Goal: Task Accomplishment & Management: Use online tool/utility

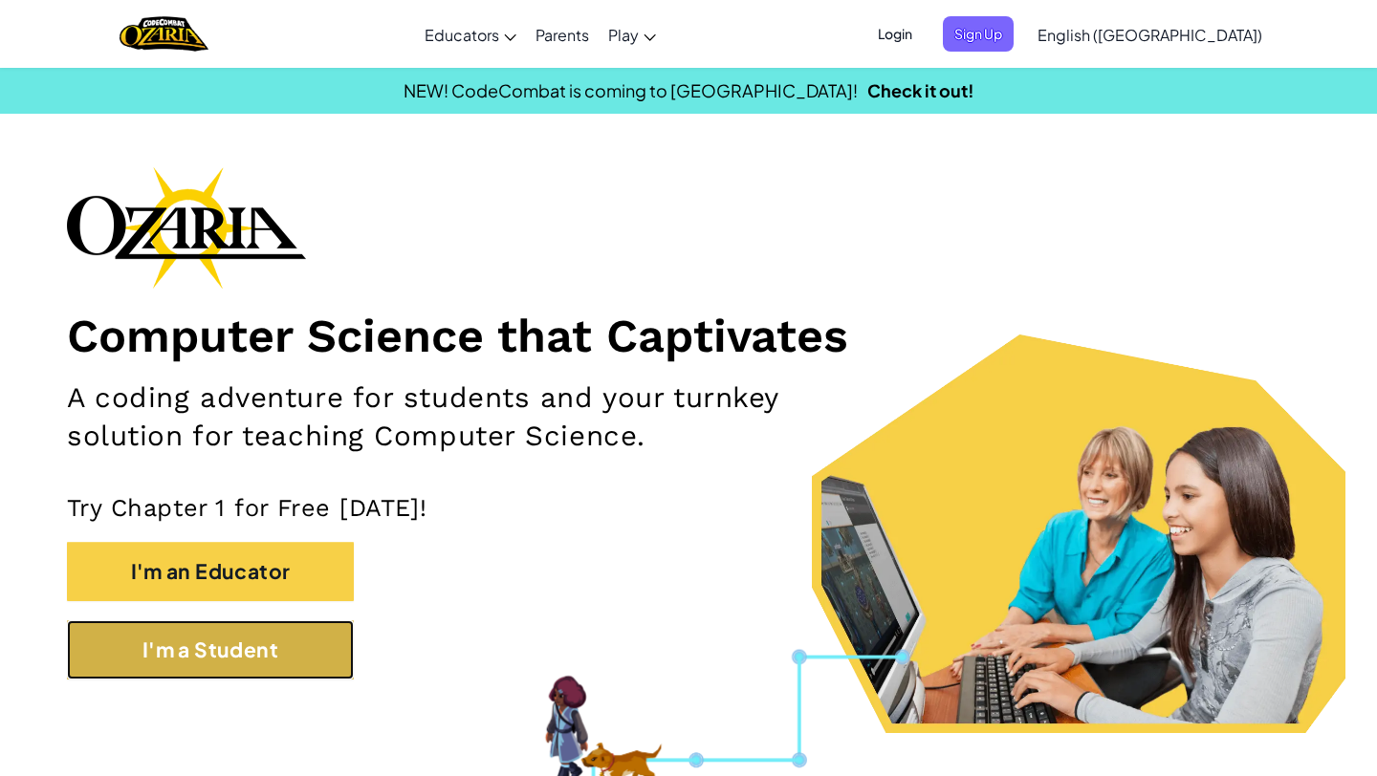
click at [309, 665] on button "I'm a Student" at bounding box center [210, 649] width 287 height 59
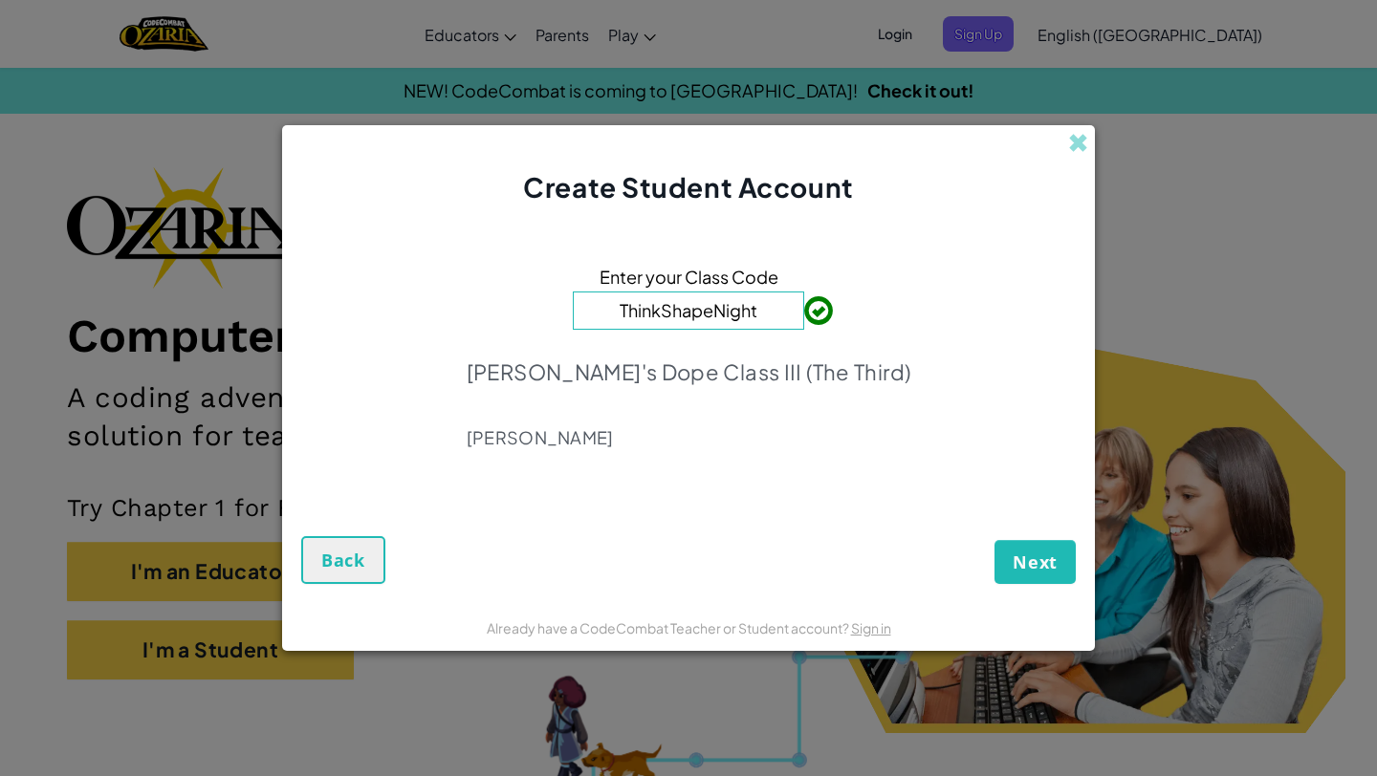
type input "ThinkShapeNight"
click at [1039, 569] on span "Next" at bounding box center [1034, 562] width 45 height 23
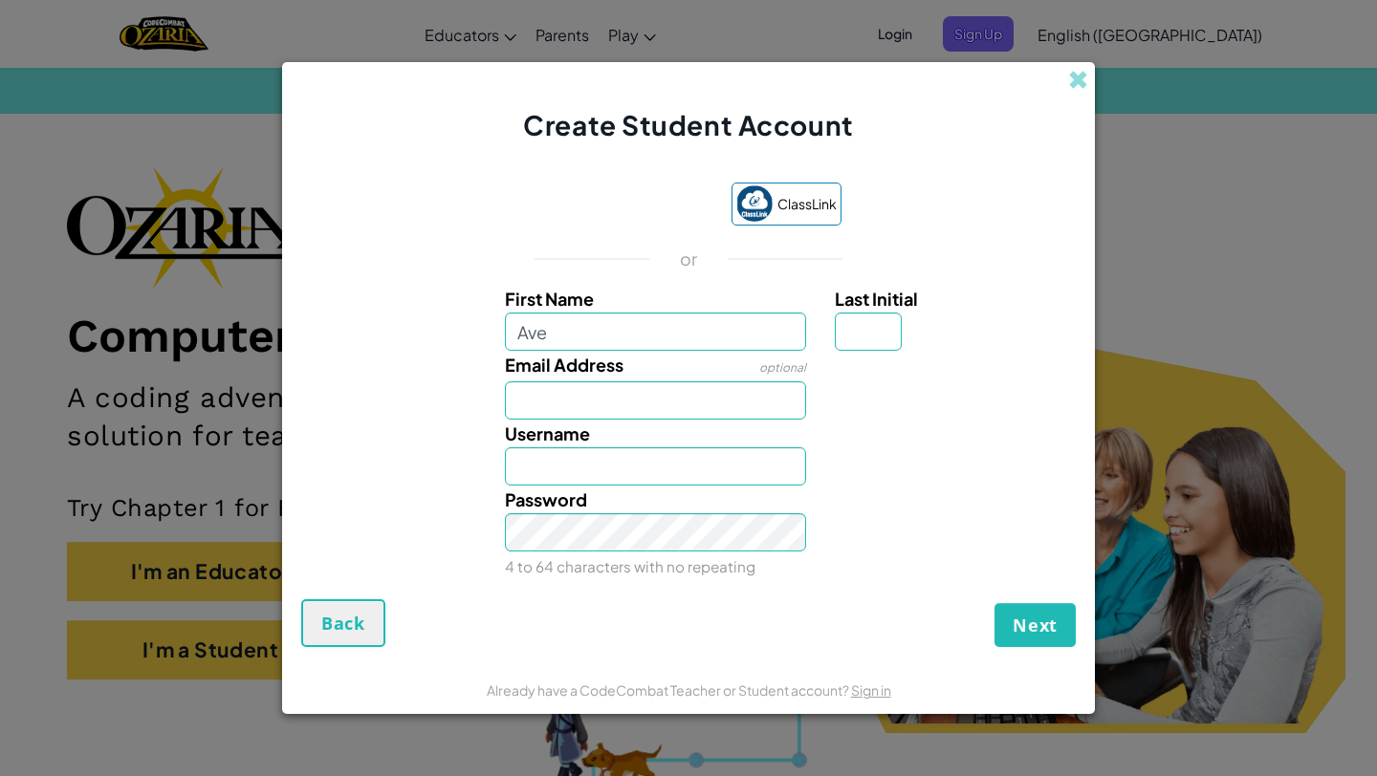
type input "Ave"
click at [556, 396] on input "Email Address" at bounding box center [656, 400] width 302 height 38
click at [659, 396] on input "miller152@" at bounding box center [656, 400] width 302 height 38
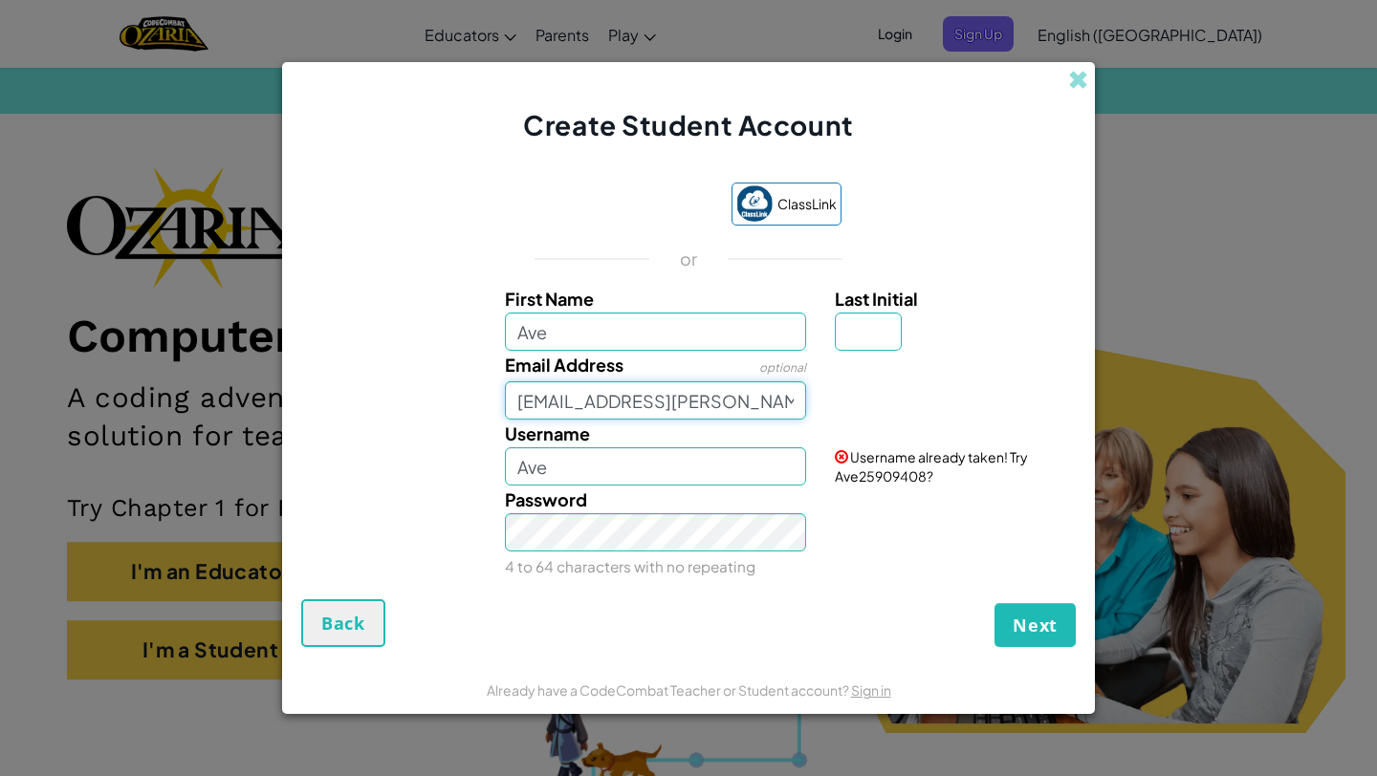
type input "miller152@gresham.k12.or.us"
click at [568, 478] on input "Ave" at bounding box center [656, 466] width 302 height 38
click at [571, 473] on input "Ave2geek" at bounding box center [656, 466] width 302 height 38
click at [620, 462] on input "Ave2Geek" at bounding box center [656, 466] width 302 height 38
type input "Ave2Geek"
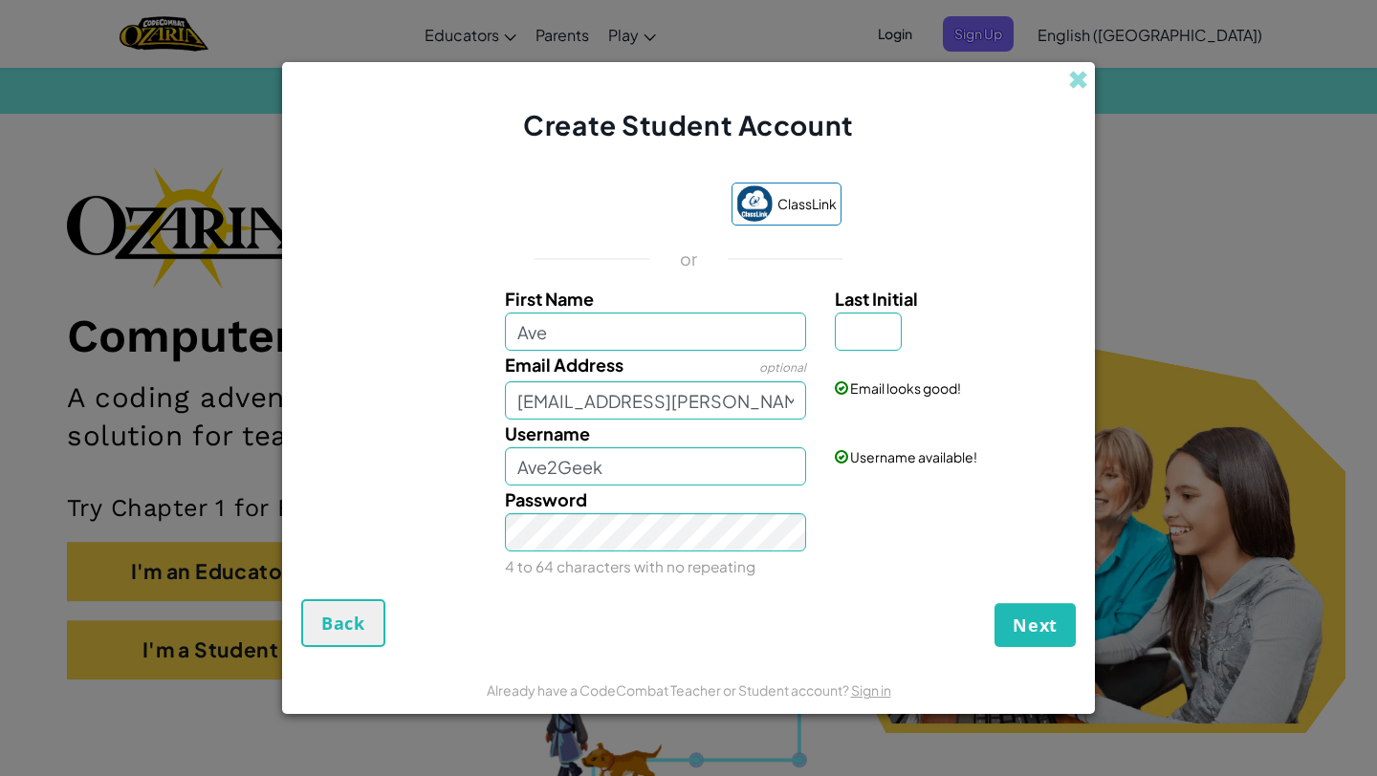
click at [749, 605] on div "Next Back" at bounding box center [688, 623] width 774 height 48
click at [1024, 634] on span "Next" at bounding box center [1034, 625] width 45 height 23
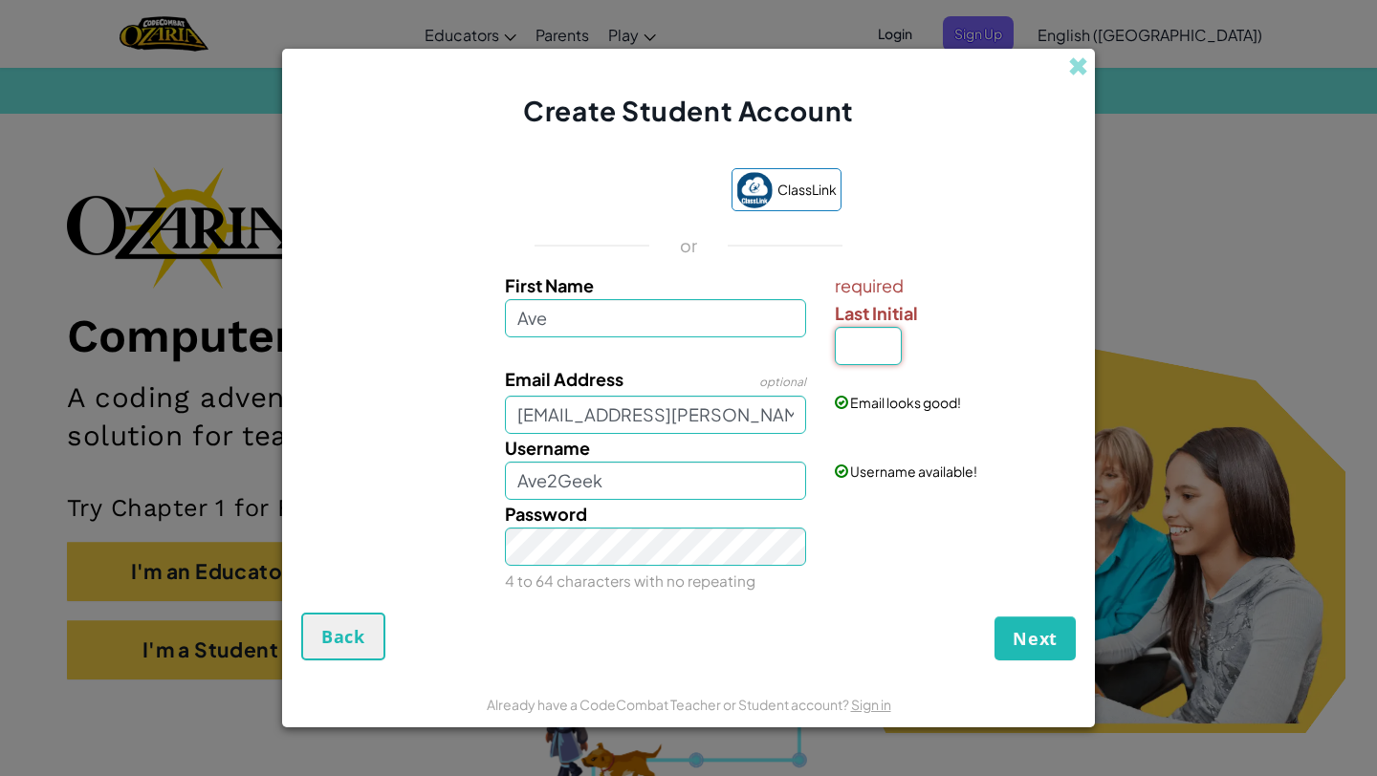
click at [879, 339] on input "Last Initial" at bounding box center [868, 346] width 67 height 38
type input "m"
type input "M"
click at [1029, 659] on button "Next" at bounding box center [1034, 639] width 81 height 44
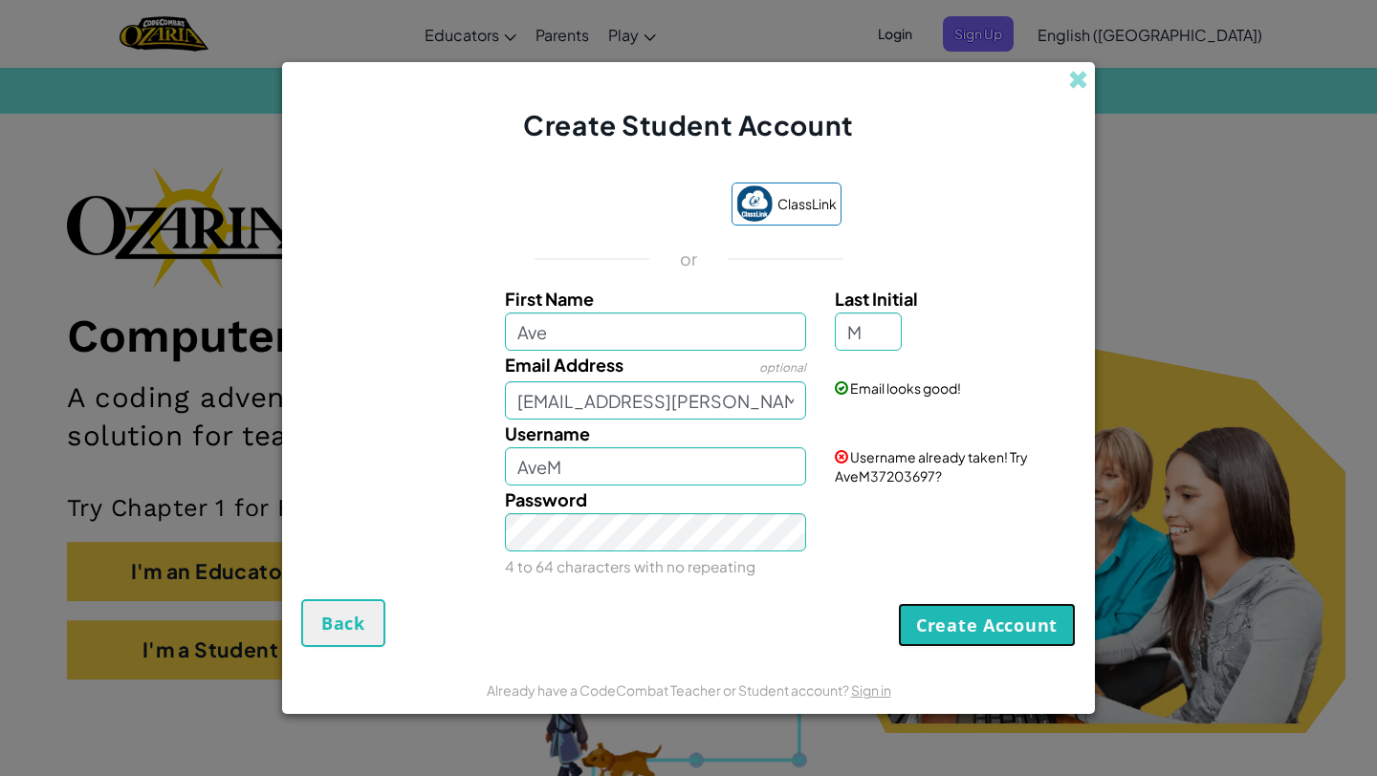
click at [1012, 631] on button "Create Account" at bounding box center [987, 625] width 178 height 44
click at [569, 474] on input "AveM" at bounding box center [656, 466] width 302 height 38
type input "Ave2Geek"
click at [940, 620] on button "Create Account" at bounding box center [987, 625] width 178 height 44
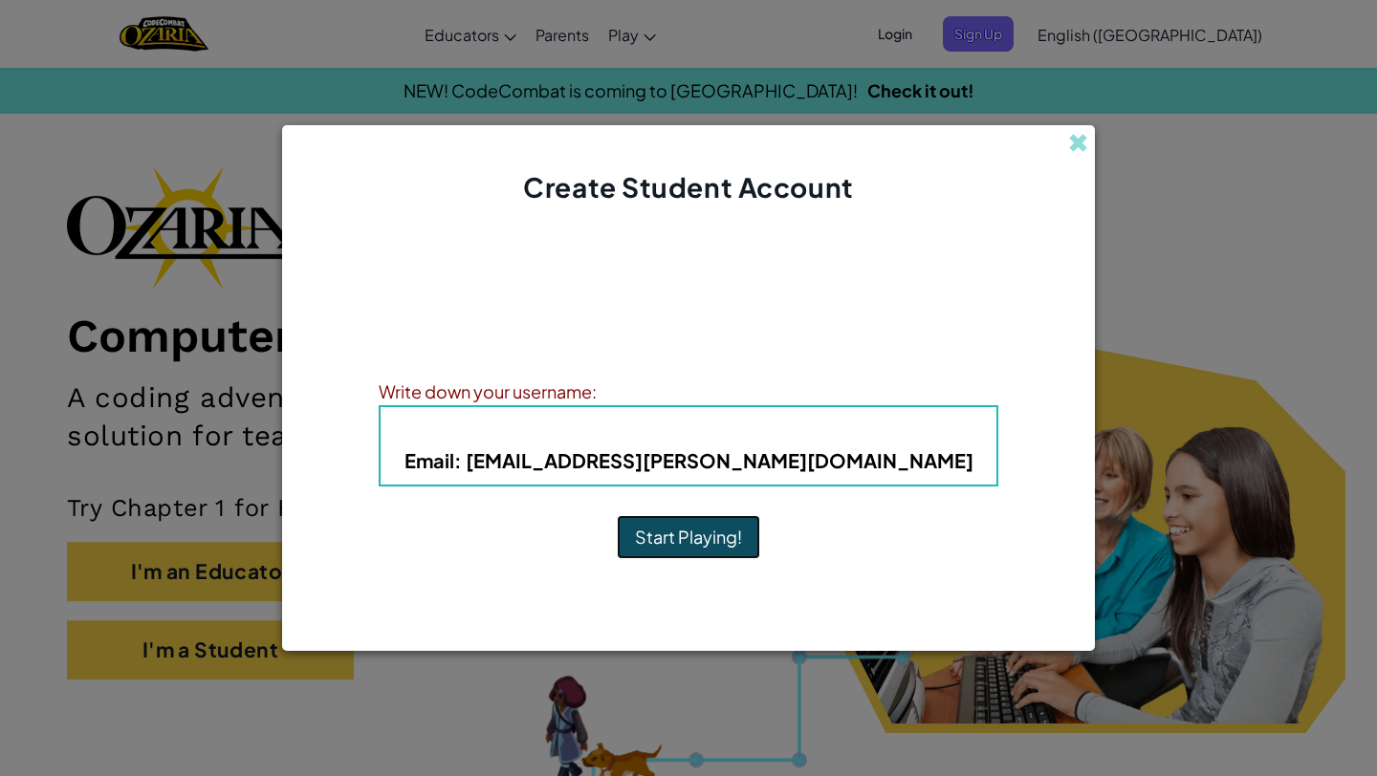
click at [712, 532] on button "Start Playing!" at bounding box center [688, 537] width 143 height 44
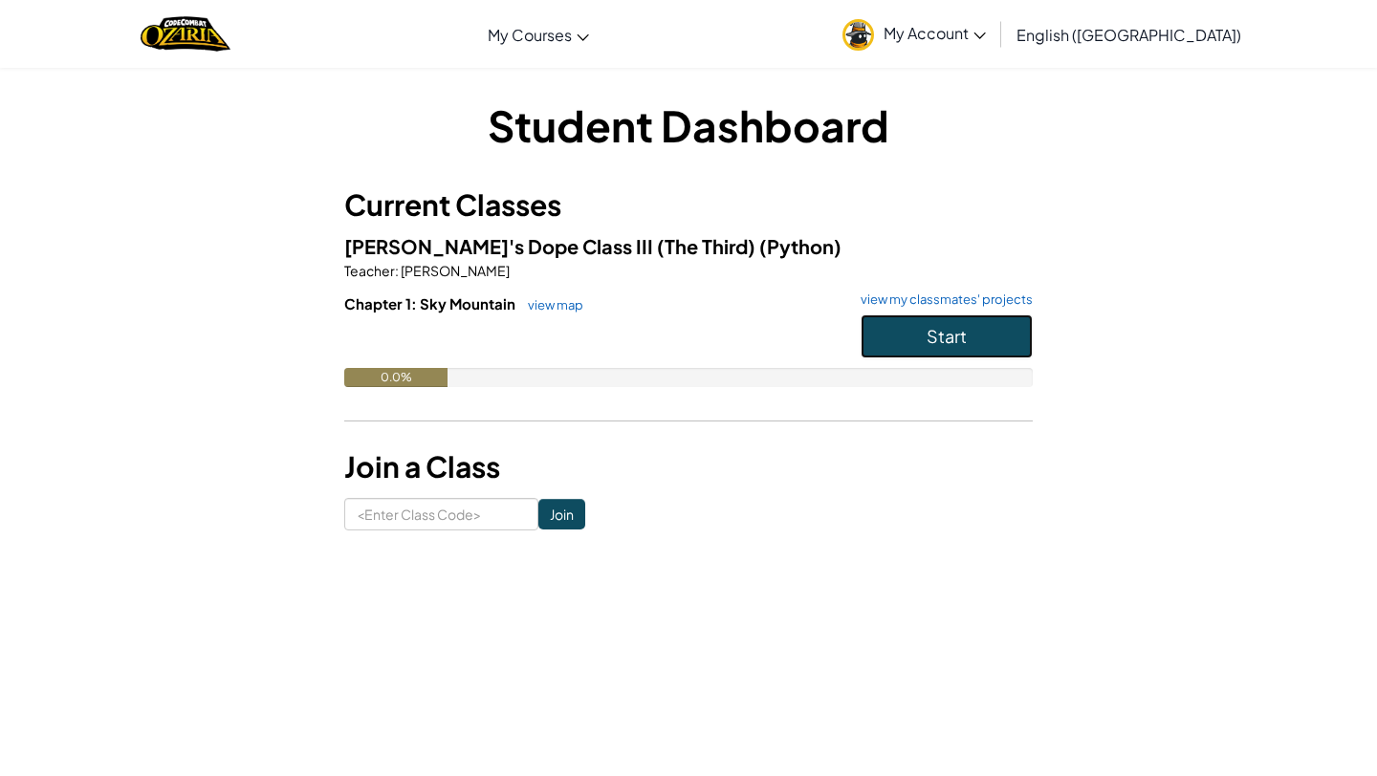
click at [863, 329] on button "Start" at bounding box center [946, 337] width 172 height 44
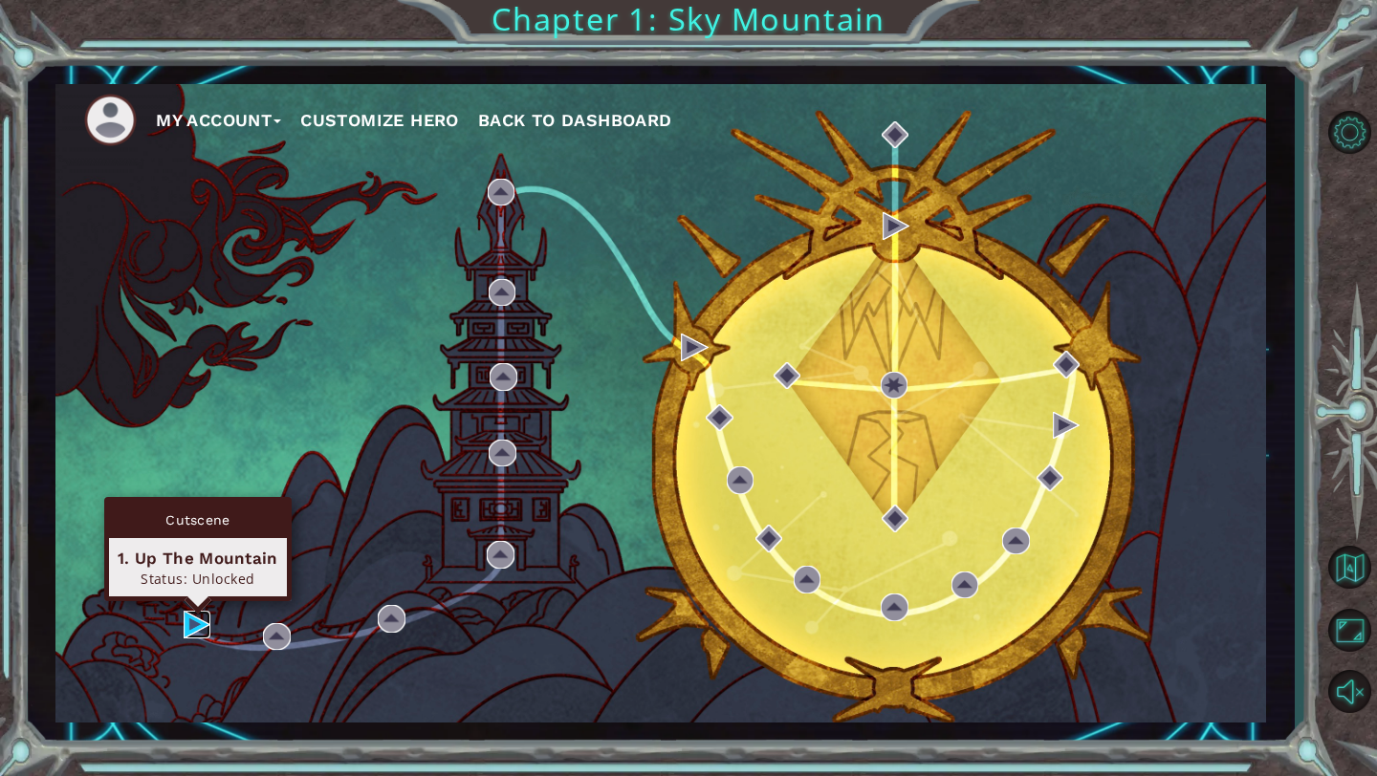
click at [195, 625] on img at bounding box center [197, 624] width 27 height 27
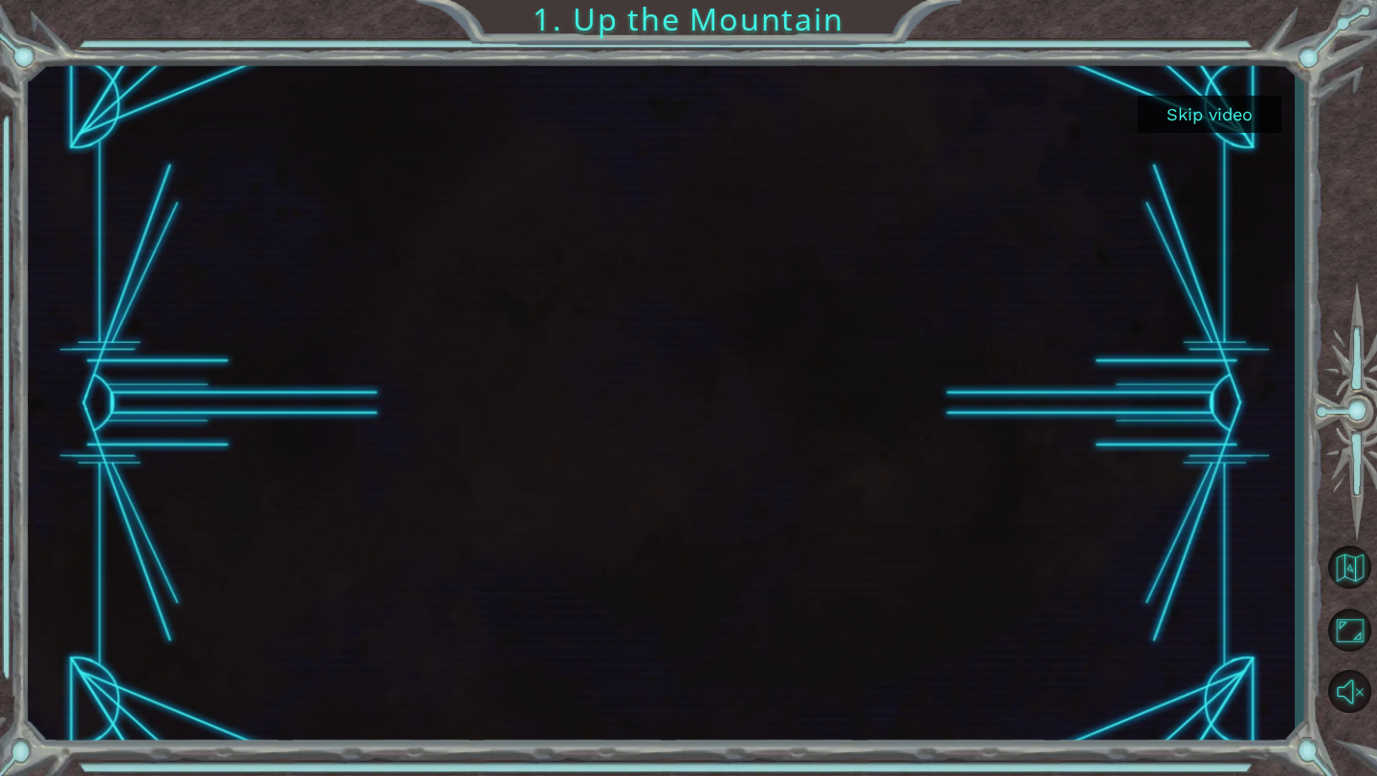
click at [1192, 115] on button "Skip video" at bounding box center [1209, 114] width 143 height 37
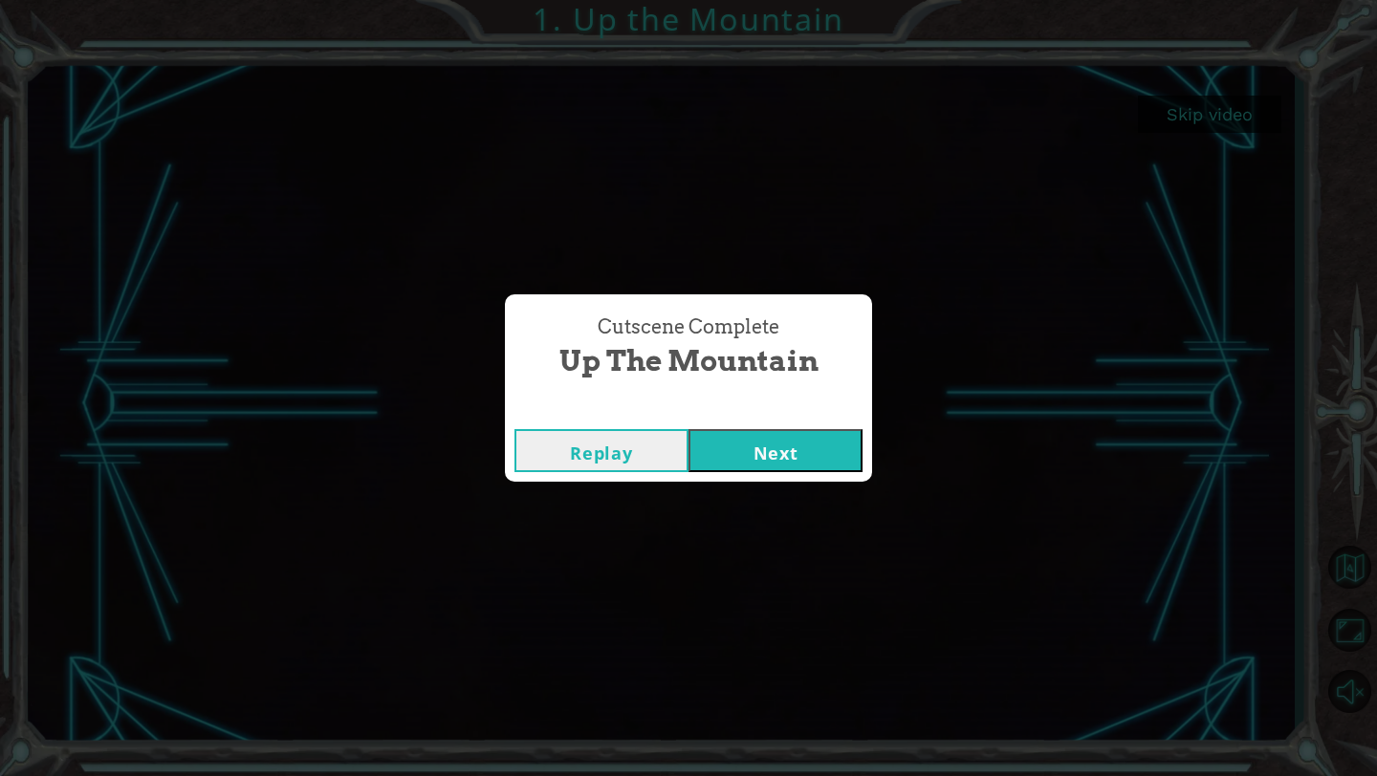
click at [739, 460] on button "Next" at bounding box center [775, 450] width 174 height 43
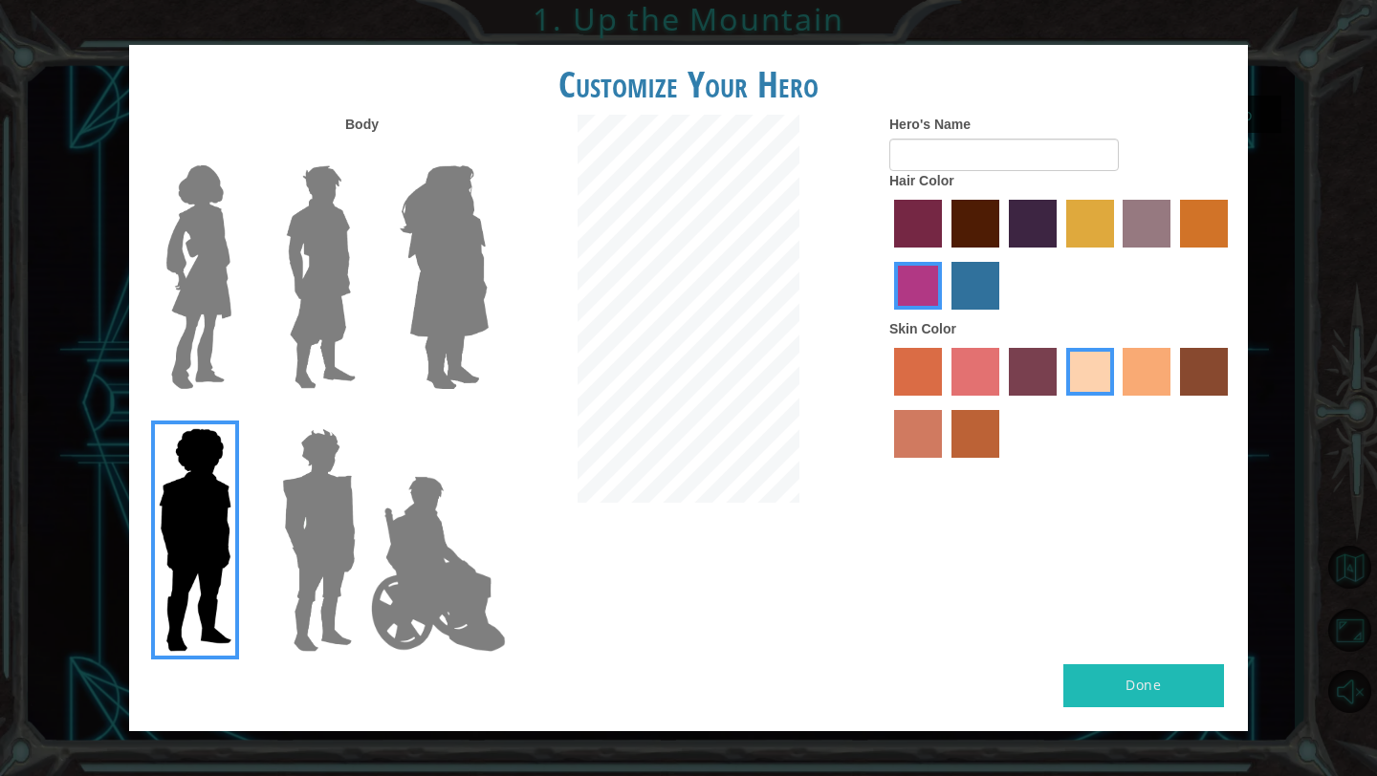
click at [333, 267] on img at bounding box center [320, 277] width 85 height 239
click at [363, 153] on input "Hero Lars" at bounding box center [363, 153] width 0 height 0
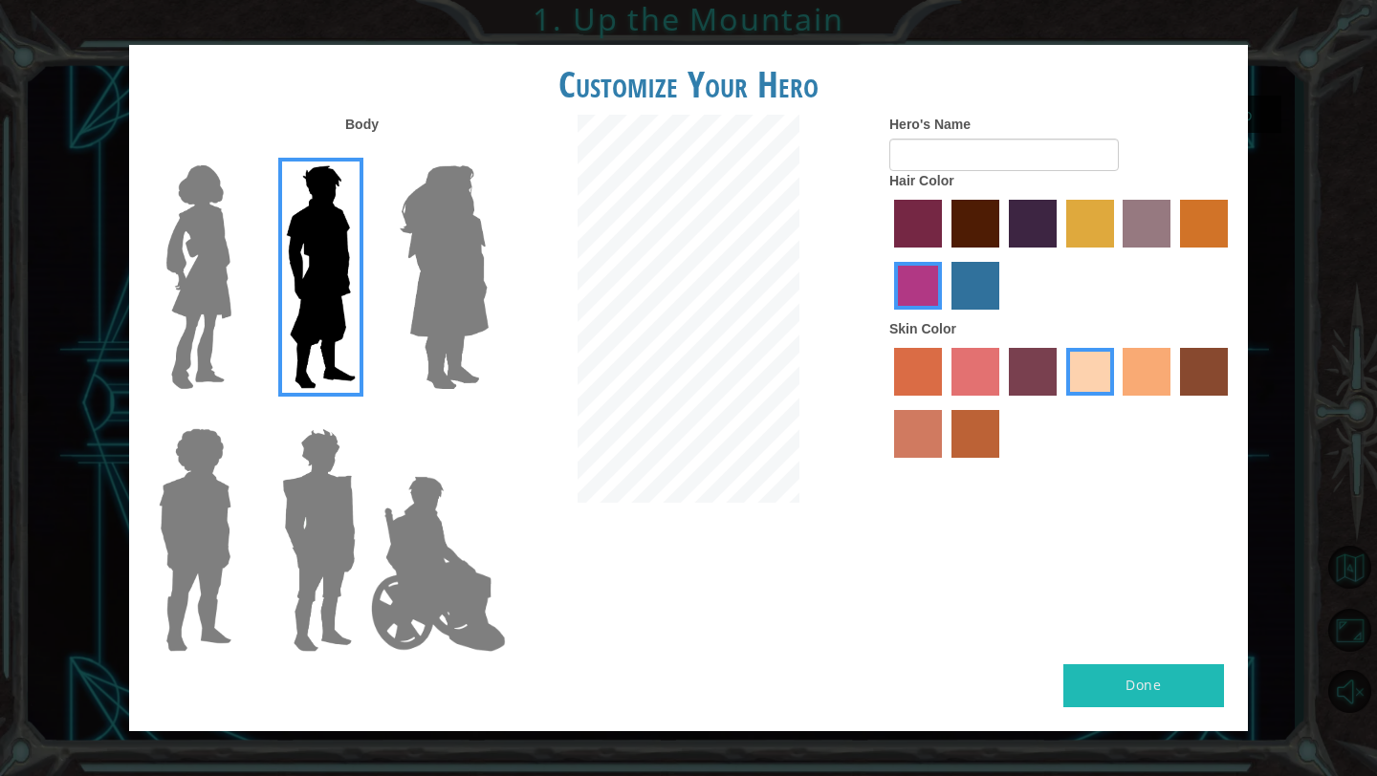
click at [313, 498] on img at bounding box center [318, 540] width 89 height 239
click at [363, 416] on input "Hero Garnet" at bounding box center [363, 416] width 0 height 0
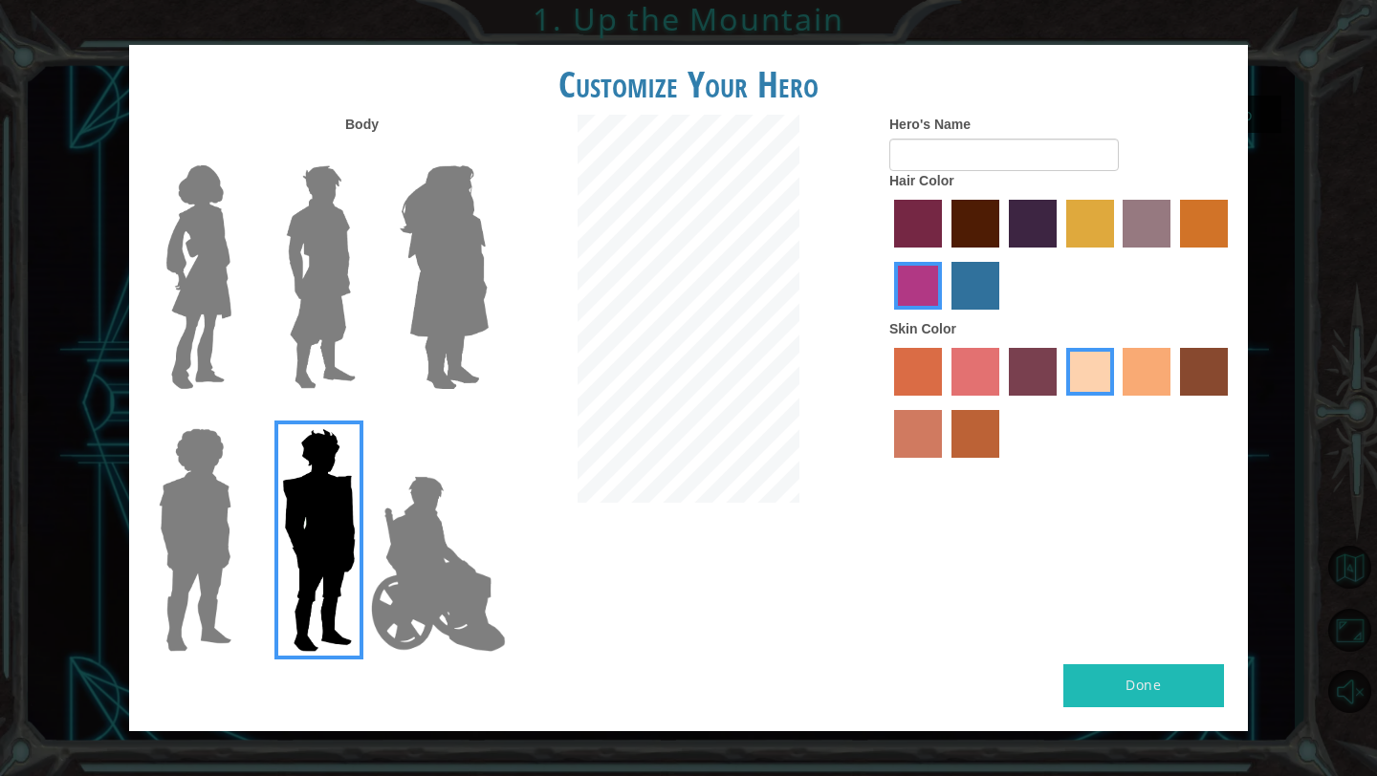
click at [324, 303] on img at bounding box center [320, 277] width 85 height 239
click at [363, 153] on input "Hero Lars" at bounding box center [363, 153] width 0 height 0
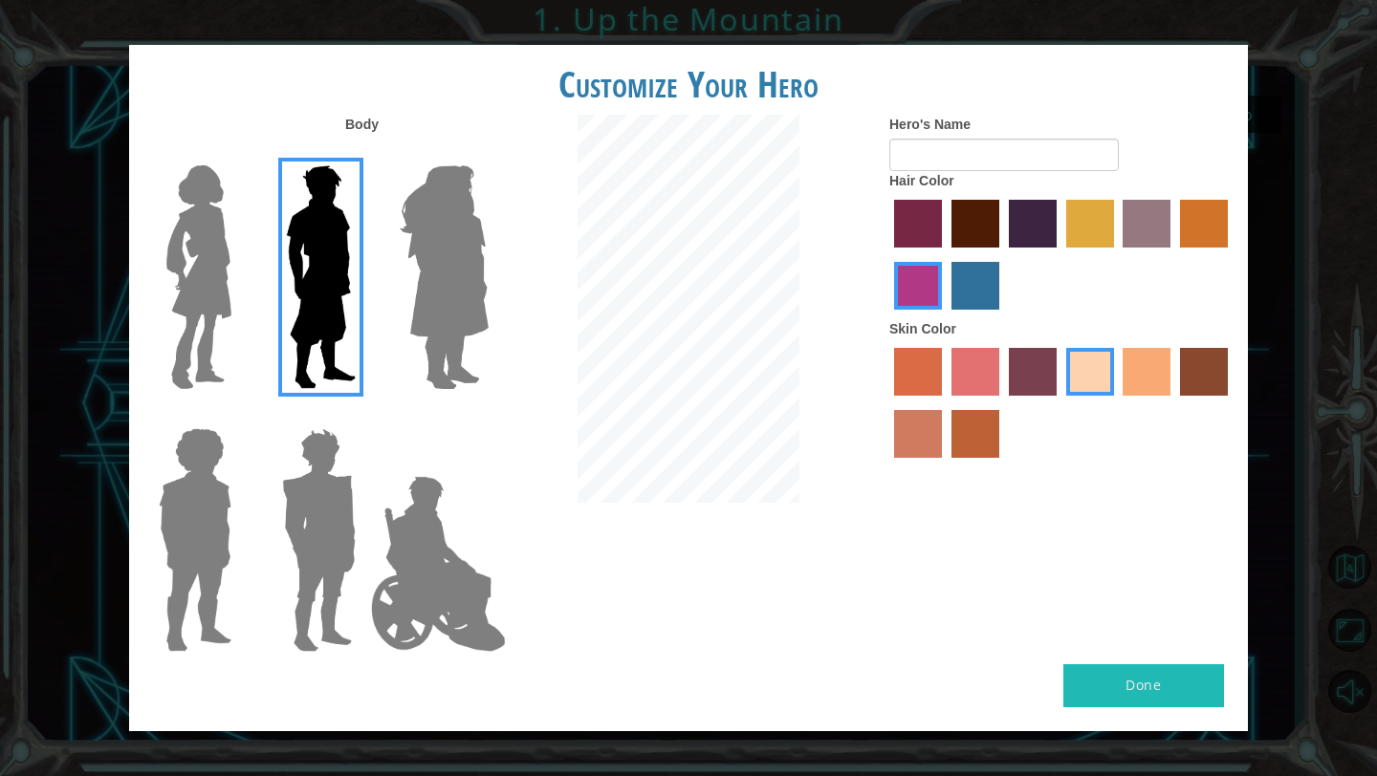
click at [993, 231] on label "maroon hair color" at bounding box center [975, 224] width 48 height 48
click at [944, 254] on input "maroon hair color" at bounding box center [944, 254] width 0 height 0
click at [984, 291] on label "lachmara hair color" at bounding box center [975, 286] width 48 height 48
click at [944, 316] on input "lachmara hair color" at bounding box center [944, 316] width 0 height 0
click at [969, 241] on label "maroon hair color" at bounding box center [975, 224] width 48 height 48
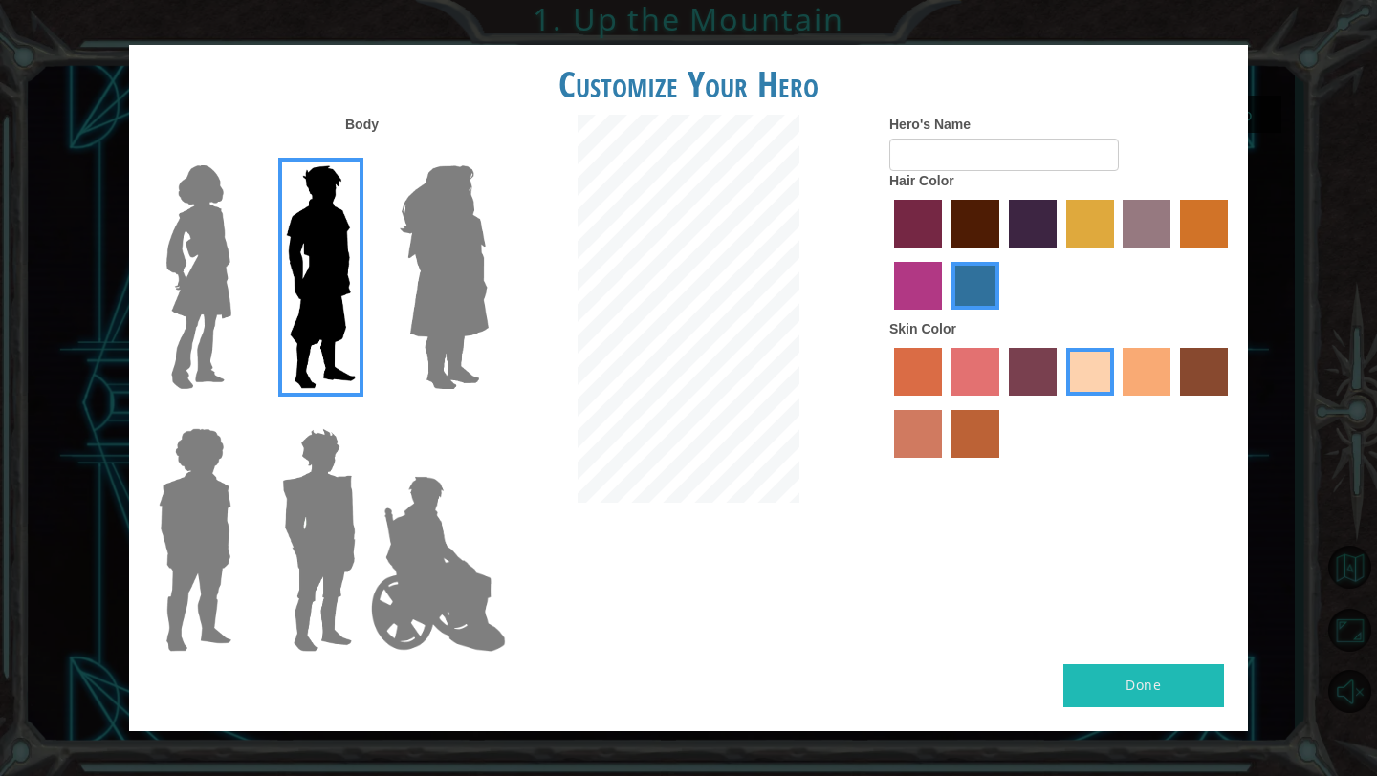
click at [944, 254] on input "maroon hair color" at bounding box center [944, 254] width 0 height 0
click at [987, 376] on label "froly skin color" at bounding box center [975, 372] width 48 height 48
click at [944, 402] on input "froly skin color" at bounding box center [944, 402] width 0 height 0
click at [958, 429] on label "smoke tree skin color" at bounding box center [975, 434] width 48 height 48
click at [944, 465] on input "smoke tree skin color" at bounding box center [944, 465] width 0 height 0
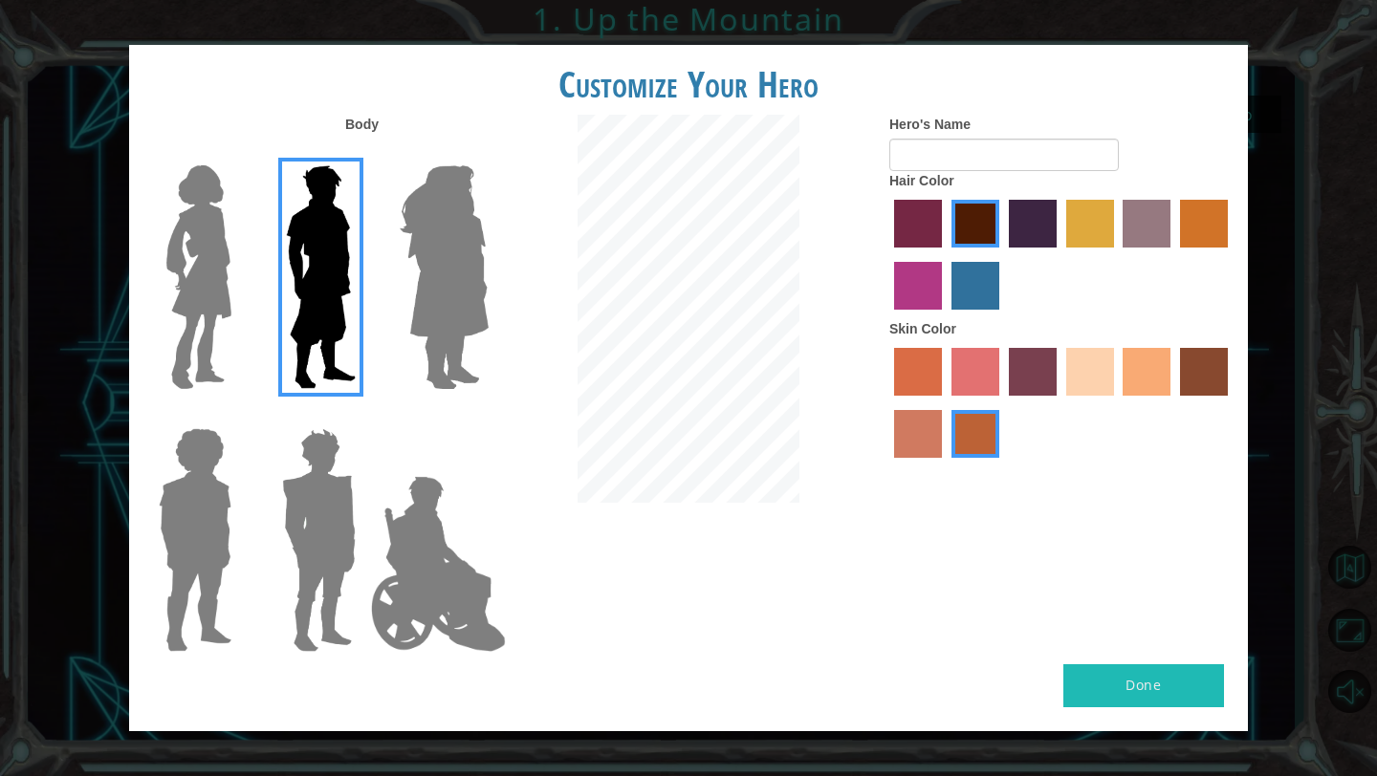
click at [1202, 364] on label "karma skin color" at bounding box center [1204, 372] width 48 height 48
click at [1173, 402] on input "karma skin color" at bounding box center [1173, 402] width 0 height 0
click at [1036, 392] on label "tosca skin color" at bounding box center [1033, 372] width 48 height 48
click at [1002, 402] on input "tosca skin color" at bounding box center [1002, 402] width 0 height 0
click at [1098, 384] on label "sandy beach skin color" at bounding box center [1090, 372] width 48 height 48
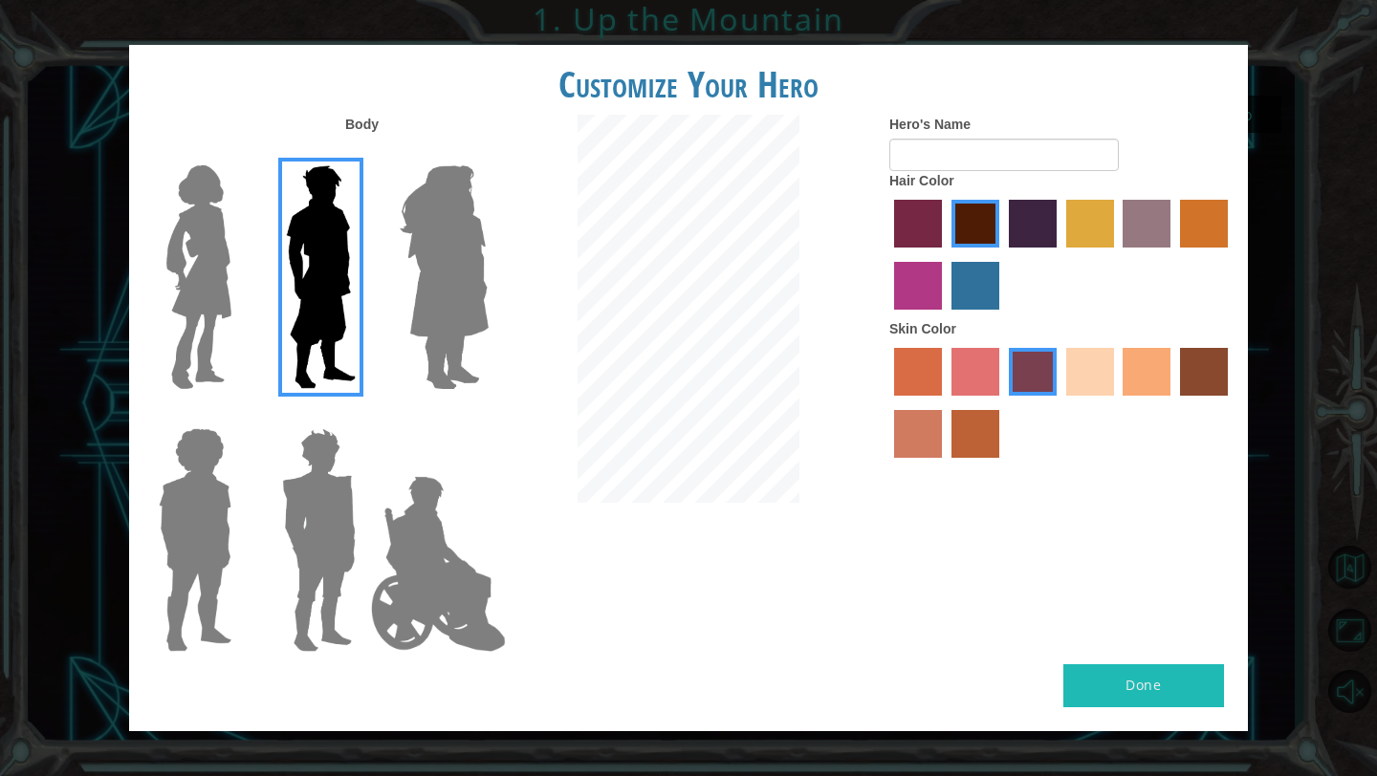
click at [1059, 402] on input "sandy beach skin color" at bounding box center [1059, 402] width 0 height 0
click at [1145, 385] on label "tacao skin color" at bounding box center [1146, 372] width 48 height 48
click at [1117, 402] on input "tacao skin color" at bounding box center [1117, 402] width 0 height 0
click at [962, 168] on input "Hero's Name" at bounding box center [1003, 155] width 229 height 33
click at [421, 510] on img at bounding box center [438, 563] width 150 height 191
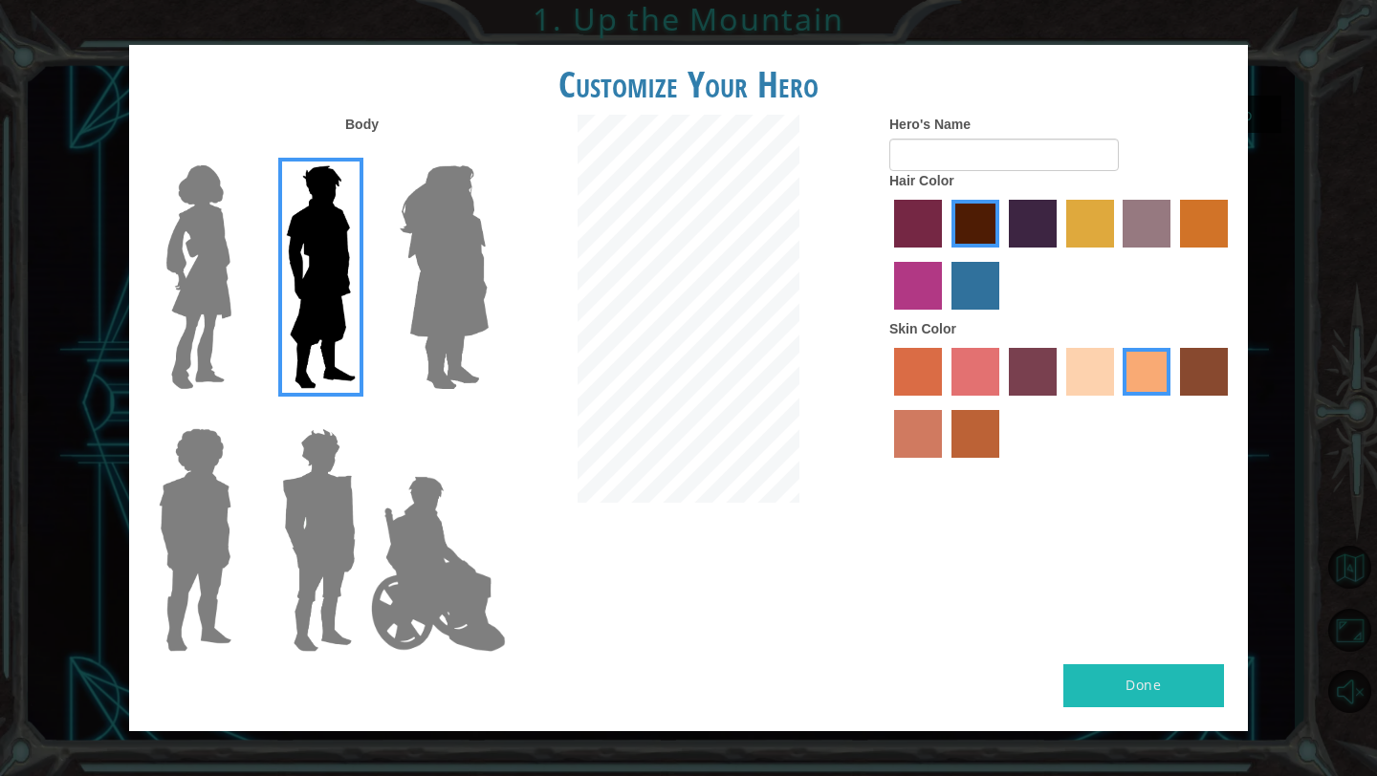
click at [488, 416] on input "Hero Jamie" at bounding box center [488, 416] width 0 height 0
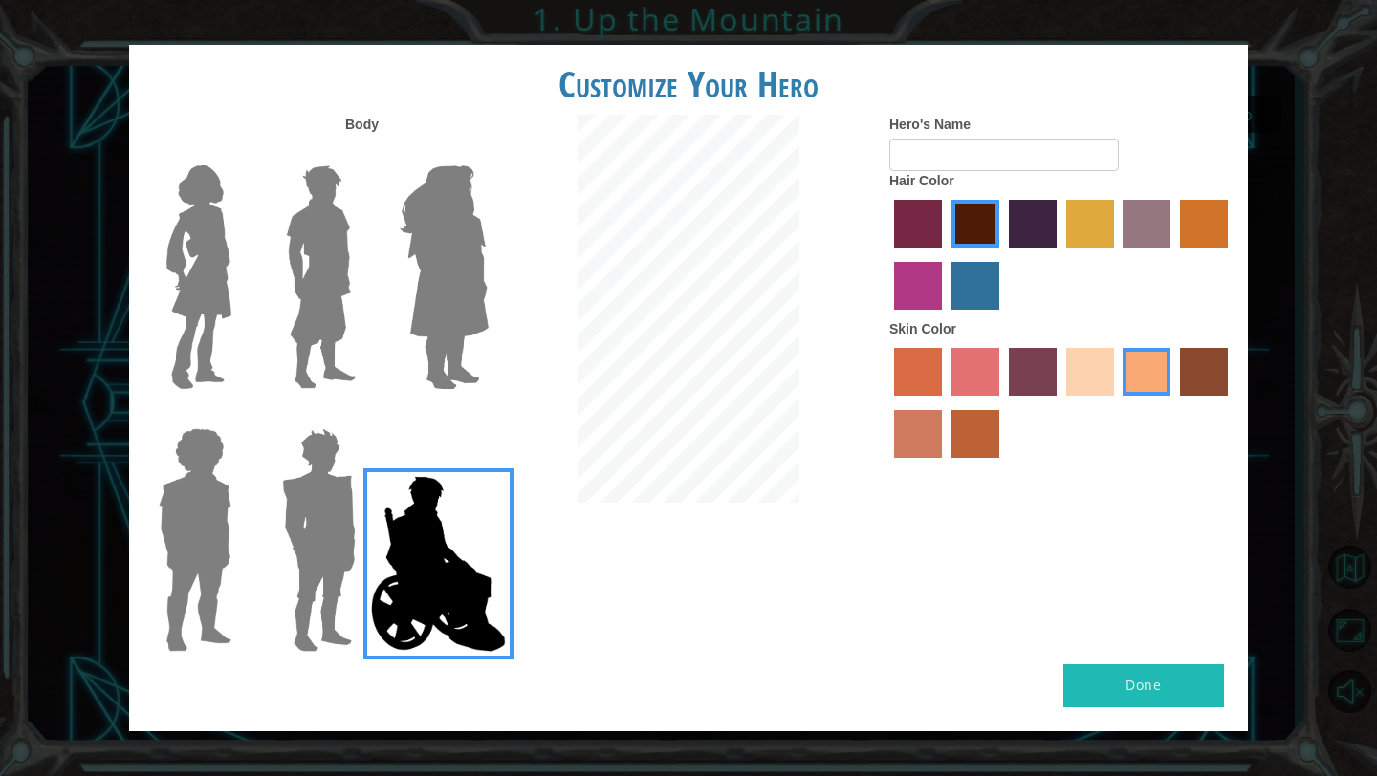
click at [923, 274] on label "medium red violet hair color" at bounding box center [918, 286] width 48 height 48
click at [1230, 254] on input "medium red violet hair color" at bounding box center [1230, 254] width 0 height 0
click at [1041, 229] on label "hot purple hair color" at bounding box center [1033, 224] width 48 height 48
click at [1002, 254] on input "hot purple hair color" at bounding box center [1002, 254] width 0 height 0
click at [988, 145] on input "Hero's Name" at bounding box center [1003, 155] width 229 height 33
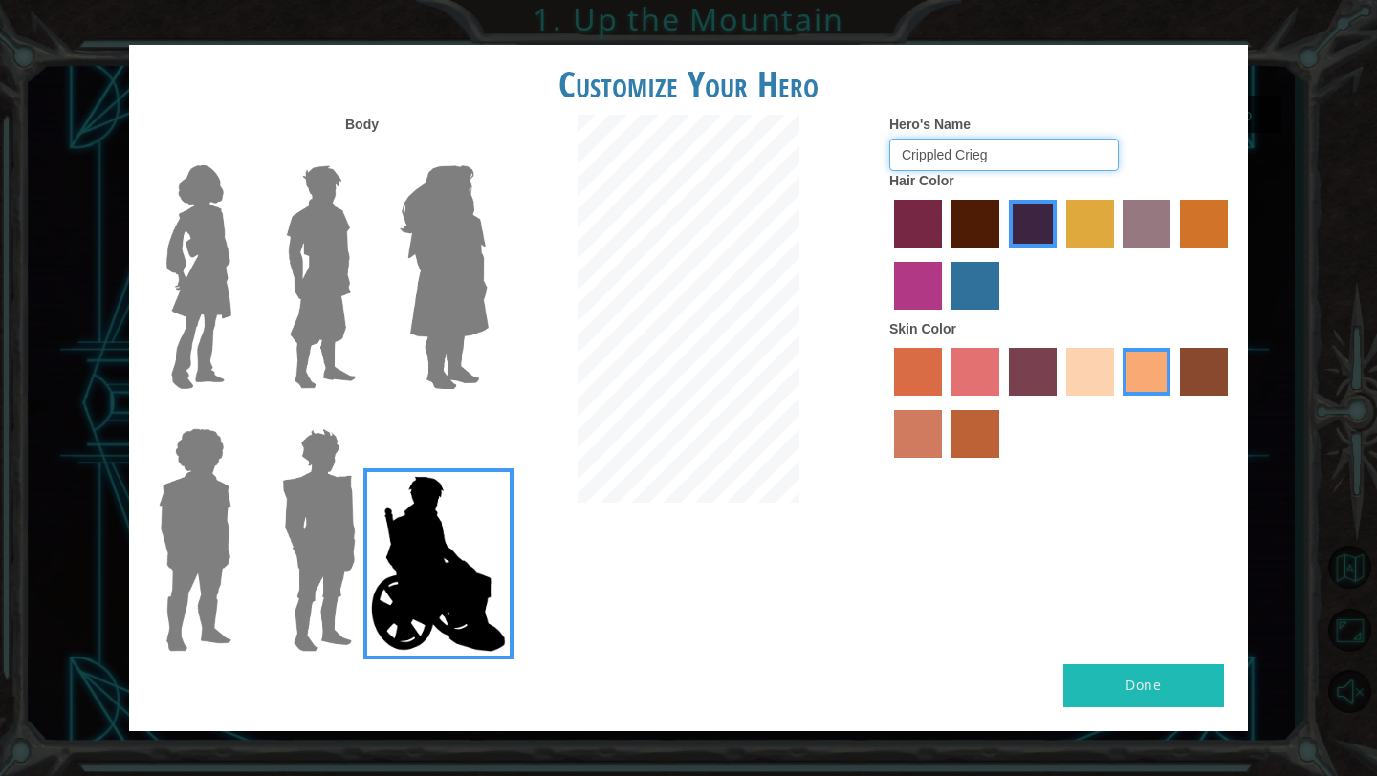
type input "Crippled Crieg"
click at [929, 378] on label "sorbus skin color" at bounding box center [918, 372] width 48 height 48
click at [887, 402] on input "sorbus skin color" at bounding box center [887, 402] width 0 height 0
click at [915, 442] on label "burning sand skin color" at bounding box center [918, 434] width 48 height 48
click at [1230, 402] on input "burning sand skin color" at bounding box center [1230, 402] width 0 height 0
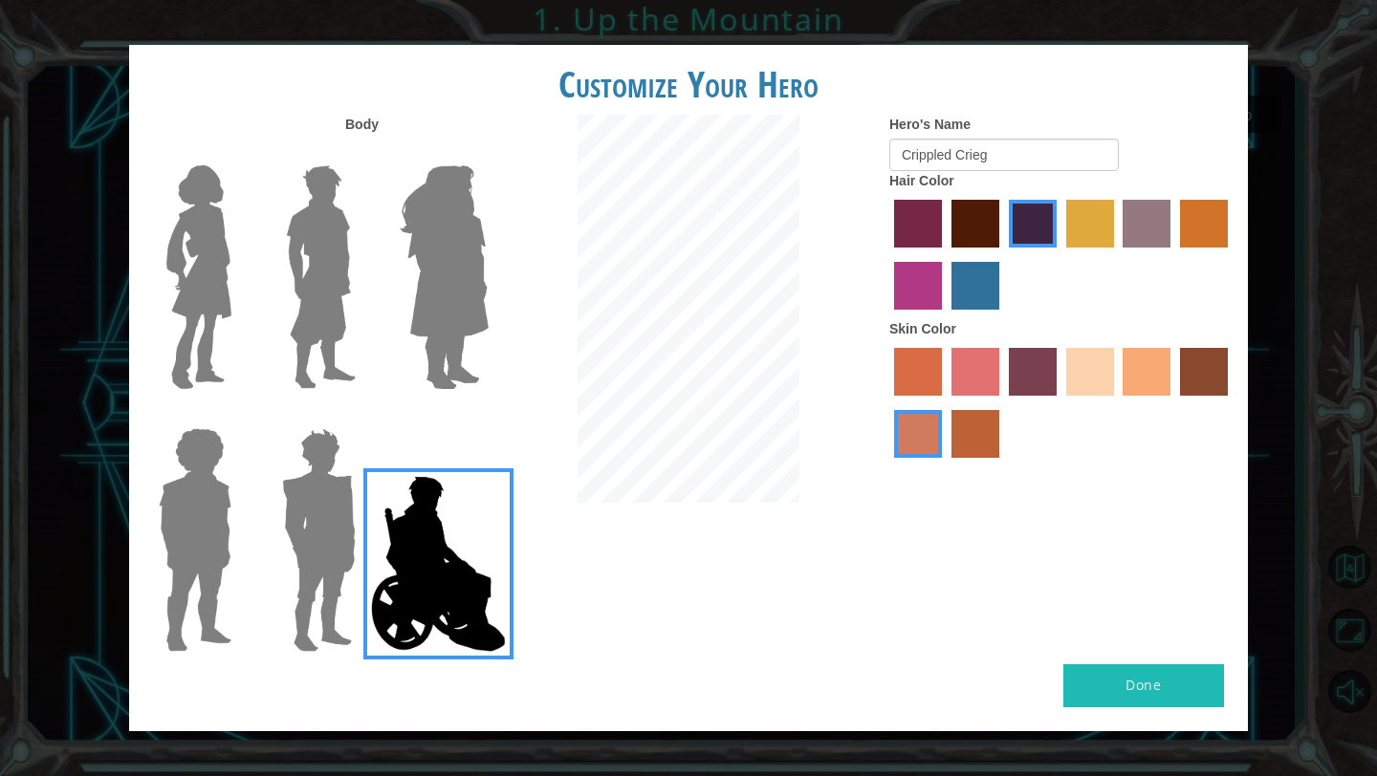
click at [1005, 436] on div at bounding box center [1061, 405] width 344 height 124
click at [978, 435] on label "smoke tree skin color" at bounding box center [975, 434] width 48 height 48
click at [944, 465] on input "smoke tree skin color" at bounding box center [944, 465] width 0 height 0
click at [1113, 387] on label "sandy beach skin color" at bounding box center [1090, 372] width 48 height 48
click at [1059, 402] on input "sandy beach skin color" at bounding box center [1059, 402] width 0 height 0
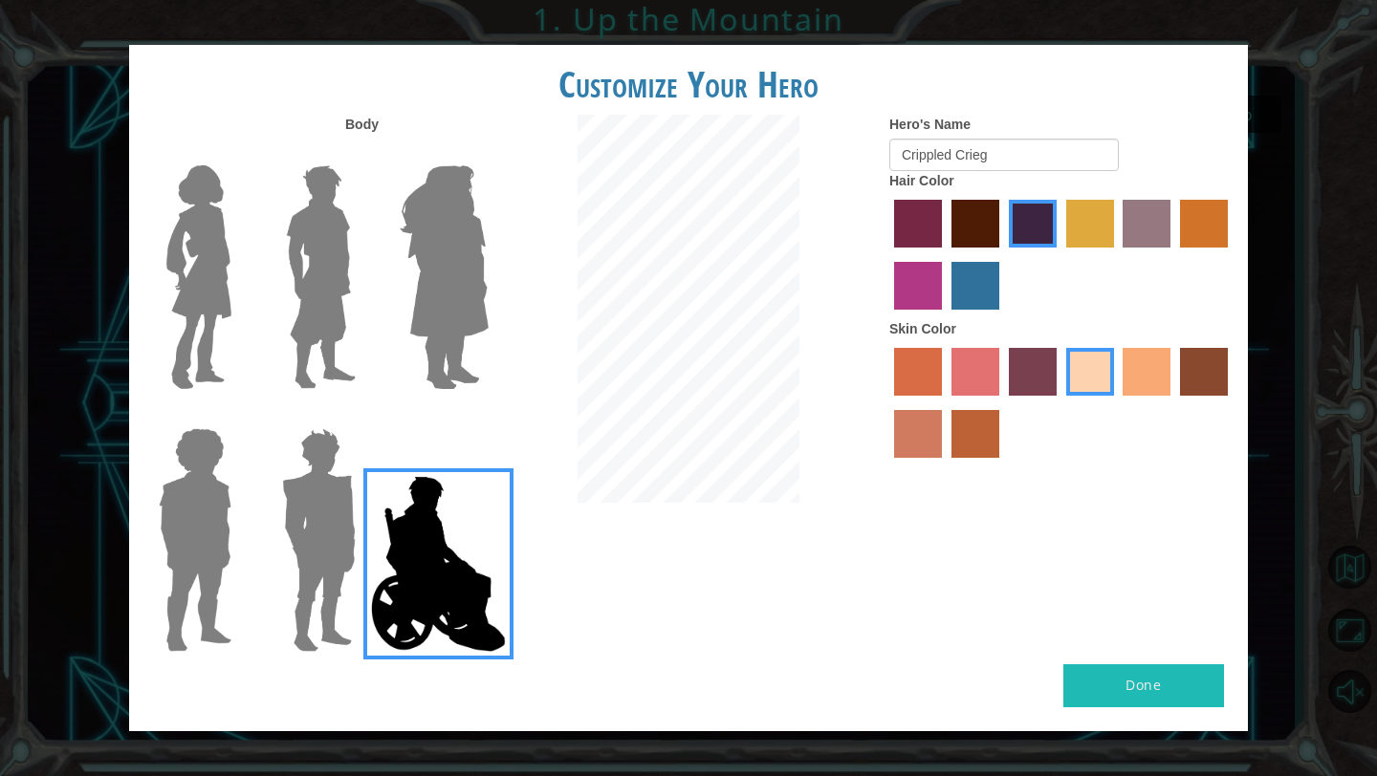
click at [1087, 255] on div at bounding box center [1061, 257] width 344 height 124
click at [1087, 222] on label "tulip tree hair color" at bounding box center [1090, 224] width 48 height 48
click at [1059, 254] on input "tulip tree hair color" at bounding box center [1059, 254] width 0 height 0
click at [1119, 673] on button "Done" at bounding box center [1143, 685] width 161 height 43
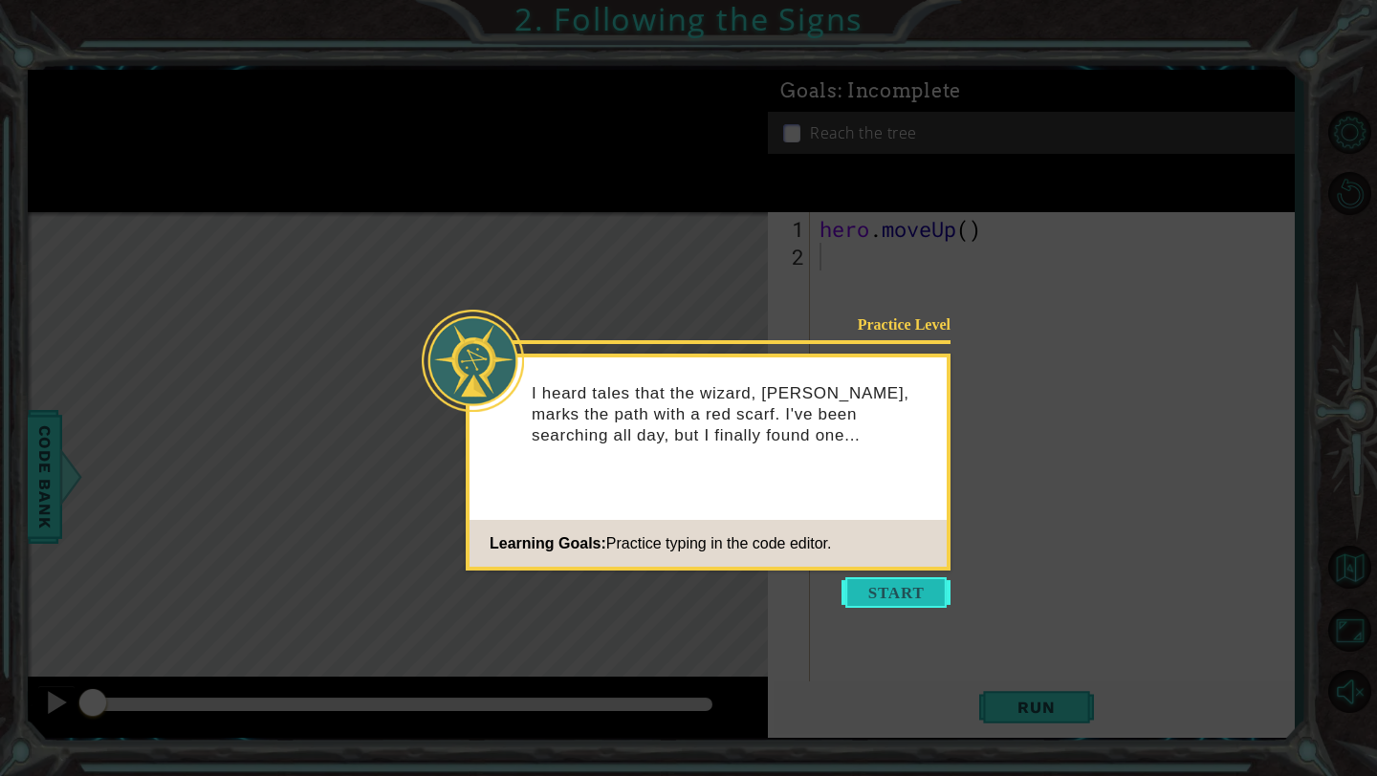
click at [909, 594] on button "Start" at bounding box center [895, 592] width 109 height 31
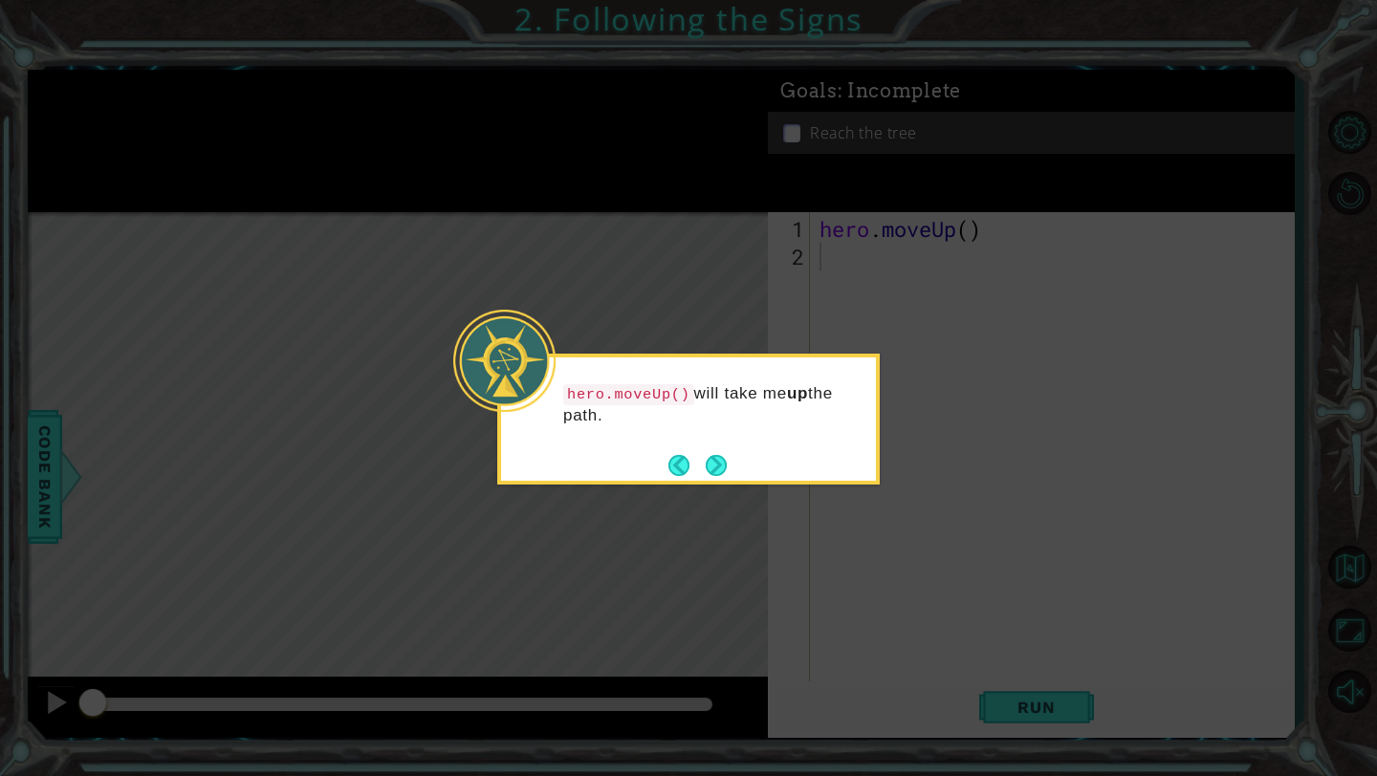
click at [732, 473] on div "hero.moveUp() will take me up the path." at bounding box center [688, 419] width 382 height 131
click at [715, 467] on button "Next" at bounding box center [716, 465] width 21 height 21
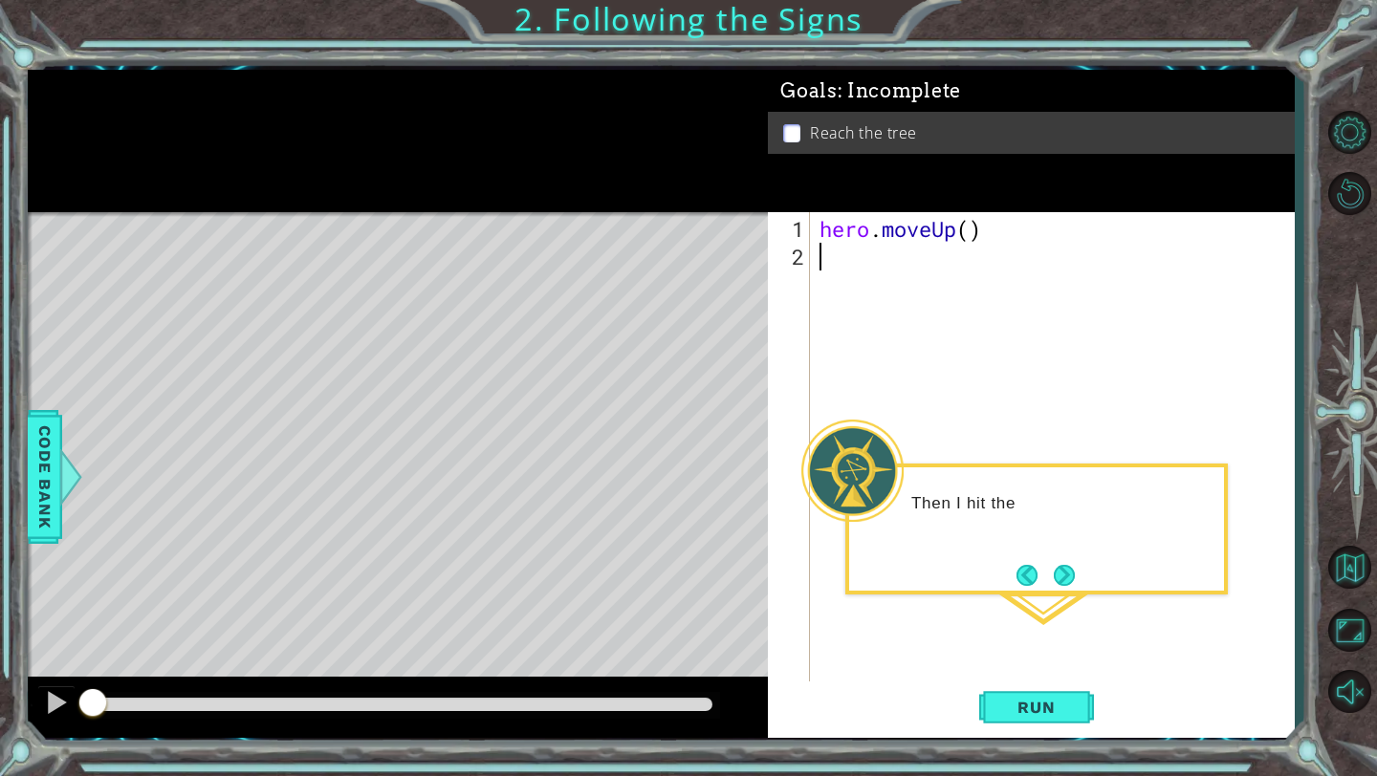
type textarea "m"
click at [1044, 705] on span "Run" at bounding box center [1036, 707] width 76 height 19
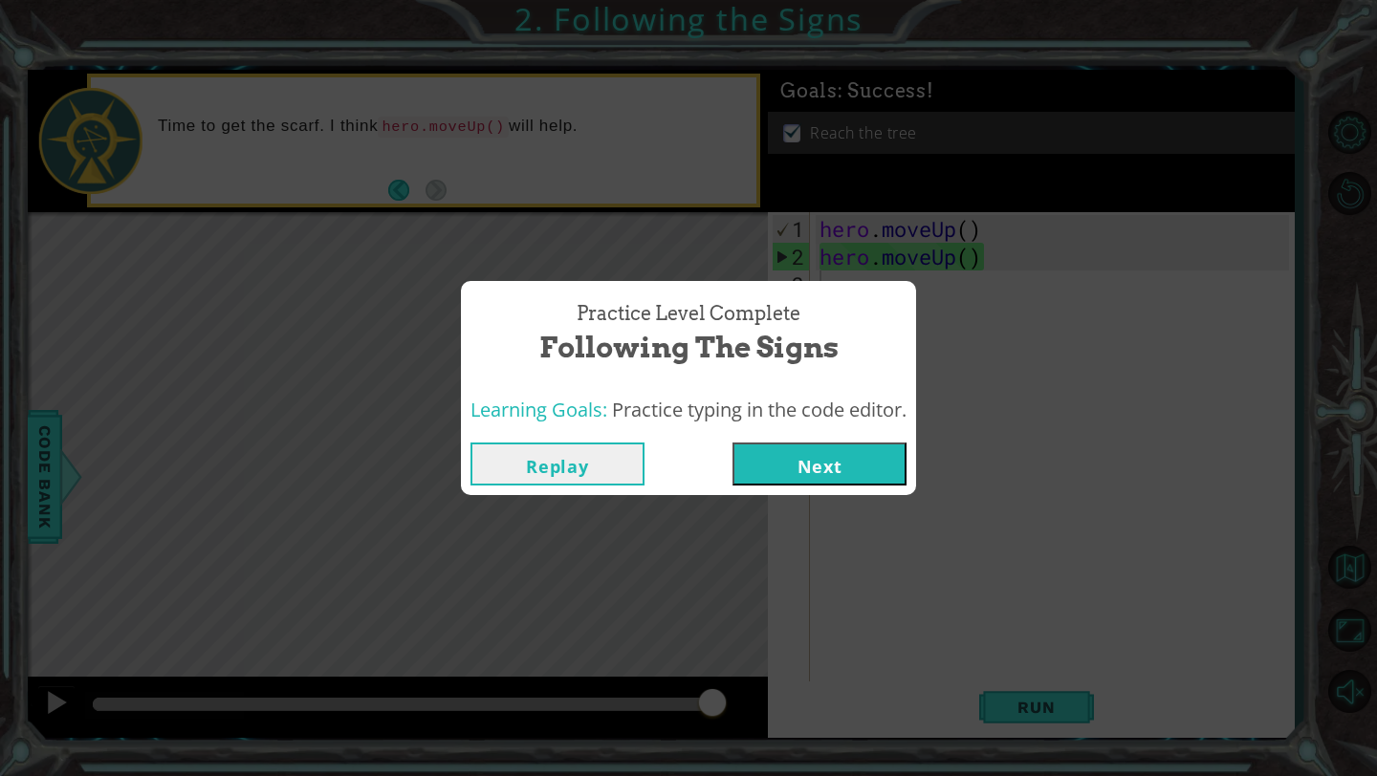
click at [863, 476] on button "Next" at bounding box center [819, 464] width 174 height 43
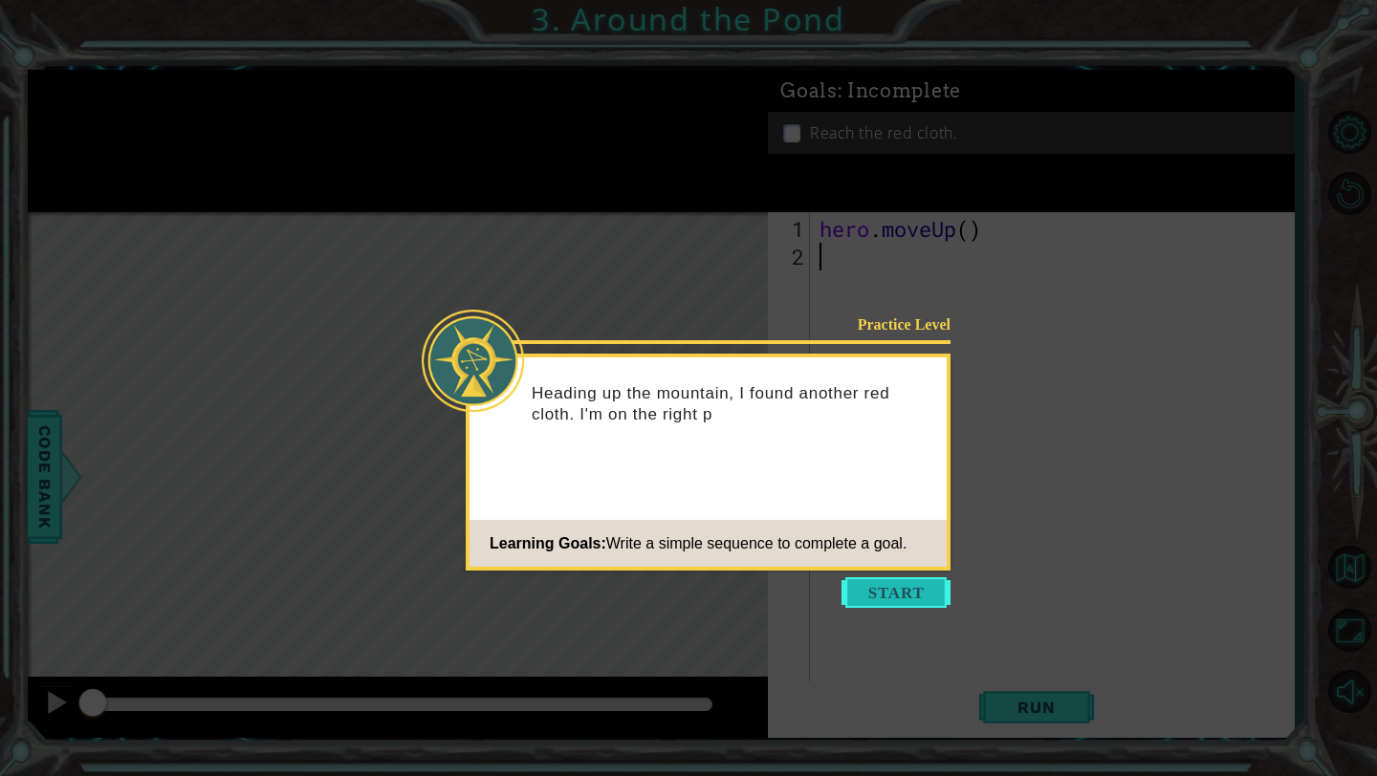
click at [887, 598] on button "Start" at bounding box center [895, 592] width 109 height 31
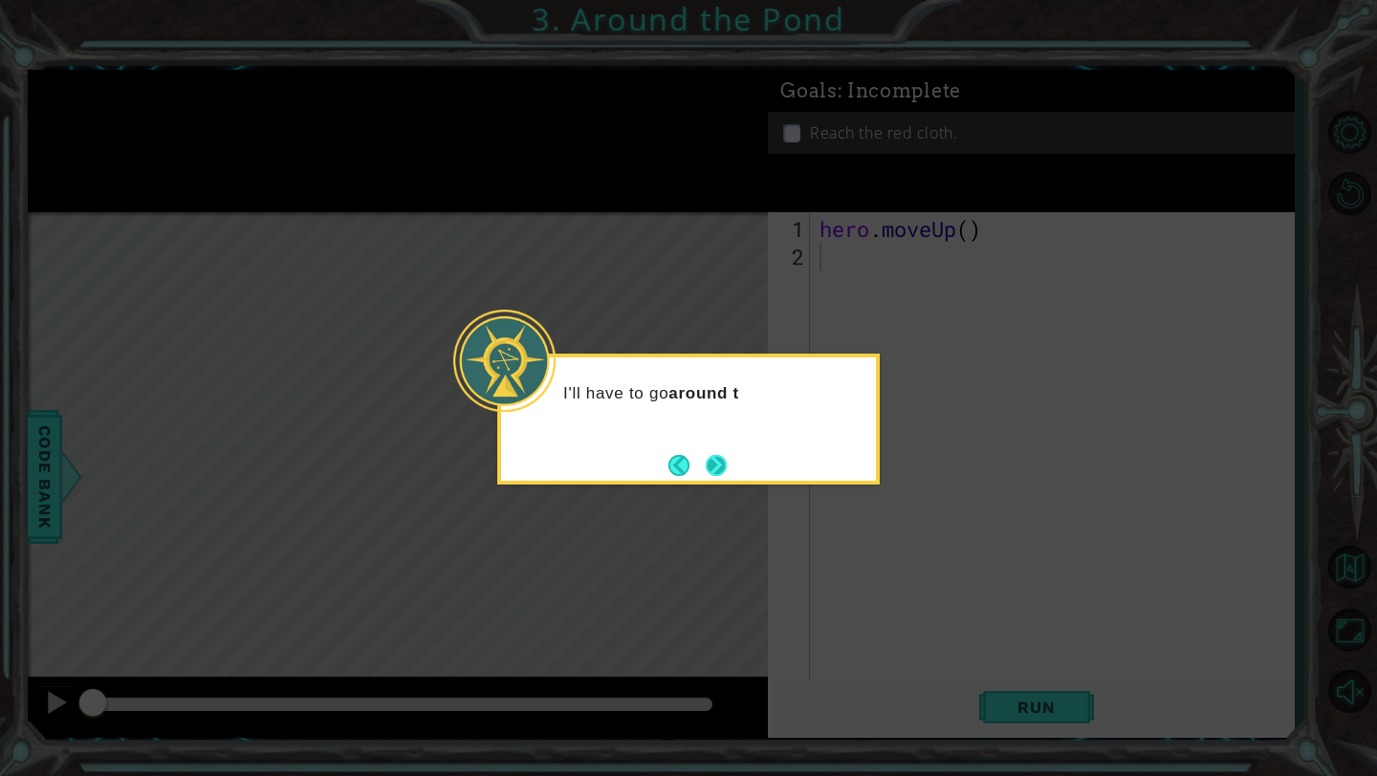
click at [727, 461] on button "Next" at bounding box center [716, 465] width 21 height 21
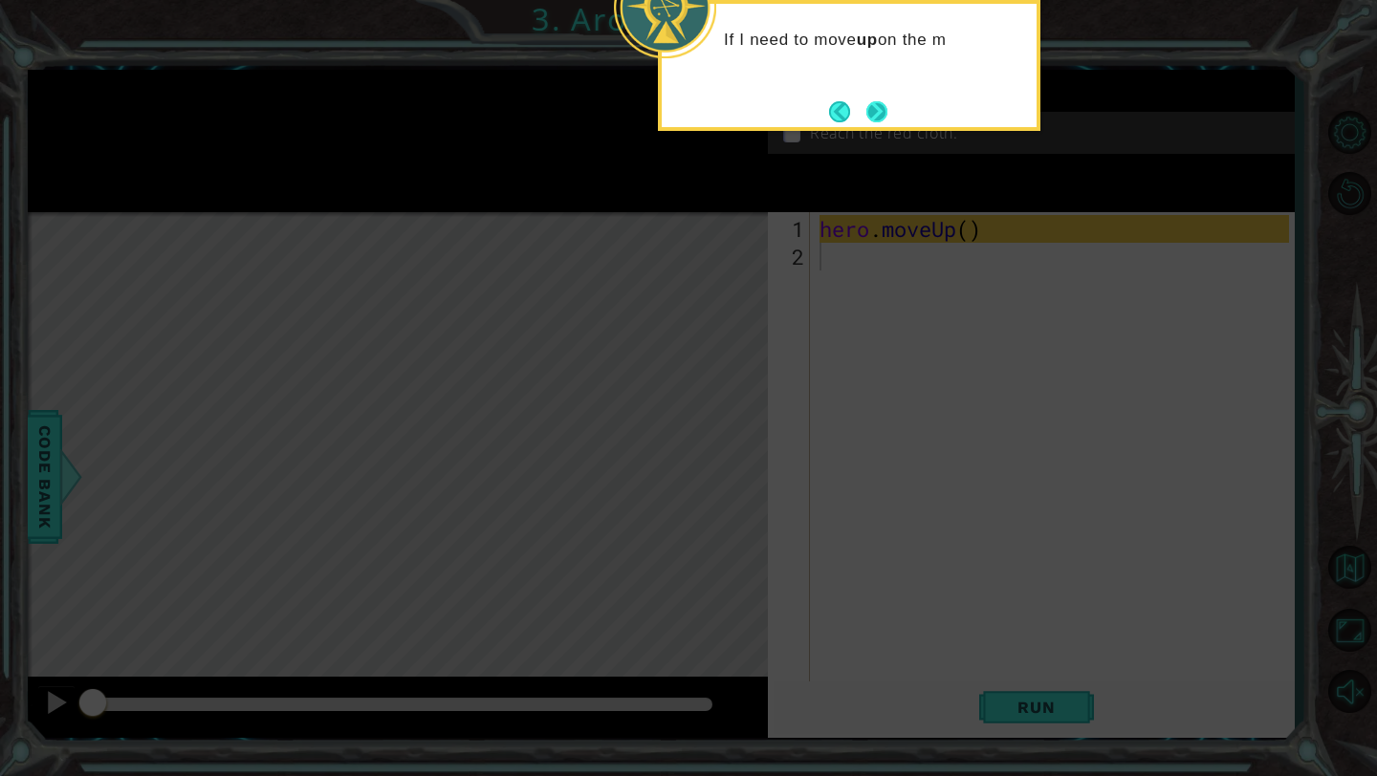
click at [887, 119] on button "Next" at bounding box center [876, 111] width 21 height 21
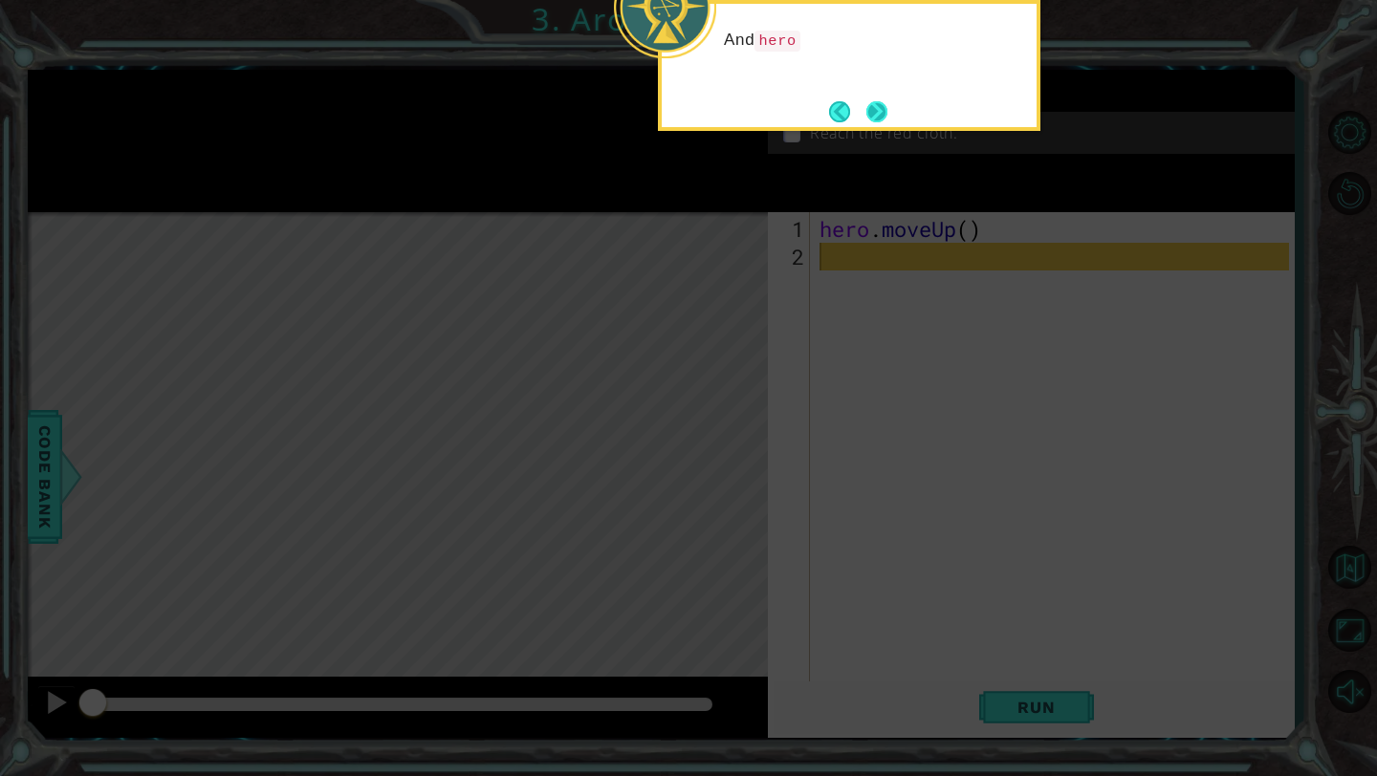
click at [879, 116] on button "Next" at bounding box center [876, 111] width 21 height 21
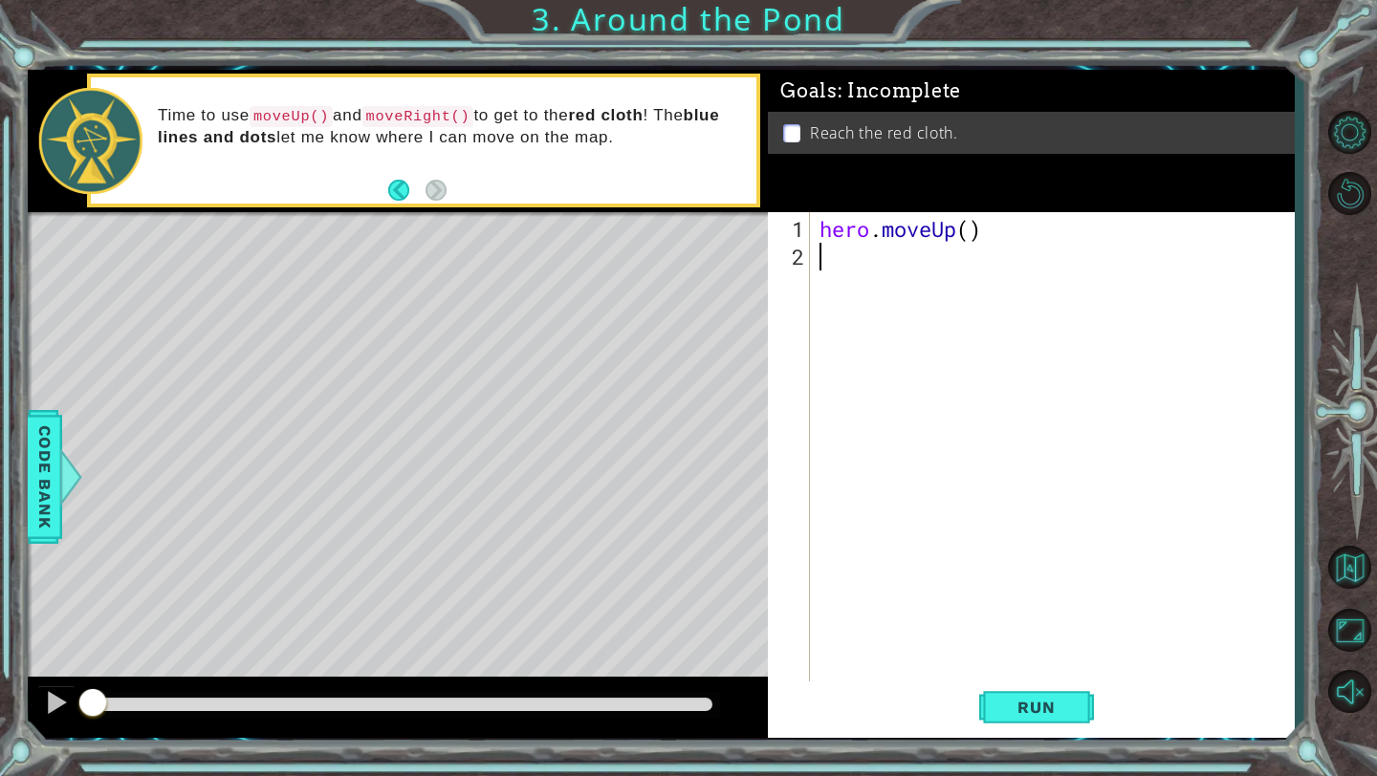
click at [857, 260] on div "hero . moveUp ( )" at bounding box center [1056, 478] width 483 height 527
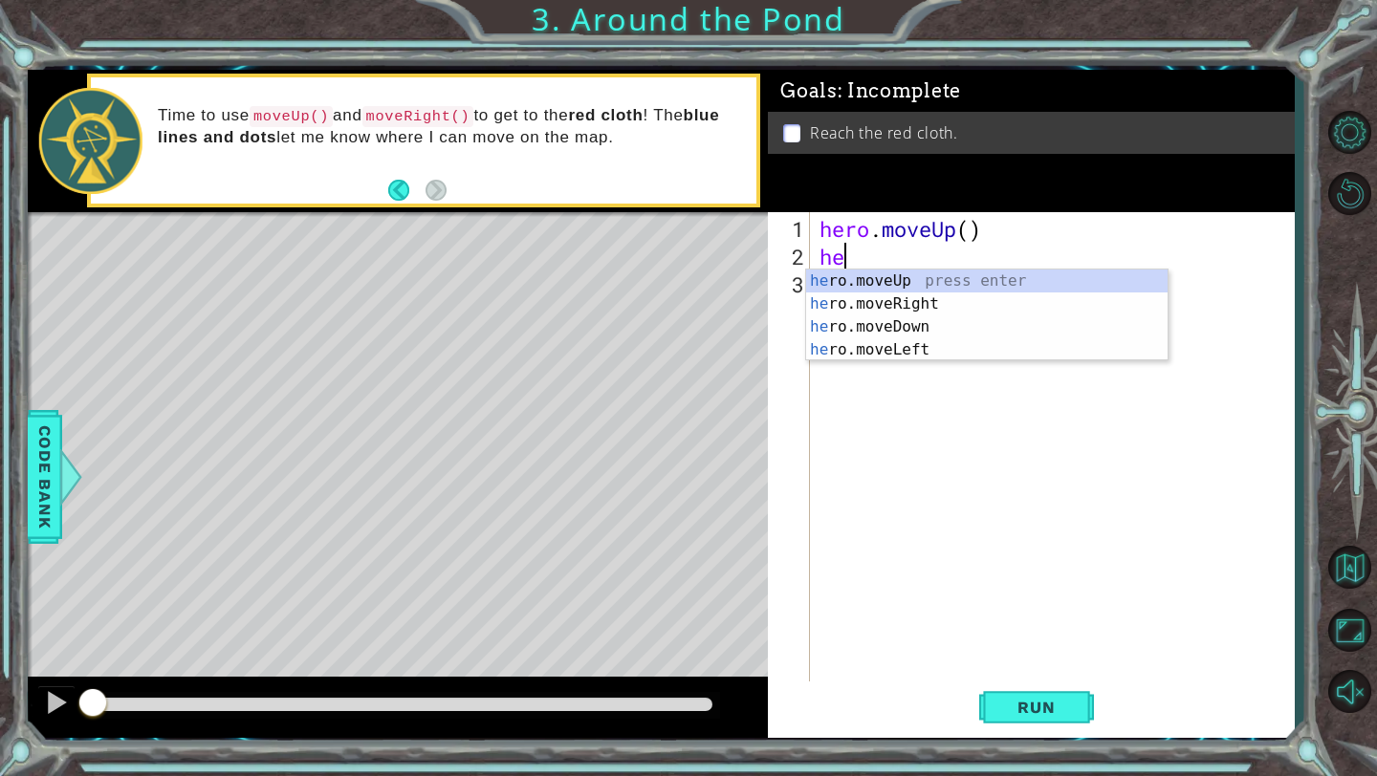
type textarea "her"
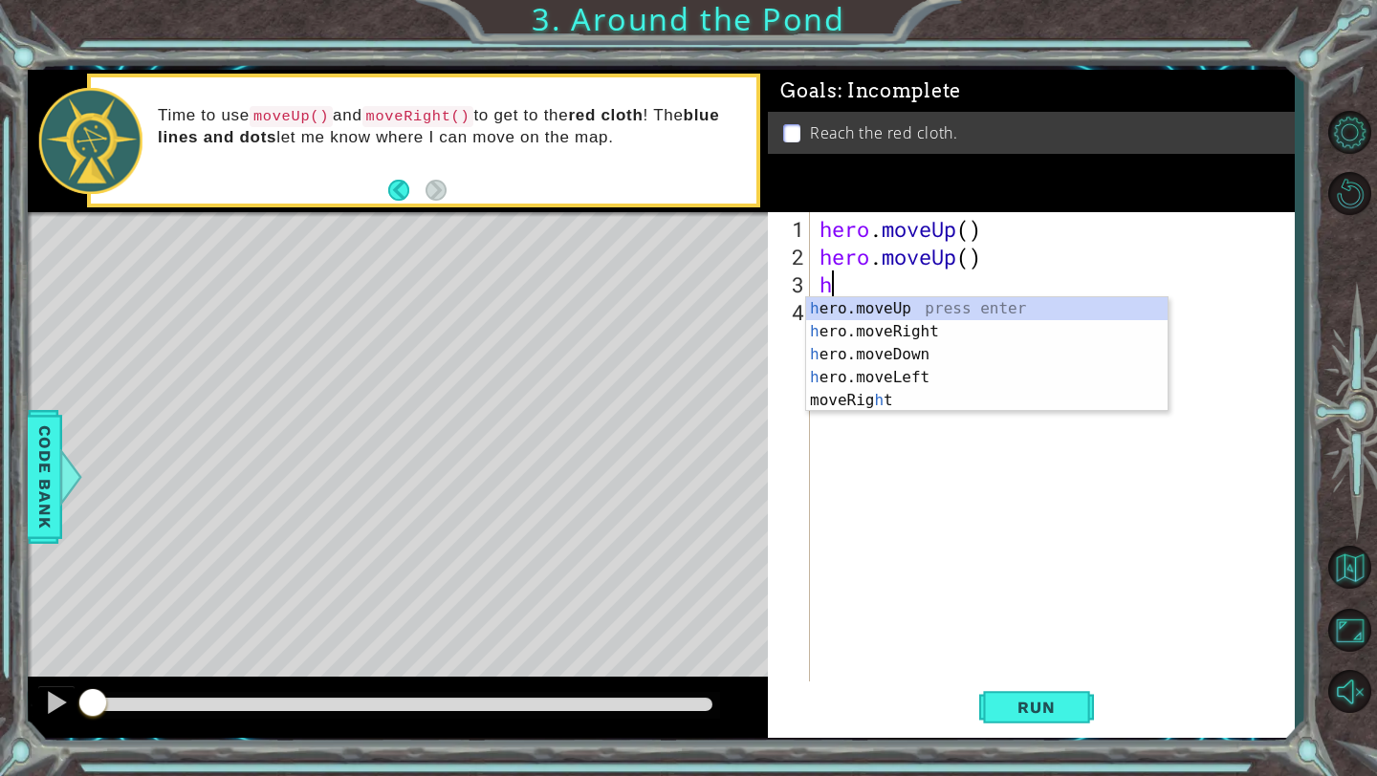
type textarea "her"
click at [901, 306] on div "her o.moveUp press enter her o.moveRight press enter her o.moveDown press enter…" at bounding box center [986, 366] width 361 height 138
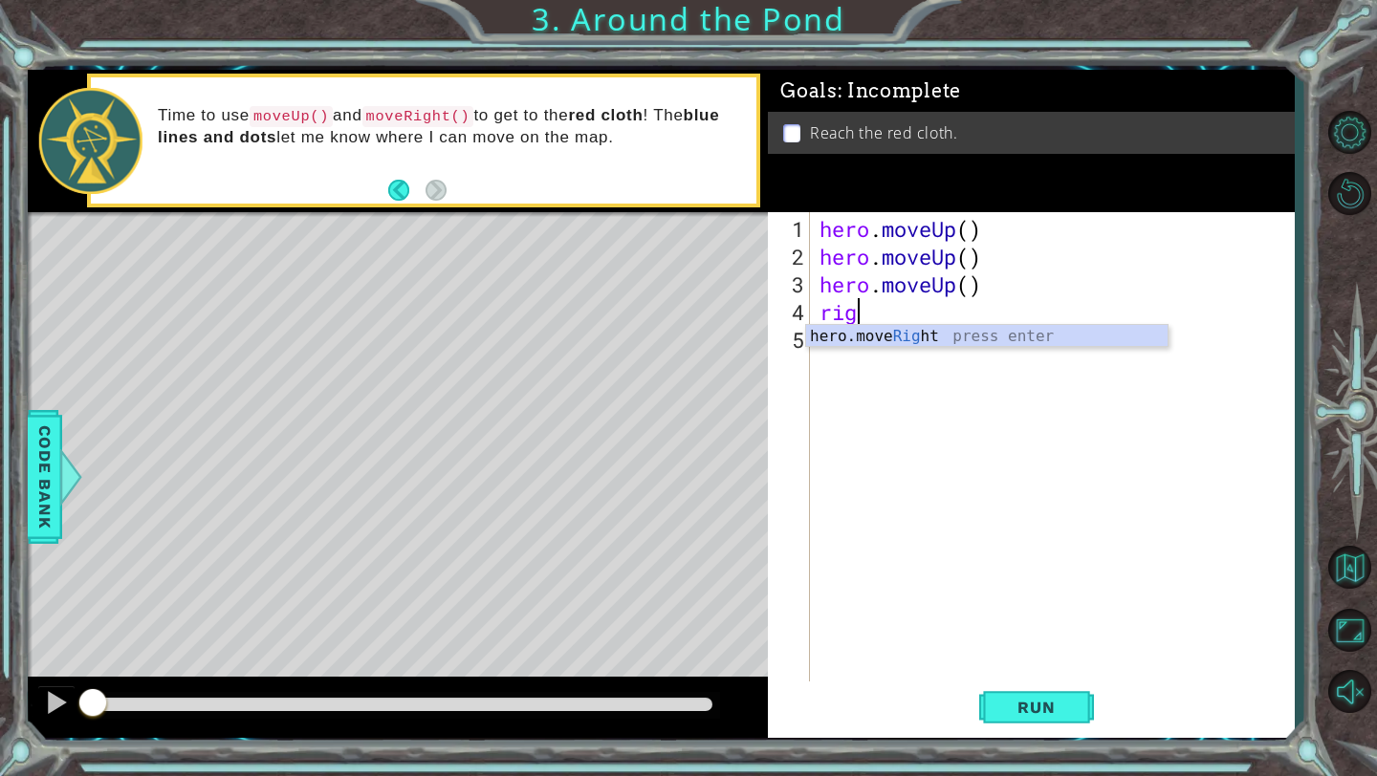
type textarea "righ"
click at [916, 331] on div "hero.move Righ t press enter" at bounding box center [986, 359] width 361 height 69
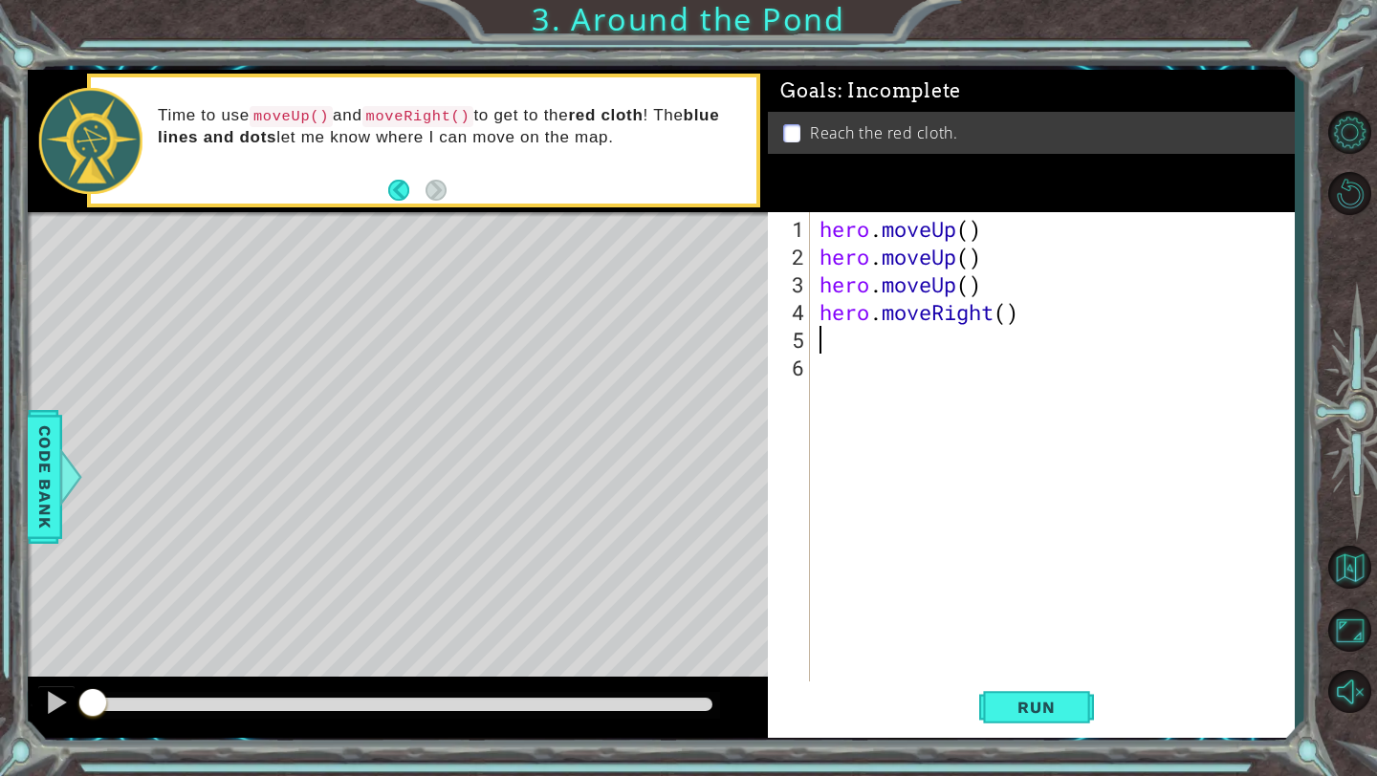
scroll to position [0, 0]
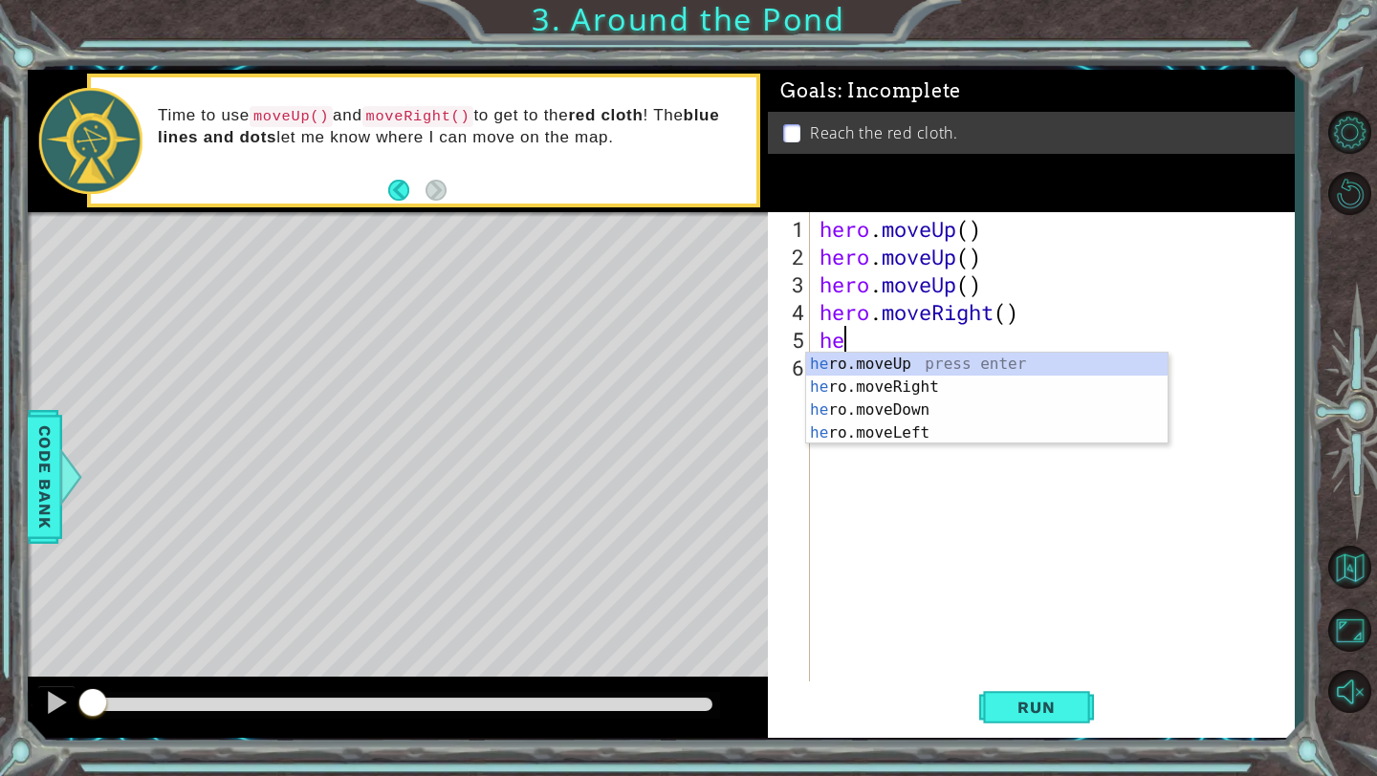
type textarea "her"
click at [895, 358] on div "her o.moveUp press enter her o.moveRight press enter her o.moveDown press enter…" at bounding box center [986, 422] width 361 height 138
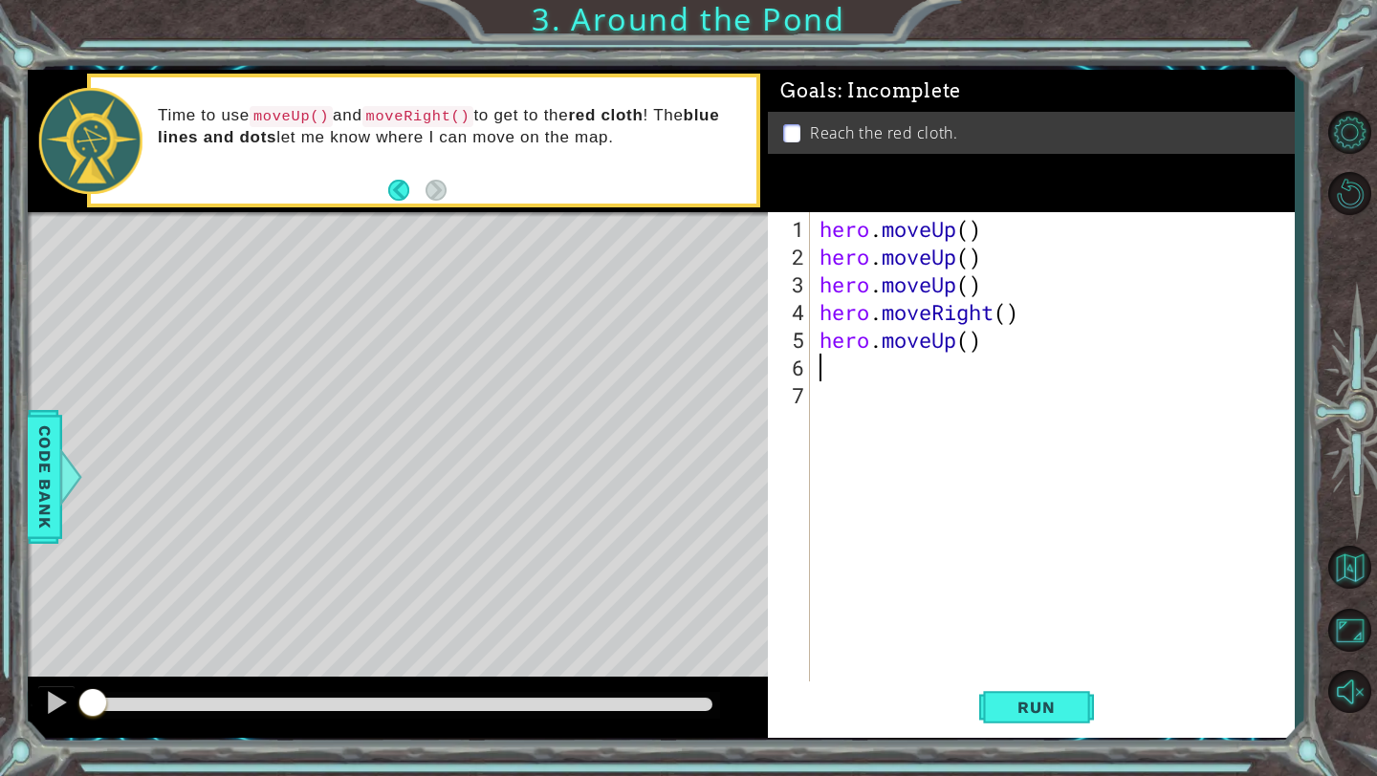
scroll to position [0, 0]
click at [1027, 701] on span "Run" at bounding box center [1036, 707] width 76 height 19
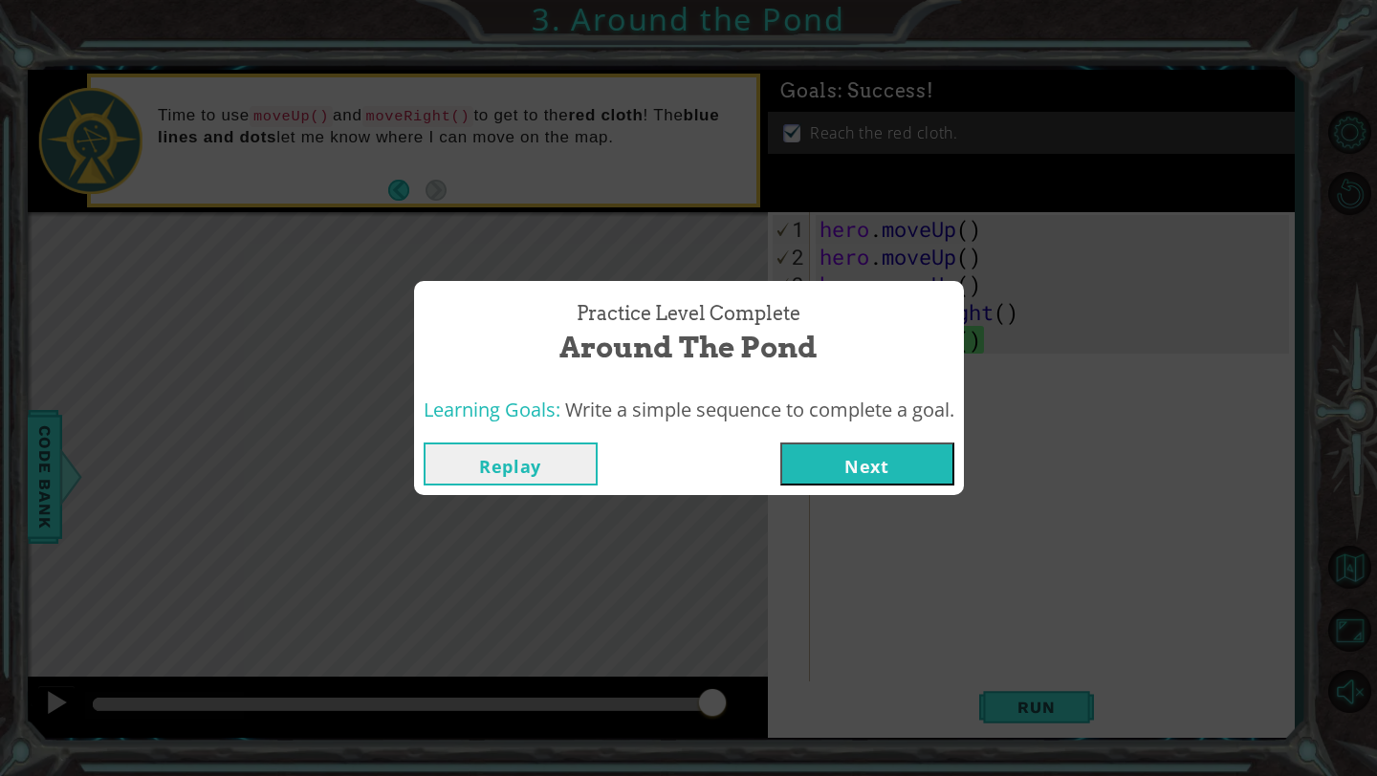
click at [928, 475] on button "Next" at bounding box center [867, 464] width 174 height 43
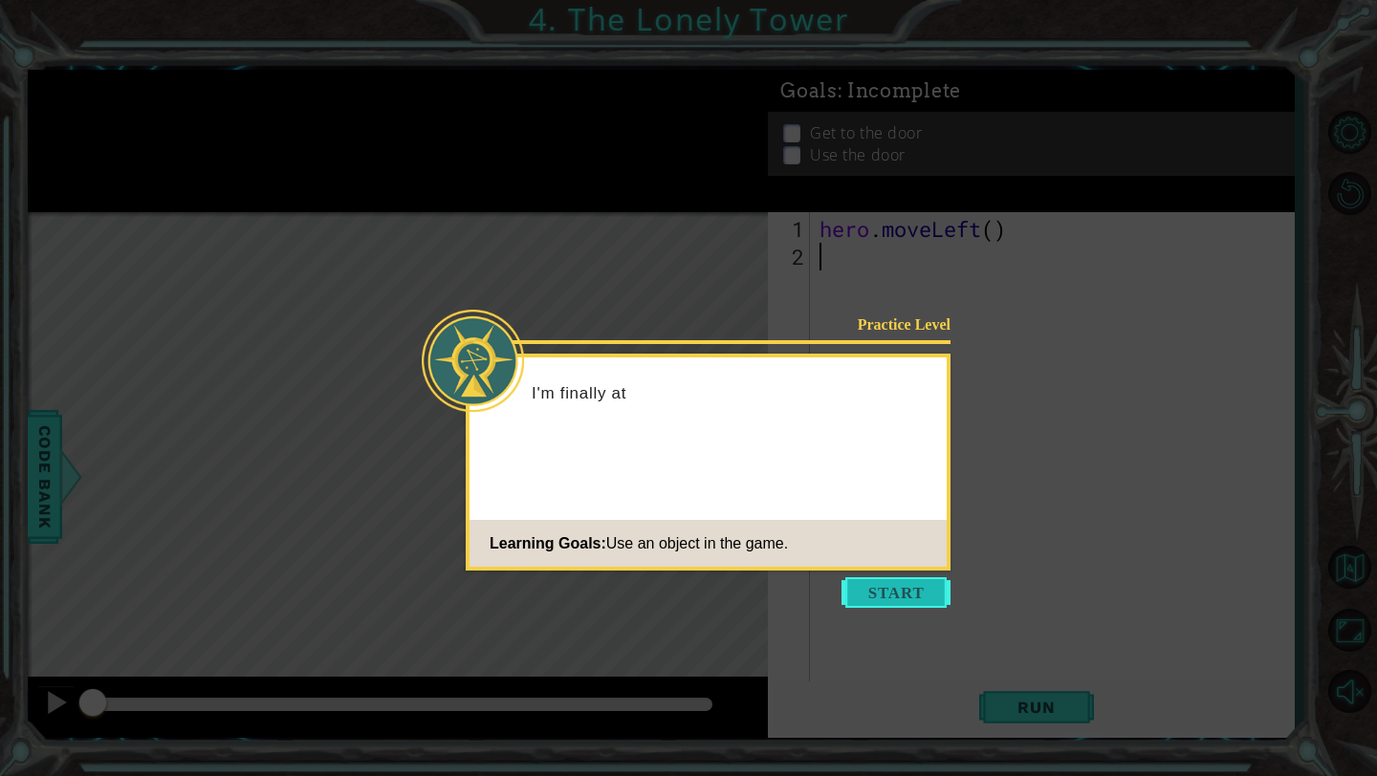
click at [906, 596] on button "Start" at bounding box center [895, 592] width 109 height 31
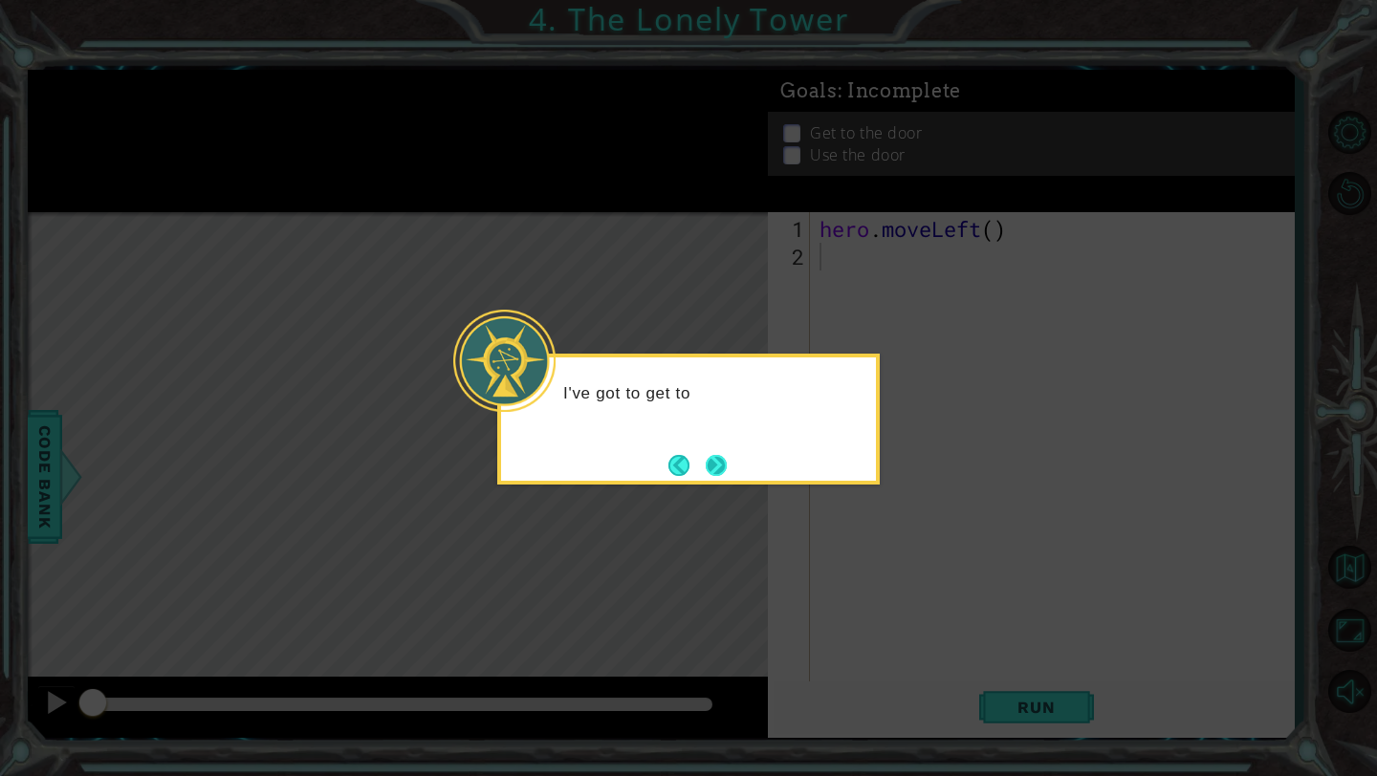
click at [721, 470] on button "Next" at bounding box center [716, 465] width 21 height 21
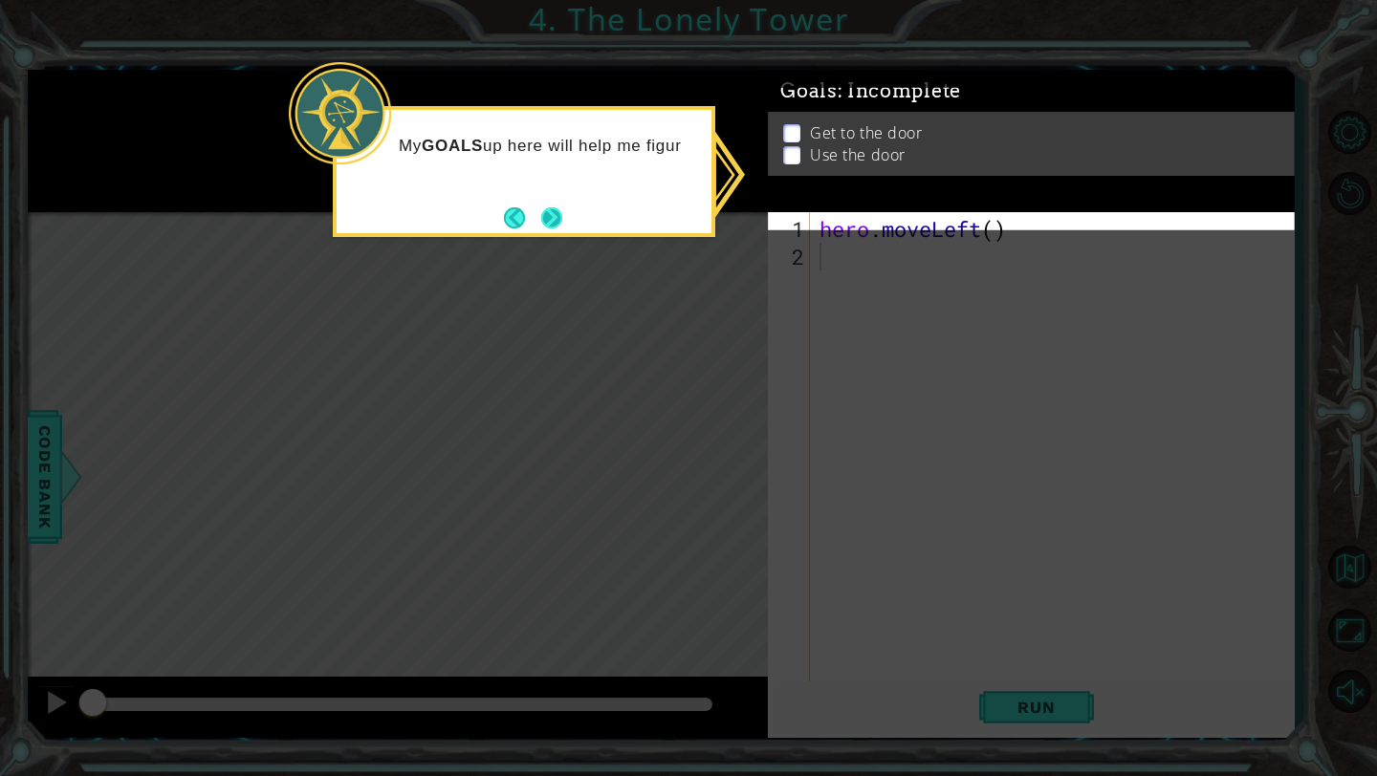
click at [554, 207] on button "Next" at bounding box center [551, 217] width 21 height 21
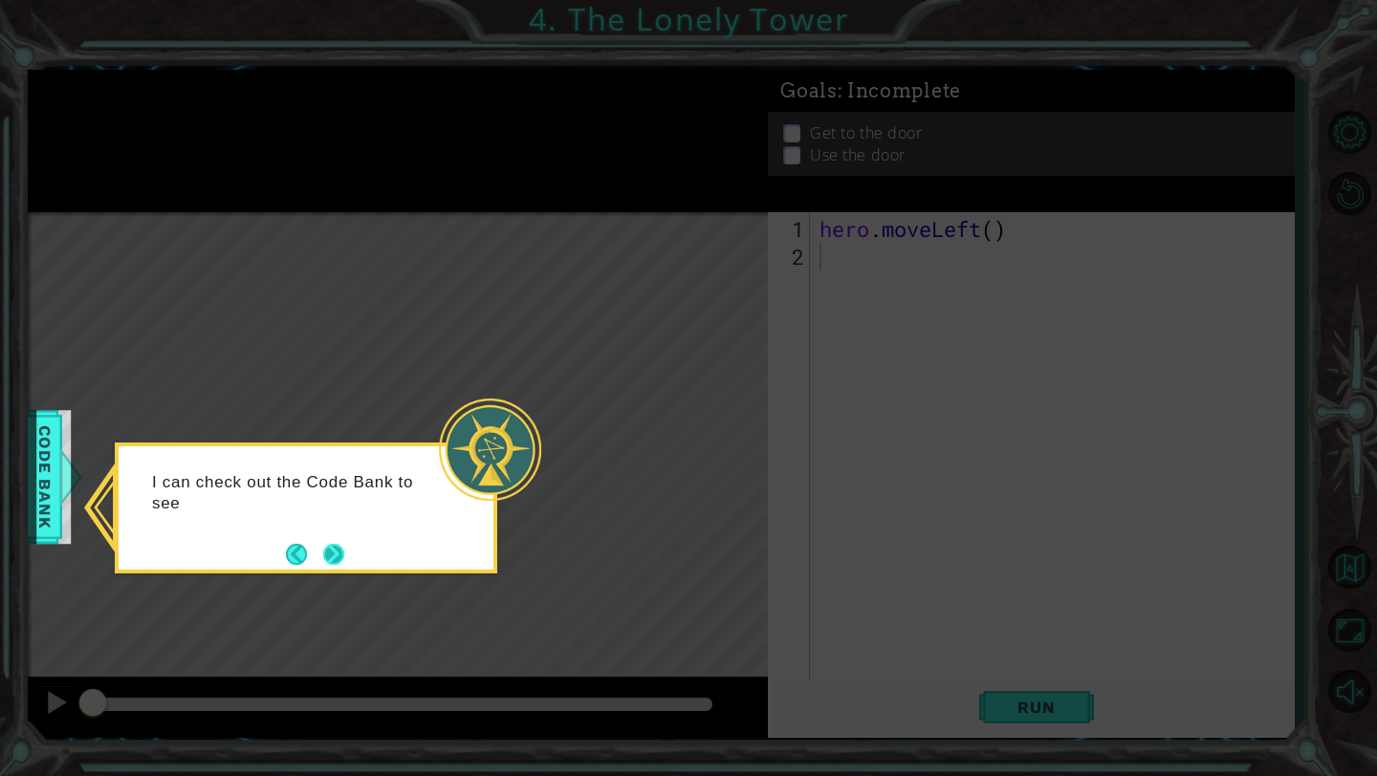
click at [338, 548] on button "Next" at bounding box center [333, 554] width 21 height 21
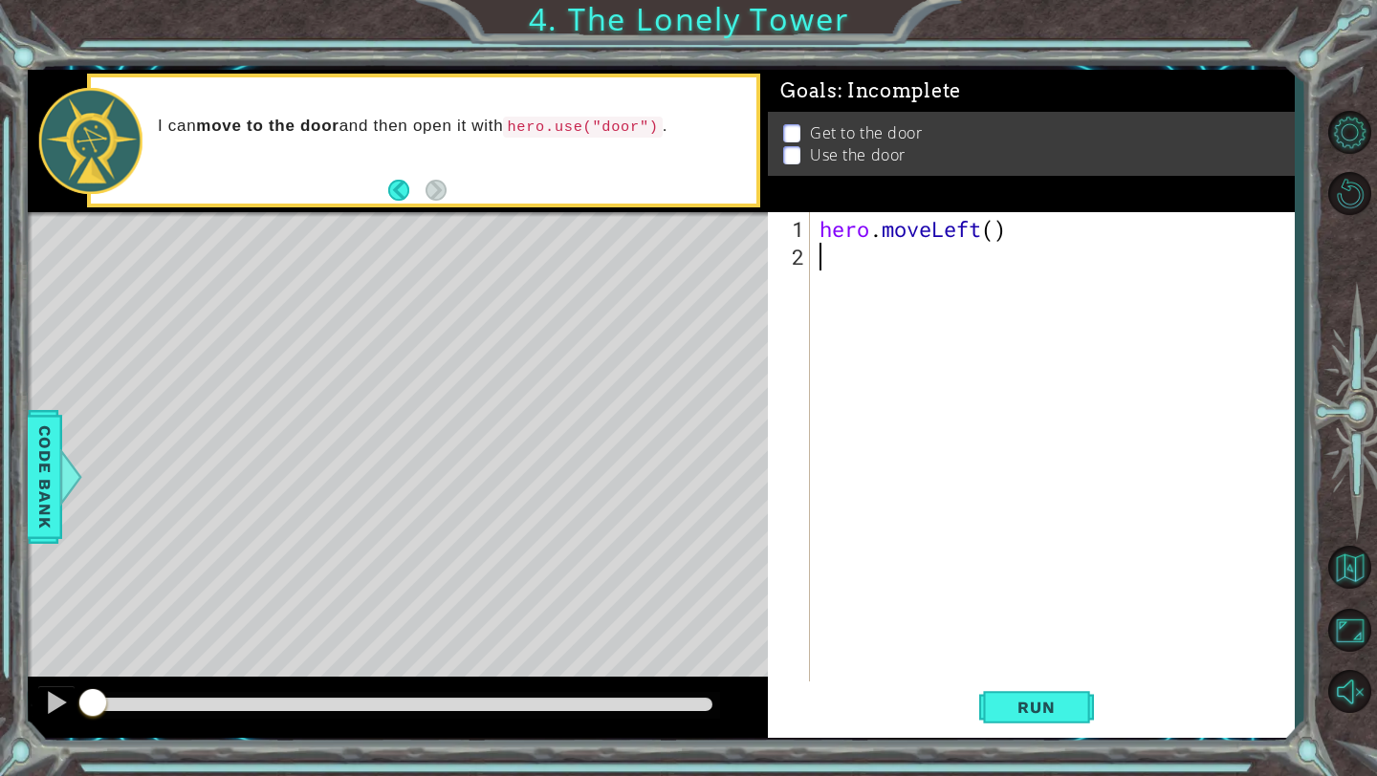
type textarea "he"
paste textarea "Sentence 6 introduces a new reason rather than evidence that supports the main …"
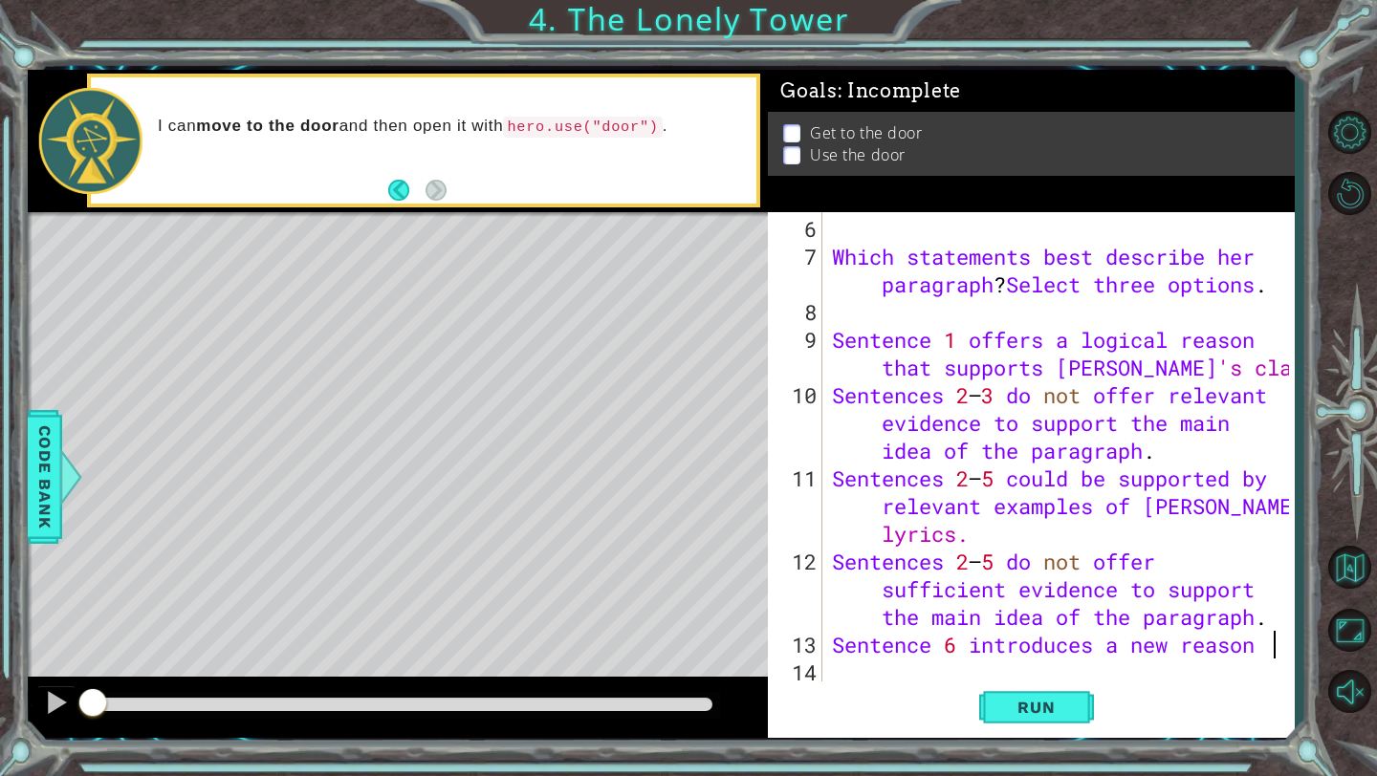
scroll to position [749, 0]
type textarea "S"
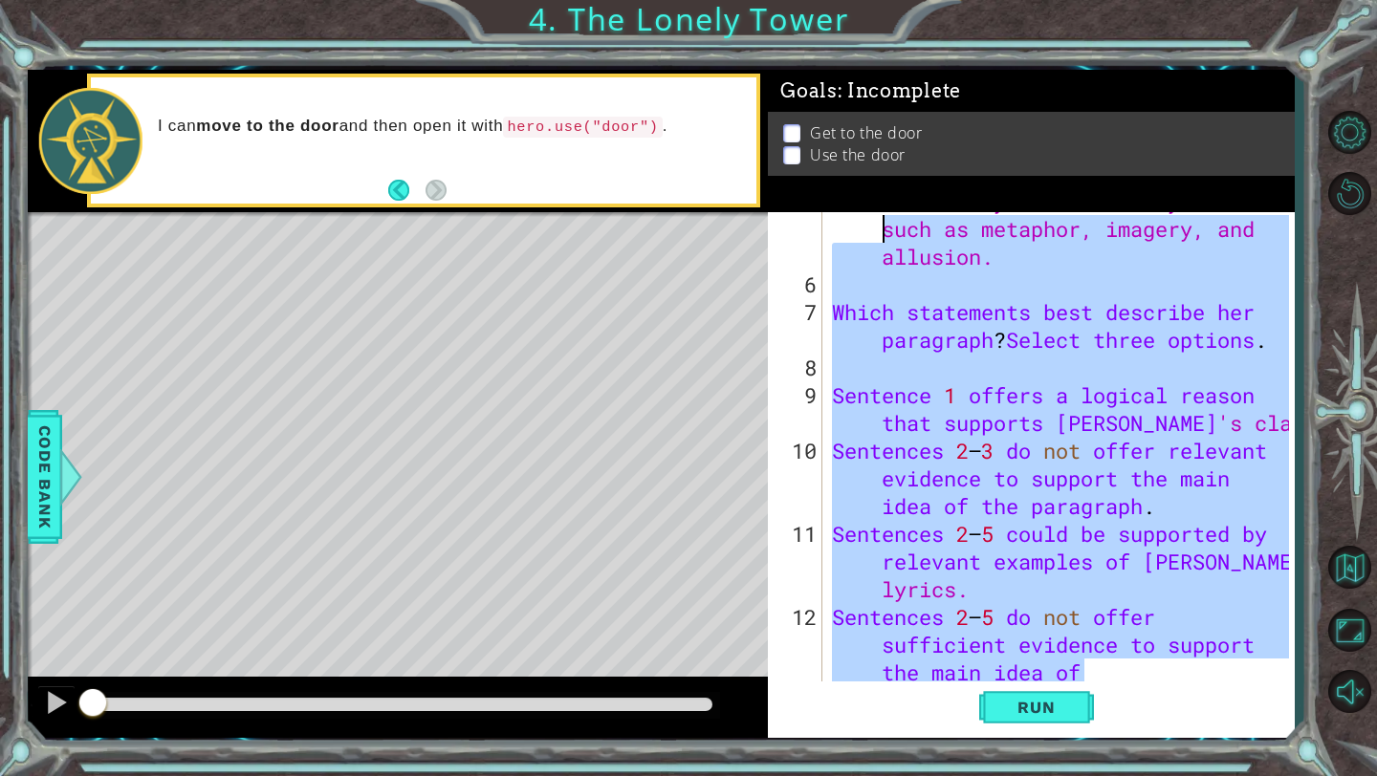
scroll to position [0, 0]
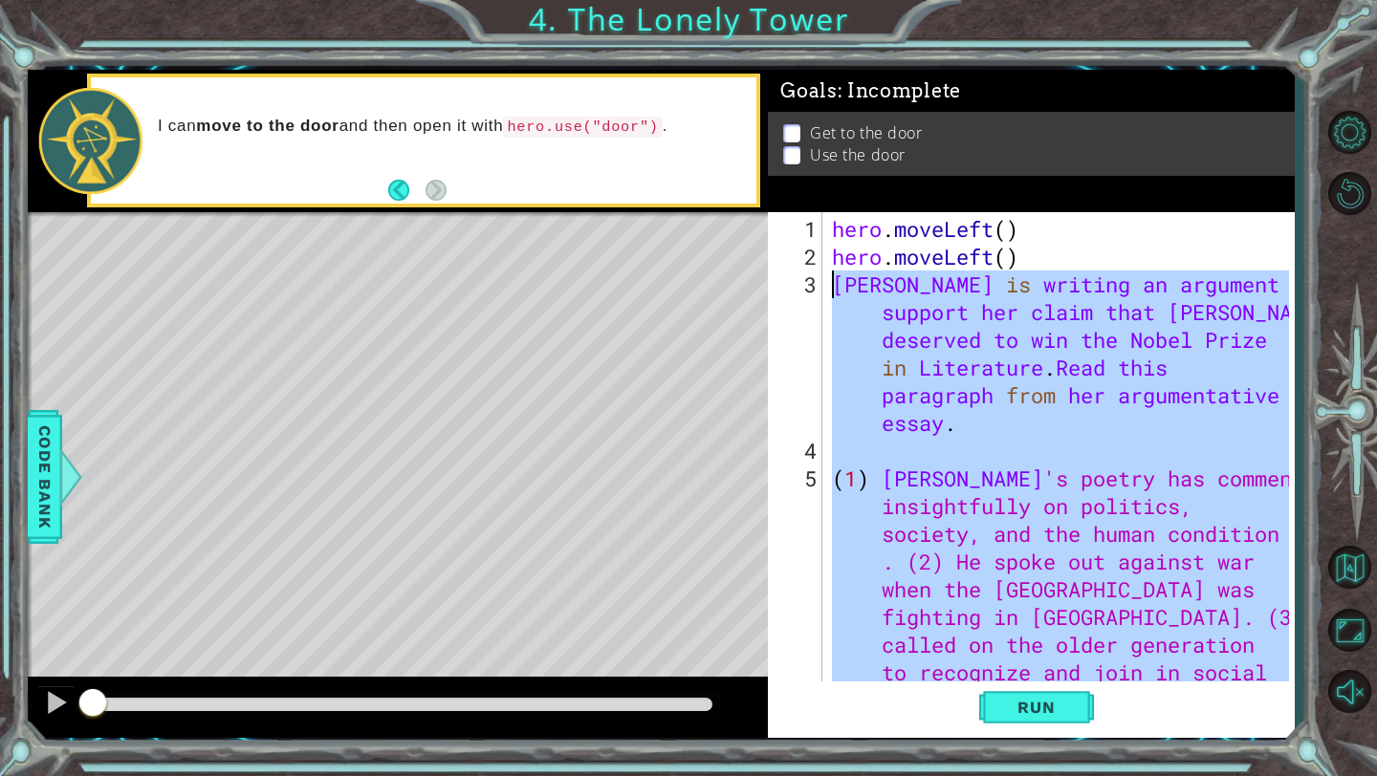
drag, startPoint x: 1091, startPoint y: 652, endPoint x: 812, endPoint y: 284, distance: 461.9
click at [812, 284] on div "Sentences 2–5 do not offer sufficient evidence to support the main idea of 1 2 …" at bounding box center [1028, 447] width 521 height 471
type textarea "[PERSON_NAME] is writing an argument to support her claim that [PERSON_NAME] de…"
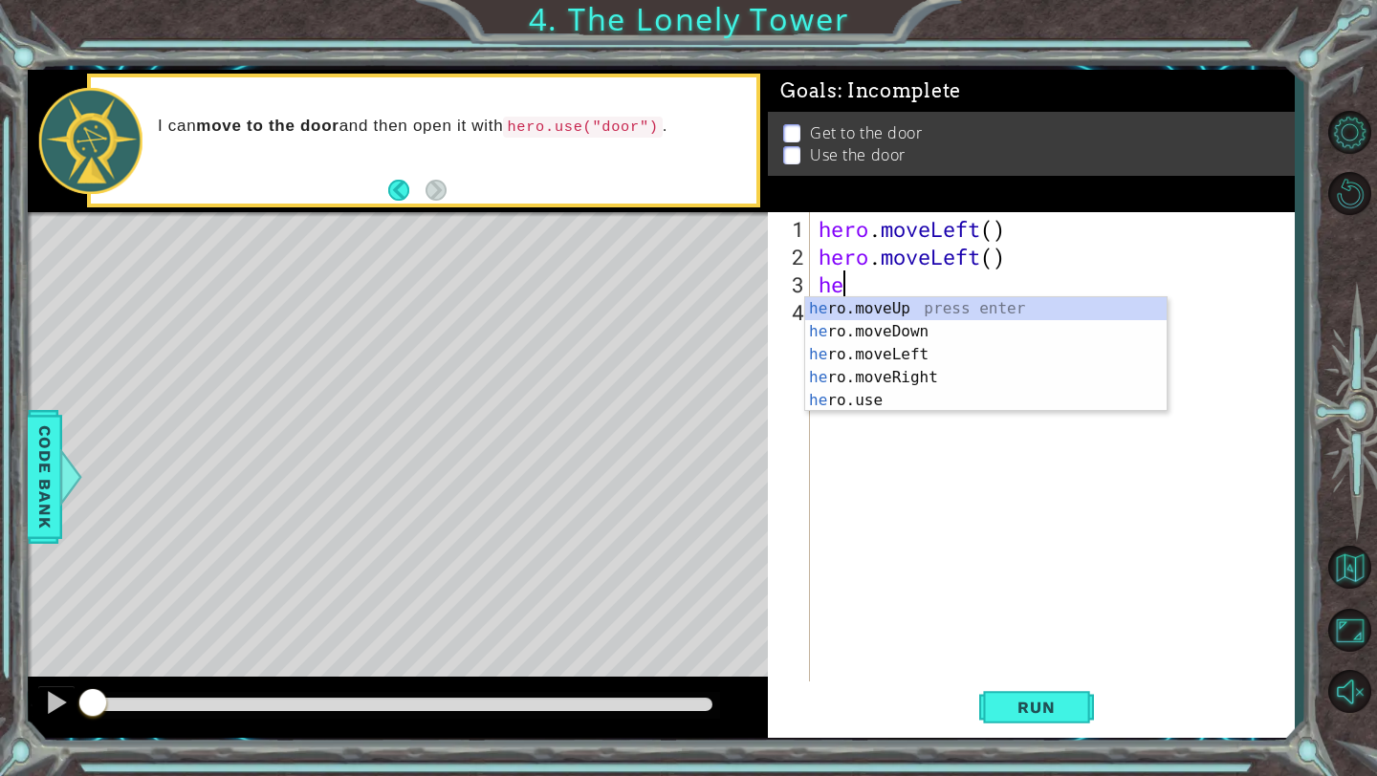
type textarea "her"
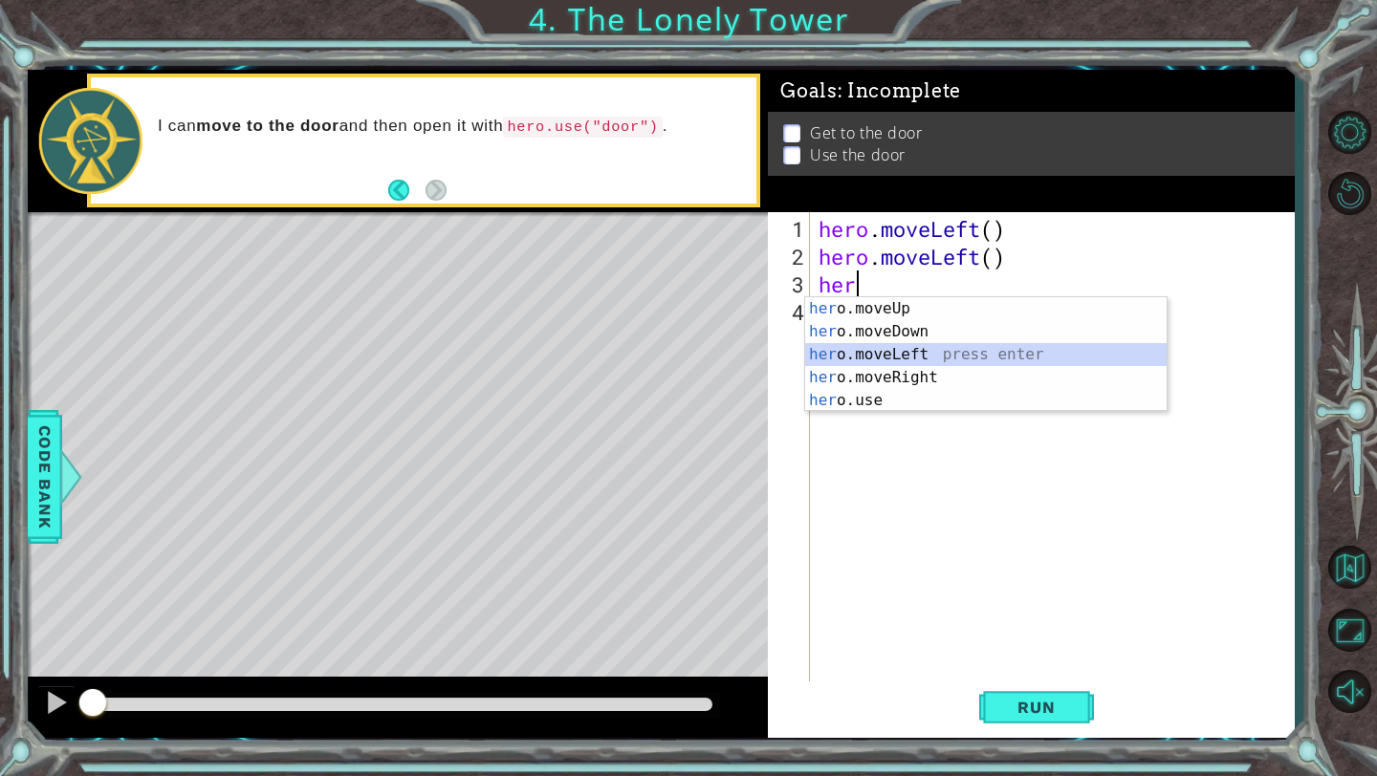
click at [868, 352] on div "her o.moveUp press enter her o.moveDown press enter her o.moveLeft press enter …" at bounding box center [985, 377] width 361 height 161
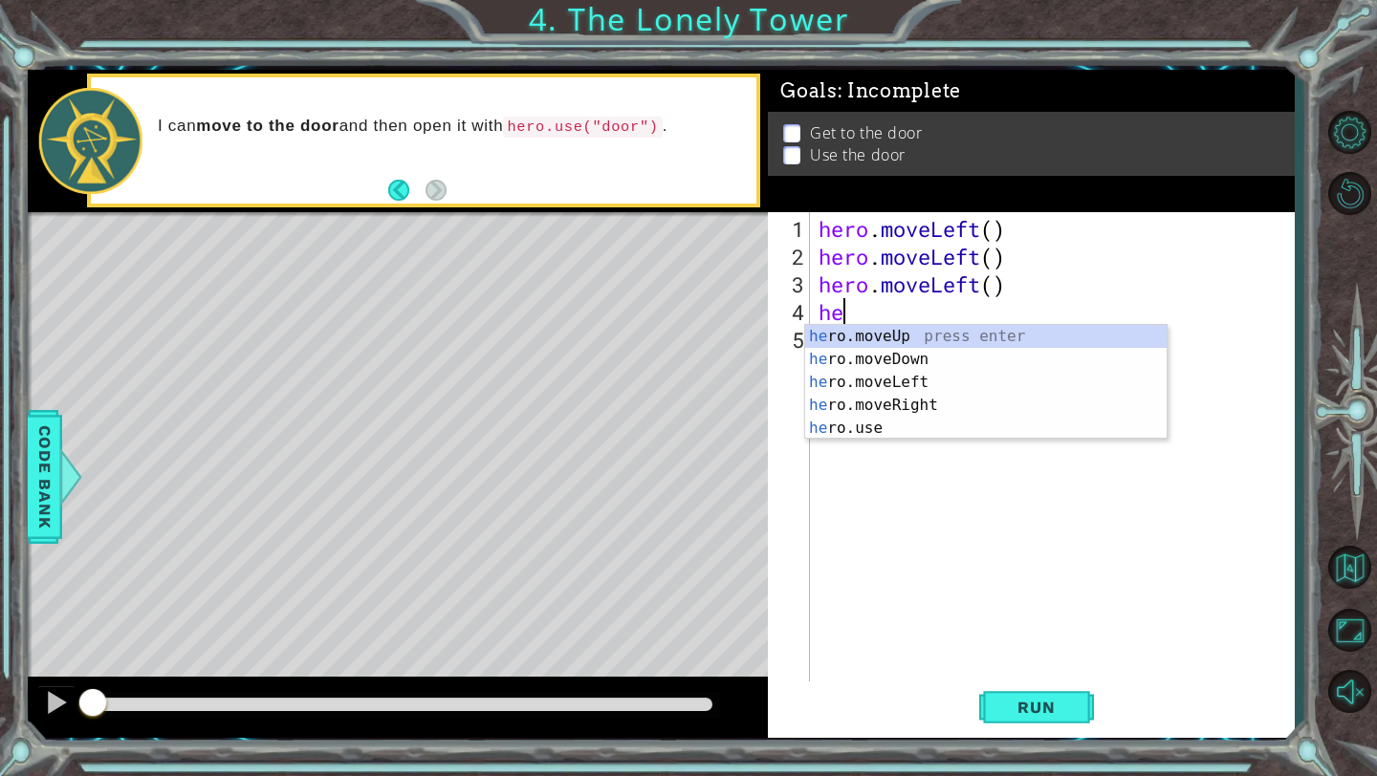
type textarea "her"
click at [893, 341] on div "her o.moveUp press enter her o.moveDown press enter her o.moveLeft press enter …" at bounding box center [985, 405] width 361 height 161
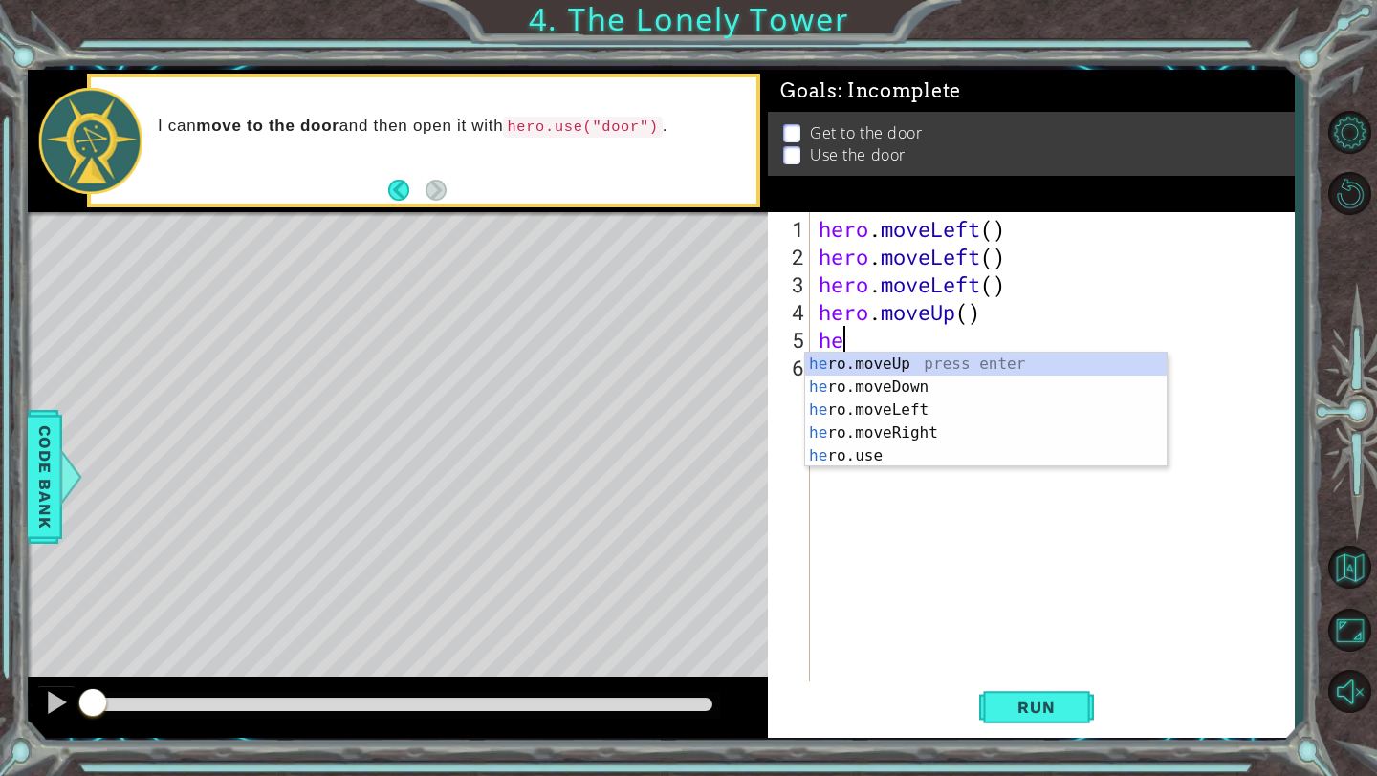
type textarea "her"
click at [885, 365] on div "her o.moveUp press enter her o.moveDown press enter her o.moveLeft press enter …" at bounding box center [985, 433] width 361 height 161
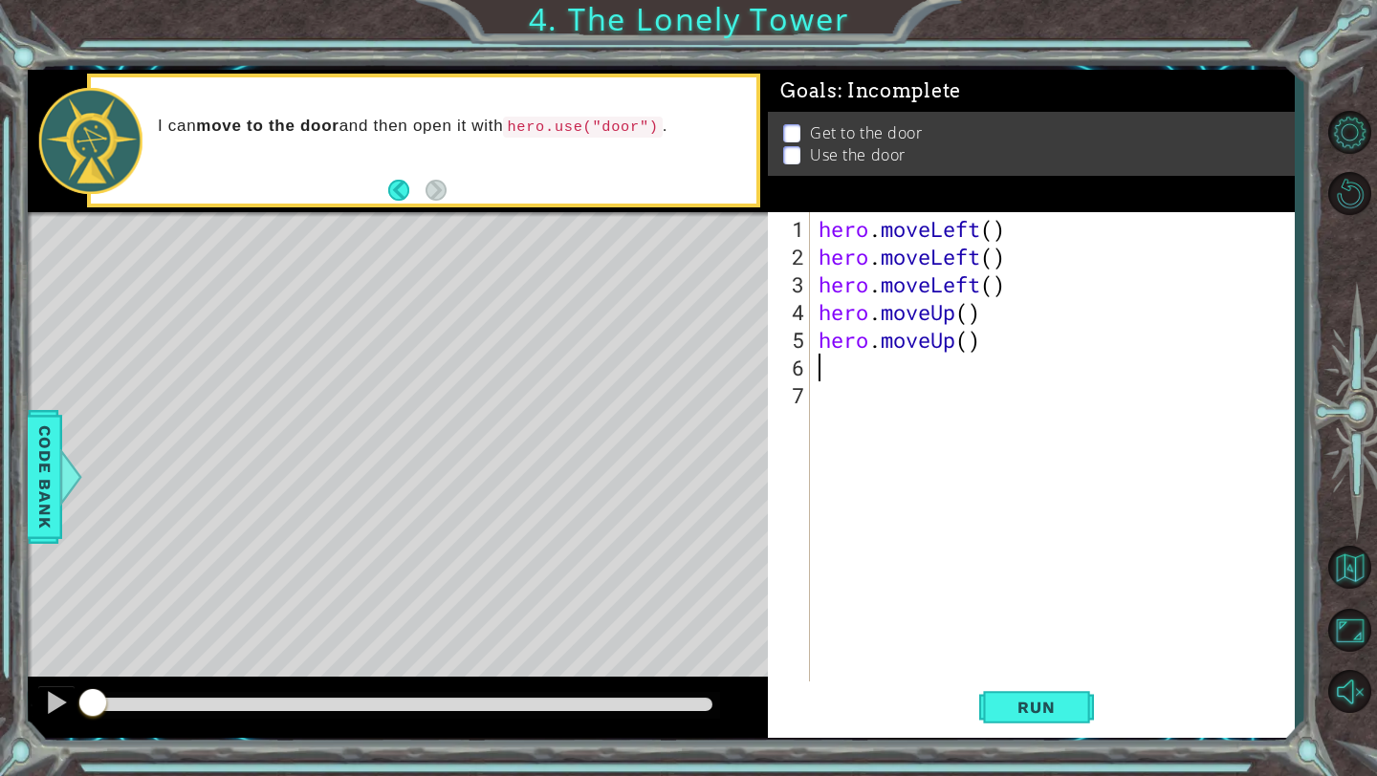
type textarea "h"
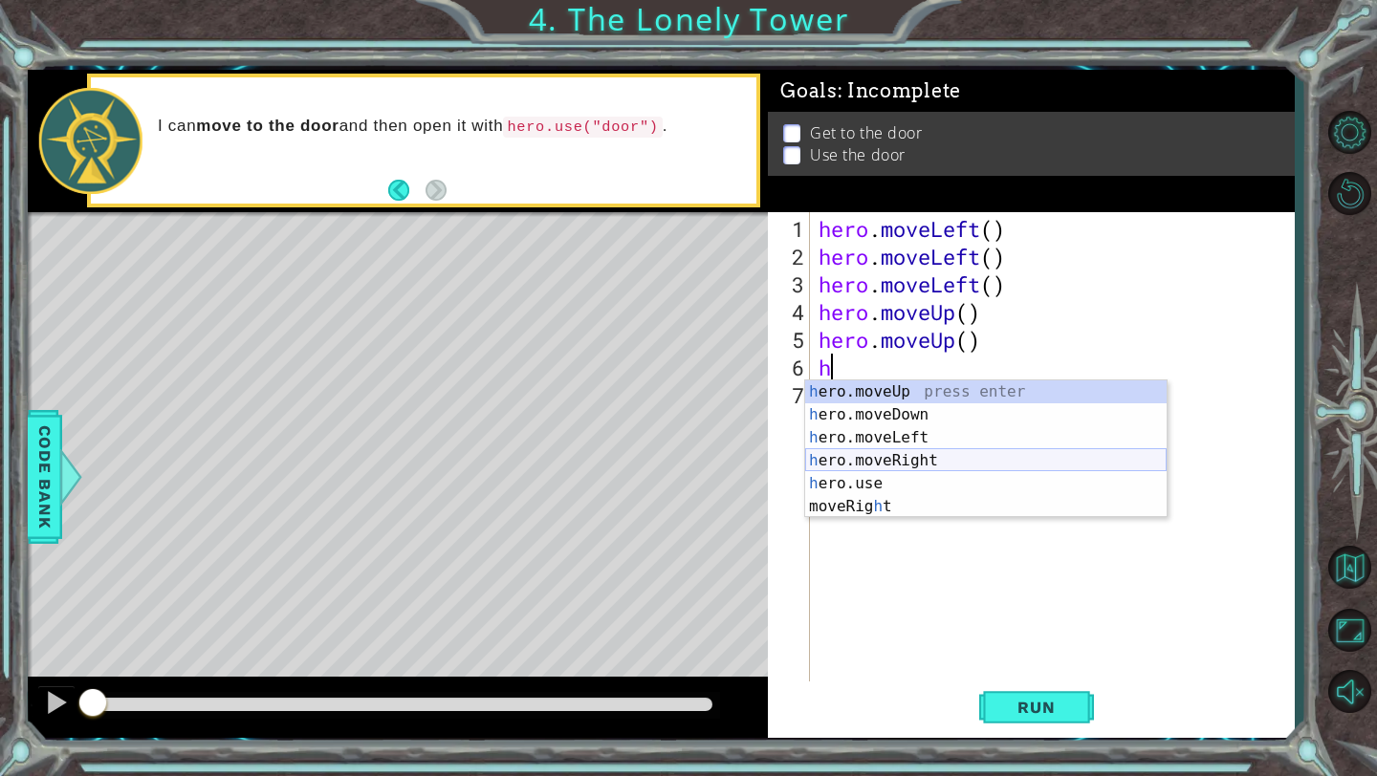
click at [910, 458] on div "h ero.moveUp press enter h ero.moveDown press enter h ero.moveLeft press enter …" at bounding box center [985, 472] width 361 height 184
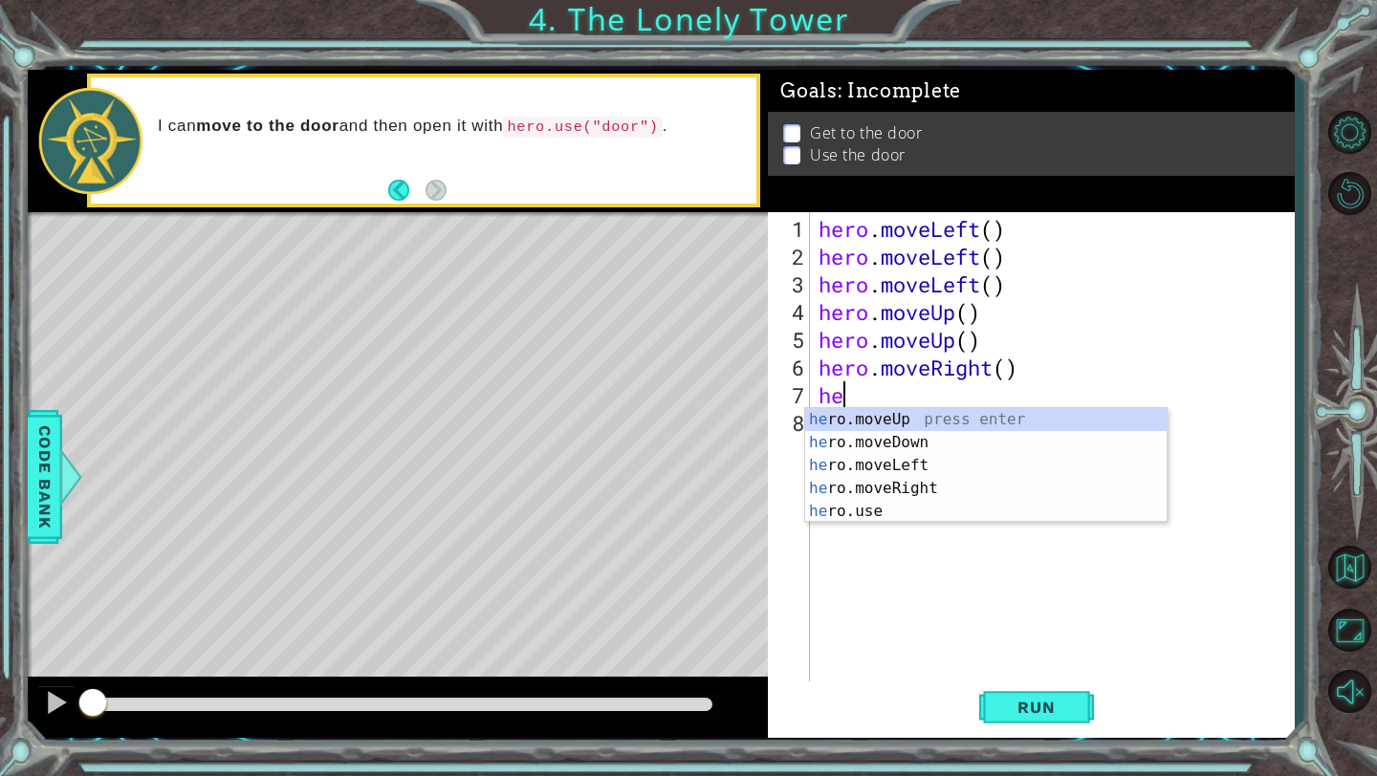
type textarea "her"
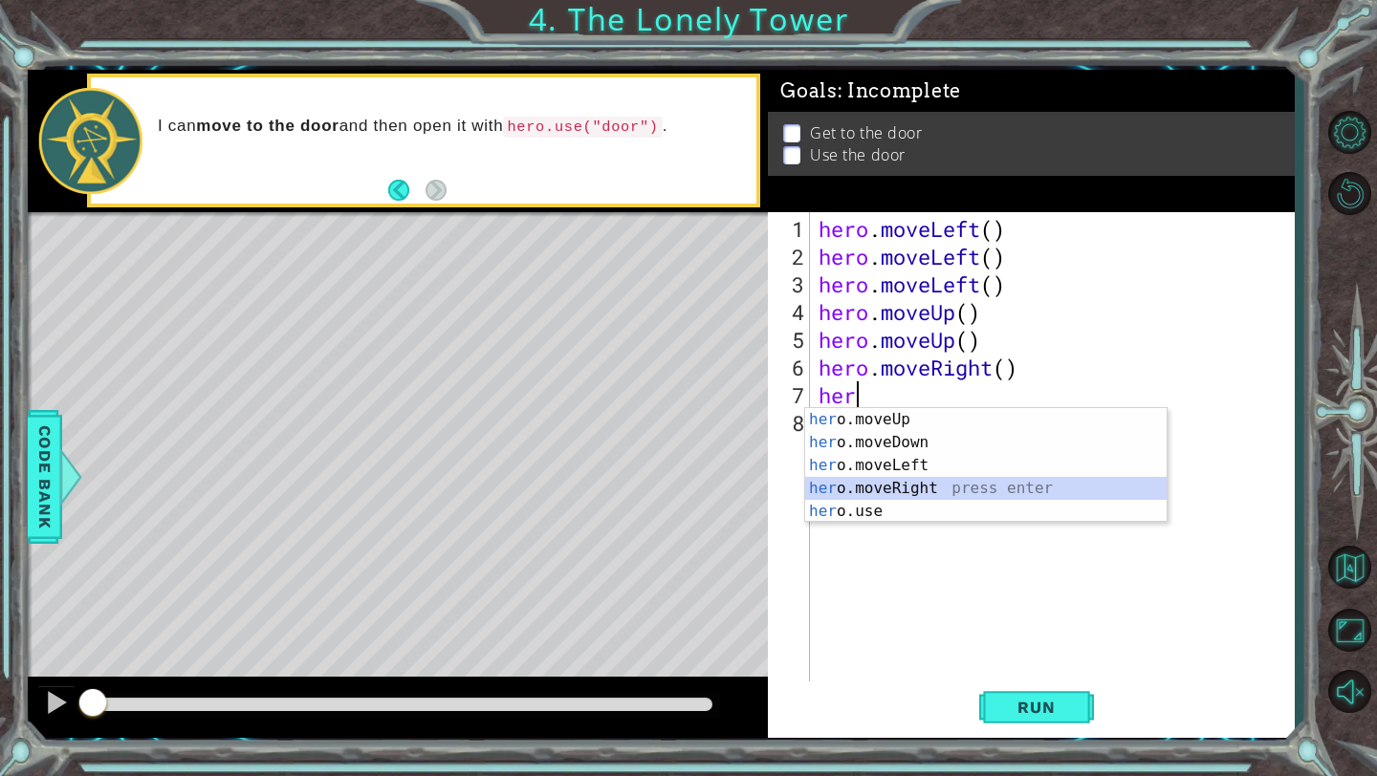
click at [893, 489] on div "her o.moveUp press enter her o.moveDown press enter her o.moveLeft press enter …" at bounding box center [985, 488] width 361 height 161
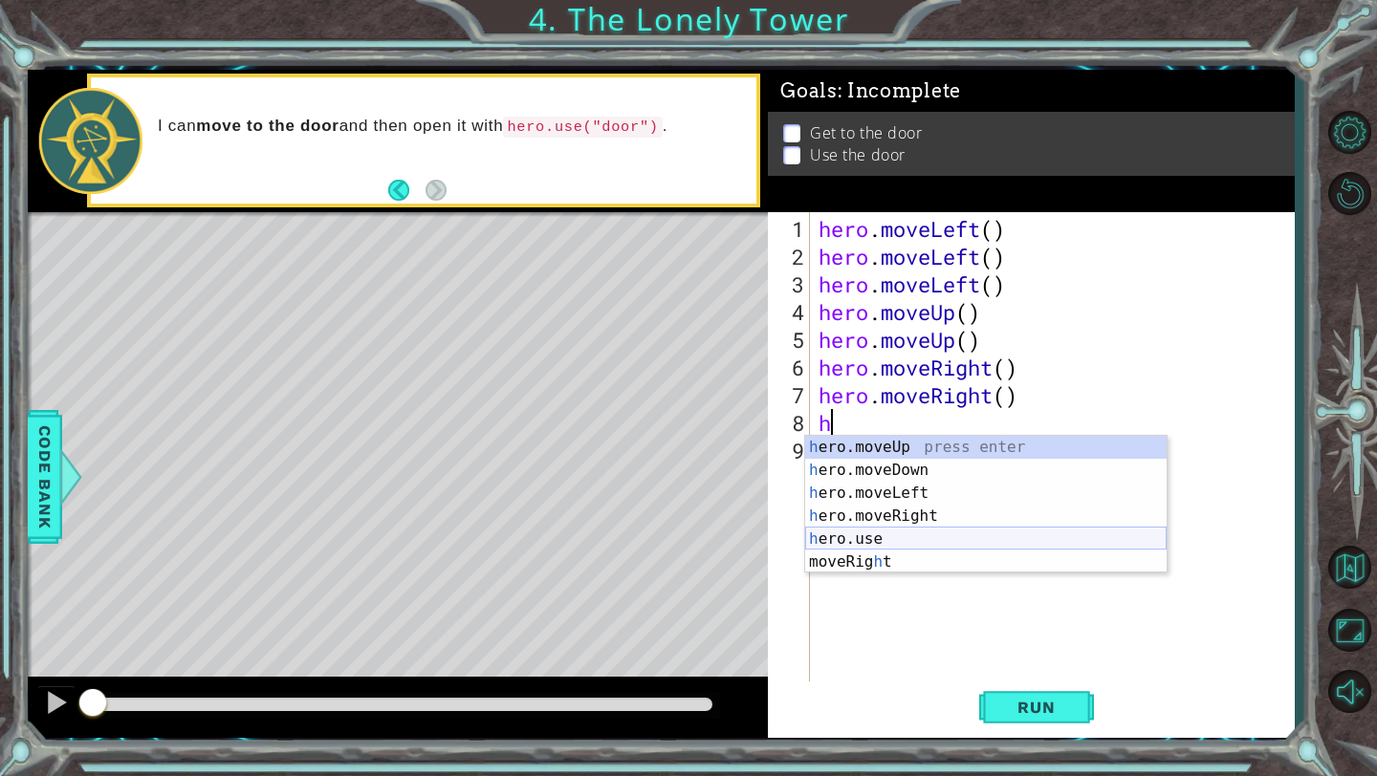
click at [892, 533] on div "h ero.moveUp press enter h ero.moveDown press enter h ero.moveLeft press enter …" at bounding box center [985, 528] width 361 height 184
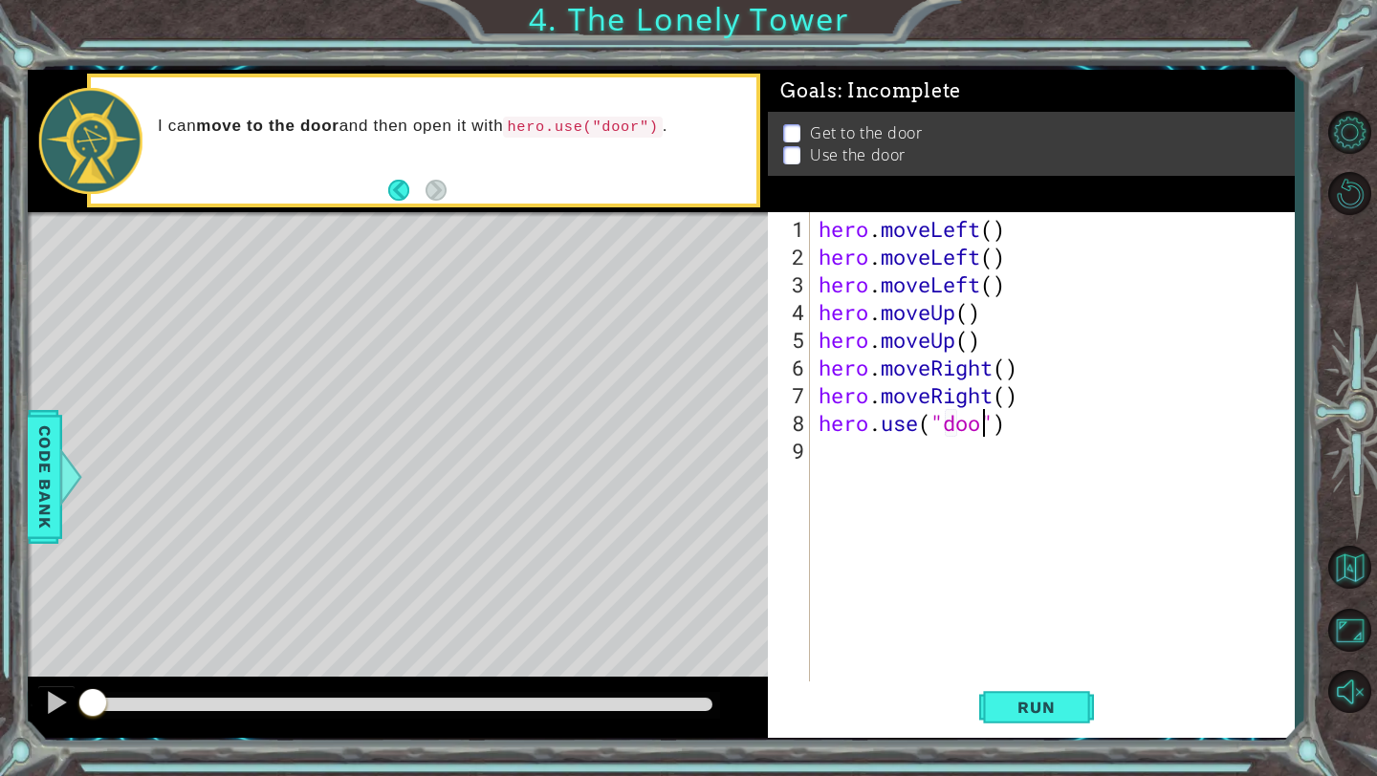
scroll to position [0, 9]
type textarea "hero.use("door")"
click at [1011, 703] on span "Run" at bounding box center [1036, 707] width 76 height 19
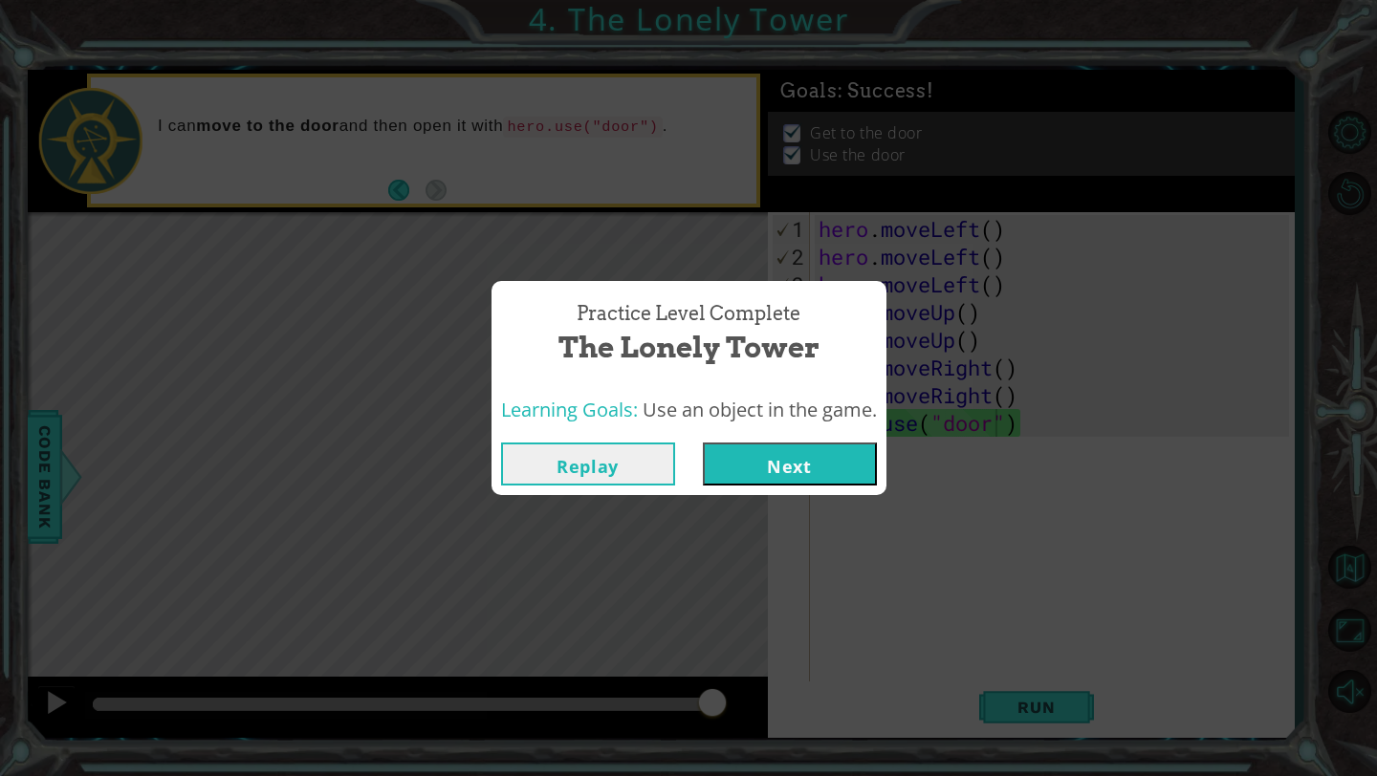
click at [860, 466] on button "Next" at bounding box center [790, 464] width 174 height 43
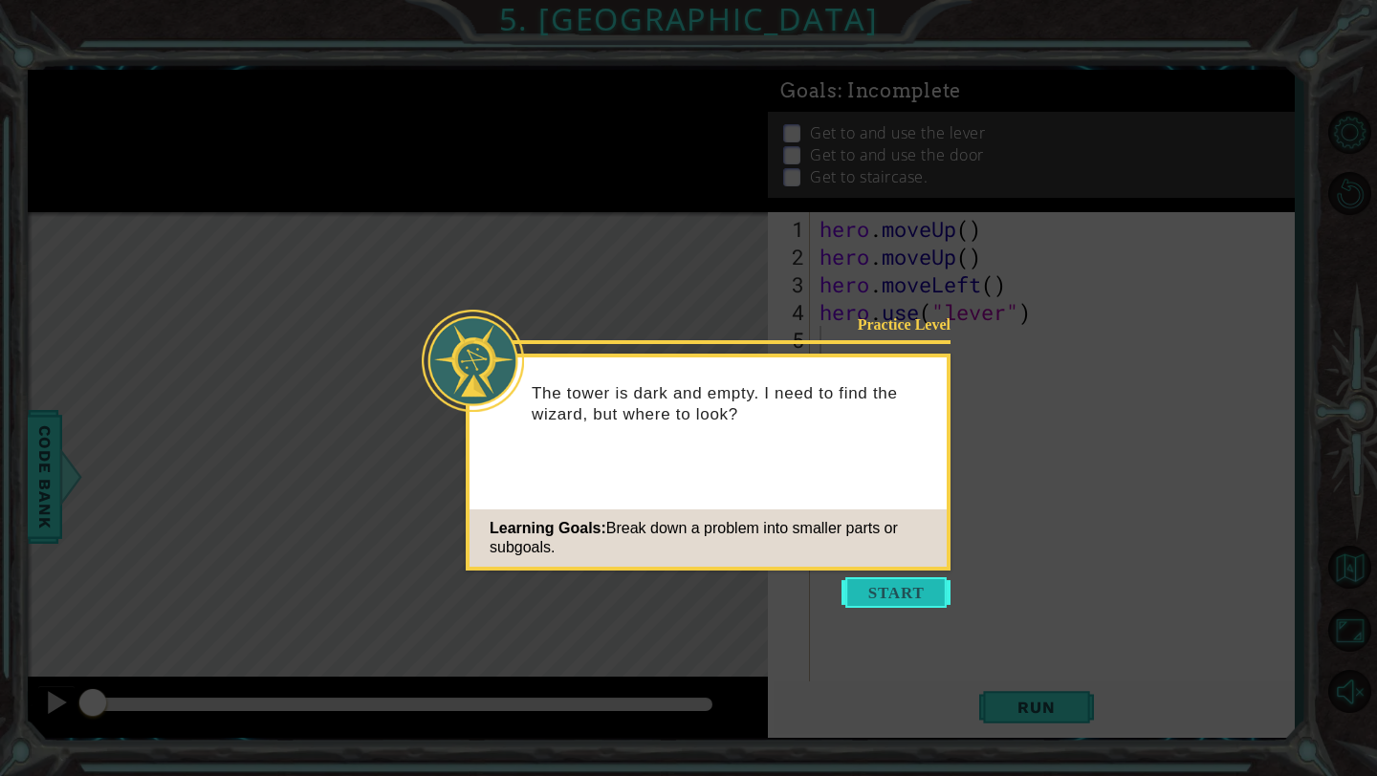
click at [871, 582] on button "Start" at bounding box center [895, 592] width 109 height 31
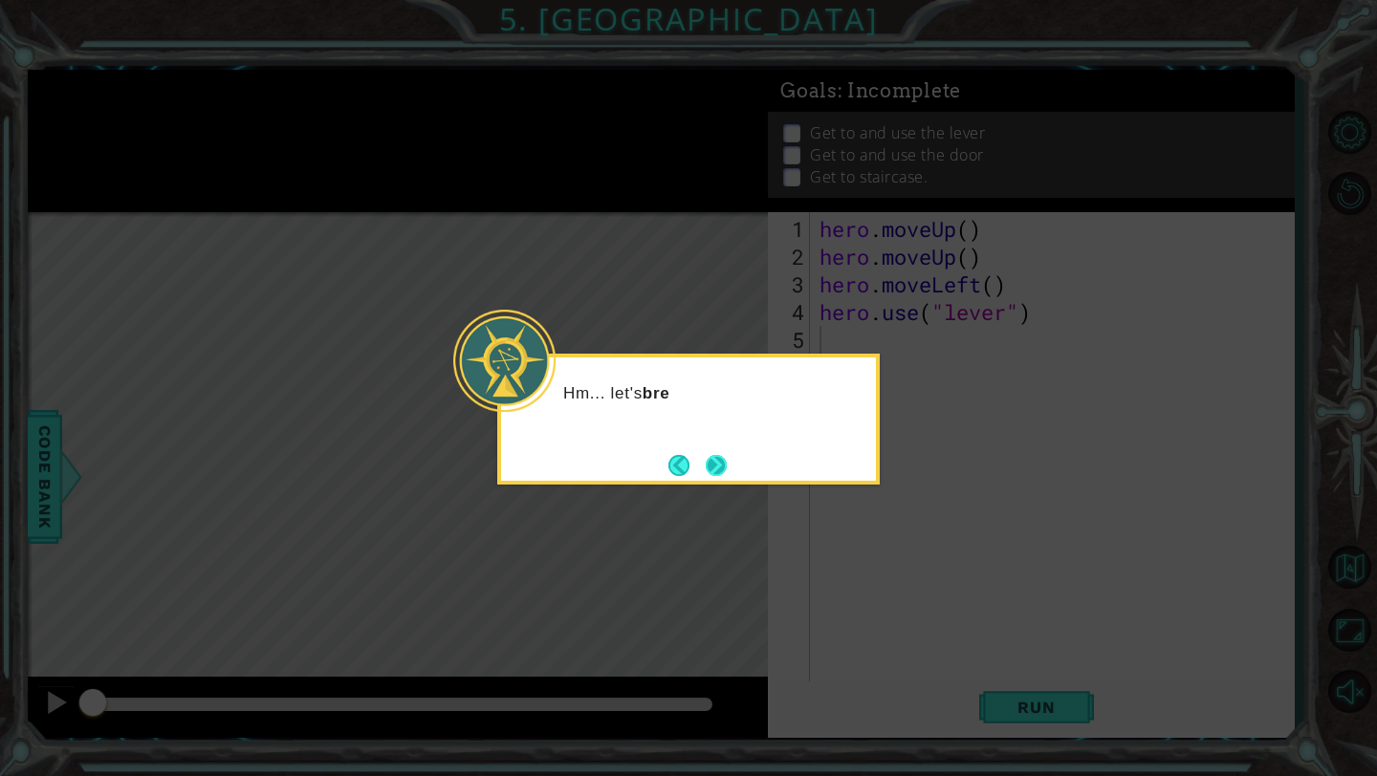
click at [726, 456] on button "Next" at bounding box center [716, 465] width 21 height 21
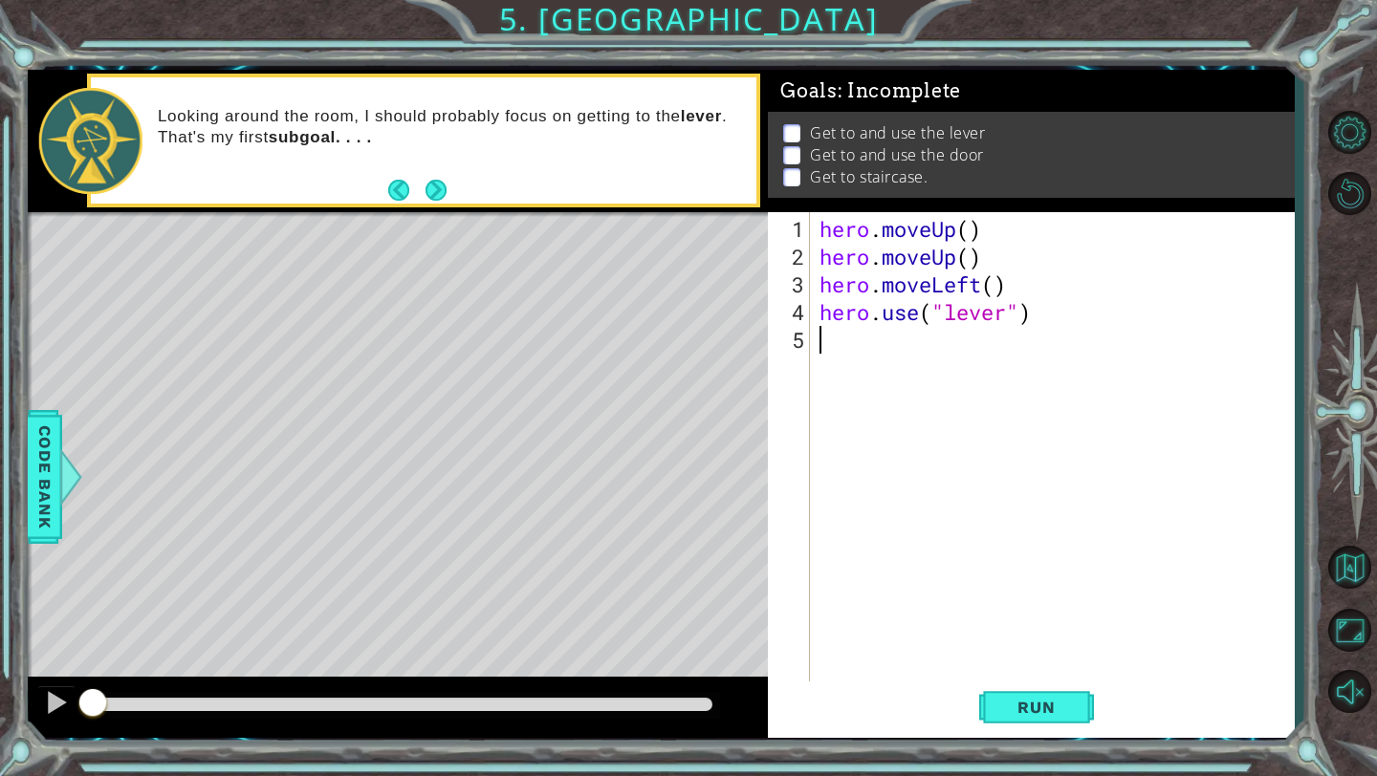
type textarea "mo"
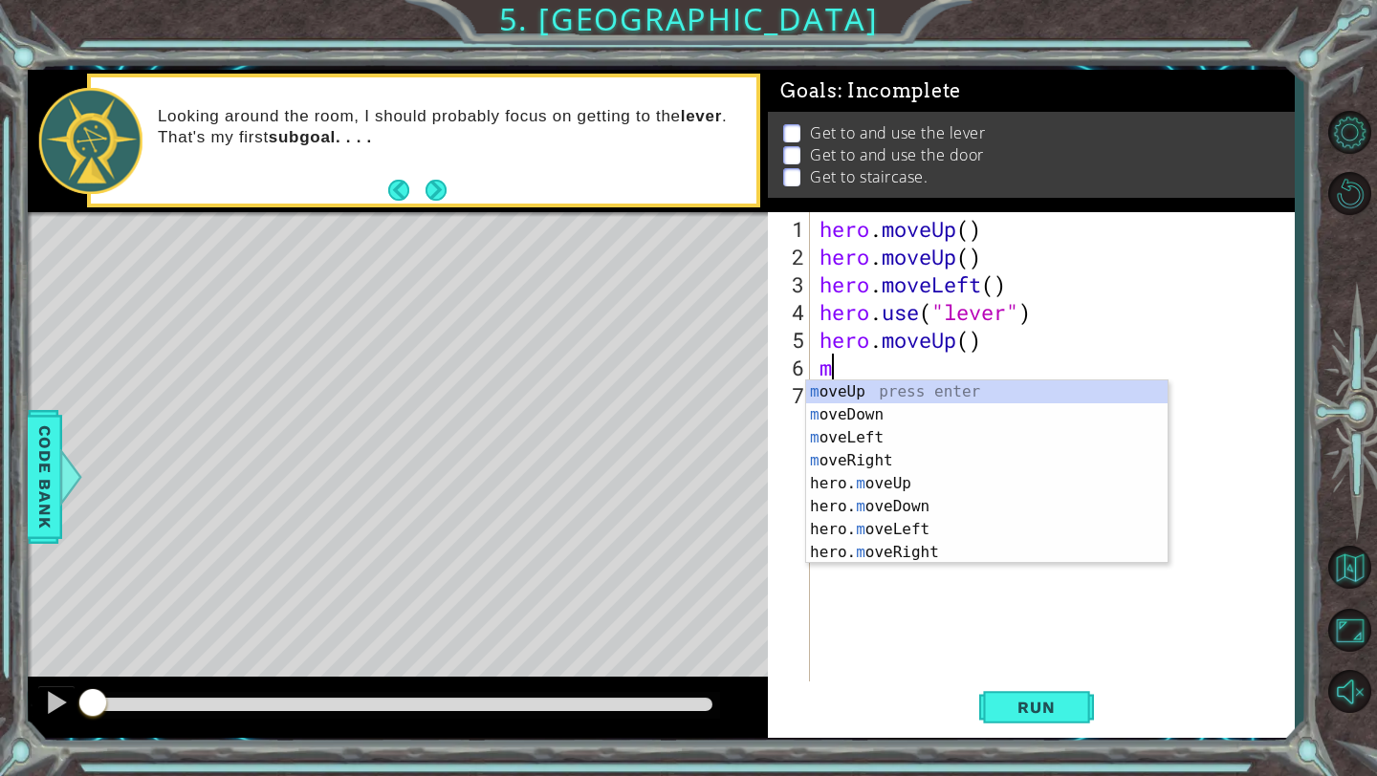
type textarea "mo"
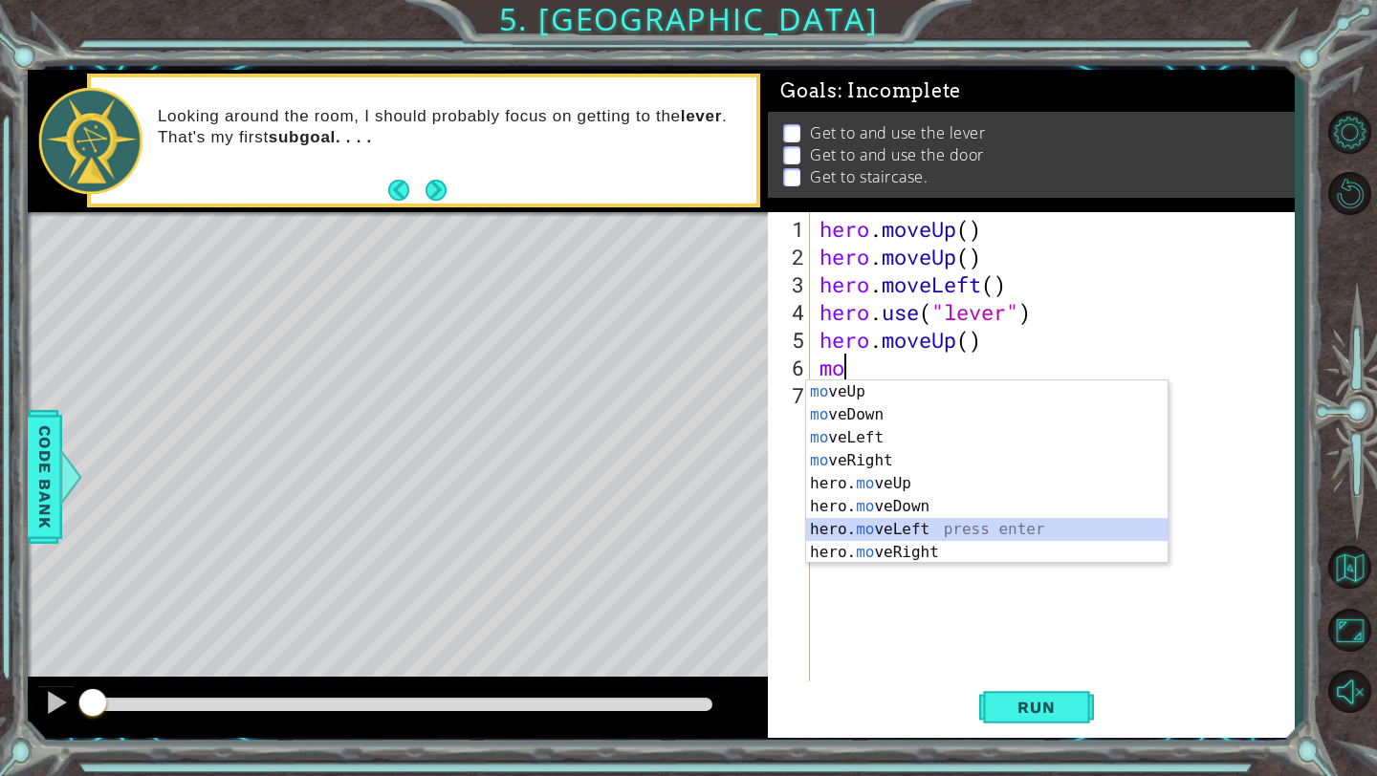
click at [903, 525] on div "mo veUp press enter mo veDown press enter mo veLeft press enter mo veRight pres…" at bounding box center [986, 494] width 361 height 229
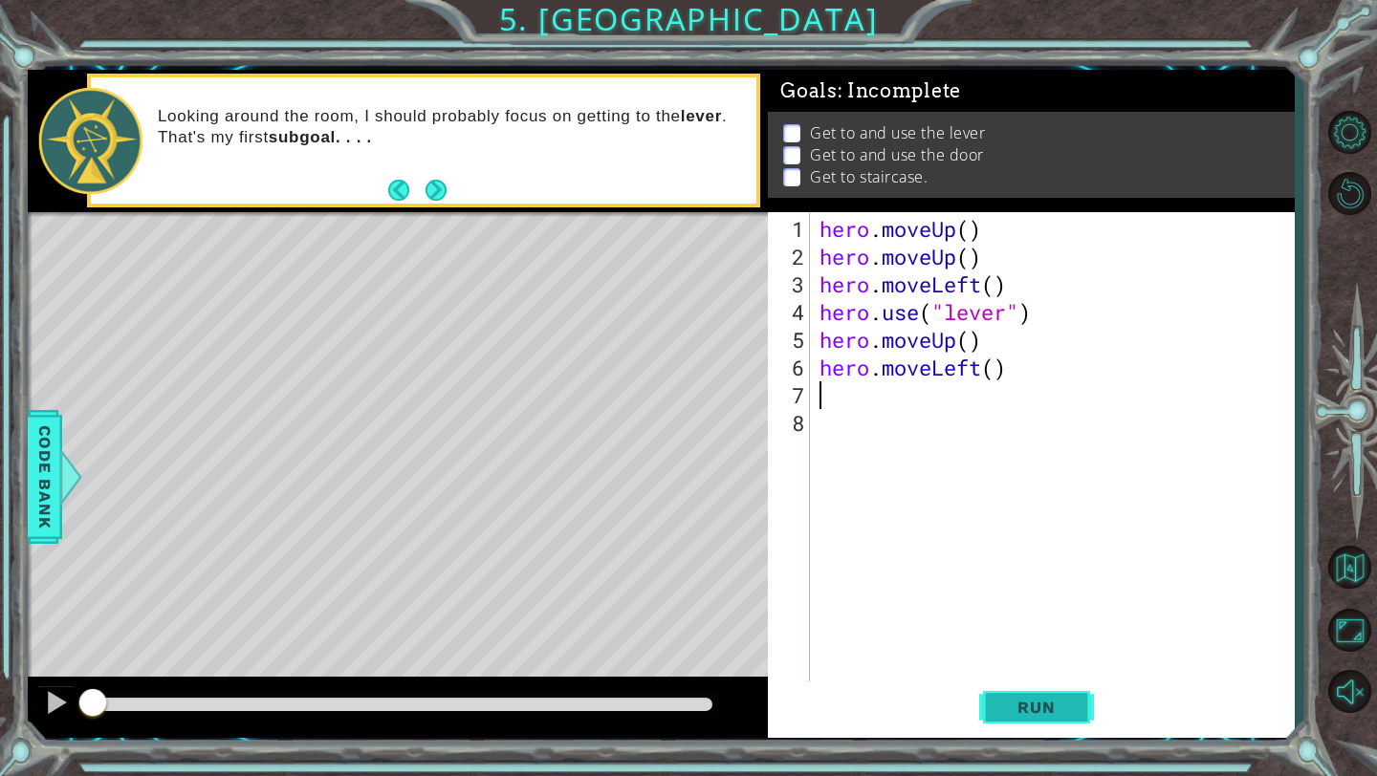
click at [1015, 703] on span "Run" at bounding box center [1036, 707] width 76 height 19
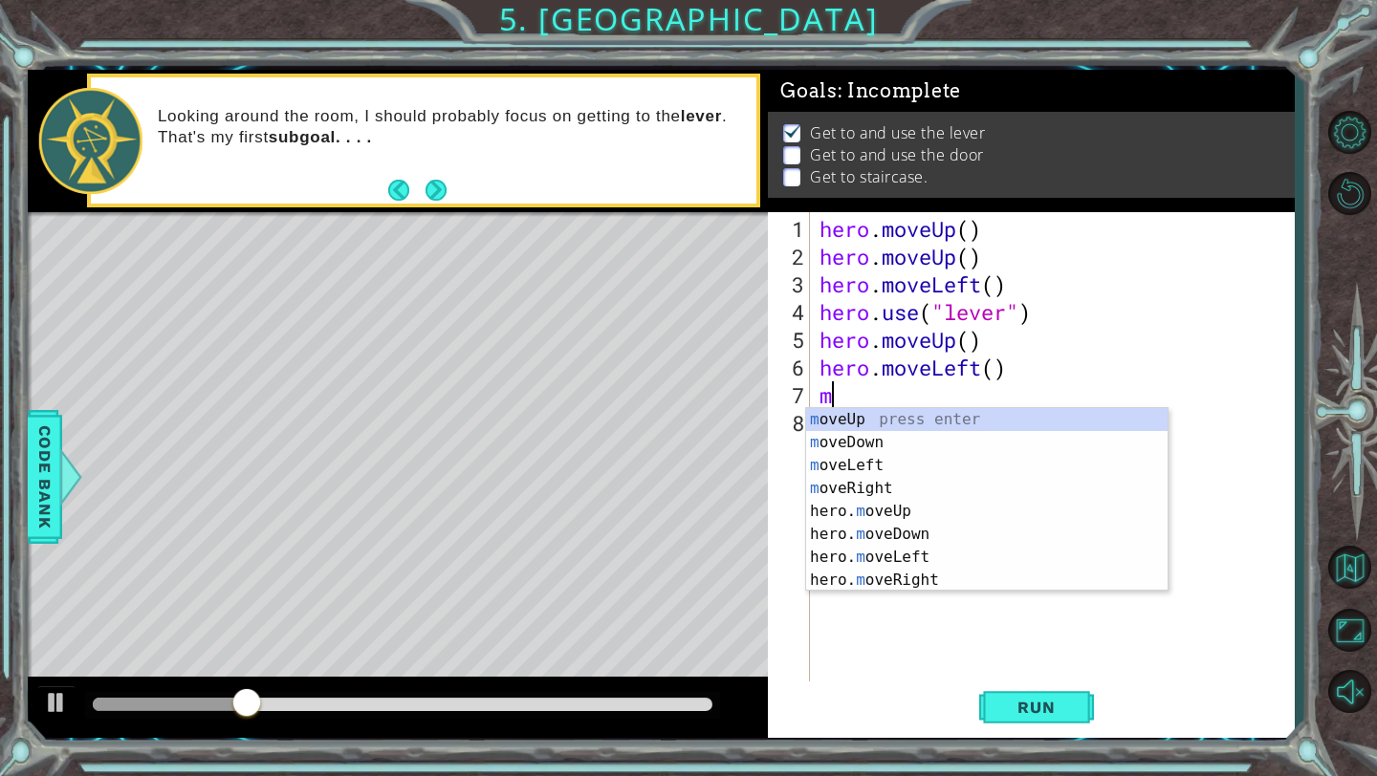
type textarea "mo"
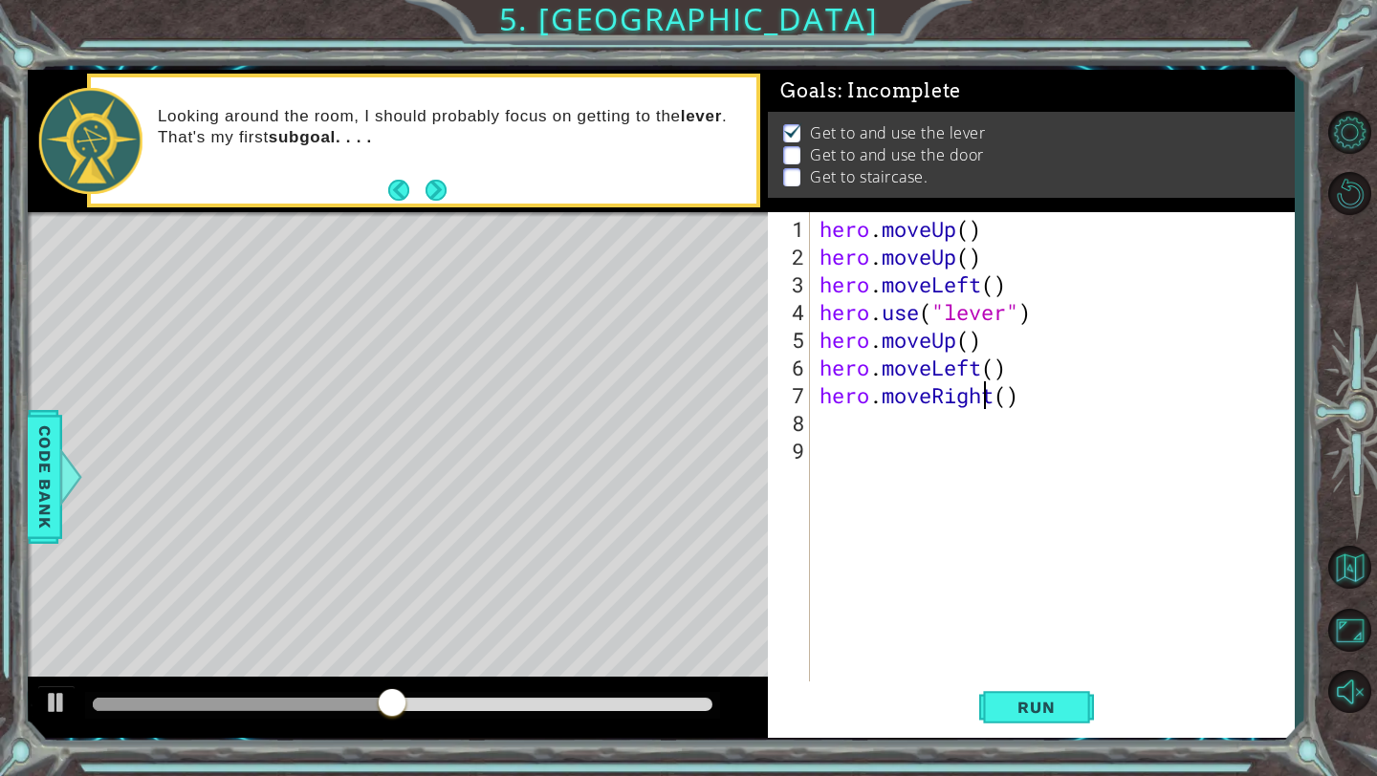
click at [989, 397] on div "hero . moveUp ( ) hero . moveUp ( ) hero . moveLeft ( ) hero . use ( "lever" ) …" at bounding box center [1056, 478] width 483 height 527
type textarea "hero.moveRight()"
click at [993, 399] on div "hero . moveUp ( ) hero . moveUp ( ) hero . moveLeft ( ) hero . use ( "lever" ) …" at bounding box center [1056, 478] width 483 height 527
drag, startPoint x: 1026, startPoint y: 400, endPoint x: 816, endPoint y: 397, distance: 209.4
click at [816, 397] on div "hero . moveUp ( ) hero . moveUp ( ) hero . moveLeft ( ) hero . use ( "lever" ) …" at bounding box center [1056, 478] width 483 height 527
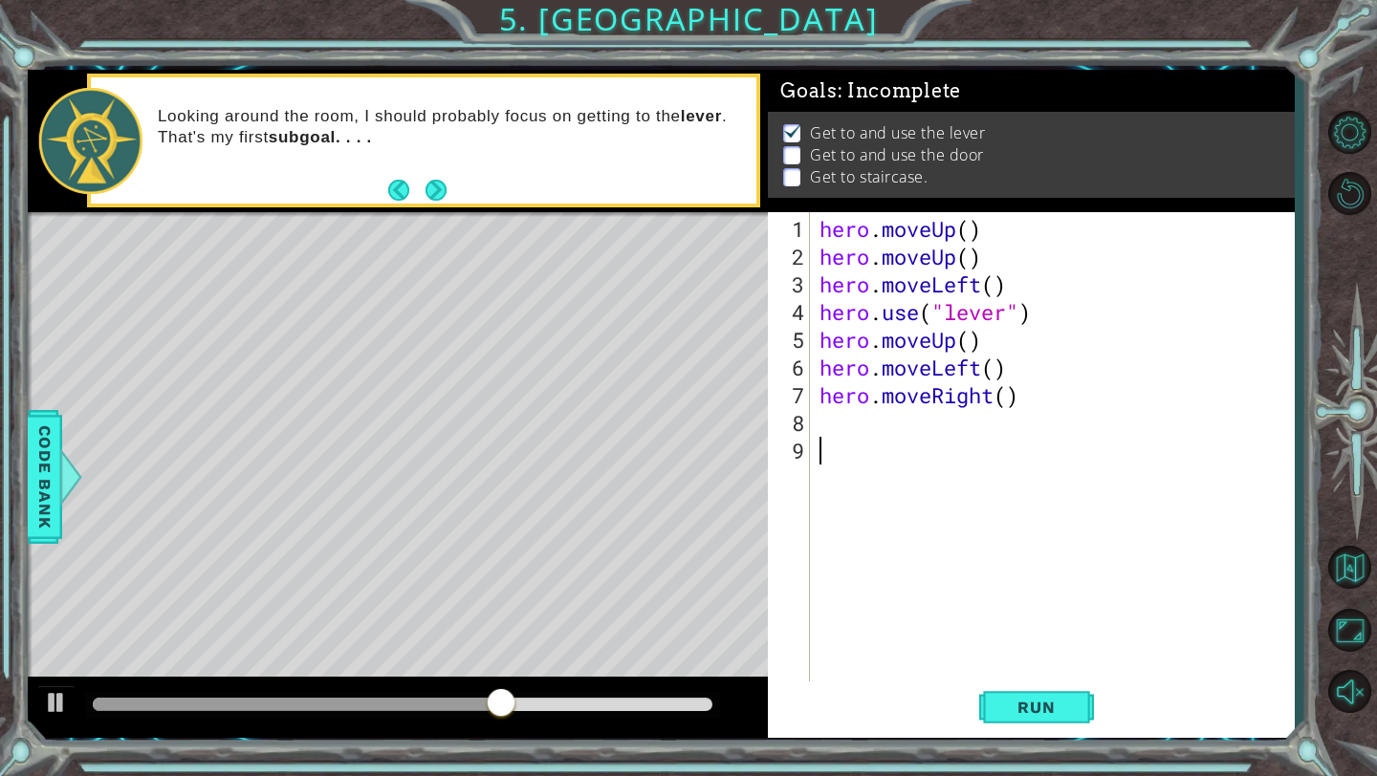
click at [827, 436] on div "hero . moveUp ( ) hero . moveUp ( ) hero . moveLeft ( ) hero . use ( "lever" ) …" at bounding box center [1056, 478] width 483 height 527
click at [817, 423] on div "hero . moveUp ( ) hero . moveUp ( ) hero . moveLeft ( ) hero . use ( "lever" ) …" at bounding box center [1056, 478] width 483 height 527
paste textarea "hero.moveRight()"
type textarea "hero.moveRight()"
click at [821, 453] on div "hero . moveUp ( ) hero . moveUp ( ) hero . moveLeft ( ) hero . use ( "lever" ) …" at bounding box center [1056, 478] width 483 height 527
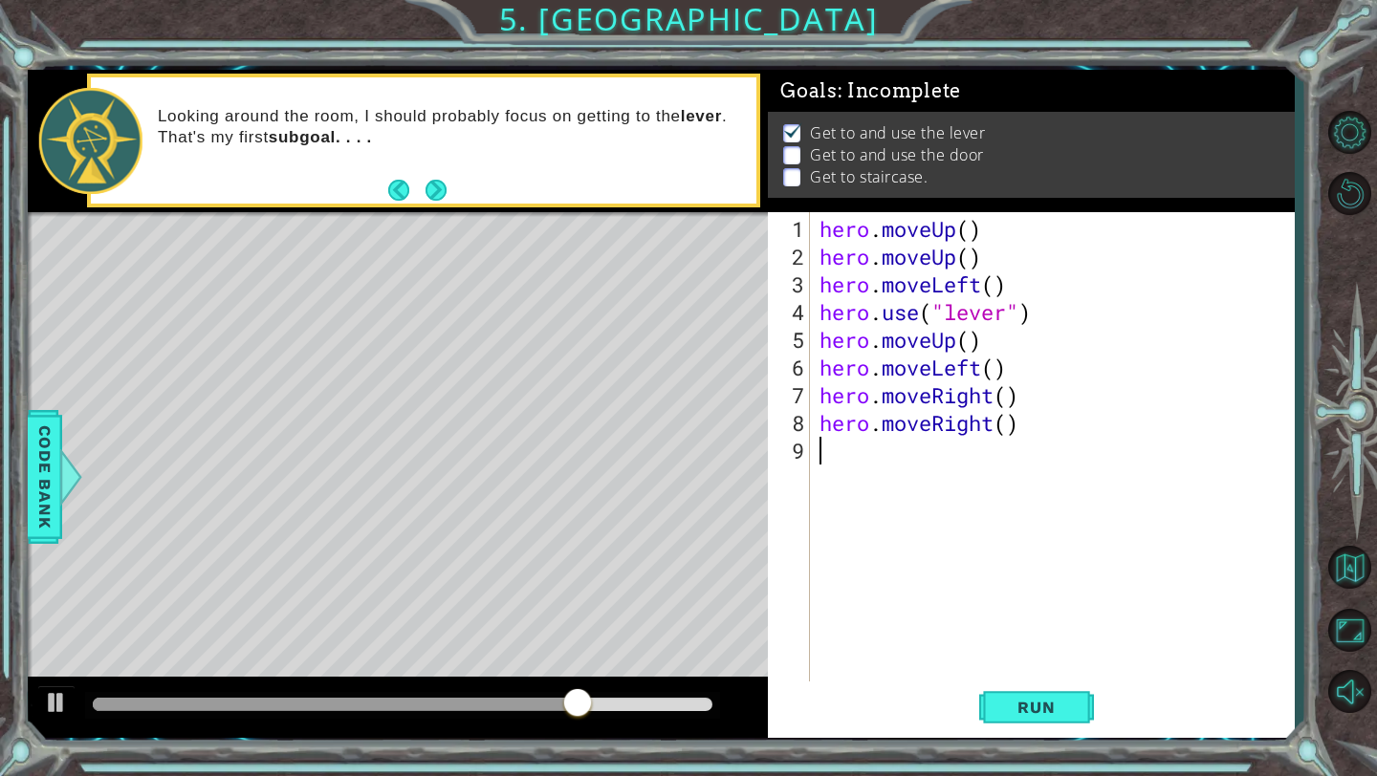
paste textarea "hero.moveRight()"
type textarea "hero.moveRight()"
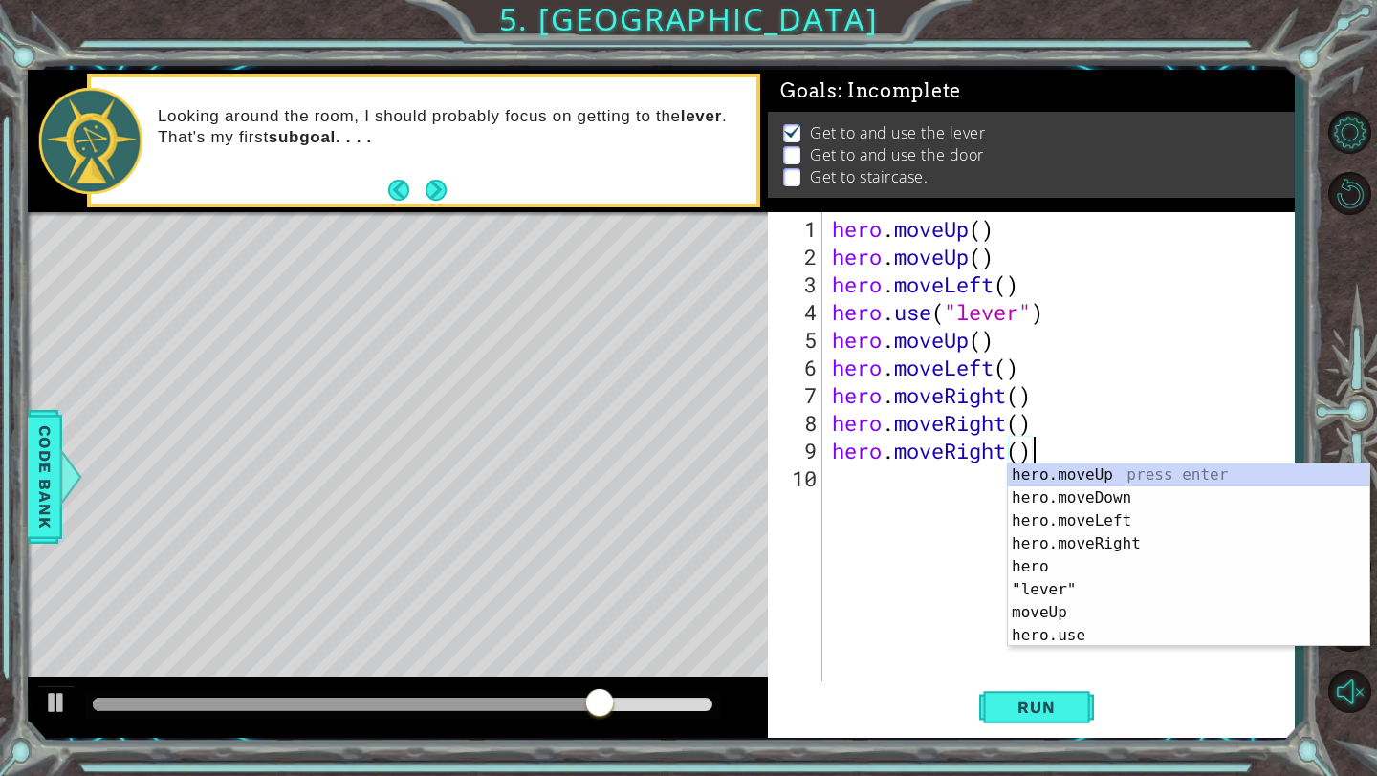
click at [866, 483] on div "hero . moveUp ( ) hero . moveUp ( ) hero . moveLeft ( ) hero . use ( "lever" ) …" at bounding box center [1063, 478] width 471 height 527
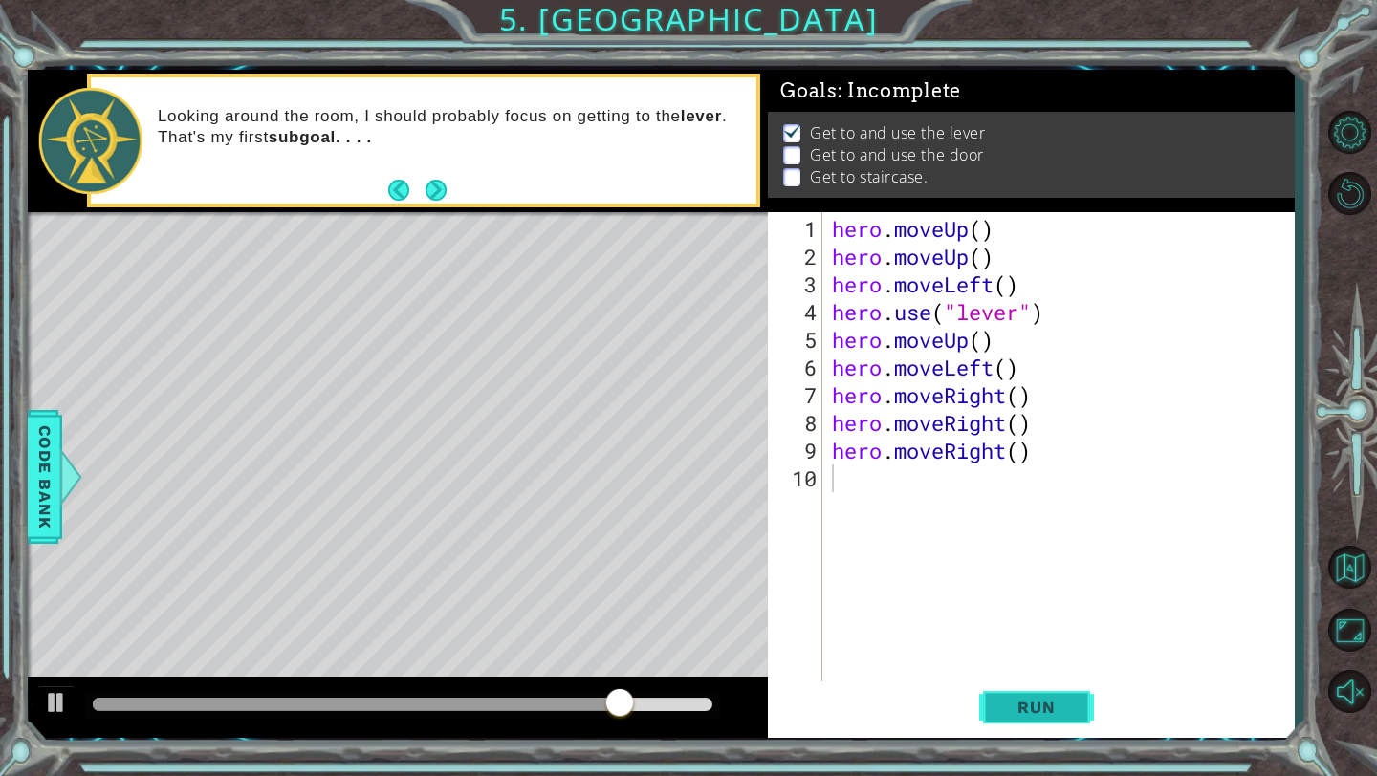
click at [1058, 711] on span "Run" at bounding box center [1036, 707] width 76 height 19
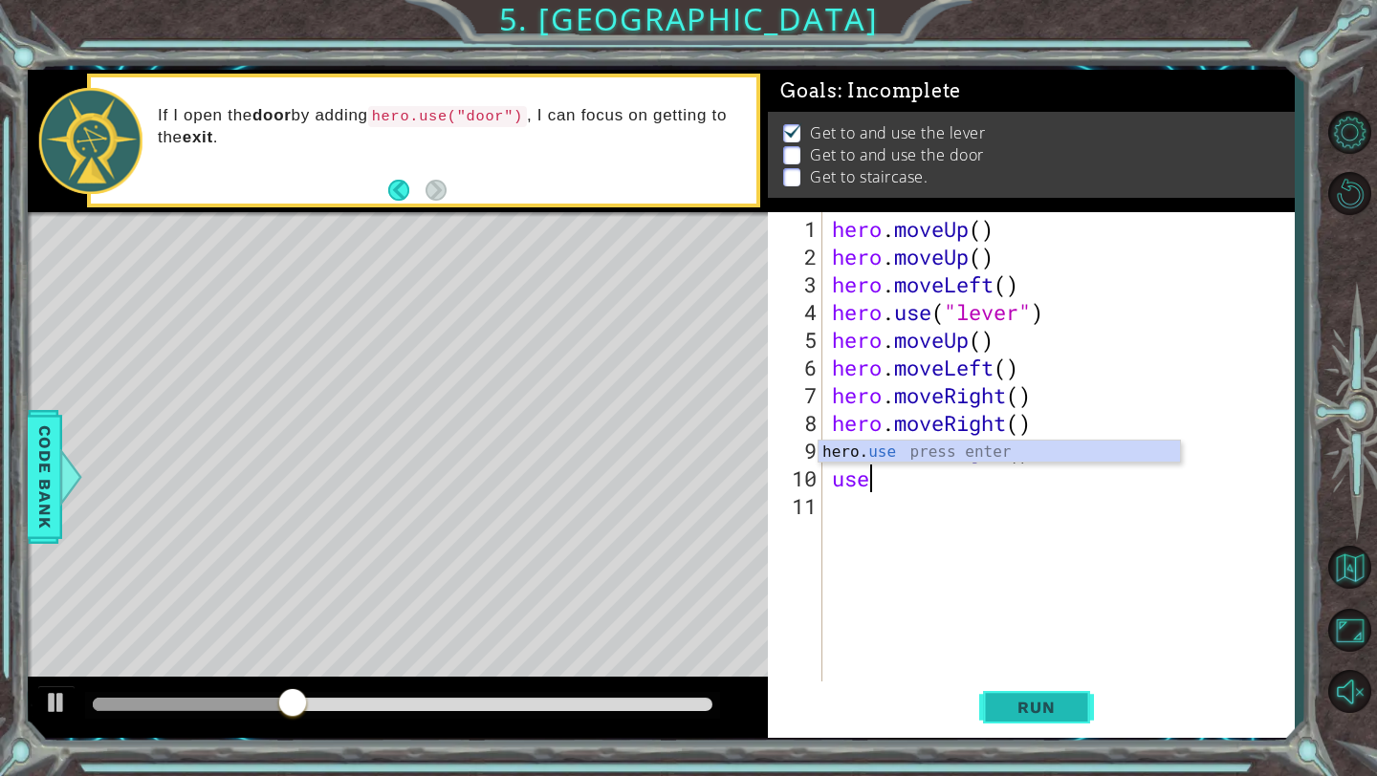
scroll to position [0, 1]
click at [907, 451] on div "hero. use press enter" at bounding box center [998, 475] width 361 height 69
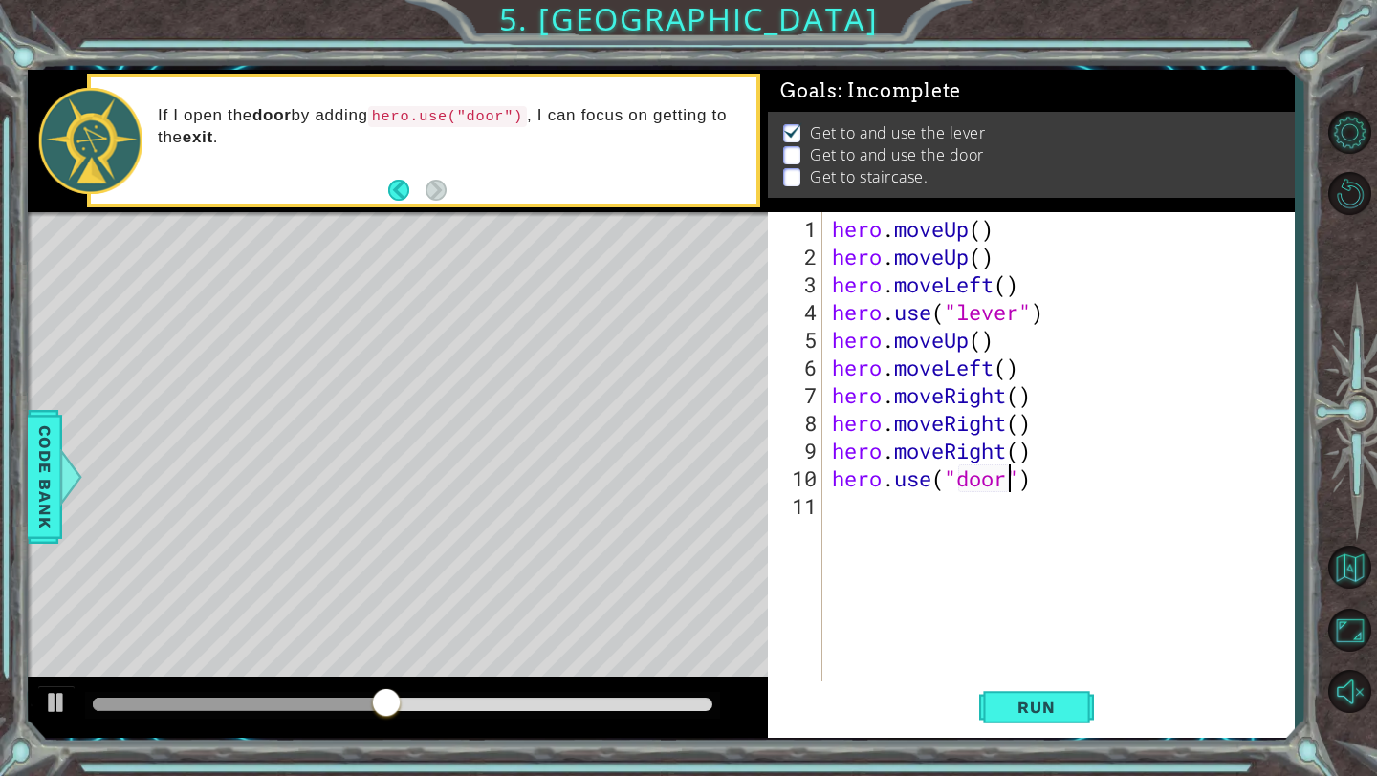
scroll to position [0, 9]
click at [1015, 690] on button "Run" at bounding box center [1036, 708] width 115 height 53
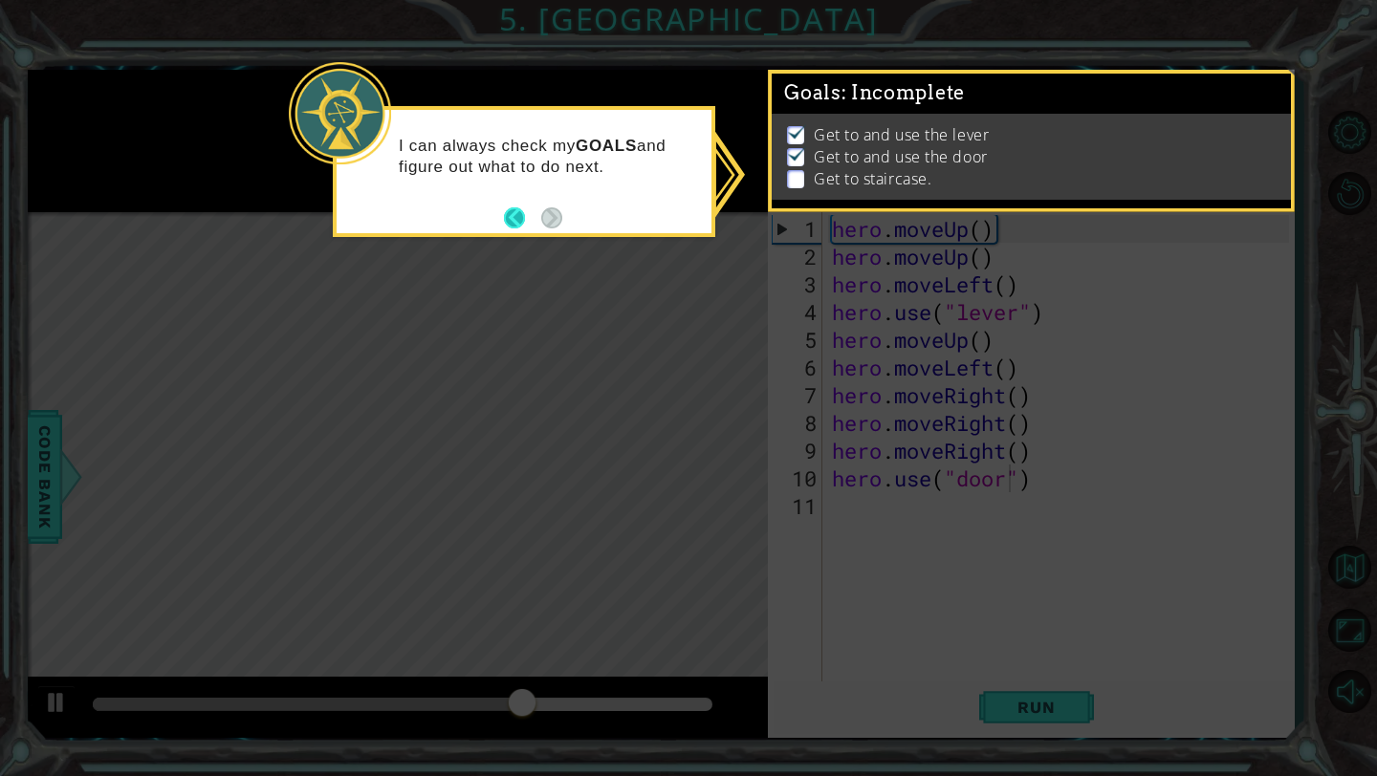
click at [522, 217] on button "Back" at bounding box center [522, 217] width 37 height 21
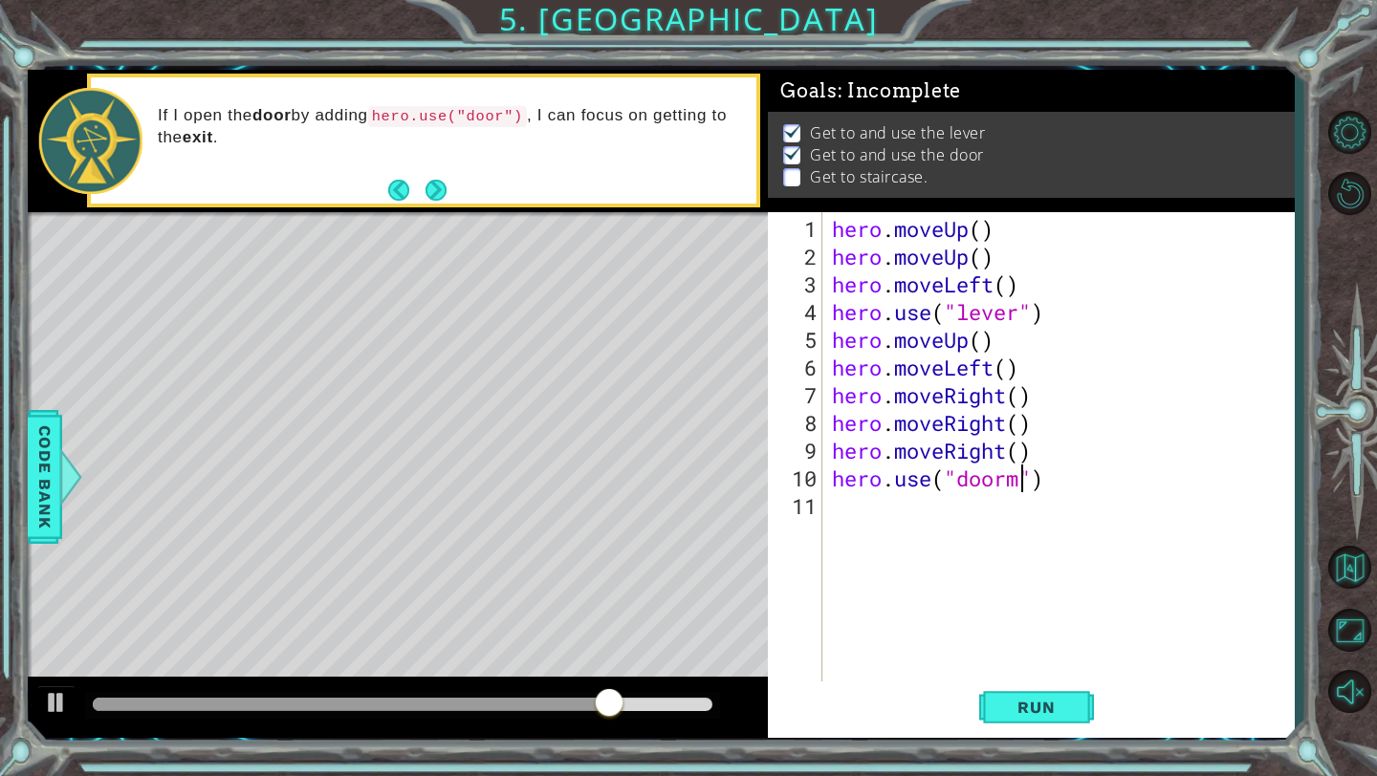
type textarea "hero.use("door")"
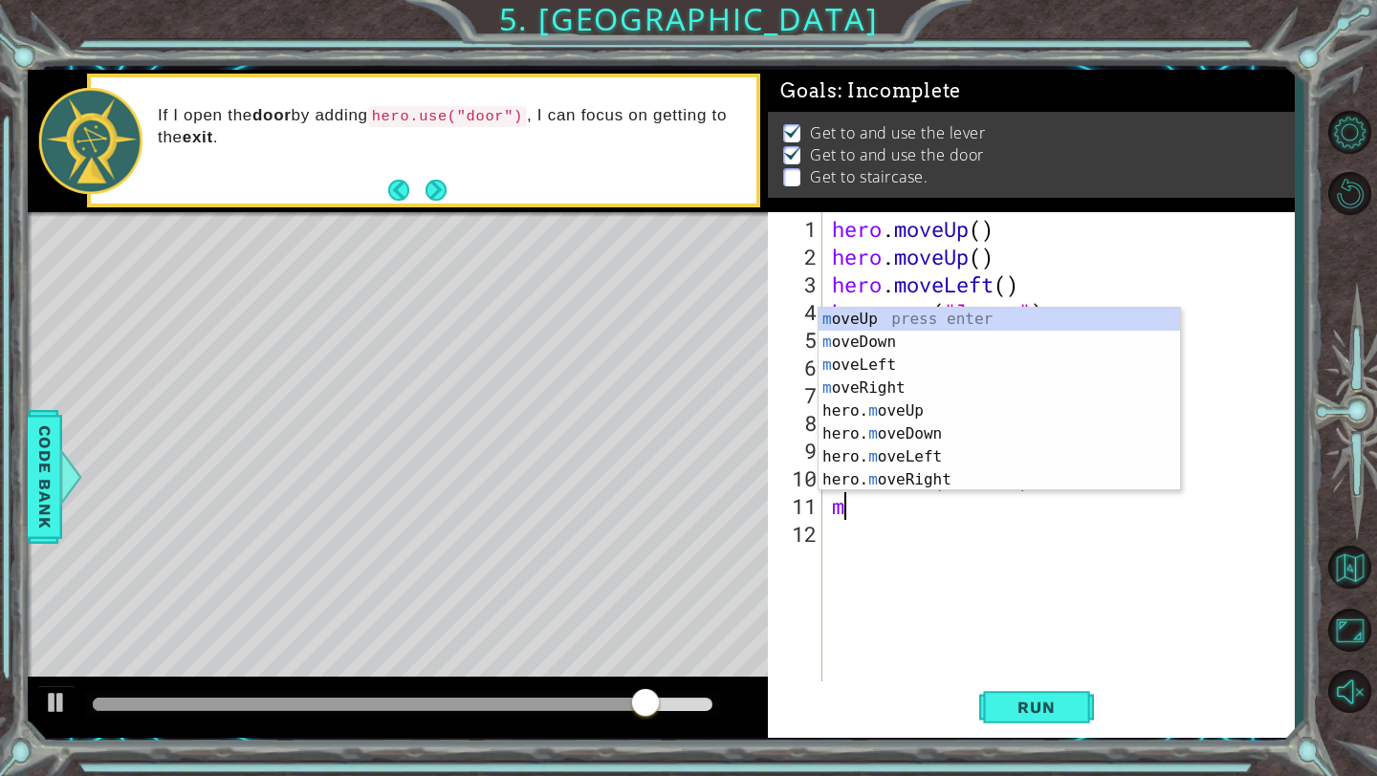
type textarea "mo"
click at [858, 313] on div "mo veUp press enter mo veDown press enter mo veLeft press enter mo veRight pres…" at bounding box center [998, 422] width 361 height 229
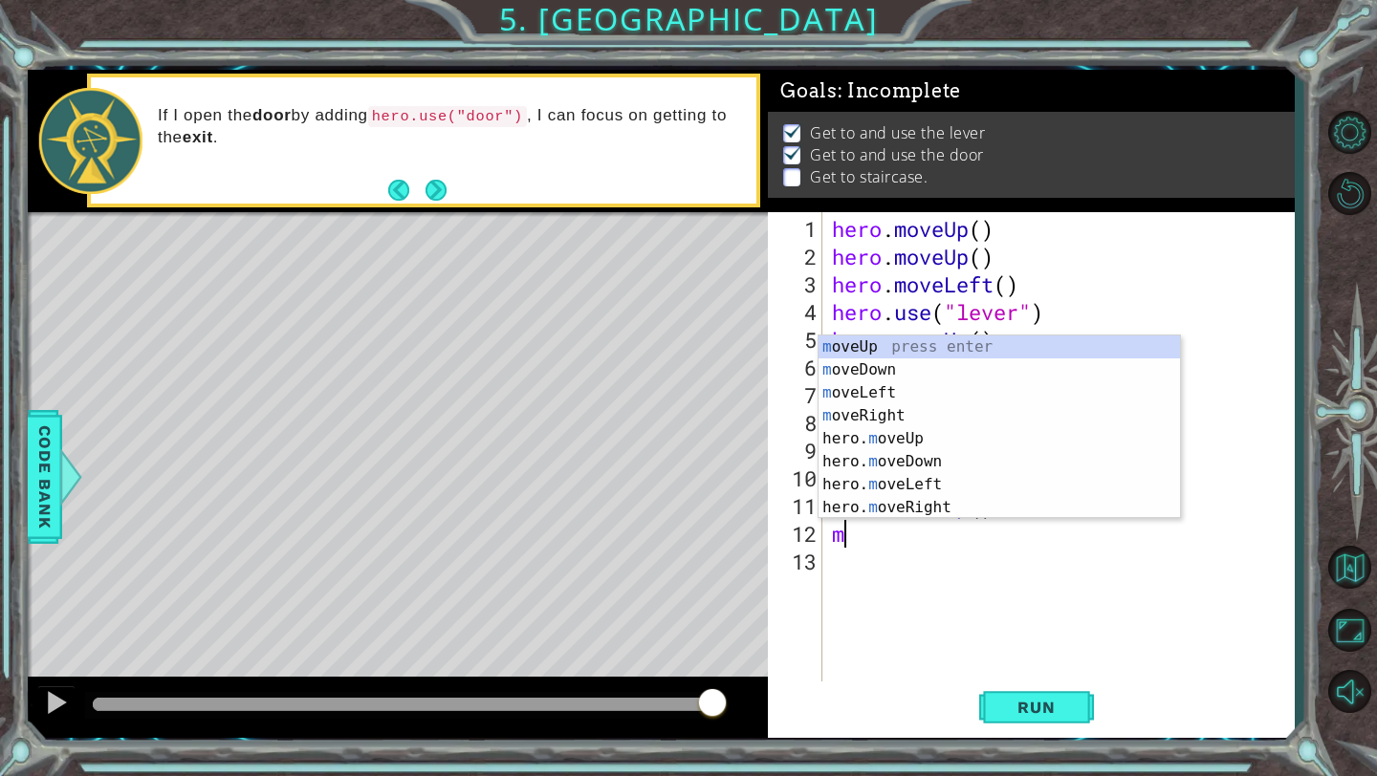
type textarea "mo"
click at [899, 339] on div "mo veUp press enter mo veDown press enter mo veLeft press enter mo veRight pres…" at bounding box center [998, 450] width 361 height 229
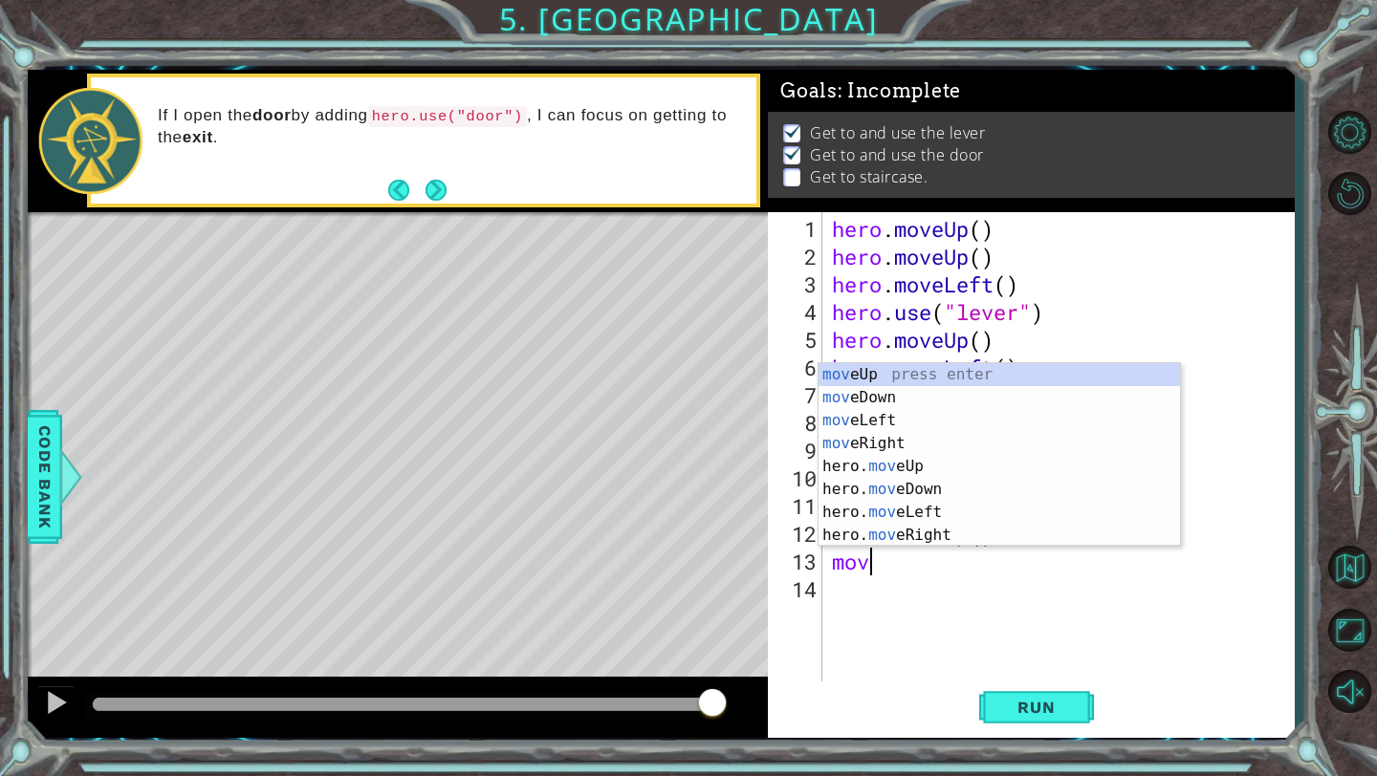
scroll to position [0, 1]
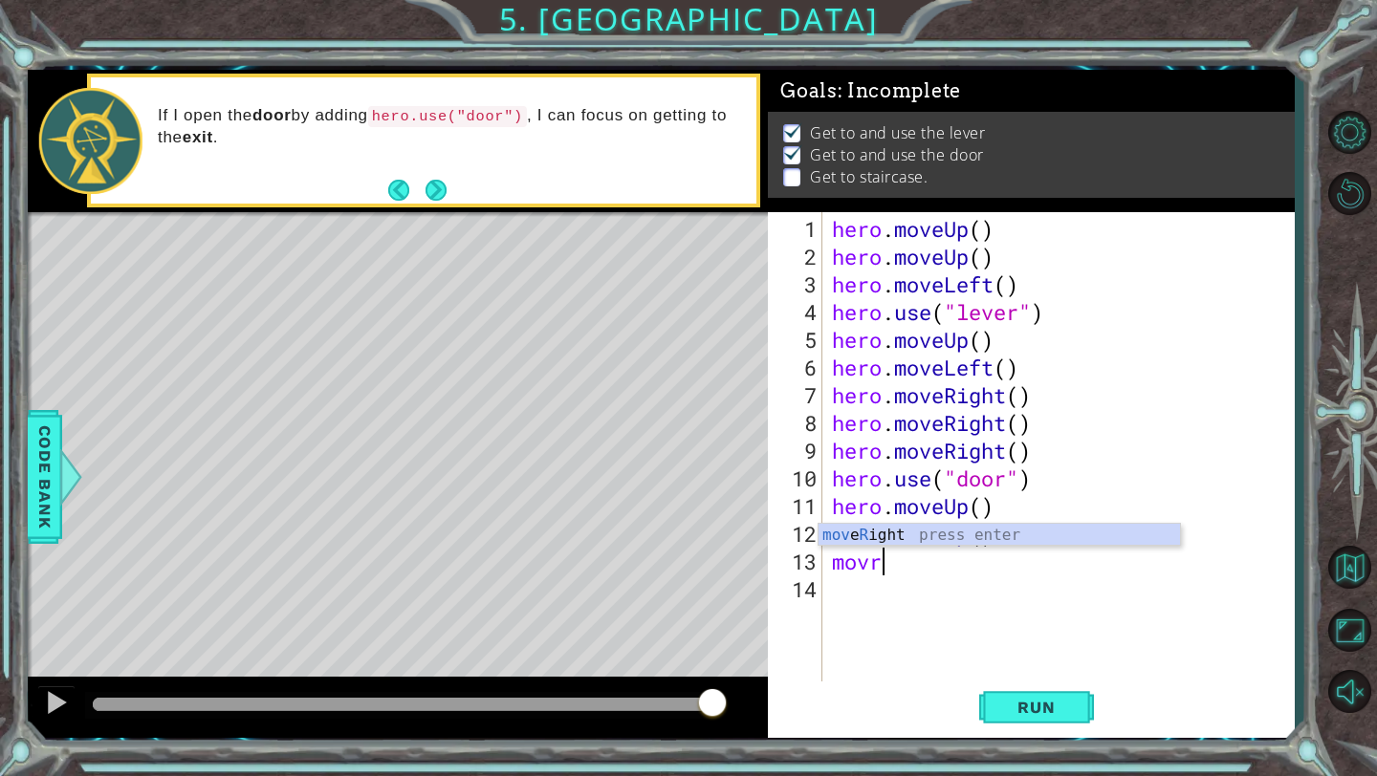
type textarea "mov"
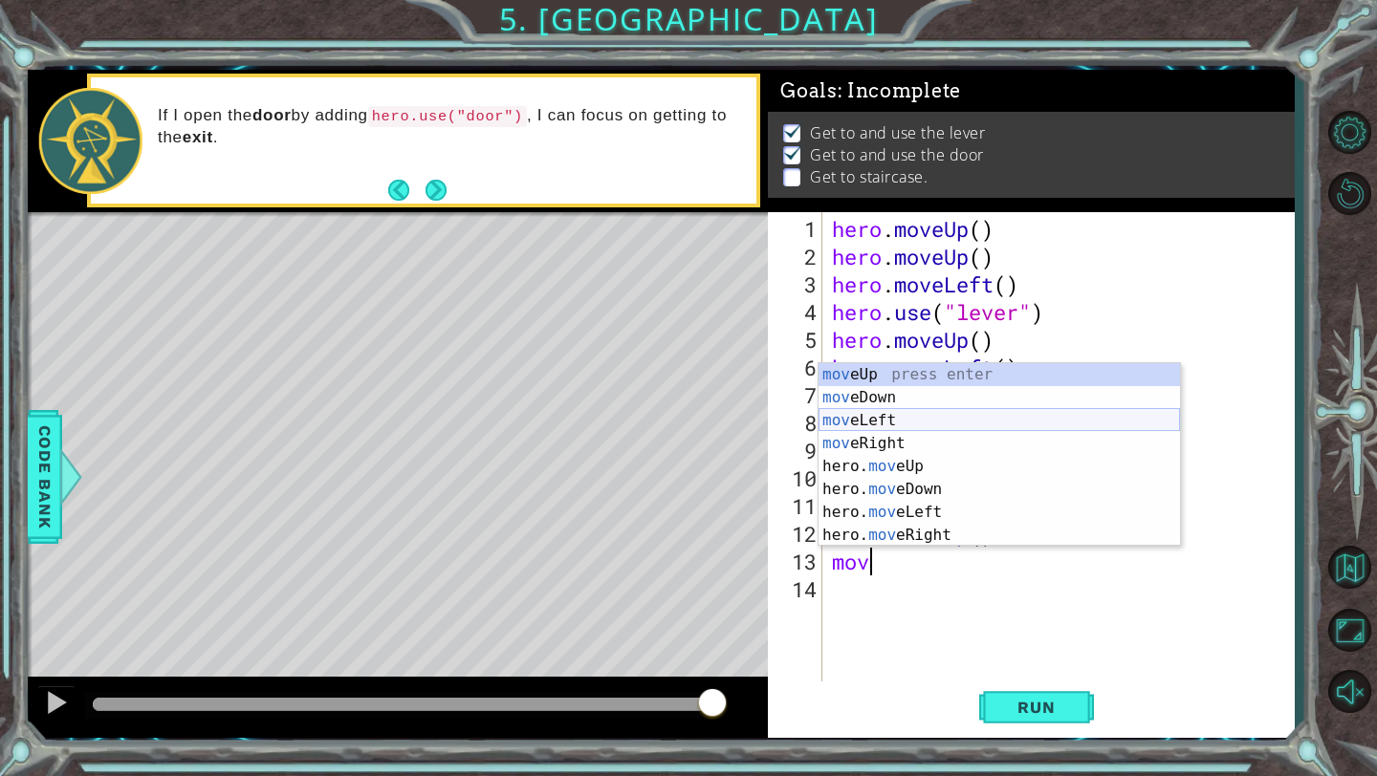
click at [864, 421] on div "mov eUp press enter mov eDown press enter mov eLeft press enter mov eRight pres…" at bounding box center [998, 477] width 361 height 229
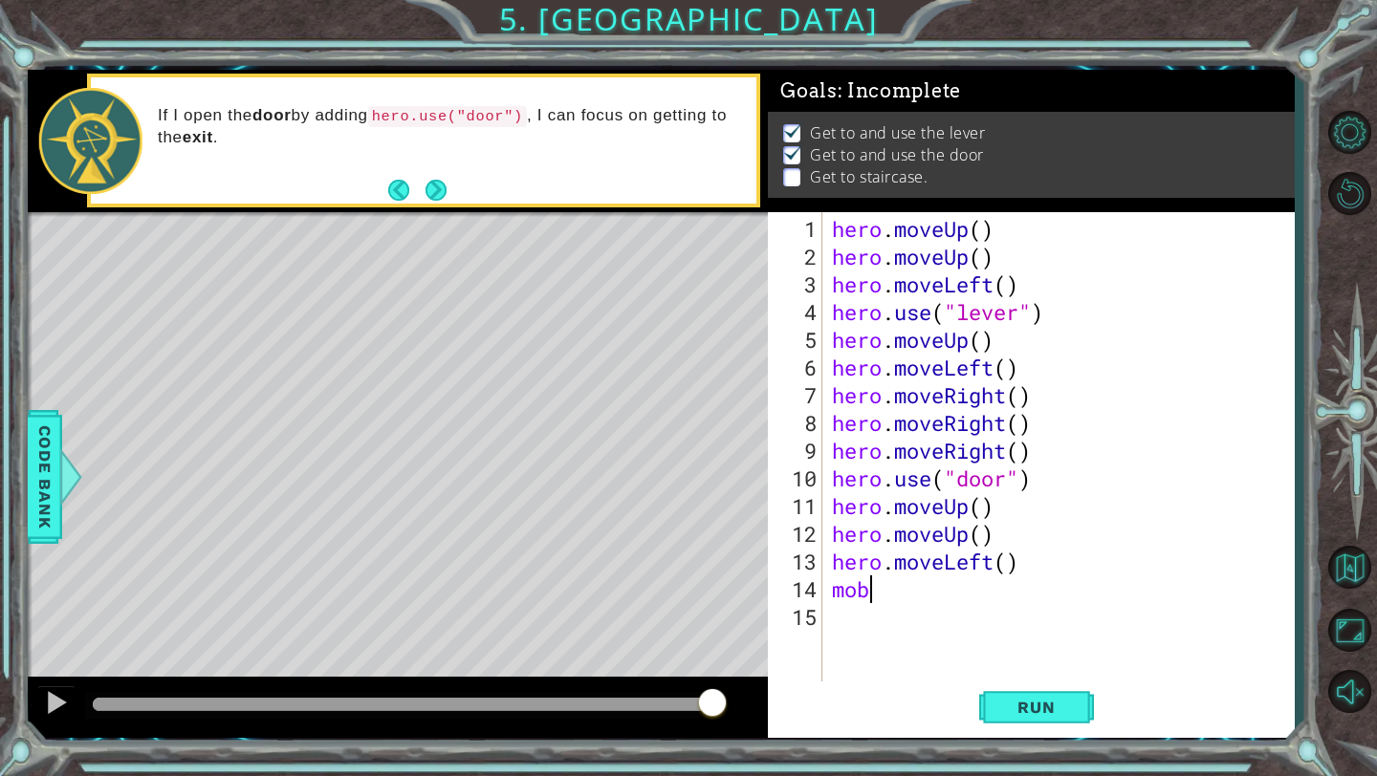
type textarea "mo"
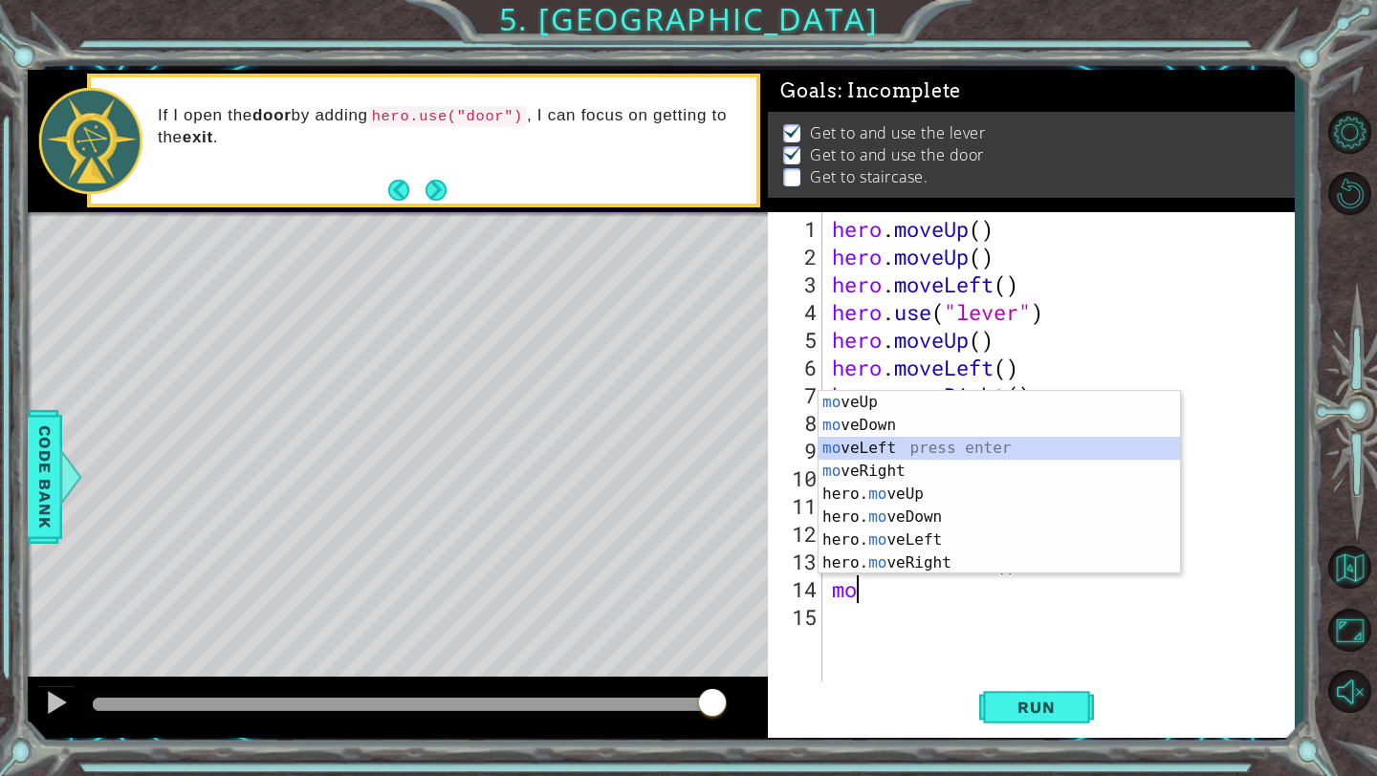
click at [869, 451] on div "mo veUp press enter mo veDown press enter mo veLeft press enter mo veRight pres…" at bounding box center [998, 505] width 361 height 229
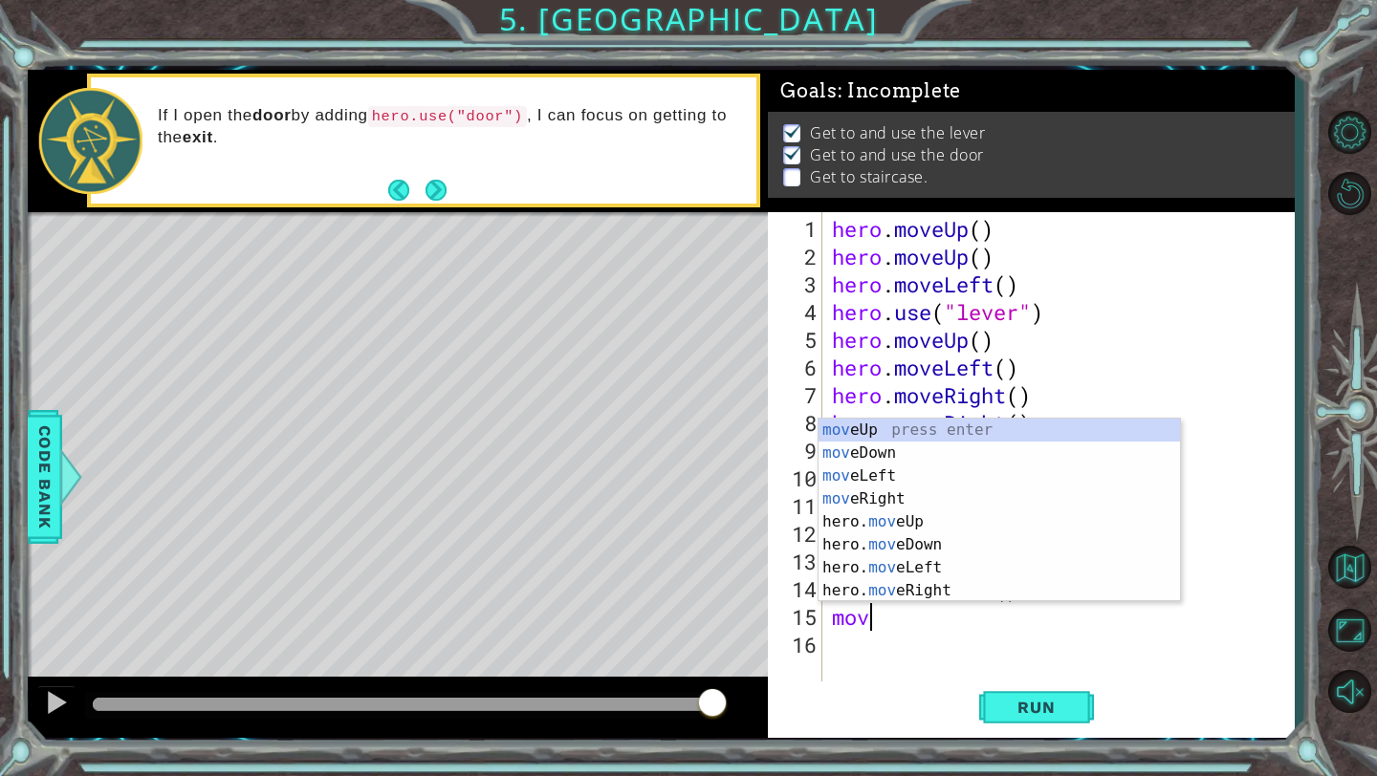
scroll to position [0, 1]
type textarea "move"
click at [888, 475] on div "move Up press enter move Down press enter move Left press enter move Right pres…" at bounding box center [998, 533] width 361 height 229
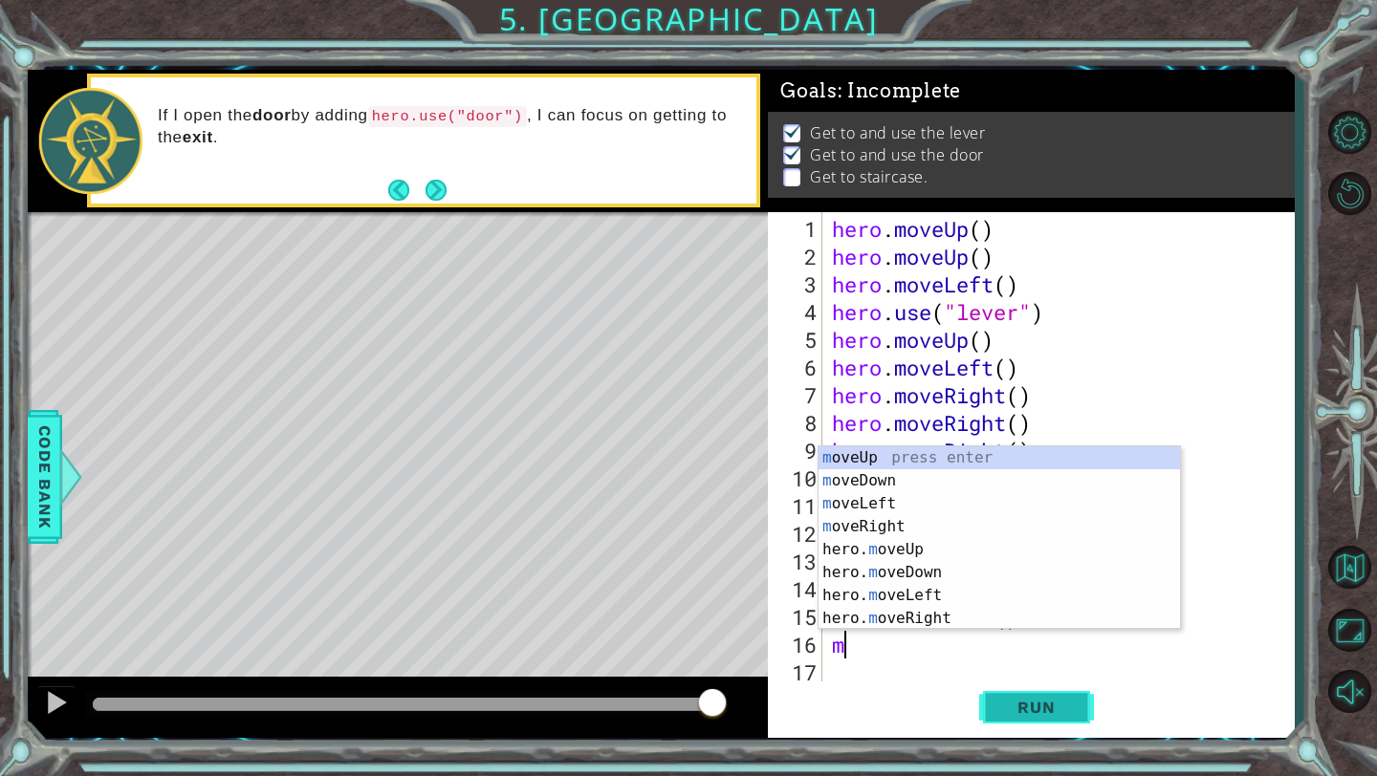
type textarea "moe"
click at [888, 454] on div "mo v e Up press enter mo v e Down press enter mo v e Left press enter mo v e Ri…" at bounding box center [998, 560] width 361 height 229
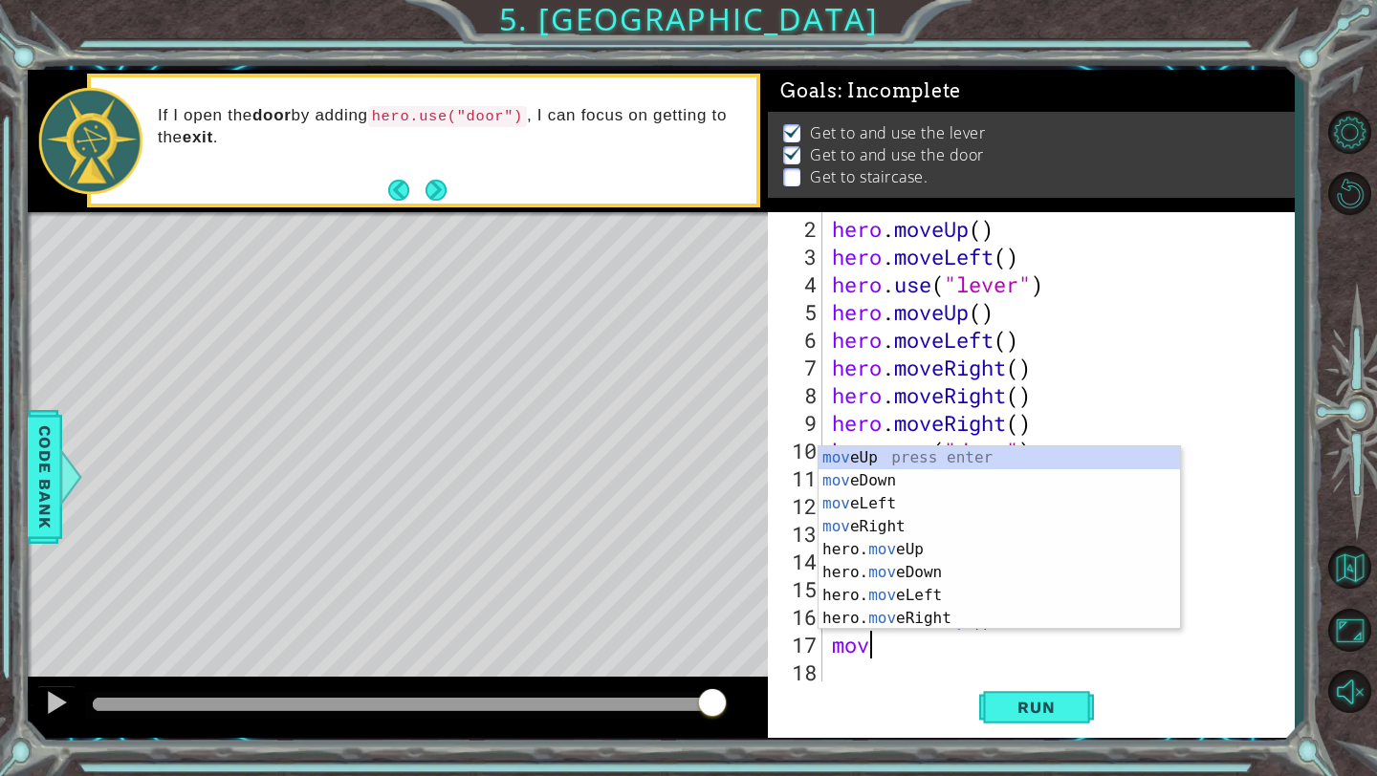
type textarea "move"
click at [895, 450] on div "move Up press enter move Down press enter move Left press enter move Right pres…" at bounding box center [998, 560] width 361 height 229
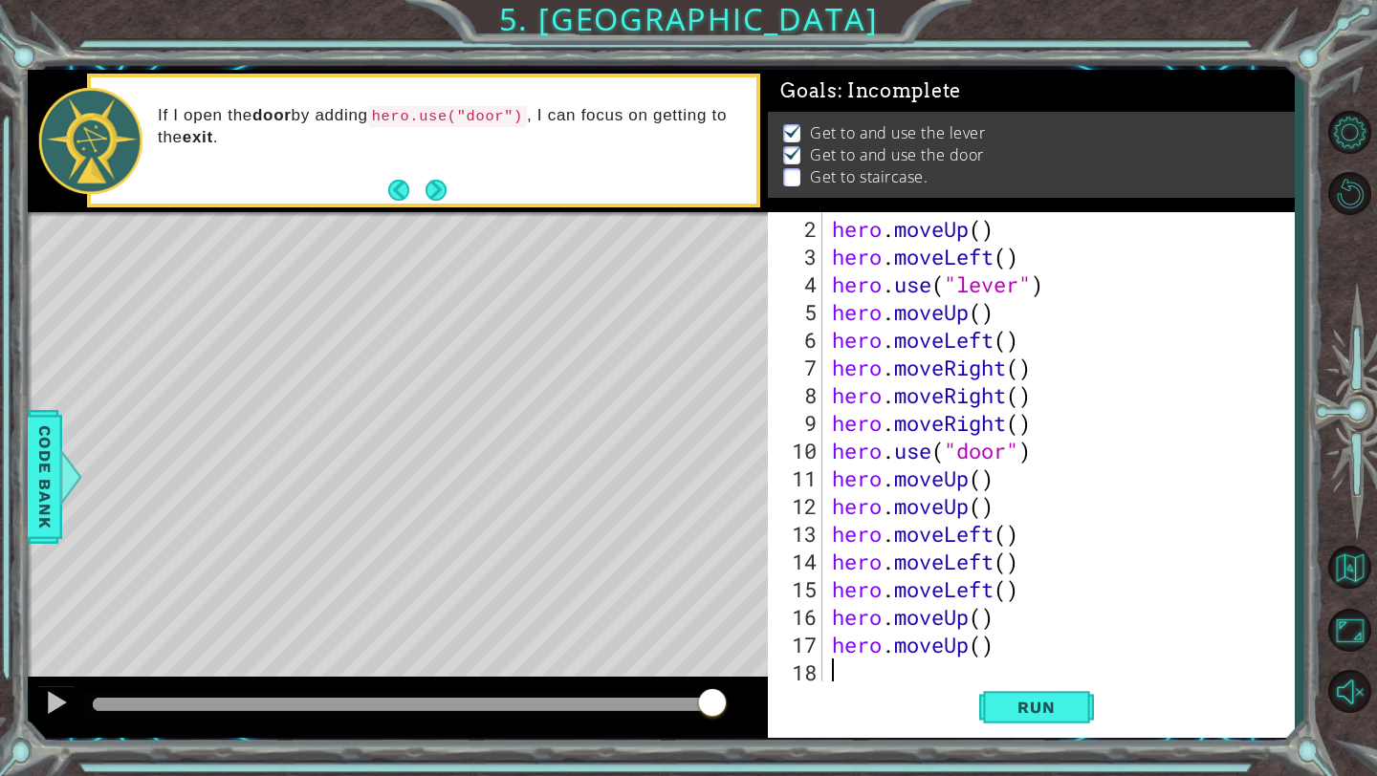
scroll to position [55, 0]
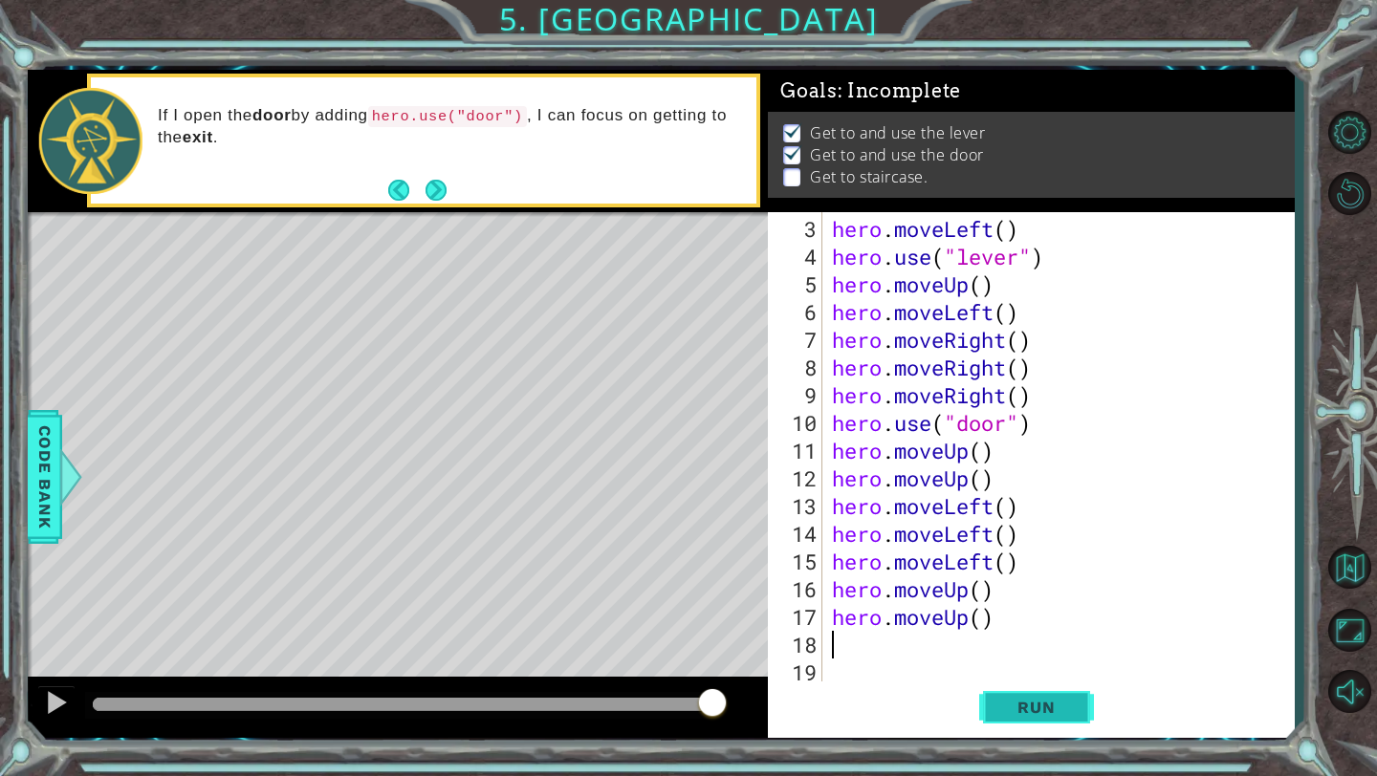
click at [1013, 727] on button "Run" at bounding box center [1036, 708] width 115 height 53
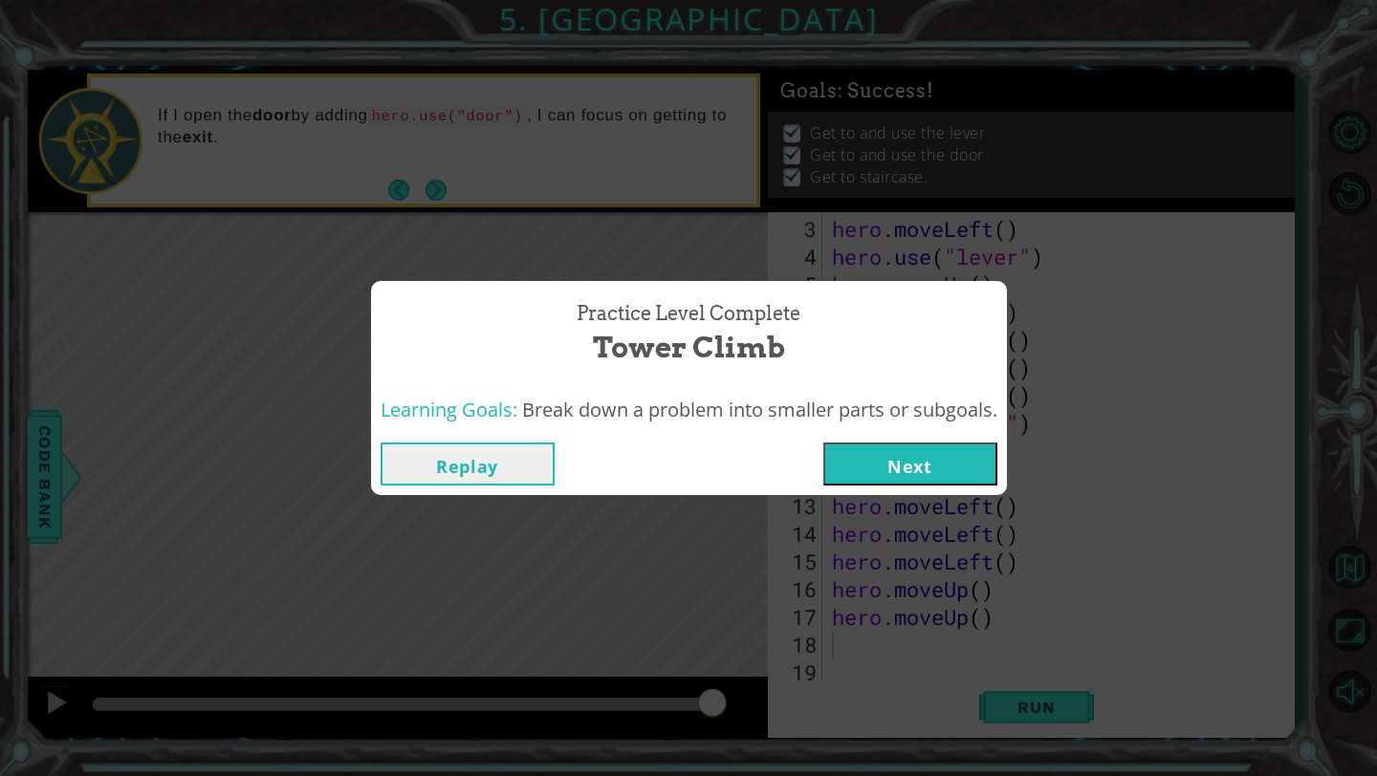
click at [914, 478] on button "Next" at bounding box center [910, 464] width 174 height 43
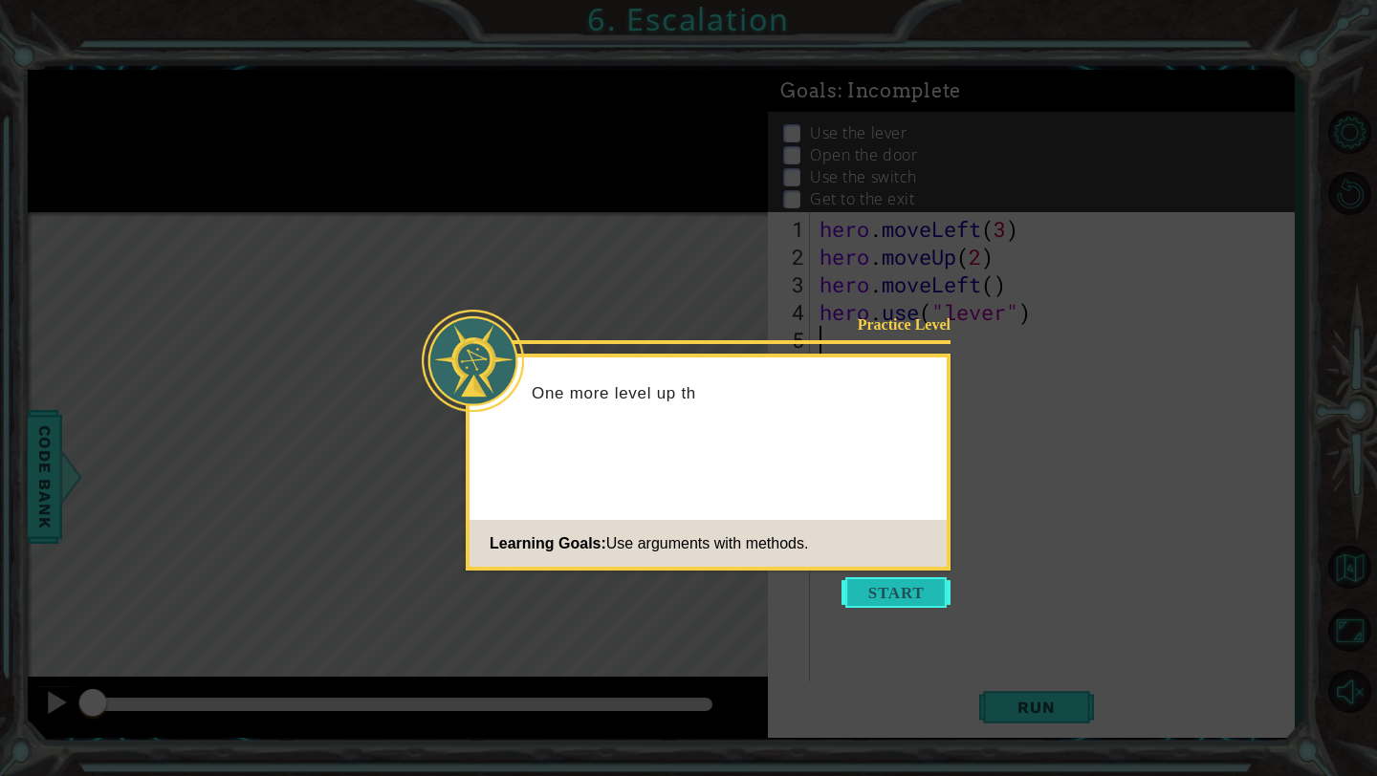
click at [880, 589] on button "Start" at bounding box center [895, 592] width 109 height 31
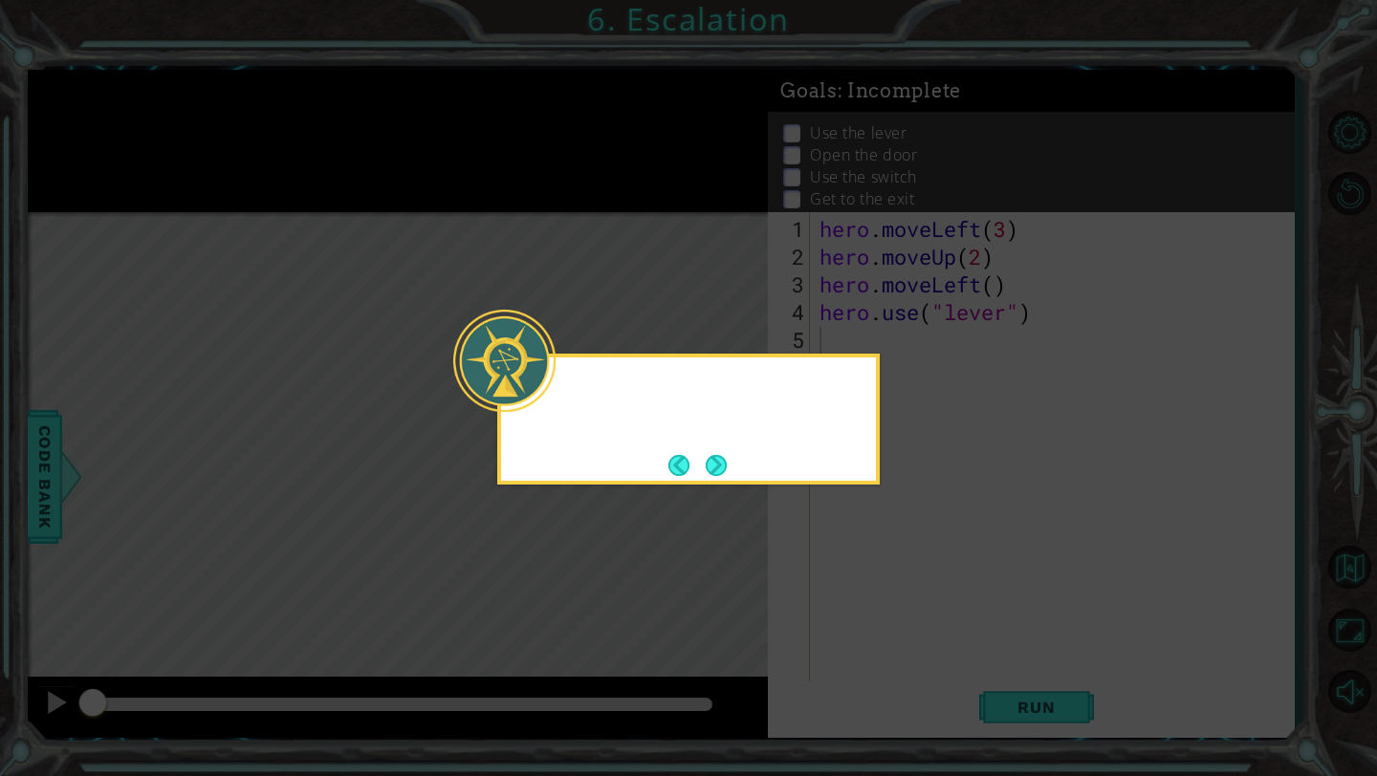
click at [880, 589] on icon at bounding box center [688, 388] width 1377 height 776
click at [725, 467] on button "Next" at bounding box center [716, 465] width 21 height 21
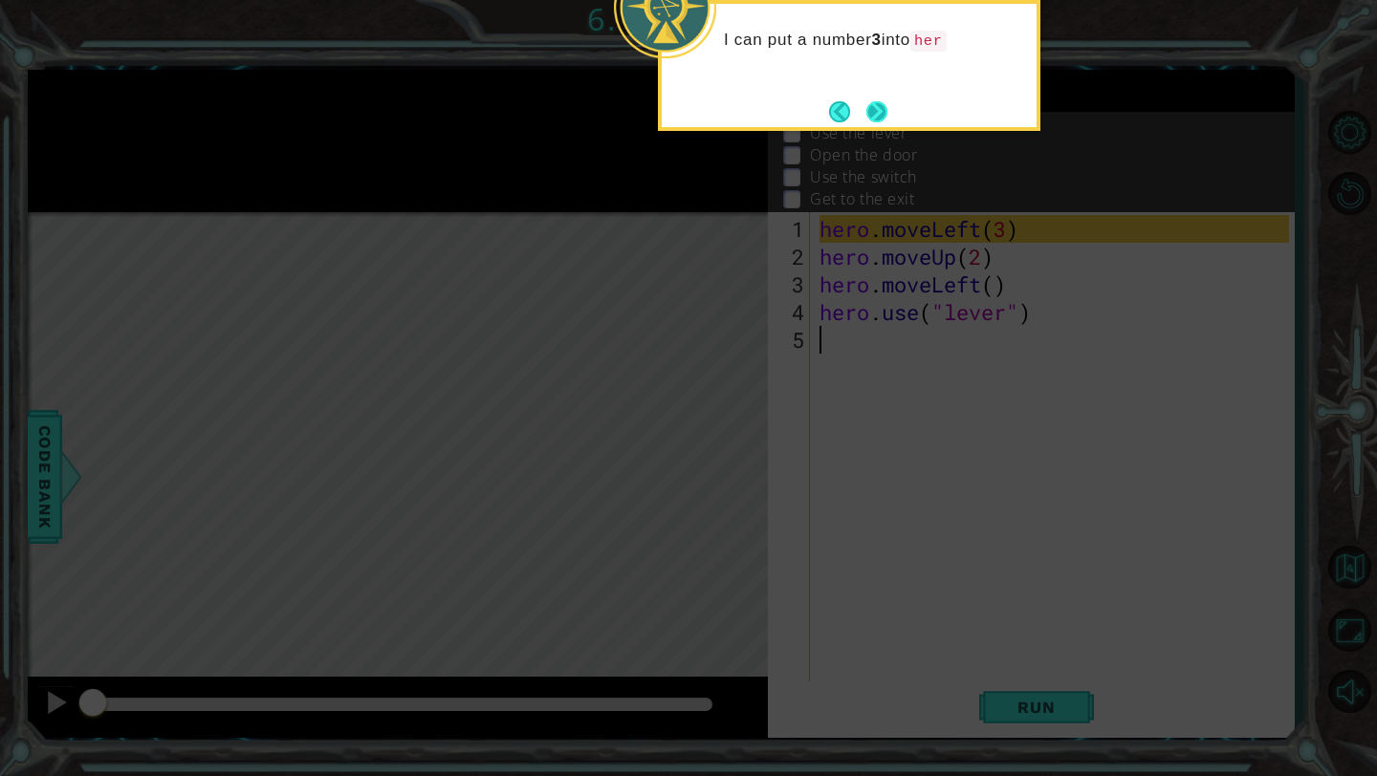
click at [879, 122] on button "Next" at bounding box center [876, 111] width 21 height 21
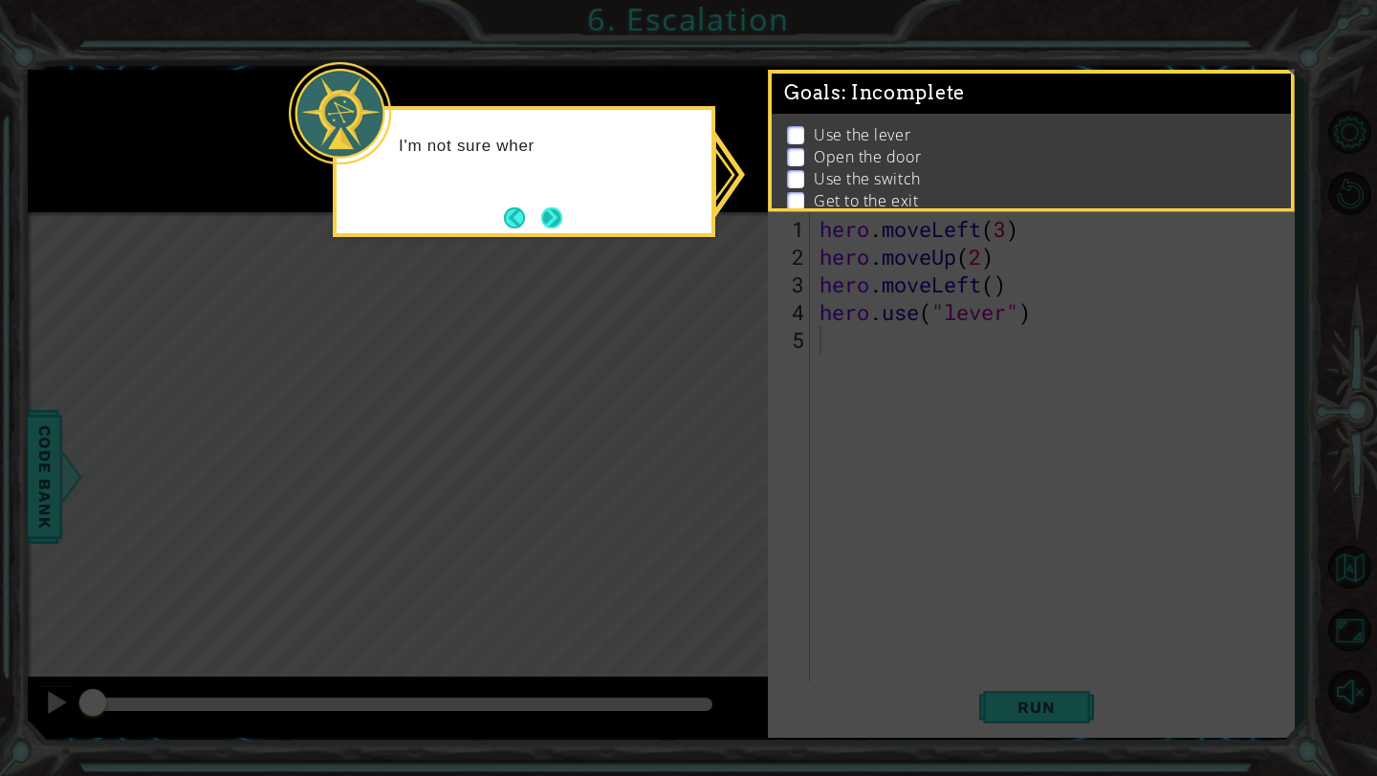
click at [557, 228] on button "Next" at bounding box center [551, 217] width 21 height 21
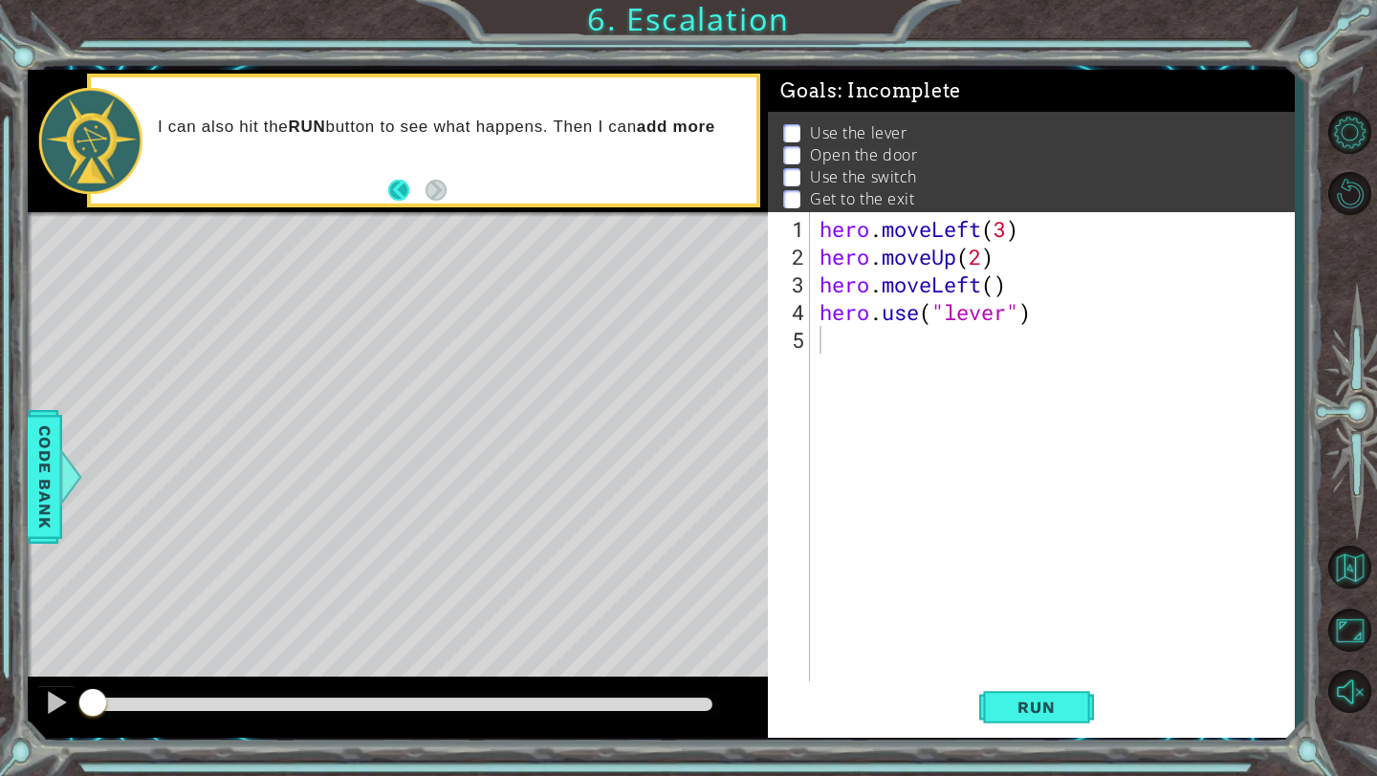
click at [407, 194] on button "Back" at bounding box center [406, 190] width 37 height 21
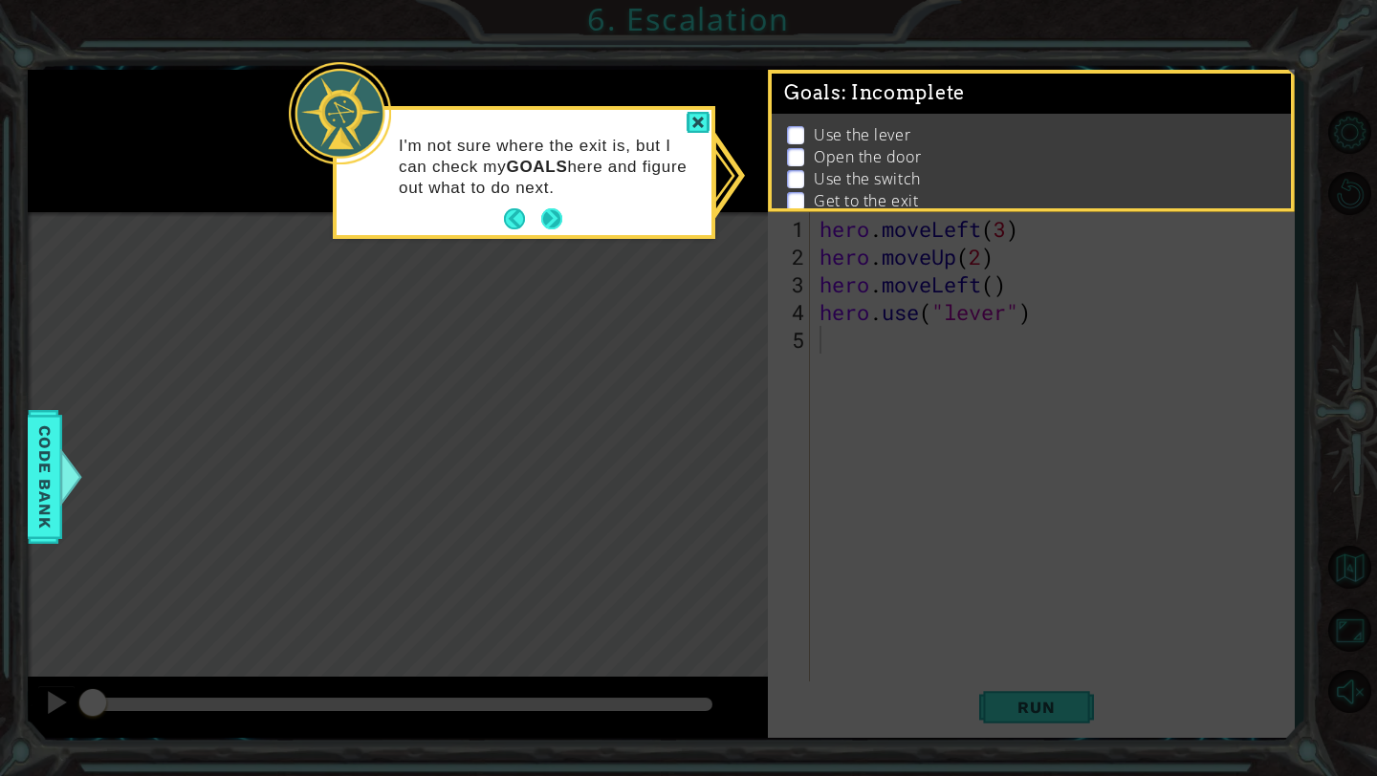
click at [562, 217] on button "Next" at bounding box center [551, 218] width 21 height 21
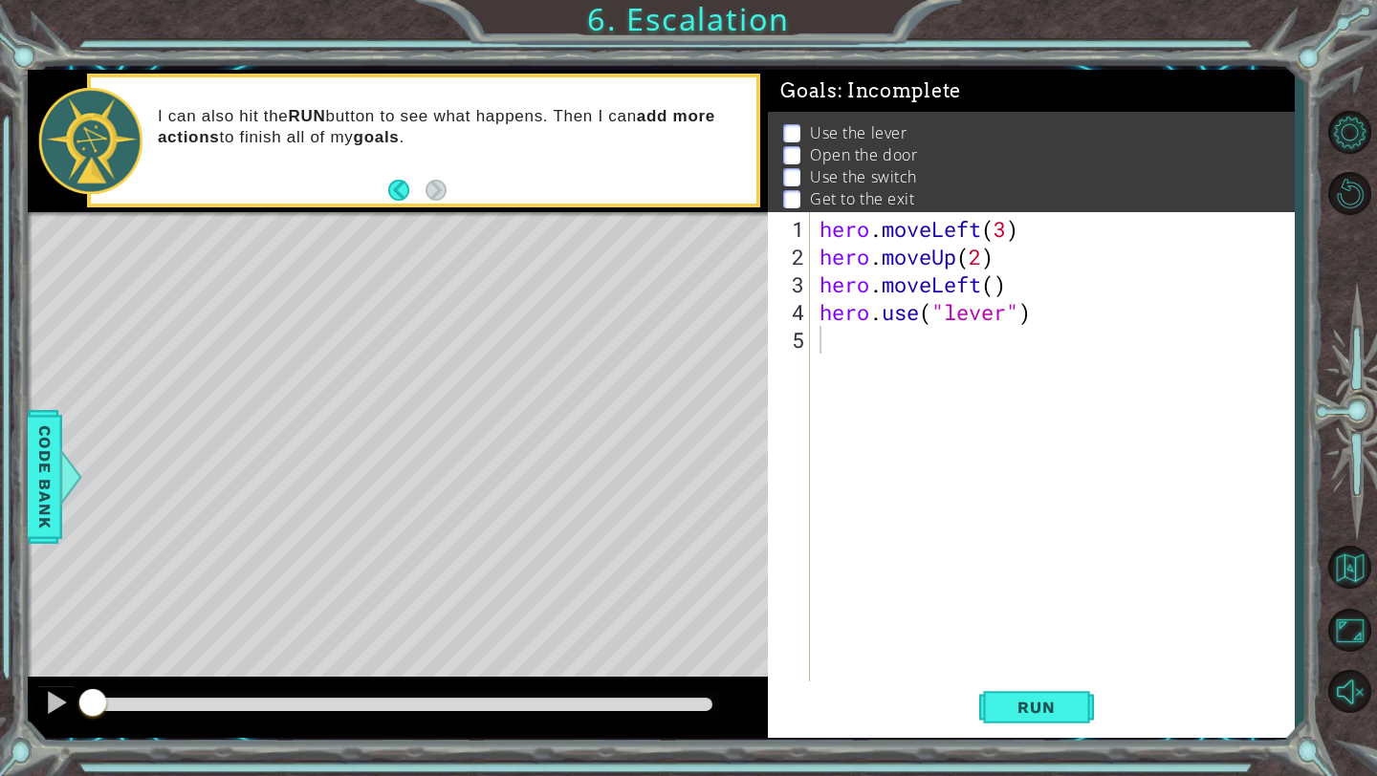
click at [369, 470] on div "Level Map" at bounding box center [469, 493] width 883 height 563
click at [58, 481] on div at bounding box center [70, 476] width 24 height 57
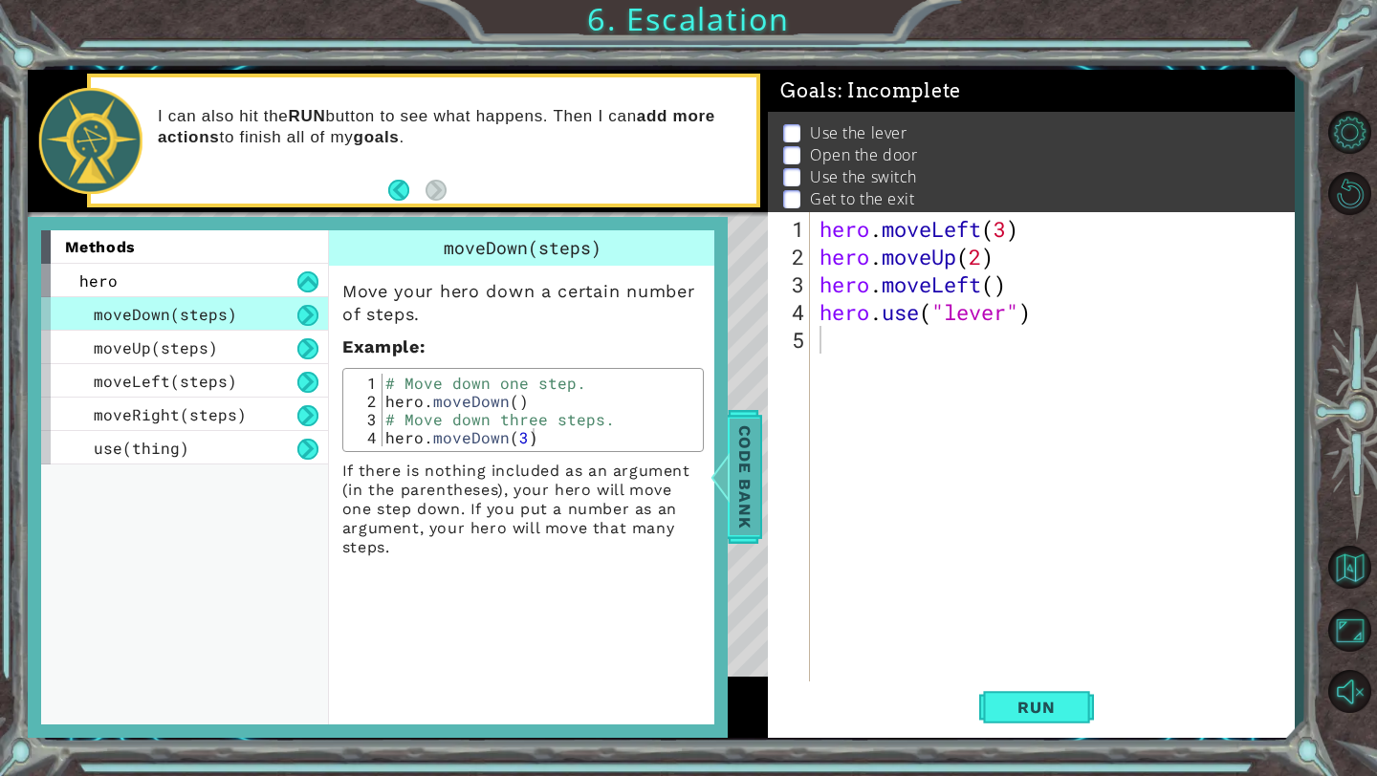
click at [751, 477] on span "Code Bank" at bounding box center [744, 477] width 31 height 117
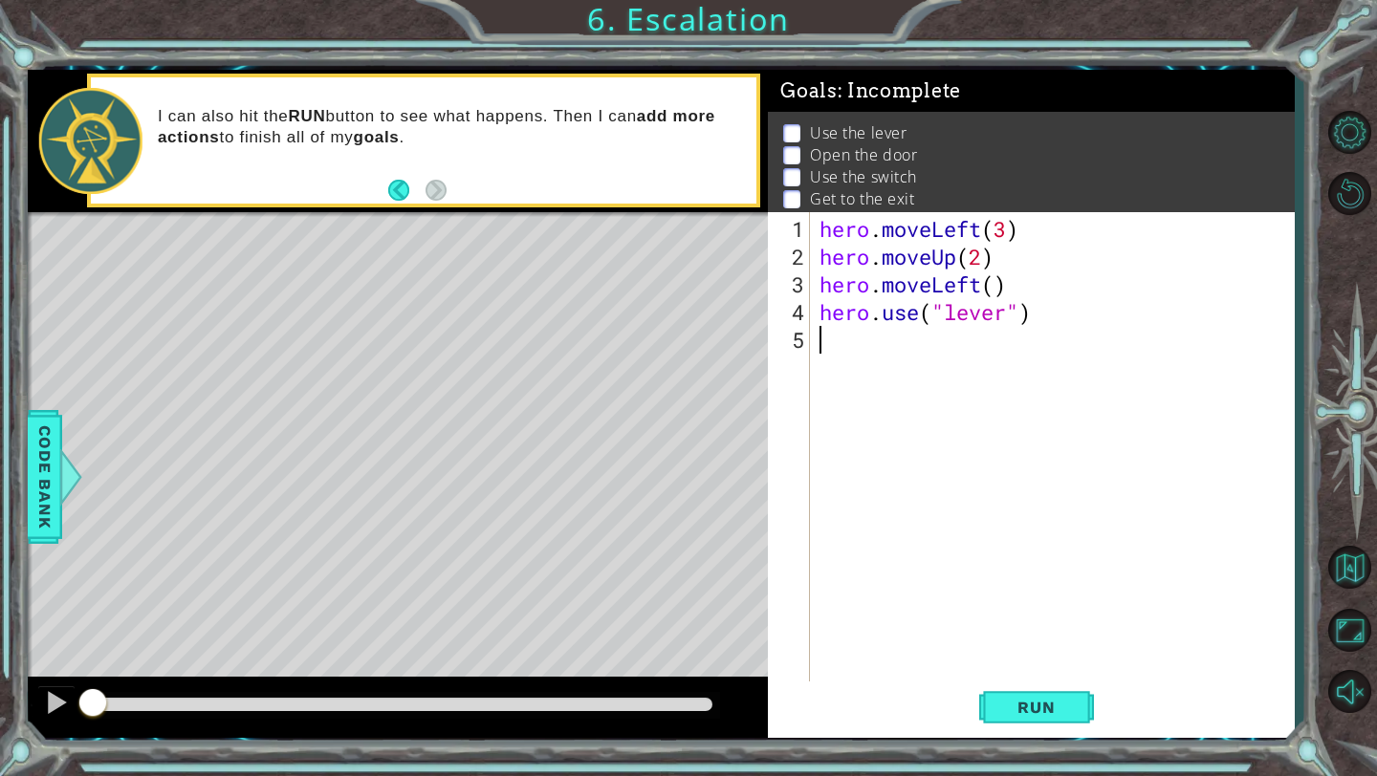
click at [832, 349] on div "hero . moveLeft ( 3 ) hero . moveUp ( 2 ) hero . moveLeft ( ) hero . use ( "lev…" at bounding box center [1056, 478] width 483 height 527
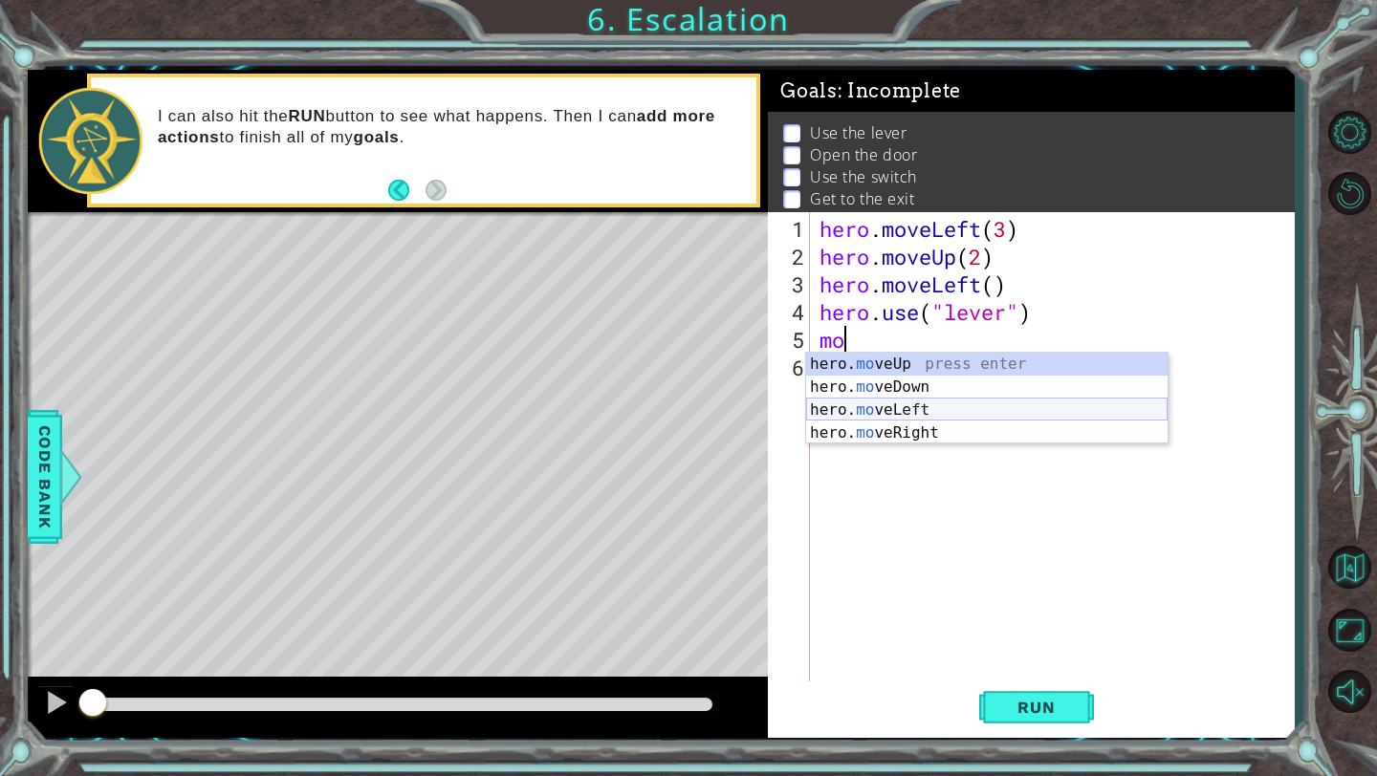
click at [845, 405] on div "hero. mo veUp press enter hero. mo veDown press enter hero. mo veLeft press ent…" at bounding box center [986, 422] width 361 height 138
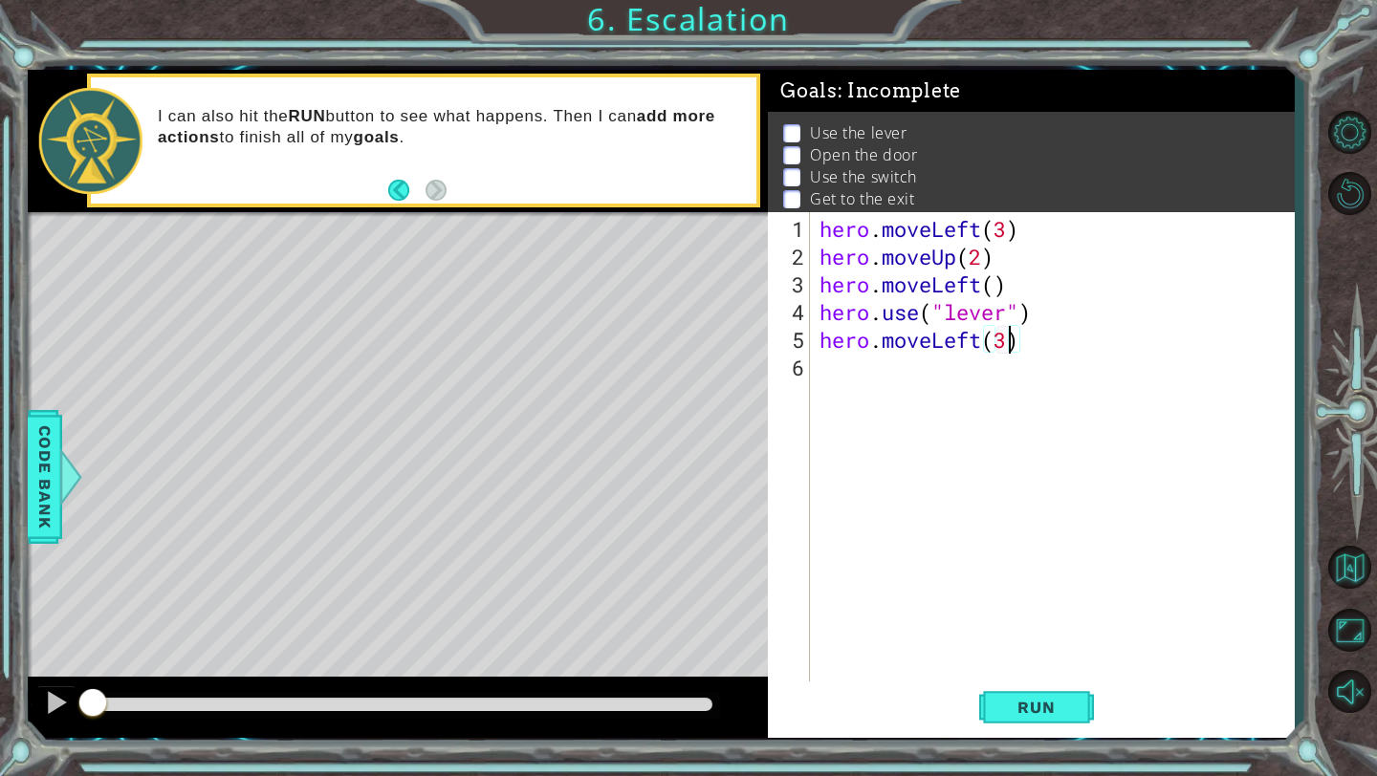
scroll to position [0, 9]
click at [1004, 688] on button "Run" at bounding box center [1036, 708] width 115 height 53
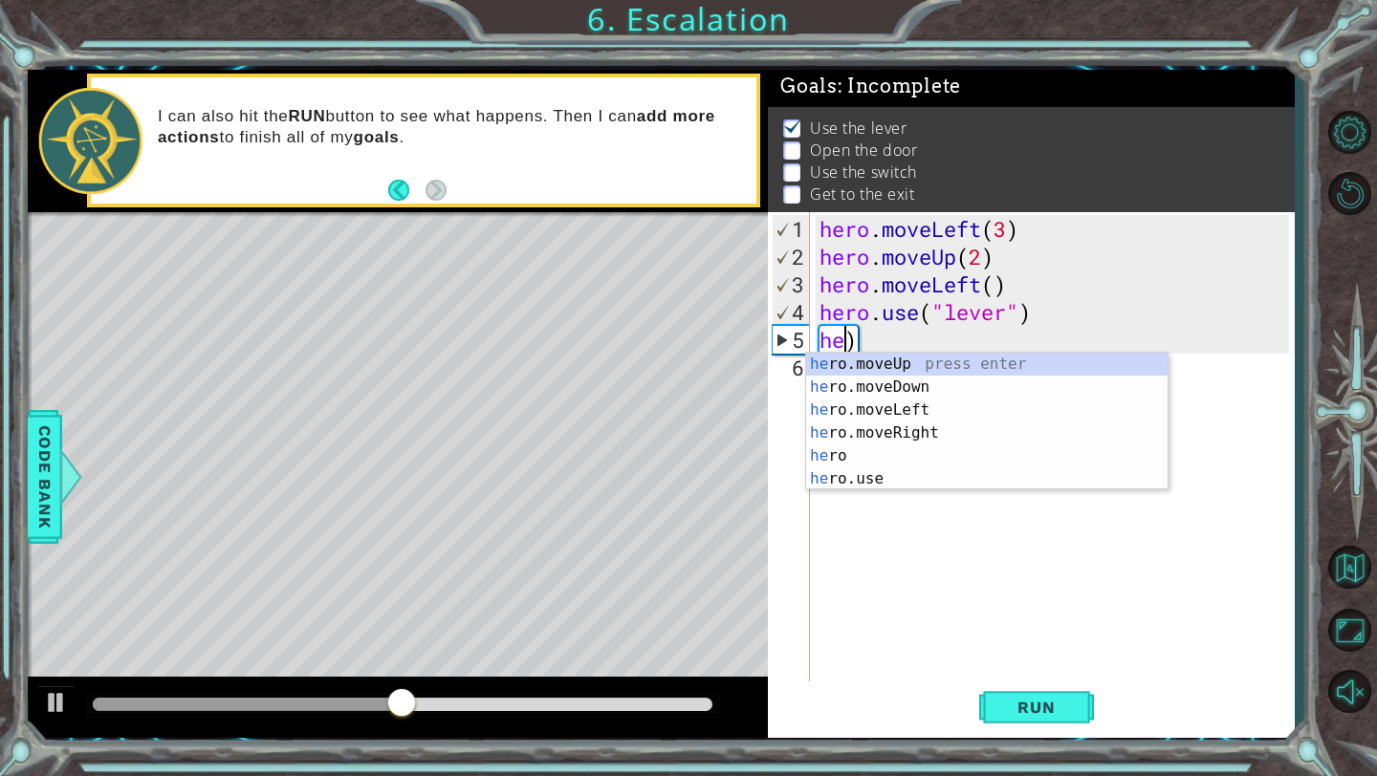
scroll to position [0, 0]
type textarea ")"
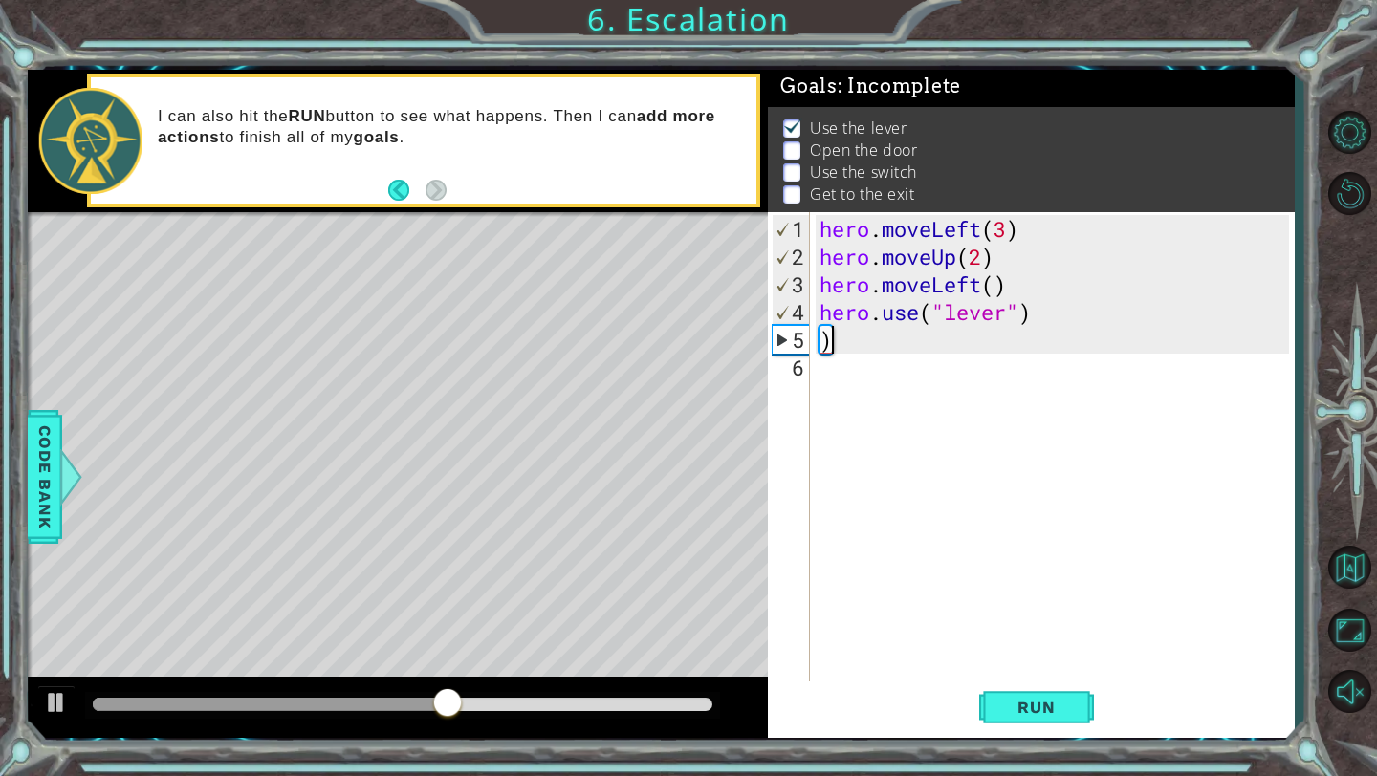
click at [1003, 346] on div "hero . moveLeft ( 3 ) hero . moveUp ( 2 ) hero . moveLeft ( ) hero . use ( "lev…" at bounding box center [1056, 478] width 483 height 527
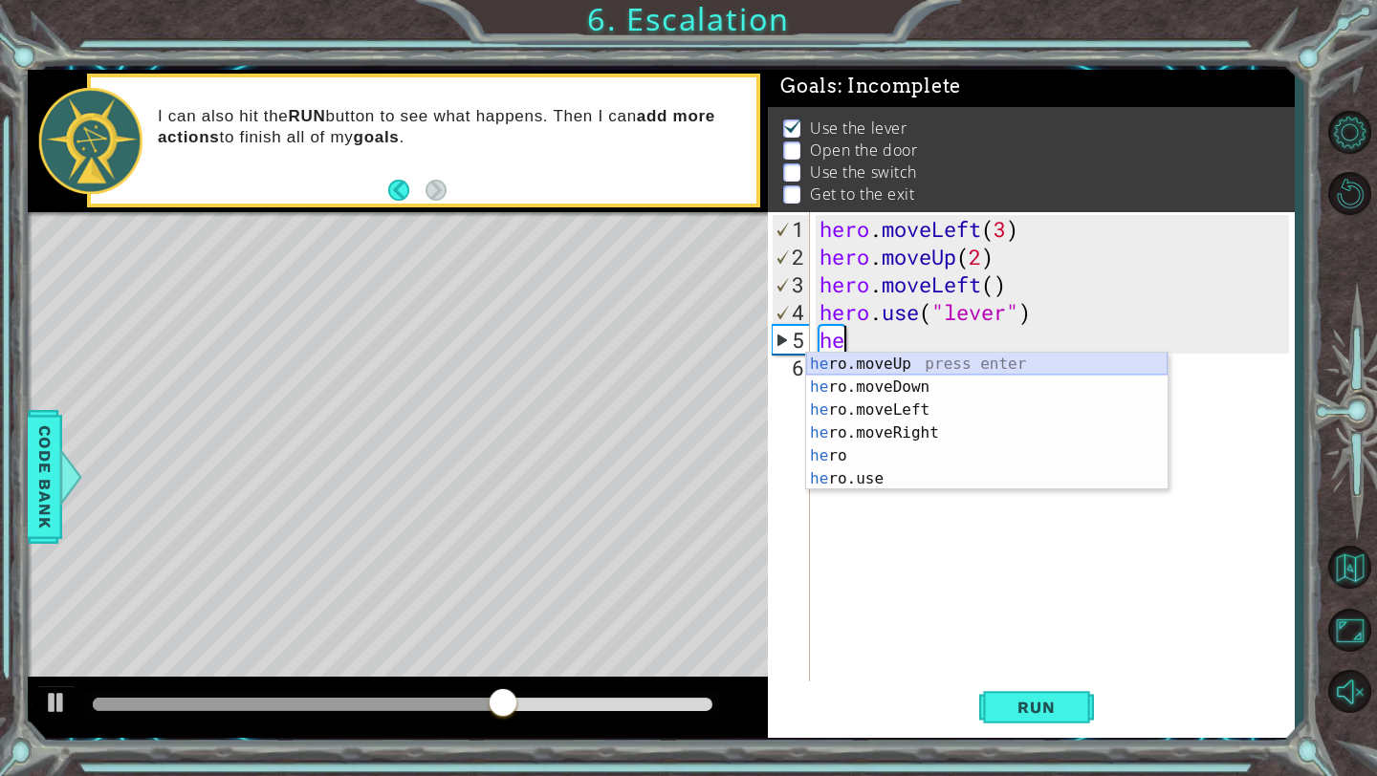
click at [929, 367] on div "he ro.moveUp press enter he ro.moveDown press enter he ro.moveLeft press enter …" at bounding box center [986, 445] width 361 height 184
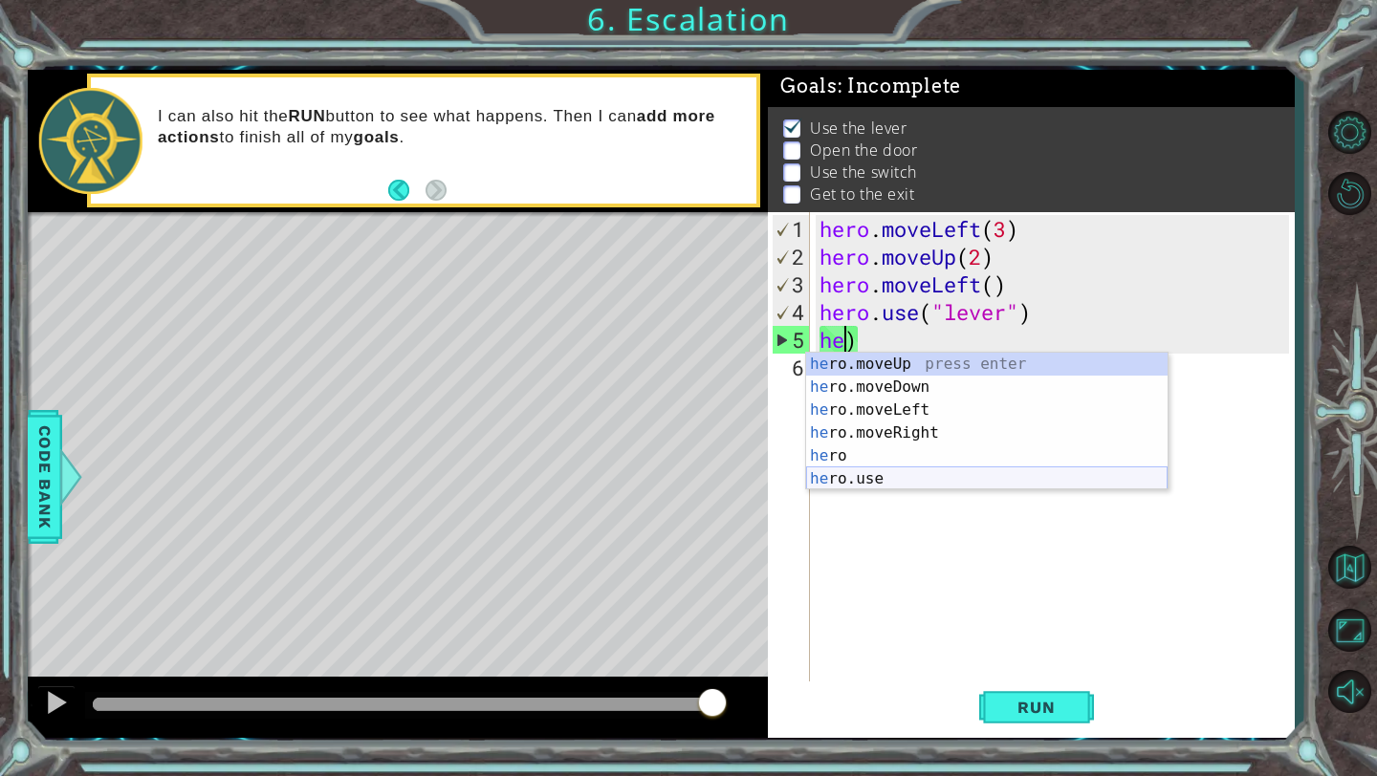
click at [888, 474] on div "he ro.moveUp press enter he ro.moveDown press enter he ro.moveLeft press enter …" at bounding box center [986, 445] width 361 height 184
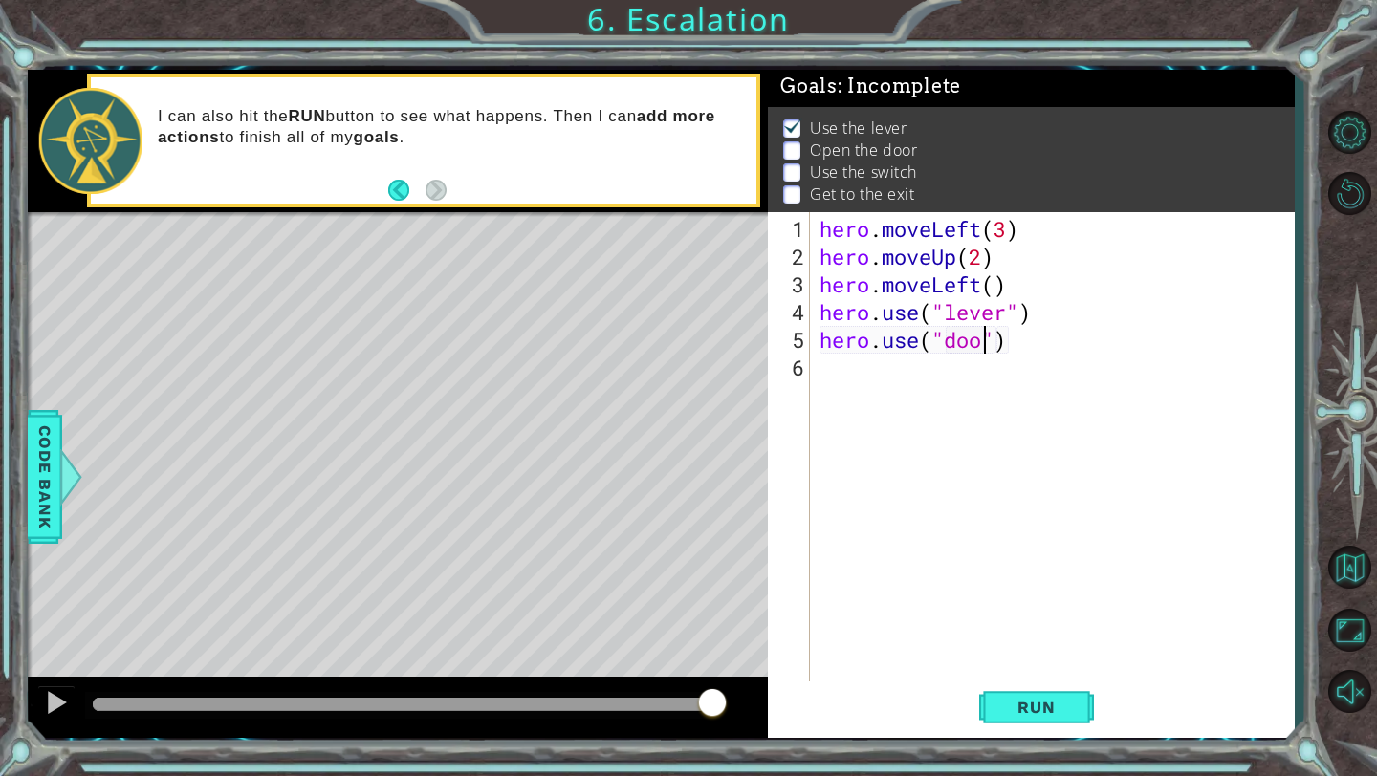
type textarea "hero.use("door")"
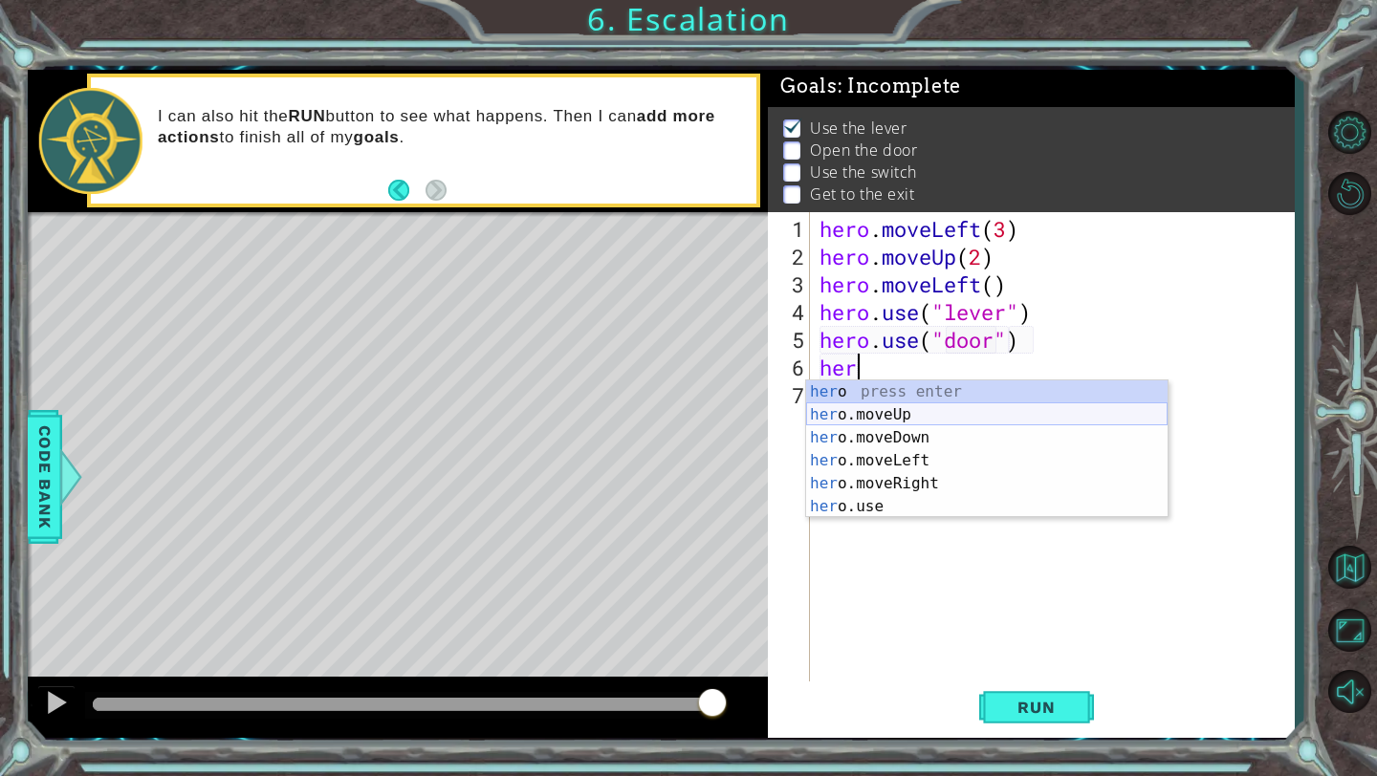
click at [933, 415] on div "her o press enter her o.moveUp press enter her o.moveDown press enter her o.mov…" at bounding box center [986, 472] width 361 height 184
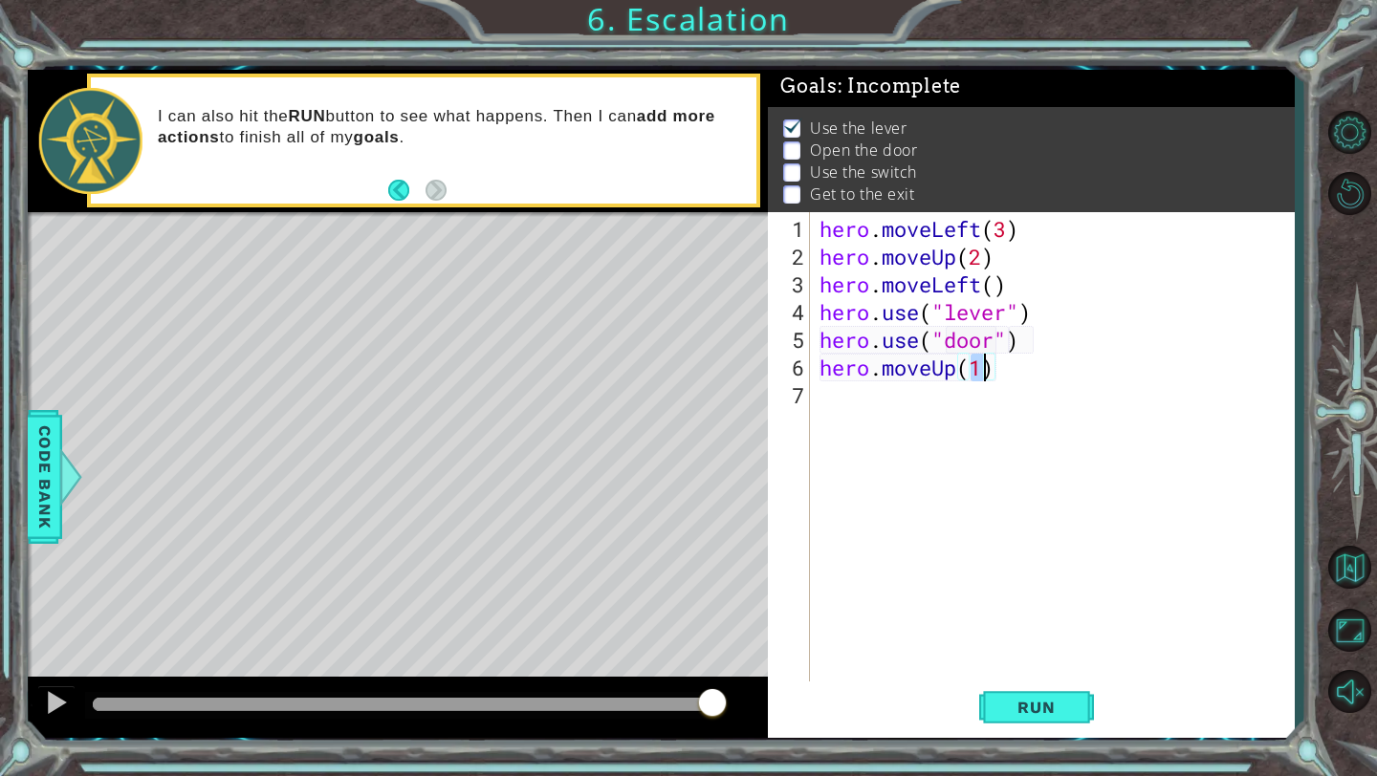
type textarea "hero.moveUp(2)"
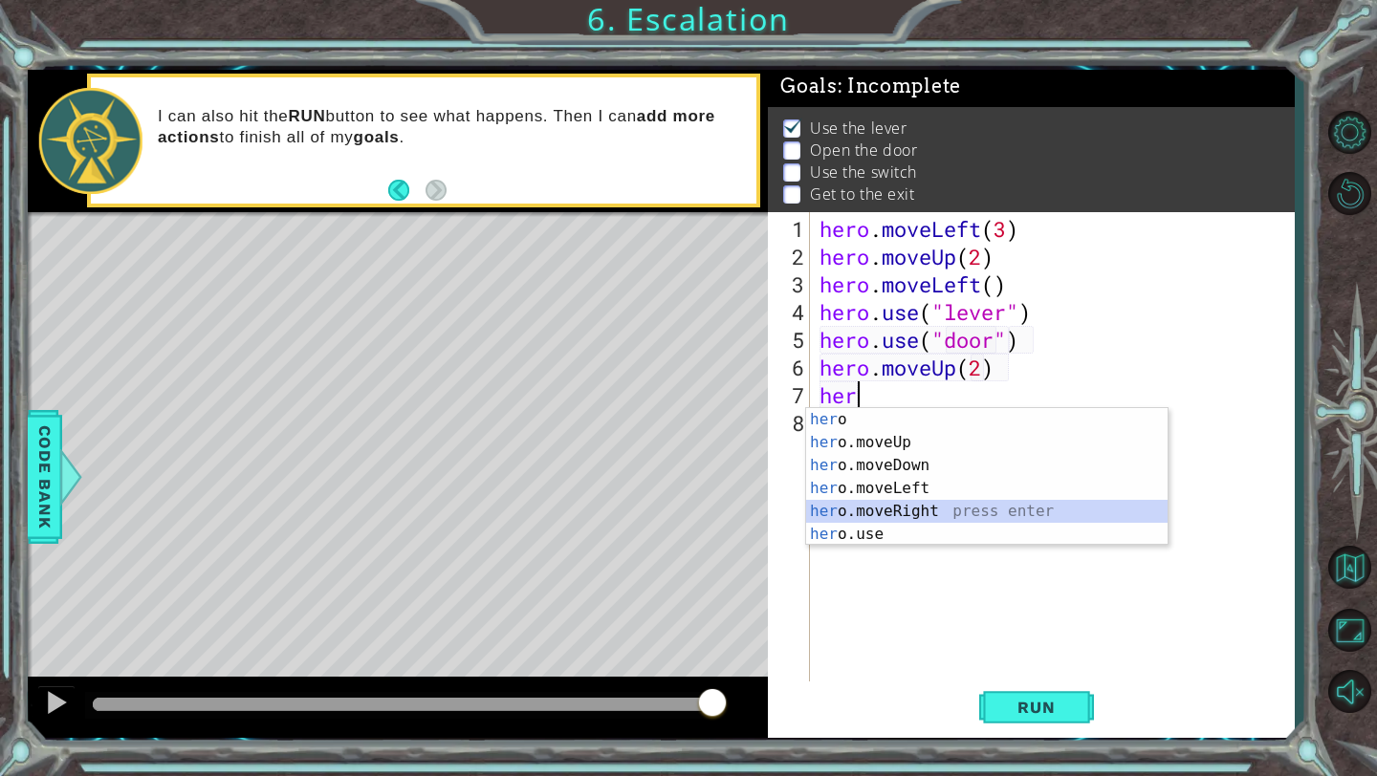
click at [924, 511] on div "her o press enter her o.moveUp press enter her o.moveDown press enter her o.mov…" at bounding box center [986, 500] width 361 height 184
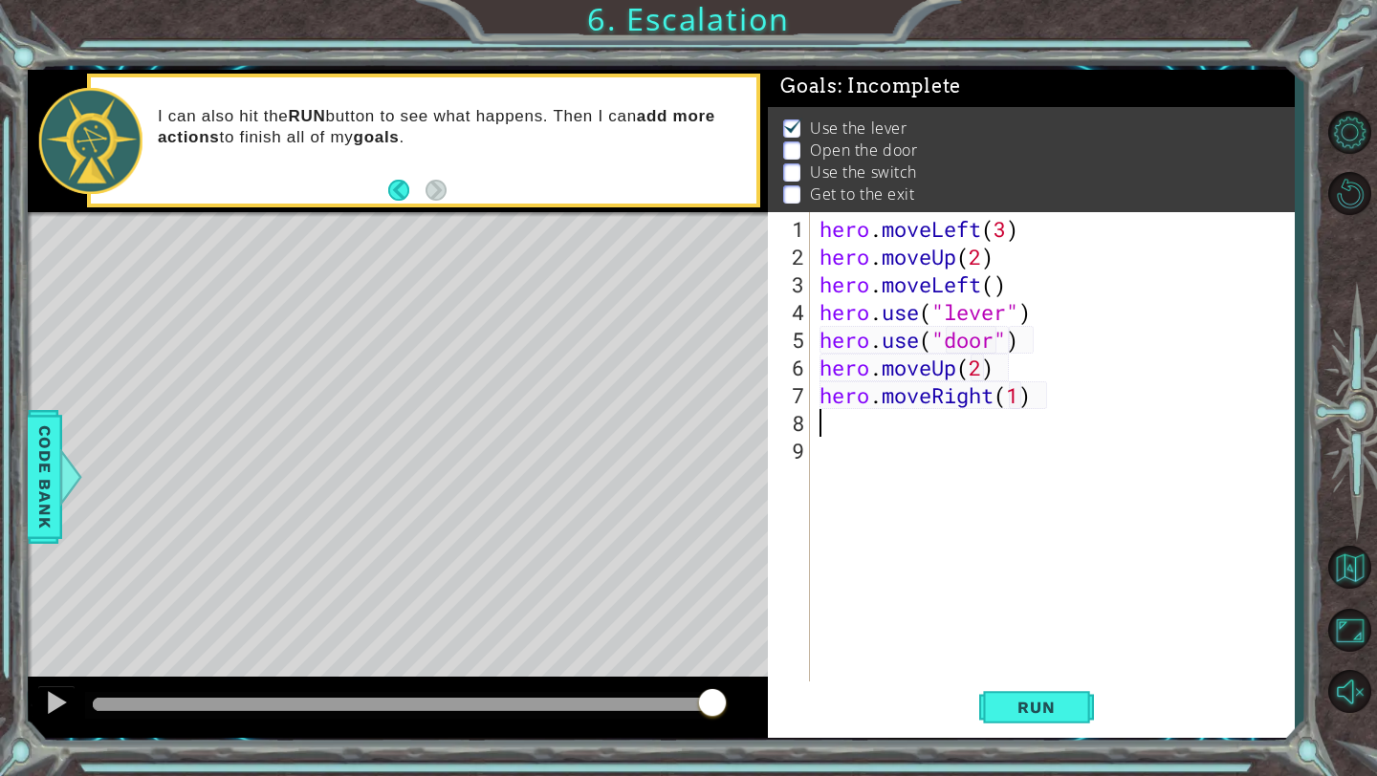
scroll to position [0, 10]
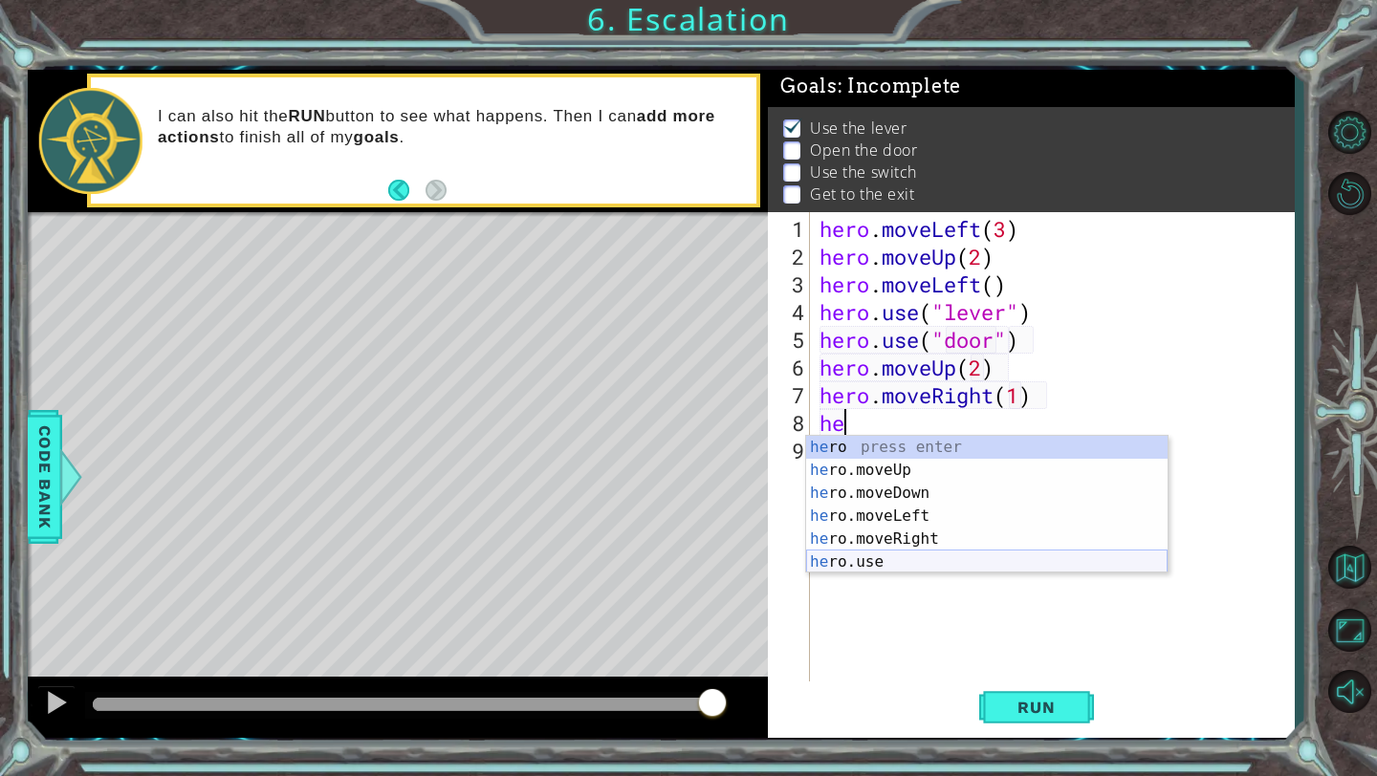
click at [913, 560] on div "he ro press enter he ro.moveUp press enter he ro.moveDown press enter he ro.mov…" at bounding box center [986, 528] width 361 height 184
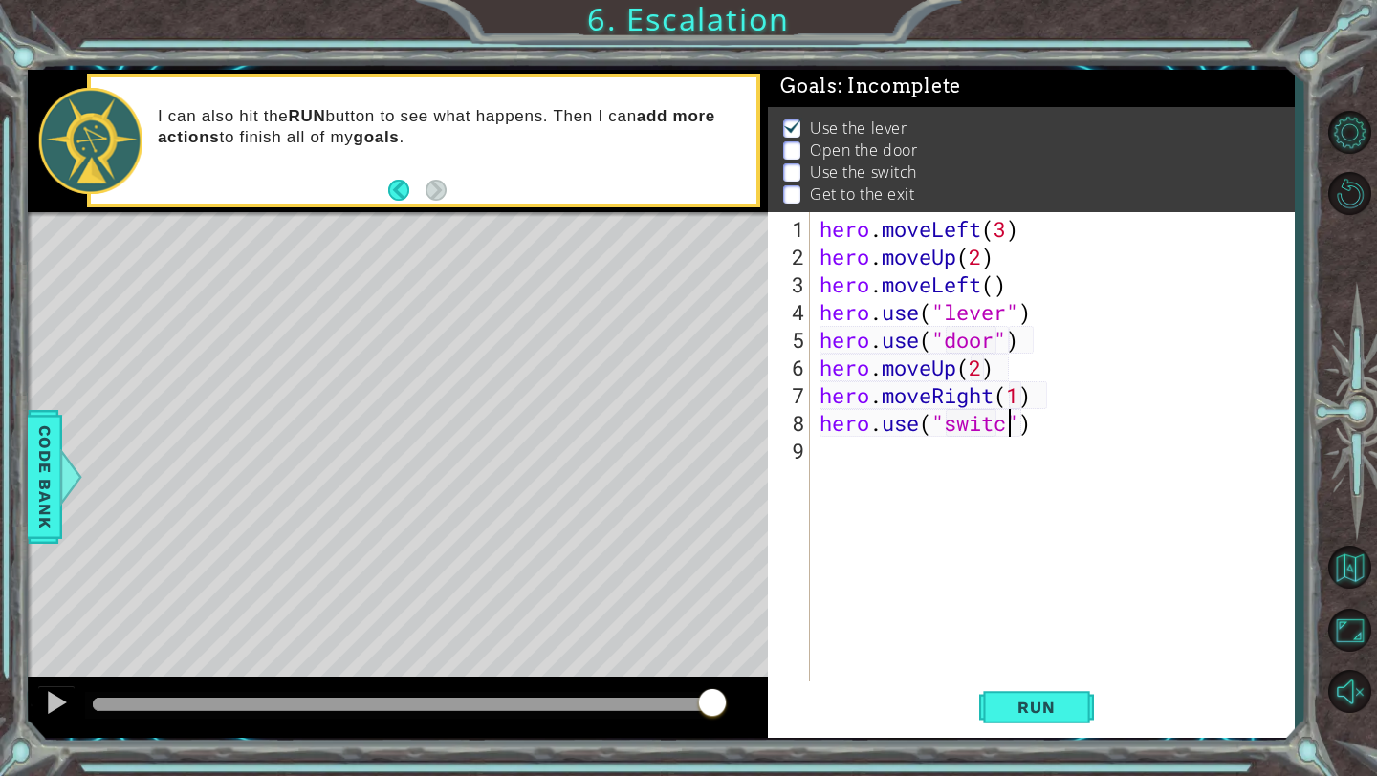
type textarea "hero.use("switch")"
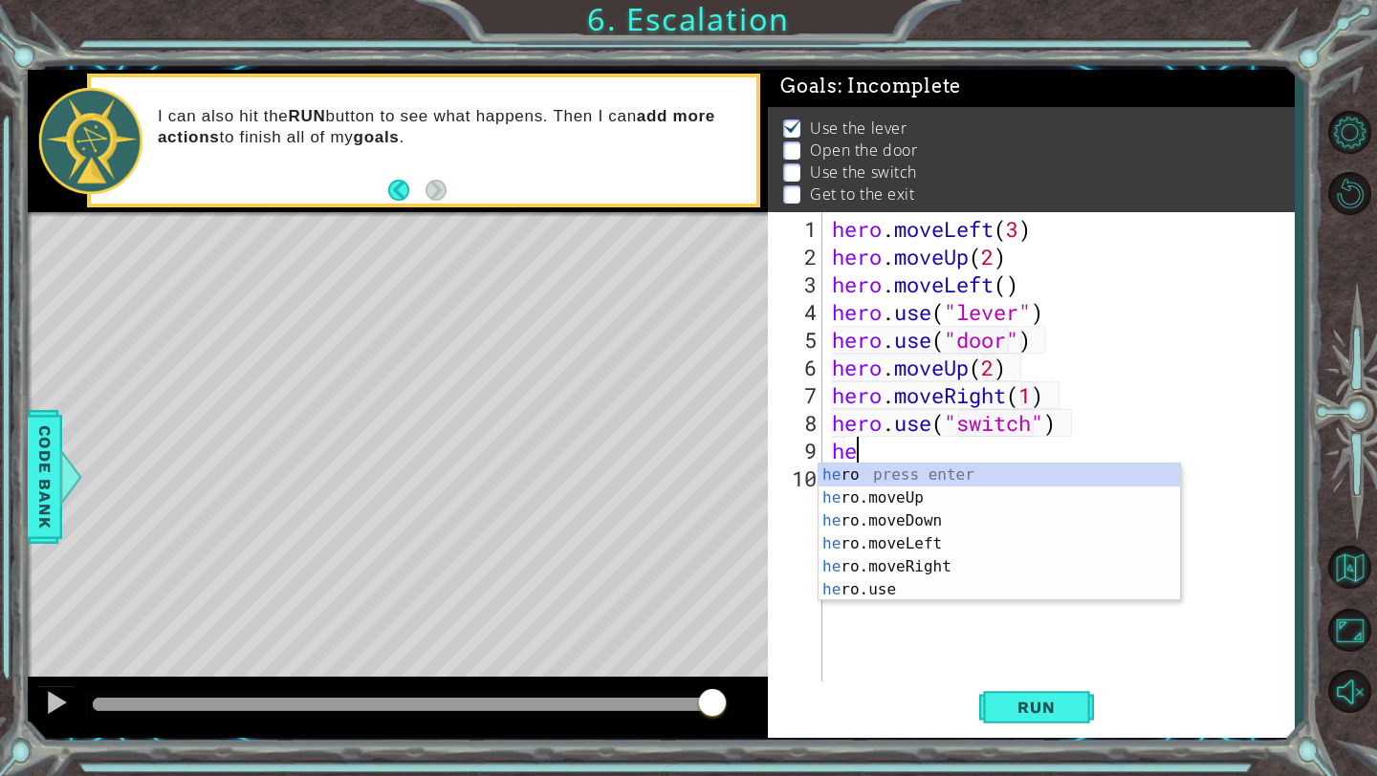
scroll to position [0, 1]
click at [916, 559] on div "her o press enter her o.moveUp press enter her o.moveDown press enter her o.mov…" at bounding box center [998, 556] width 361 height 184
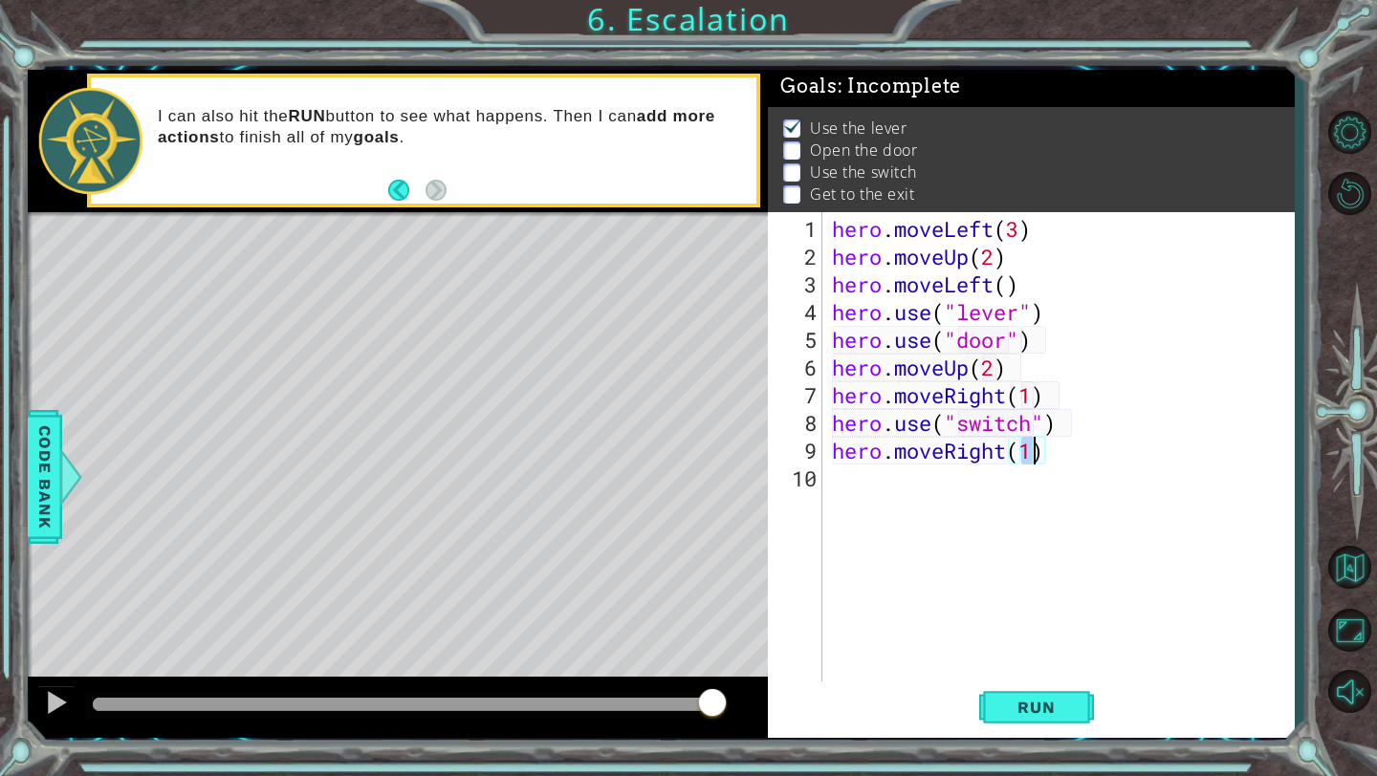
scroll to position [0, 9]
type textarea "hero.moveRight(1)"
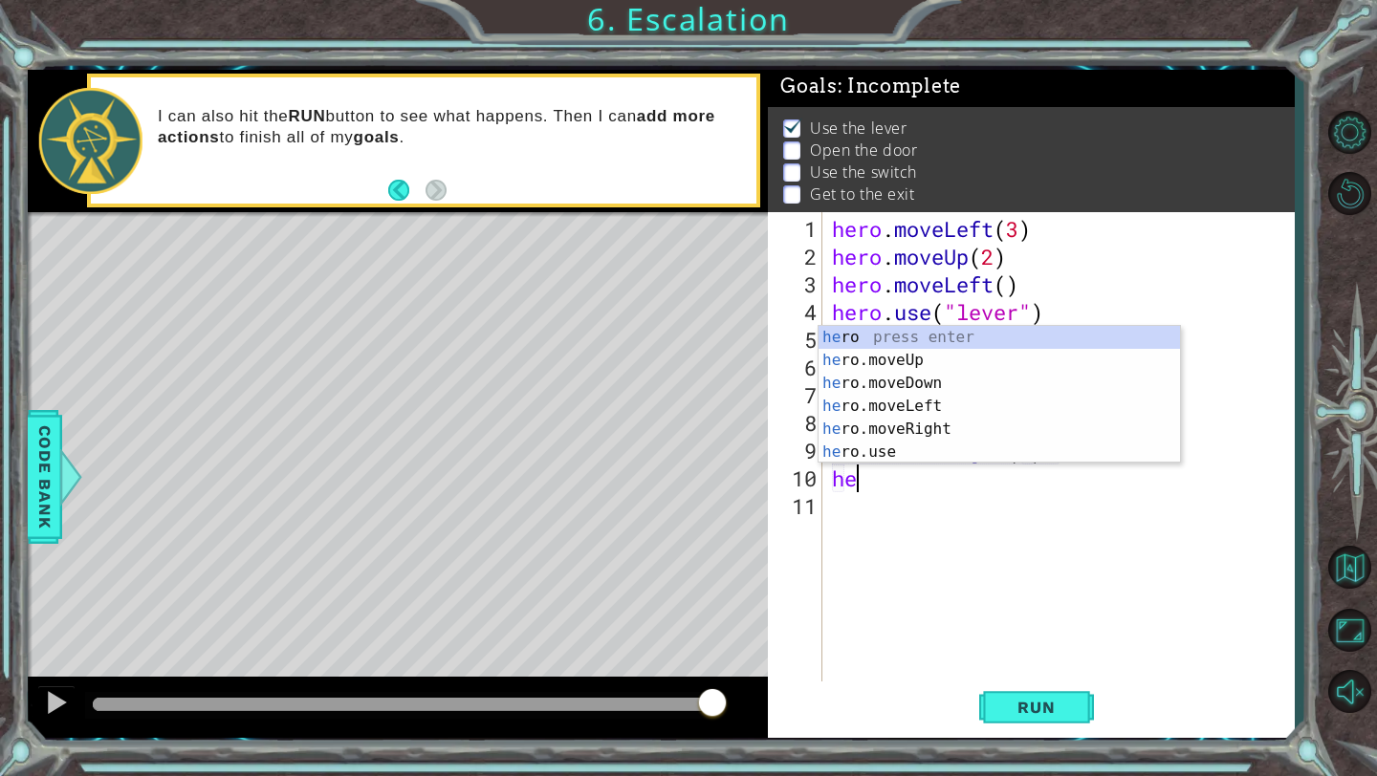
scroll to position [0, 1]
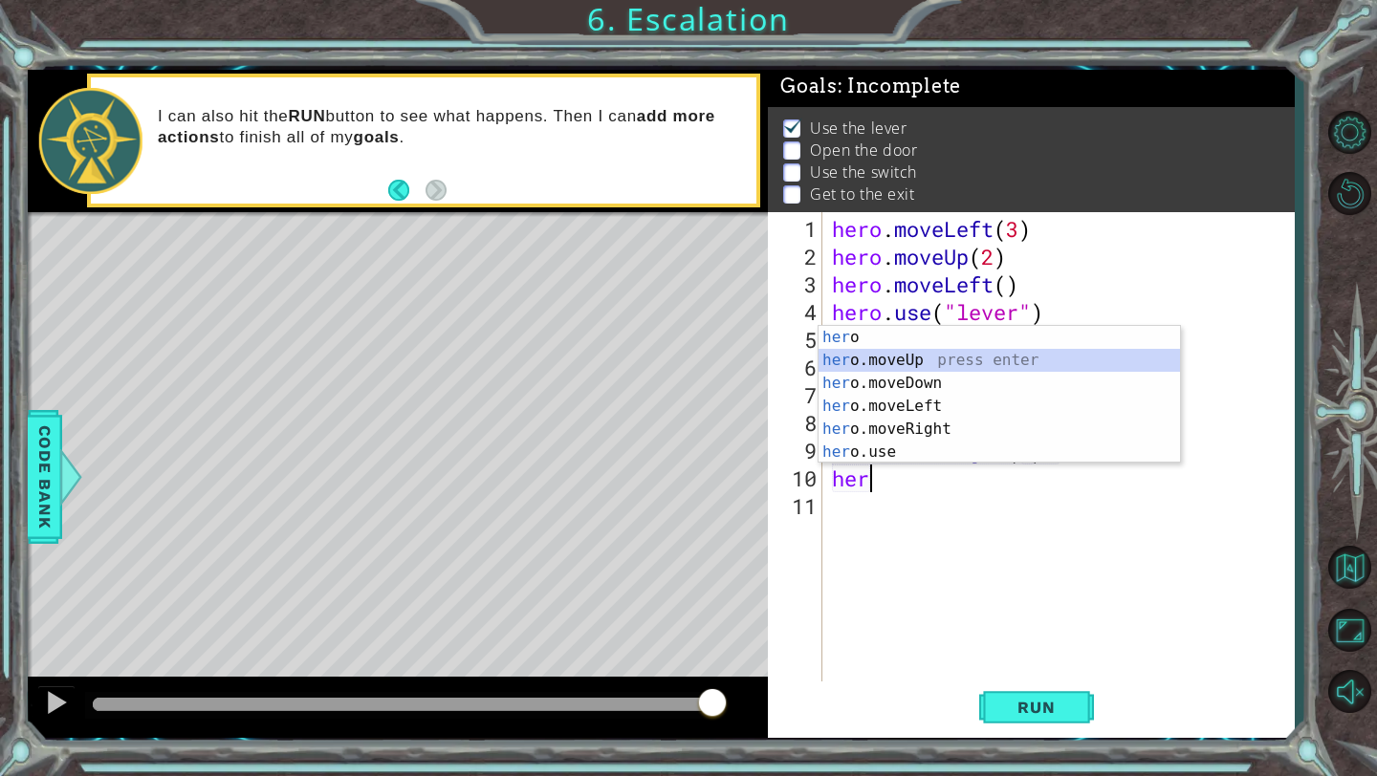
click at [895, 358] on div "her o press enter her o.moveUp press enter her o.moveDown press enter her o.mov…" at bounding box center [998, 418] width 361 height 184
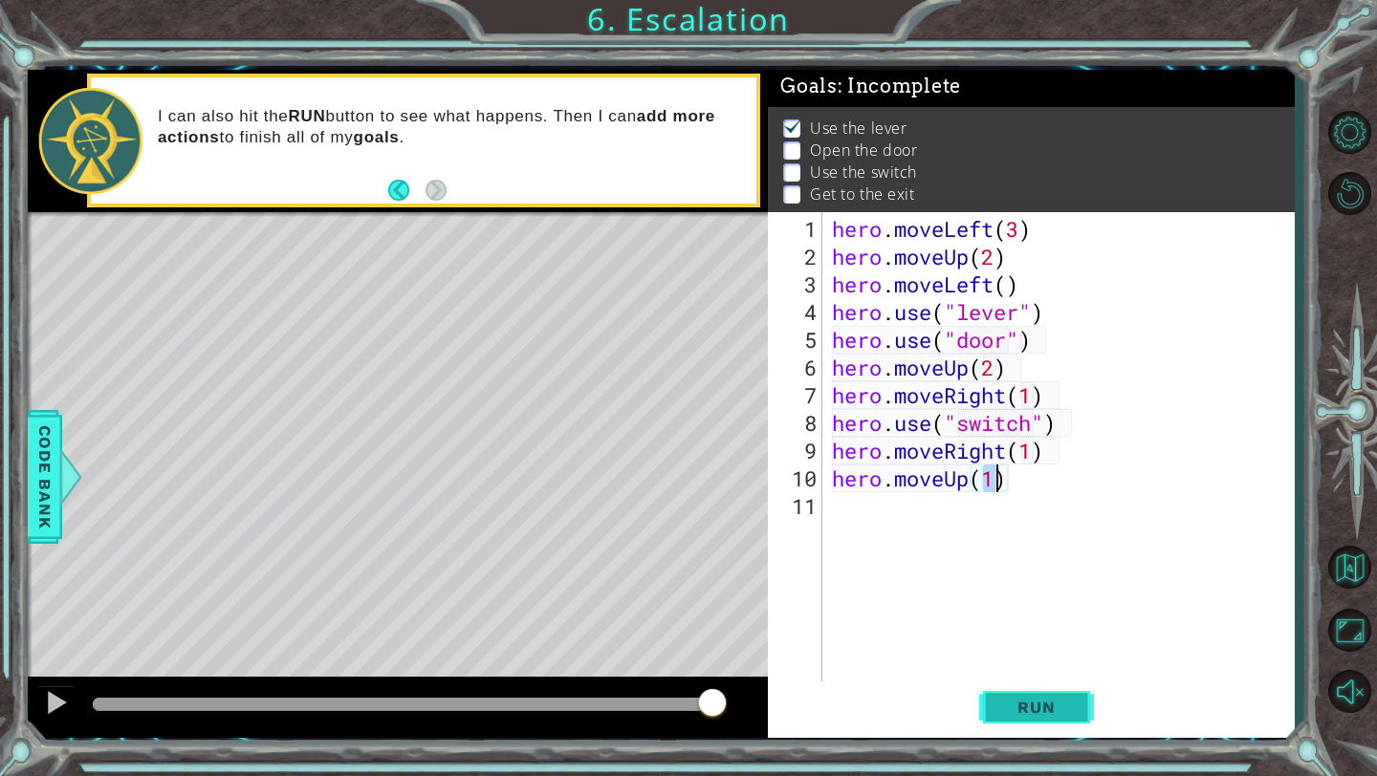
click at [1014, 708] on span "Run" at bounding box center [1036, 707] width 76 height 19
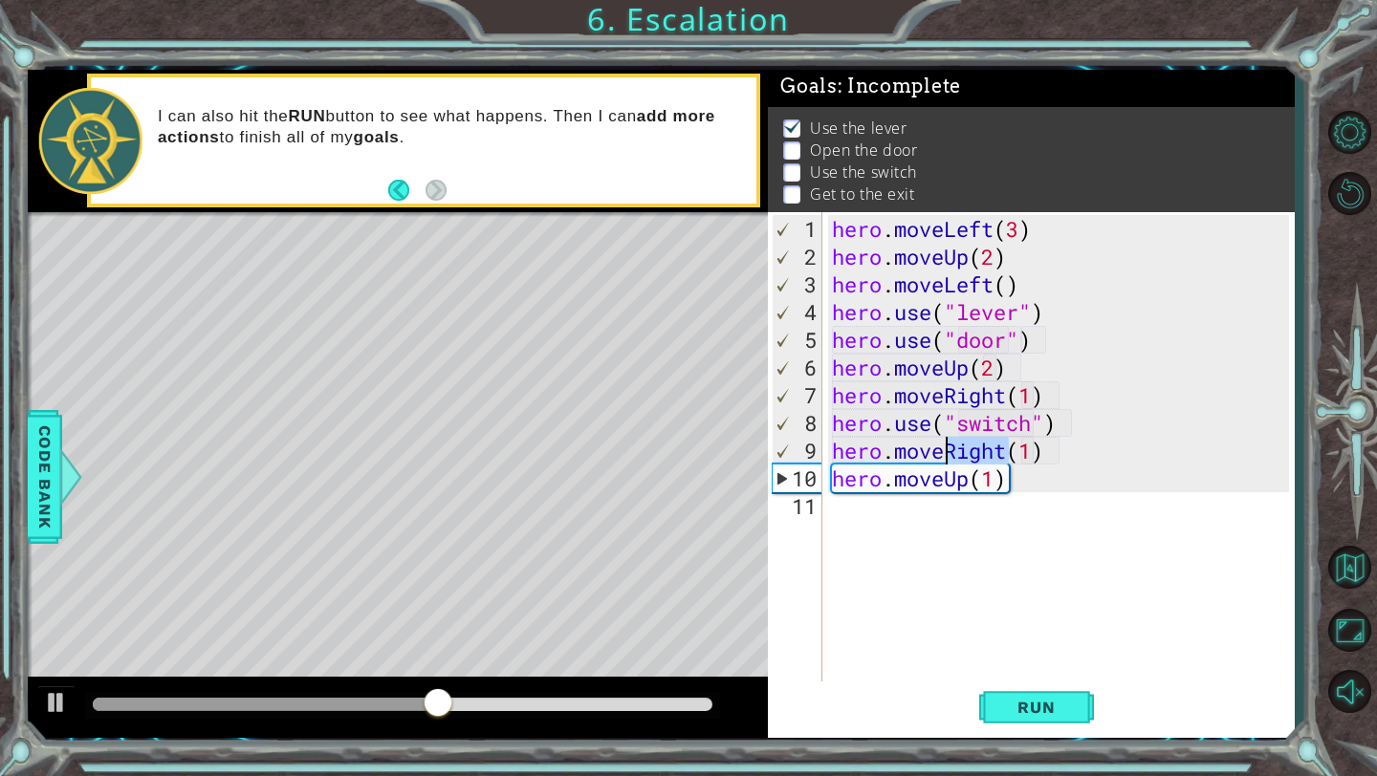
drag, startPoint x: 1010, startPoint y: 456, endPoint x: 947, endPoint y: 450, distance: 62.4
click at [947, 450] on div "hero . moveLeft ( 3 ) hero . moveUp ( 2 ) hero . moveLeft ( ) hero . use ( "lev…" at bounding box center [1063, 478] width 471 height 527
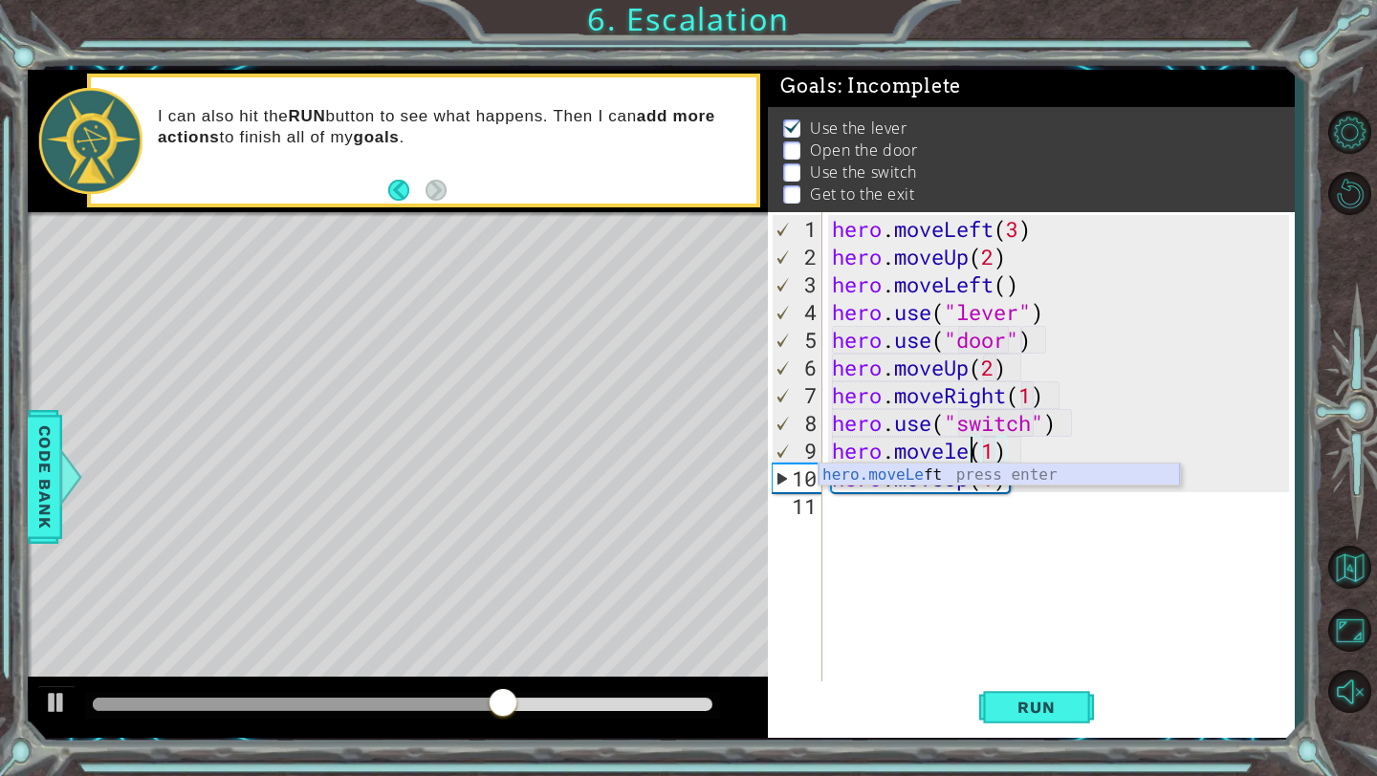
click at [909, 473] on div "hero.moveLe ft press enter" at bounding box center [998, 498] width 361 height 69
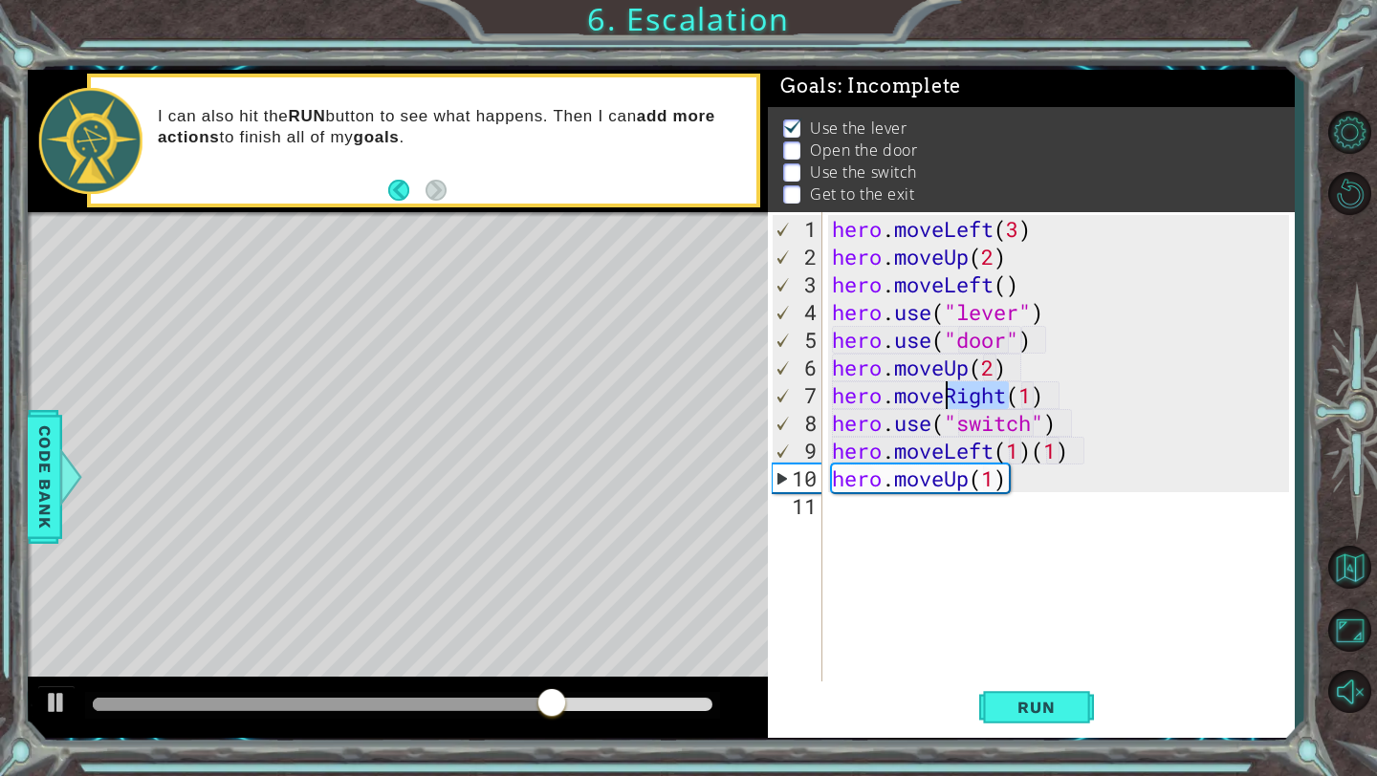
drag, startPoint x: 1003, startPoint y: 400, endPoint x: 944, endPoint y: 402, distance: 59.3
click at [944, 402] on div "hero . moveLeft ( 3 ) hero . moveUp ( 2 ) hero . moveLeft ( ) hero . use ( "lev…" at bounding box center [1063, 478] width 471 height 527
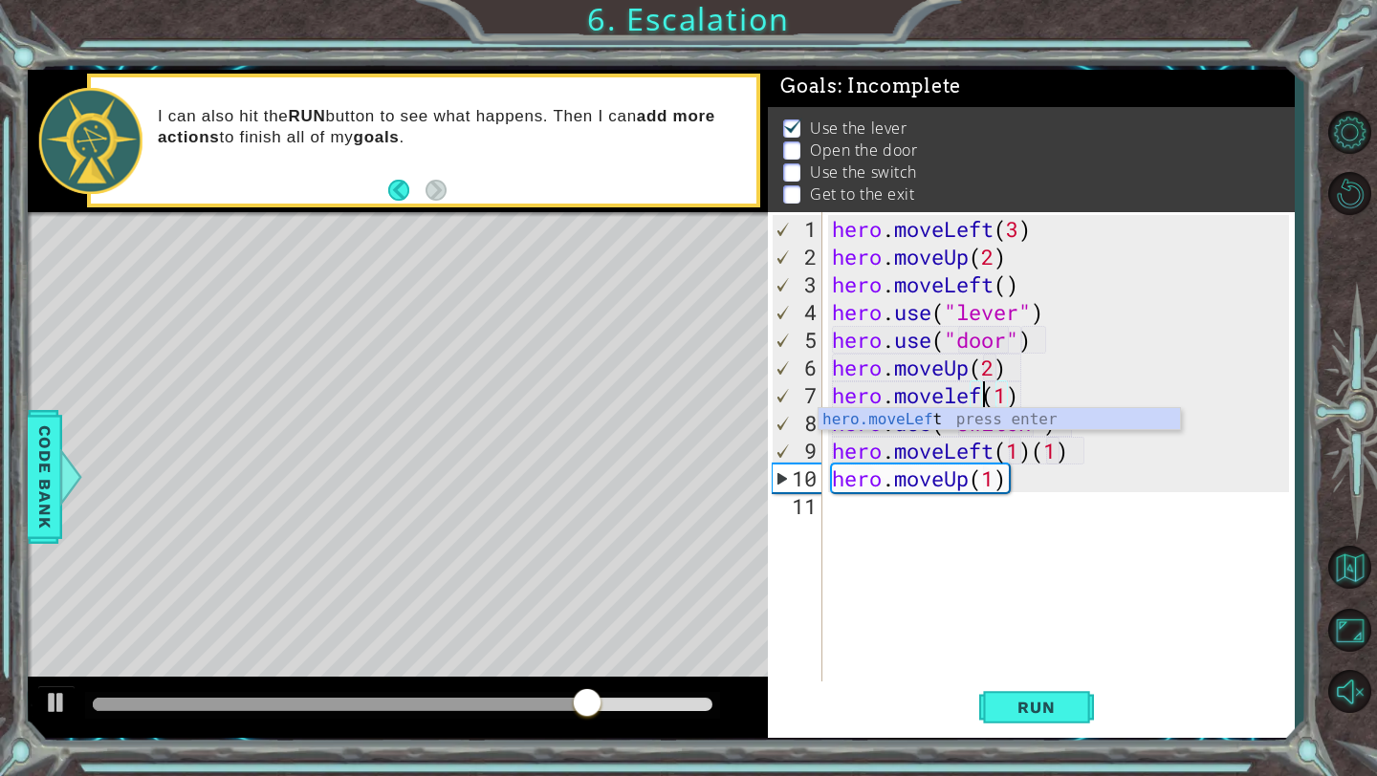
scroll to position [0, 8]
click at [926, 416] on div "hero.moveLef t press enter" at bounding box center [998, 442] width 361 height 69
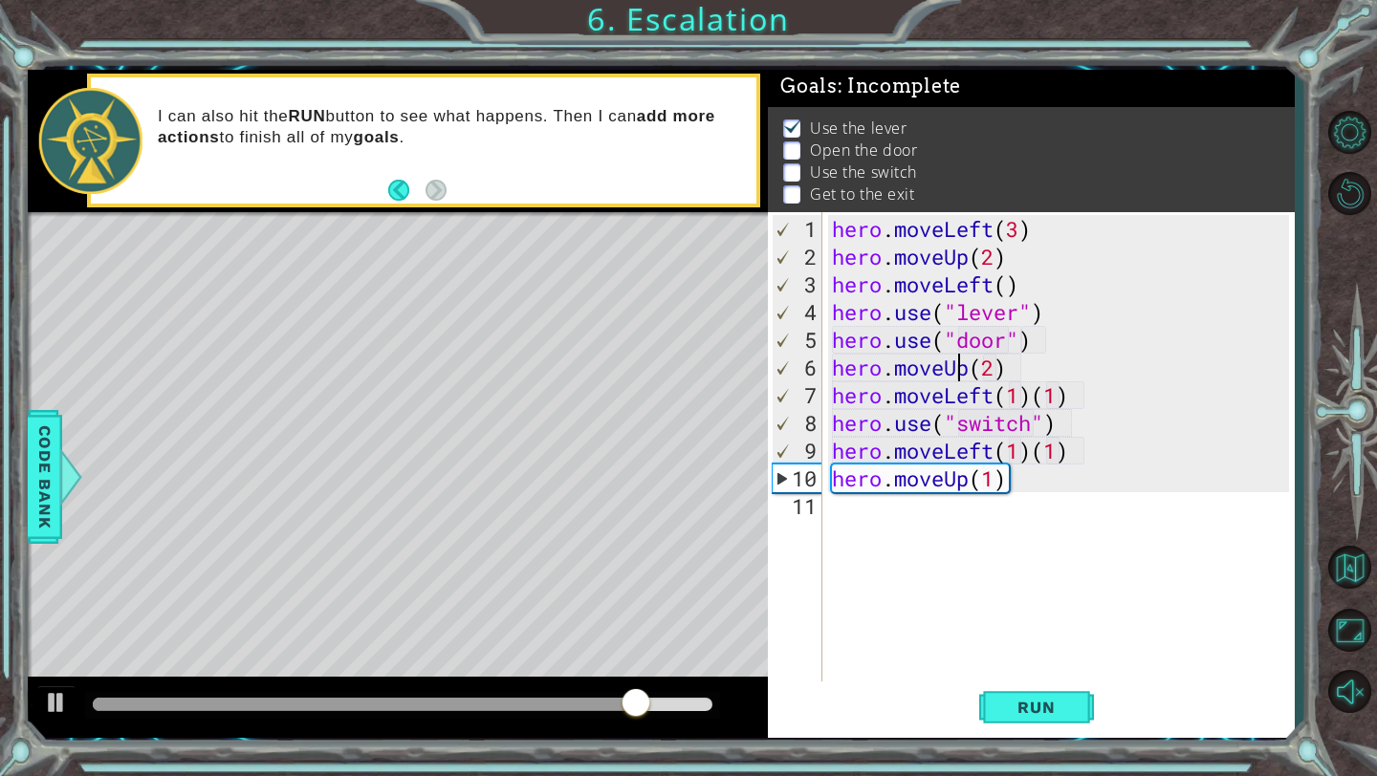
click at [963, 365] on div "hero . moveLeft ( 3 ) hero . moveUp ( 2 ) hero . moveLeft ( ) hero . use ( "lev…" at bounding box center [1063, 478] width 471 height 527
click at [967, 371] on div "hero . moveLeft ( 3 ) hero . moveUp ( 2 ) hero . moveLeft ( ) hero . use ( "lev…" at bounding box center [1063, 478] width 471 height 527
click at [1022, 711] on span "Run" at bounding box center [1036, 707] width 76 height 19
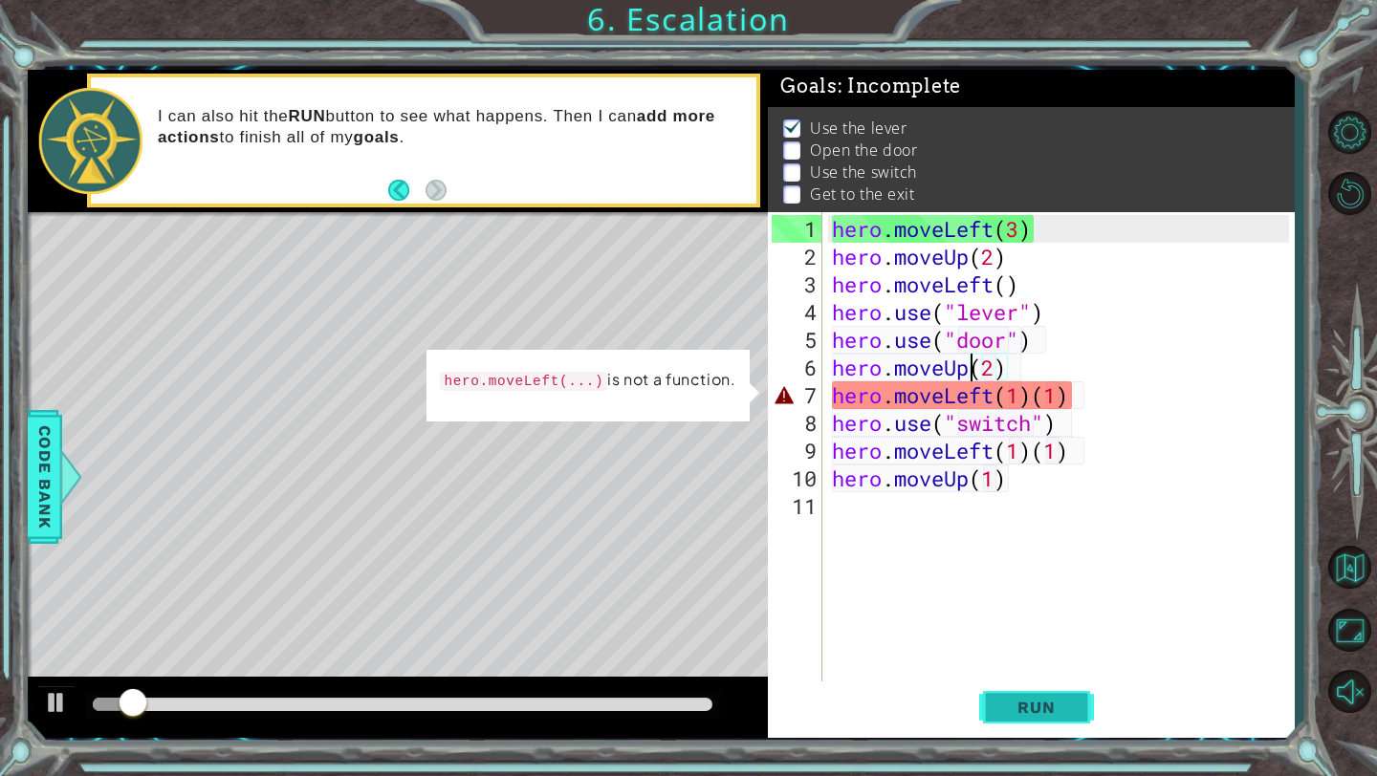
click at [1022, 711] on span "Run" at bounding box center [1036, 707] width 76 height 19
click at [1018, 399] on div "hero . moveLeft ( 3 ) hero . moveUp ( 2 ) hero . moveLeft ( ) hero . use ( "lev…" at bounding box center [1063, 478] width 471 height 527
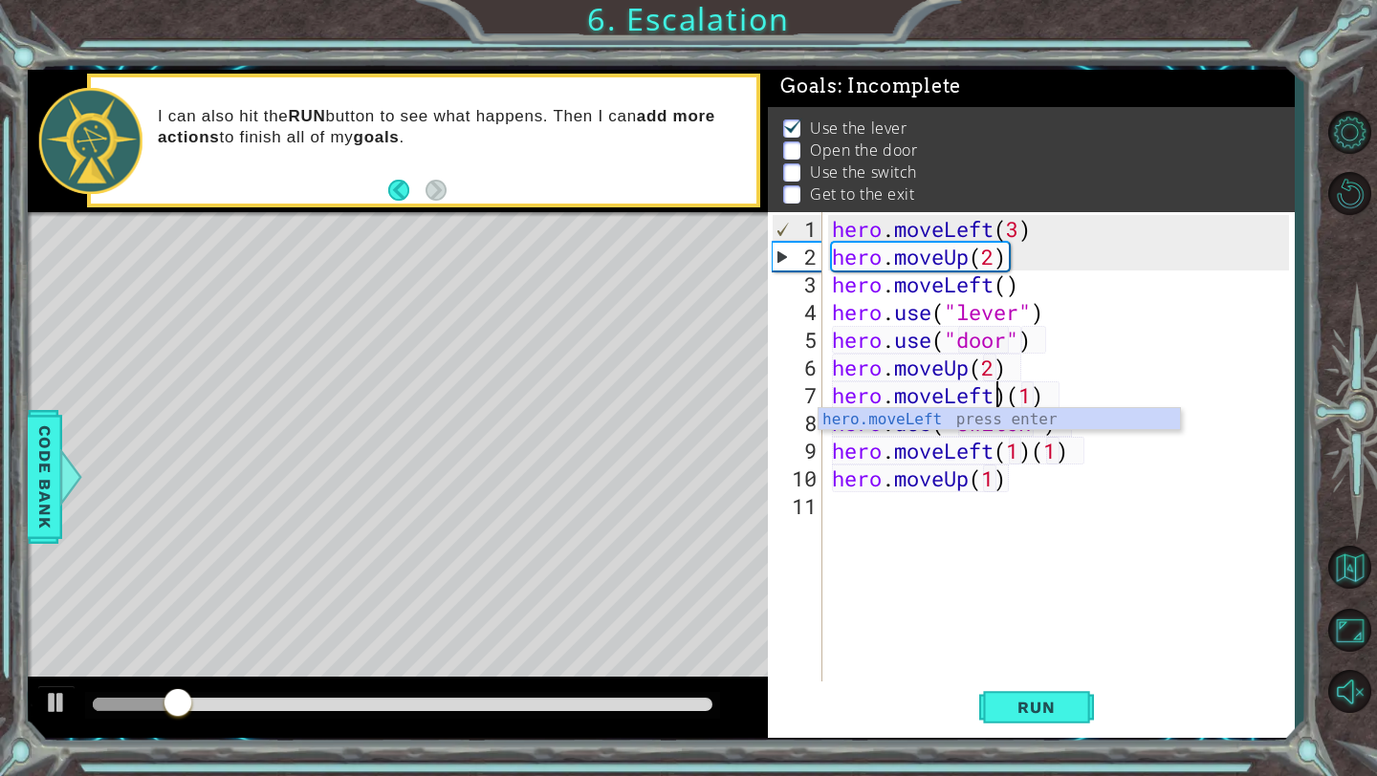
click at [1009, 397] on div "hero . moveLeft ( 3 ) hero . moveUp ( 2 ) hero . moveLeft ( ) hero . use ( "lev…" at bounding box center [1063, 478] width 471 height 527
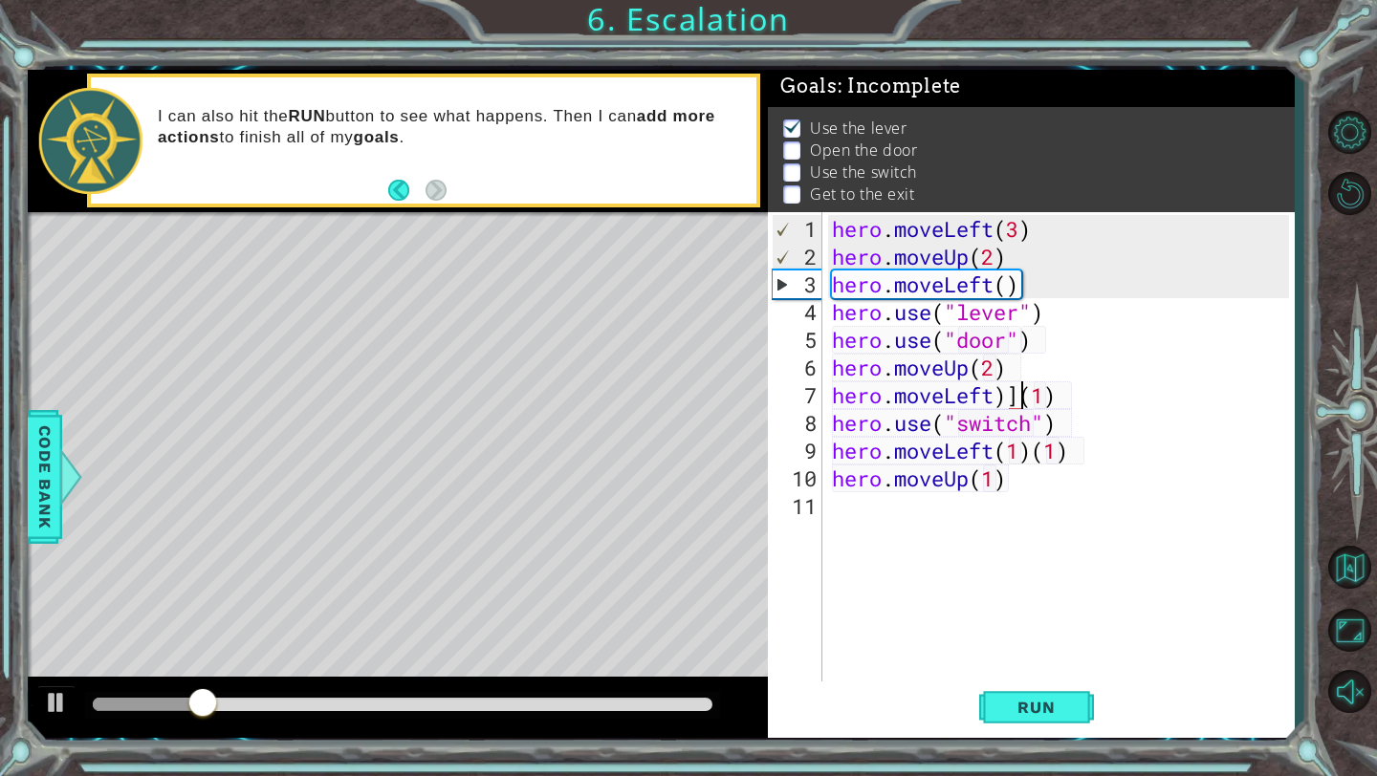
scroll to position [0, 9]
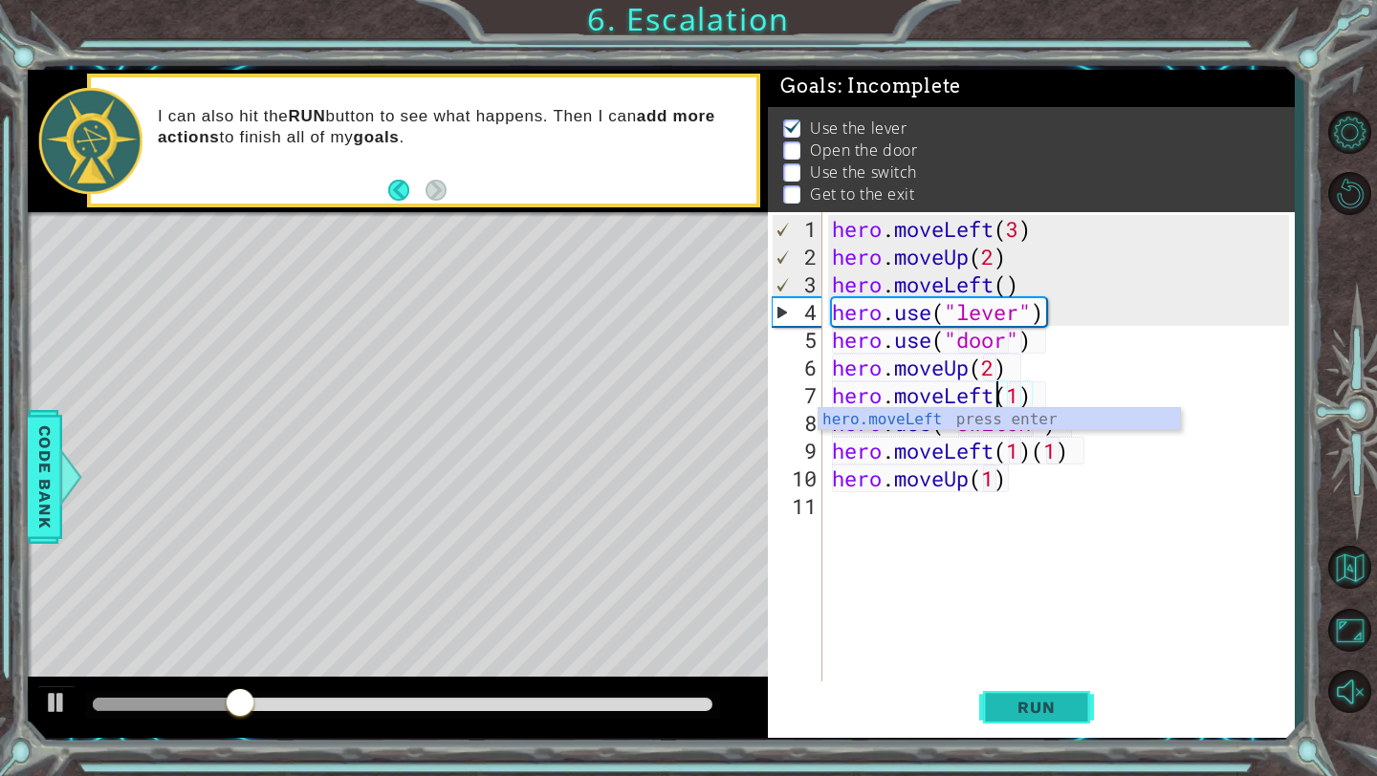
click at [1020, 715] on span "Run" at bounding box center [1036, 707] width 76 height 19
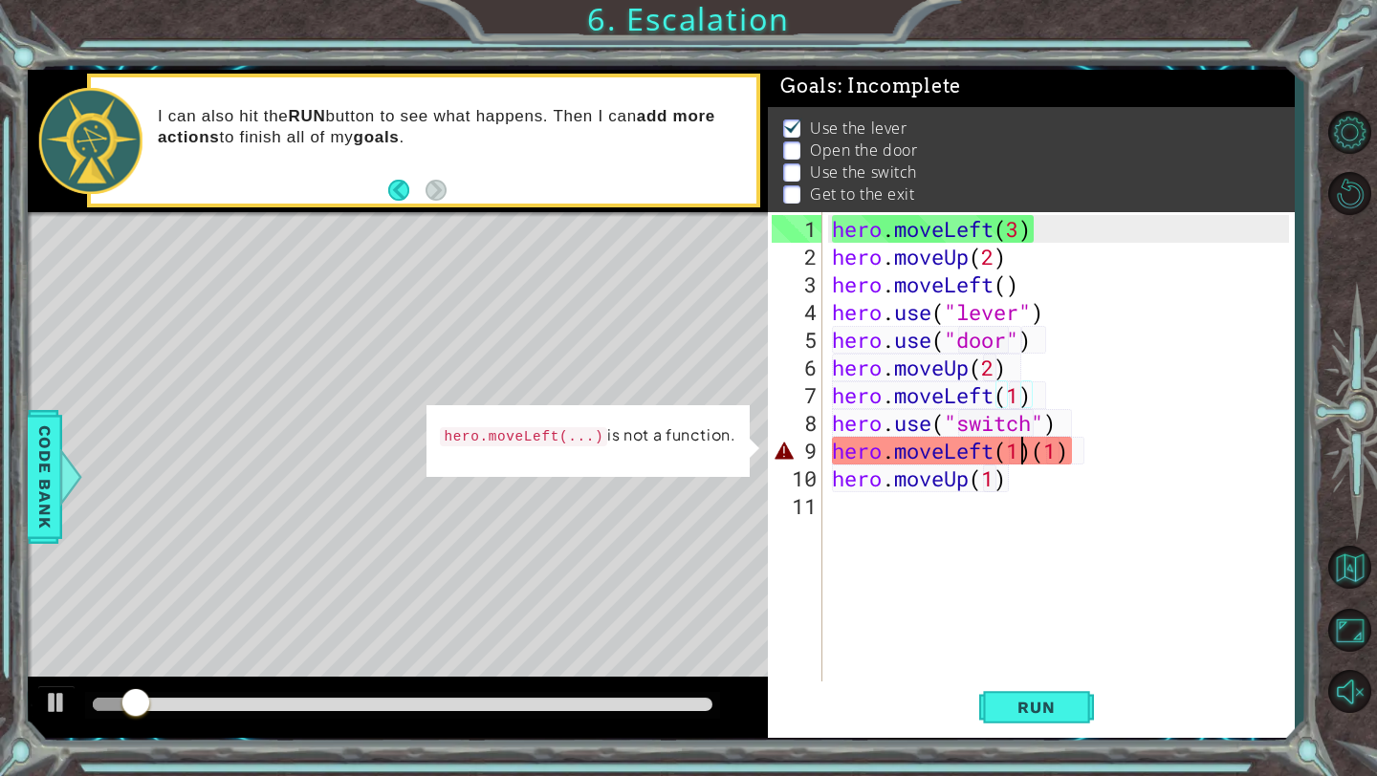
click at [1024, 461] on div "hero . moveLeft ( 3 ) hero . moveUp ( 2 ) hero . moveLeft ( ) hero . use ( "lev…" at bounding box center [1063, 478] width 471 height 527
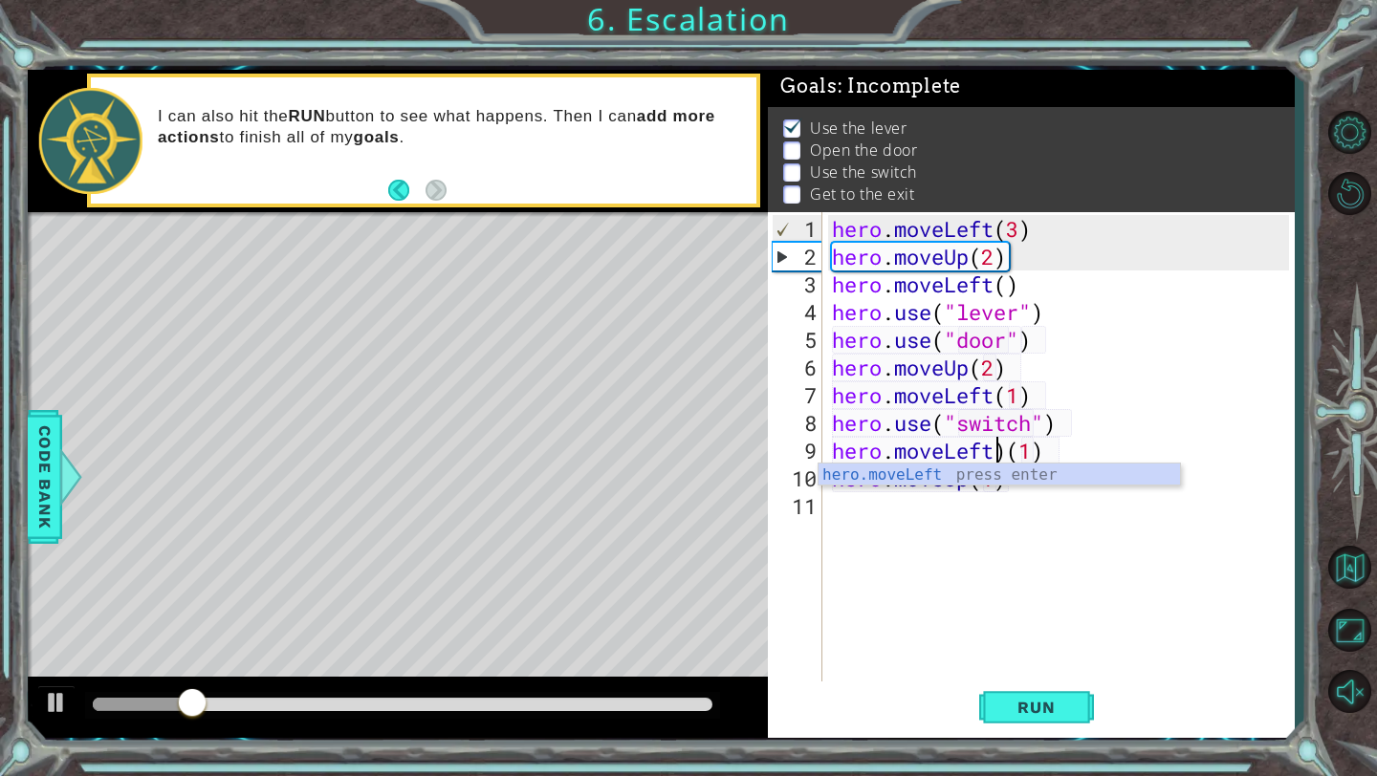
click at [1007, 458] on div "hero . moveLeft ( 3 ) hero . moveUp ( 2 ) hero . moveLeft ( ) hero . use ( "lev…" at bounding box center [1063, 478] width 471 height 527
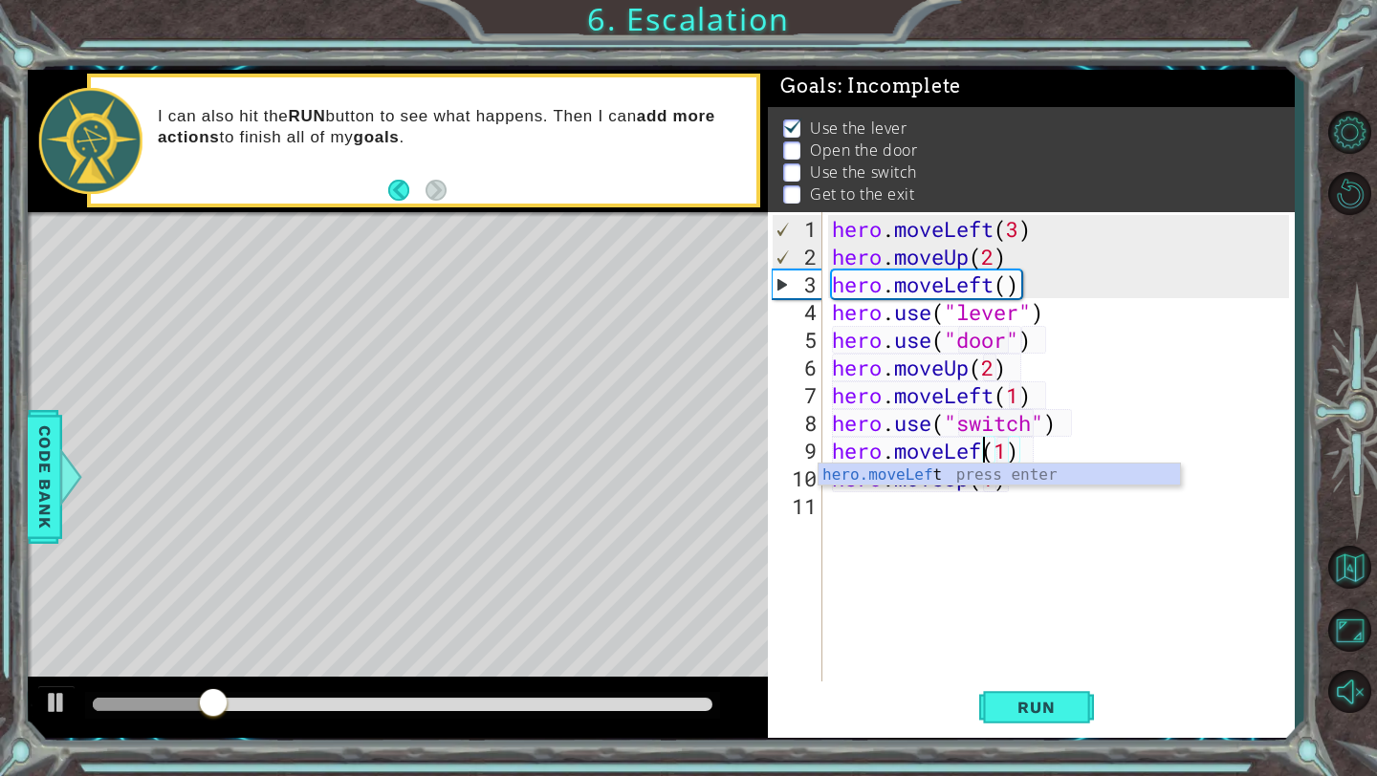
scroll to position [0, 8]
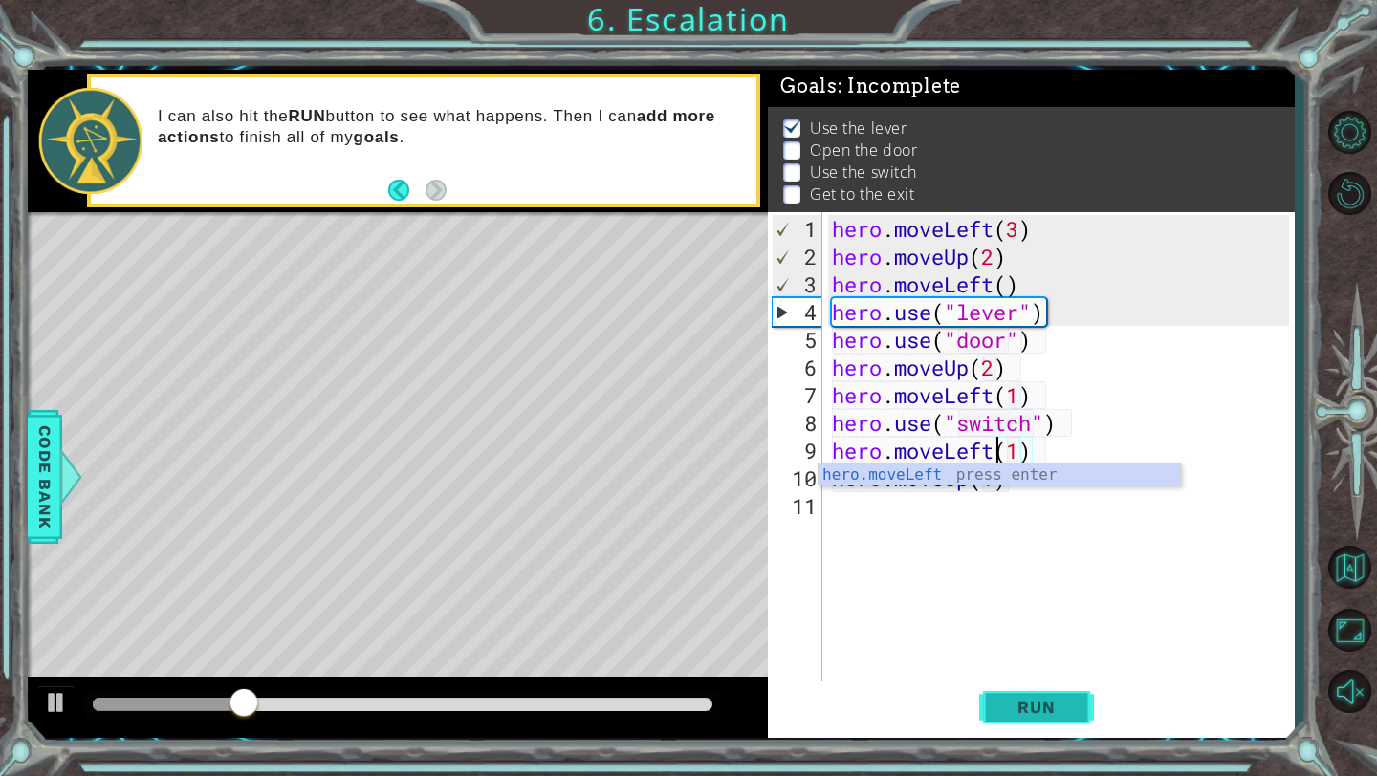
click at [1008, 701] on span "Run" at bounding box center [1036, 707] width 76 height 19
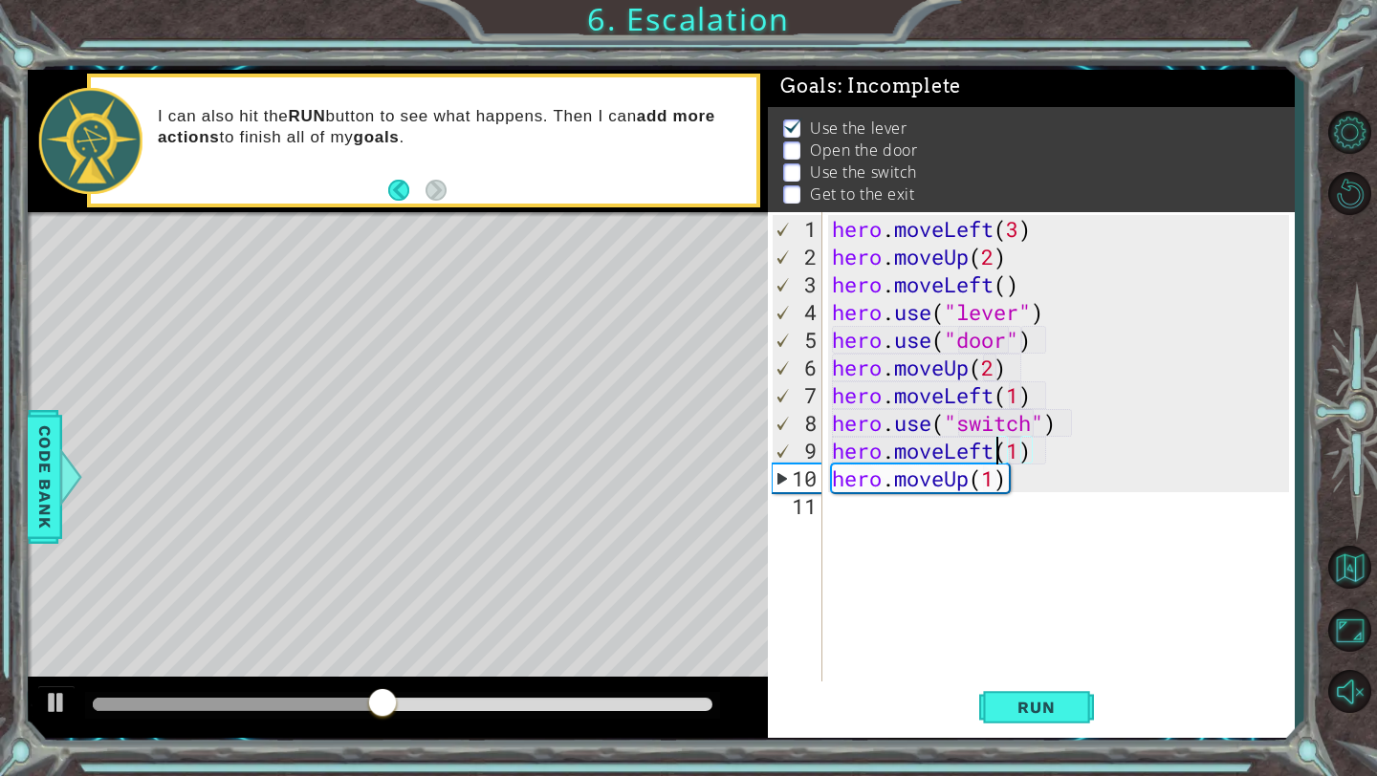
click at [779, 474] on div "10" at bounding box center [797, 479] width 50 height 28
click at [51, 693] on div at bounding box center [56, 702] width 25 height 25
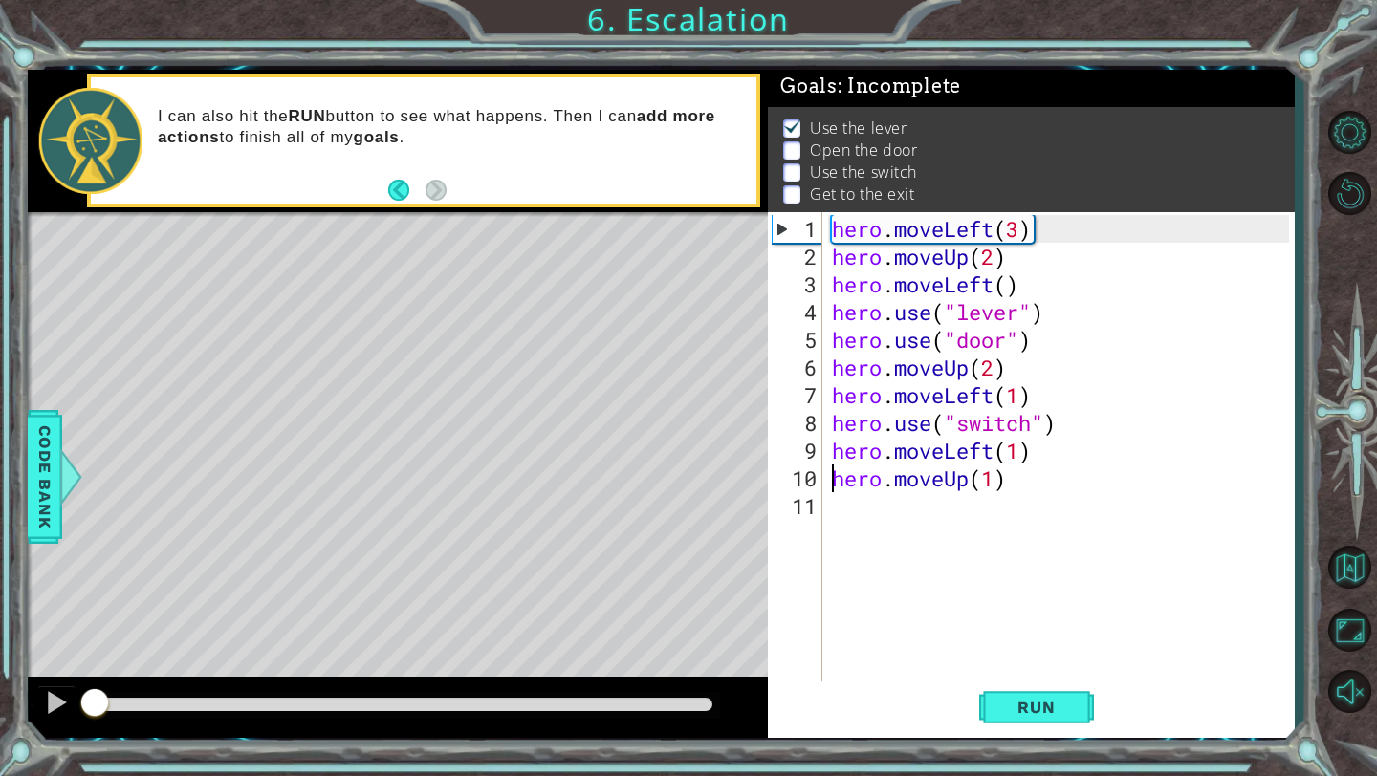
drag, startPoint x: 444, startPoint y: 702, endPoint x: 0, endPoint y: 696, distance: 443.6
click at [0, 696] on div "1 ההההההההההההההההההההההההההההההההההההההההההההההההההההההההההההההההההההההההההההה…" at bounding box center [688, 388] width 1377 height 776
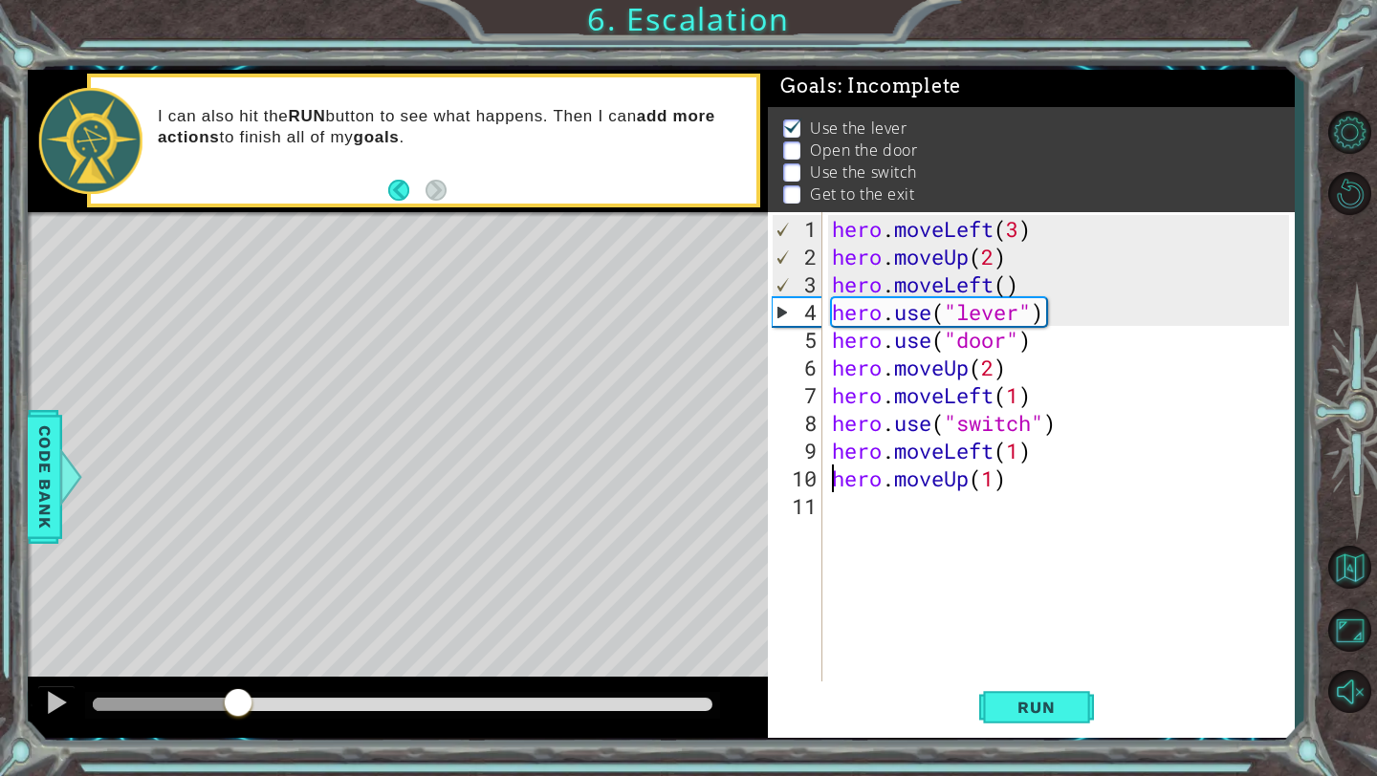
drag, startPoint x: 98, startPoint y: 698, endPoint x: 237, endPoint y: 684, distance: 140.3
click at [237, 684] on div at bounding box center [398, 707] width 740 height 61
click at [1043, 316] on div "hero . moveLeft ( 3 ) hero . moveUp ( 2 ) hero . moveLeft ( ) hero . use ( "lev…" at bounding box center [1063, 478] width 471 height 527
type textarea "hero.use("lever")"
click at [1048, 320] on div "hero . moveLeft ( 3 ) hero . moveUp ( 2 ) hero . moveLeft ( ) hero . use ( "lev…" at bounding box center [1063, 478] width 471 height 527
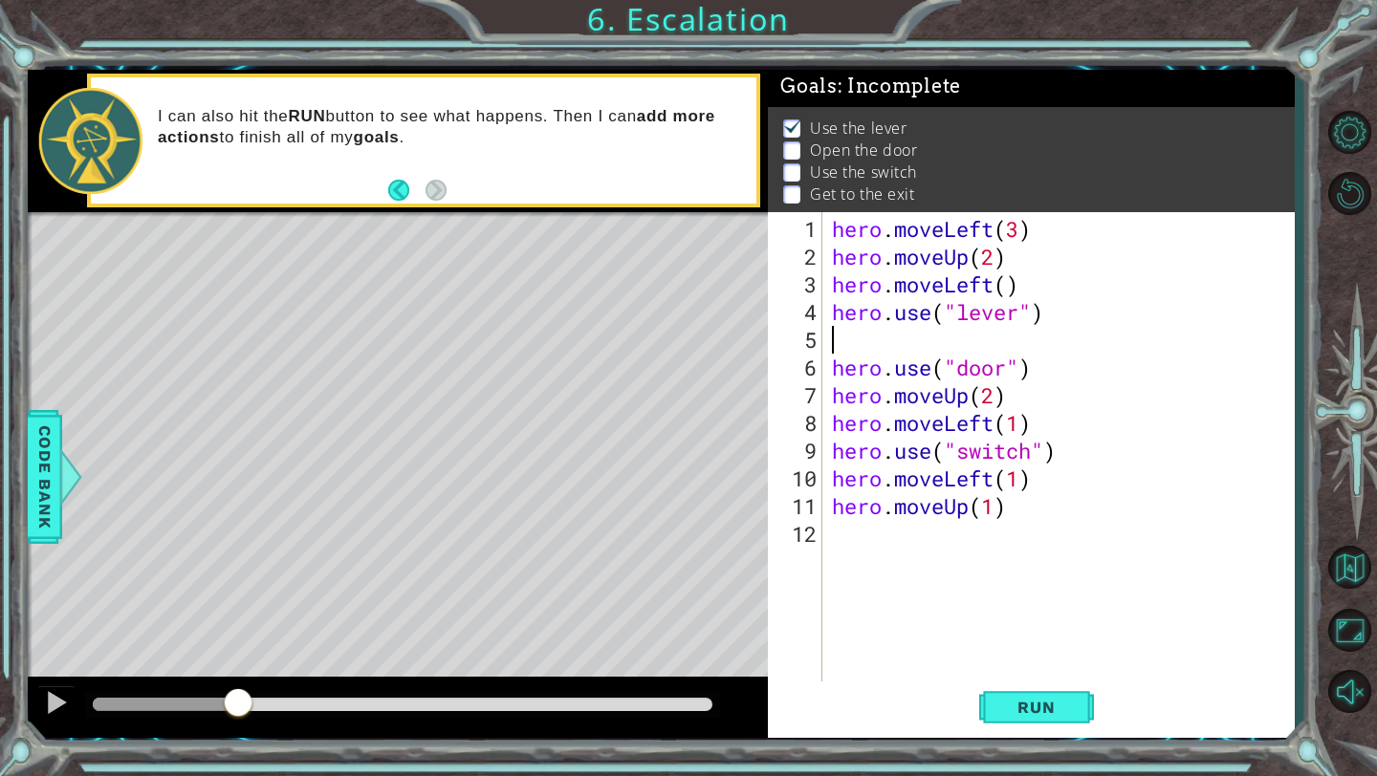
scroll to position [0, 0]
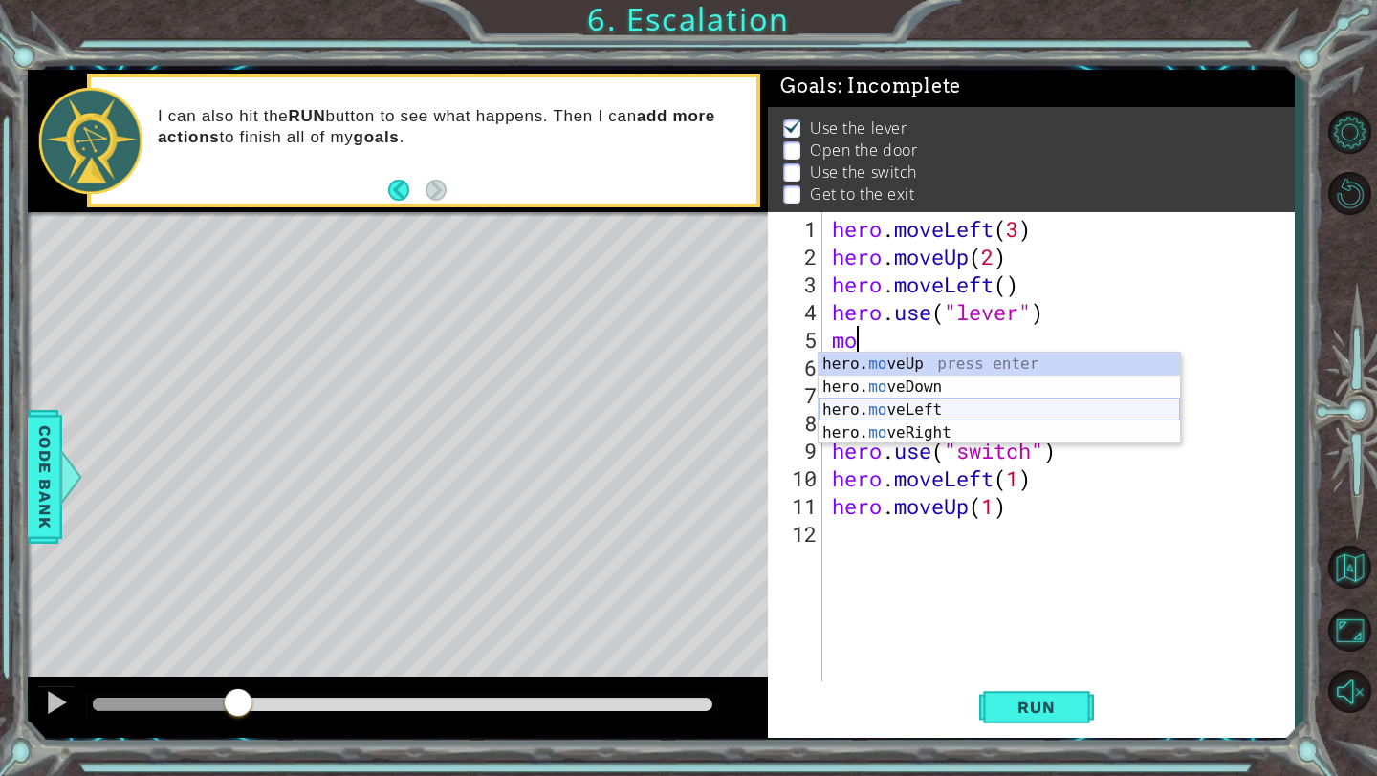
click at [978, 415] on div "hero. mo veUp press enter hero. mo veDown press enter hero. mo veLeft press ent…" at bounding box center [998, 422] width 361 height 138
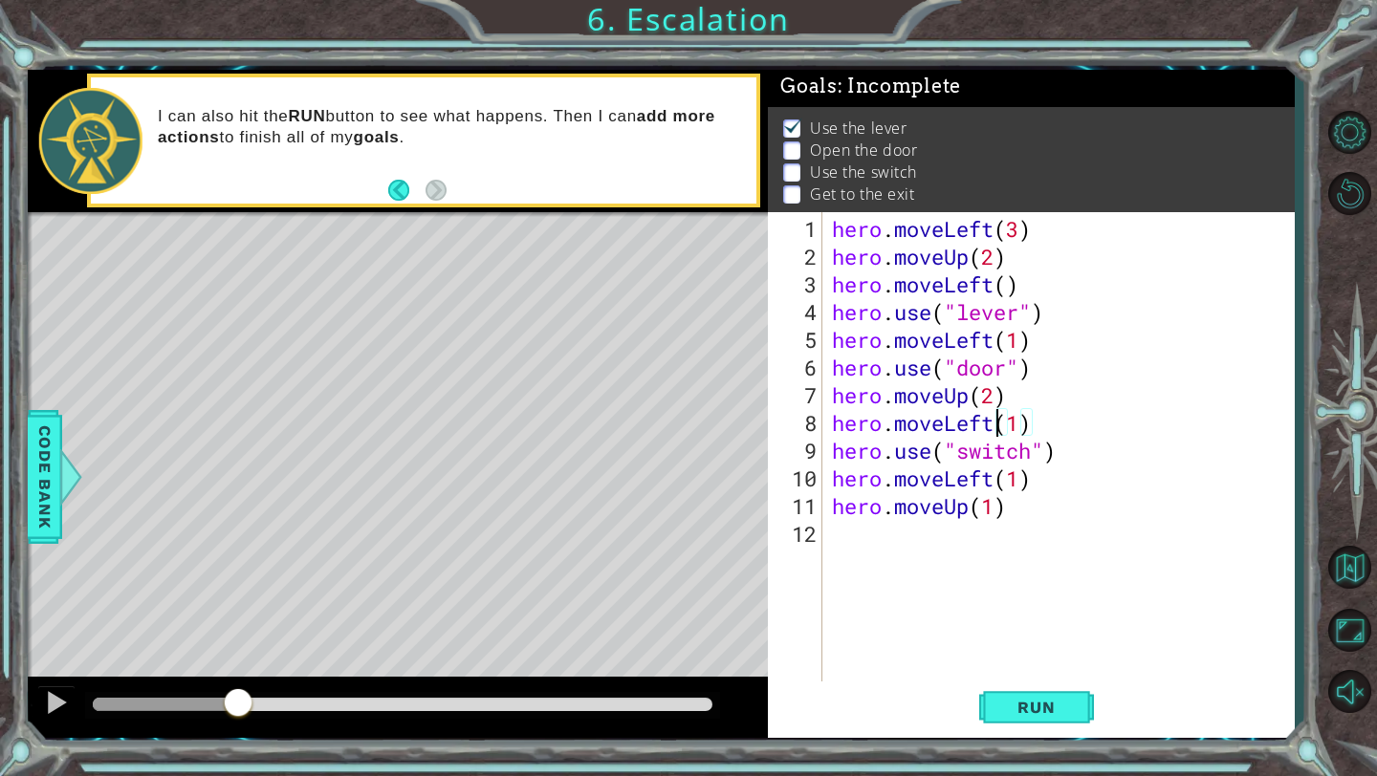
click at [997, 427] on div "hero . moveLeft ( 3 ) hero . moveUp ( 2 ) hero . moveLeft ( ) hero . use ( "lev…" at bounding box center [1063, 478] width 471 height 527
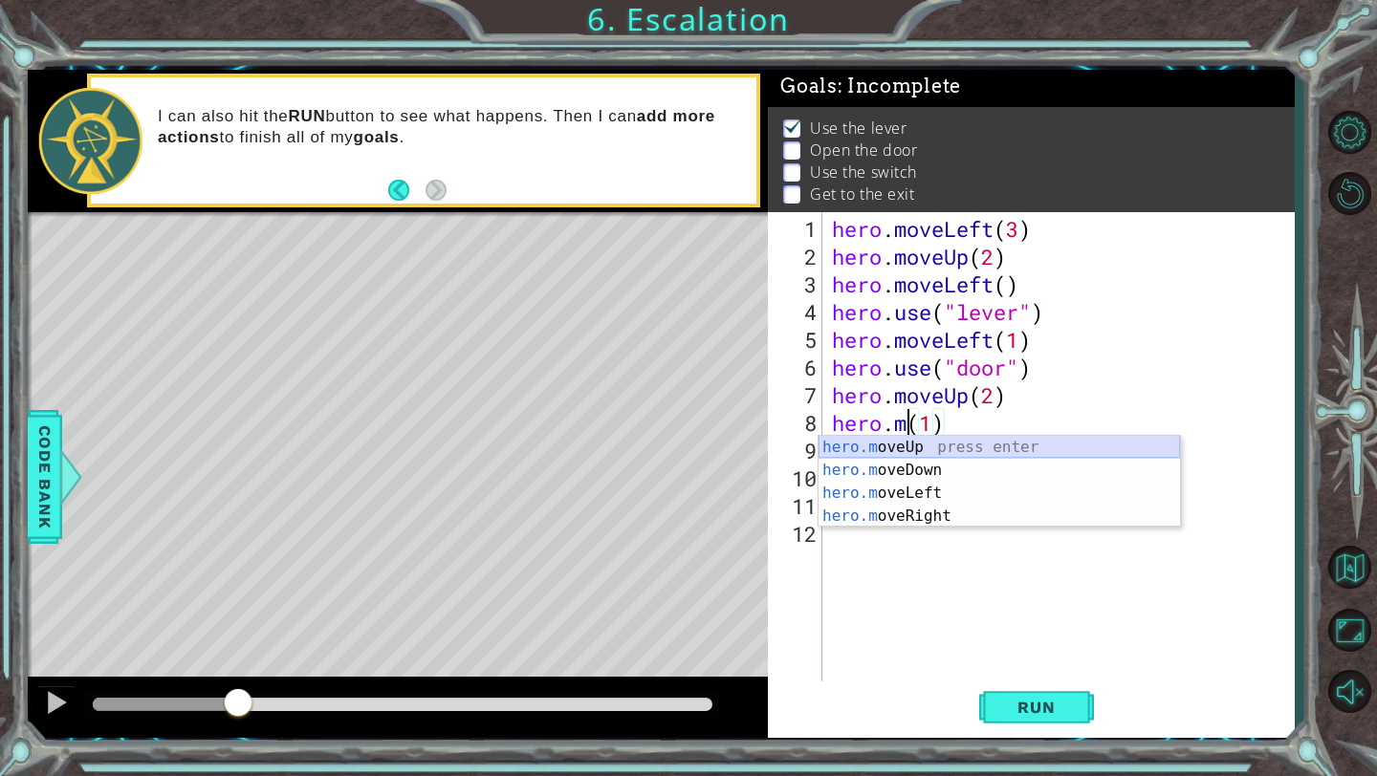
click at [972, 449] on div "hero.m oveUp press enter hero.m oveDown press enter hero.m oveLeft press enter …" at bounding box center [998, 505] width 361 height 138
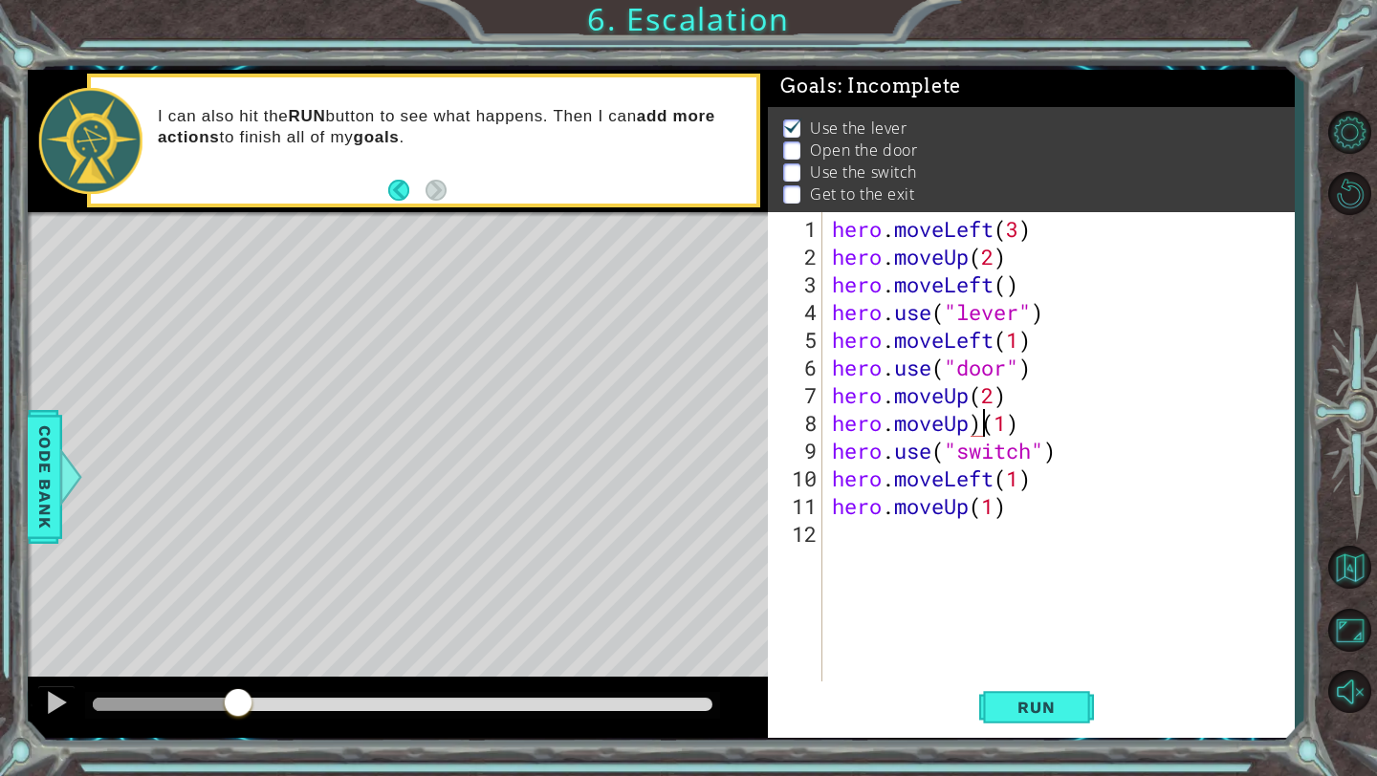
click at [978, 430] on div "hero . moveLeft ( 3 ) hero . moveUp ( 2 ) hero . moveLeft ( ) hero . use ( "lev…" at bounding box center [1063, 478] width 471 height 527
type textarea "hero.moveUp(1)"
click at [993, 429] on div "hero . moveLeft ( 3 ) hero . moveUp ( 2 ) hero . moveLeft ( ) hero . use ( "lev…" at bounding box center [1063, 478] width 471 height 527
drag, startPoint x: 1011, startPoint y: 430, endPoint x: 815, endPoint y: 427, distance: 196.0
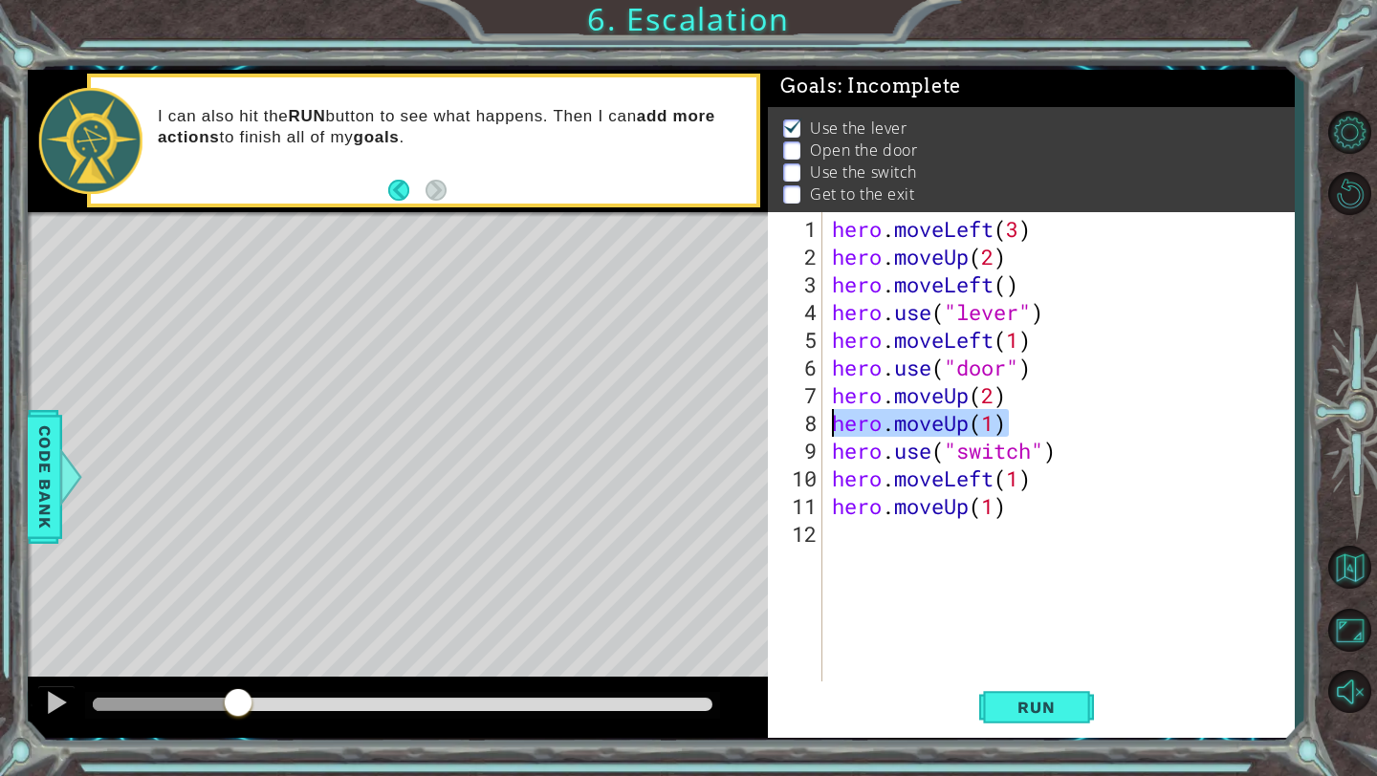
click at [815, 427] on div "hero.moveUp(1) 1 2 3 4 5 6 7 8 9 10 11 12 hero . moveLeft ( 3 ) hero . moveUp (…" at bounding box center [1028, 447] width 521 height 471
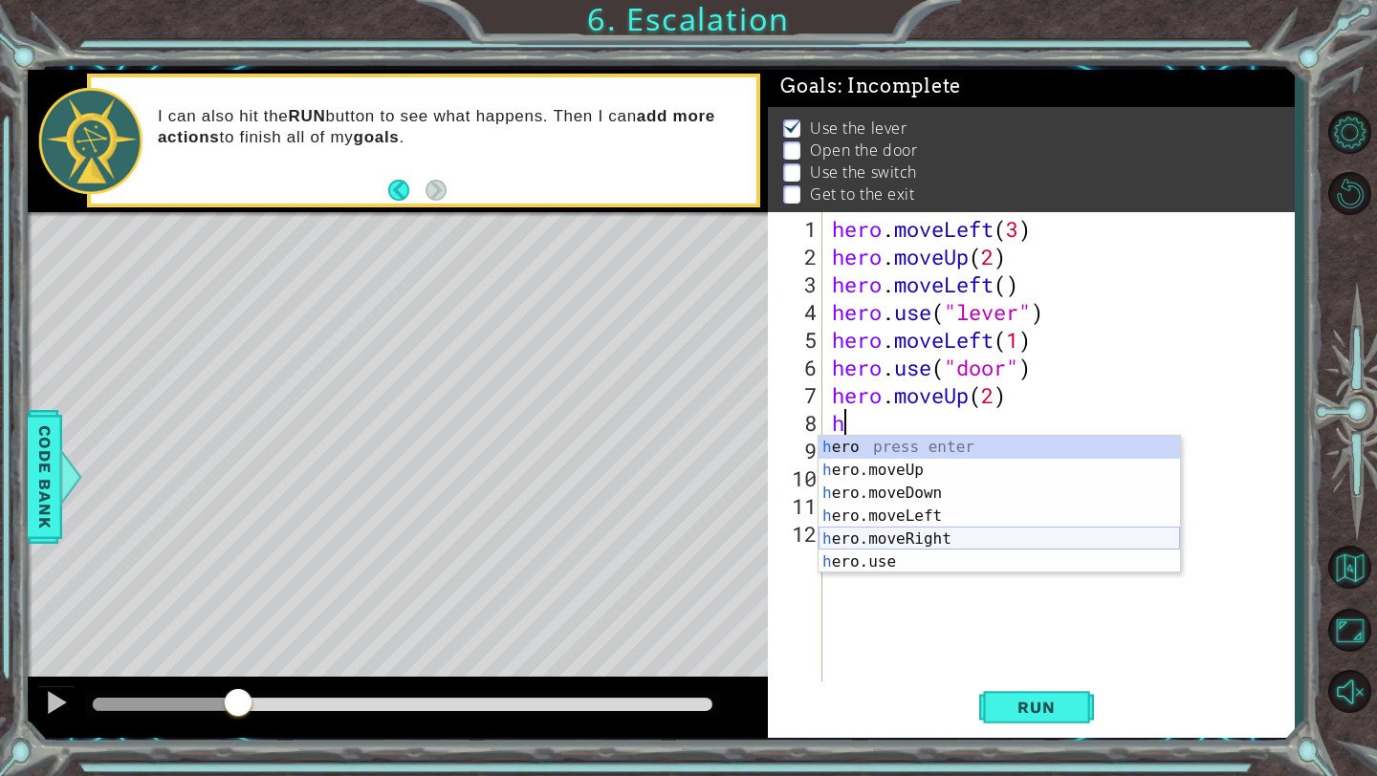
click at [869, 542] on div "h ero press enter h ero.moveUp press enter h ero.moveDown press enter h ero.mov…" at bounding box center [998, 528] width 361 height 184
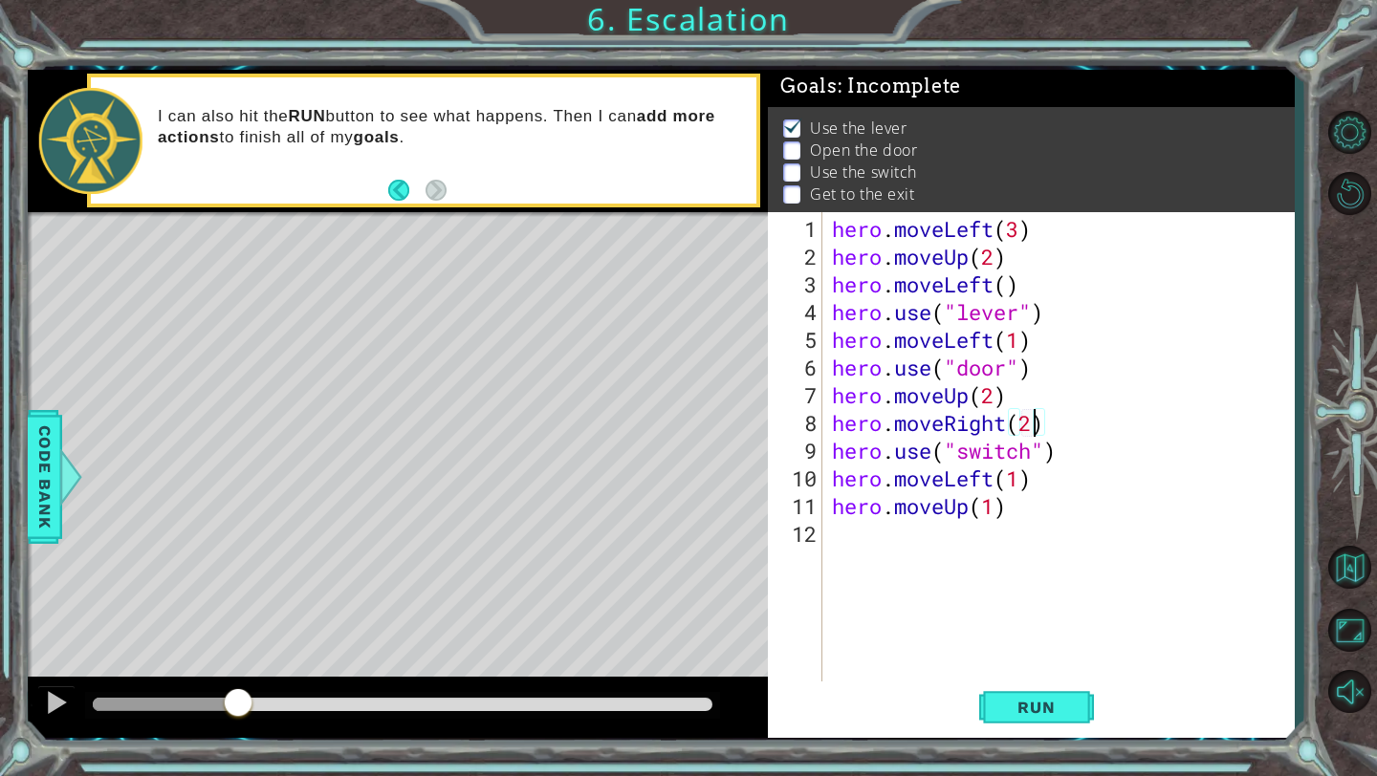
scroll to position [0, 9]
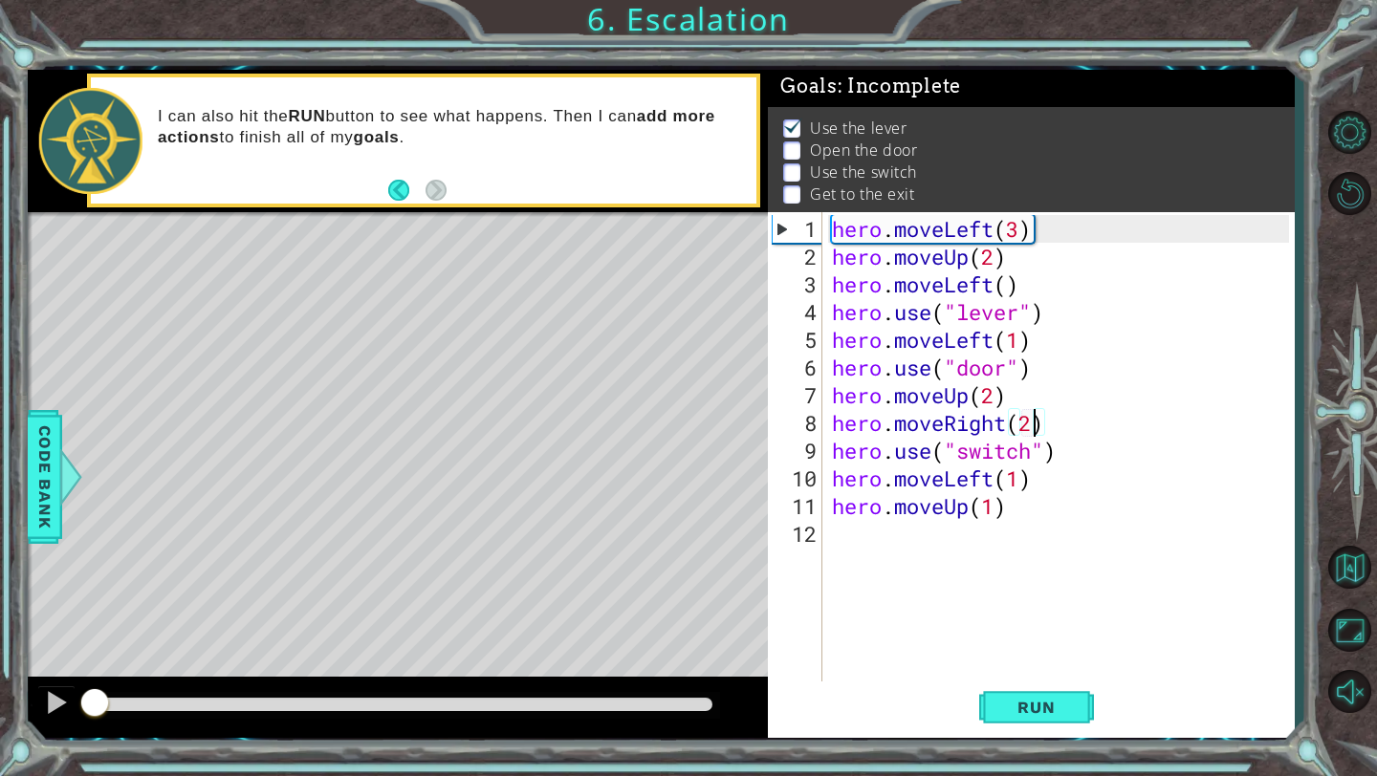
drag, startPoint x: 248, startPoint y: 697, endPoint x: 0, endPoint y: 698, distance: 247.6
click at [0, 698] on div "1 ההההההההההההההההההההההההההההההההההההההההההההההההההההההההההההההההההההההההההההה…" at bounding box center [688, 388] width 1377 height 776
click at [1041, 701] on span "Run" at bounding box center [1036, 707] width 76 height 19
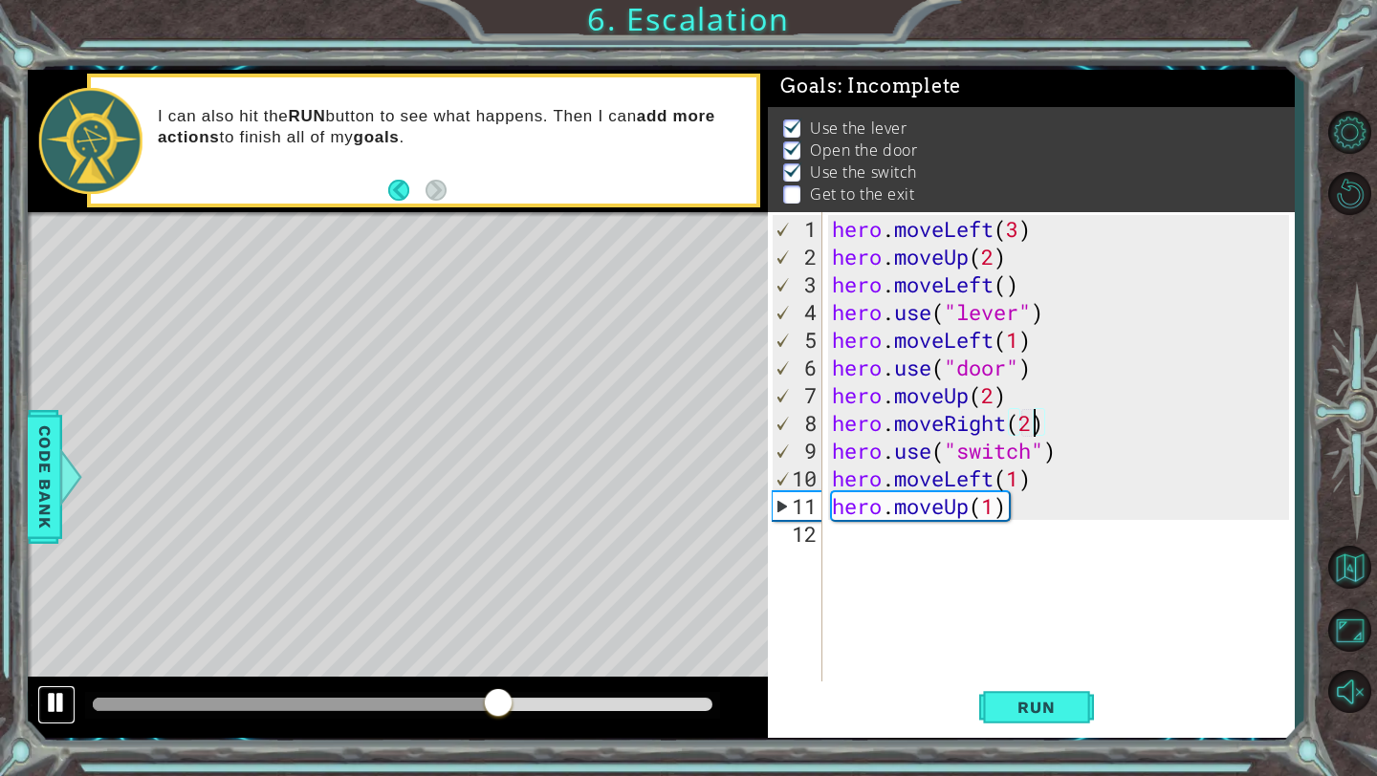
click at [58, 704] on div at bounding box center [56, 702] width 25 height 25
drag, startPoint x: 997, startPoint y: 482, endPoint x: 946, endPoint y: 482, distance: 50.7
click at [946, 482] on div "hero . moveLeft ( 3 ) hero . moveUp ( 2 ) hero . moveLeft ( ) hero . use ( "lev…" at bounding box center [1063, 478] width 471 height 527
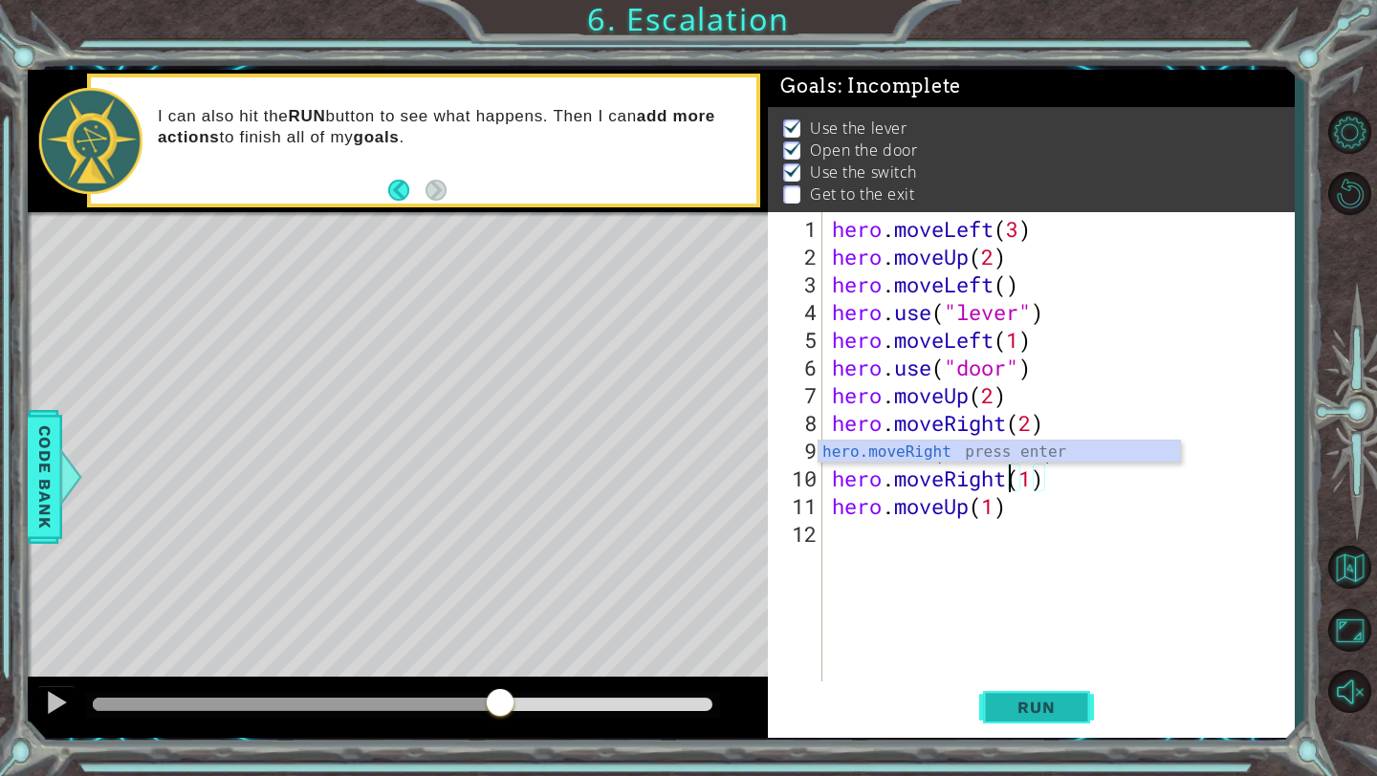
type textarea "hero.moveRight(1)"
click at [1034, 707] on span "Run" at bounding box center [1036, 707] width 76 height 19
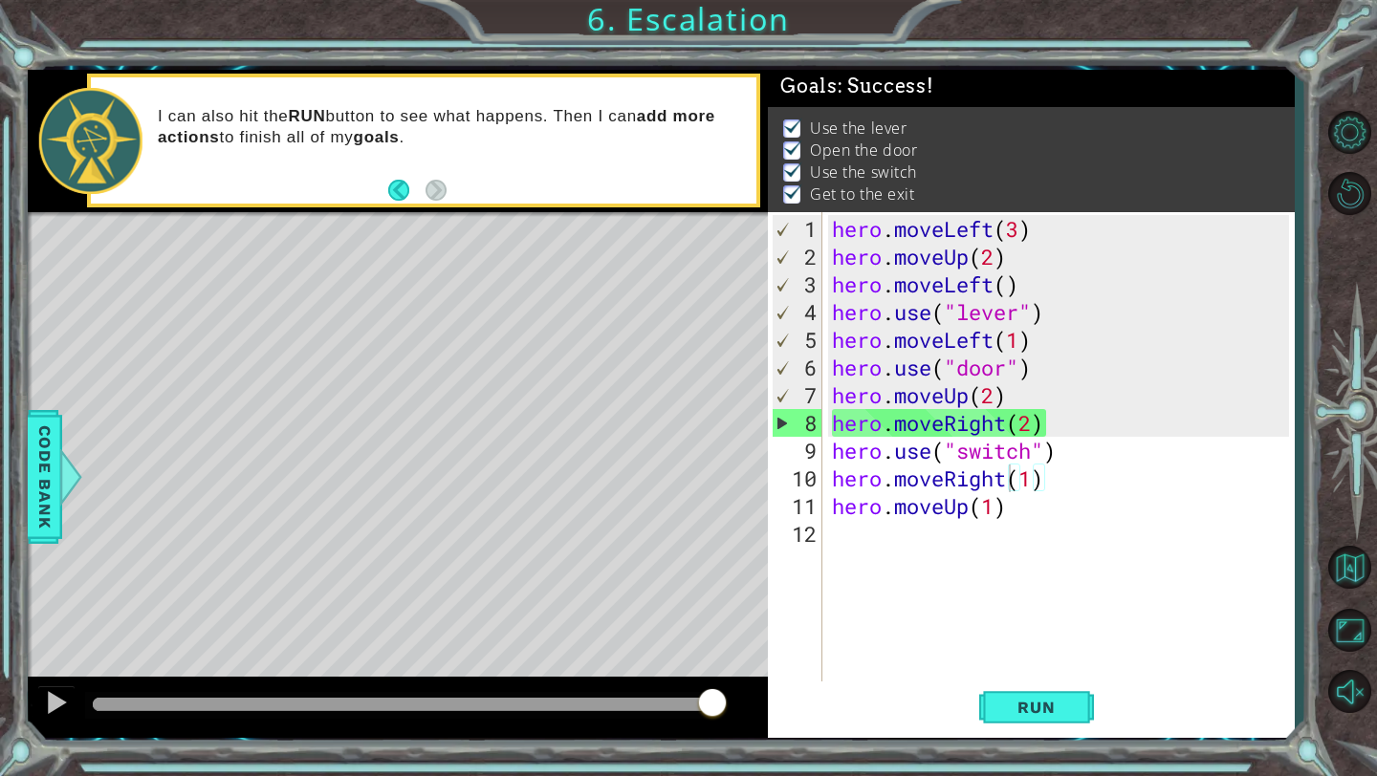
drag, startPoint x: 135, startPoint y: 705, endPoint x: 915, endPoint y: 709, distance: 780.1
click at [915, 709] on div "1 ההההההההההההההההההההההההההההההההההההההההההההההההההההההההההההההההההההההההההההה…" at bounding box center [661, 404] width 1267 height 668
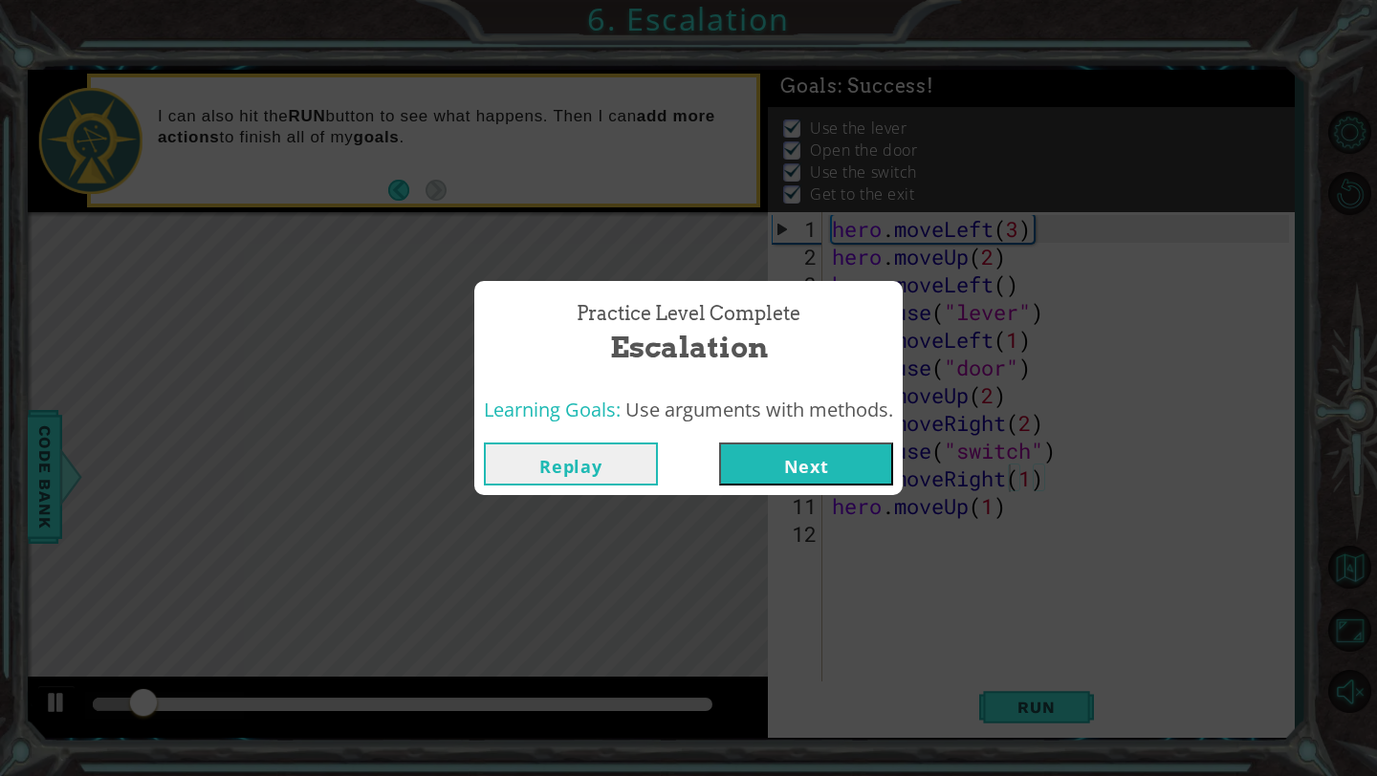
click at [836, 480] on button "Next" at bounding box center [806, 464] width 174 height 43
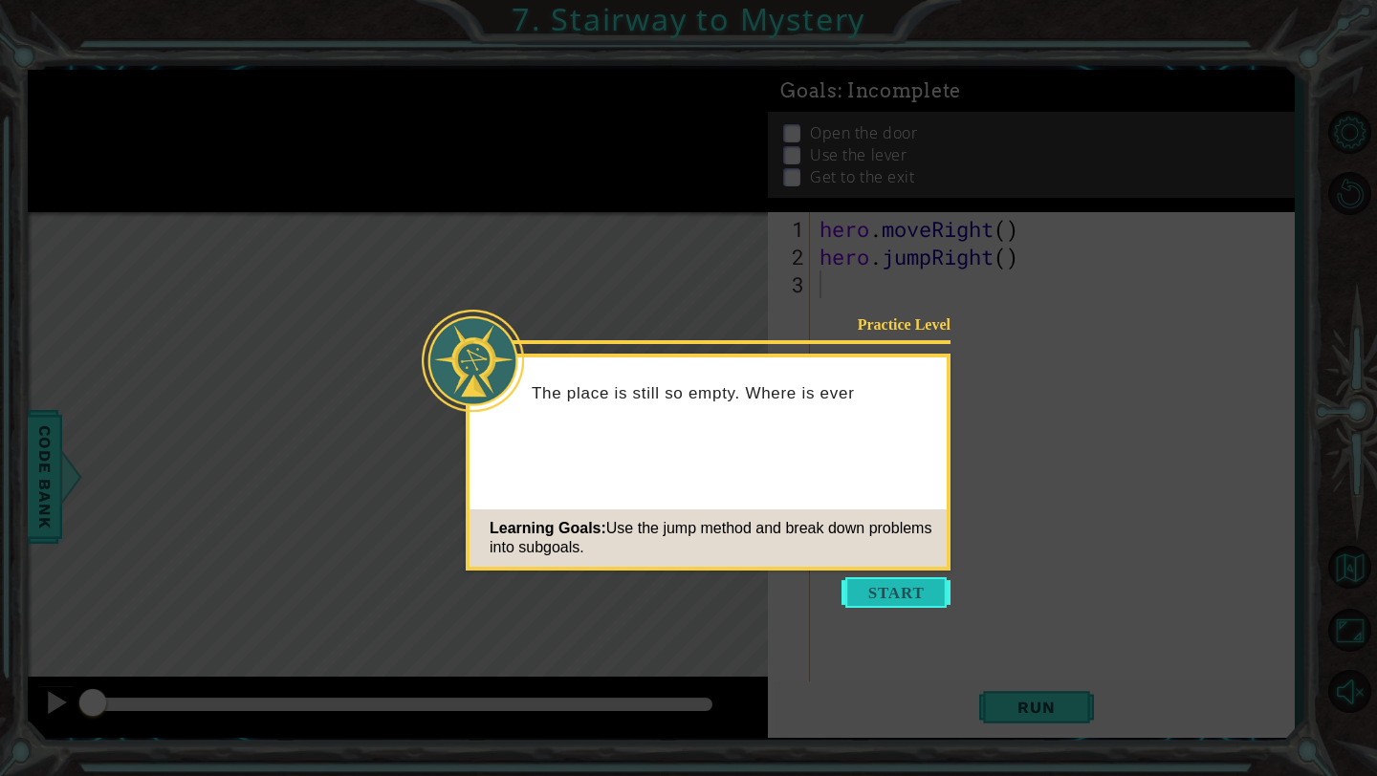
click at [882, 581] on button "Start" at bounding box center [895, 592] width 109 height 31
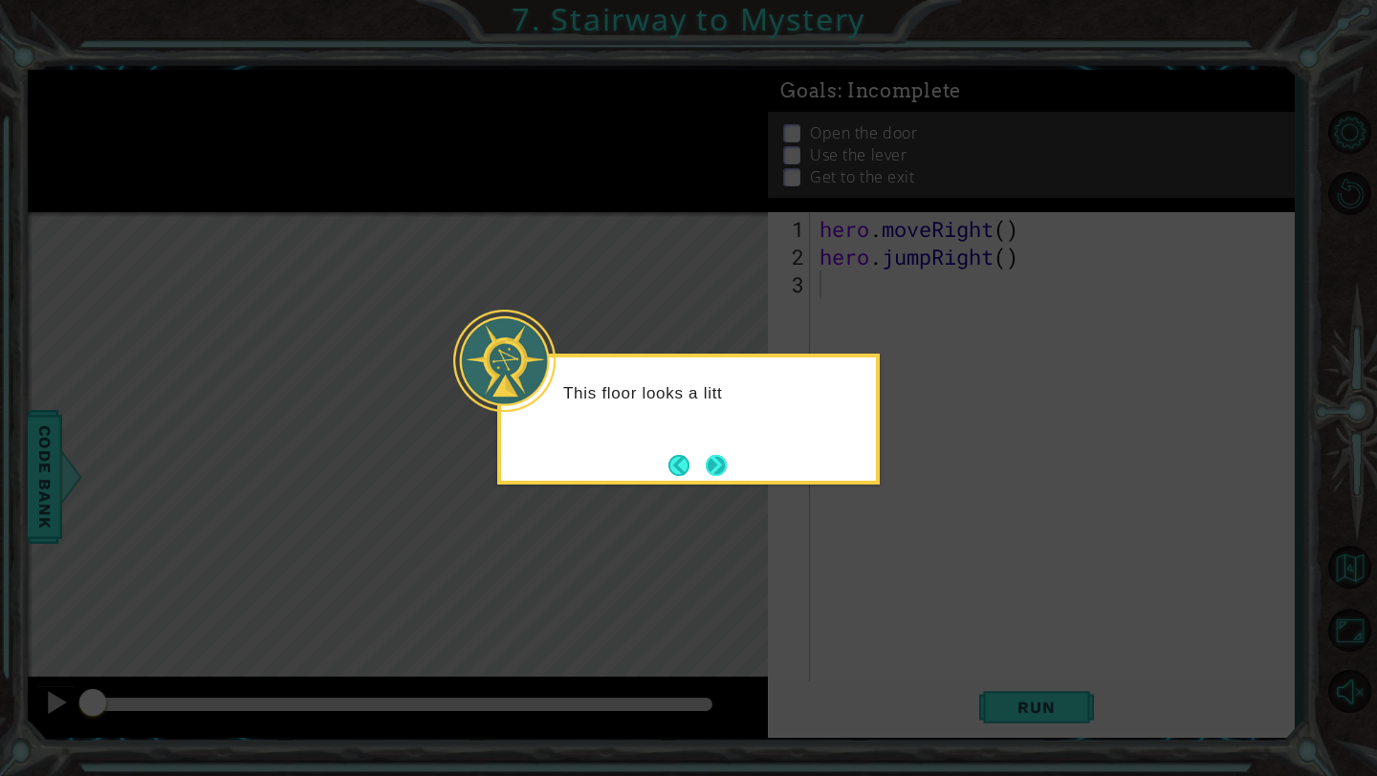
click at [707, 460] on button "Next" at bounding box center [716, 465] width 21 height 21
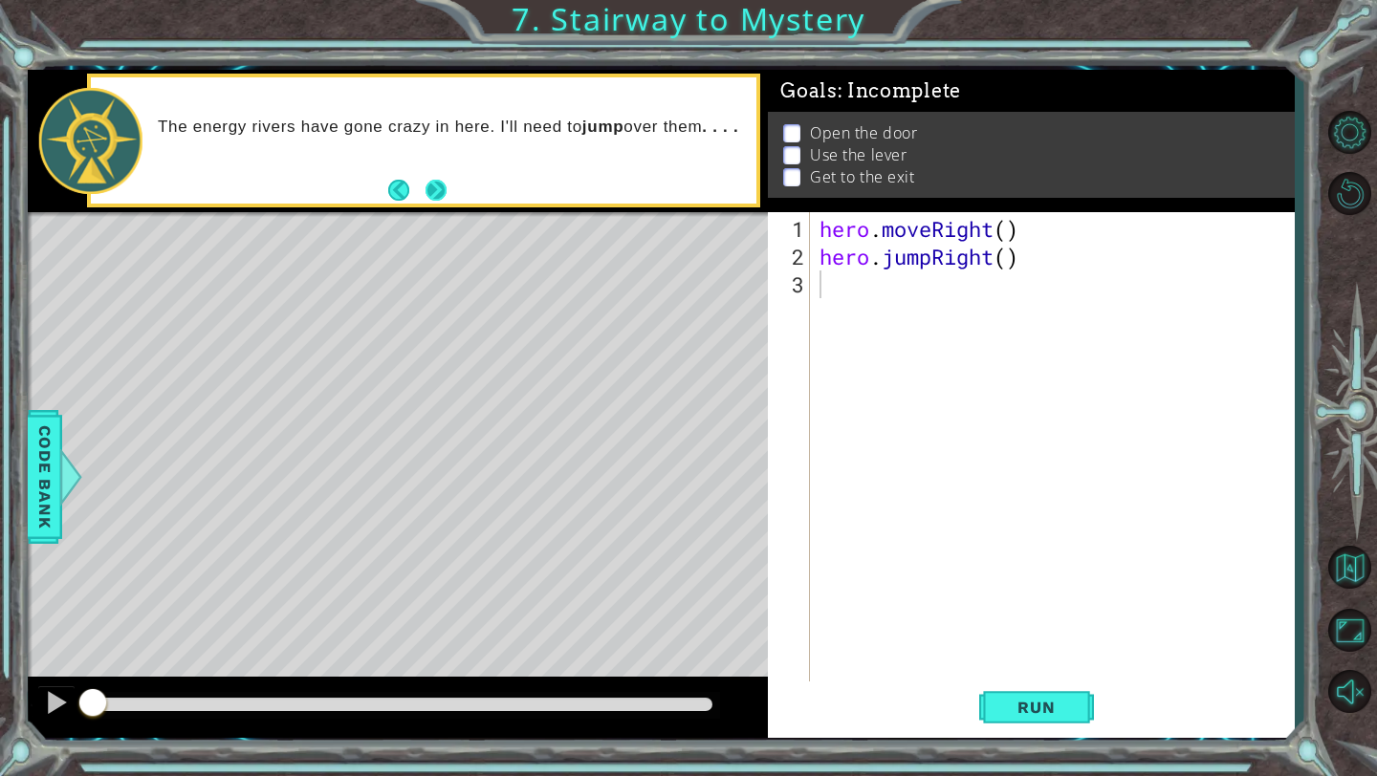
click at [434, 195] on button "Next" at bounding box center [435, 190] width 21 height 21
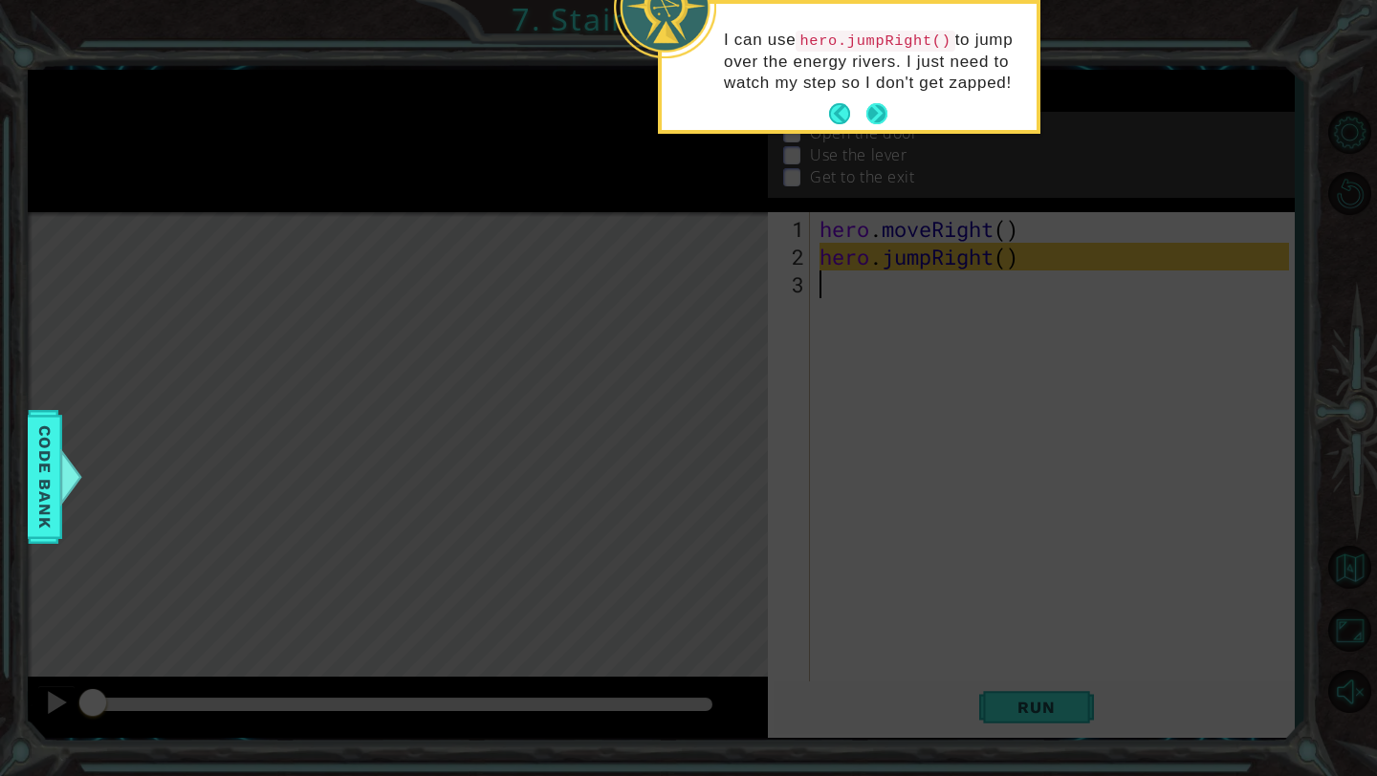
click at [880, 124] on button "Next" at bounding box center [876, 113] width 21 height 21
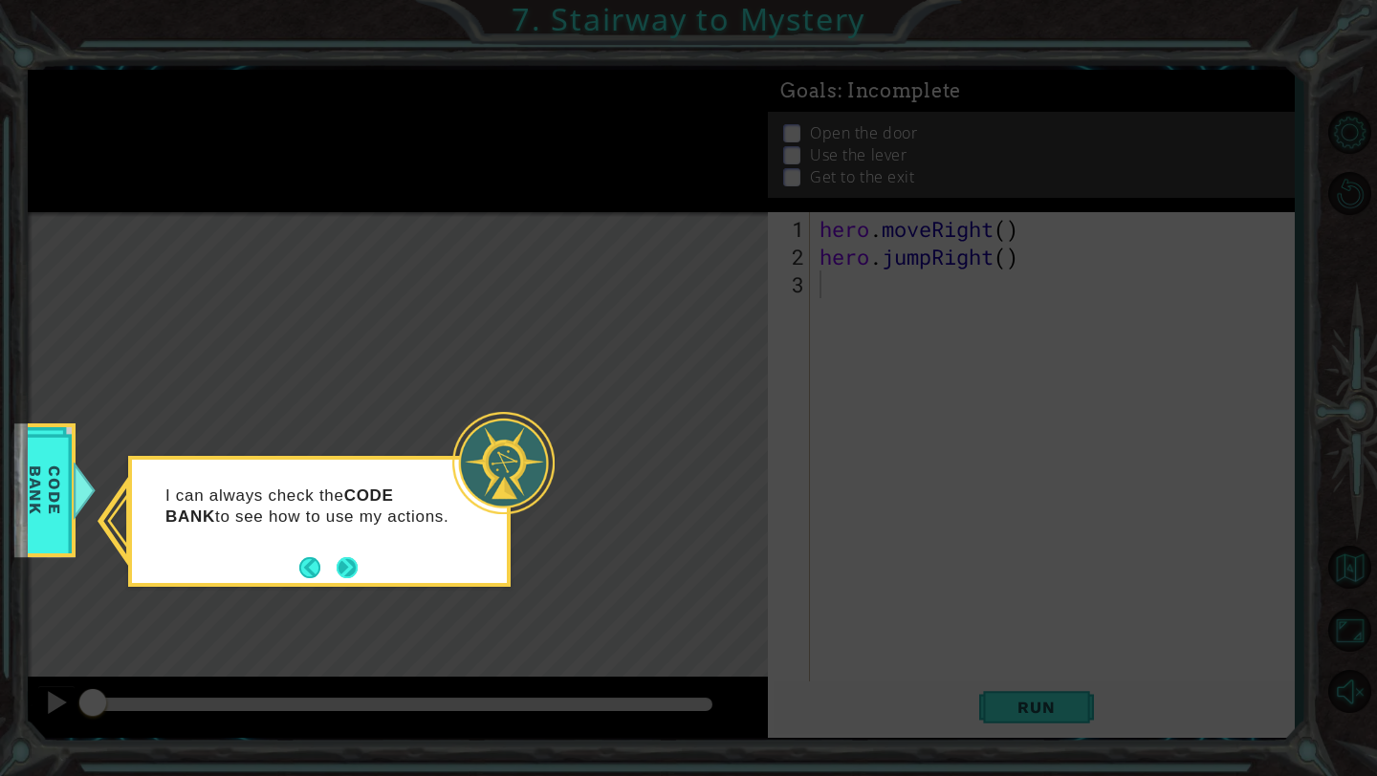
click at [350, 572] on button "Next" at bounding box center [347, 567] width 21 height 21
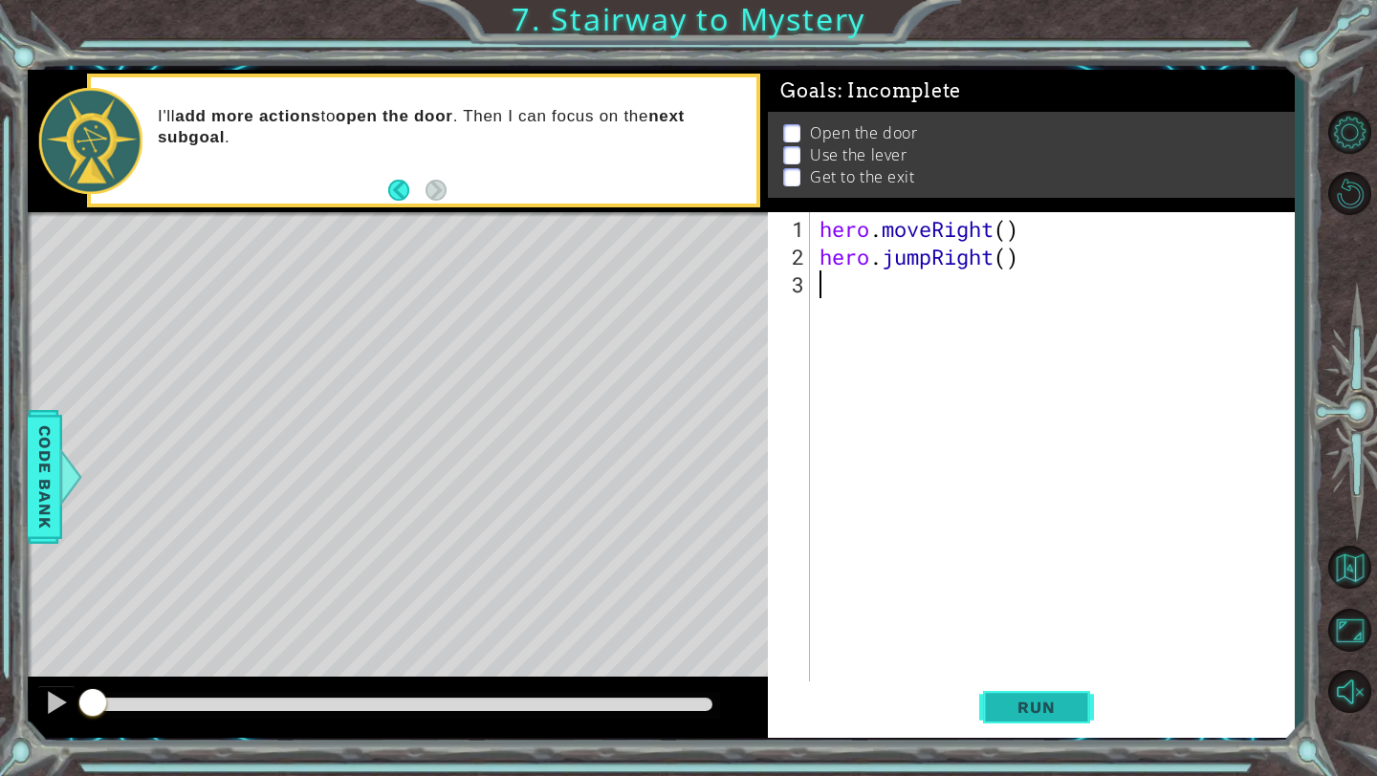
click at [1014, 689] on button "Run" at bounding box center [1036, 708] width 115 height 53
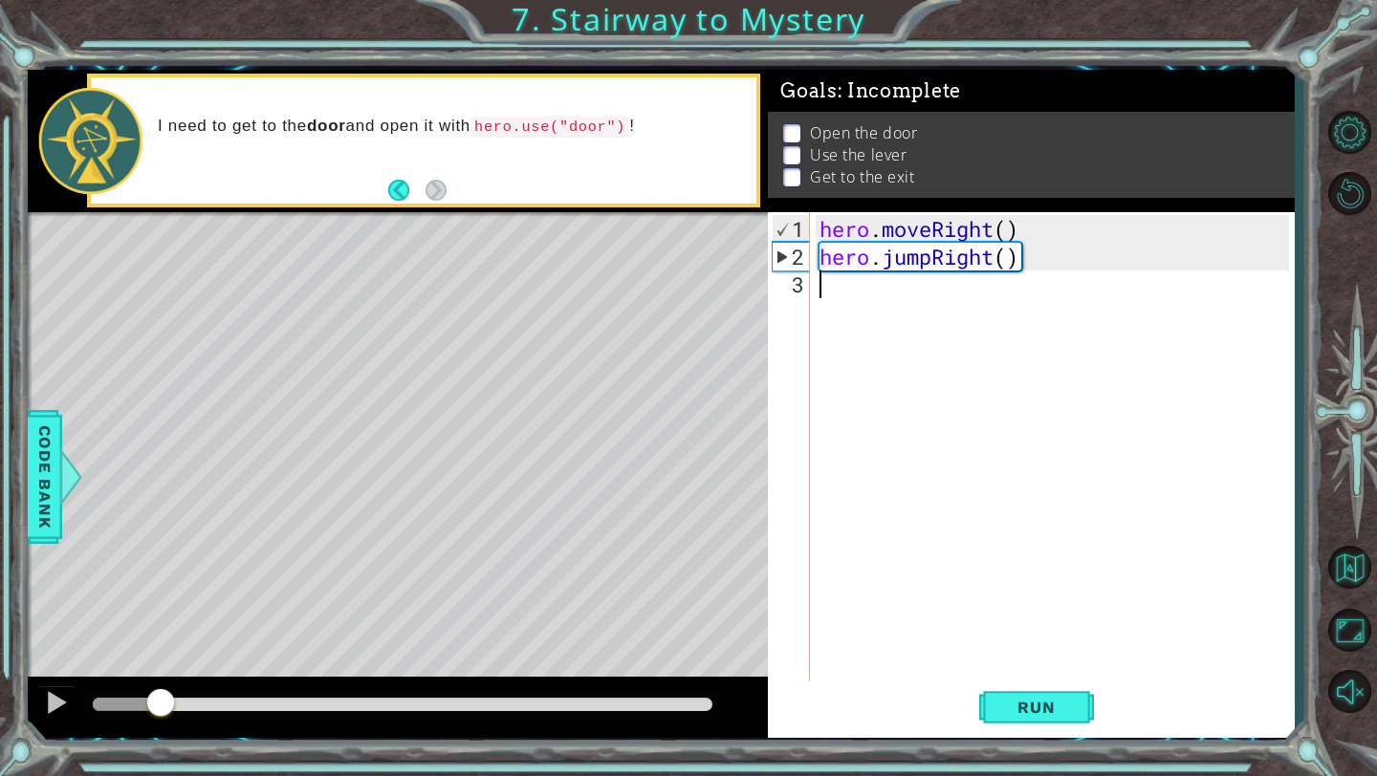
drag, startPoint x: 289, startPoint y: 699, endPoint x: 164, endPoint y: 713, distance: 125.1
click at [164, 713] on div at bounding box center [160, 704] width 34 height 34
click at [47, 697] on div at bounding box center [56, 702] width 25 height 25
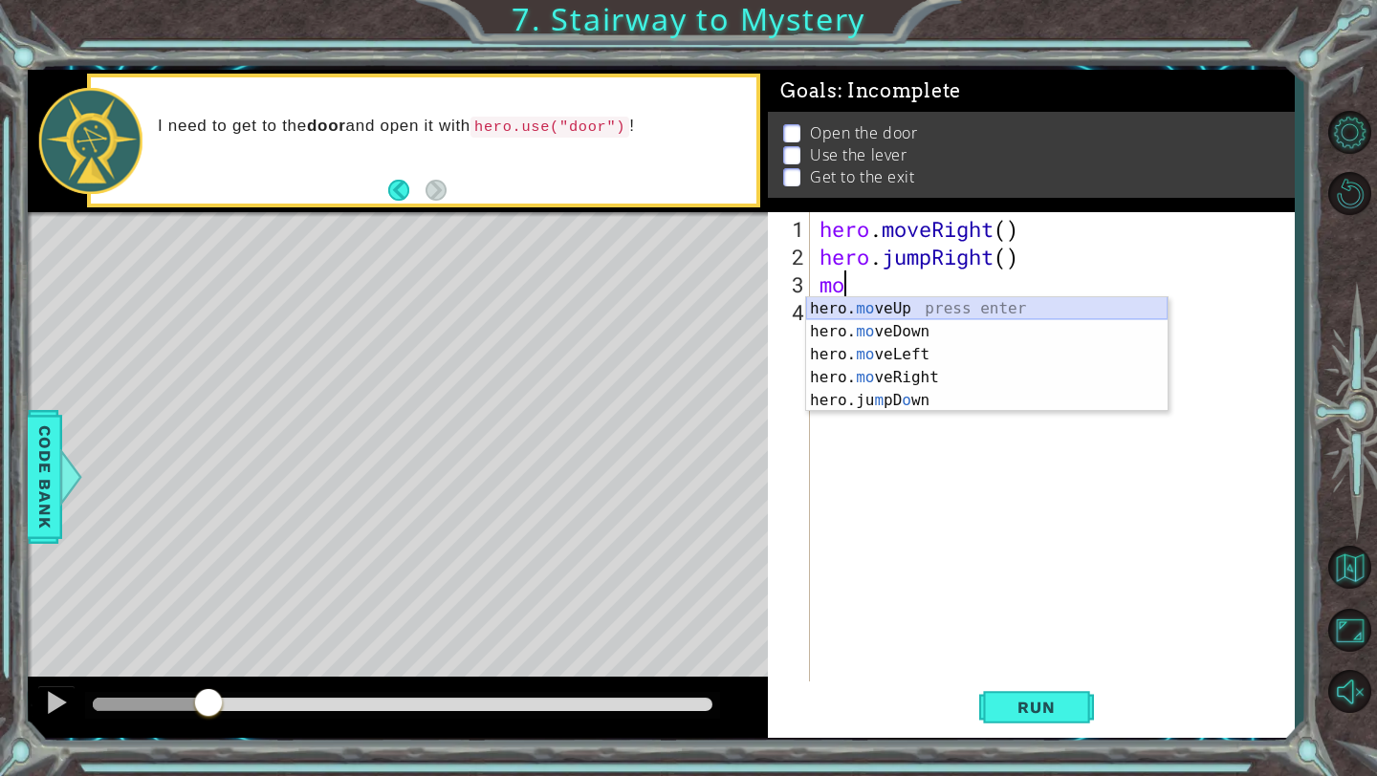
click at [876, 303] on div "hero. mo veUp press enter hero. mo veDown press enter hero. mo veLeft press ent…" at bounding box center [986, 377] width 361 height 161
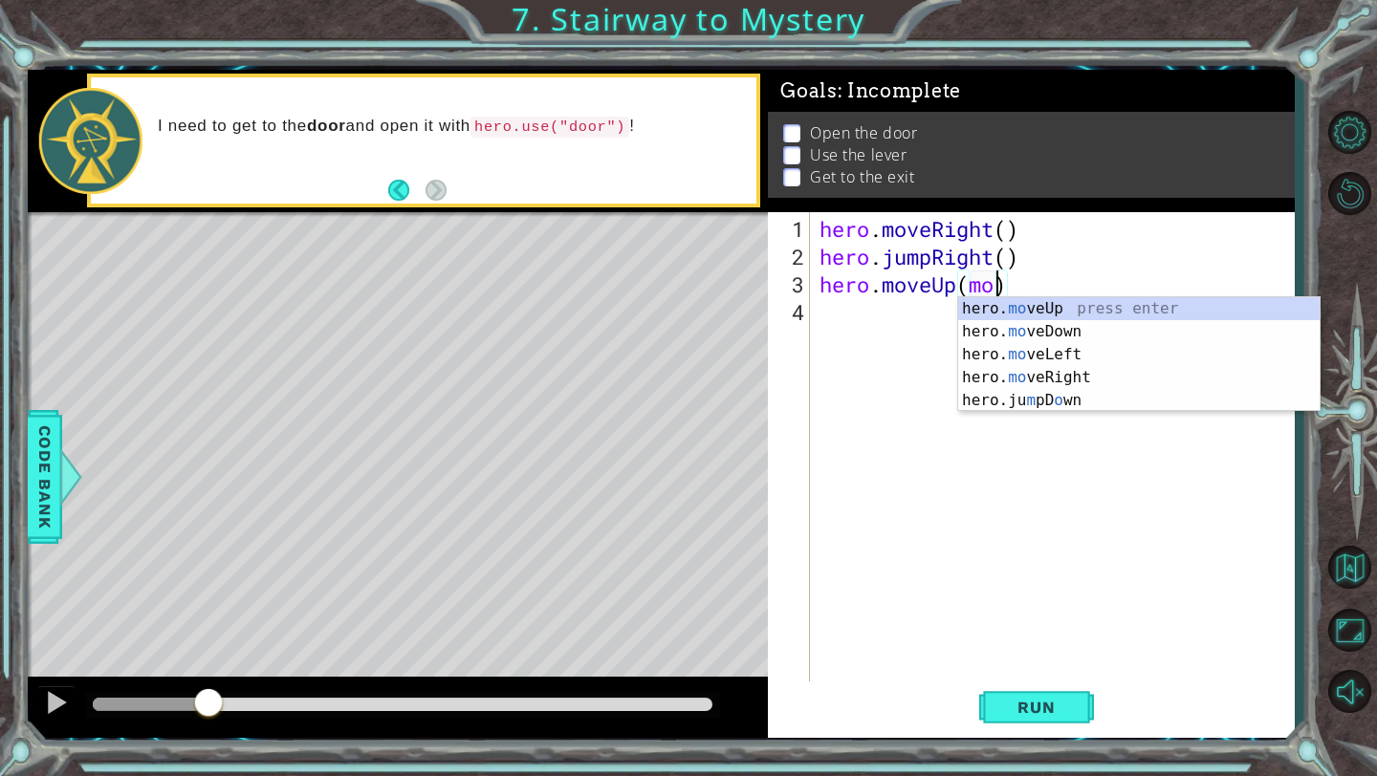
scroll to position [0, 9]
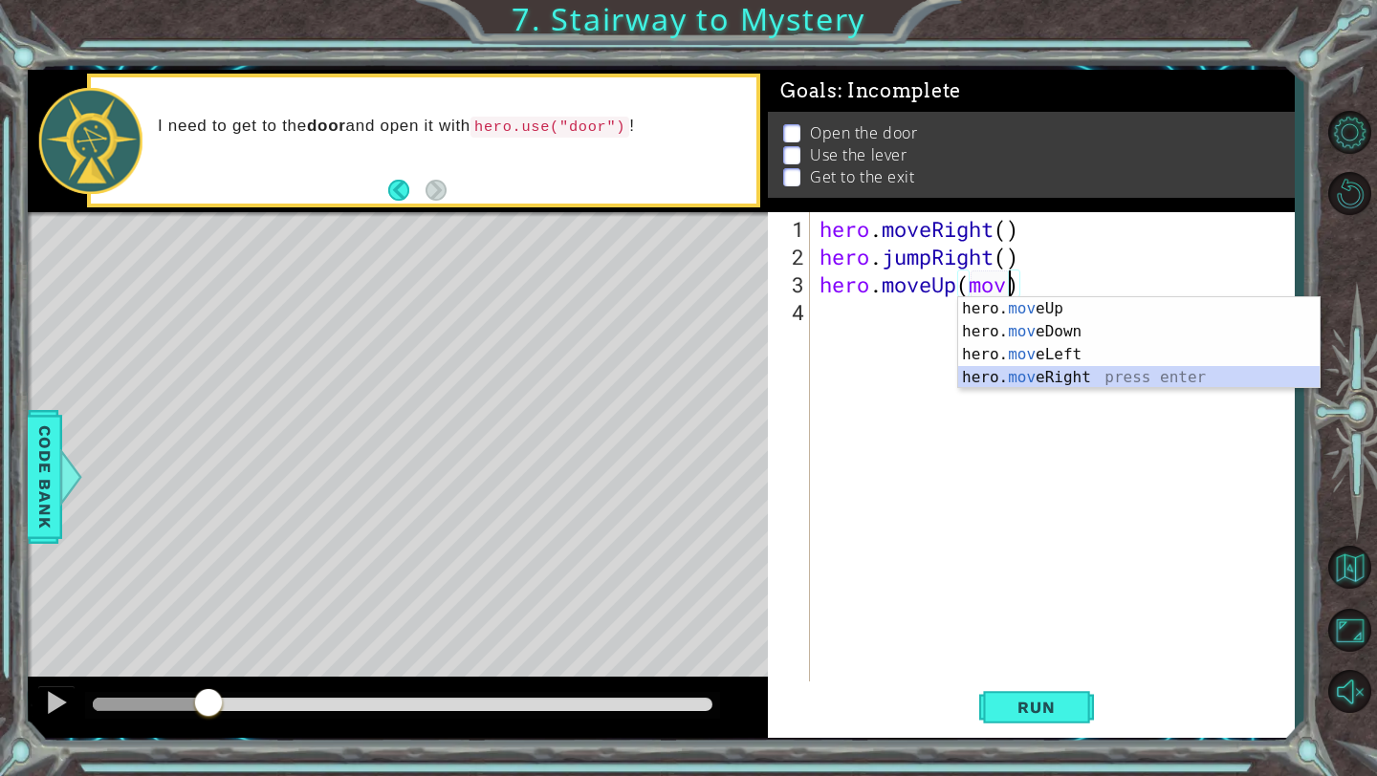
click at [1022, 378] on div "hero. mov eUp press enter hero. mov eDown press enter hero. mov eLeft press ent…" at bounding box center [1138, 366] width 361 height 138
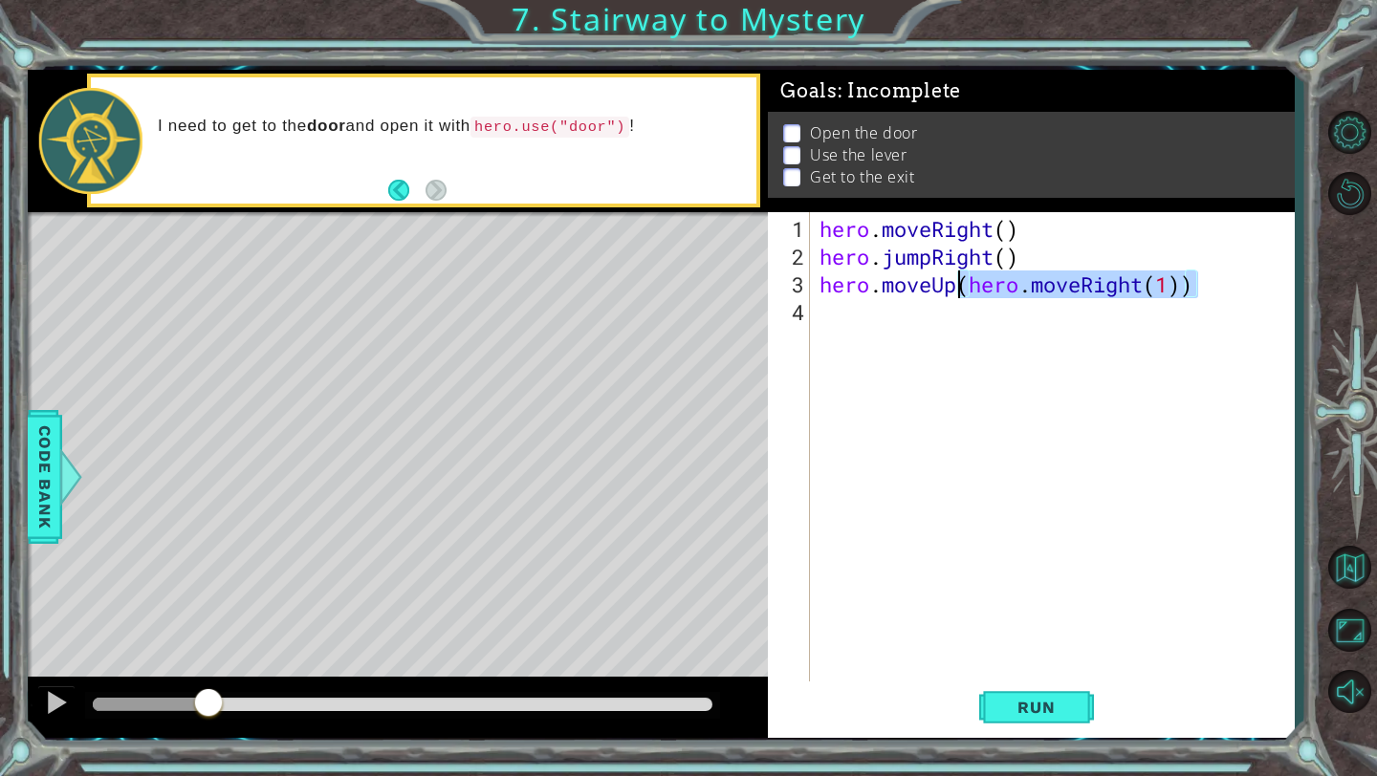
drag, startPoint x: 1204, startPoint y: 287, endPoint x: 964, endPoint y: 289, distance: 240.0
click at [964, 289] on div "hero . moveRight ( ) hero . jumpRight ( ) hero . moveUp ( hero . moveRight ( 1 …" at bounding box center [1056, 478] width 483 height 527
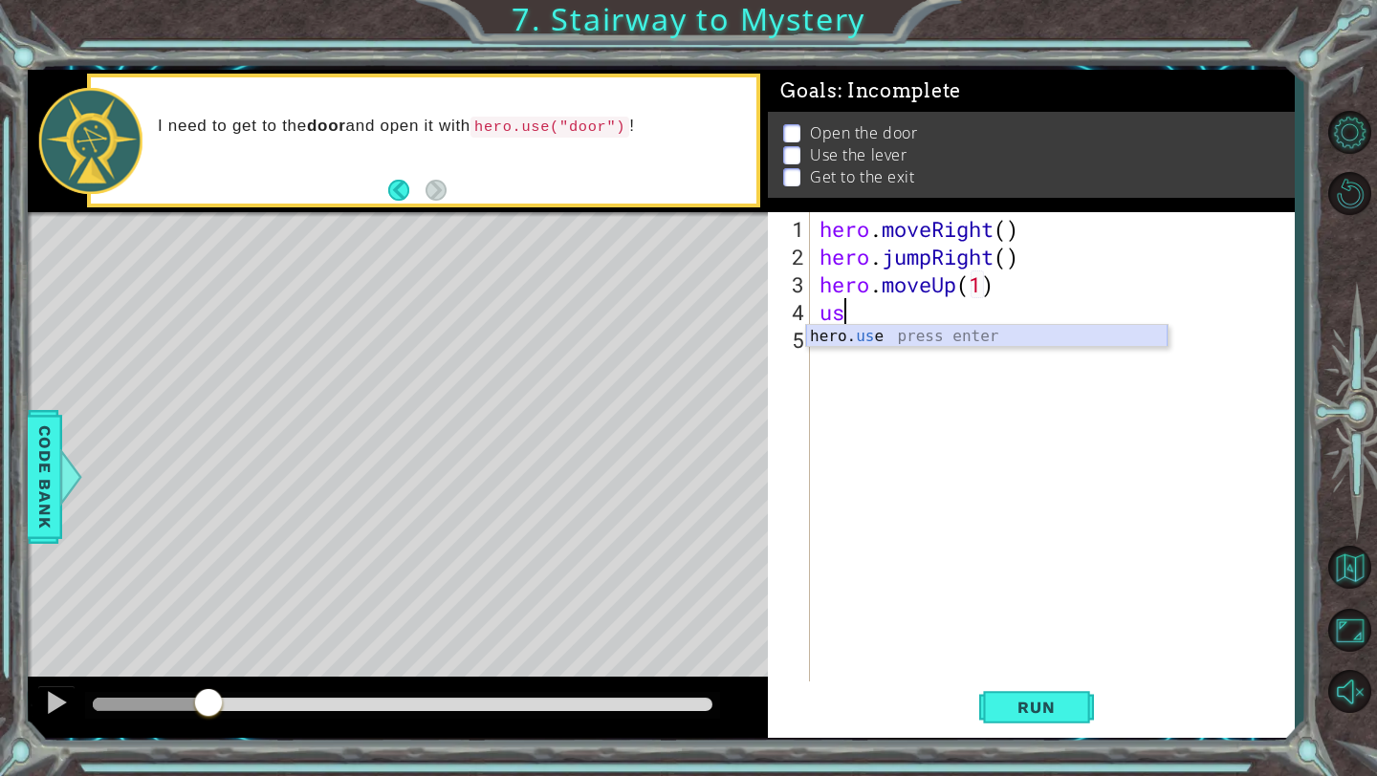
click at [936, 339] on div "hero. us e press enter" at bounding box center [986, 359] width 361 height 69
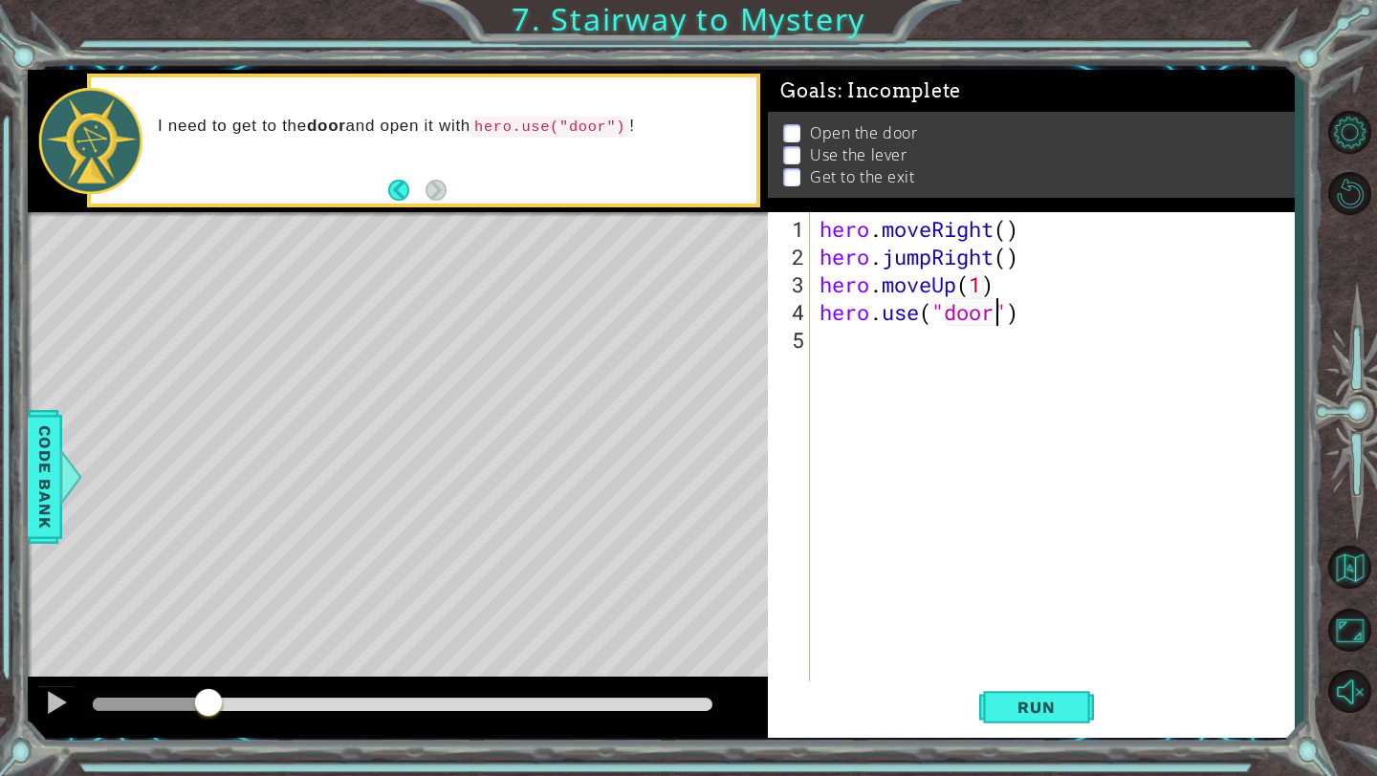
click at [1006, 287] on div "hero . moveRight ( ) hero . jumpRight ( ) hero . moveUp ( 1 ) hero . use ( "doo…" at bounding box center [1056, 478] width 483 height 527
type textarea "hero.moveUp(1)"
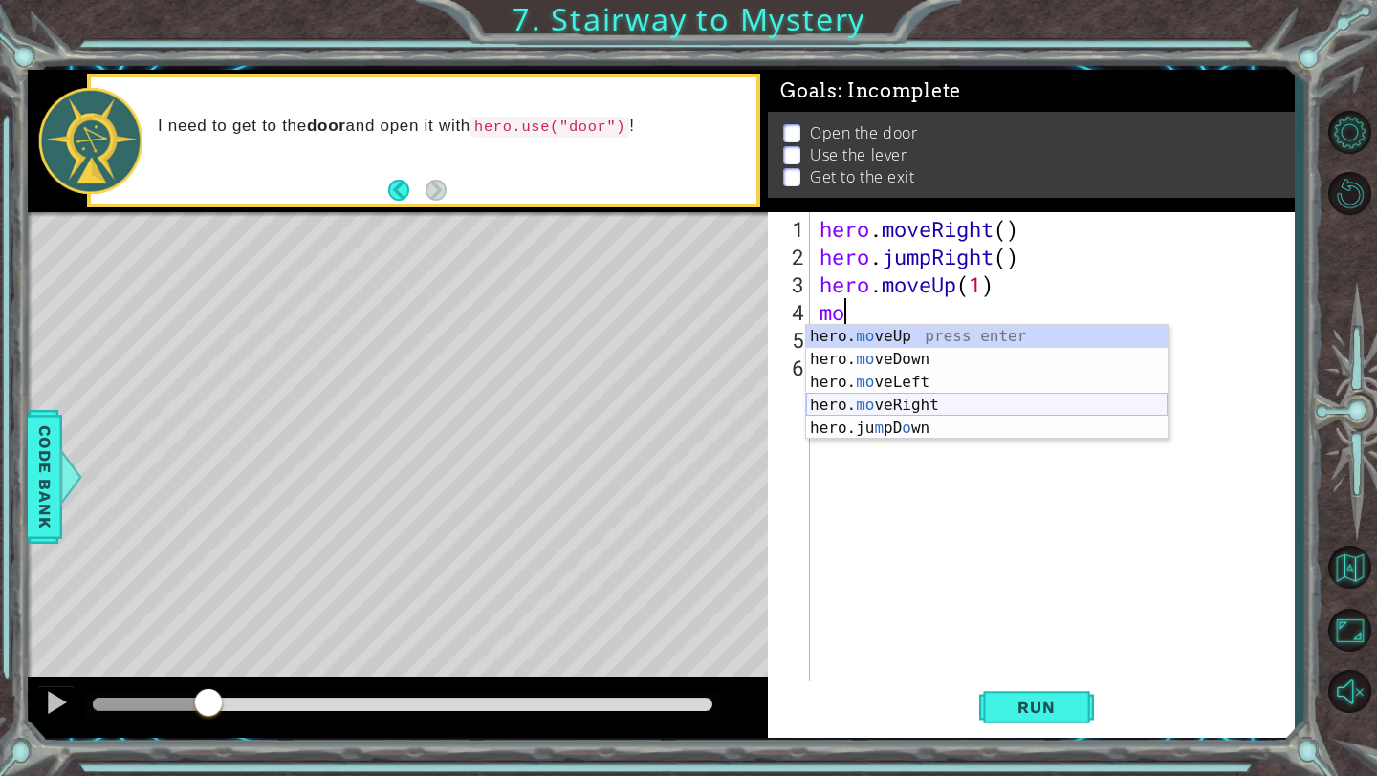
click at [918, 395] on div "hero. mo veUp press enter hero. mo veDown press enter hero. mo veLeft press ent…" at bounding box center [986, 405] width 361 height 161
type textarea "hero.moveRight(1)"
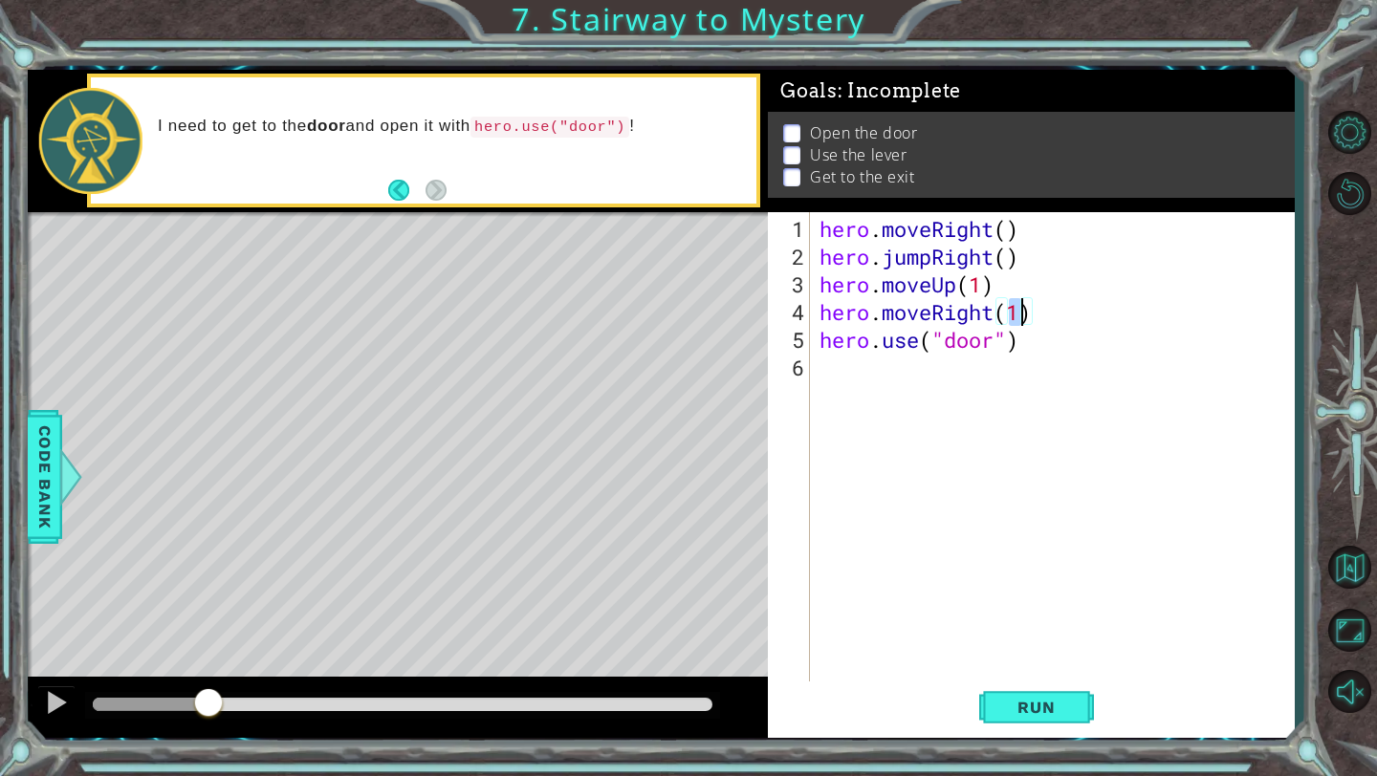
click at [1053, 366] on div "hero . moveRight ( ) hero . jumpRight ( ) hero . moveUp ( 1 ) hero . moveRight …" at bounding box center [1056, 478] width 483 height 527
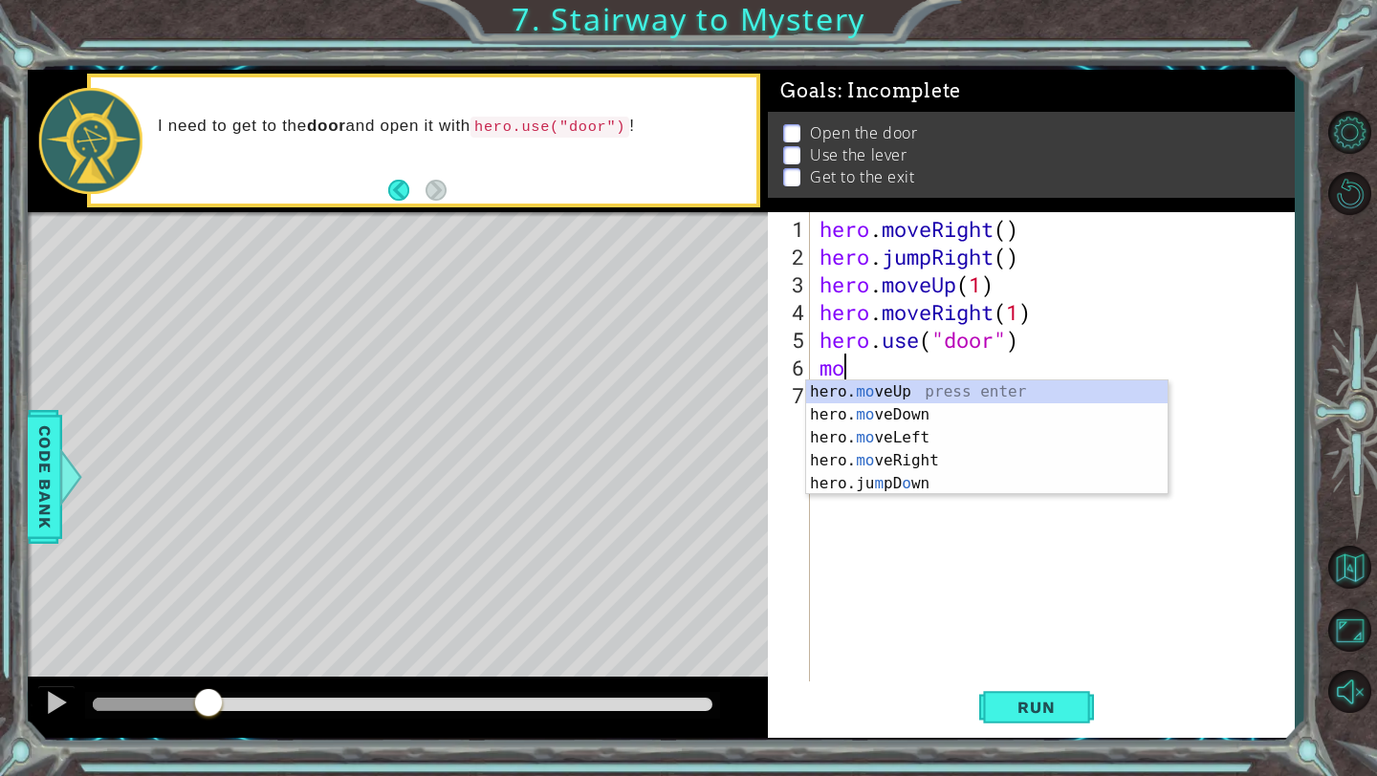
scroll to position [0, 1]
click at [964, 386] on div "hero. mov eUp press enter hero. mov eDown press enter hero. mov eLeft press ent…" at bounding box center [986, 449] width 361 height 138
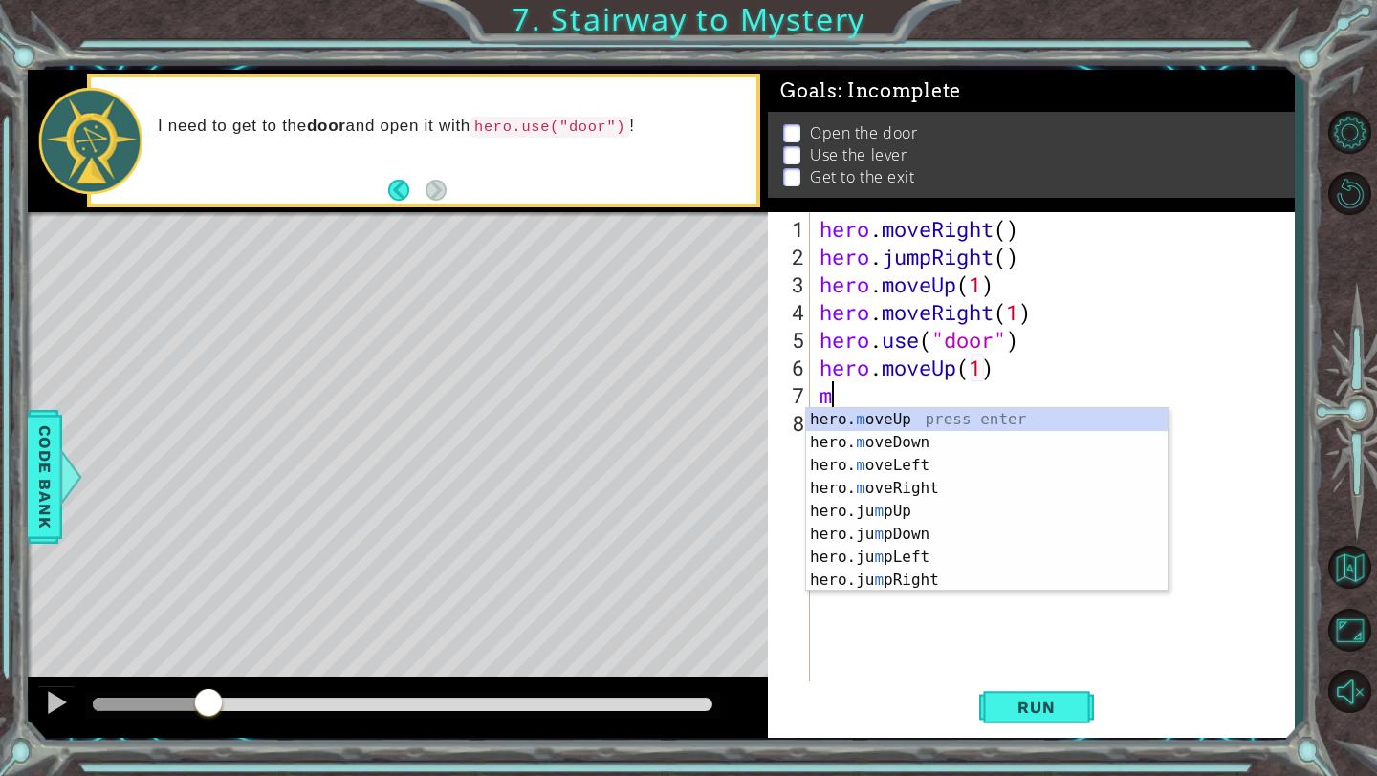
scroll to position [0, 9]
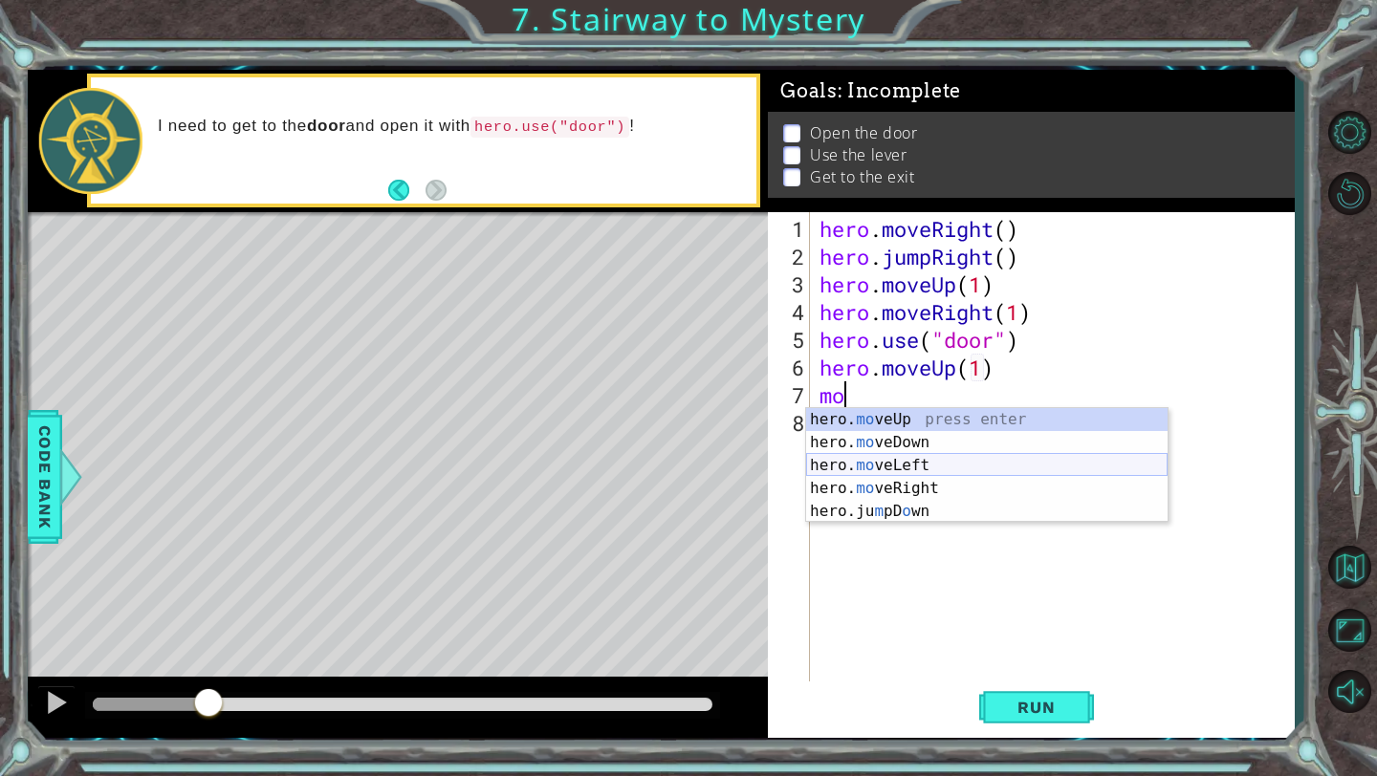
click at [937, 463] on div "hero. mo veUp press enter hero. mo veDown press enter hero. mo veLeft press ent…" at bounding box center [986, 488] width 361 height 161
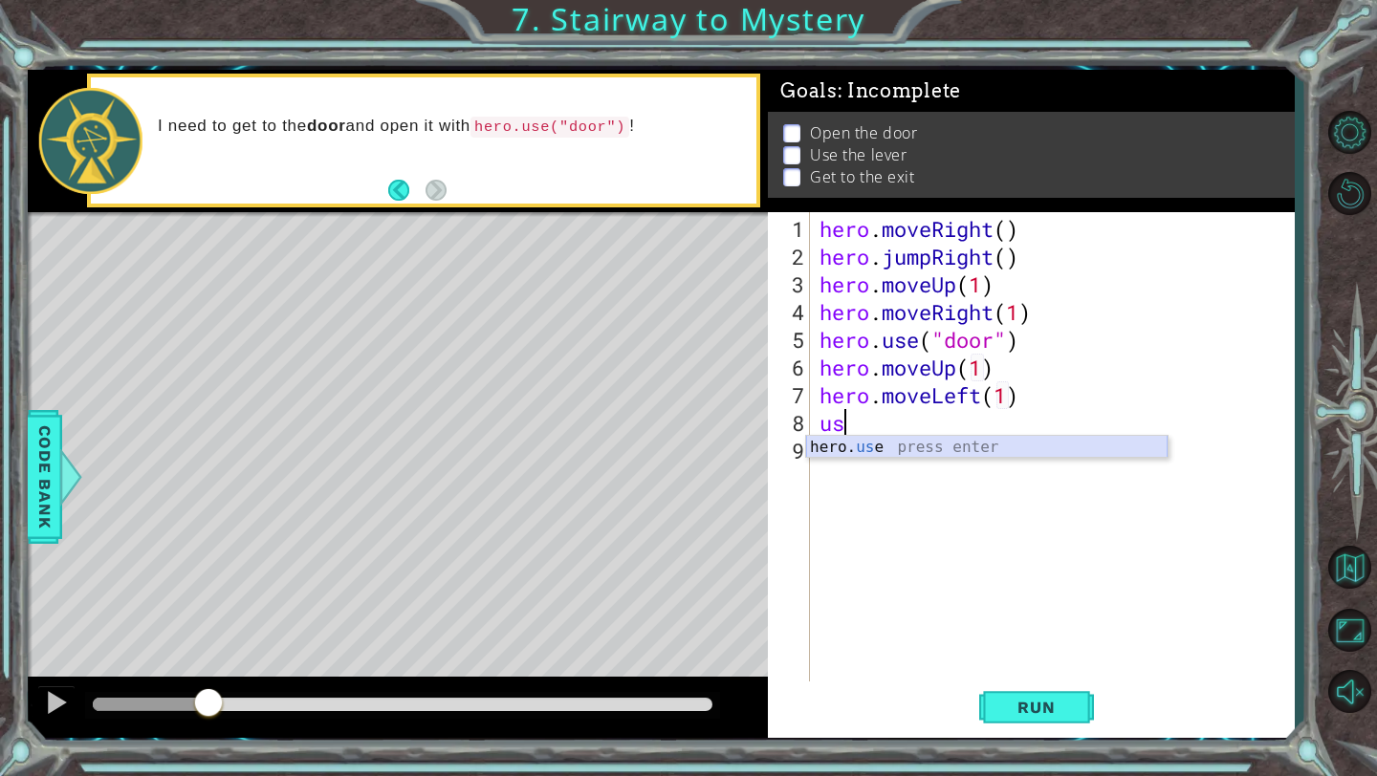
click at [908, 447] on div "hero. us e press enter" at bounding box center [986, 470] width 361 height 69
type textarea "hero.use("lever")"
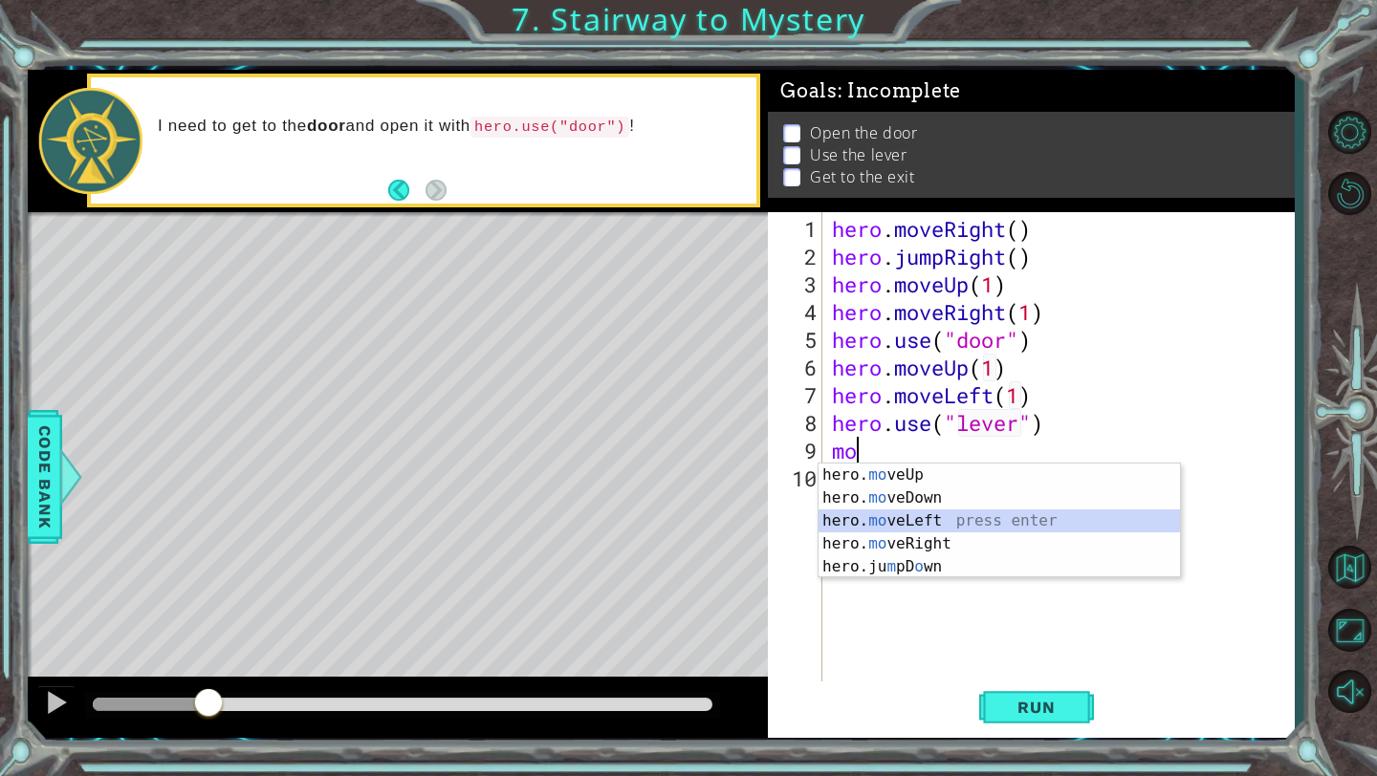
click at [931, 514] on div "hero. mo veUp press enter hero. mo veDown press enter hero. mo veLeft press ent…" at bounding box center [998, 544] width 361 height 161
type textarea "hero.moveLeft(1)"
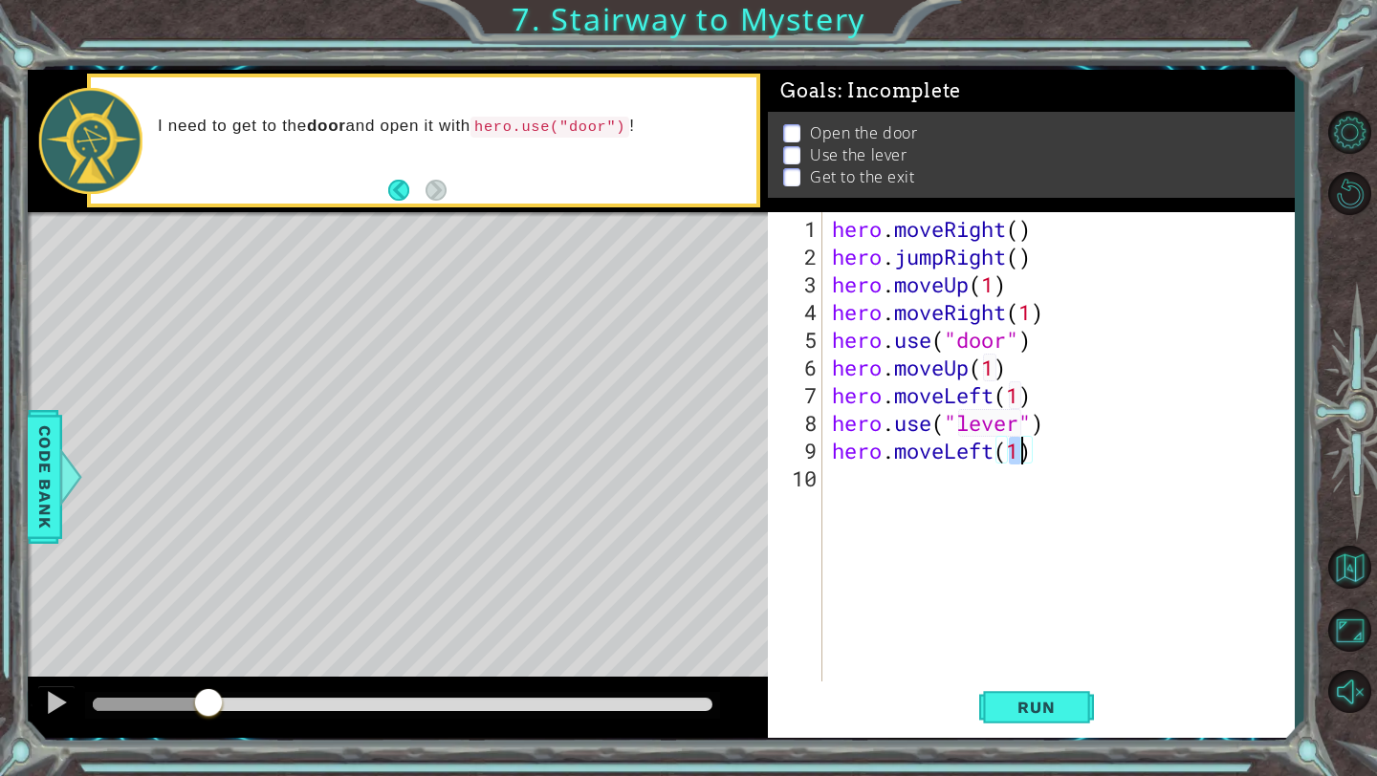
click at [1064, 455] on div "hero . moveRight ( ) hero . jumpRight ( ) hero . moveUp ( 1 ) hero . moveRight …" at bounding box center [1063, 478] width 471 height 527
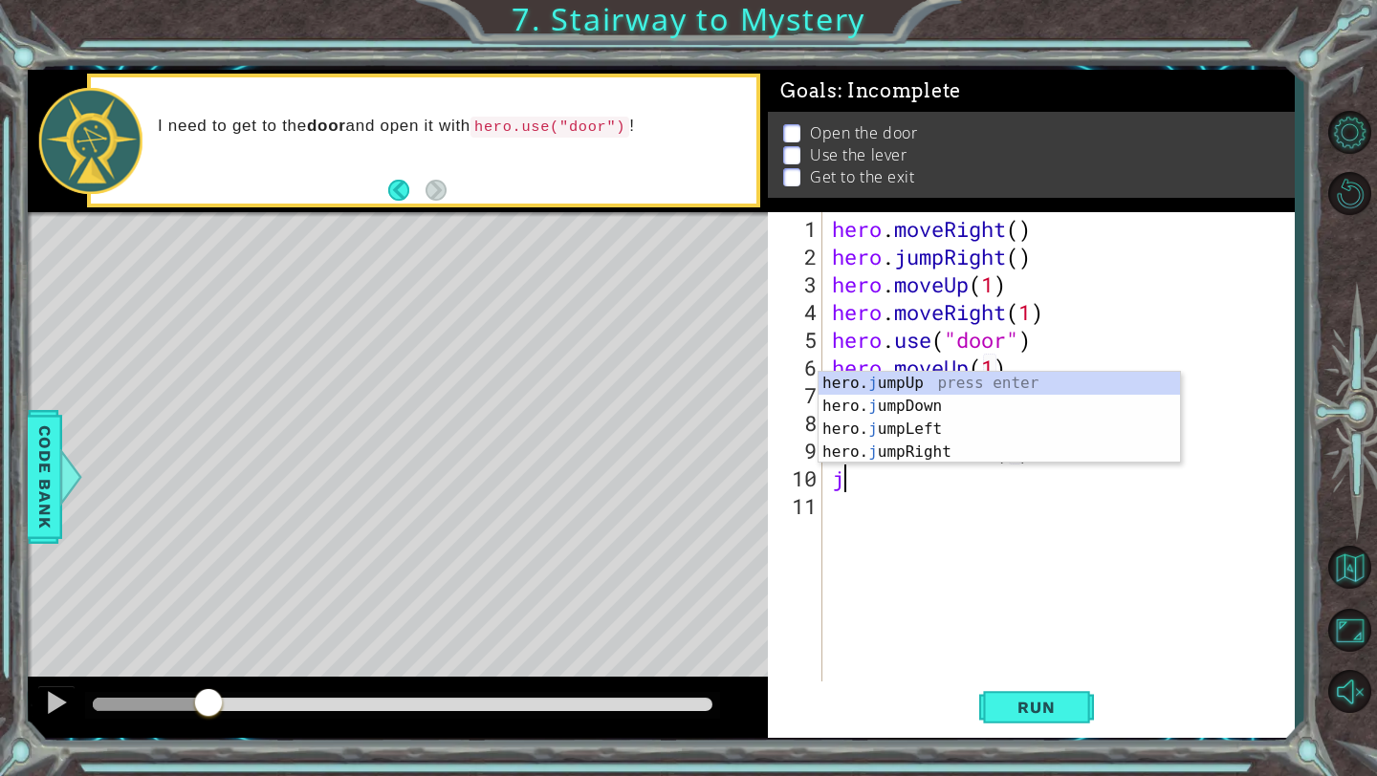
type textarea "ju"
click at [1020, 381] on div "hero. ju mpUp press enter hero. ju mpDown press enter hero. [PERSON_NAME] mpLef…" at bounding box center [998, 441] width 361 height 138
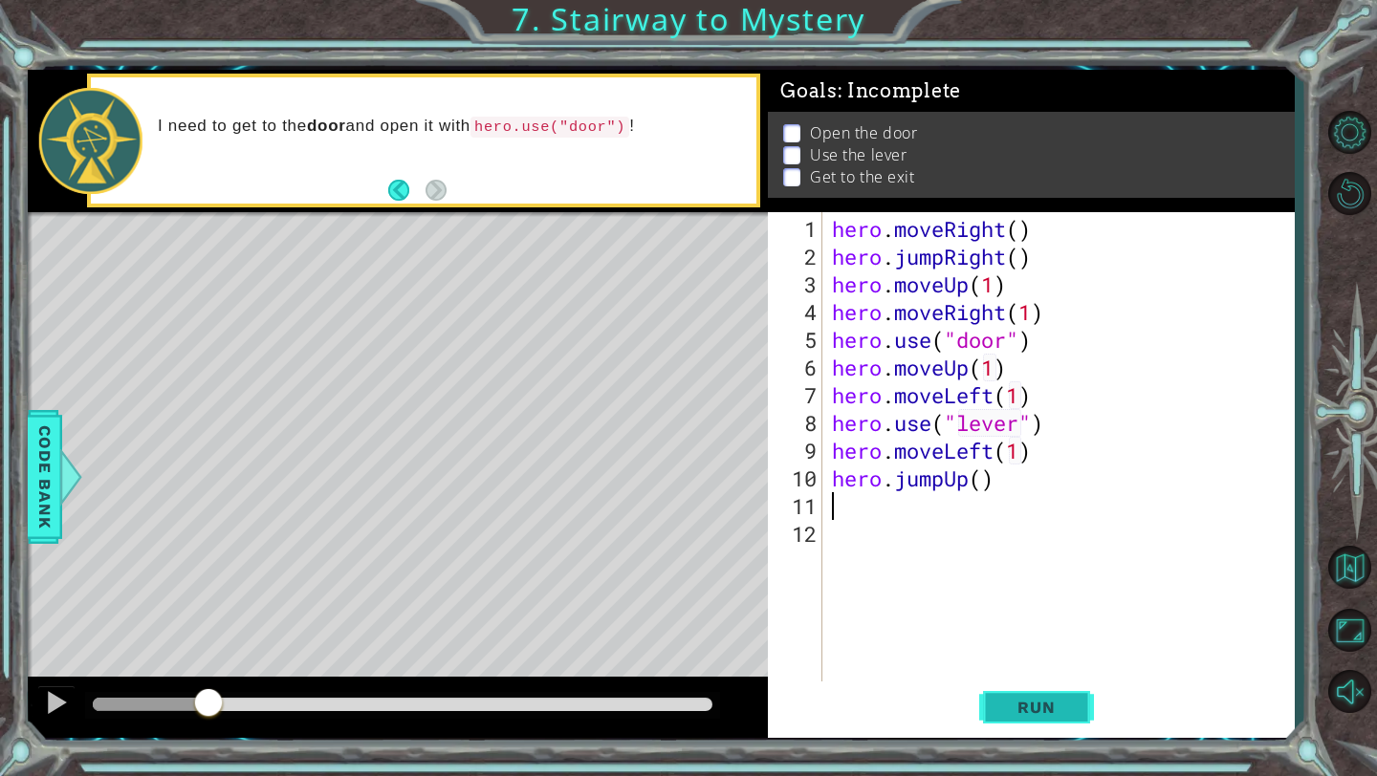
click at [1011, 710] on span "Run" at bounding box center [1036, 707] width 76 height 19
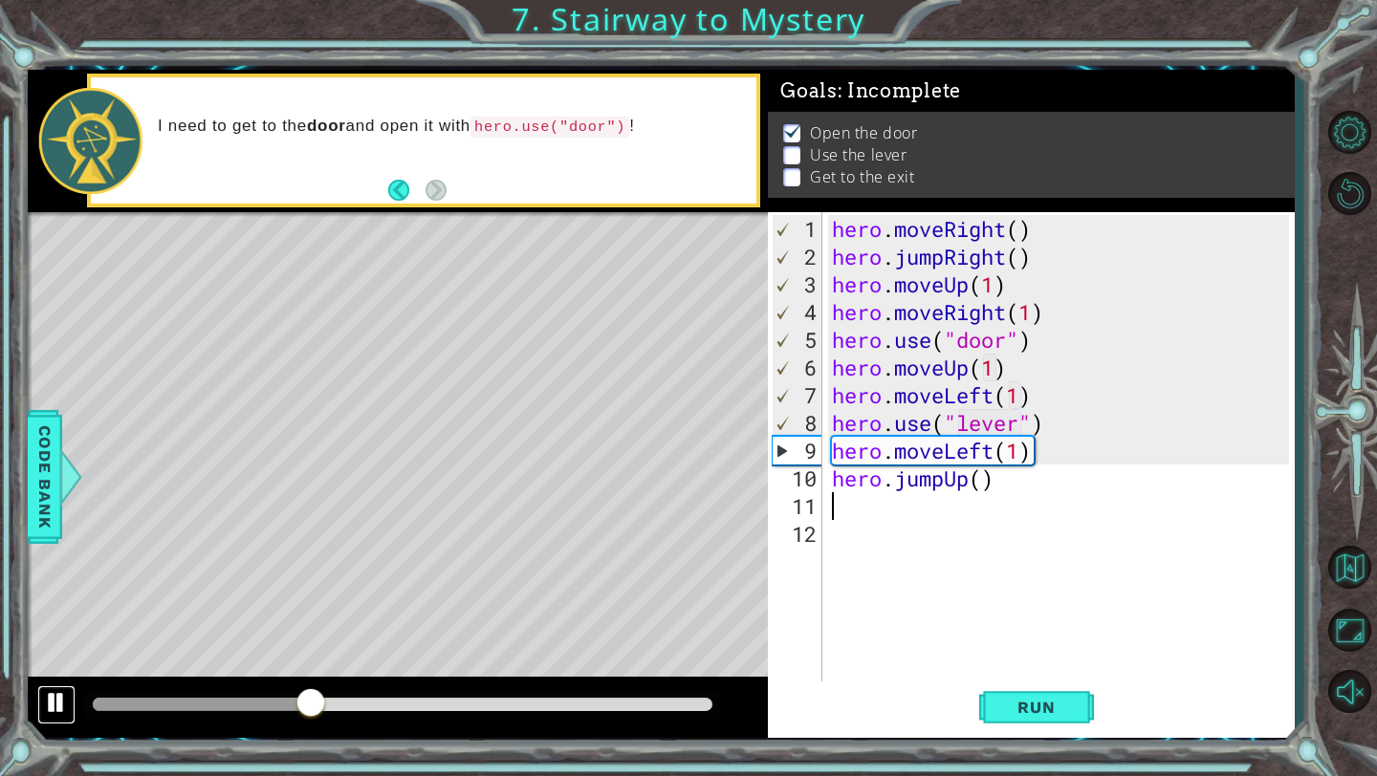
click at [54, 705] on div at bounding box center [56, 702] width 25 height 25
click at [991, 372] on div "hero . moveRight ( ) hero . jumpRight ( ) hero . moveUp ( 1 ) hero . moveRight …" at bounding box center [1063, 478] width 471 height 527
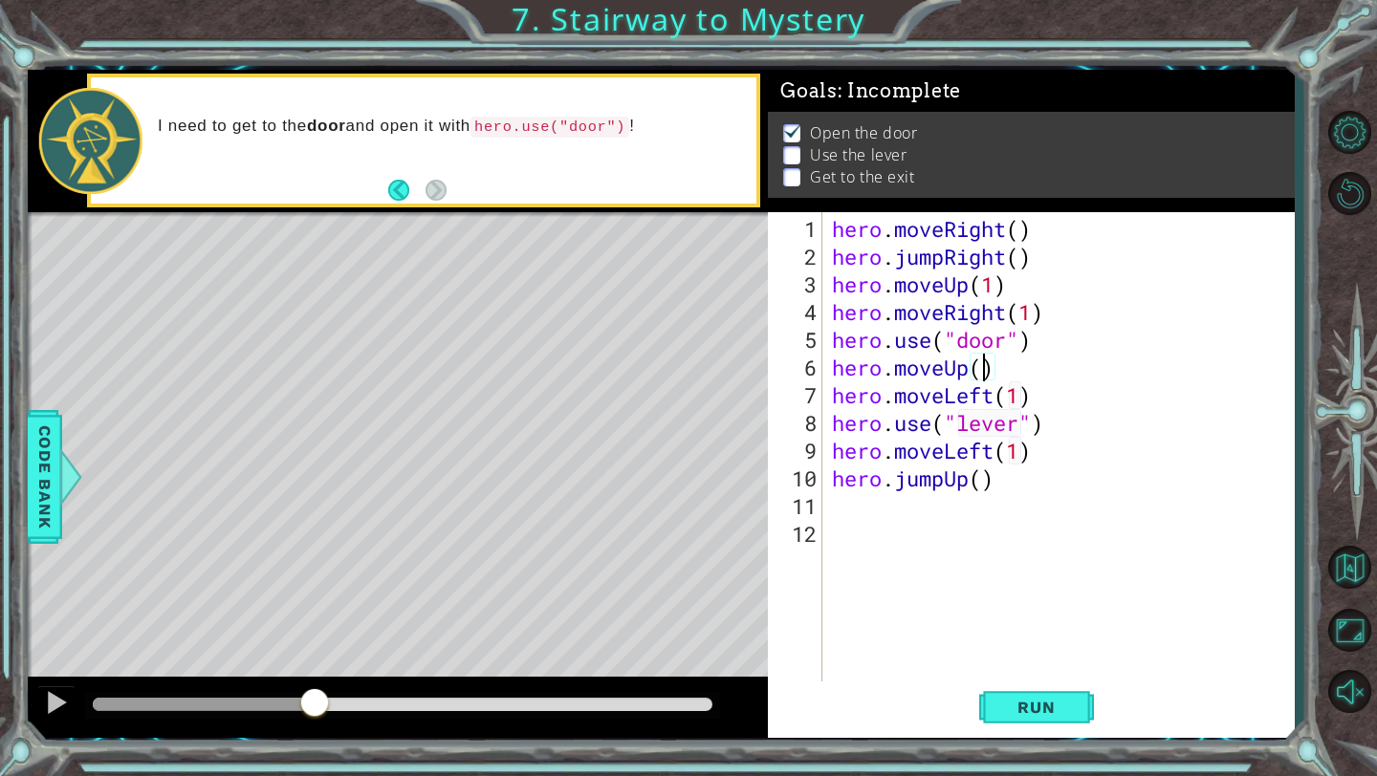
type textarea "hero.moveUp(2)"
click at [1014, 497] on div "hero . moveRight ( ) hero . jumpRight ( ) hero . moveUp ( 1 ) hero . moveRight …" at bounding box center [1063, 478] width 471 height 527
click at [1051, 704] on span "Run" at bounding box center [1036, 707] width 76 height 19
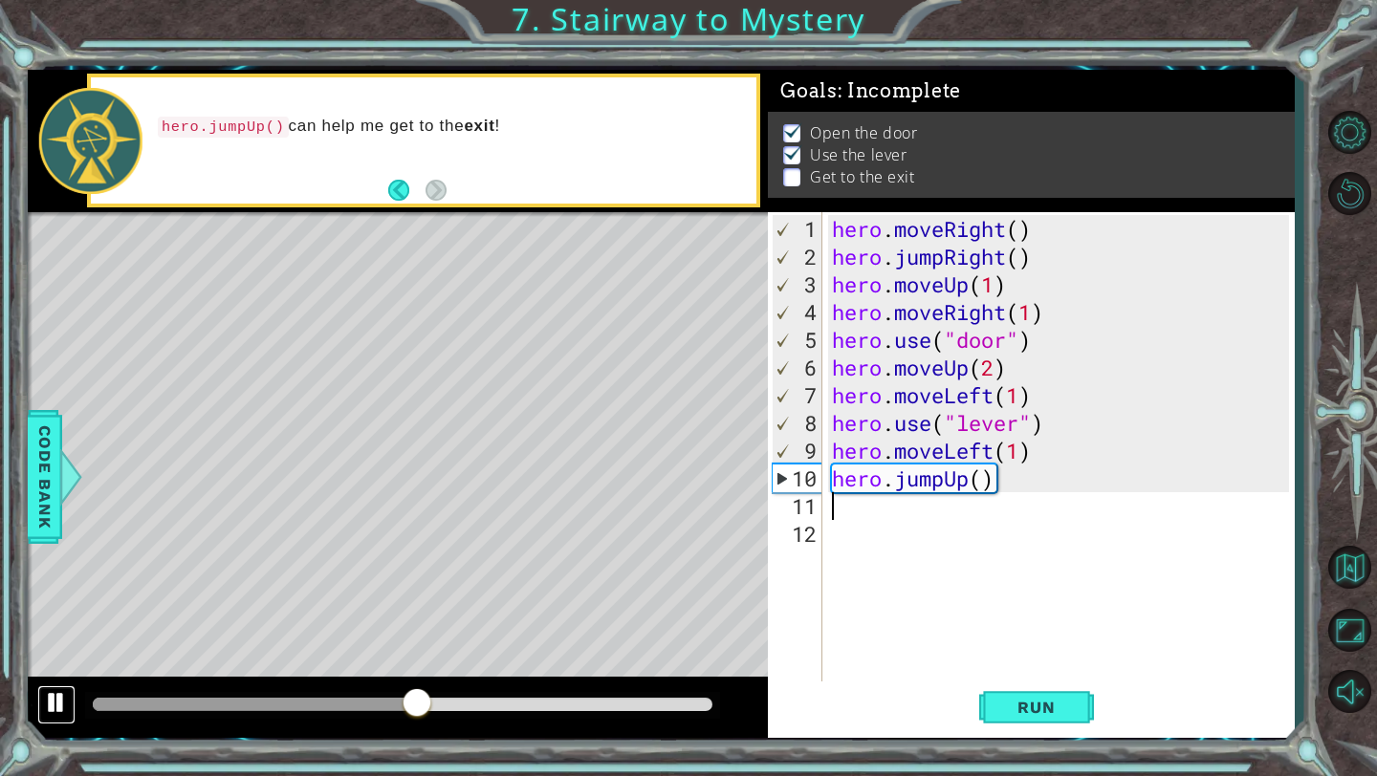
click at [52, 706] on div at bounding box center [56, 702] width 25 height 25
click at [1021, 453] on div "hero . moveRight ( ) hero . jumpRight ( ) hero . moveUp ( 1 ) hero . moveRight …" at bounding box center [1063, 478] width 471 height 527
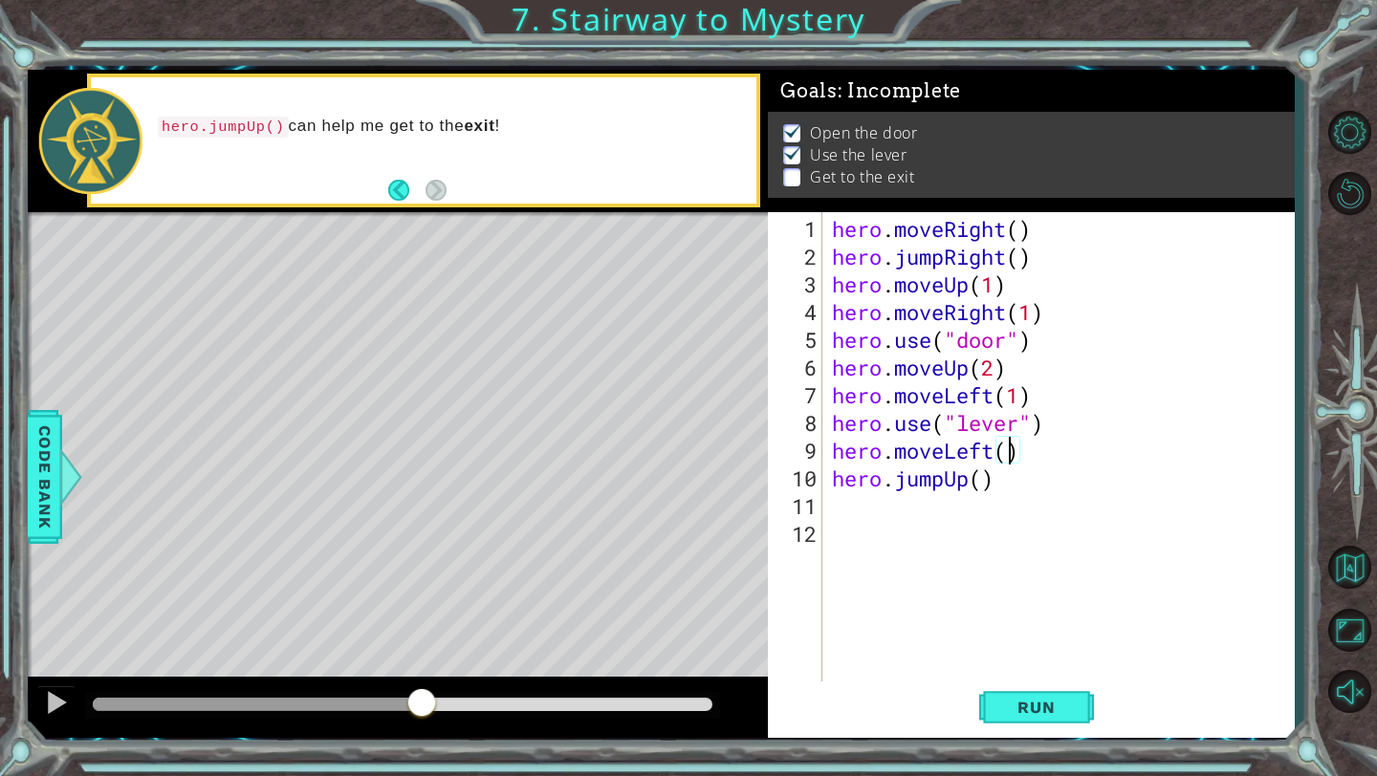
scroll to position [0, 9]
click at [988, 487] on div "hero . moveRight ( ) hero . jumpRight ( ) hero . moveUp ( 1 ) hero . moveRight …" at bounding box center [1063, 478] width 471 height 527
type textarea "hero.jumpUp(1)"
click at [1013, 486] on div "hero . moveRight ( ) hero . jumpRight ( ) hero . moveUp ( 1 ) hero . moveRight …" at bounding box center [1063, 478] width 471 height 527
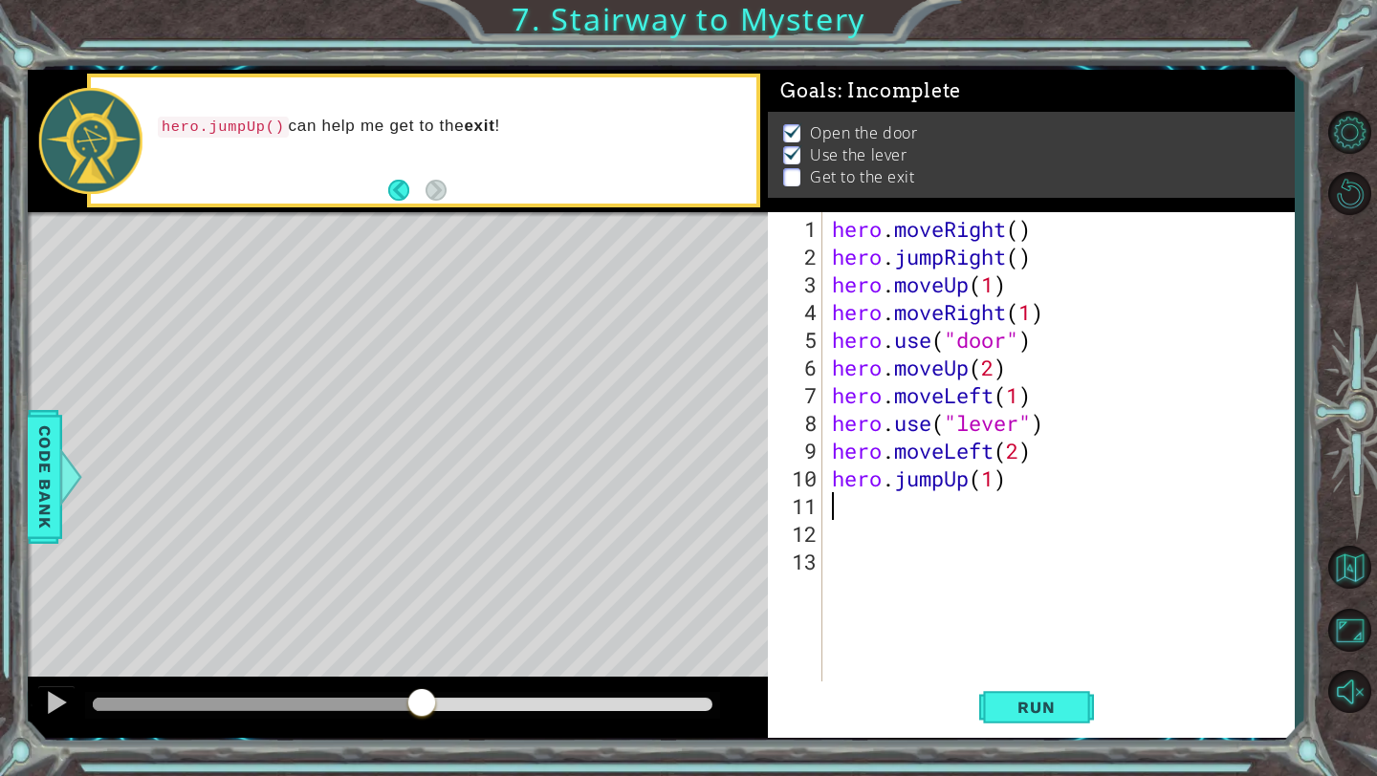
scroll to position [0, 0]
click at [845, 572] on div "hero . moveRight ( ) hero . jumpRight ( ) hero . moveUp ( 1 ) hero . moveRight …" at bounding box center [1063, 478] width 471 height 527
type textarea "m"
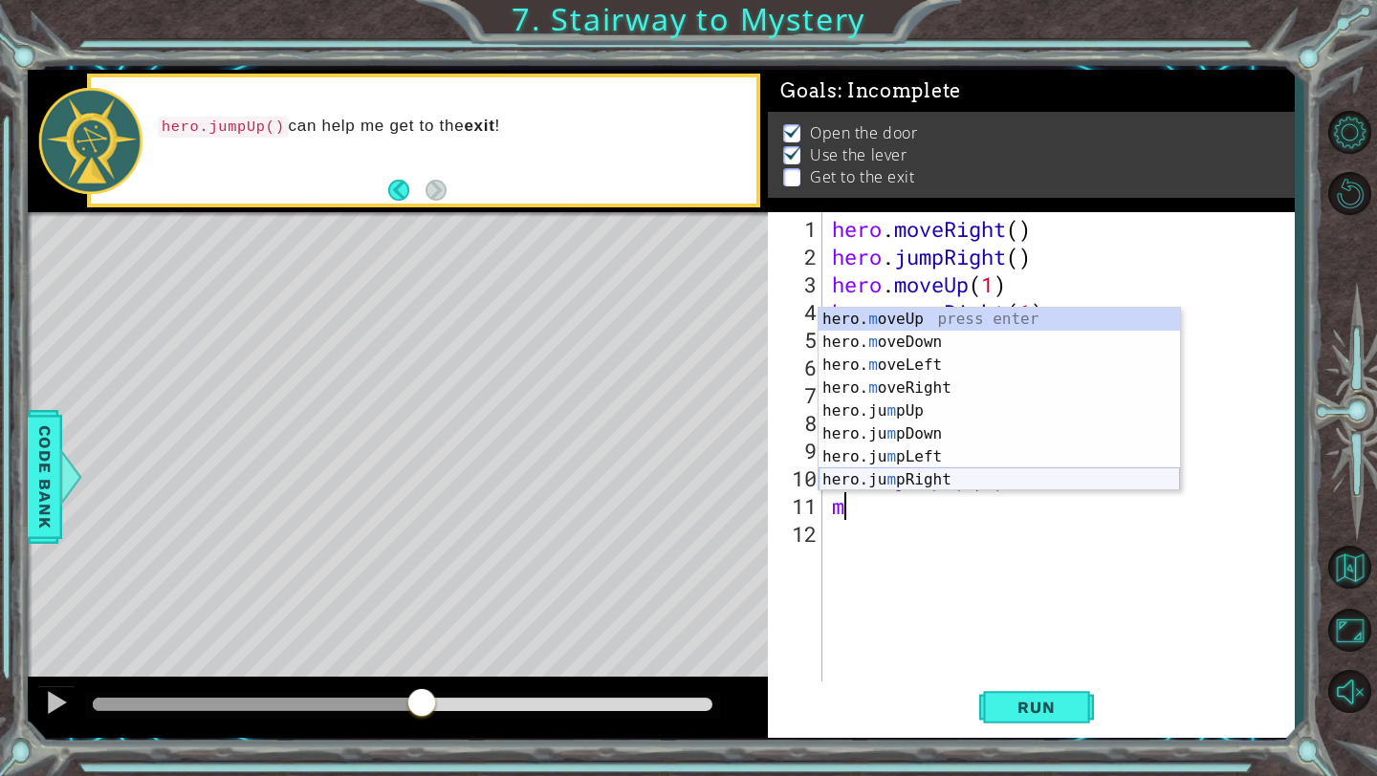
click at [906, 474] on div "hero. m oveUp press enter hero. m oveDown press enter hero. m oveLeft press ent…" at bounding box center [998, 422] width 361 height 229
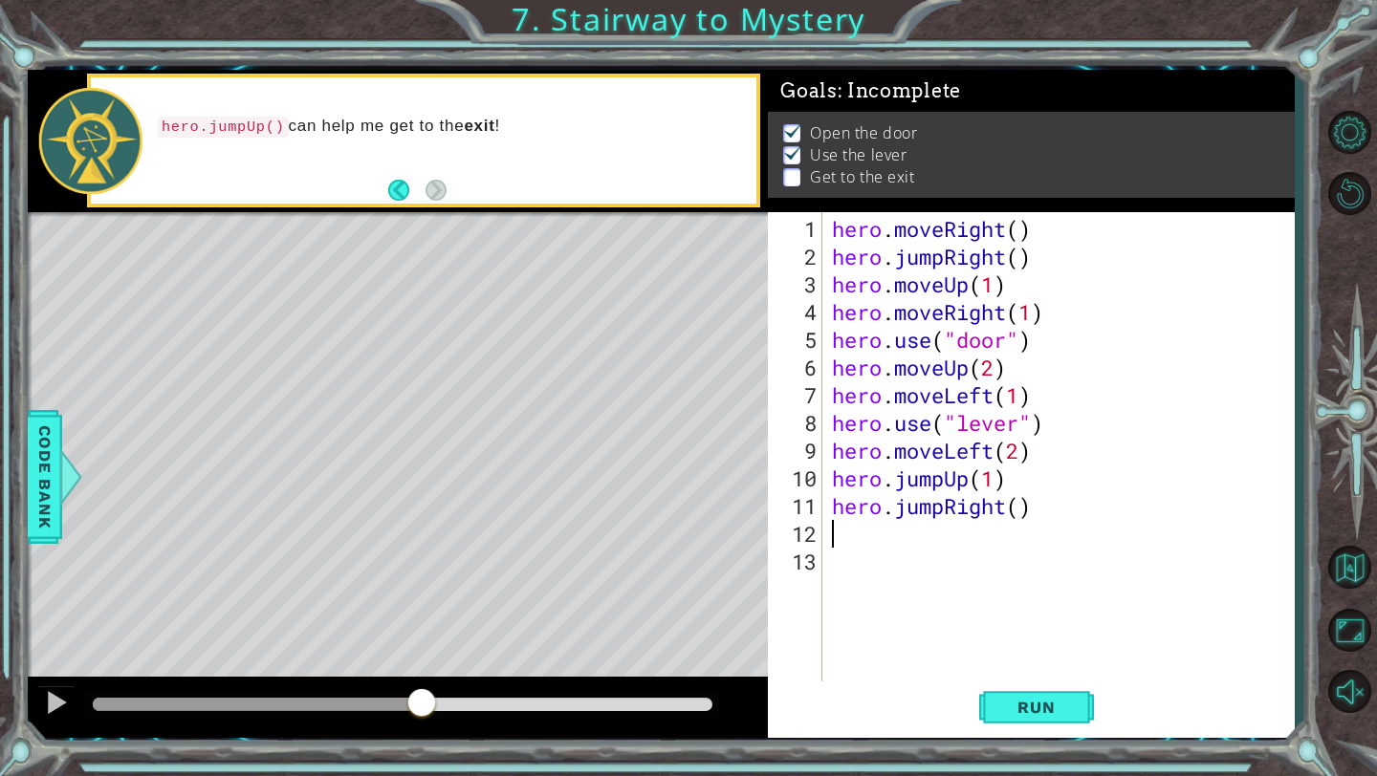
click at [1024, 510] on div "hero . moveRight ( ) hero . jumpRight ( ) hero . moveUp ( 1 ) hero . moveRight …" at bounding box center [1063, 478] width 471 height 527
type textarea "hero.jumpRight(2)"
click at [925, 529] on div "hero . moveRight ( ) hero . jumpRight ( ) hero . moveUp ( 1 ) hero . moveRight …" at bounding box center [1063, 478] width 471 height 527
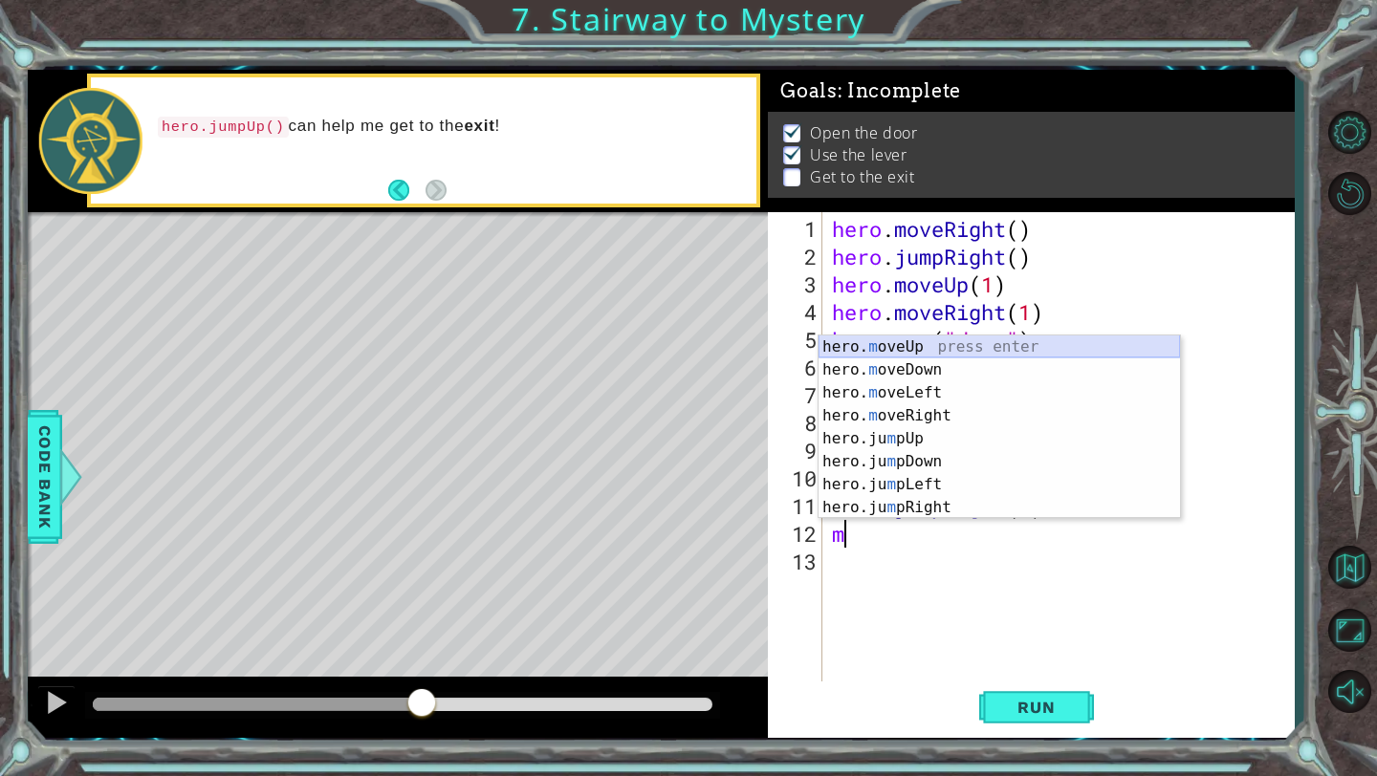
click at [940, 347] on div "hero. m oveUp press enter hero. m oveDown press enter hero. m oveLeft press ent…" at bounding box center [998, 450] width 361 height 229
type textarea "hero.moveUp(1)"
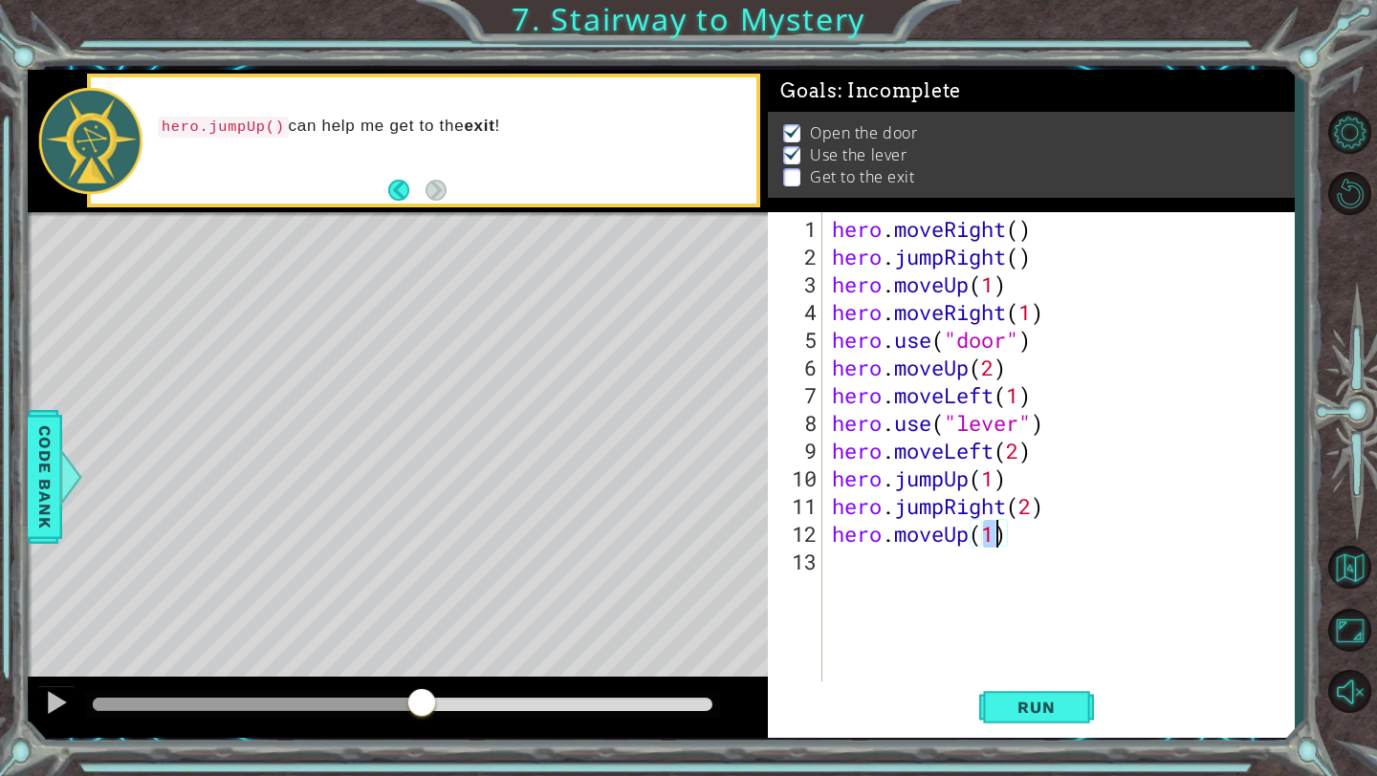
click at [1086, 576] on div "hero . moveRight ( ) hero . jumpRight ( ) hero . moveUp ( 1 ) hero . moveRight …" at bounding box center [1063, 478] width 471 height 527
click at [1042, 700] on span "Run" at bounding box center [1036, 707] width 76 height 19
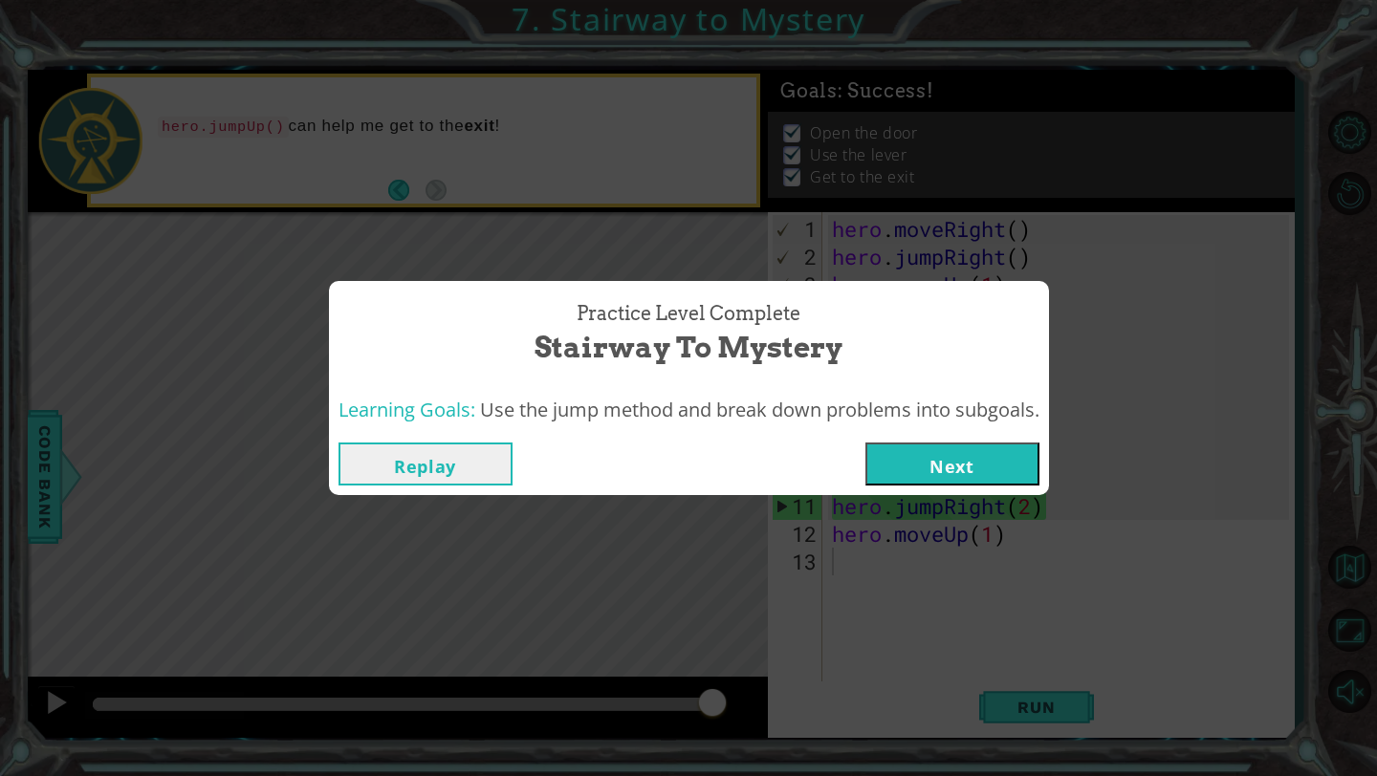
click at [988, 445] on button "Next" at bounding box center [952, 464] width 174 height 43
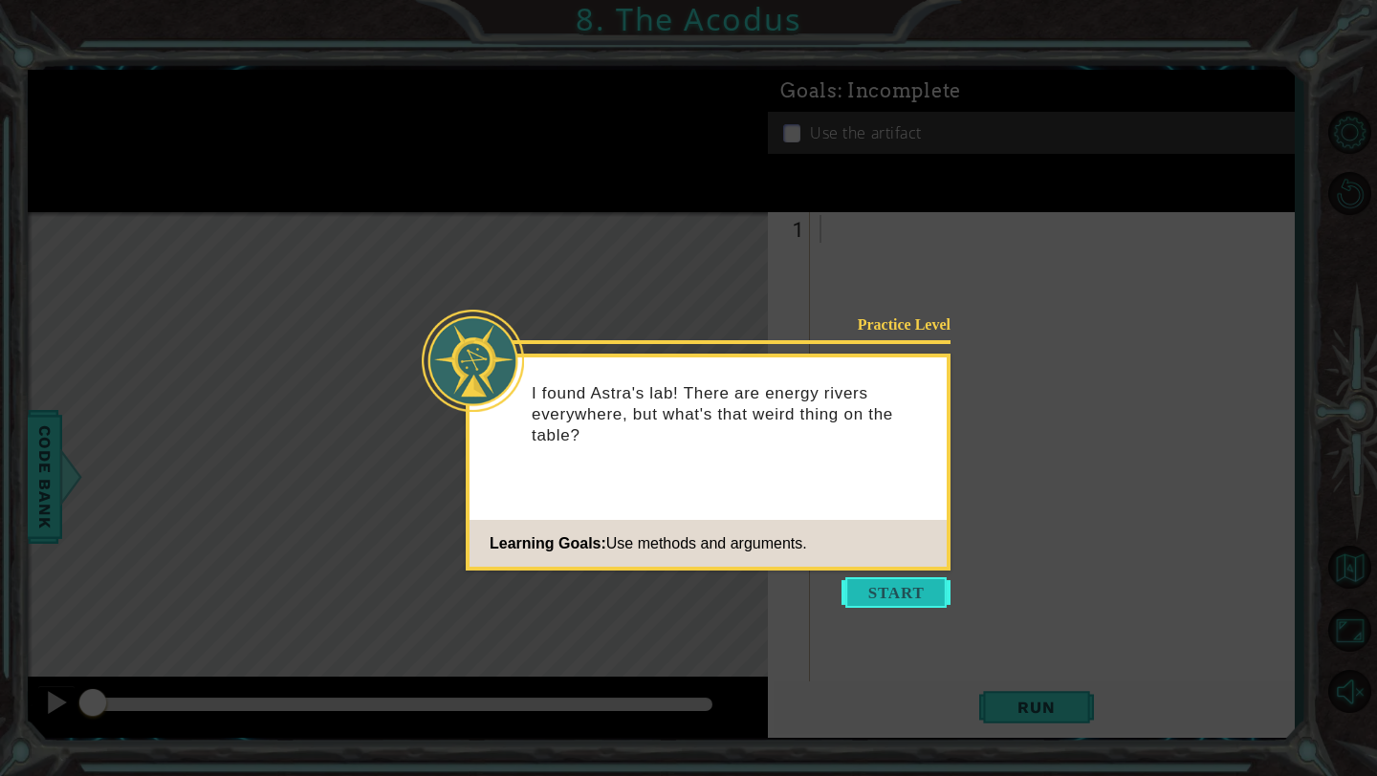
click at [880, 595] on button "Start" at bounding box center [895, 592] width 109 height 31
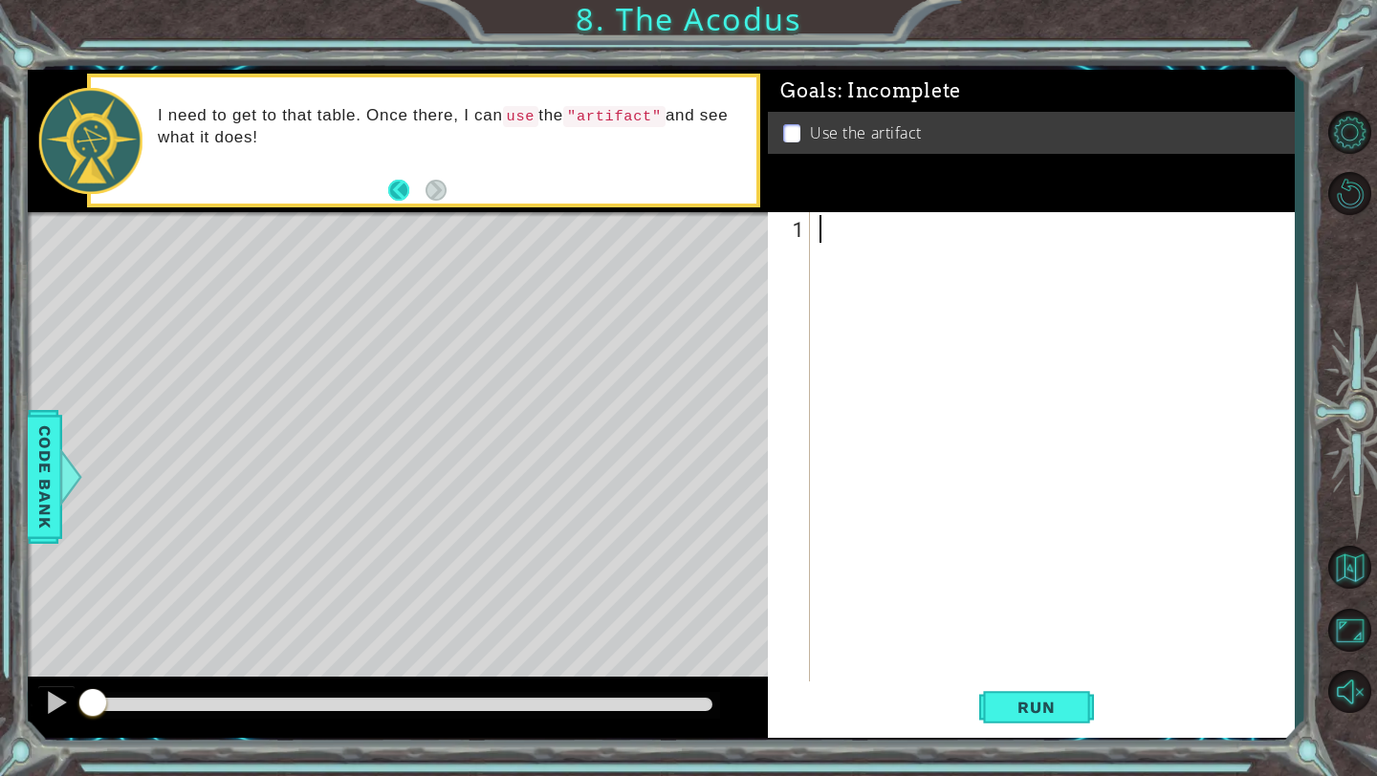
click at [408, 193] on button "Back" at bounding box center [406, 190] width 37 height 21
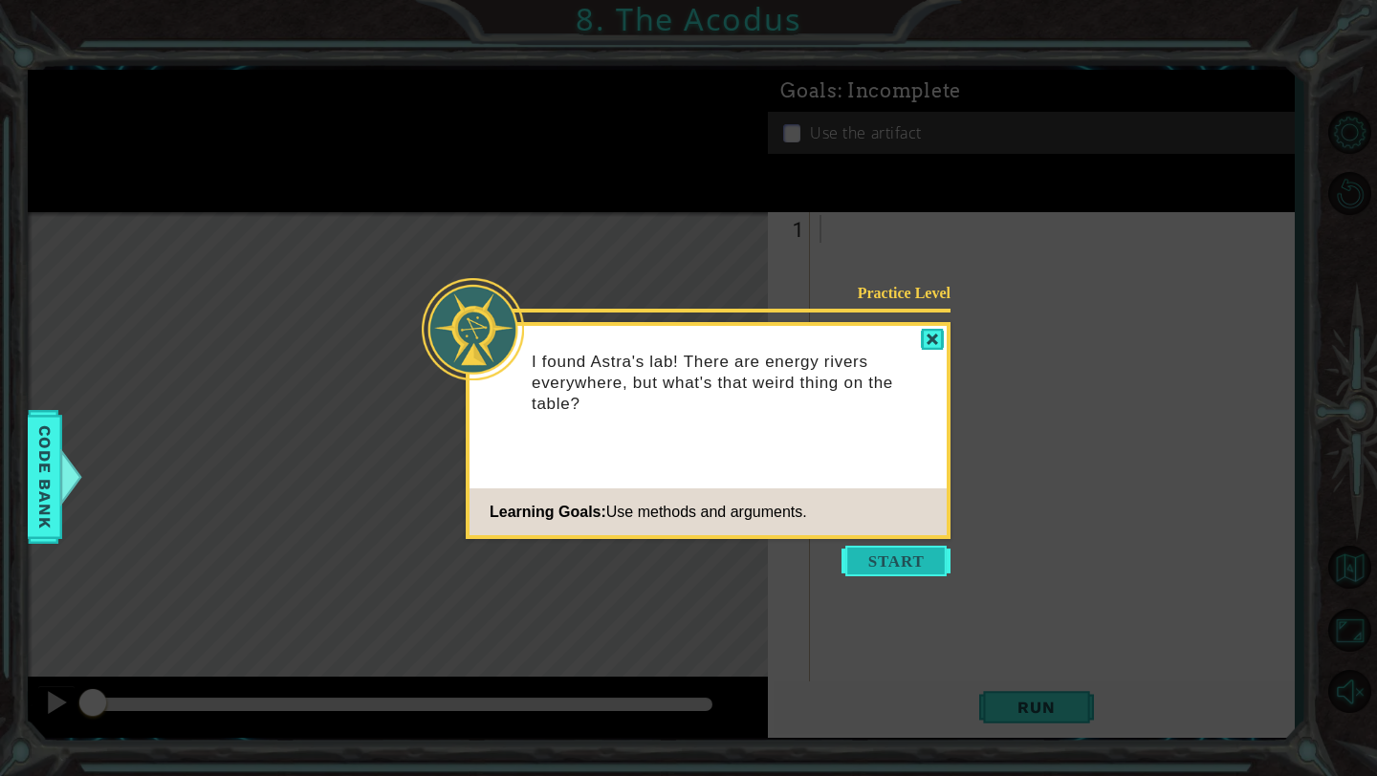
click at [907, 551] on button "Start" at bounding box center [895, 561] width 109 height 31
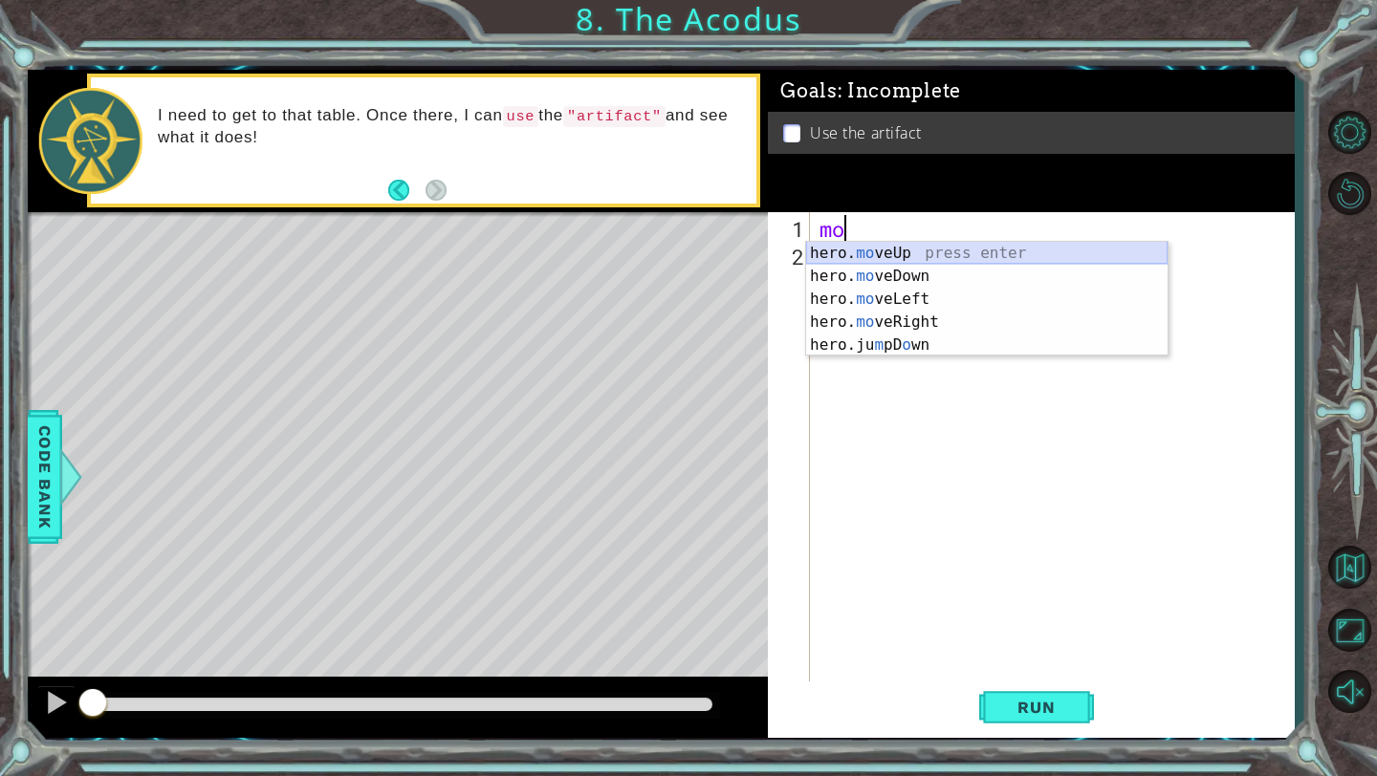
click at [898, 258] on div "hero. mo veUp press enter hero. mo veDown press enter hero. mo veLeft press ent…" at bounding box center [986, 322] width 361 height 161
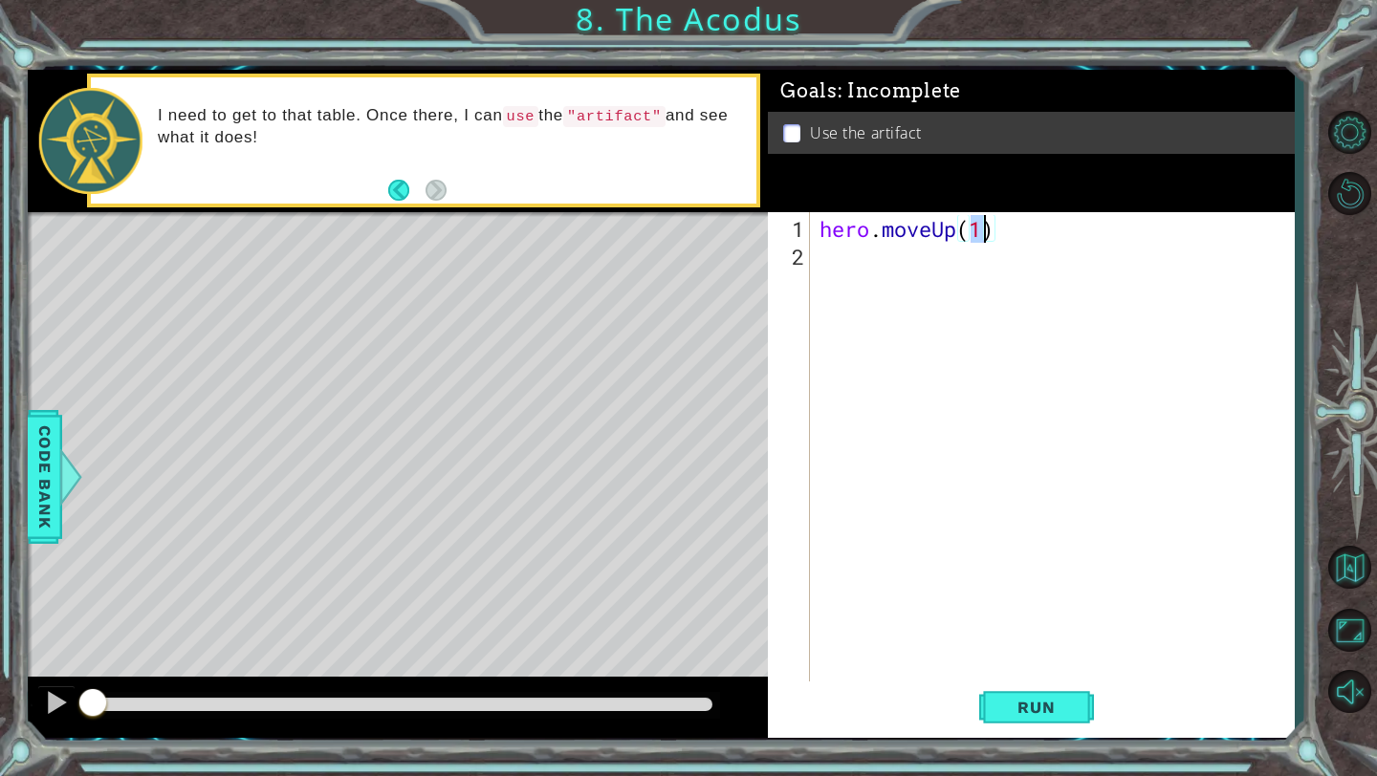
type textarea "hero.moveUp(2)"
click at [920, 259] on div "hero . moveUp ( 2 )" at bounding box center [1056, 478] width 483 height 527
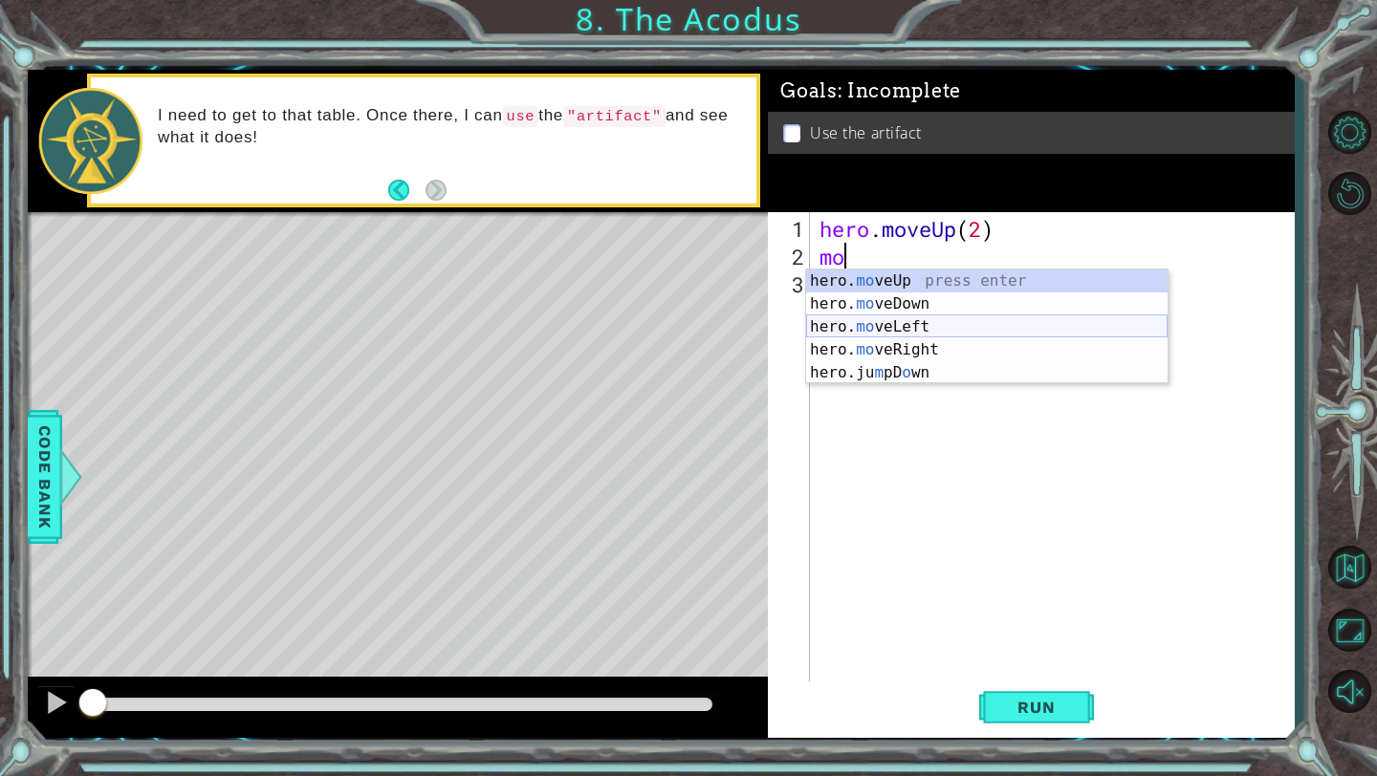
click at [922, 325] on div "hero. mo veUp press enter hero. mo veDown press enter hero. mo veLeft press ent…" at bounding box center [986, 350] width 361 height 161
type textarea "hero.moveLeft(1)"
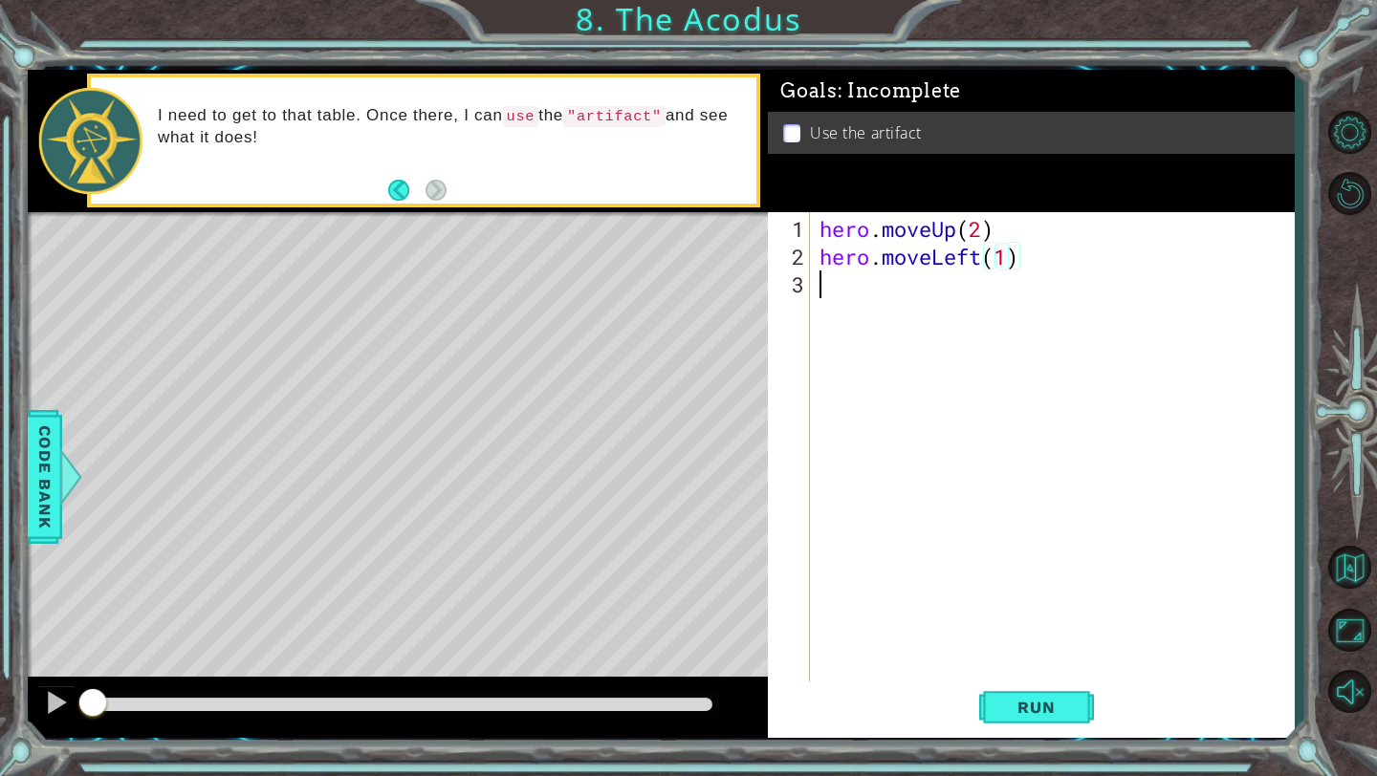
click at [922, 299] on div "hero . moveUp ( 2 ) hero . moveLeft ( 1 )" at bounding box center [1056, 478] width 483 height 527
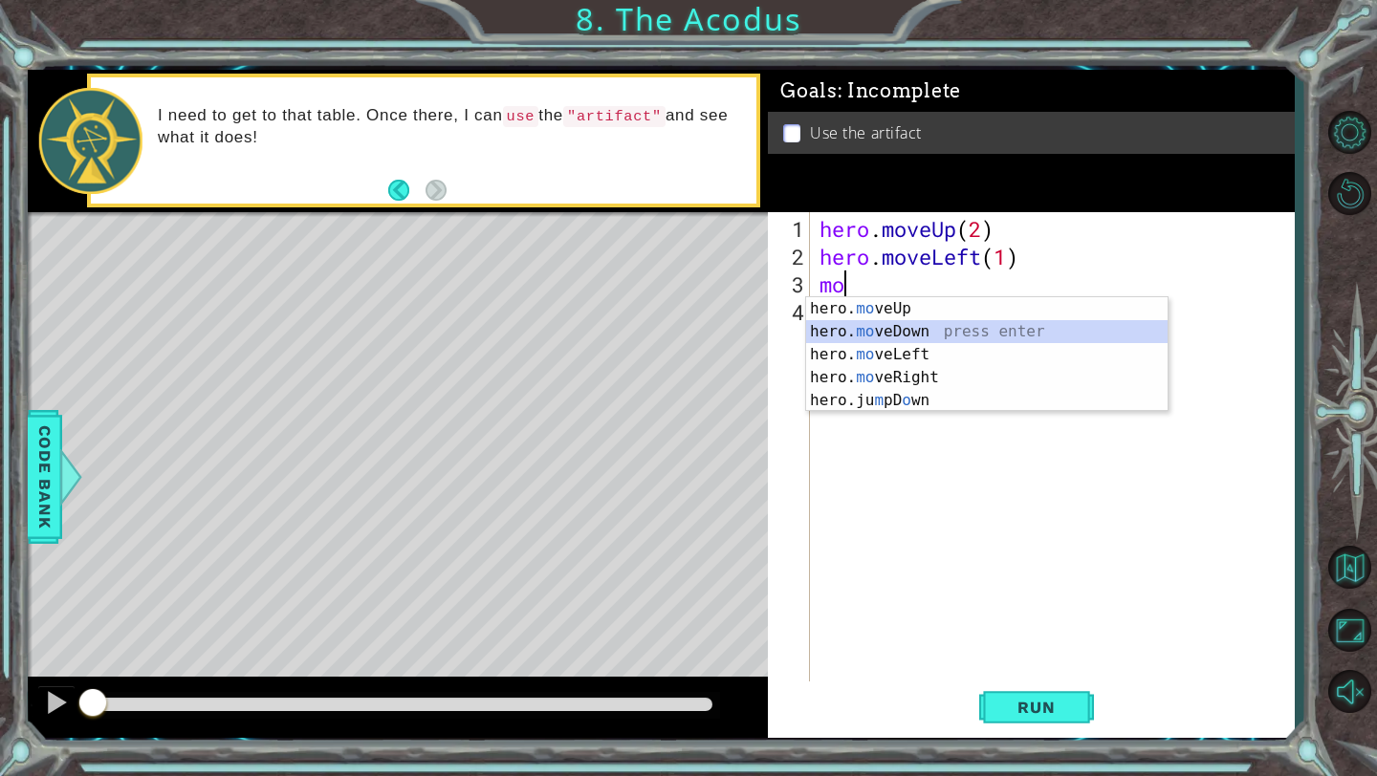
click at [931, 330] on div "hero. mo veUp press enter hero. mo veDown press enter hero. mo veLeft press ent…" at bounding box center [986, 377] width 361 height 161
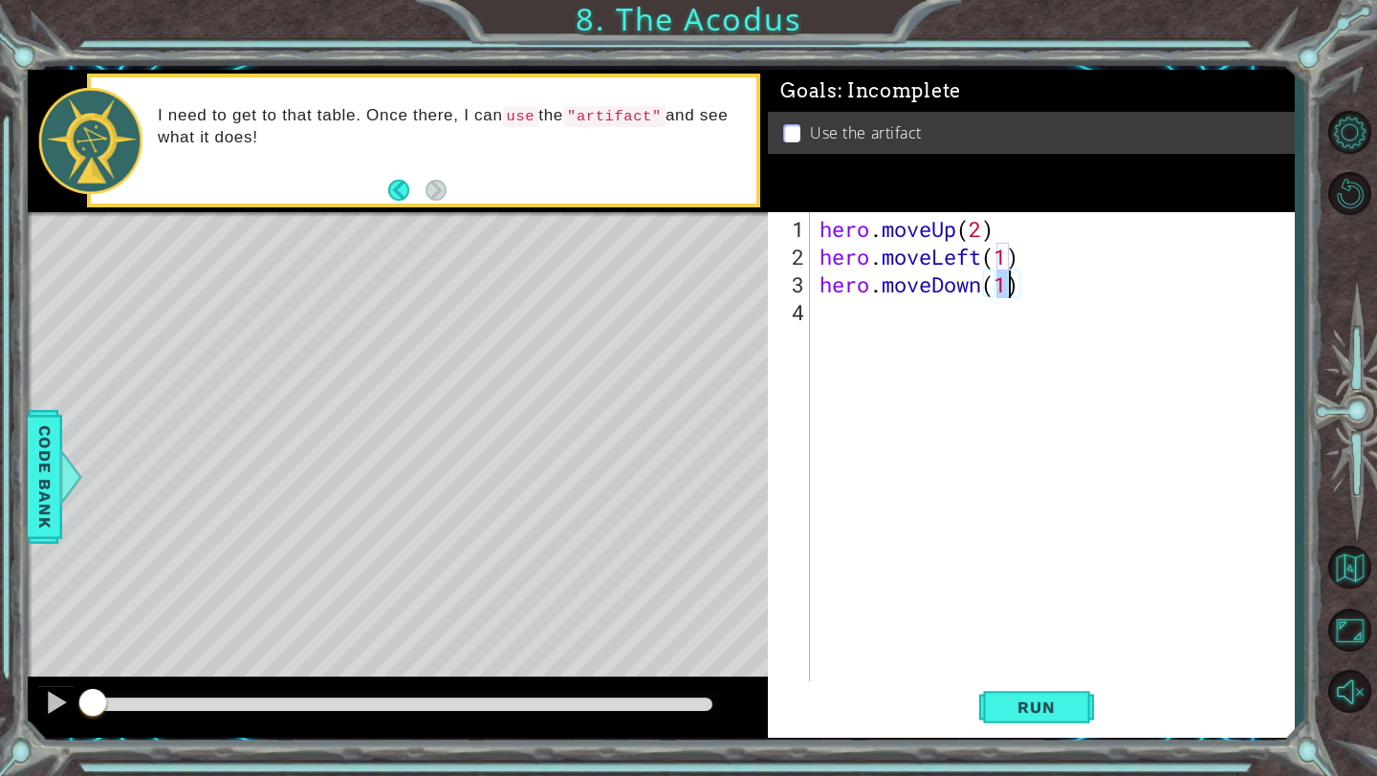
type textarea "hero.moveDown(2)"
type textarea "j"
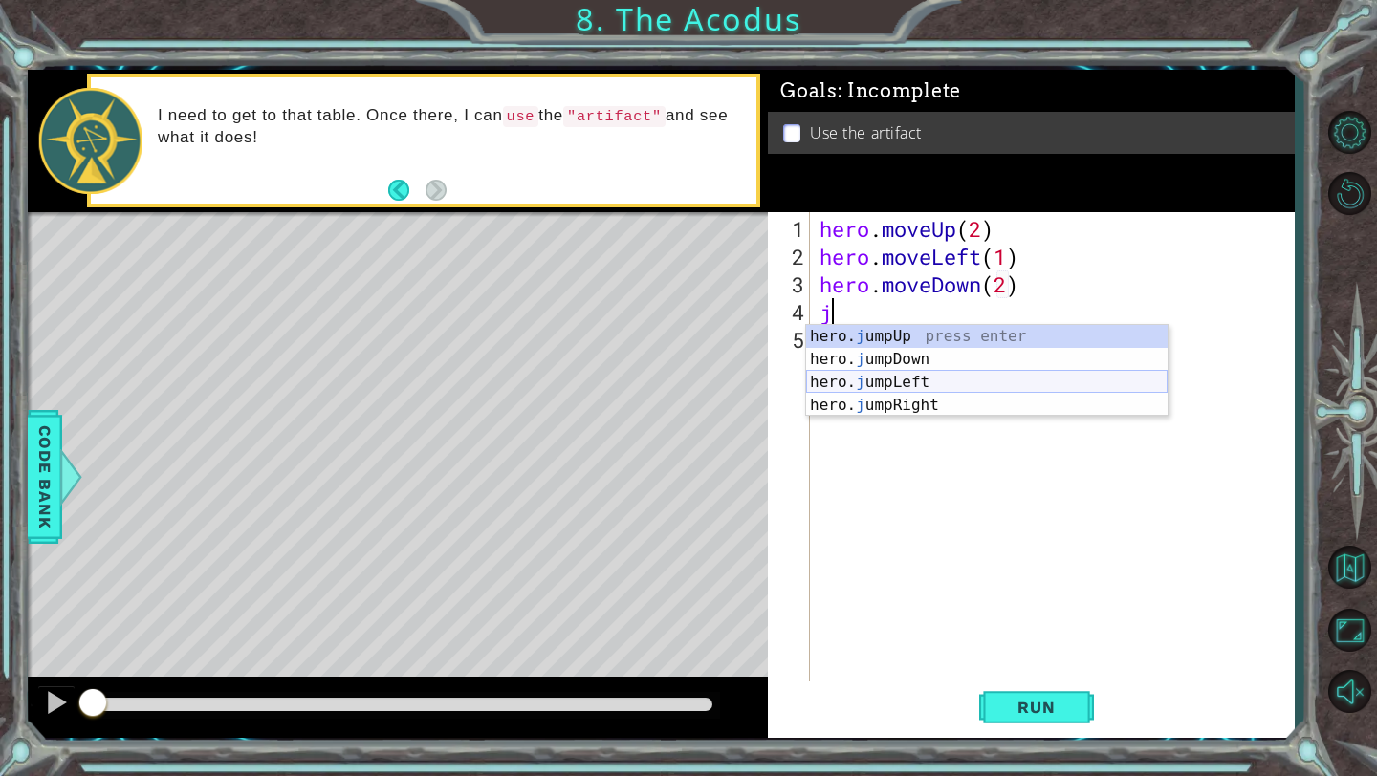
click at [919, 382] on div "hero. j umpUp press enter hero. j umpDown press enter hero. j umpLeft press ent…" at bounding box center [986, 394] width 361 height 138
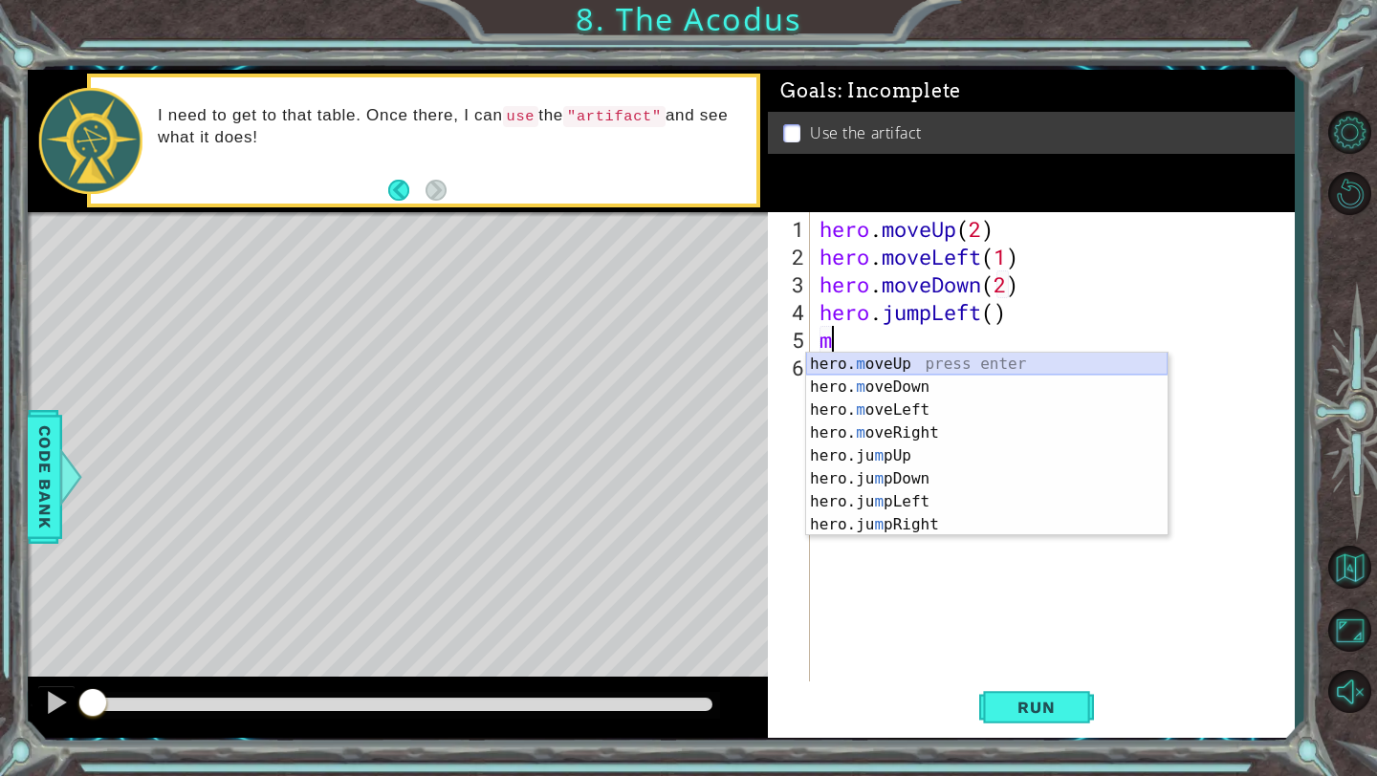
click at [905, 354] on div "hero. m oveUp press enter hero. m oveDown press enter hero. m oveLeft press ent…" at bounding box center [986, 467] width 361 height 229
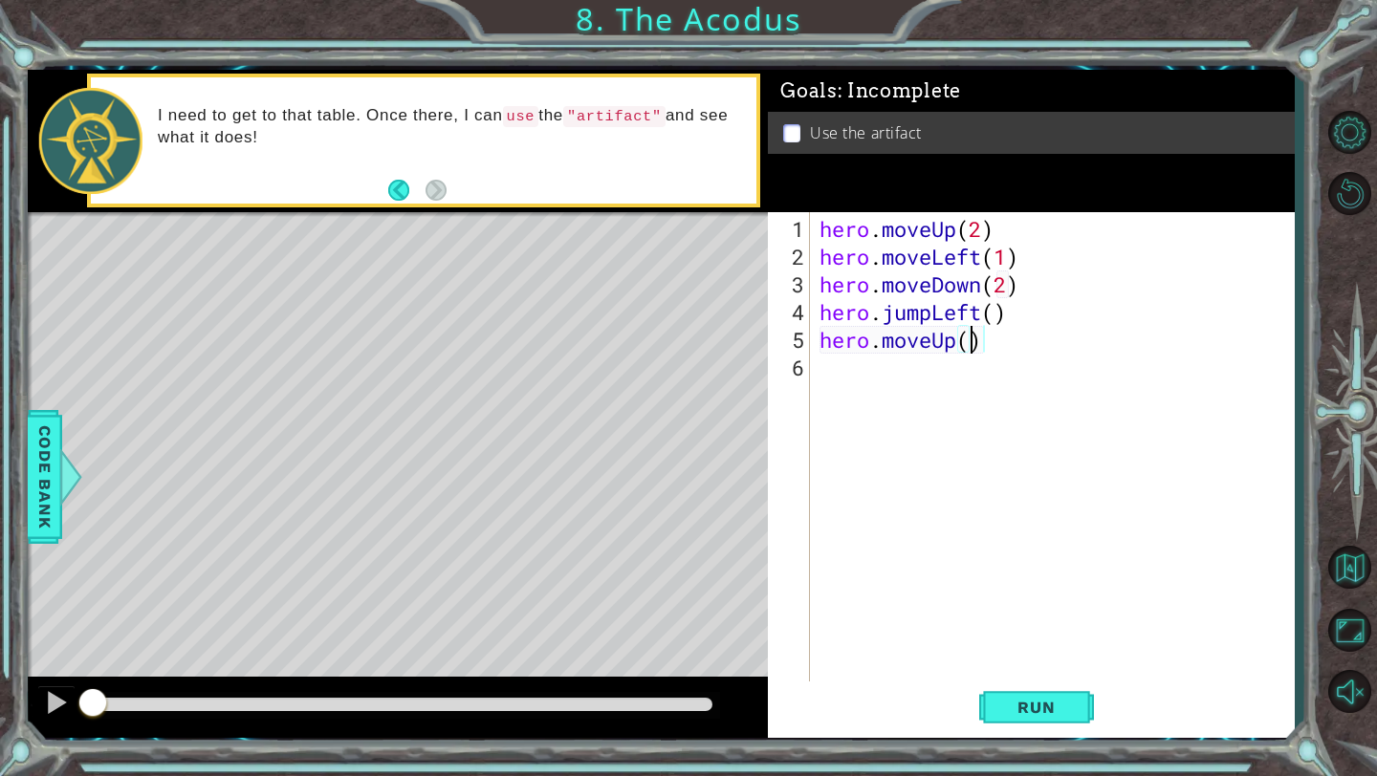
type textarea "hero.moveUp(2)"
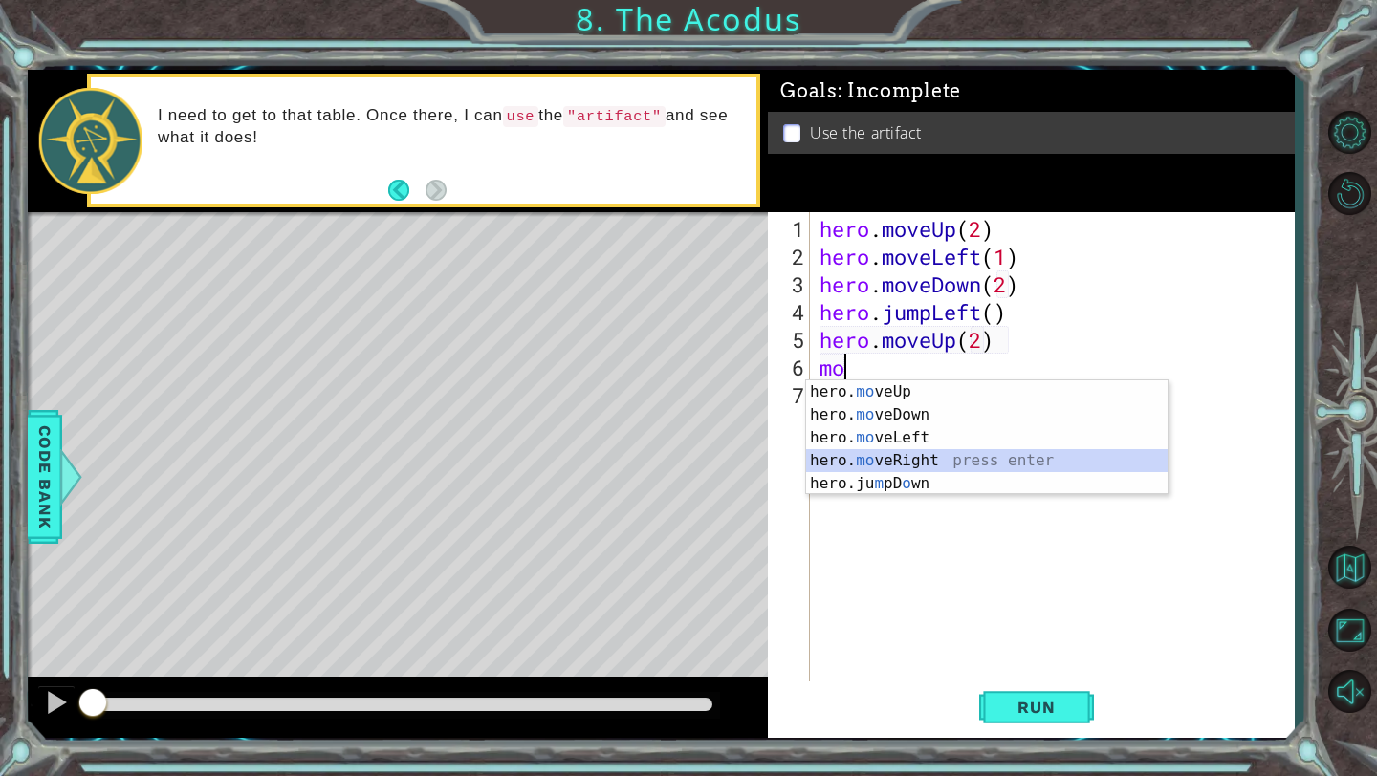
click at [916, 454] on div "hero. mo veUp press enter hero. mo veDown press enter hero. mo veLeft press ent…" at bounding box center [986, 460] width 361 height 161
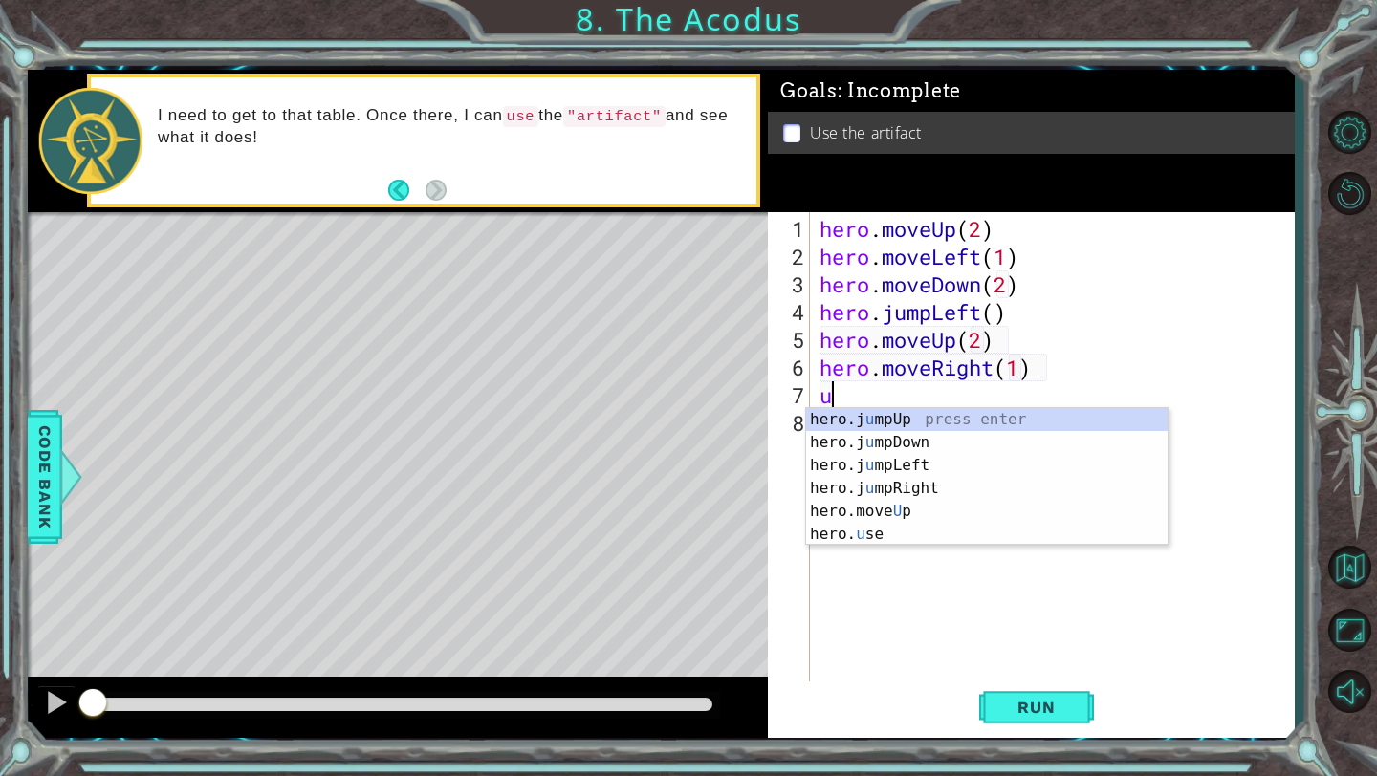
scroll to position [0, 10]
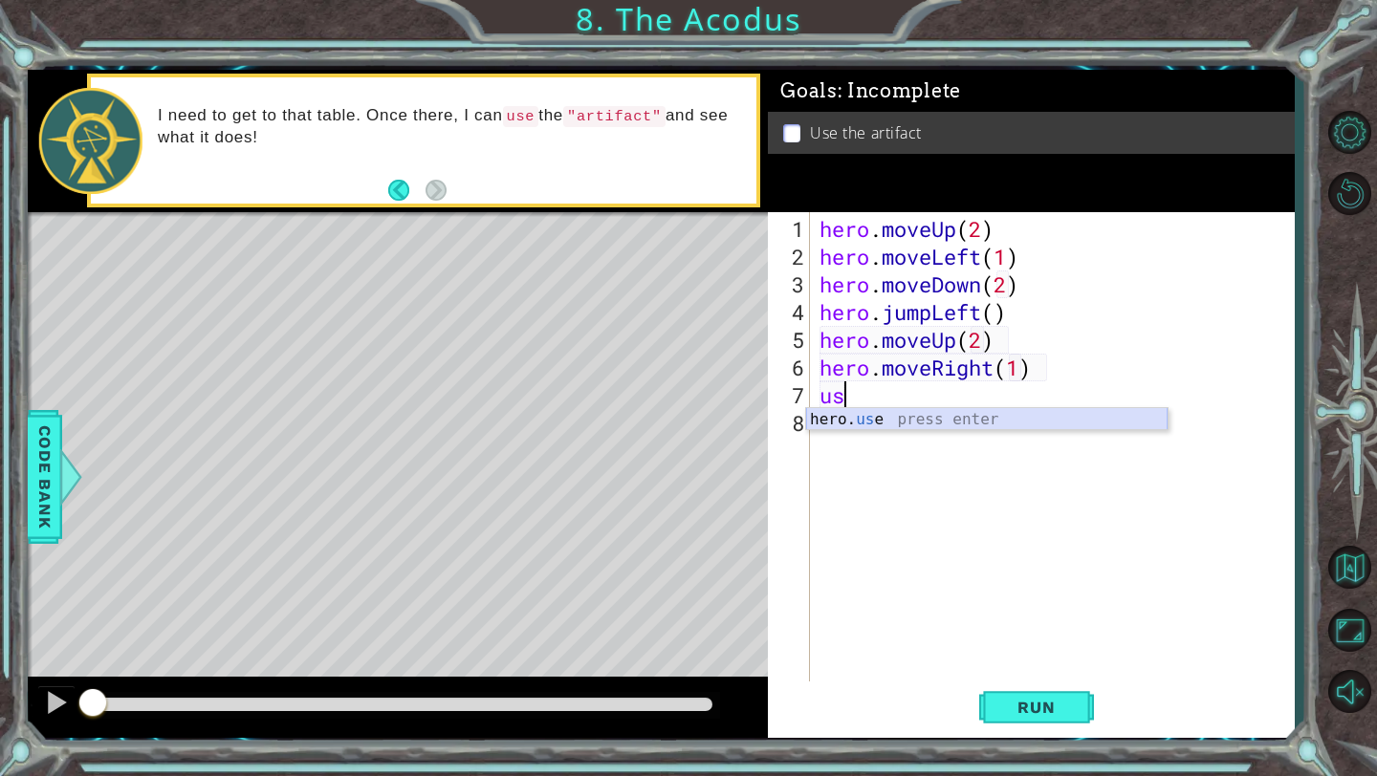
click at [885, 426] on div "hero. us e press enter" at bounding box center [986, 442] width 361 height 69
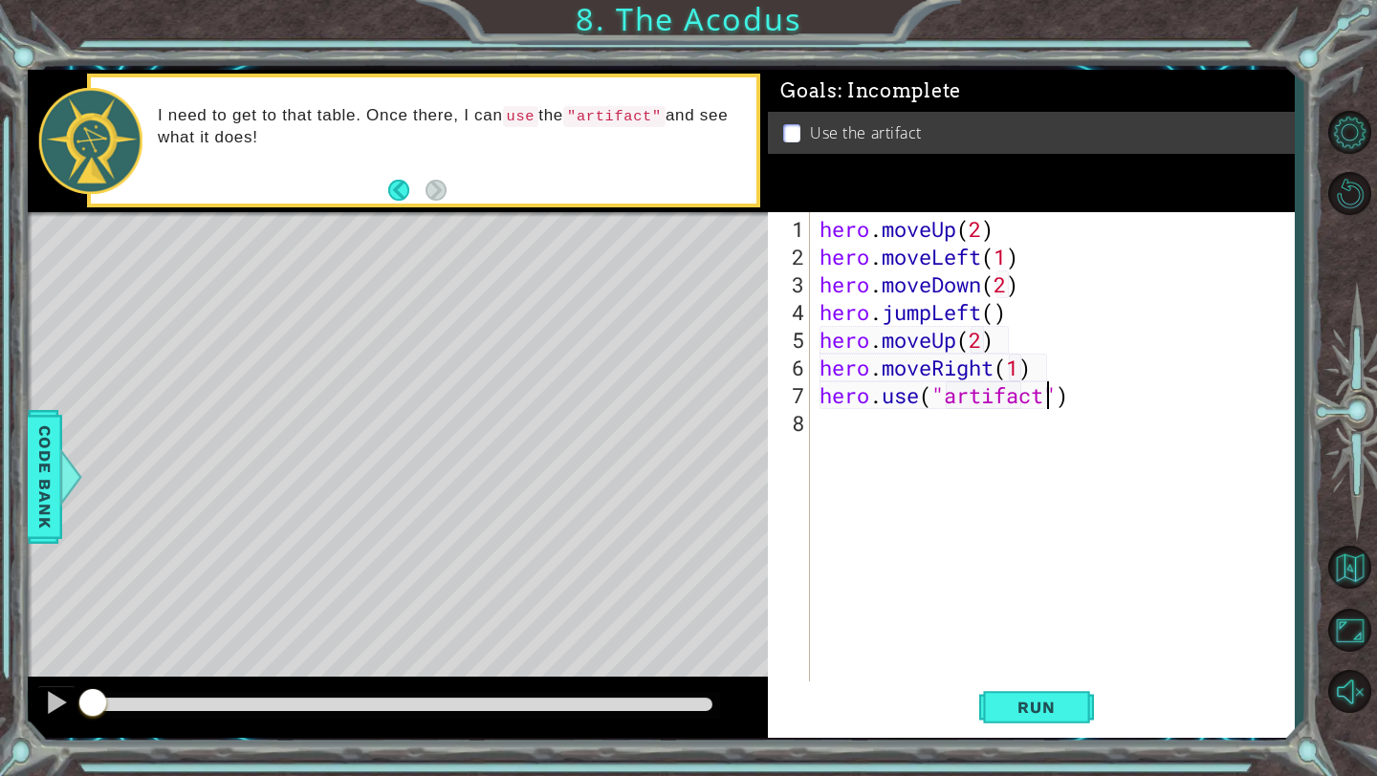
scroll to position [0, 11]
type textarea "hero.use("artifact")"
click at [1007, 705] on span "Run" at bounding box center [1036, 707] width 76 height 19
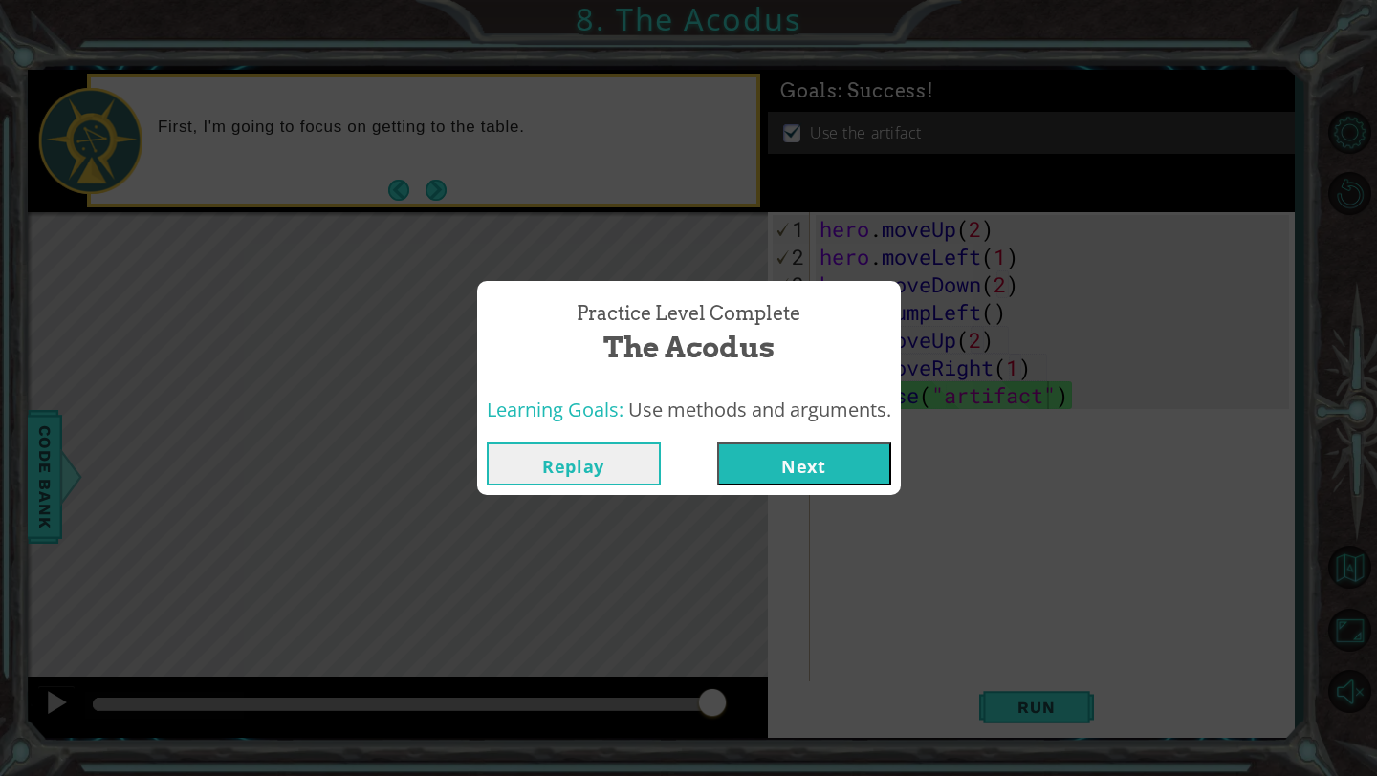
drag, startPoint x: 813, startPoint y: 319, endPoint x: 730, endPoint y: 329, distance: 82.8
click at [730, 329] on div "Practice Level Complete The Acodus" at bounding box center [689, 334] width 404 height 87
click at [830, 344] on div "Practice Level Complete The Acodus" at bounding box center [689, 334] width 404 height 87
click at [615, 473] on button "Replay" at bounding box center [574, 464] width 174 height 43
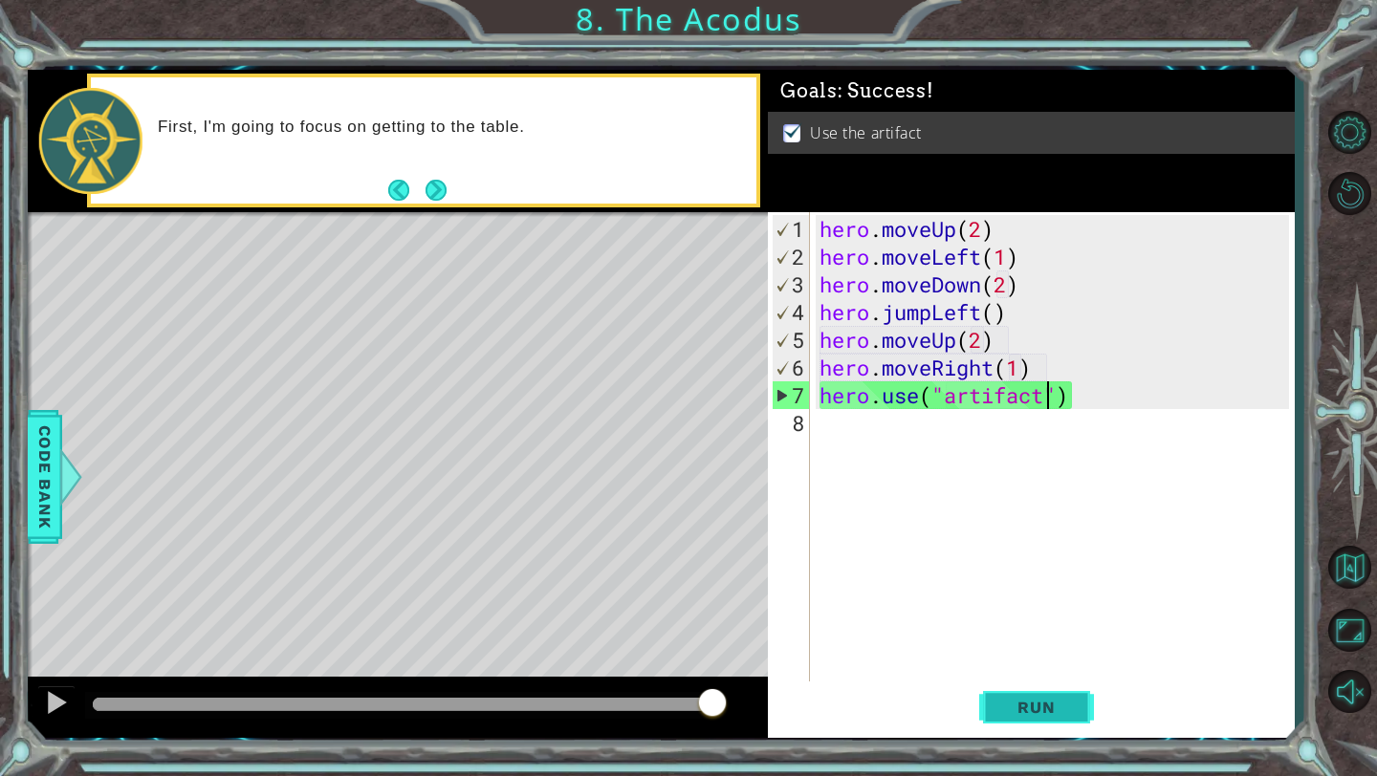
click at [1053, 712] on span "Run" at bounding box center [1036, 707] width 76 height 19
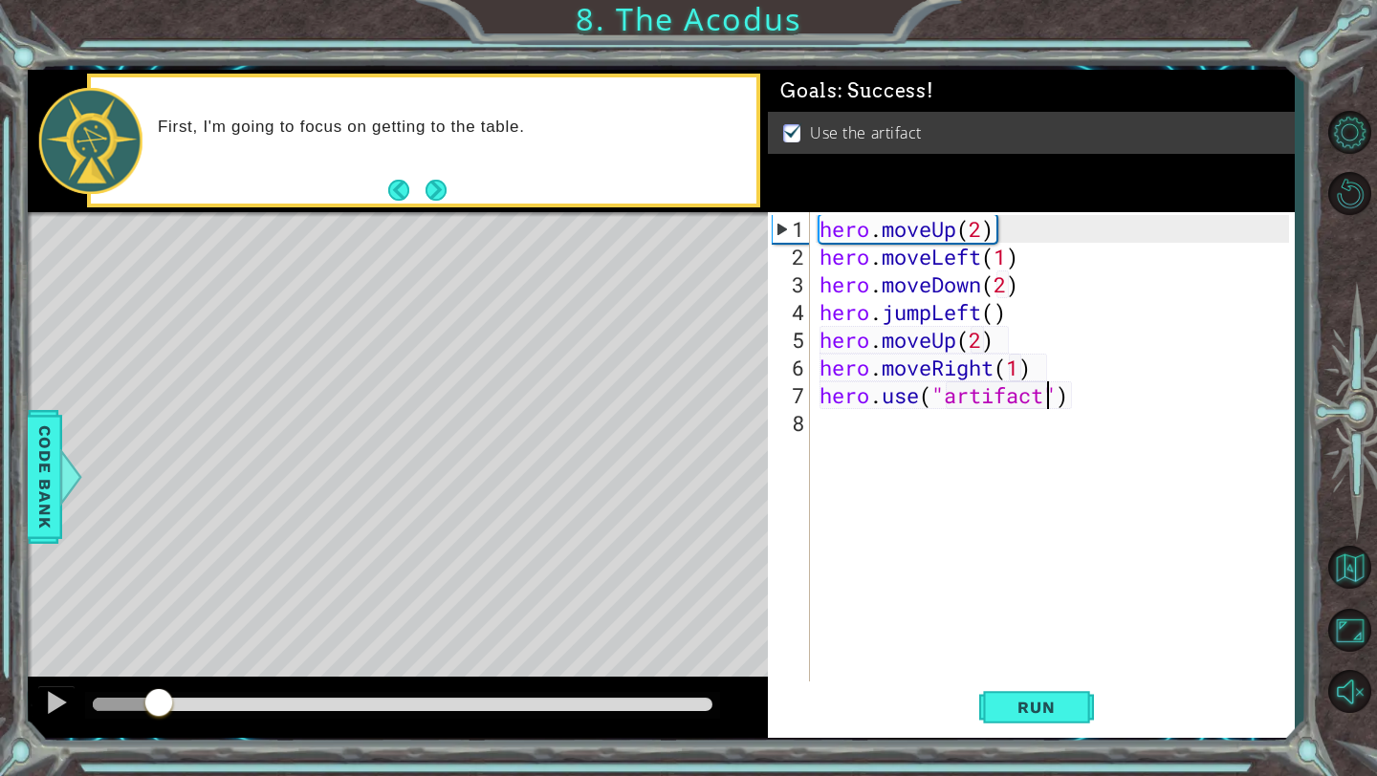
drag, startPoint x: 160, startPoint y: 698, endPoint x: 1068, endPoint y: 775, distance: 911.5
click at [1068, 775] on div "1 ההההההההההההההההההההההההההההההההההההההההההההההההההההההההההההההההההההההההההההה…" at bounding box center [688, 388] width 1377 height 776
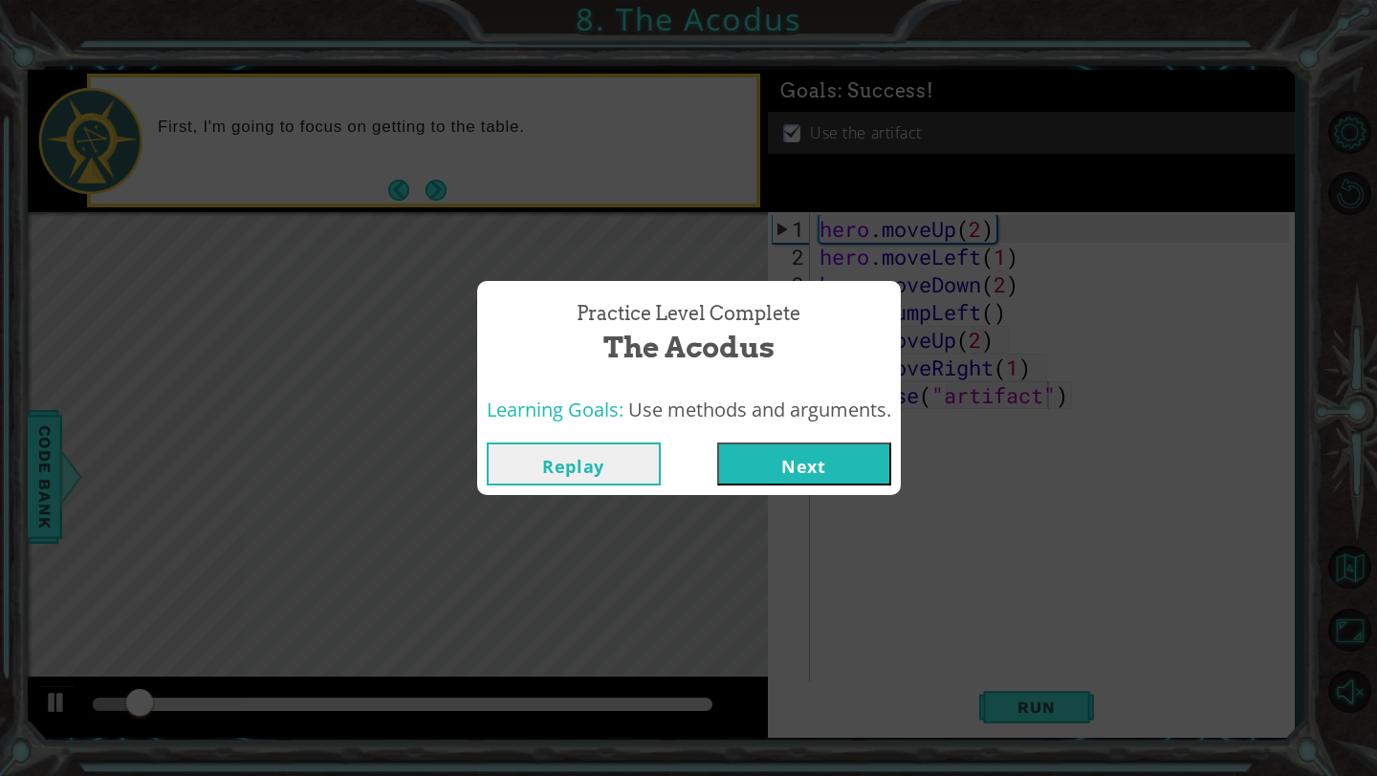
click at [842, 471] on button "Next" at bounding box center [804, 464] width 174 height 43
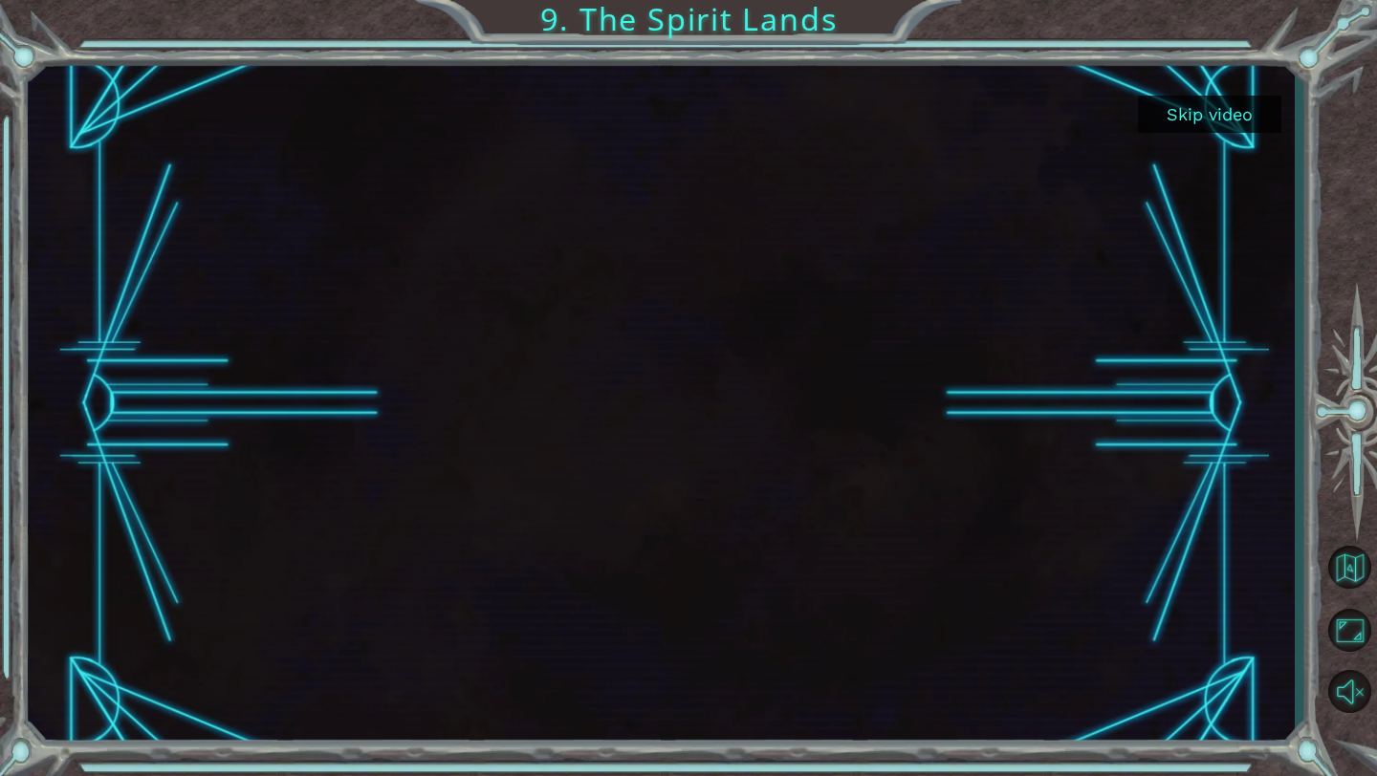
click at [1216, 109] on button "Skip video" at bounding box center [1209, 114] width 143 height 37
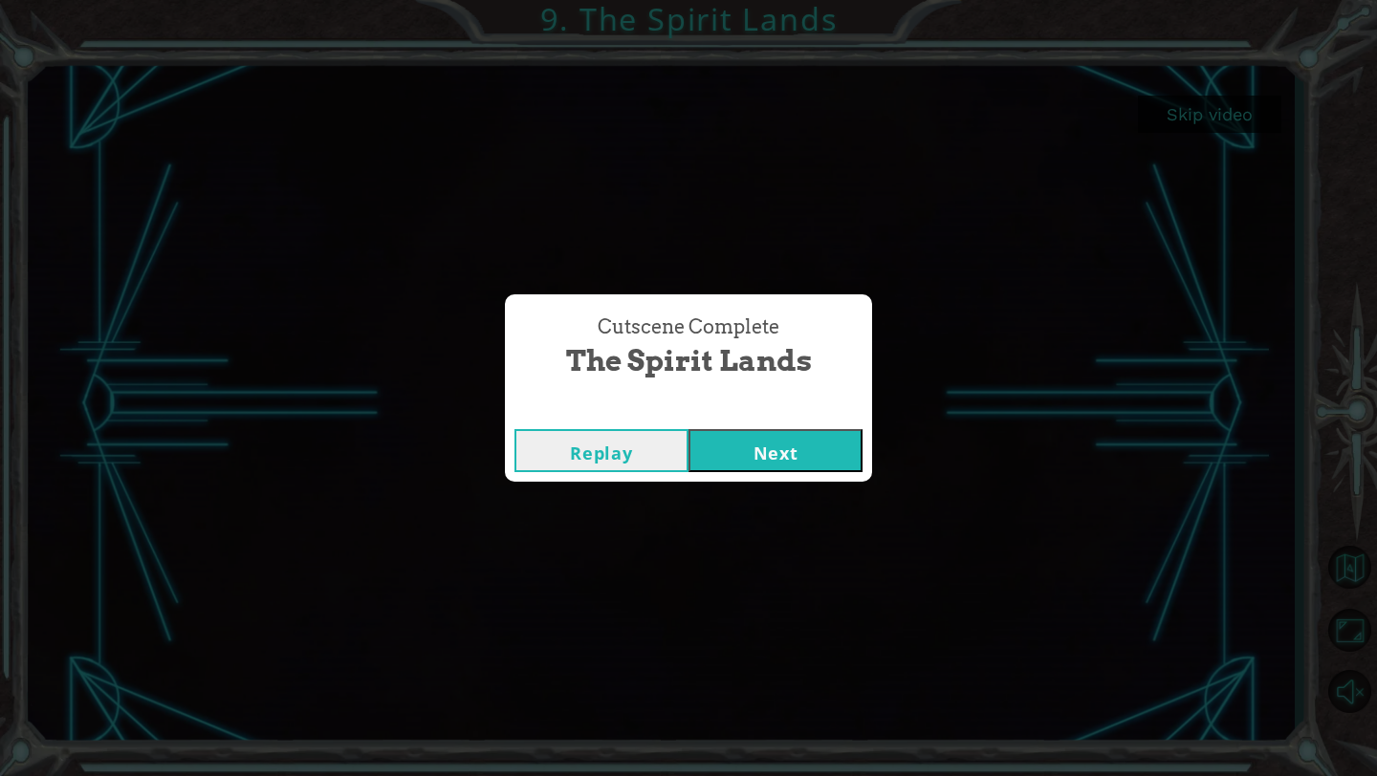
click at [738, 451] on button "Next" at bounding box center [775, 450] width 174 height 43
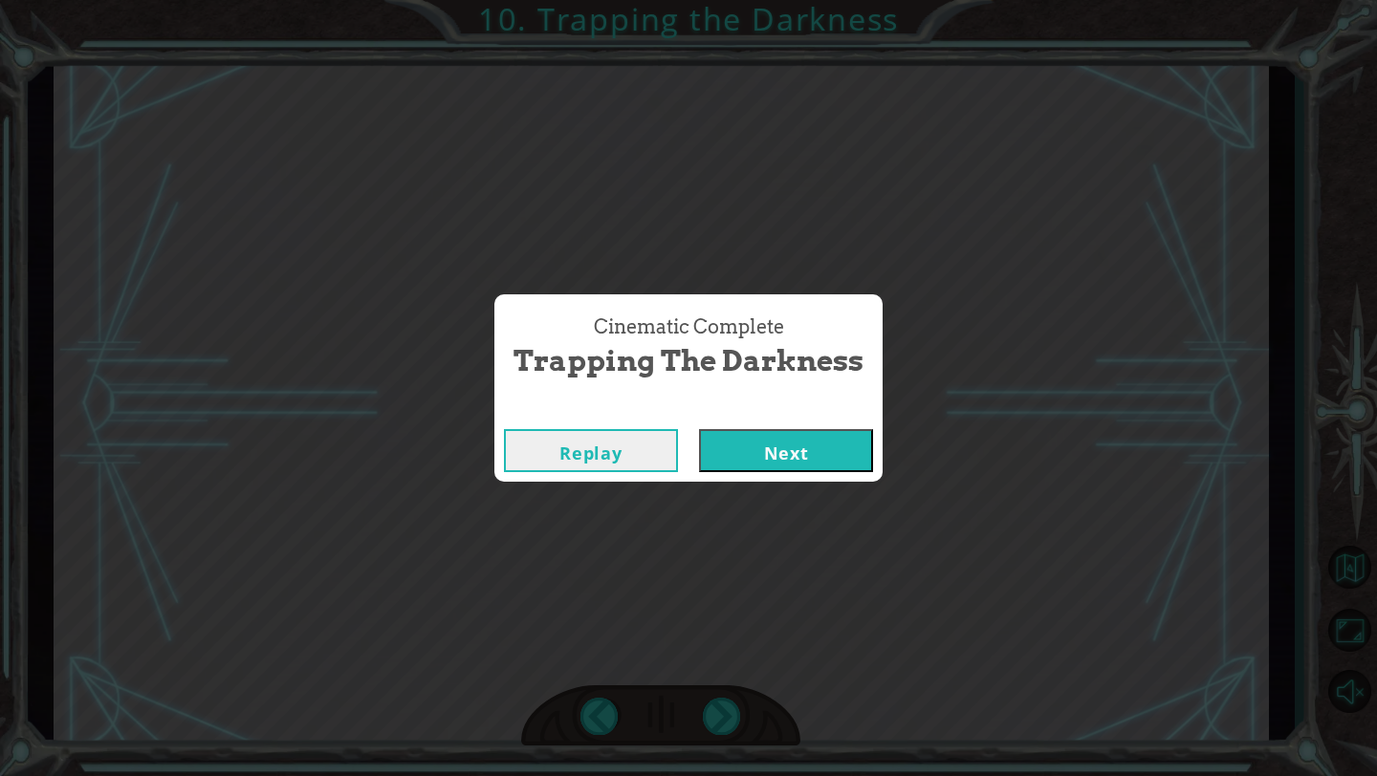
click at [759, 453] on button "Next" at bounding box center [786, 450] width 174 height 43
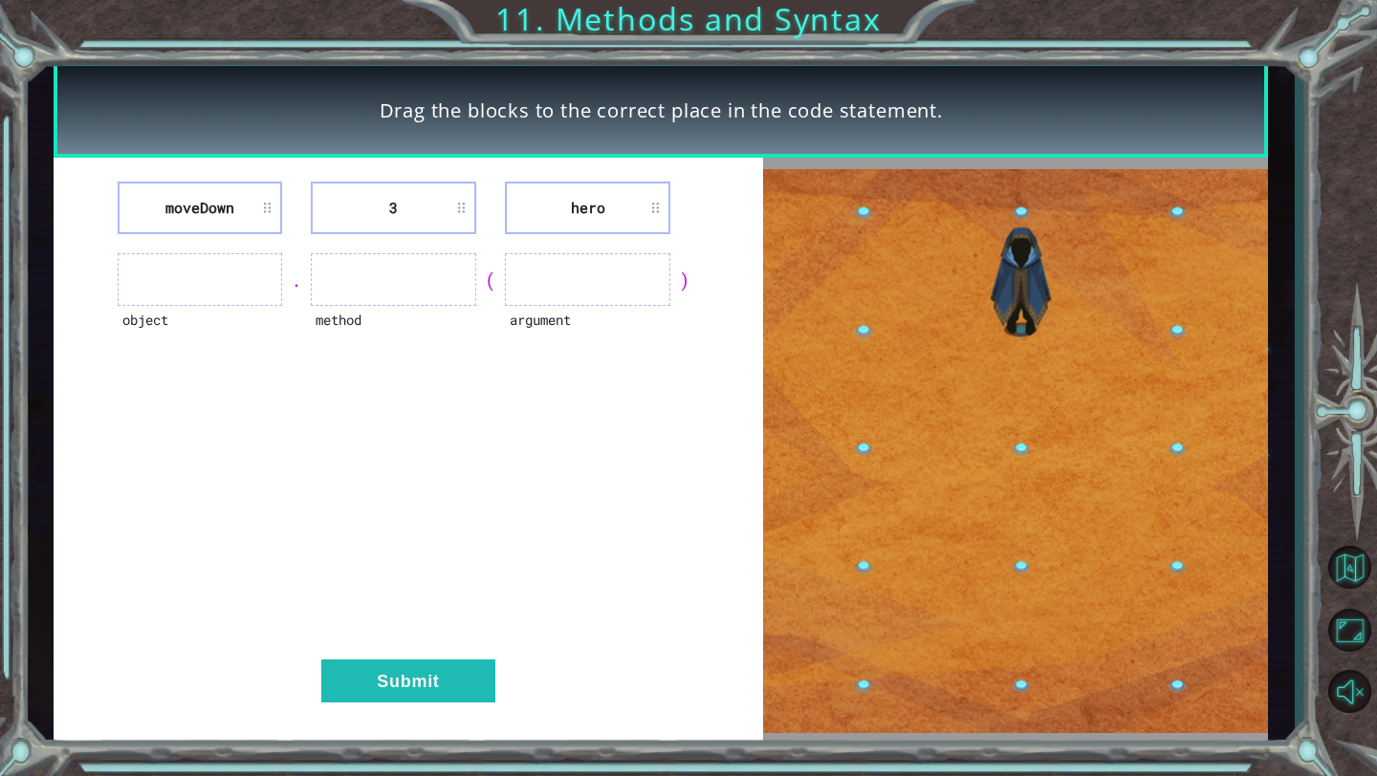
drag, startPoint x: 1027, startPoint y: 627, endPoint x: 1012, endPoint y: 473, distance: 154.6
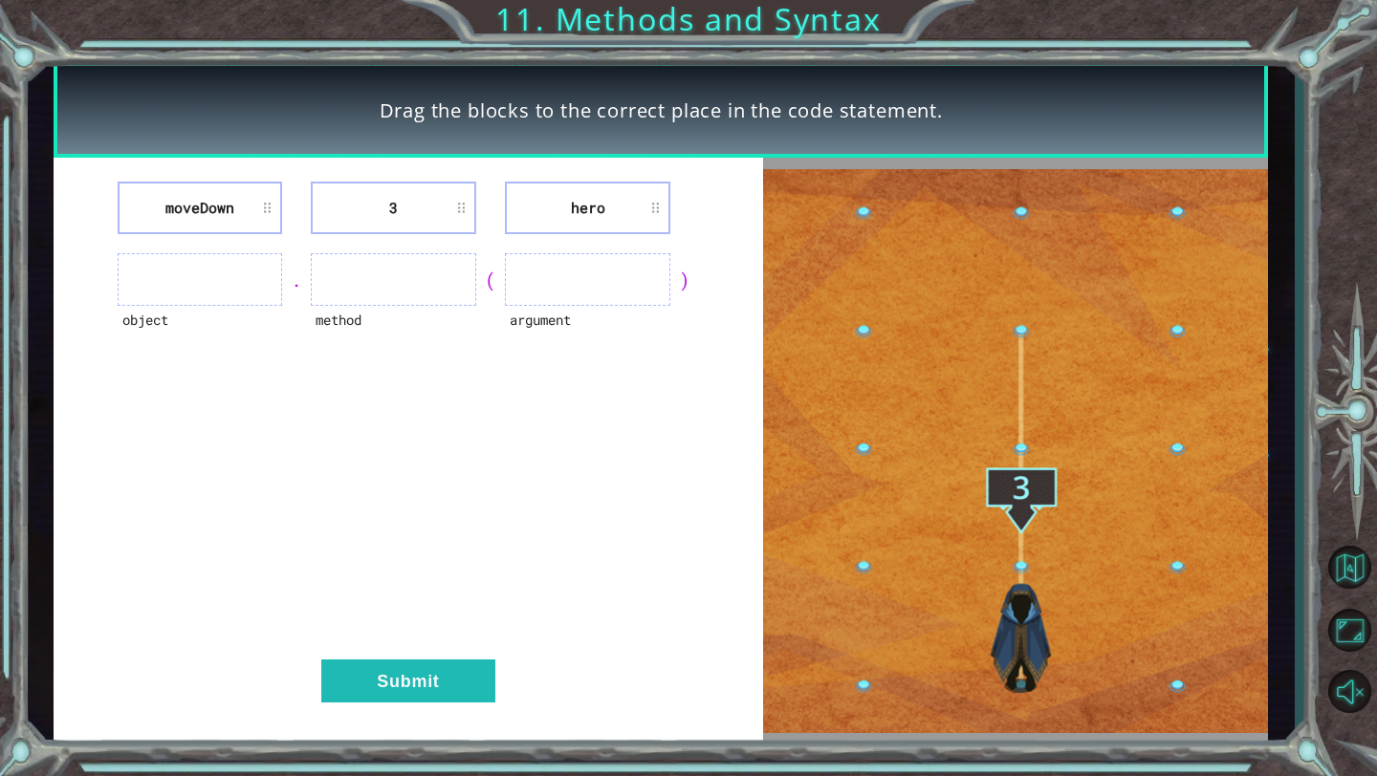
click at [611, 211] on li "hero" at bounding box center [587, 208] width 165 height 53
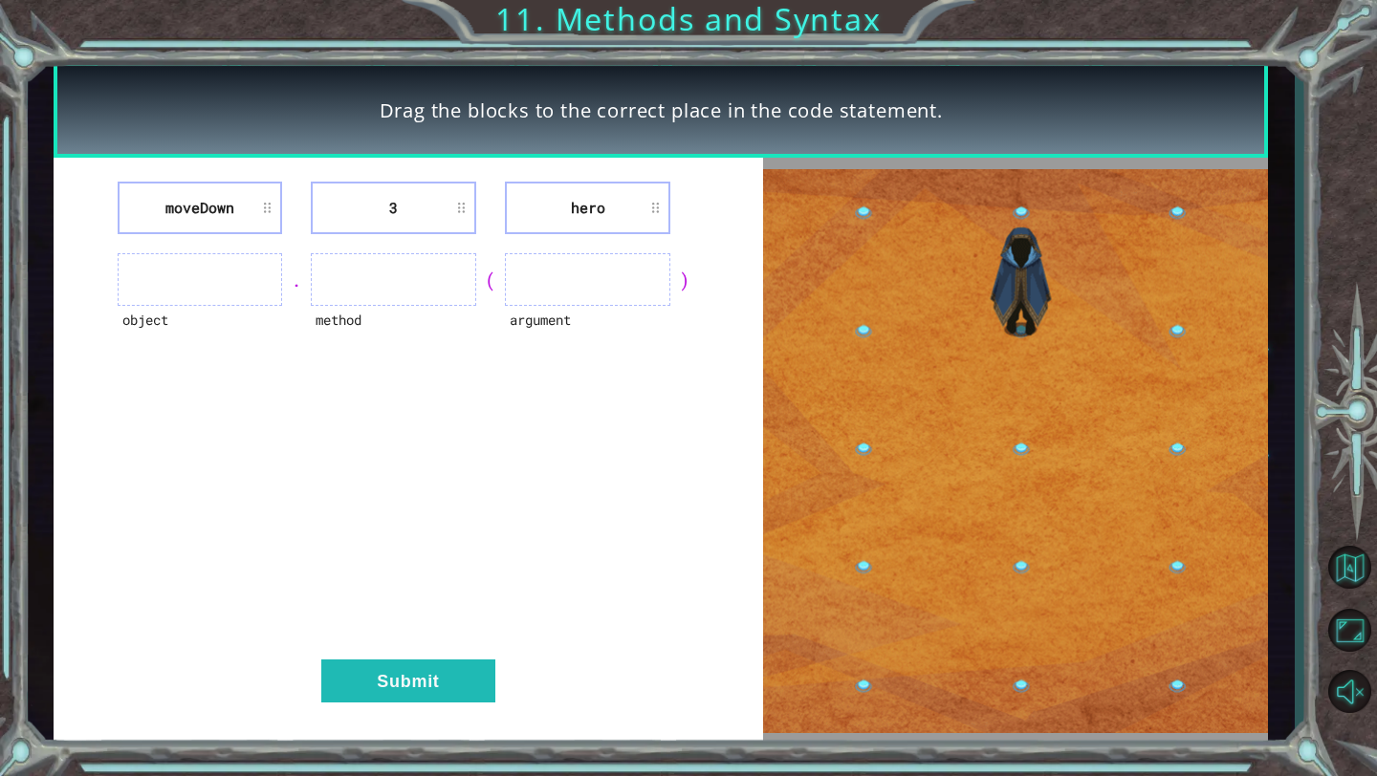
click at [202, 283] on ul at bounding box center [200, 279] width 165 height 53
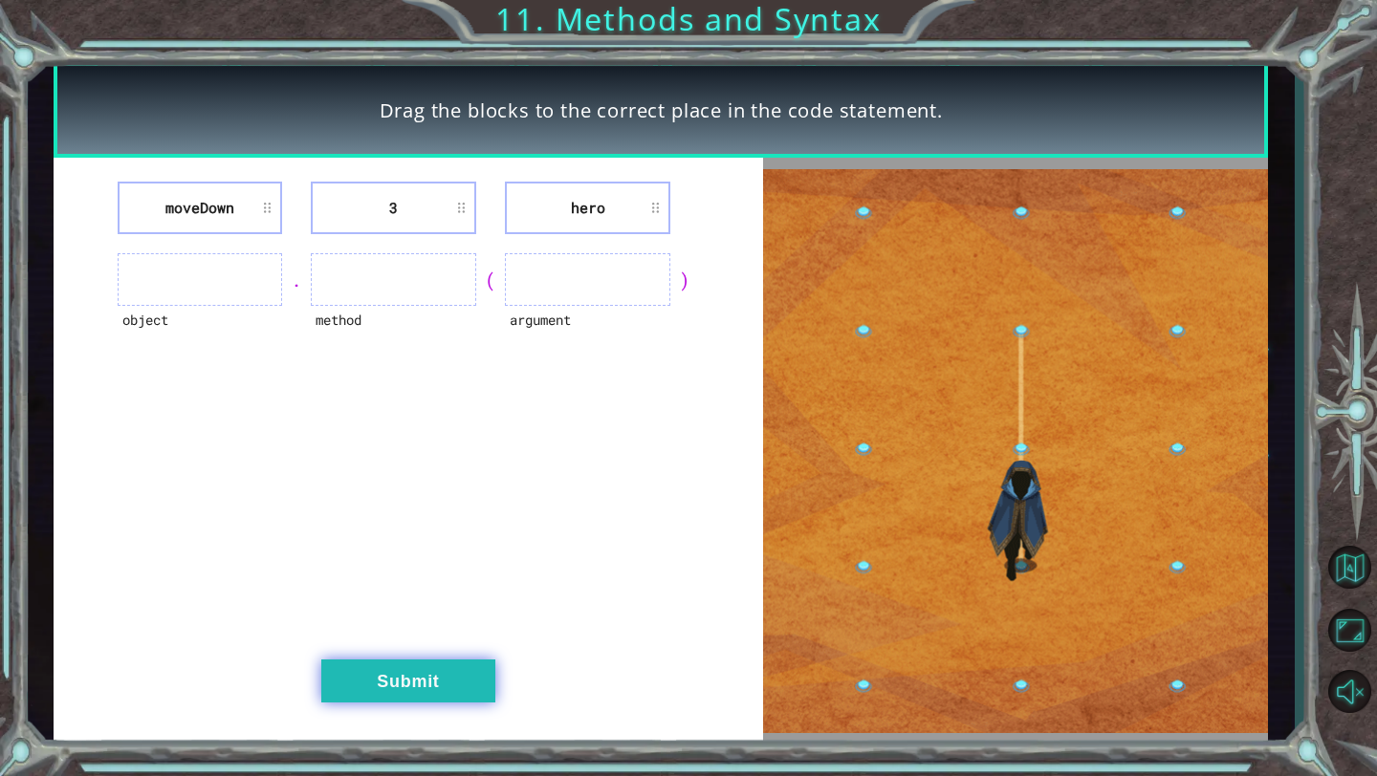
click at [402, 684] on button "Submit" at bounding box center [408, 681] width 174 height 43
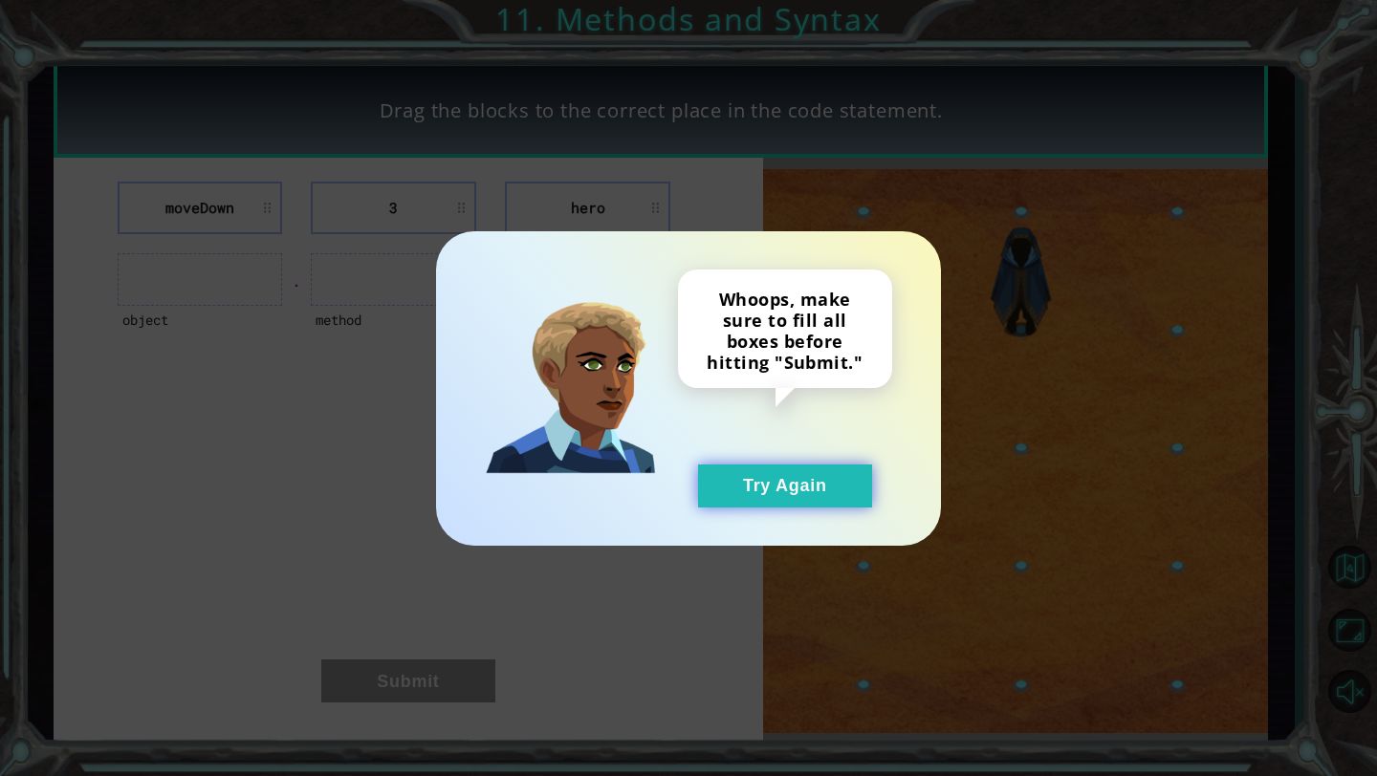
click at [751, 486] on button "Try Again" at bounding box center [785, 486] width 174 height 43
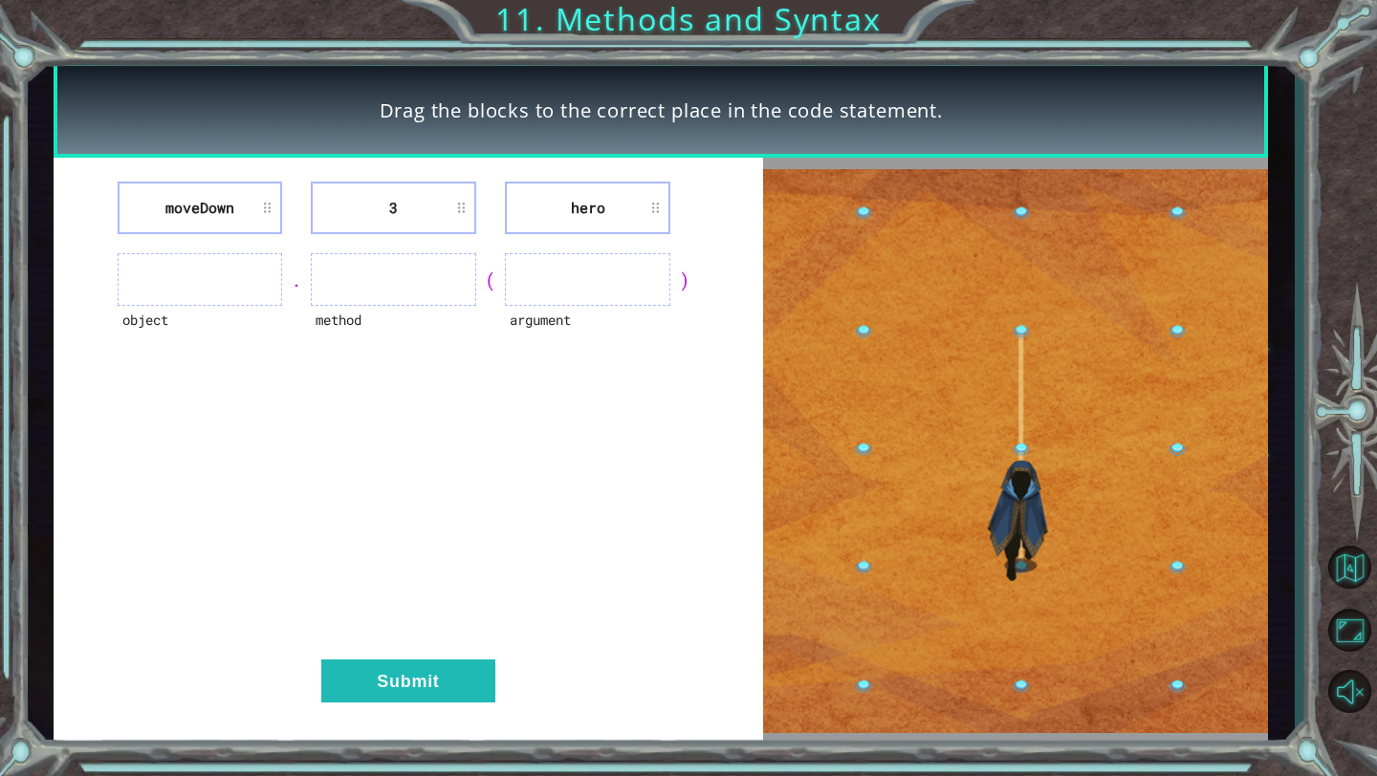
click at [413, 226] on li "3" at bounding box center [393, 208] width 165 height 53
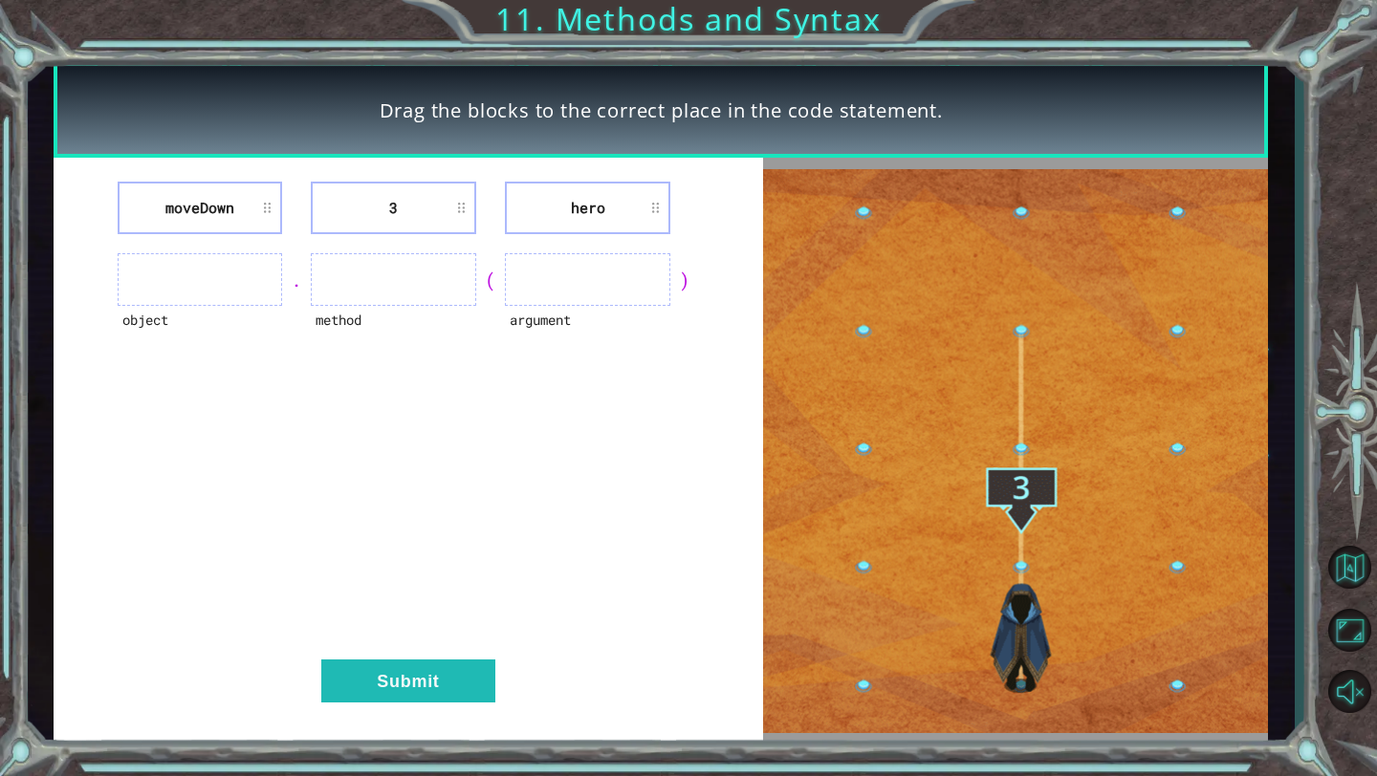
click at [390, 211] on li "3" at bounding box center [393, 208] width 165 height 53
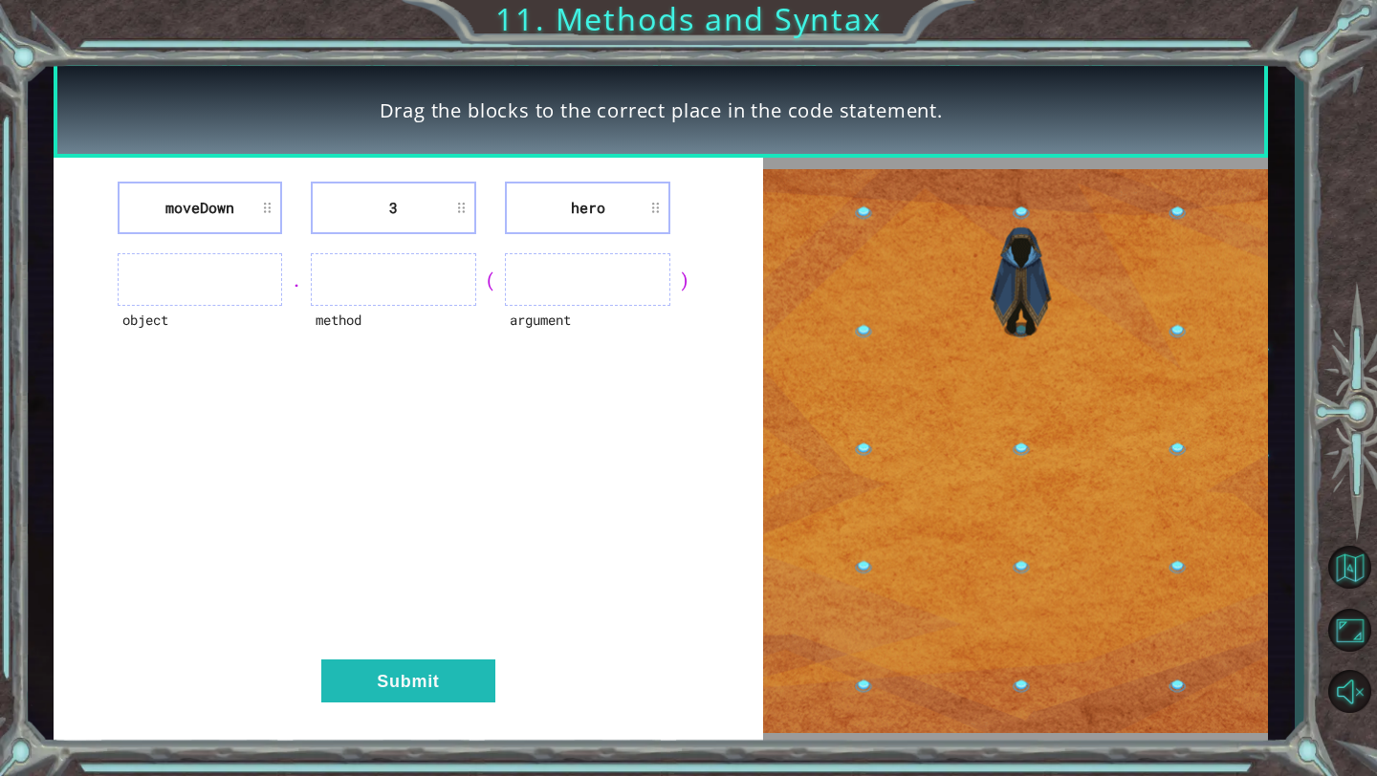
click at [247, 215] on li "moveDown" at bounding box center [200, 208] width 165 height 53
click at [263, 205] on li "moveDown" at bounding box center [200, 208] width 165 height 53
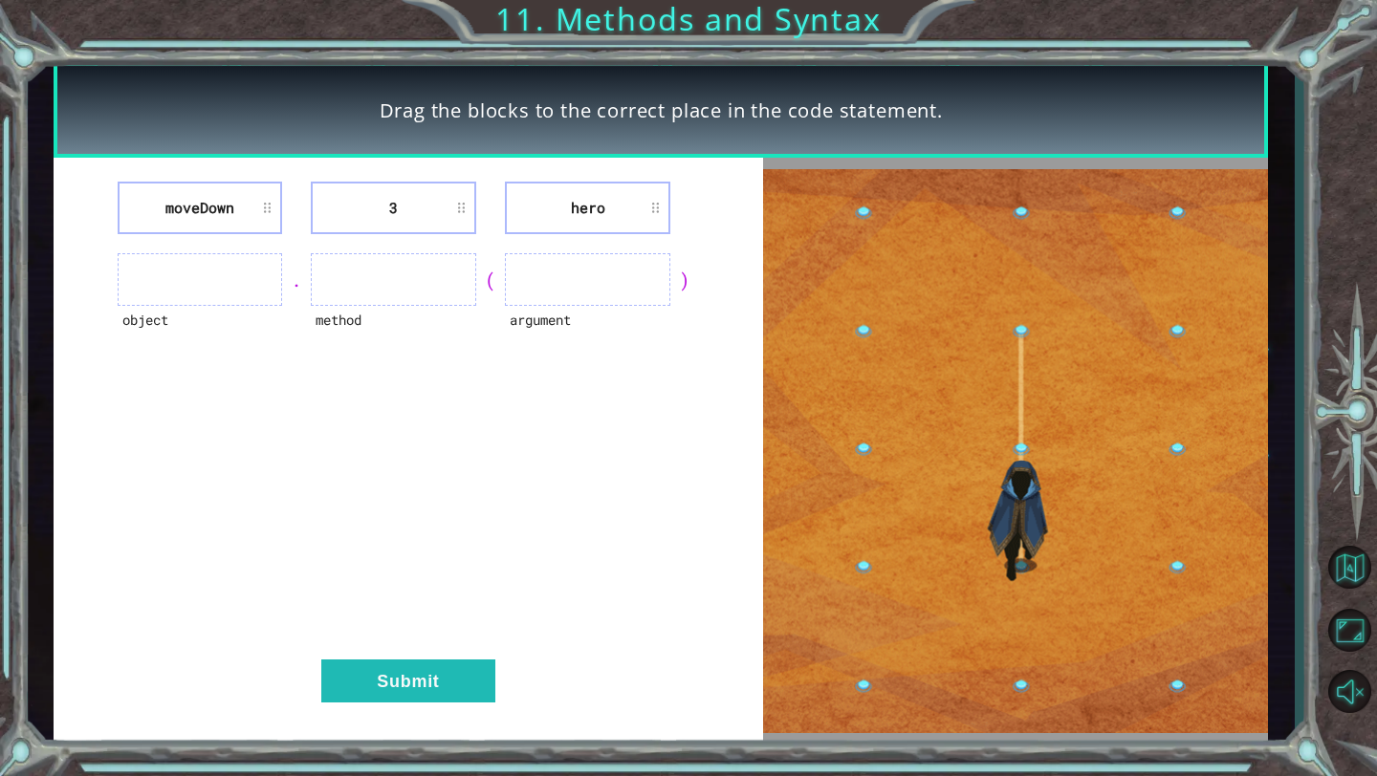
click at [252, 267] on ul at bounding box center [200, 279] width 165 height 53
click at [563, 267] on ul at bounding box center [587, 279] width 165 height 53
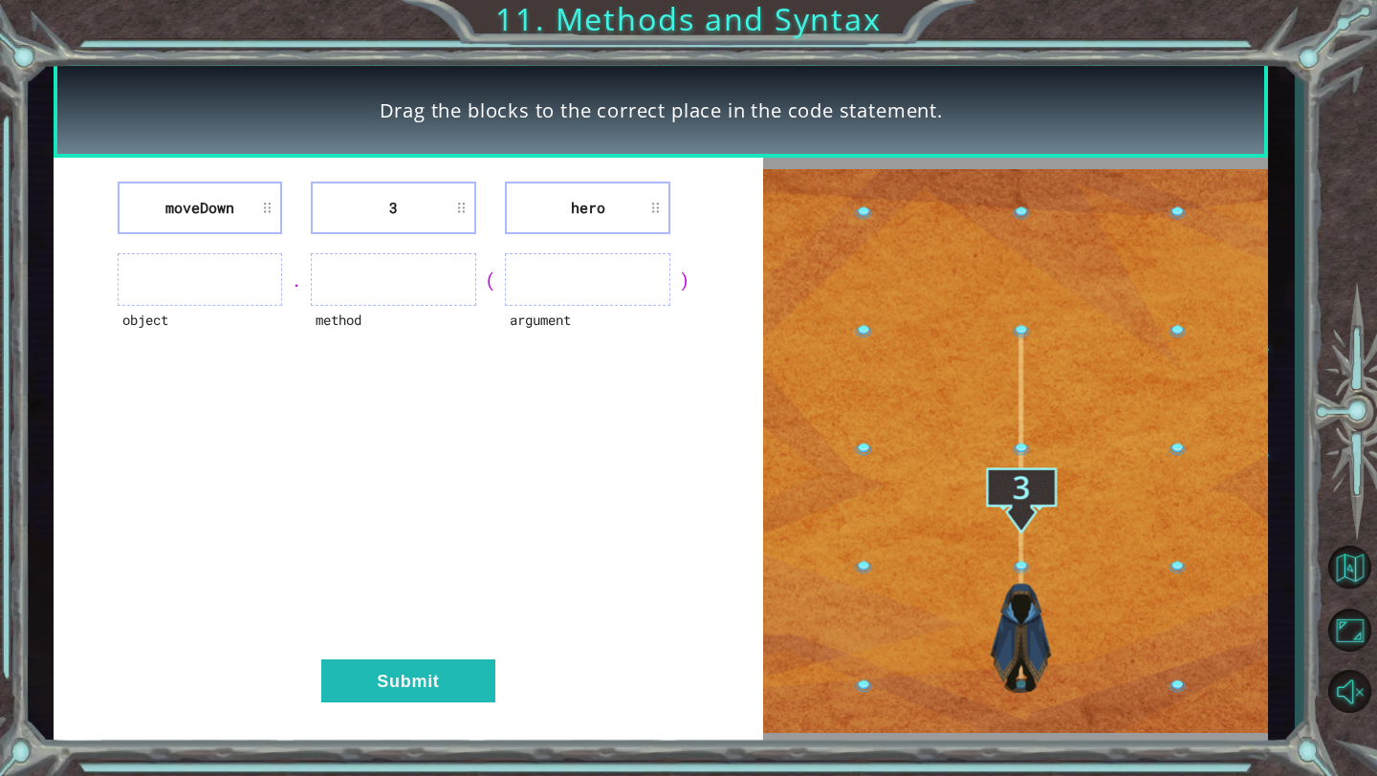
click at [588, 291] on ul at bounding box center [587, 279] width 165 height 53
click at [377, 295] on ul at bounding box center [393, 279] width 165 height 53
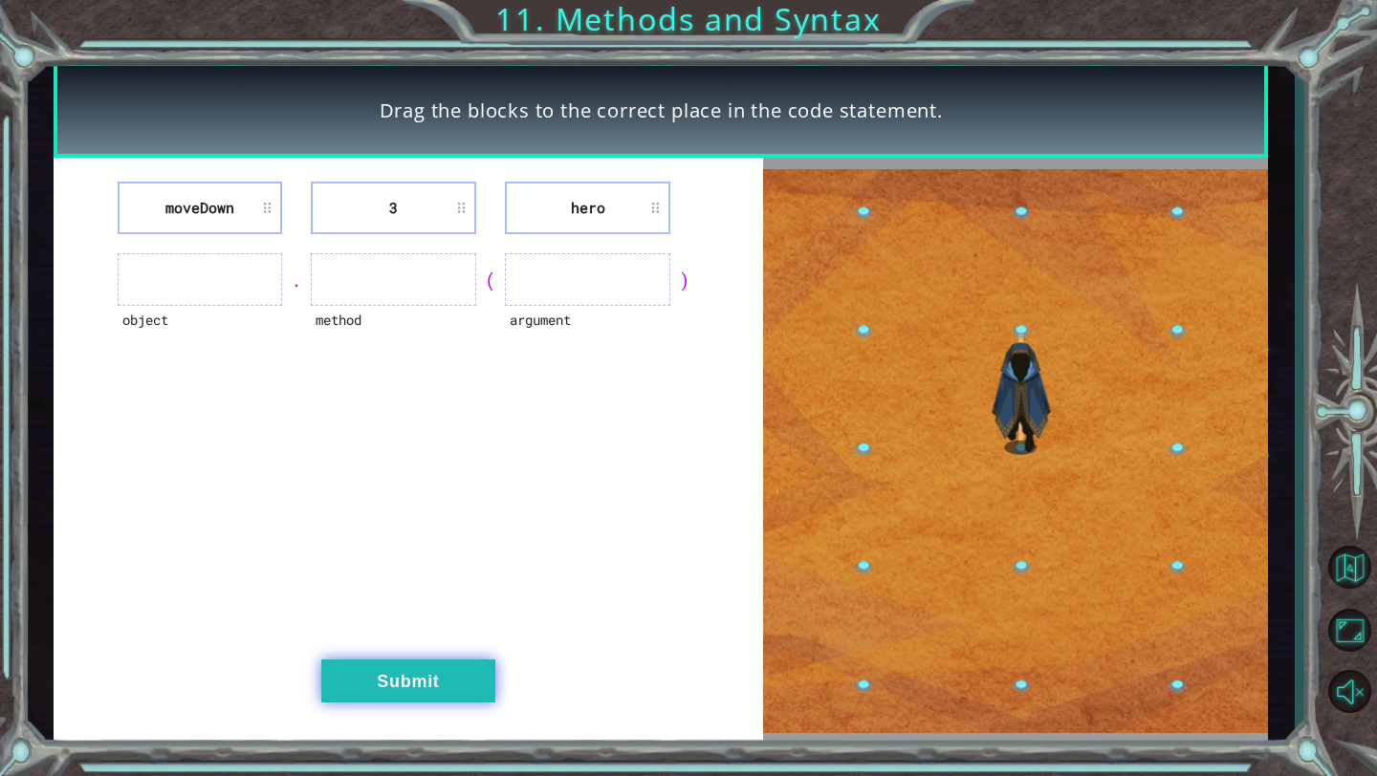
click at [385, 691] on button "Submit" at bounding box center [408, 681] width 174 height 43
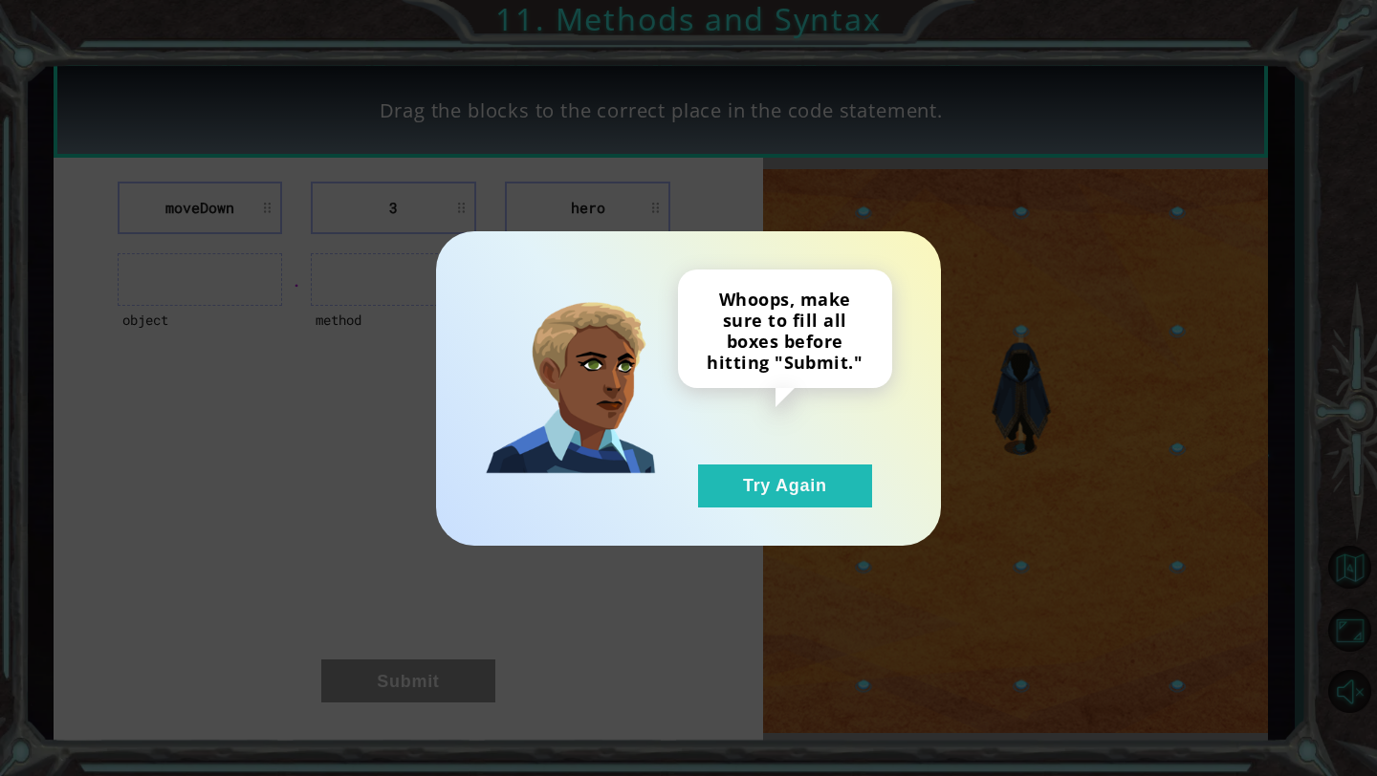
click at [392, 683] on div "Whoops, make sure to fill all boxes before hitting "Submit." Try Again" at bounding box center [688, 388] width 1377 height 776
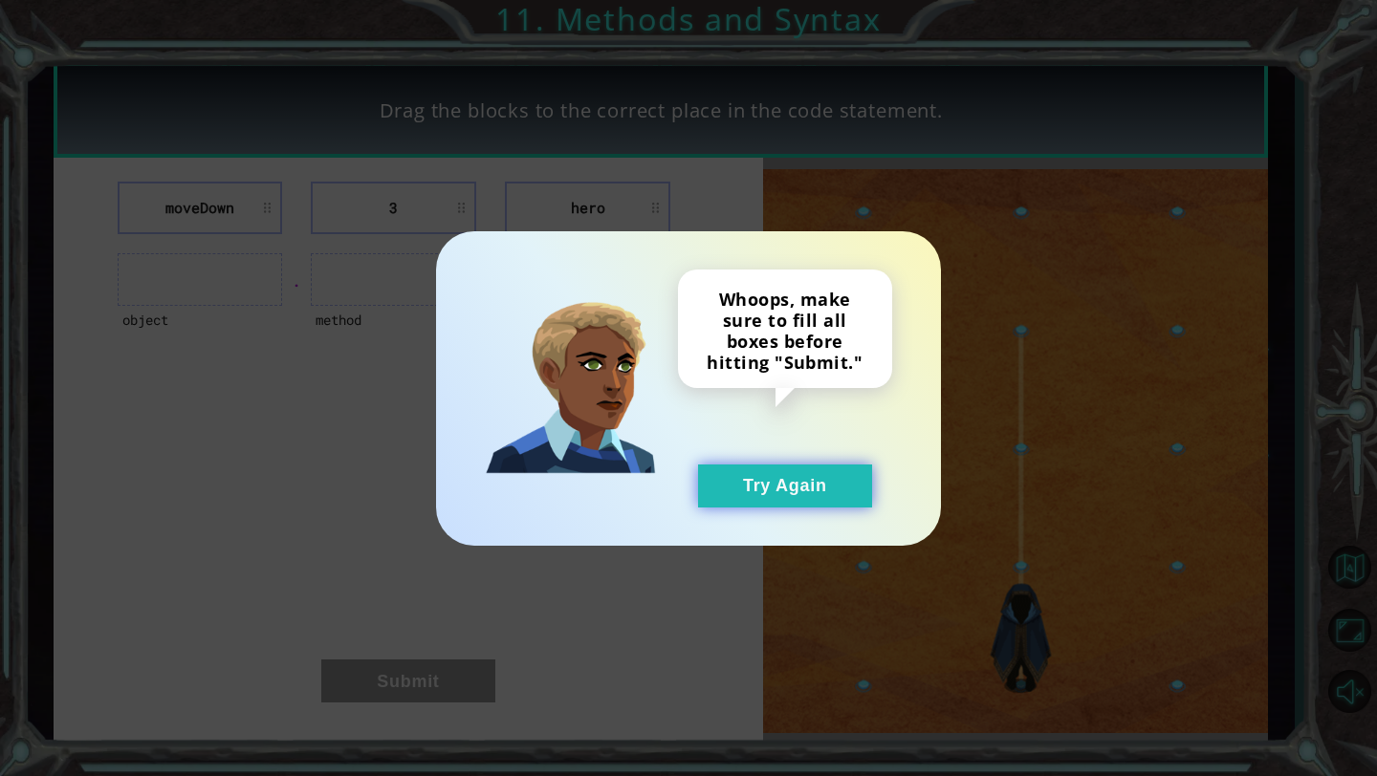
click at [761, 478] on button "Try Again" at bounding box center [785, 486] width 174 height 43
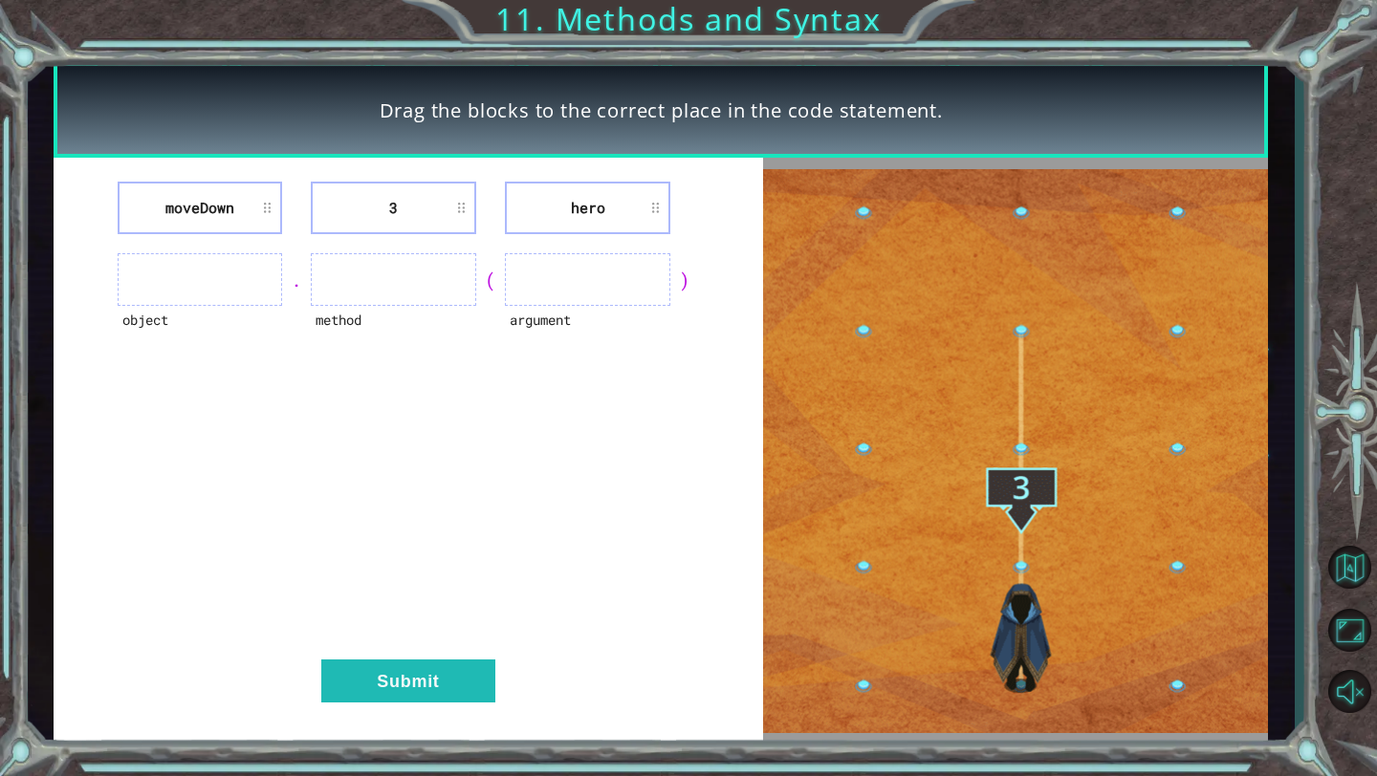
click at [258, 275] on ul at bounding box center [200, 279] width 165 height 53
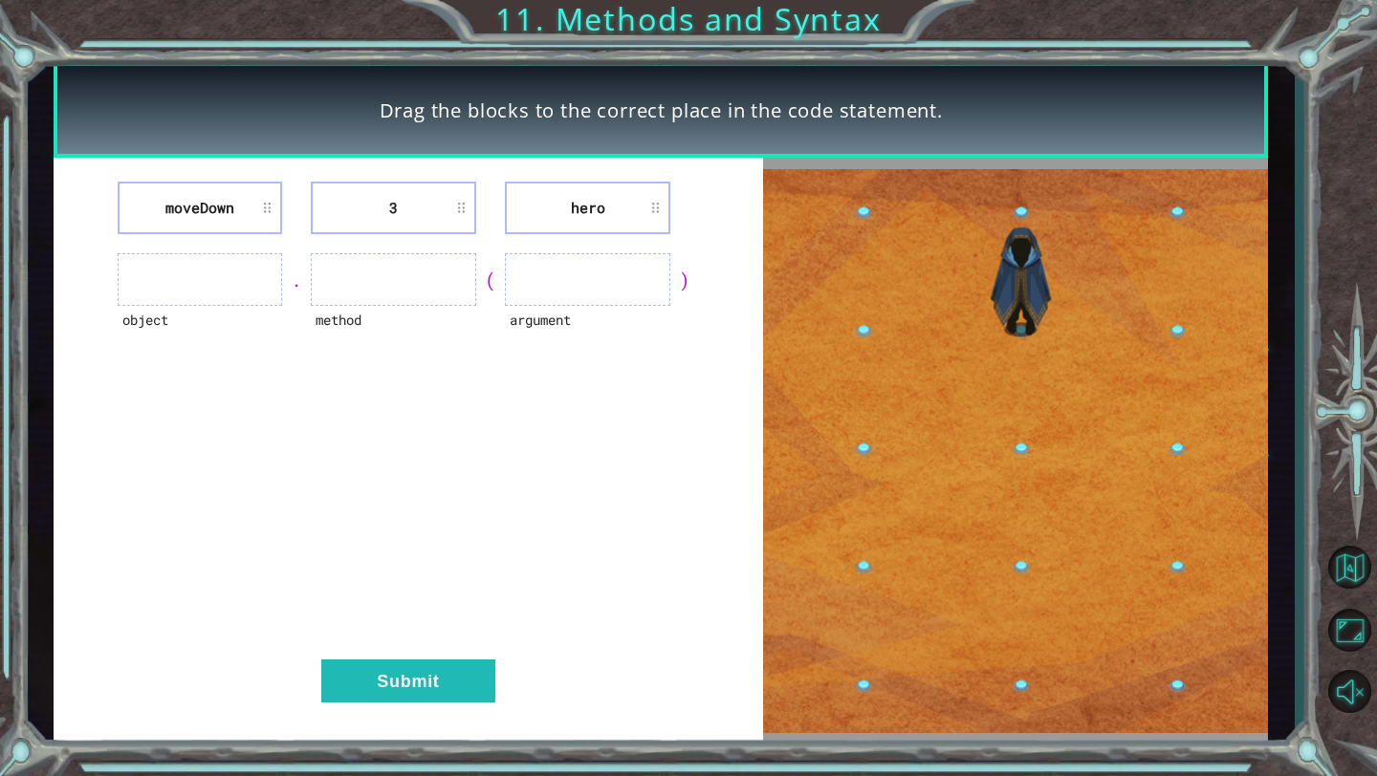
click at [258, 275] on ul at bounding box center [200, 279] width 165 height 53
click at [209, 217] on li "moveDown" at bounding box center [200, 208] width 165 height 53
click at [286, 193] on div "moveDown 3 hero" at bounding box center [408, 208] width 662 height 53
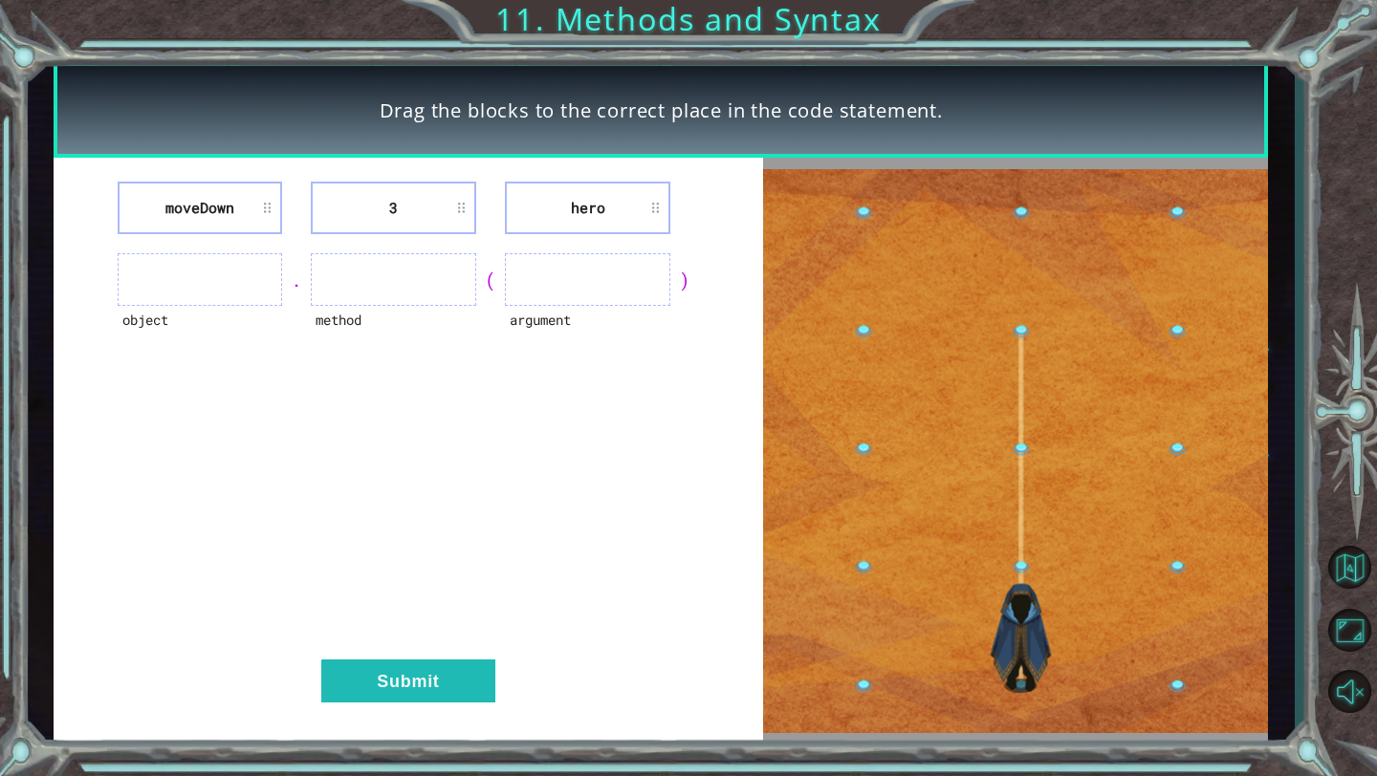
click at [208, 213] on li "moveDown" at bounding box center [200, 208] width 165 height 53
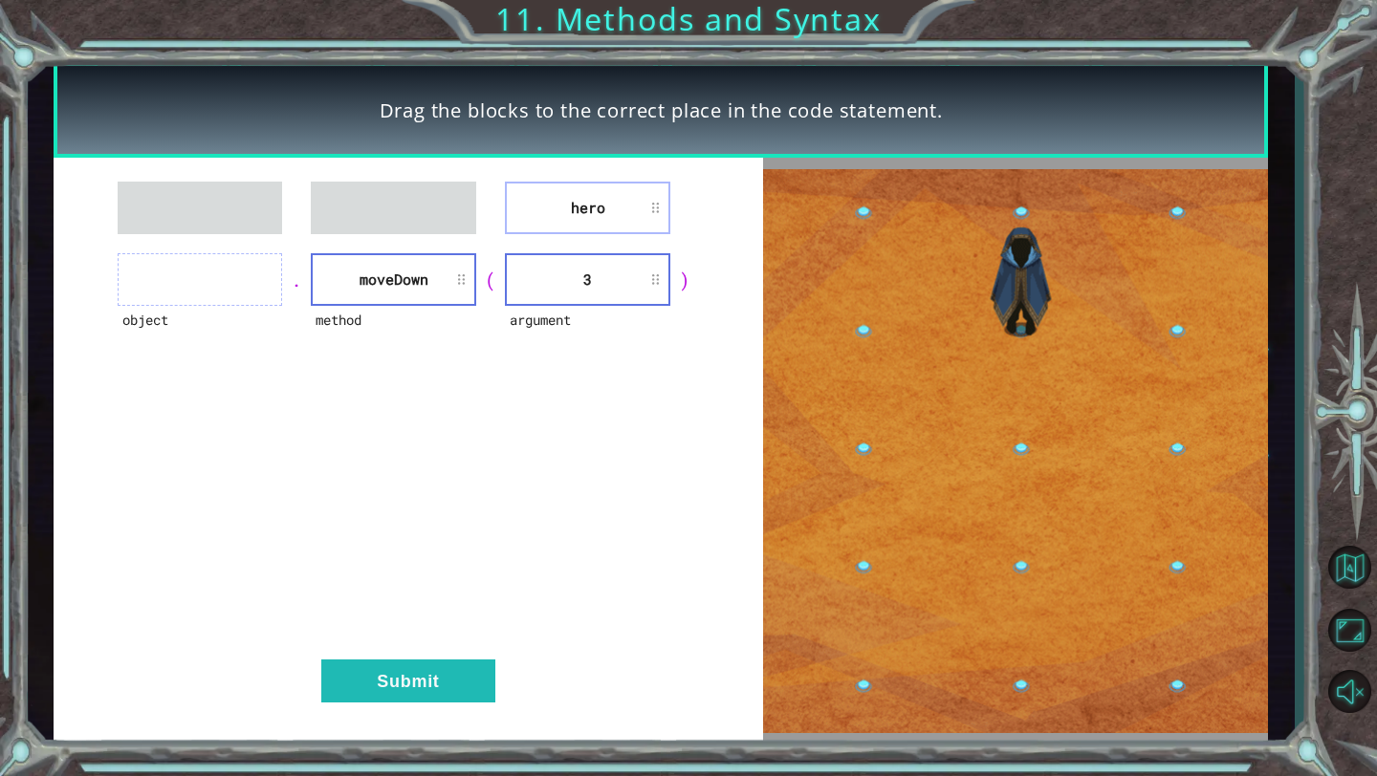
click at [398, 259] on li "moveDown" at bounding box center [393, 279] width 165 height 53
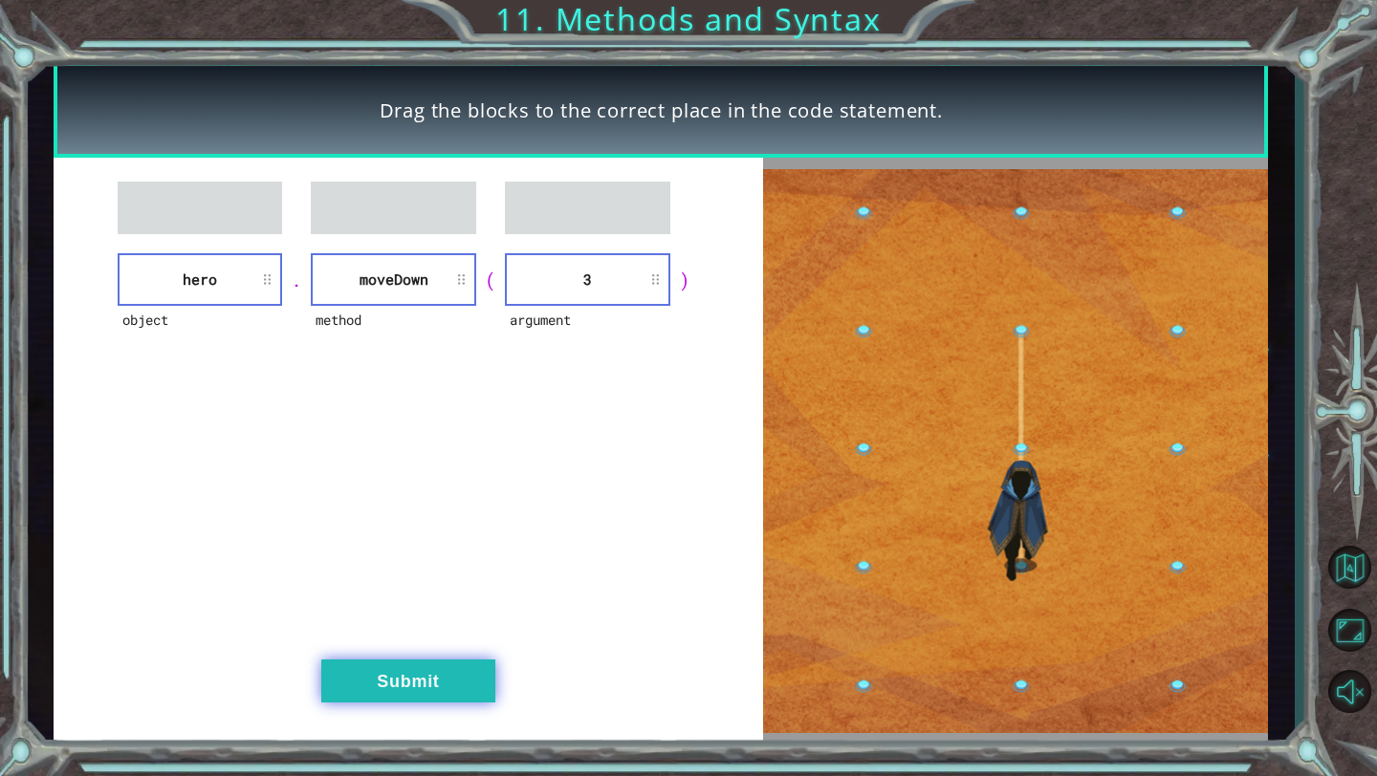
click at [402, 674] on button "Submit" at bounding box center [408, 681] width 174 height 43
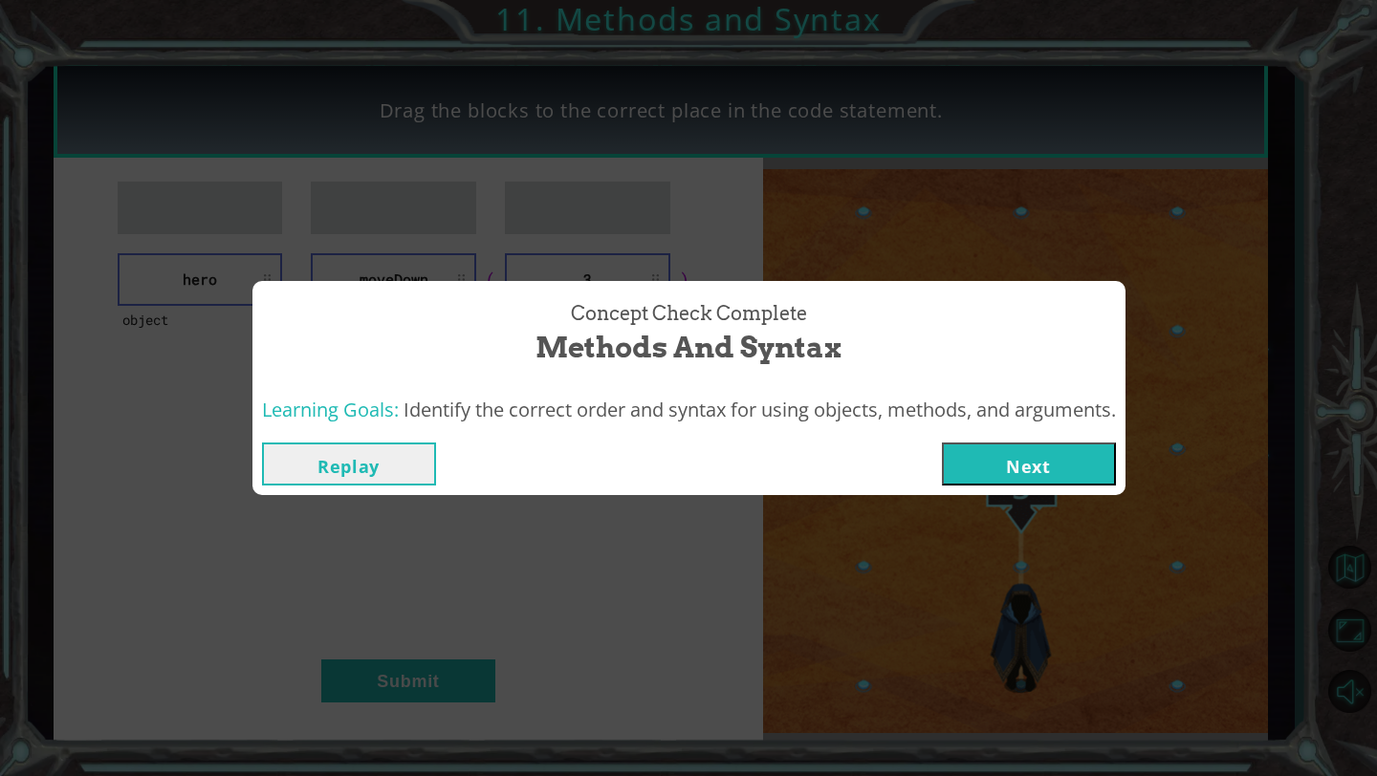
click at [971, 454] on button "Next" at bounding box center [1029, 464] width 174 height 43
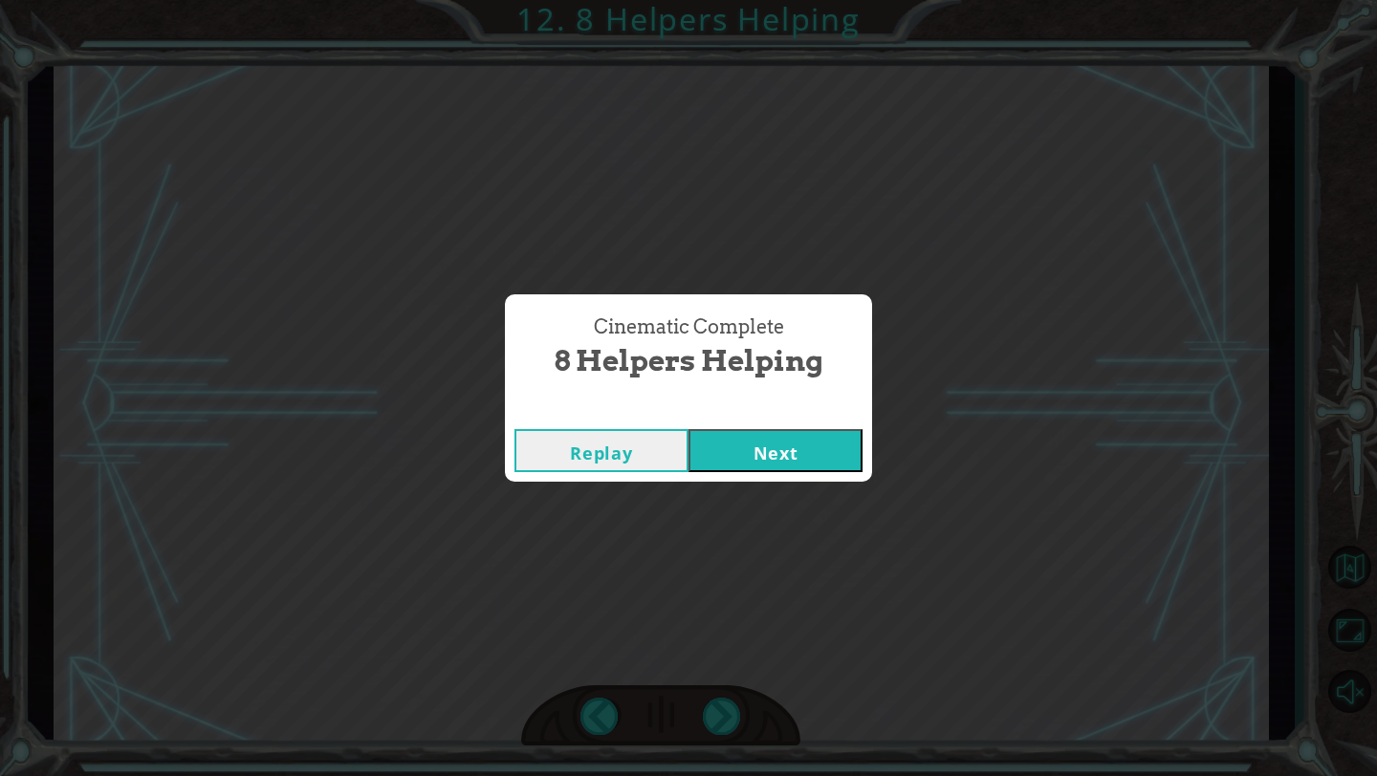
click at [794, 461] on button "Next" at bounding box center [775, 450] width 174 height 43
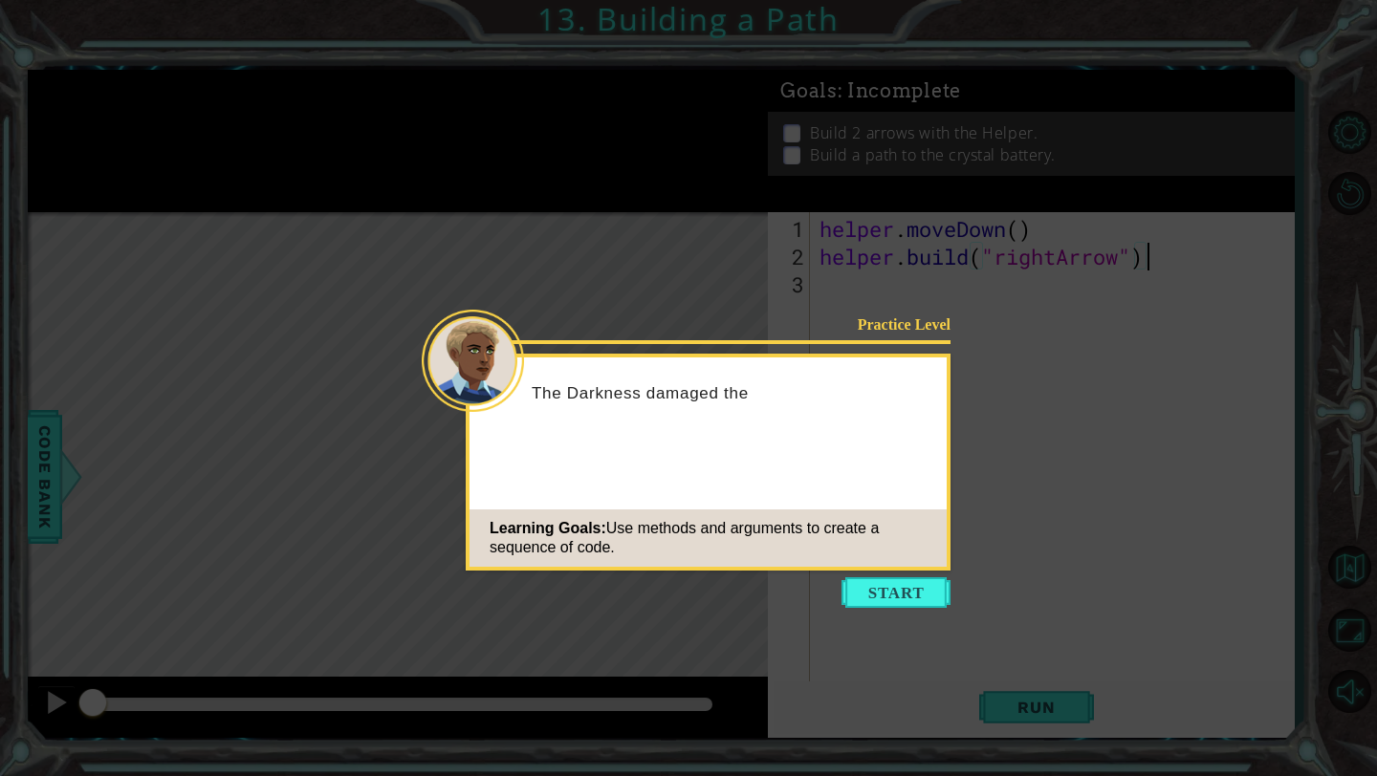
click at [896, 574] on icon at bounding box center [688, 388] width 1377 height 776
click at [887, 589] on button "Start" at bounding box center [895, 592] width 109 height 31
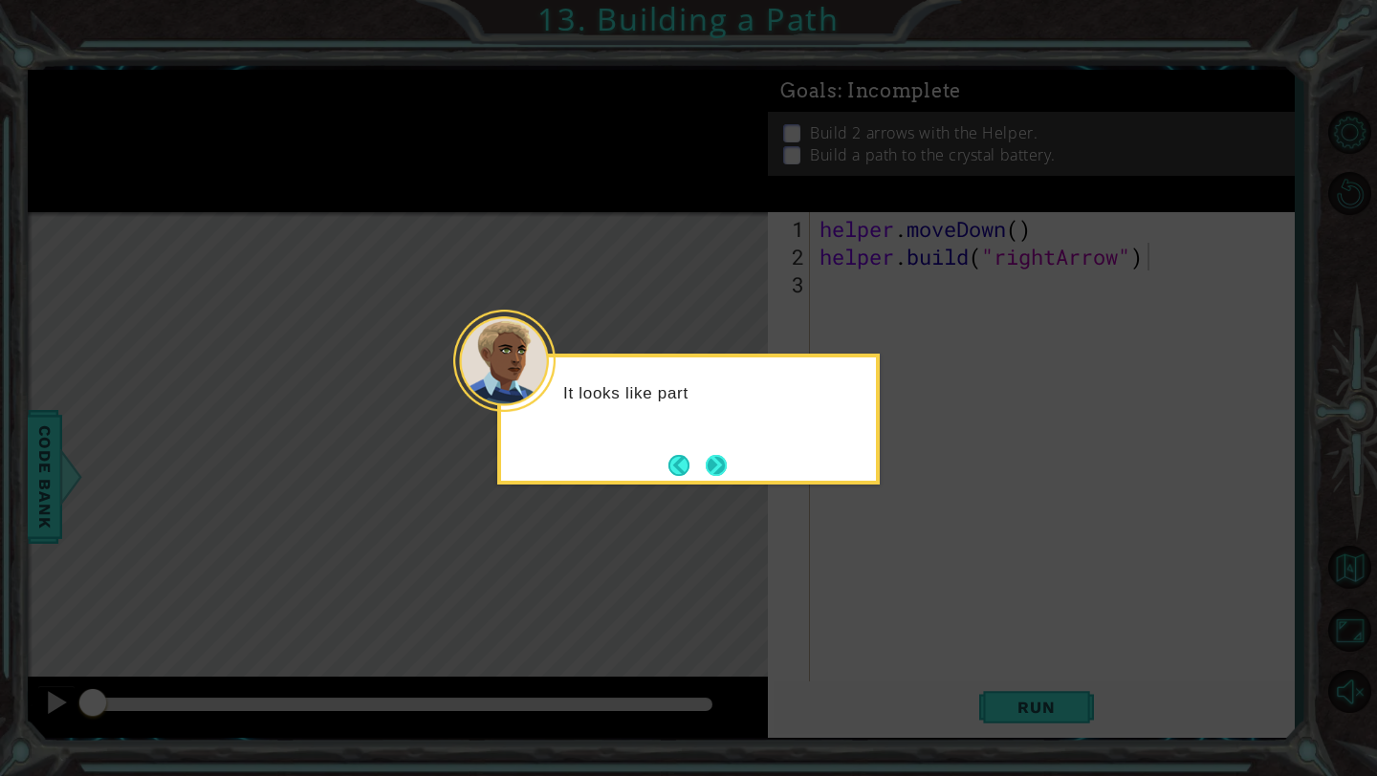
click at [724, 467] on button "Next" at bounding box center [716, 465] width 21 height 21
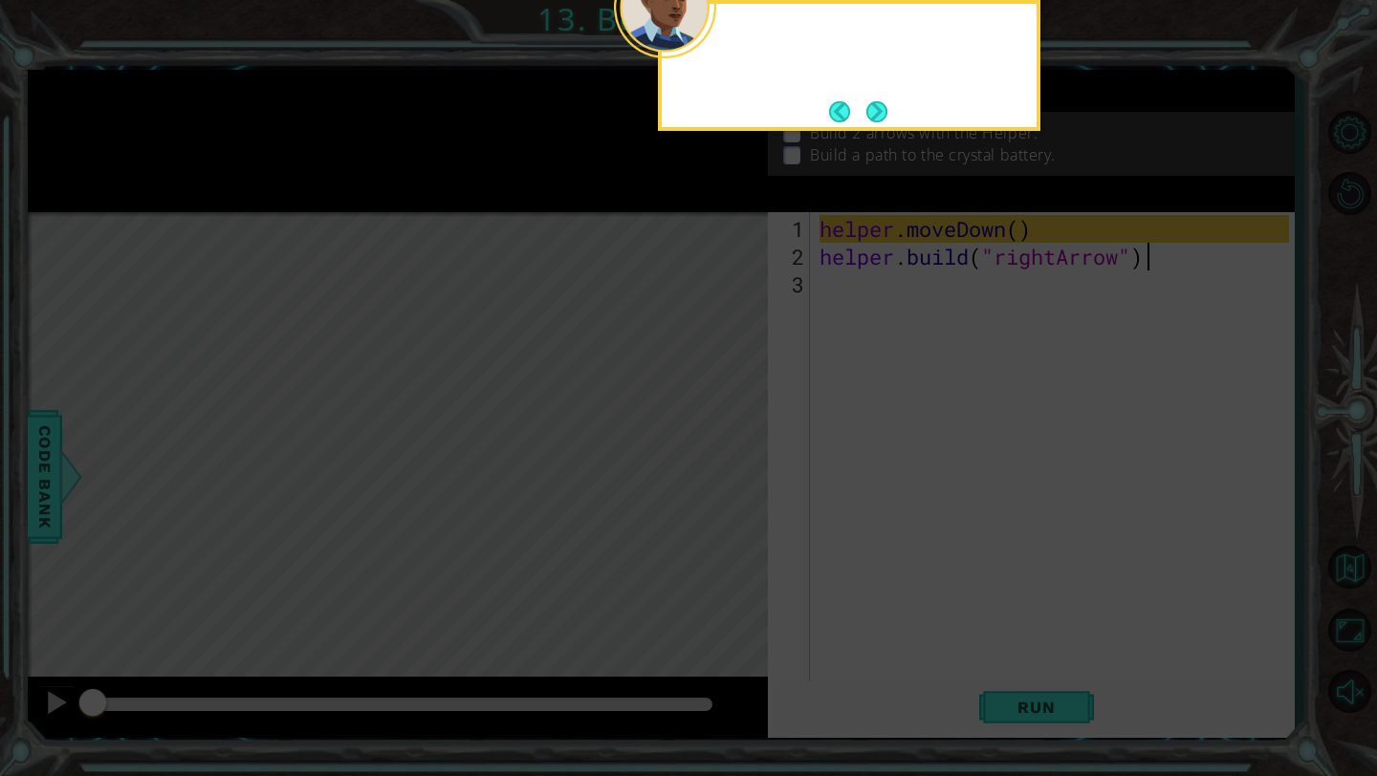
click at [724, 467] on icon at bounding box center [688, 126] width 1377 height 1299
click at [887, 121] on button "Next" at bounding box center [876, 111] width 21 height 21
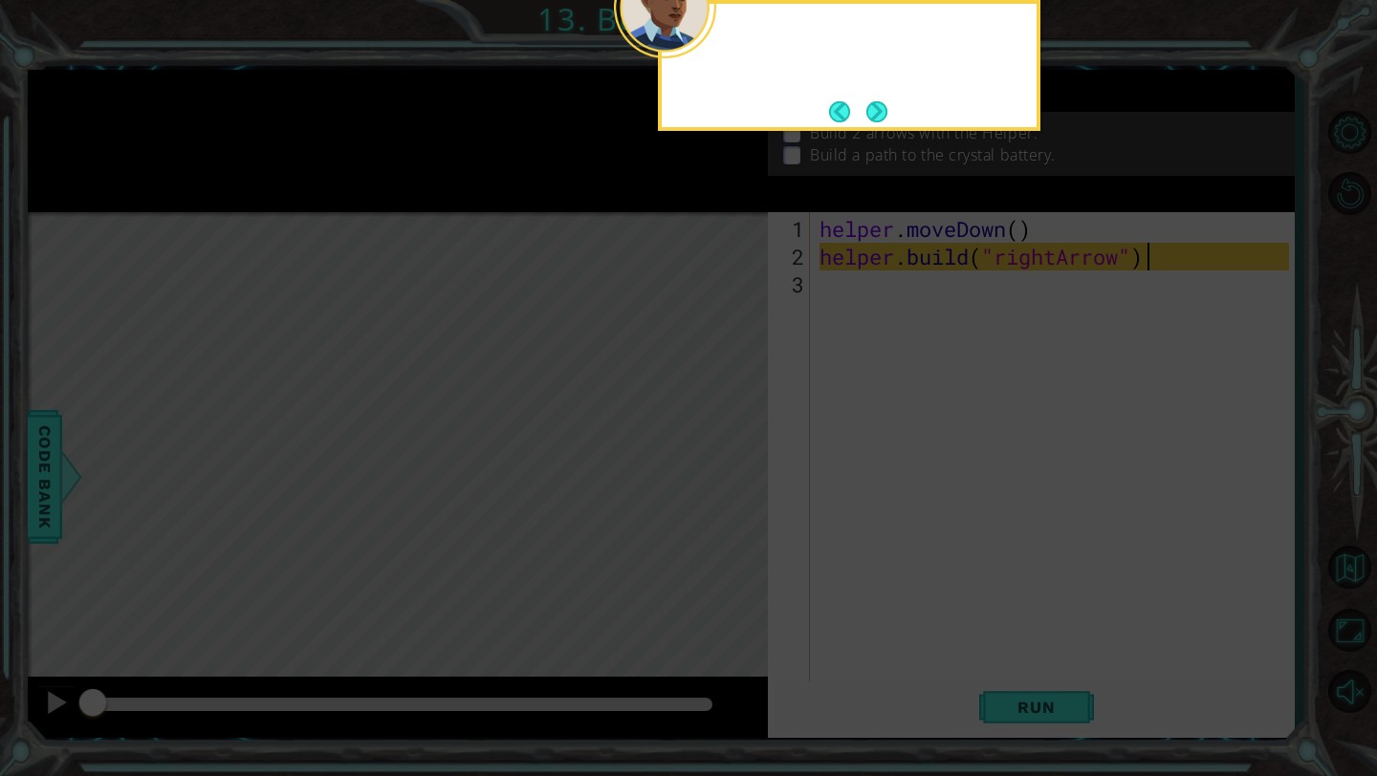
click at [887, 121] on button "Next" at bounding box center [876, 111] width 21 height 21
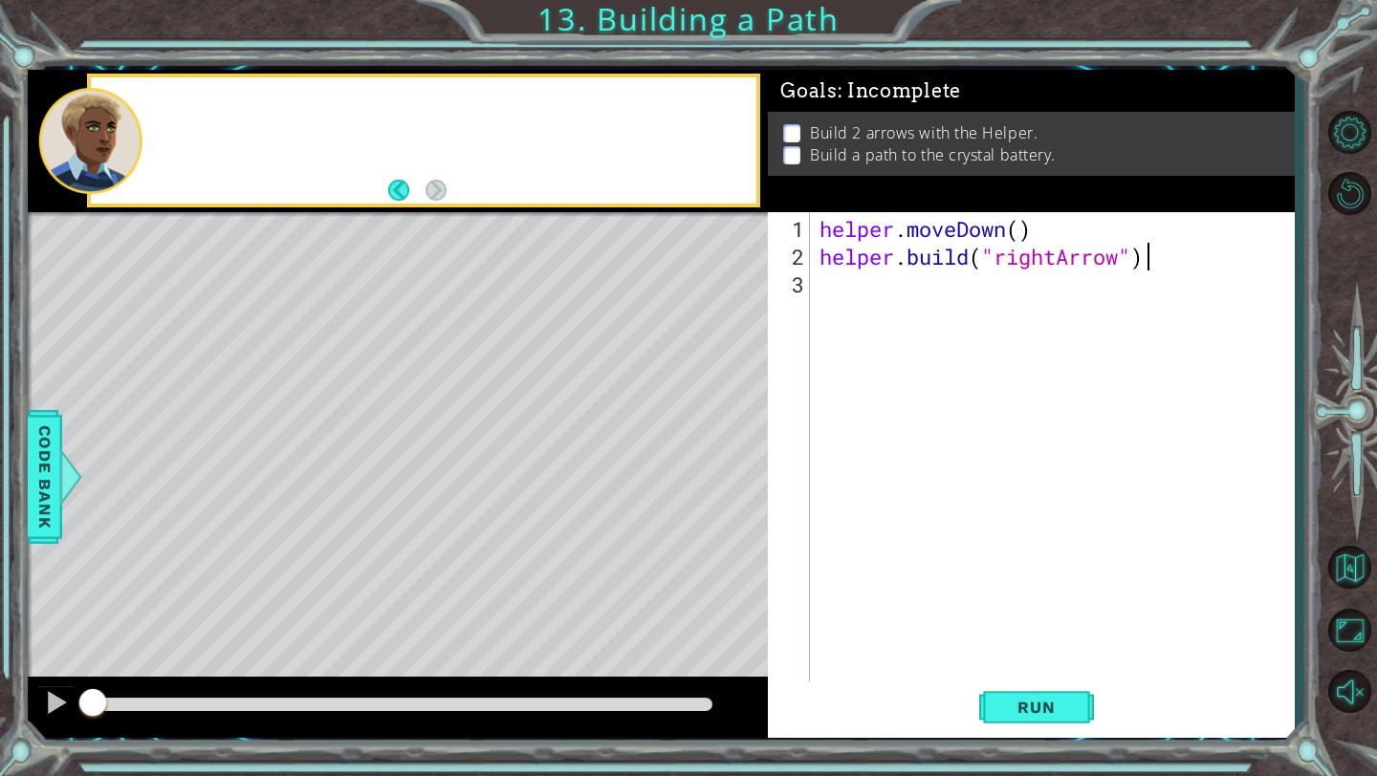
click at [887, 122] on p "Build 2 arrows with the Helper." at bounding box center [924, 132] width 228 height 21
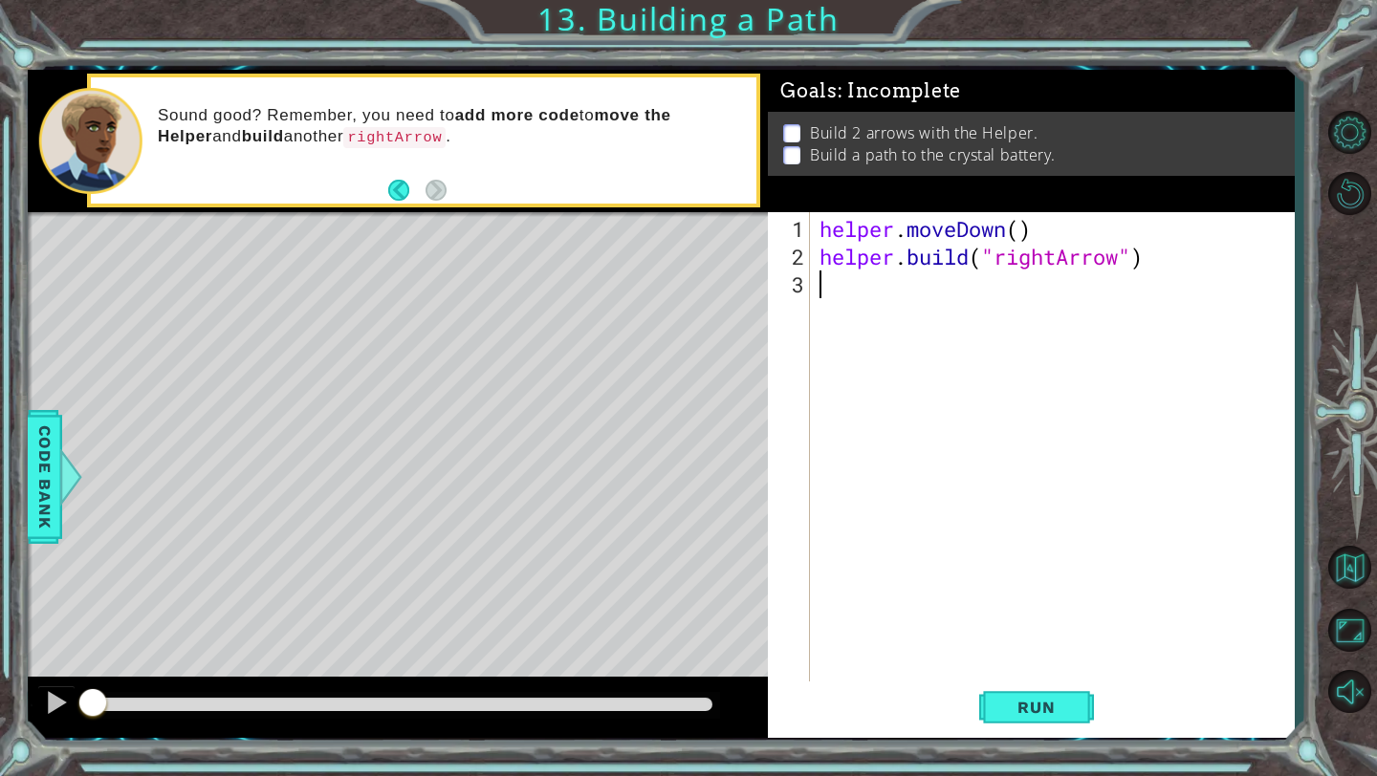
click at [893, 282] on div "helper . moveDown ( ) helper . build ( "rightArrow" )" at bounding box center [1056, 478] width 483 height 527
click at [1068, 709] on span "Run" at bounding box center [1036, 707] width 76 height 19
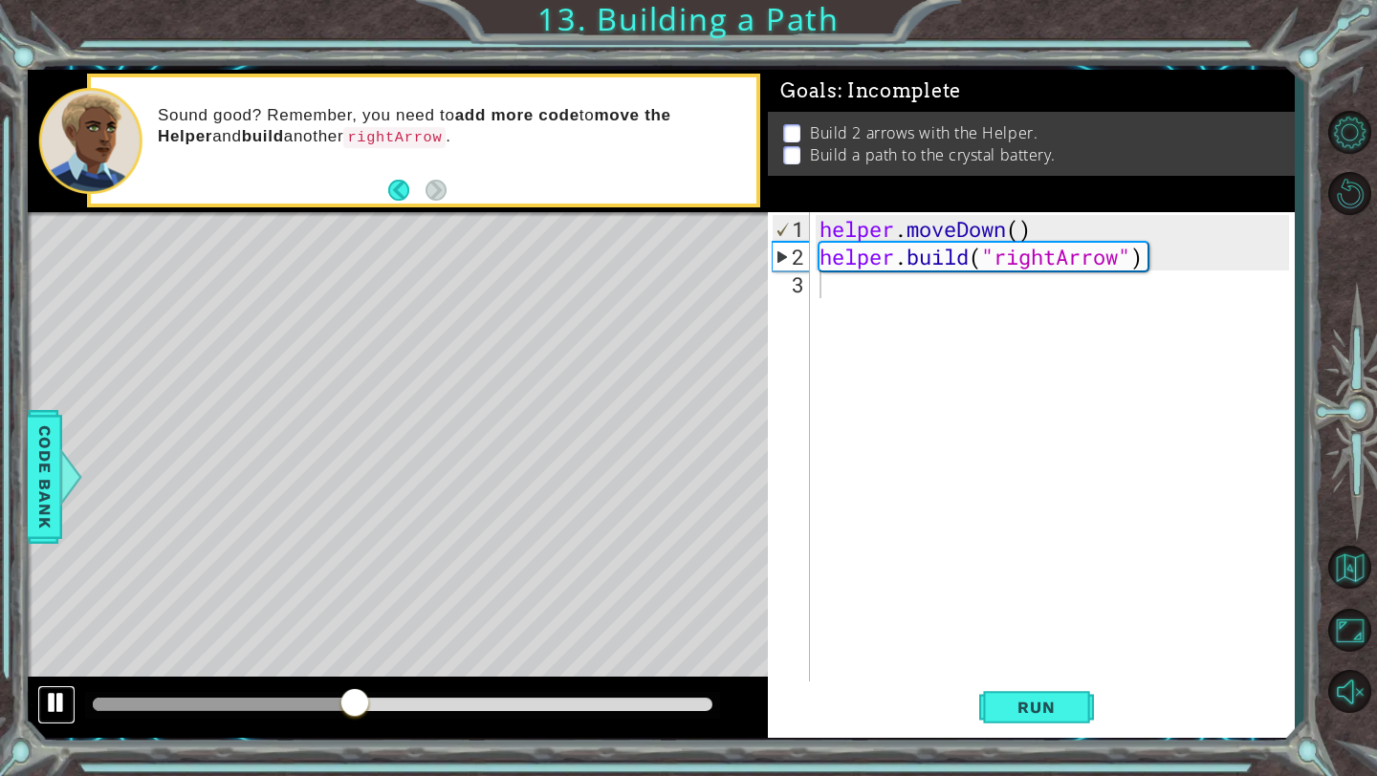
click at [49, 710] on div at bounding box center [56, 702] width 25 height 25
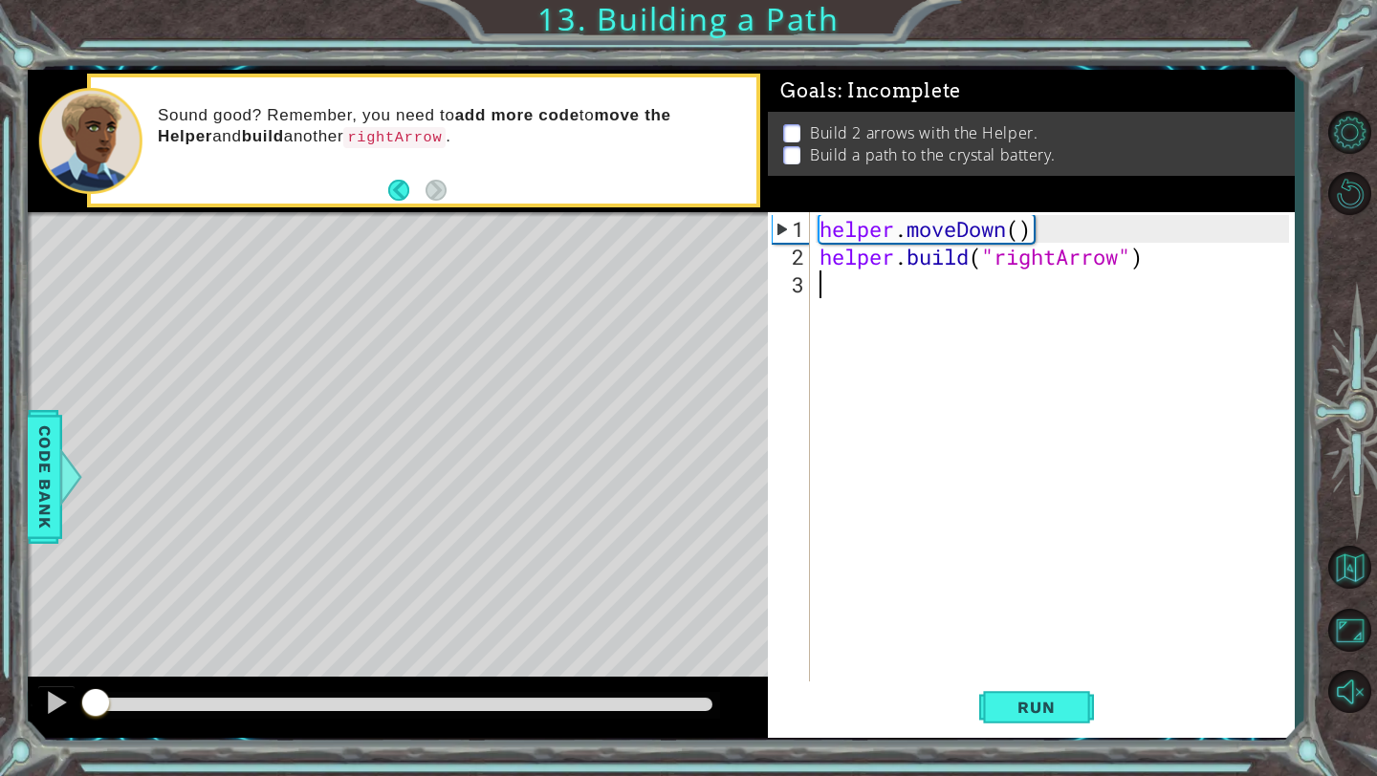
drag, startPoint x: 358, startPoint y: 697, endPoint x: 83, endPoint y: 677, distance: 276.1
click at [83, 677] on div at bounding box center [398, 707] width 740 height 61
click at [849, 282] on div "helper . moveDown ( ) helper . build ( "rightArrow" )" at bounding box center [1056, 478] width 483 height 527
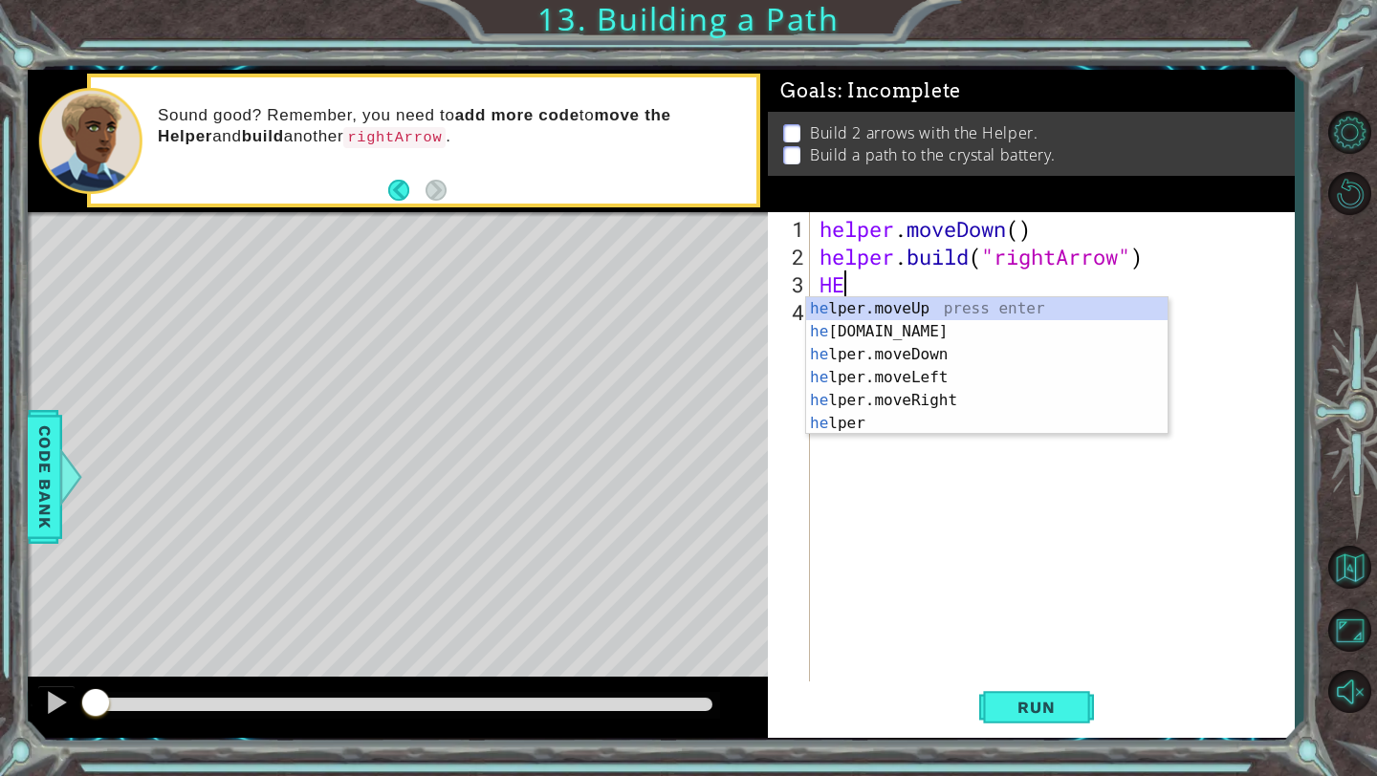
type textarea "H"
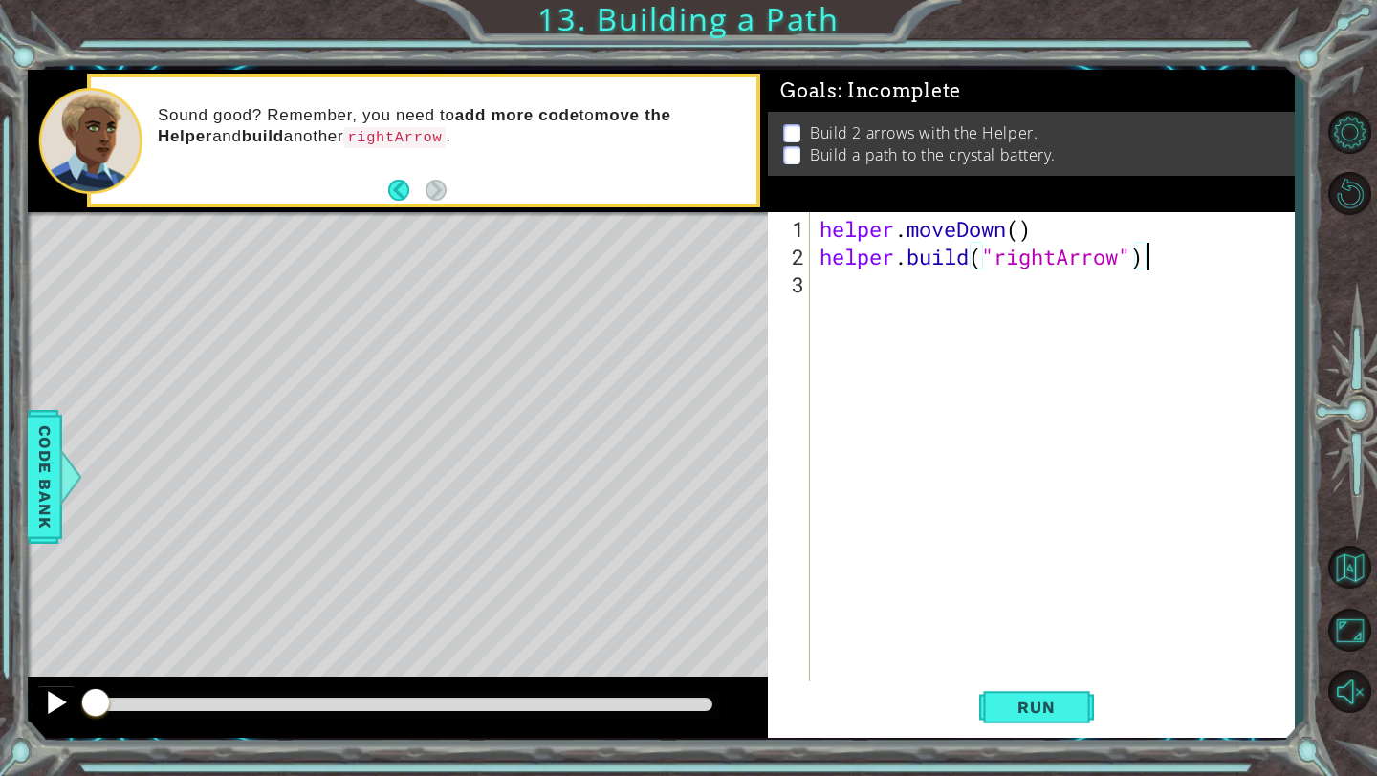
type textarea "[DOMAIN_NAME]("rightArrow")"
click at [61, 708] on div at bounding box center [56, 702] width 25 height 25
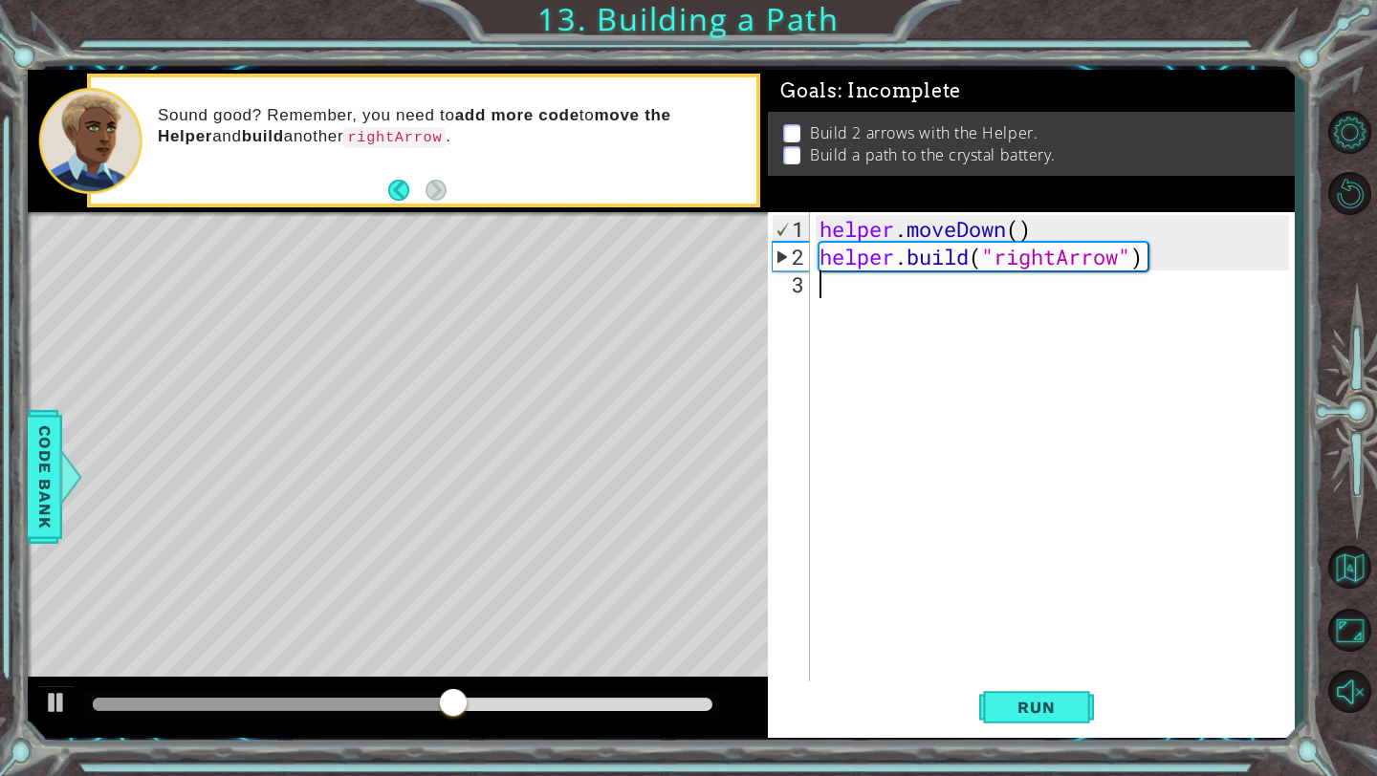
type textarea "[DOMAIN_NAME]("rightArrow")"
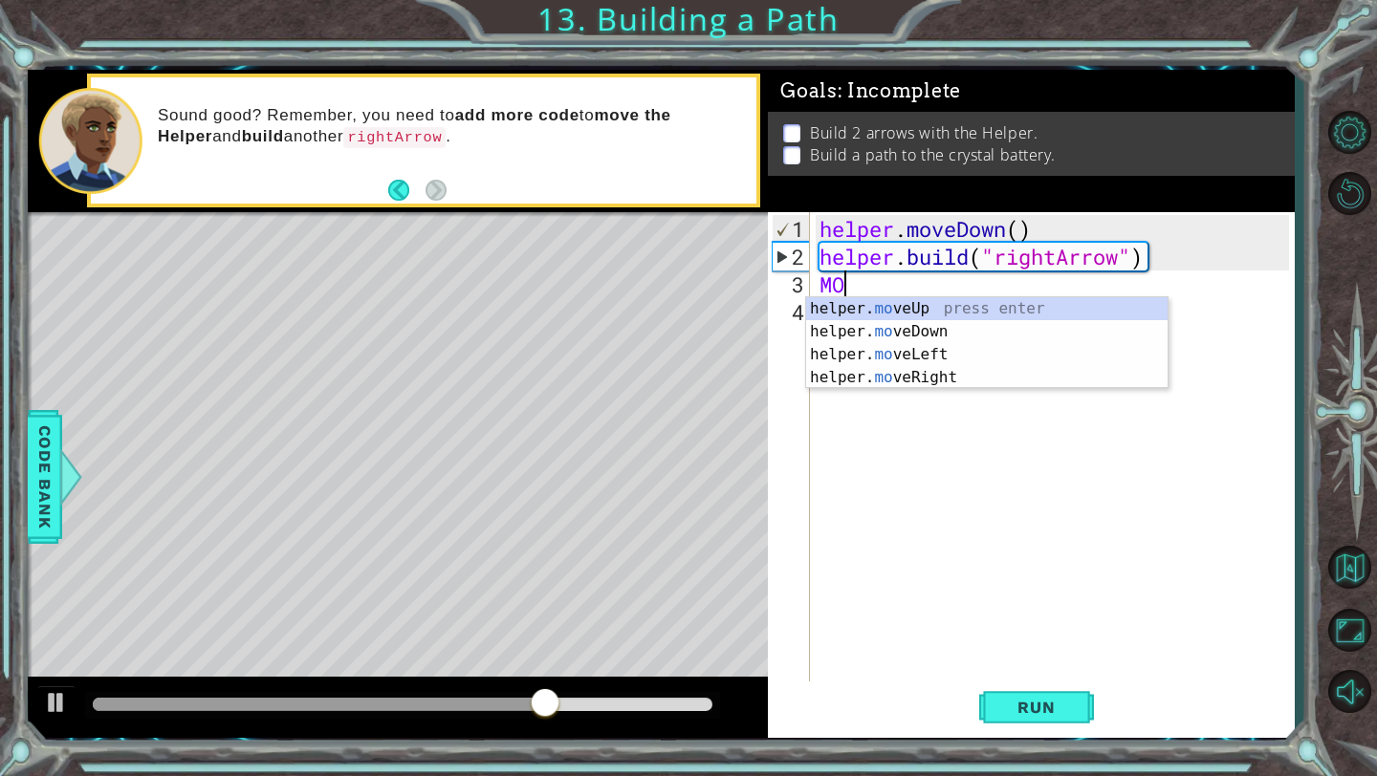
scroll to position [0, 1]
click at [945, 375] on div "helper. move Up press enter helper. move Down press enter helper. move Left pre…" at bounding box center [986, 366] width 361 height 138
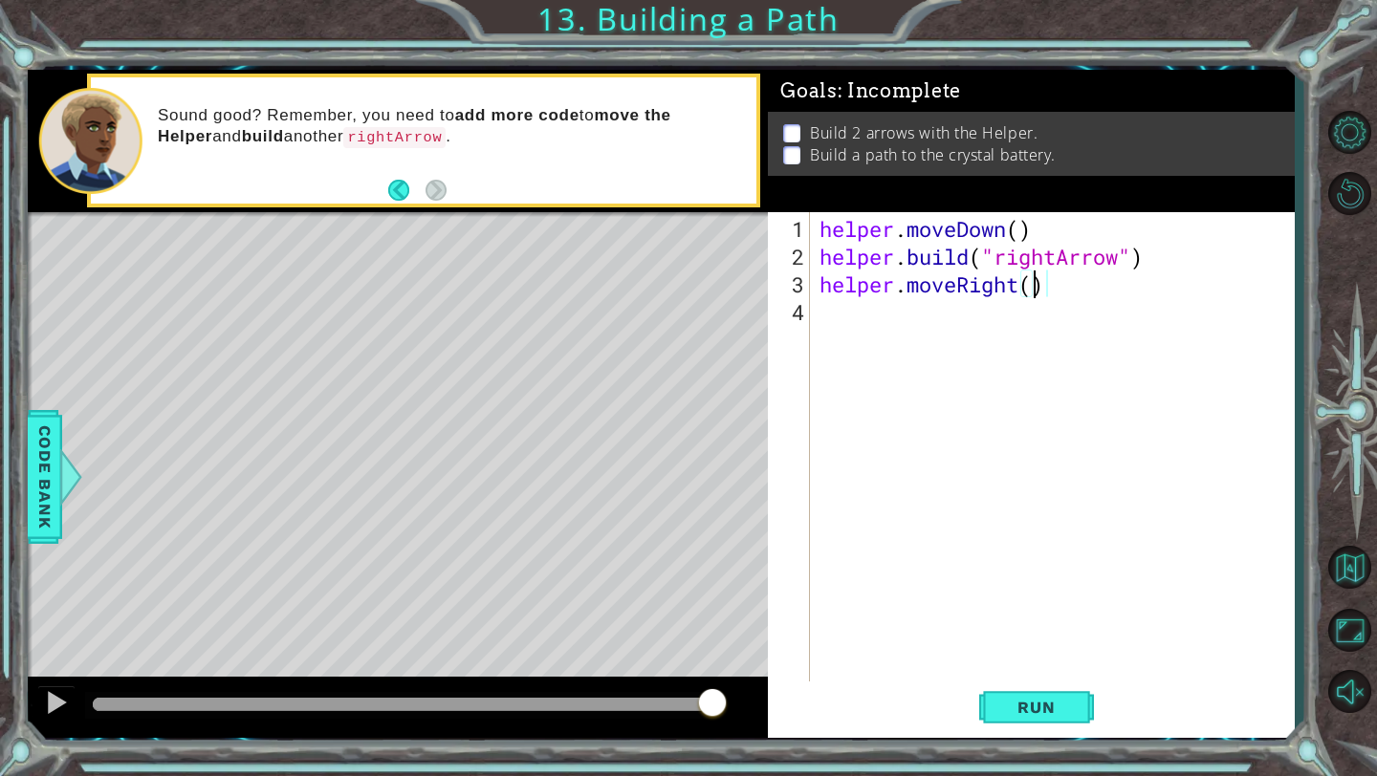
scroll to position [0, 10]
click at [1071, 696] on button "Run" at bounding box center [1036, 708] width 115 height 53
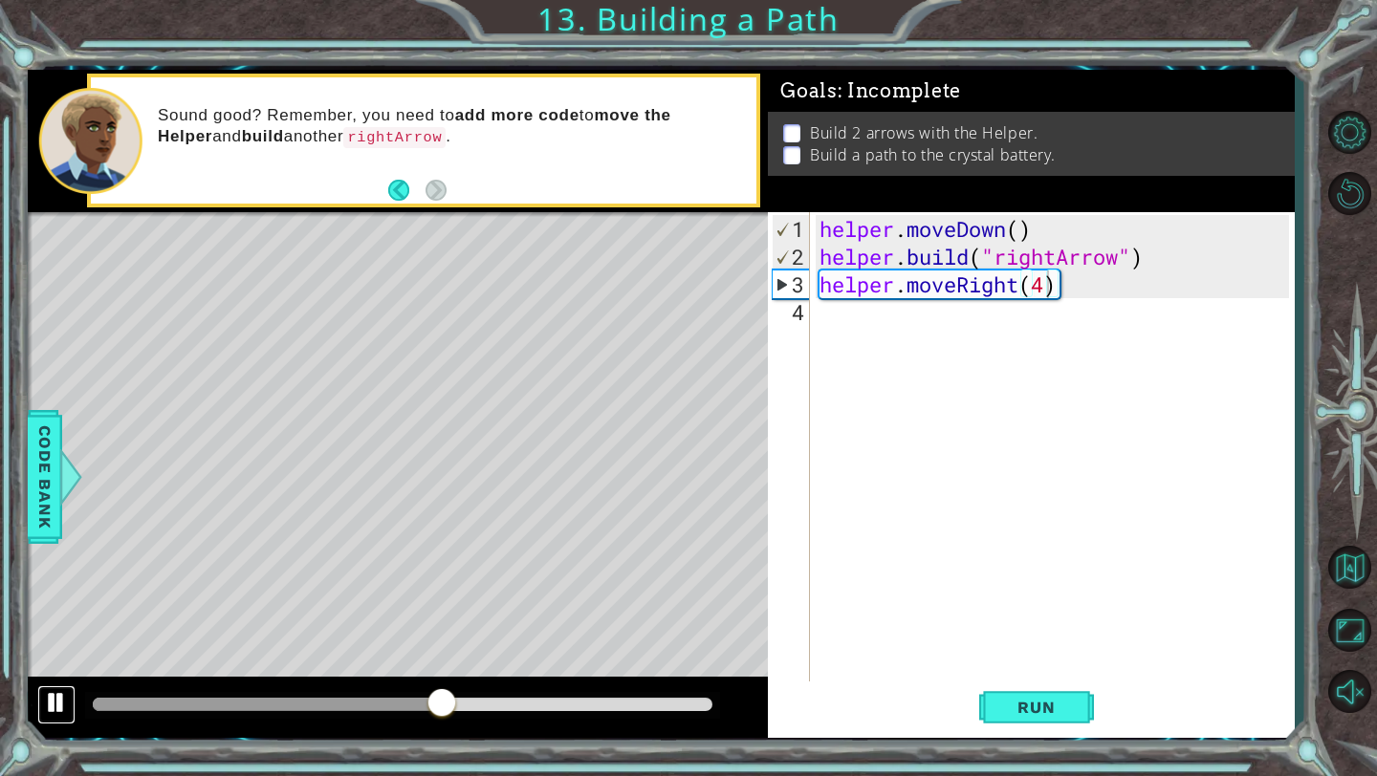
click at [72, 693] on button at bounding box center [56, 704] width 38 height 39
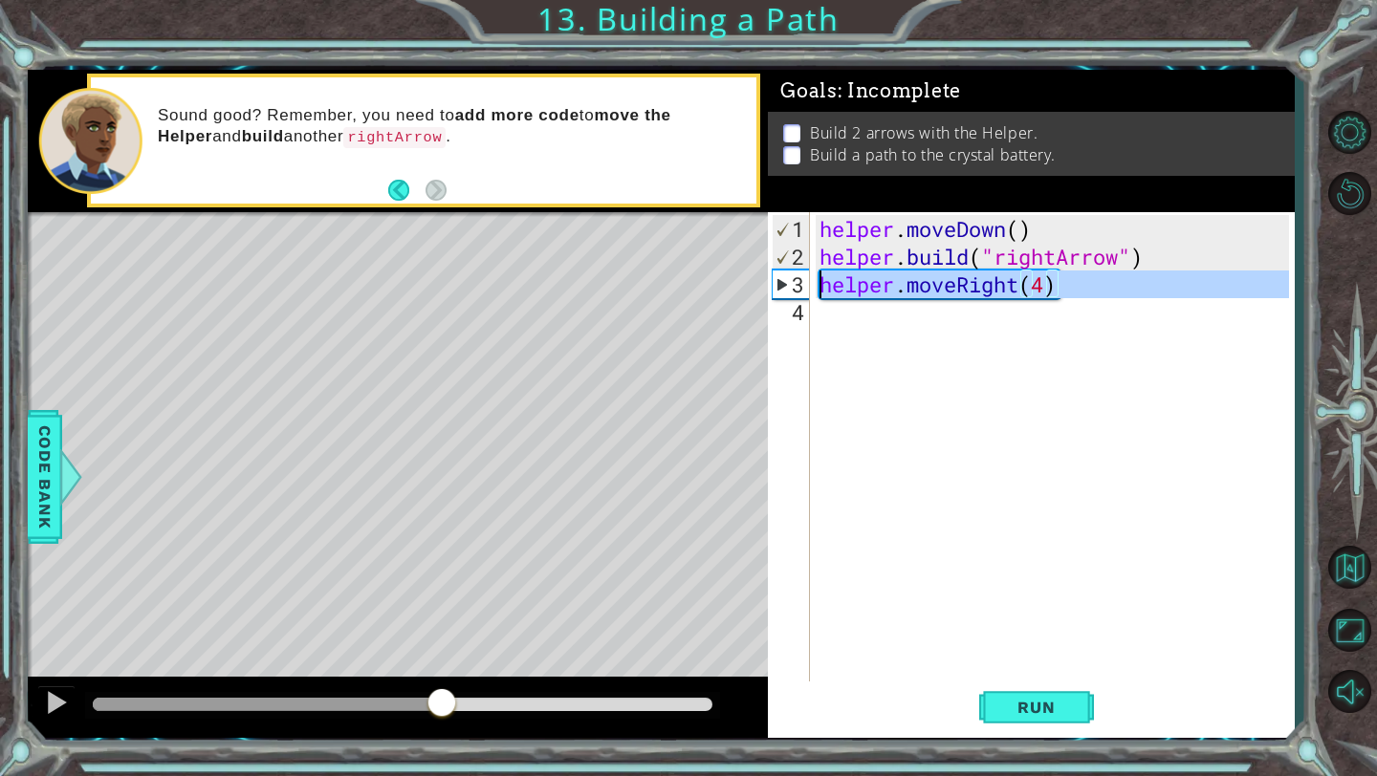
click at [787, 281] on div "3" at bounding box center [790, 285] width 37 height 28
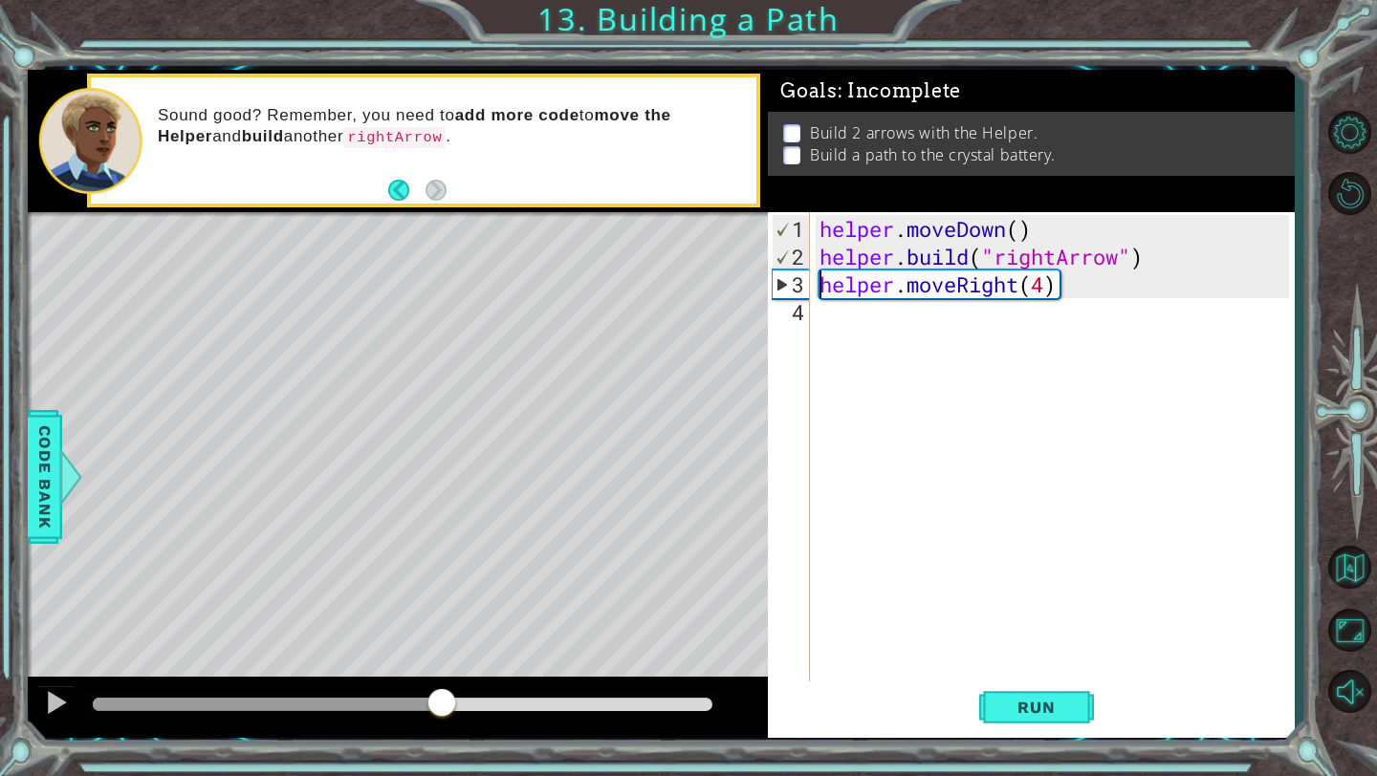
click at [785, 283] on div "3" at bounding box center [790, 285] width 37 height 28
type textarea "helper.moveRight(4)"
click at [862, 317] on div "helper . moveDown ( ) helper . build ( "rightArrow" ) helper . moveRight ( 4 )" at bounding box center [1056, 478] width 483 height 527
click at [1109, 296] on div "helper . moveDown ( ) helper . build ( "rightArrow" ) helper . moveRight ( 4 )" at bounding box center [1056, 478] width 483 height 527
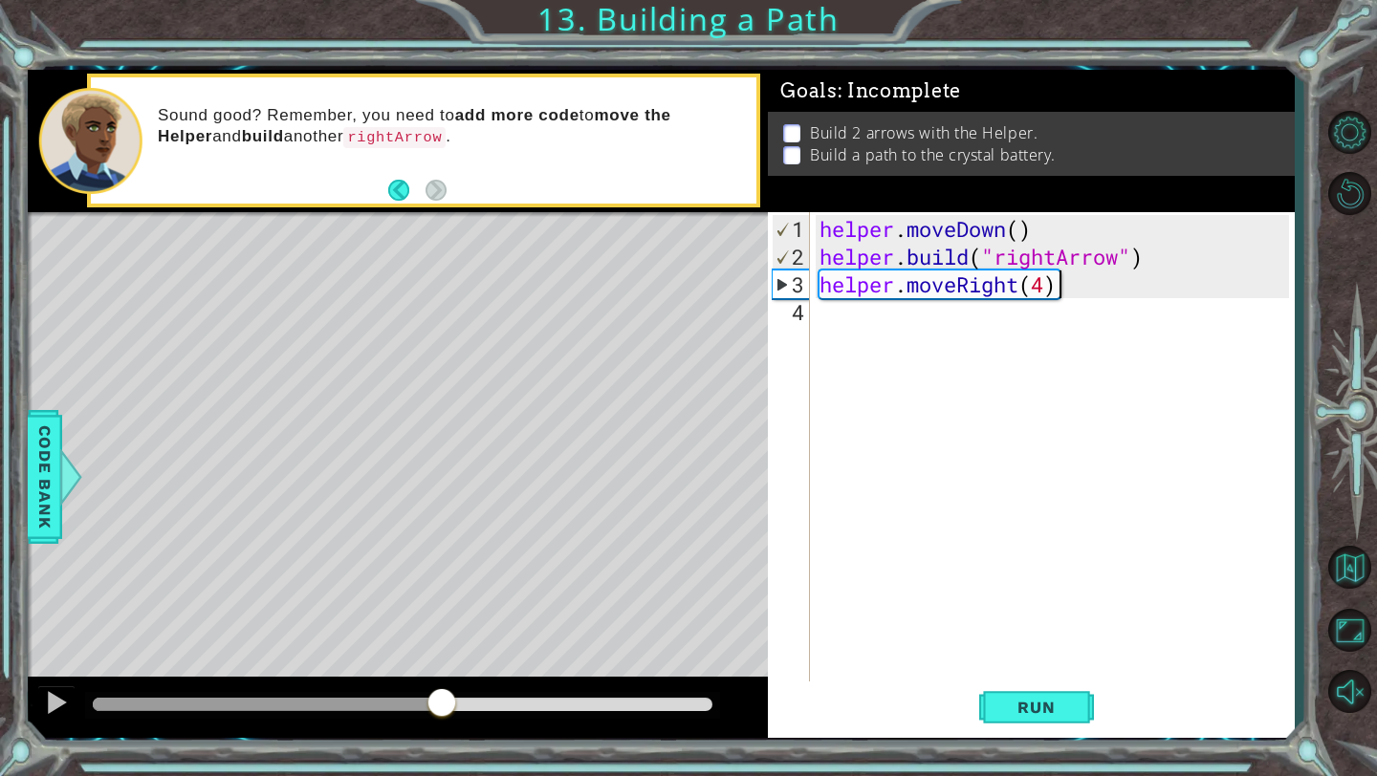
click at [1067, 293] on div "helper . moveDown ( ) helper . build ( "rightArrow" ) helper . moveRight ( 4 )" at bounding box center [1056, 478] width 483 height 527
drag, startPoint x: 1067, startPoint y: 293, endPoint x: 819, endPoint y: 288, distance: 247.6
click at [819, 288] on div "helper . moveDown ( ) helper . build ( "rightArrow" ) helper . moveRight ( 4 )" at bounding box center [1056, 478] width 483 height 527
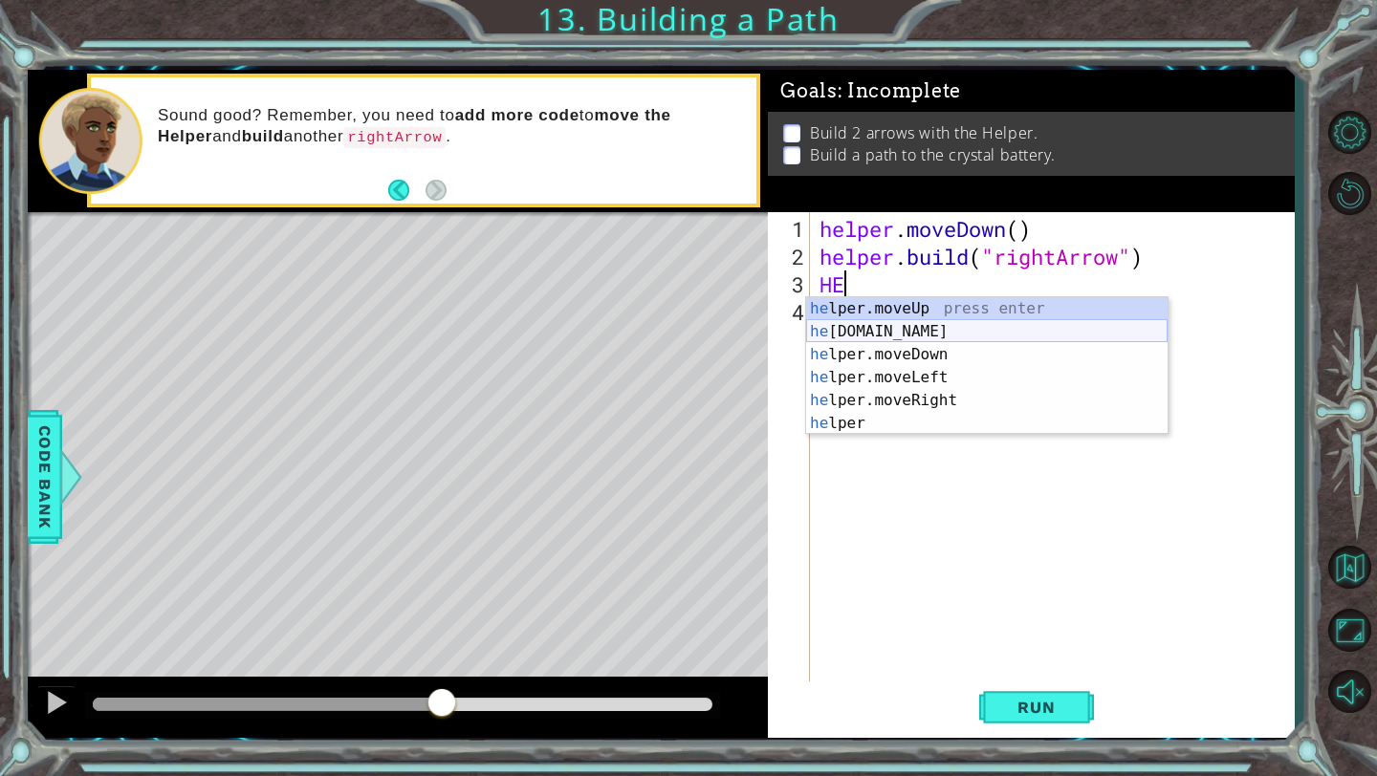
click at [889, 336] on div "he lper.moveUp press enter he [DOMAIN_NAME] press enter he lper.moveDown press …" at bounding box center [986, 389] width 361 height 184
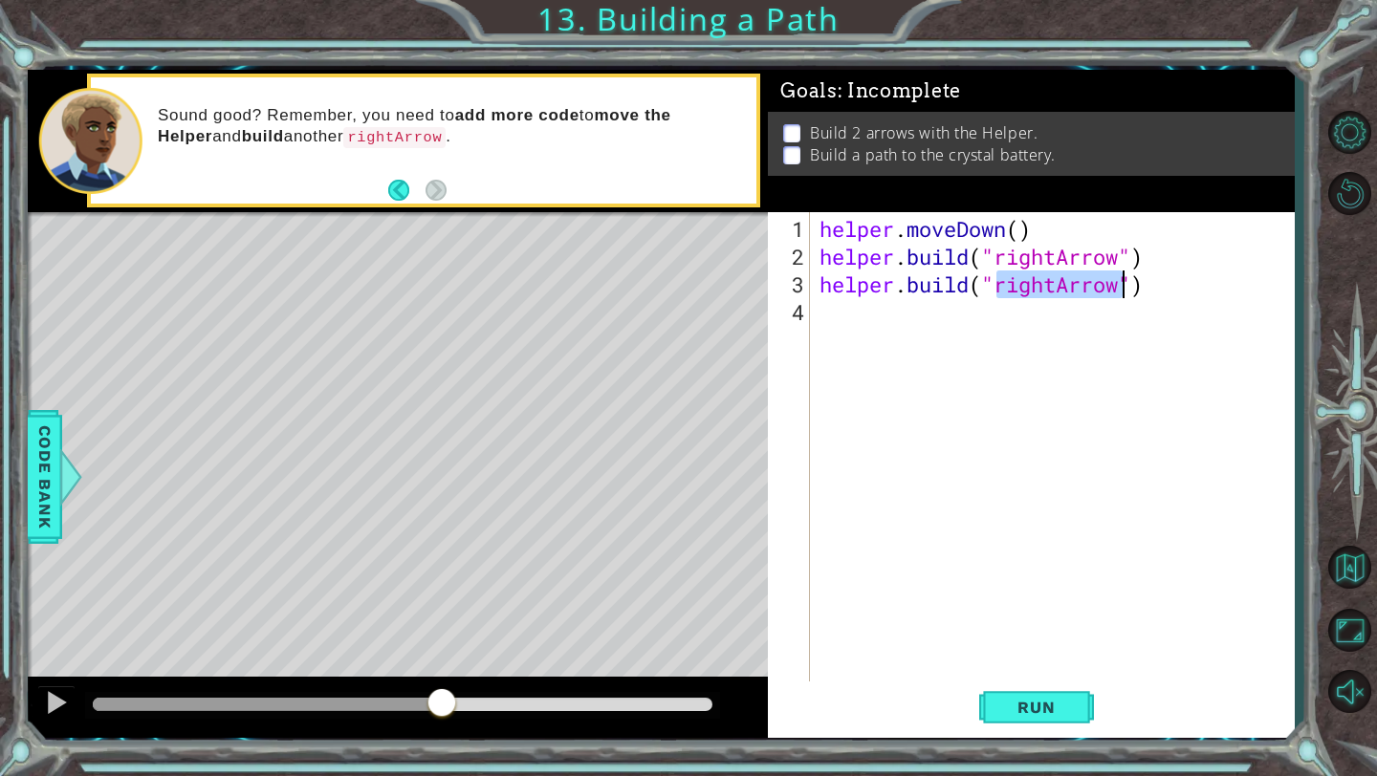
click at [1122, 290] on div "helper . moveDown ( ) helper . build ( "rightArrow" ) helper . build ( "rightAr…" at bounding box center [1056, 478] width 483 height 527
click at [1059, 293] on div "helper . moveDown ( ) helper . build ( "rightArrow" ) helper . build ( "rightAr…" at bounding box center [1056, 478] width 483 height 527
type textarea "[DOMAIN_NAME]("LEFTArrow")"
click at [880, 311] on div "helper . moveDown ( ) helper . build ( "rightArrow" ) helper . build ( "LEFTArr…" at bounding box center [1056, 478] width 483 height 527
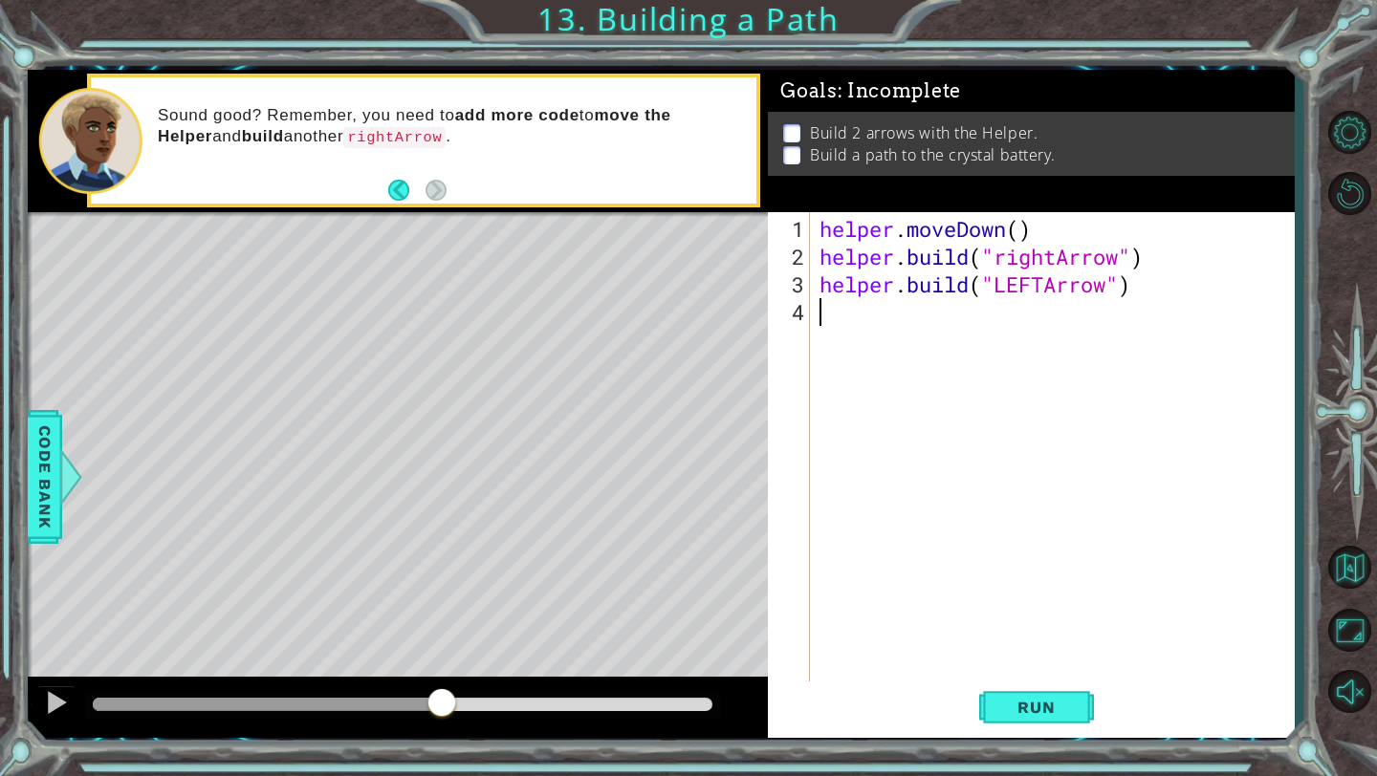
scroll to position [0, 0]
click at [1051, 709] on span "Run" at bounding box center [1036, 707] width 76 height 19
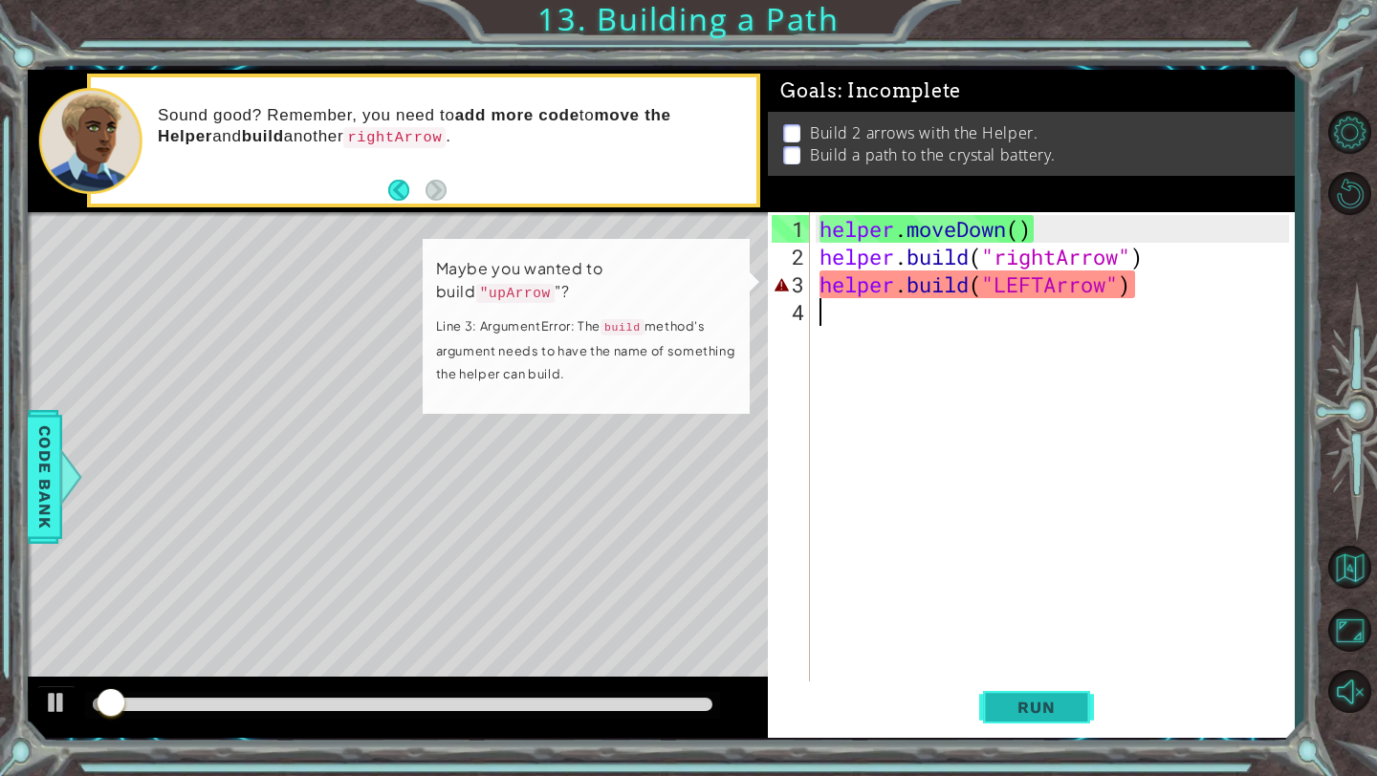
type textarea "[DOMAIN_NAME]("LEFTArrow")"
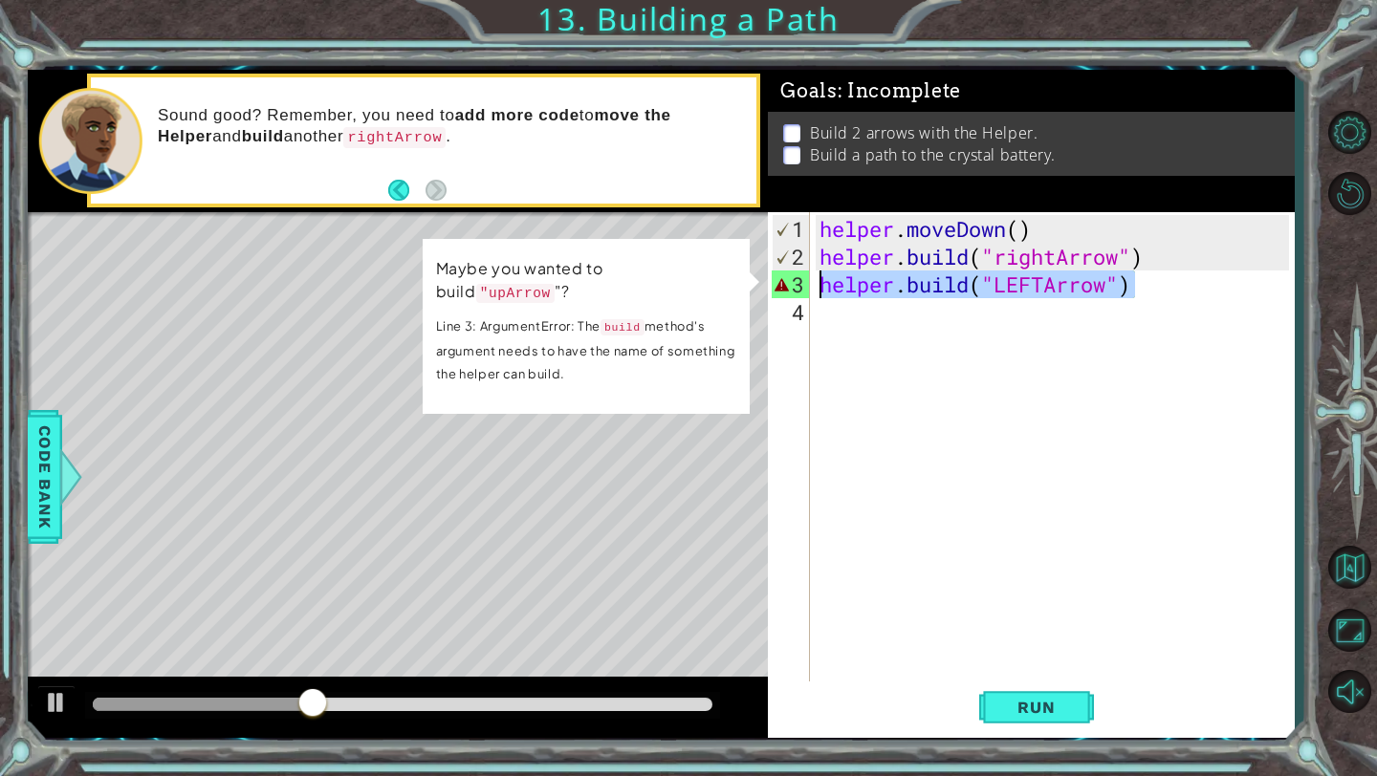
drag, startPoint x: 1138, startPoint y: 284, endPoint x: 812, endPoint y: 288, distance: 326.0
click at [812, 288] on div "1 2 3 4 helper . moveDown ( ) helper . build ( "rightArrow" ) helper . build ( …" at bounding box center [1028, 447] width 521 height 471
type textarea "[DOMAIN_NAME]("LEFTArrow")"
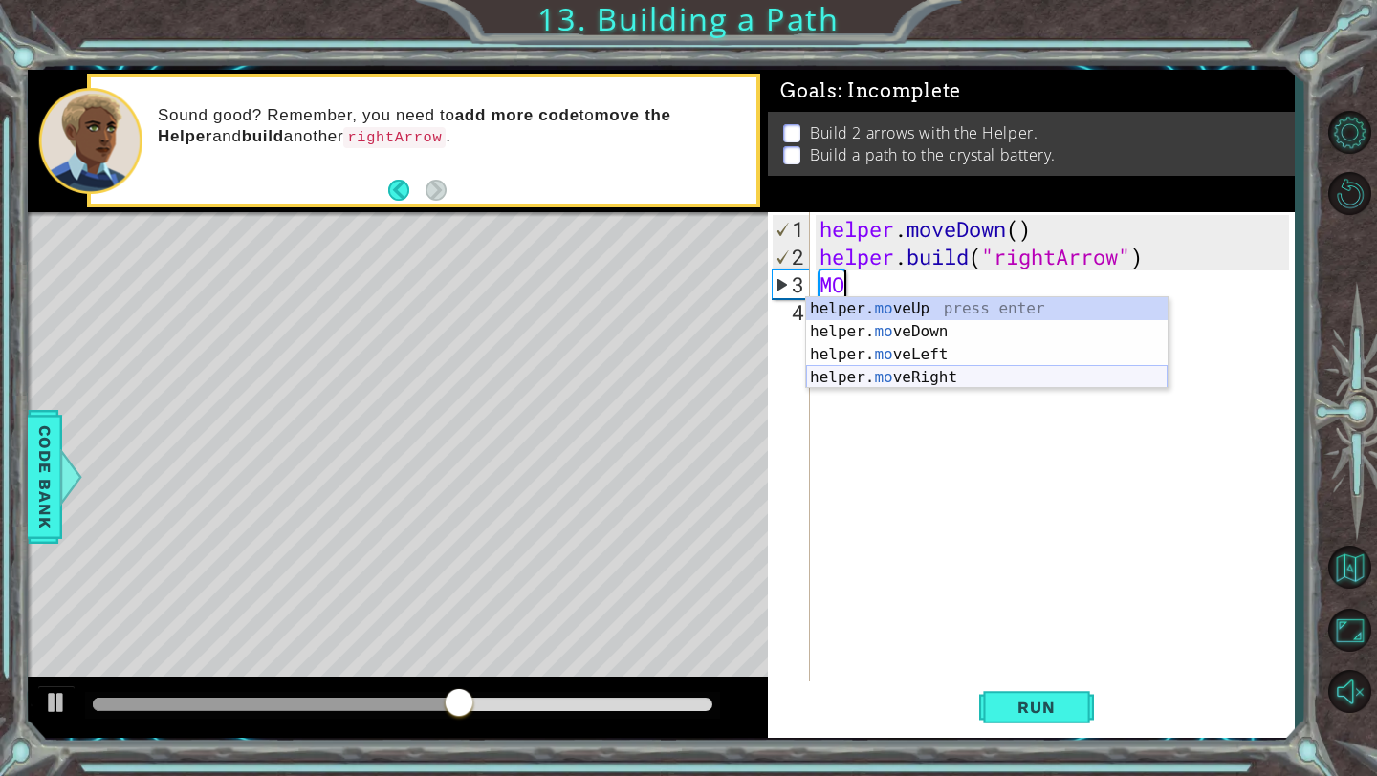
click at [879, 373] on div "helper. mo veUp press enter helper. mo veDown press enter helper. mo veLeft pre…" at bounding box center [986, 366] width 361 height 138
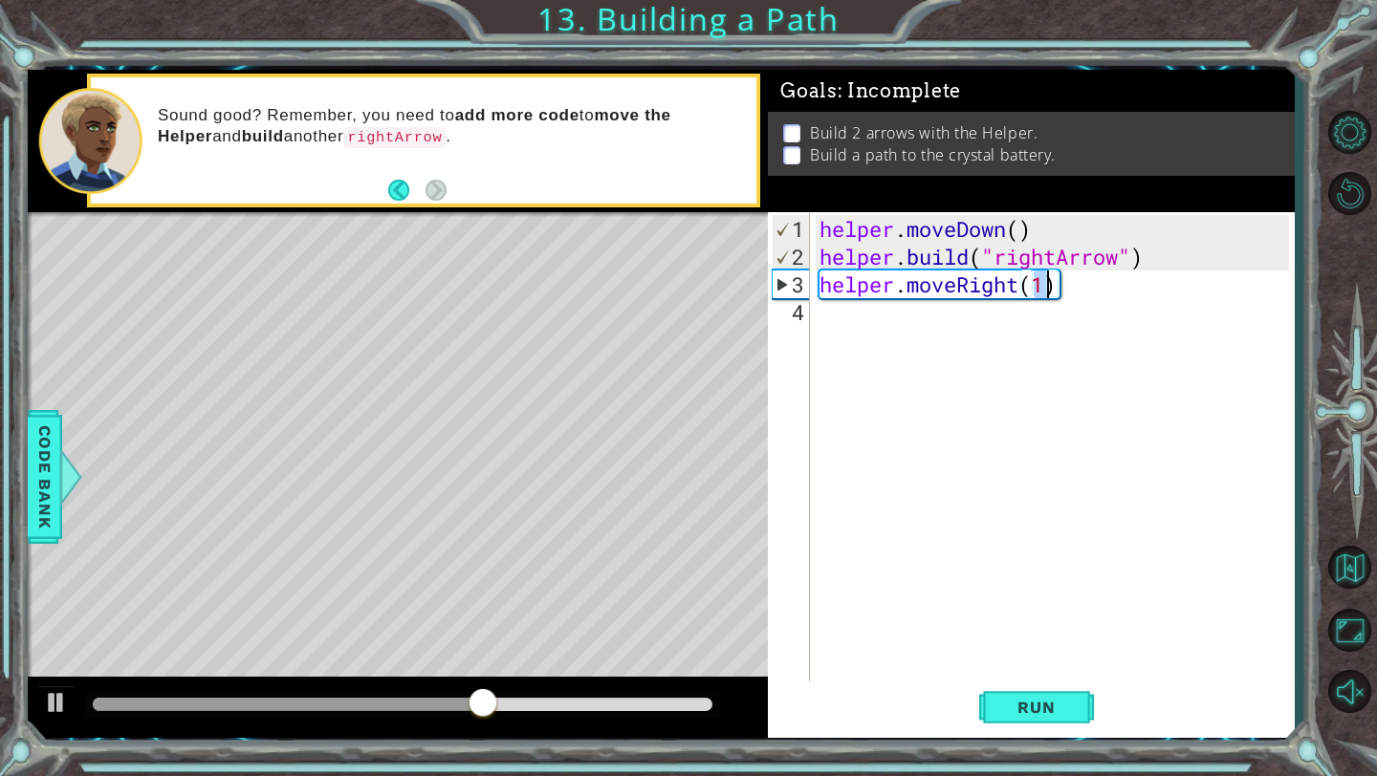
type textarea "helper.moveRight(3)"
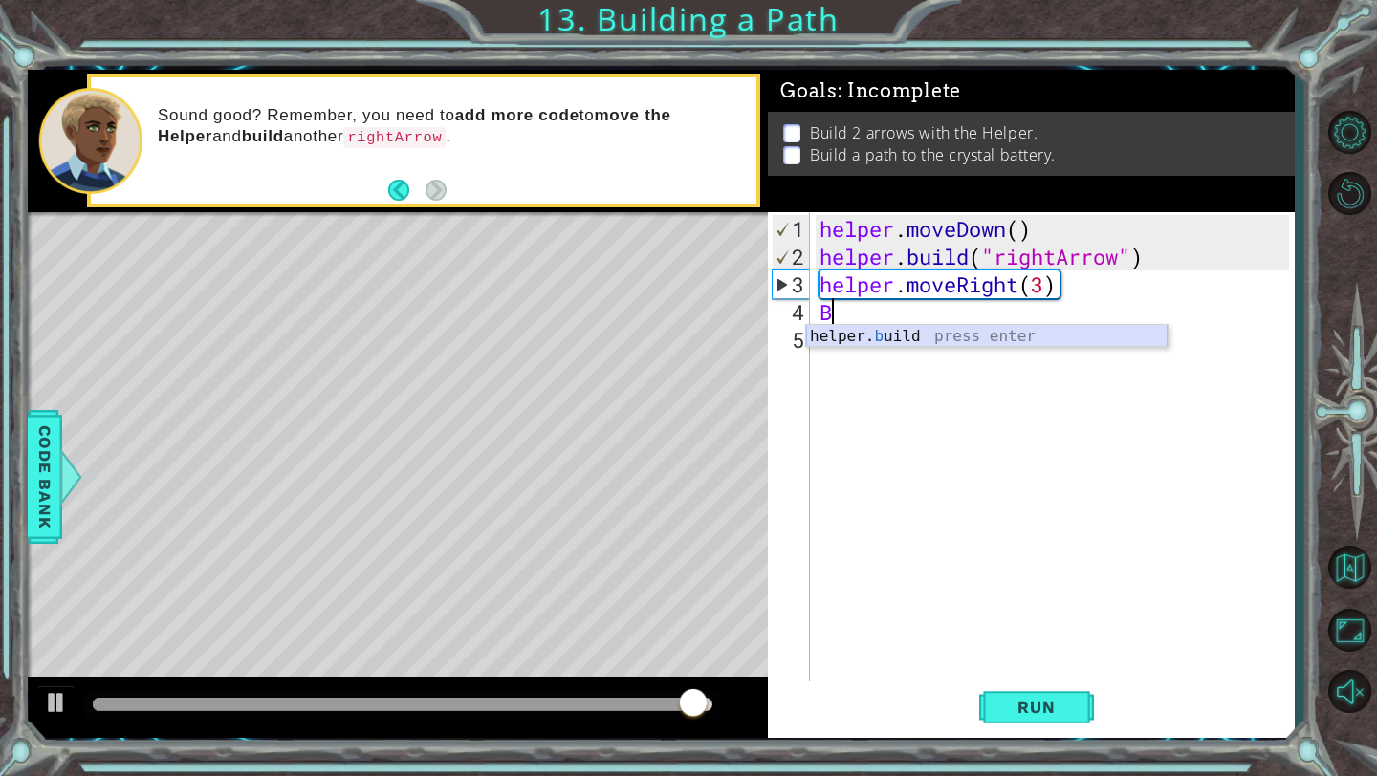
click at [923, 344] on div "helper. b uild press enter" at bounding box center [986, 359] width 361 height 69
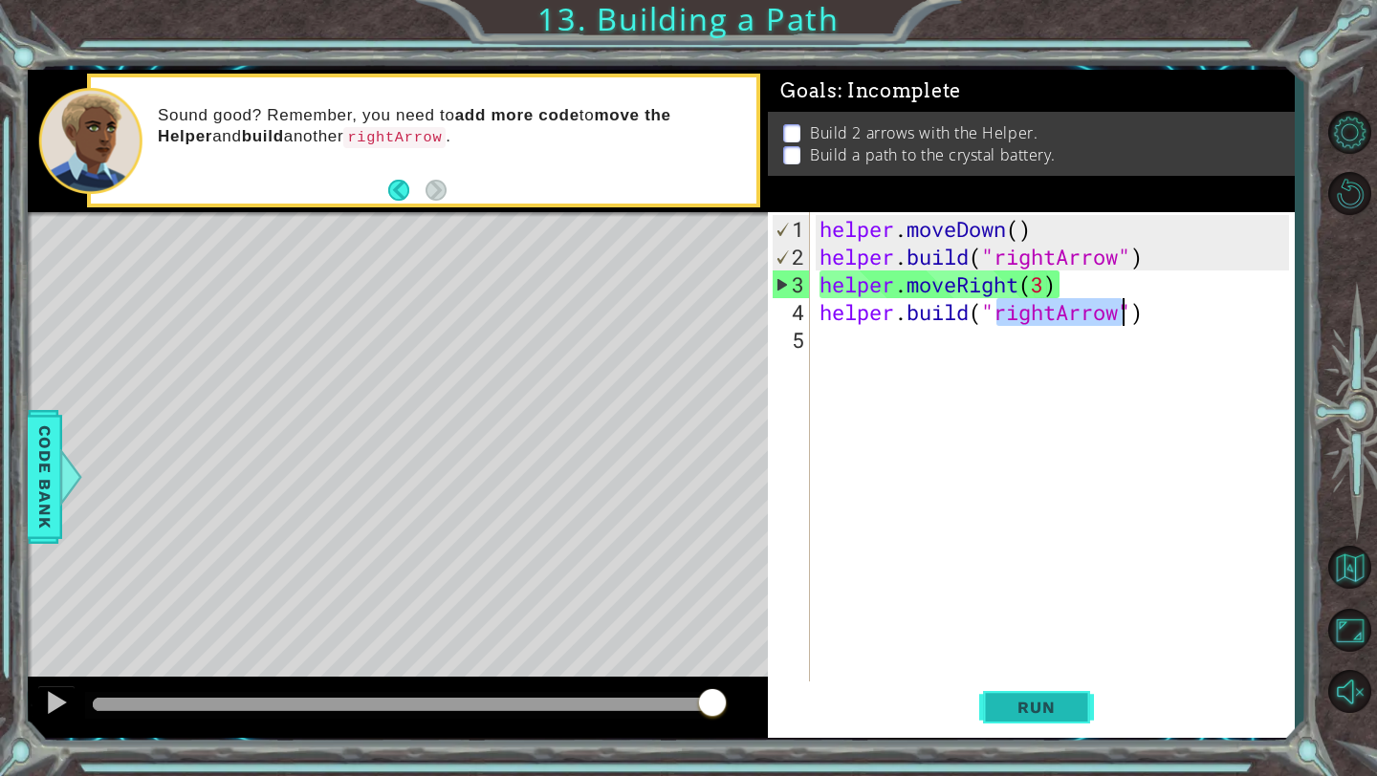
type textarea "[DOMAIN_NAME]("rightArrow")"
click at [1041, 706] on span "Run" at bounding box center [1036, 707] width 76 height 19
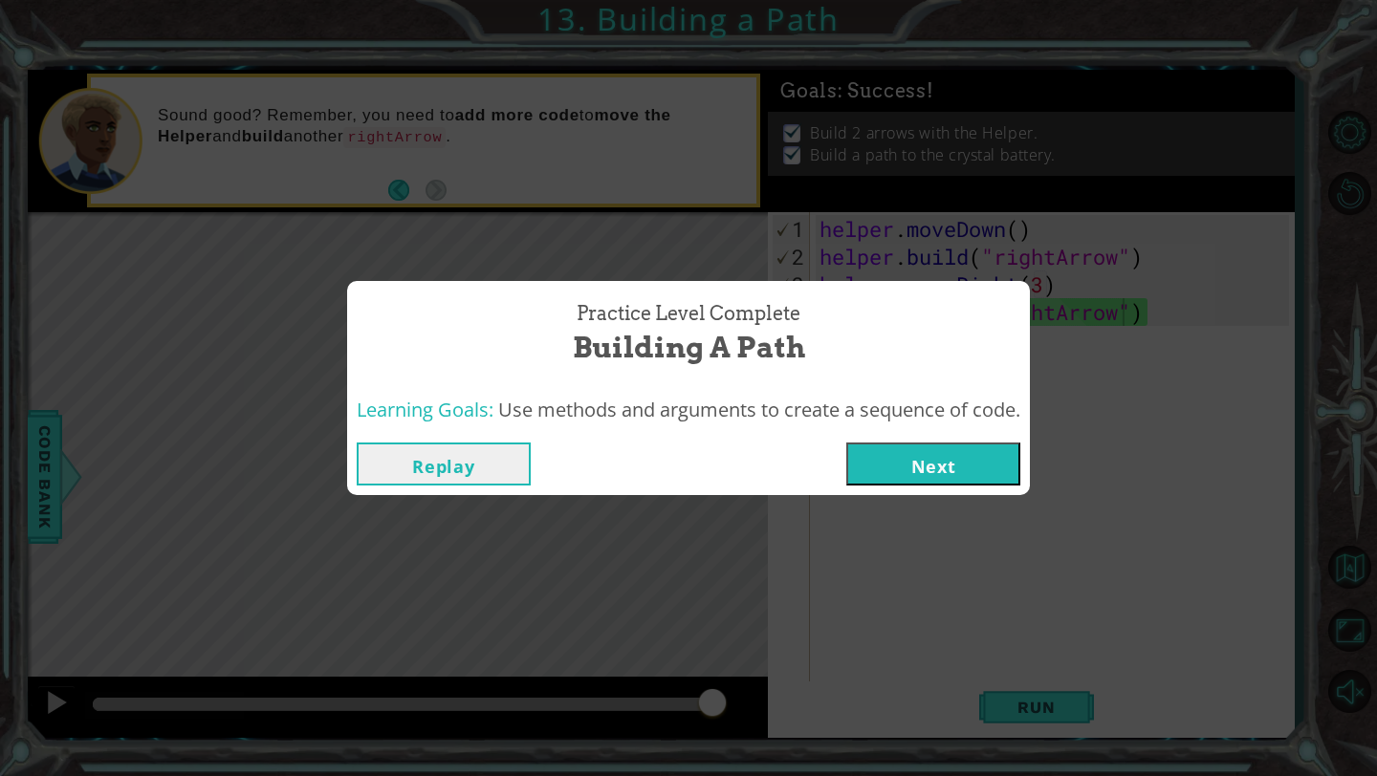
click at [890, 464] on button "Next" at bounding box center [933, 464] width 174 height 43
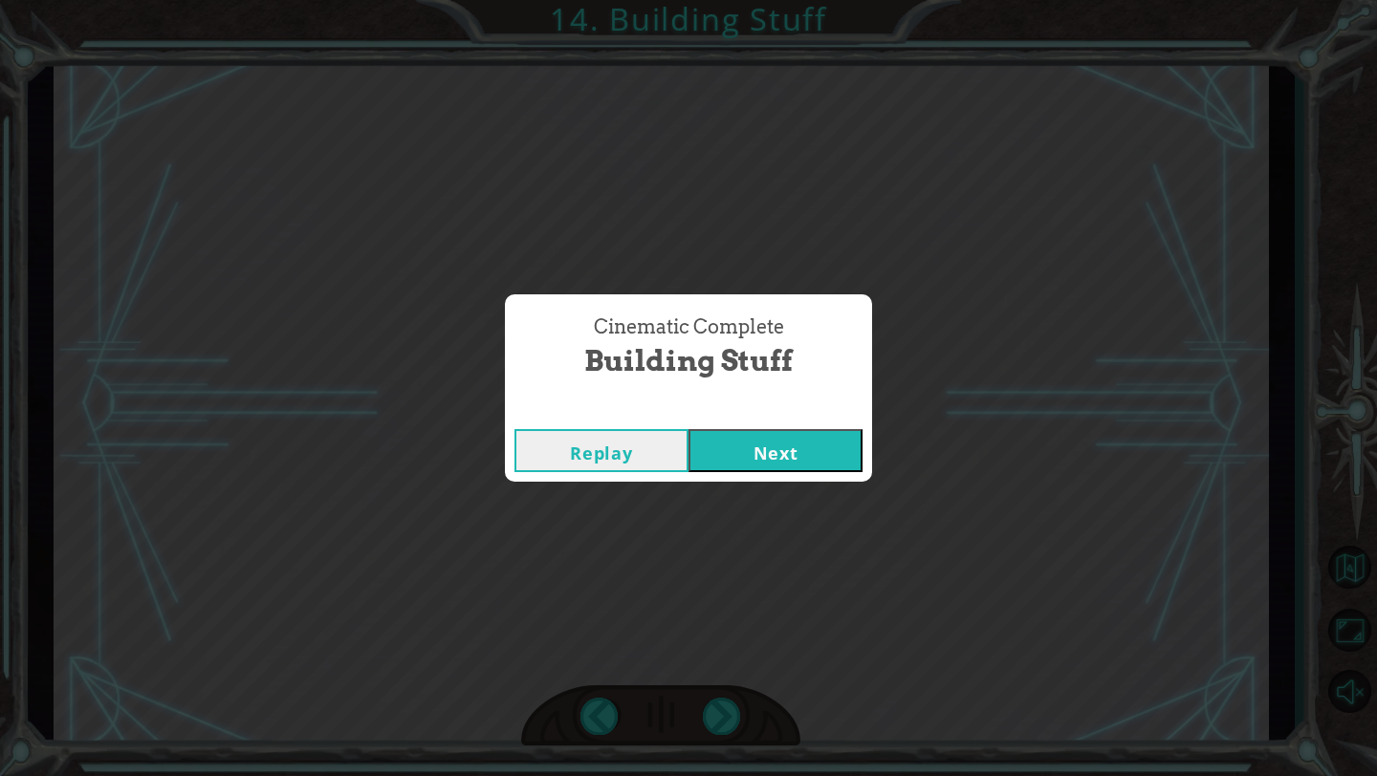
click at [842, 453] on button "Next" at bounding box center [775, 450] width 174 height 43
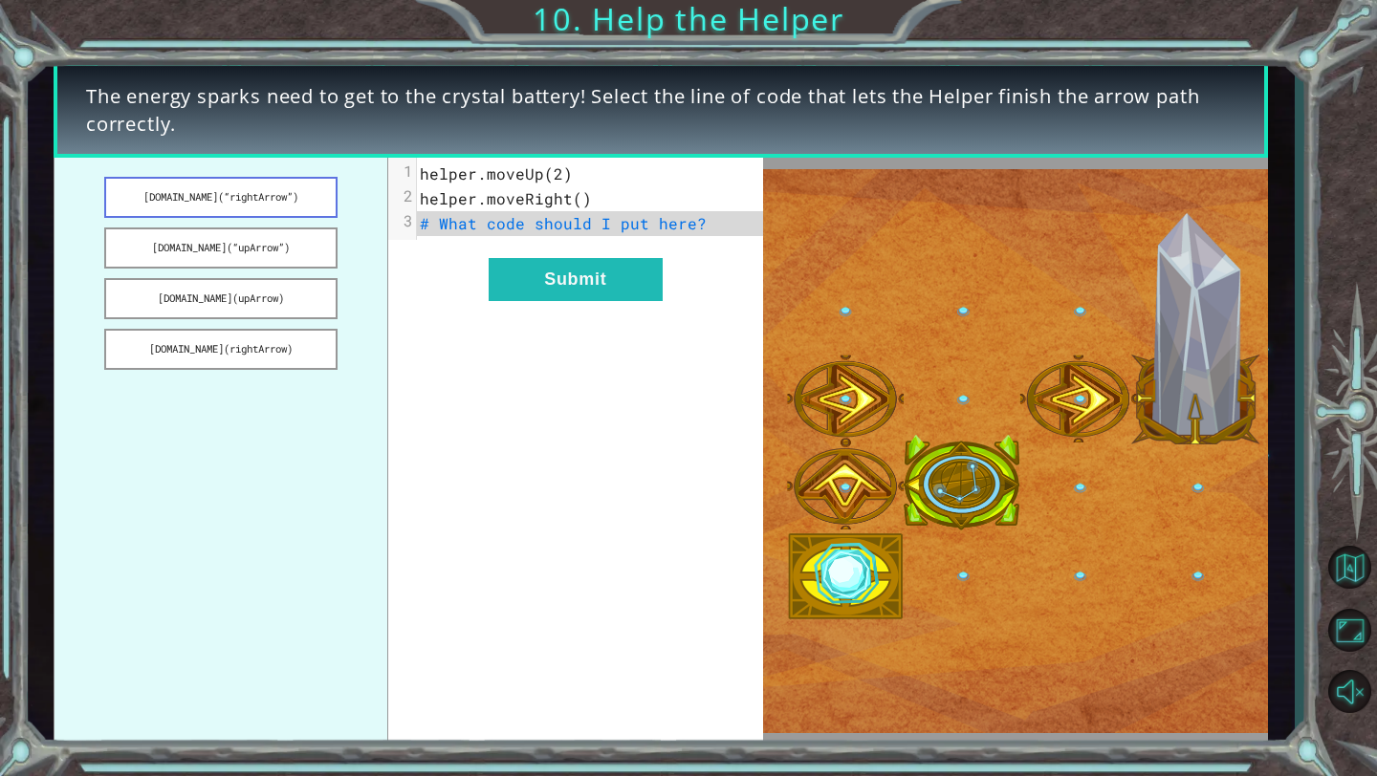
drag, startPoint x: 279, startPoint y: 199, endPoint x: 288, endPoint y: 210, distance: 14.3
click at [288, 210] on button "[DOMAIN_NAME](“rightArrow”)" at bounding box center [220, 197] width 232 height 41
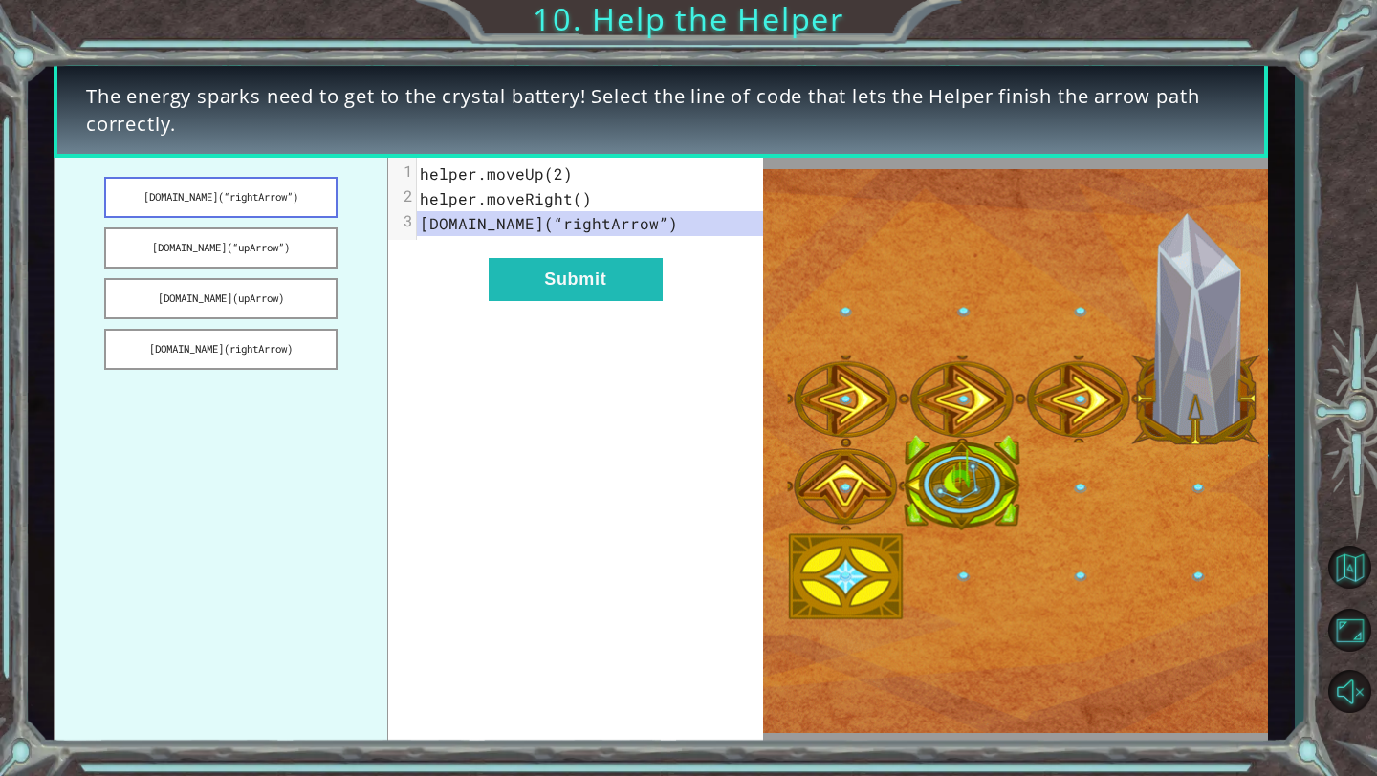
click at [257, 191] on button "[DOMAIN_NAME](“rightArrow”)" at bounding box center [220, 197] width 232 height 41
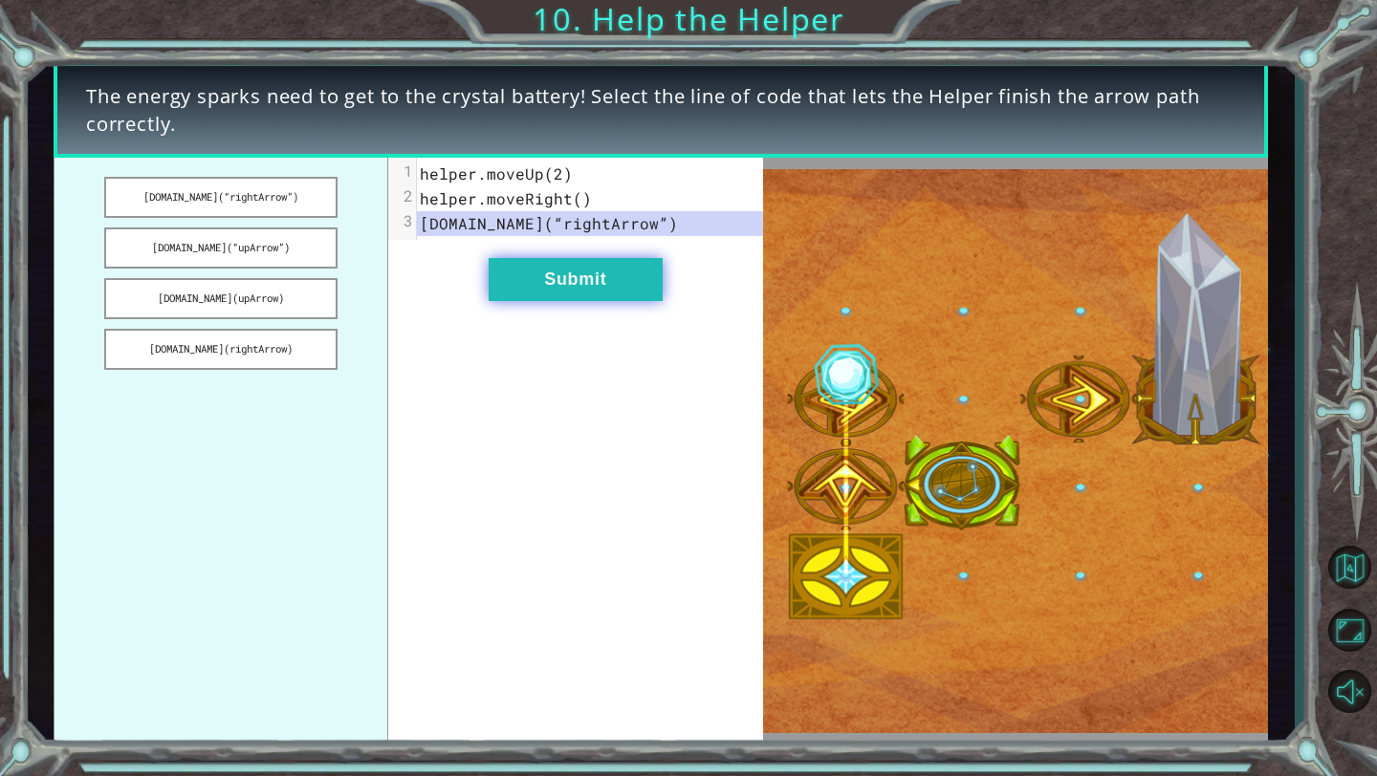
click at [543, 269] on button "Submit" at bounding box center [576, 279] width 174 height 43
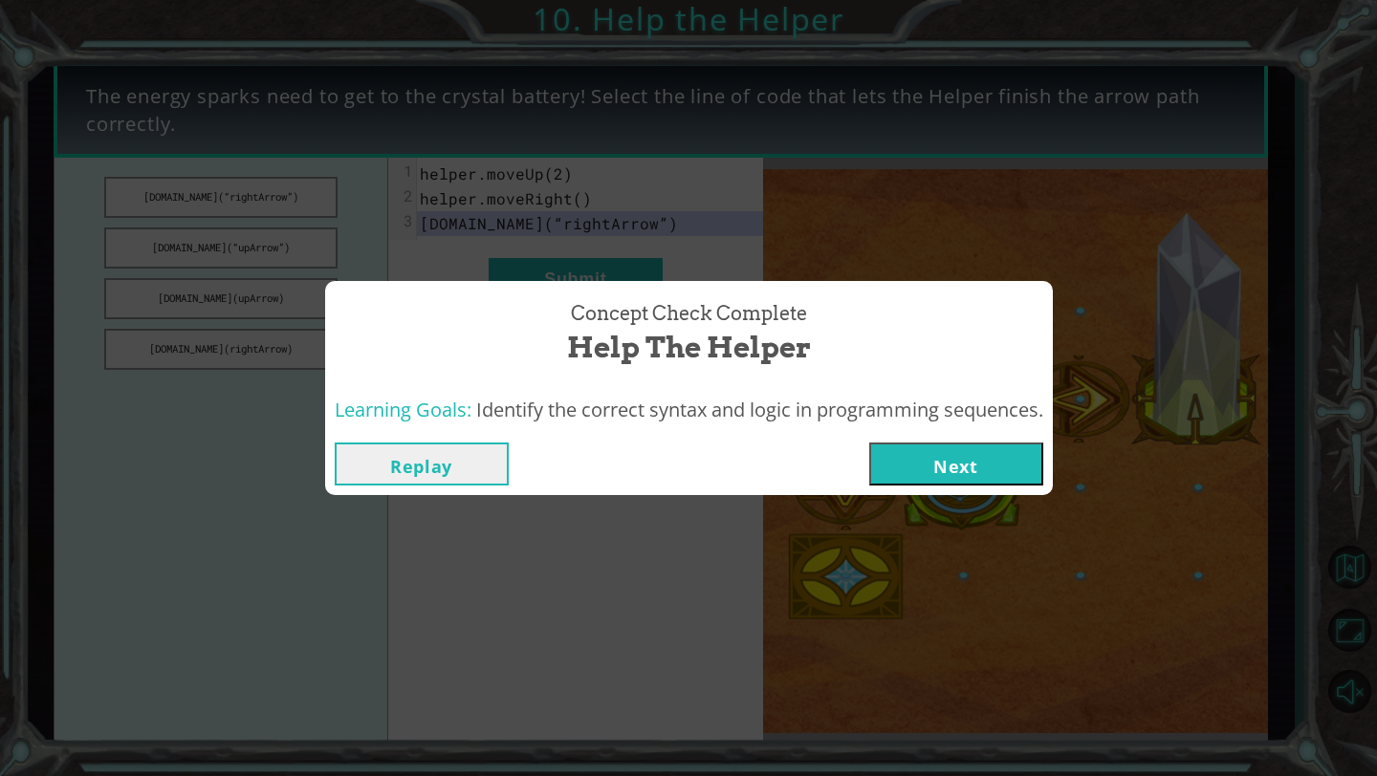
click at [933, 455] on button "Next" at bounding box center [956, 464] width 174 height 43
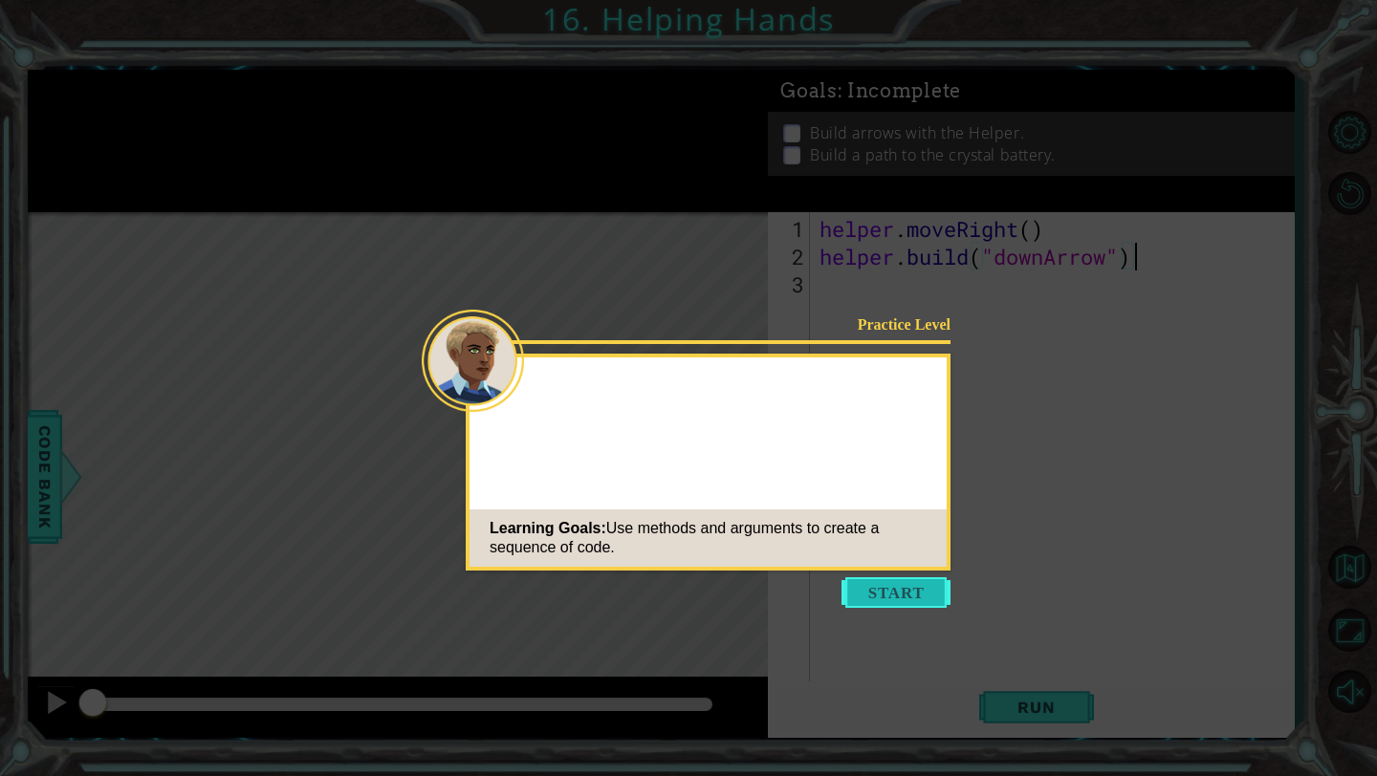
click at [901, 580] on button "Start" at bounding box center [895, 592] width 109 height 31
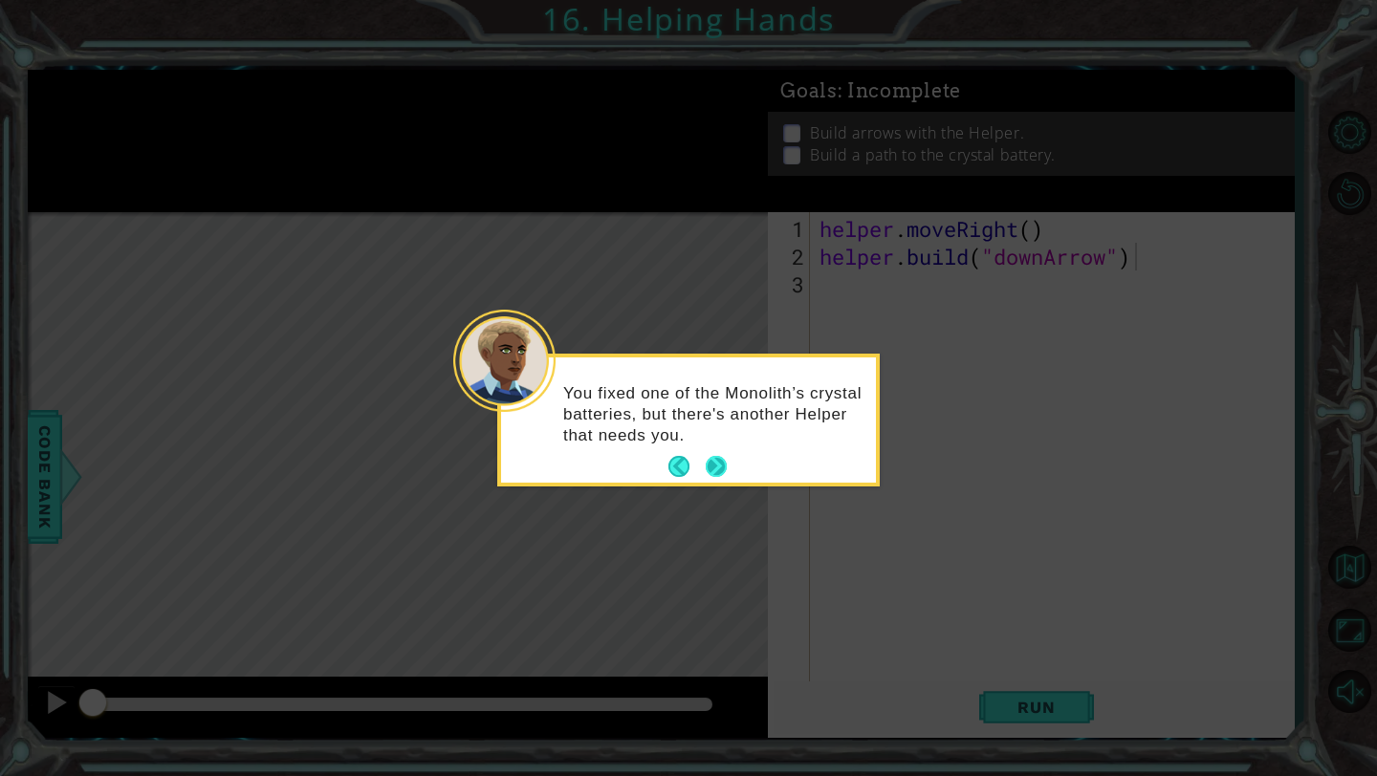
click at [722, 460] on button "Next" at bounding box center [716, 466] width 21 height 21
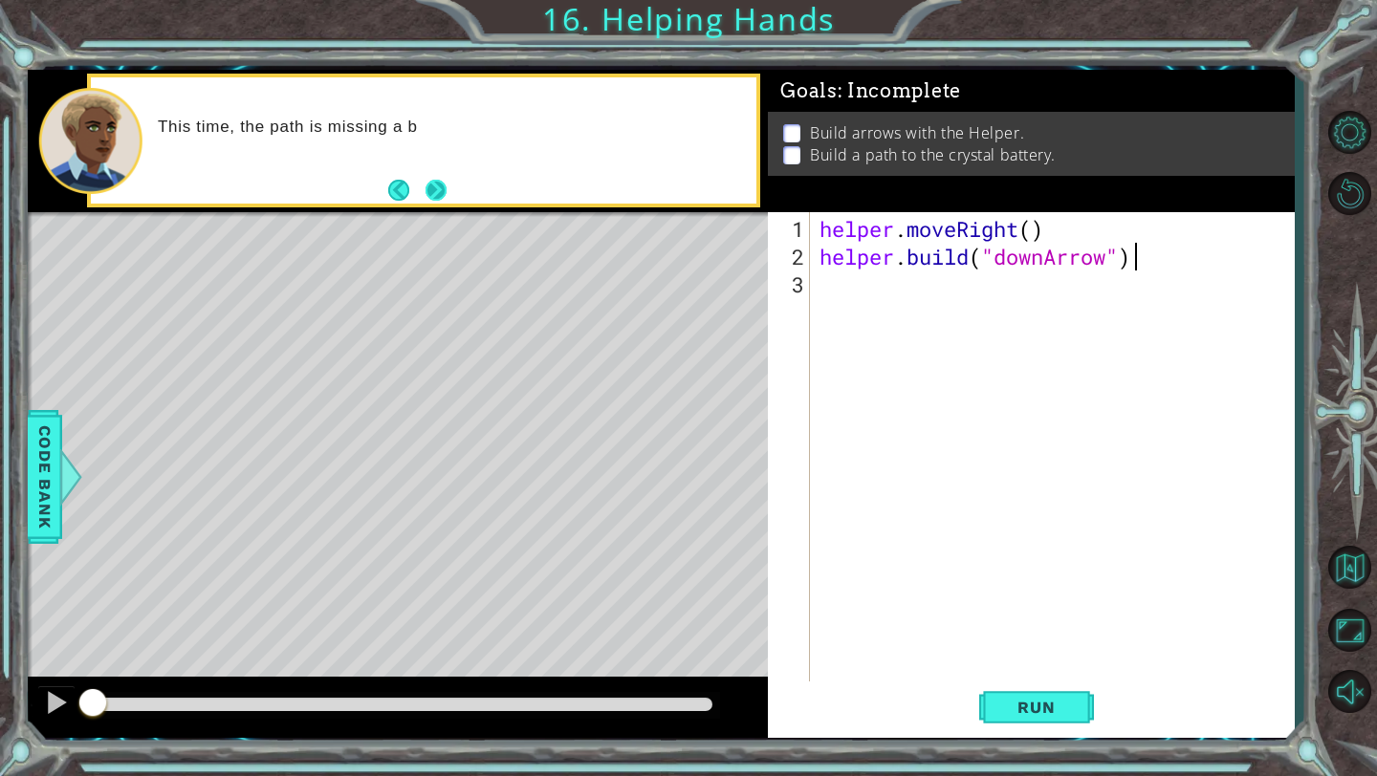
click at [429, 183] on button "Next" at bounding box center [435, 190] width 21 height 21
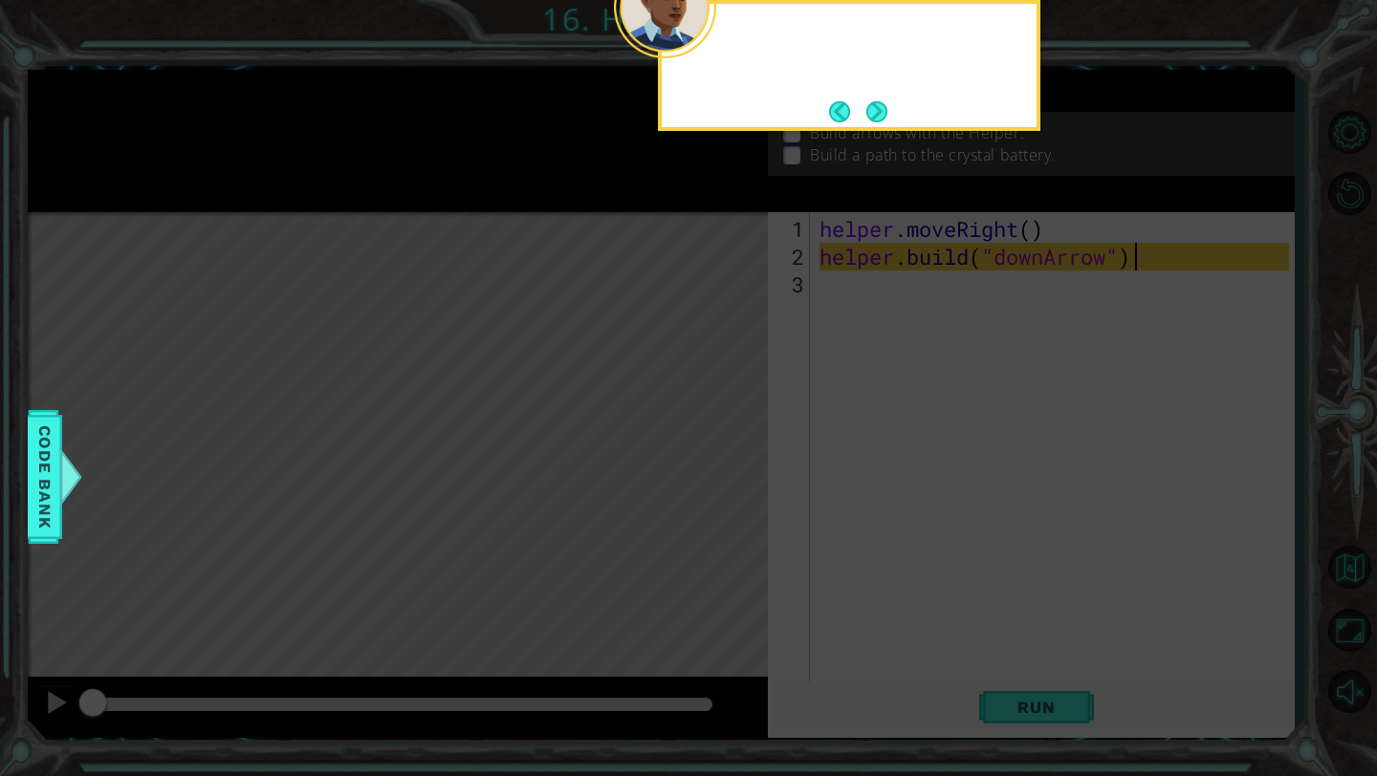
click at [429, 184] on icon at bounding box center [688, 126] width 1377 height 1299
click at [880, 114] on button "Next" at bounding box center [876, 111] width 21 height 21
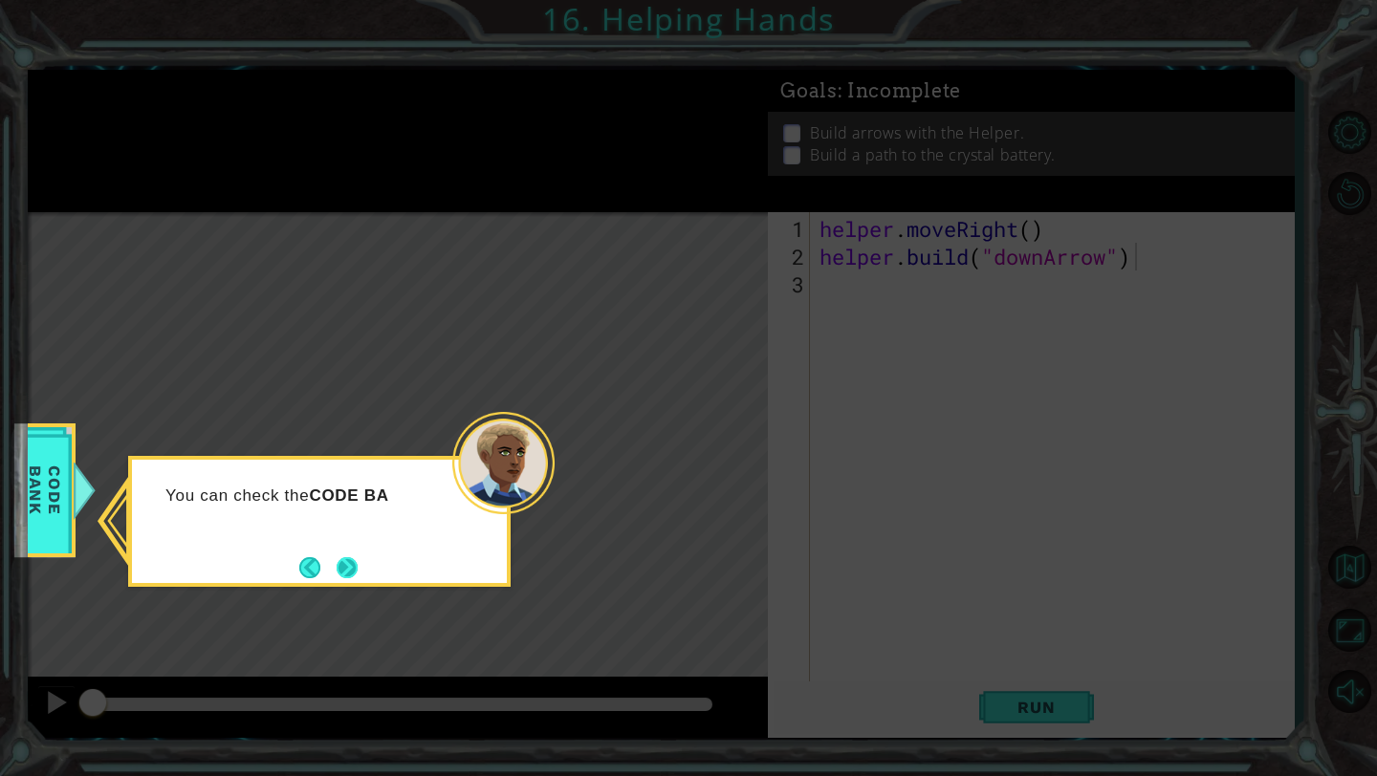
click at [351, 578] on button "Next" at bounding box center [347, 567] width 21 height 21
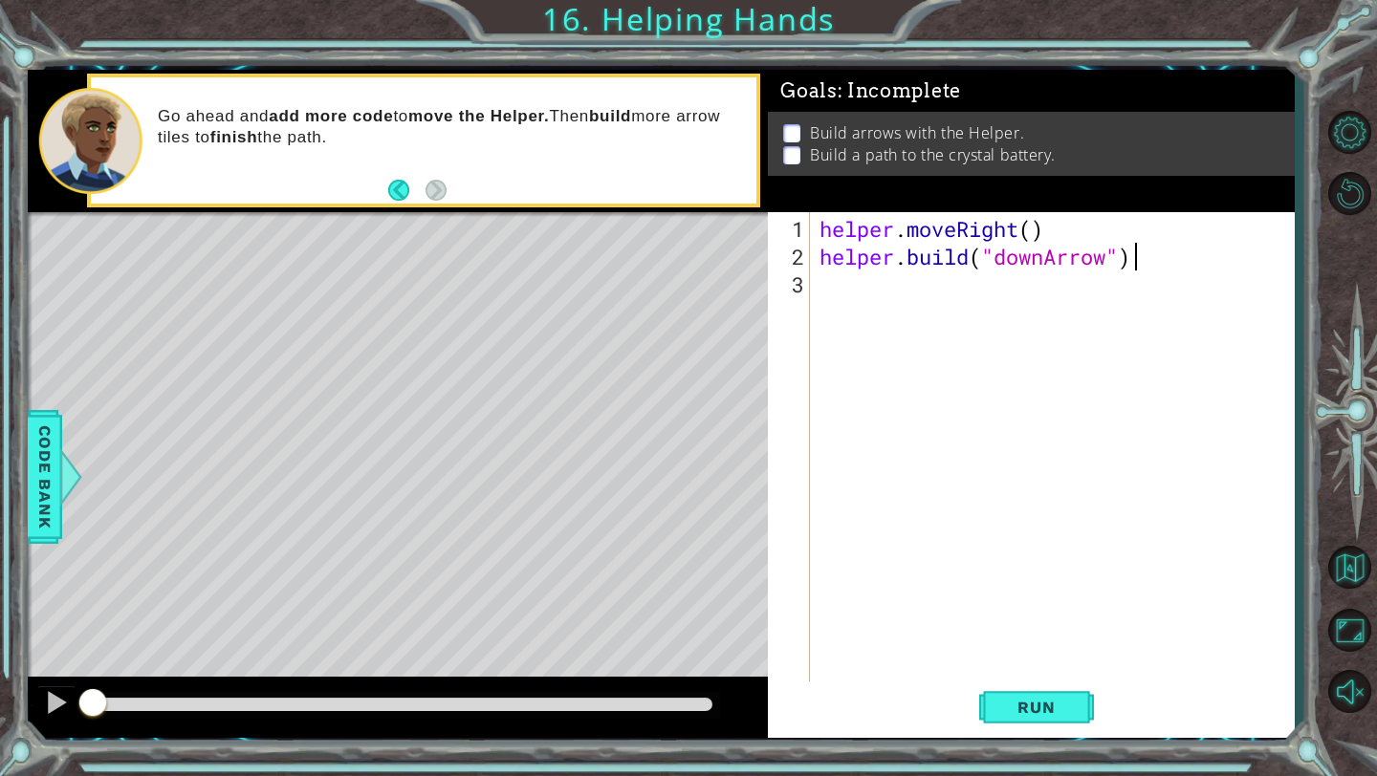
click at [392, 440] on div "Level Map" at bounding box center [469, 493] width 883 height 563
click at [850, 286] on div "helper . moveRight ( ) helper . build ( "downArrow" )" at bounding box center [1056, 478] width 483 height 527
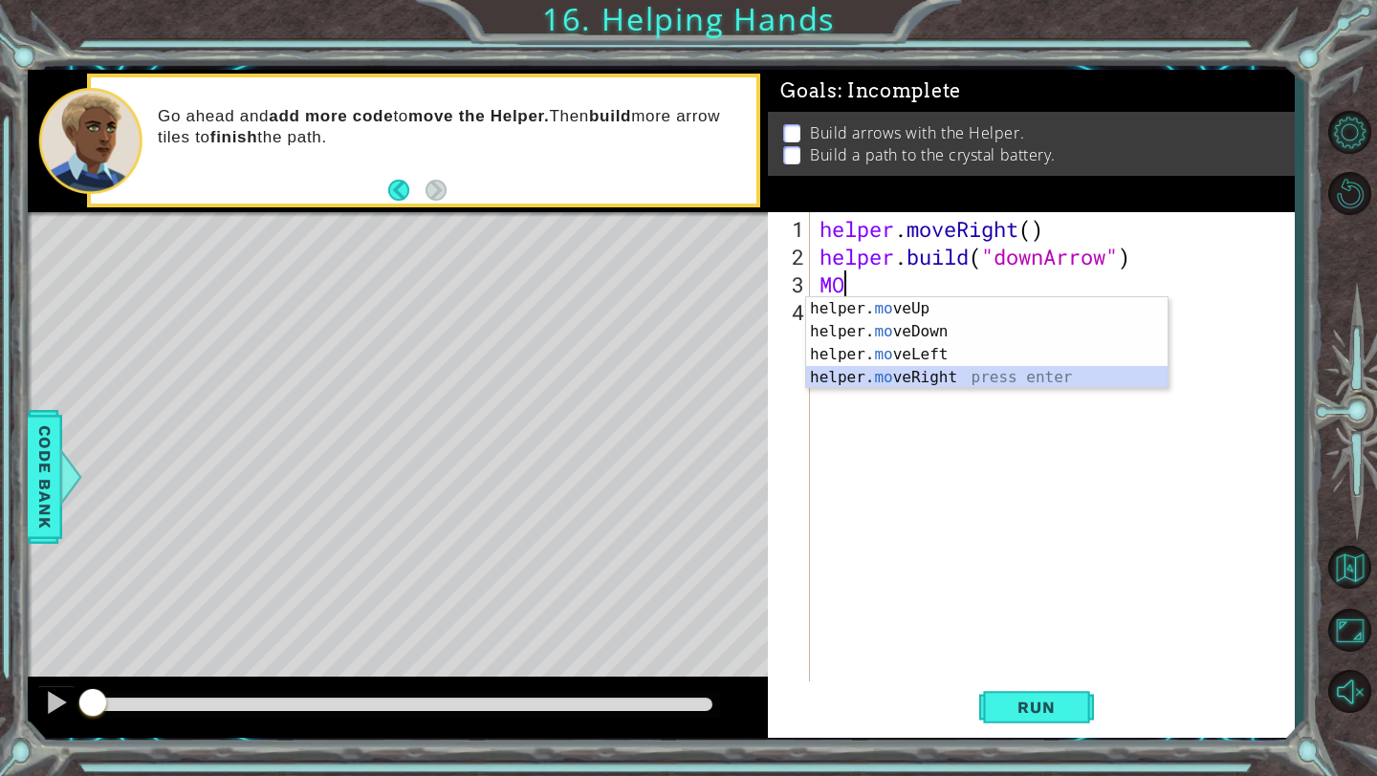
click at [922, 379] on div "helper. mo veUp press enter helper. mo veDown press enter helper. mo veLeft pre…" at bounding box center [986, 366] width 361 height 138
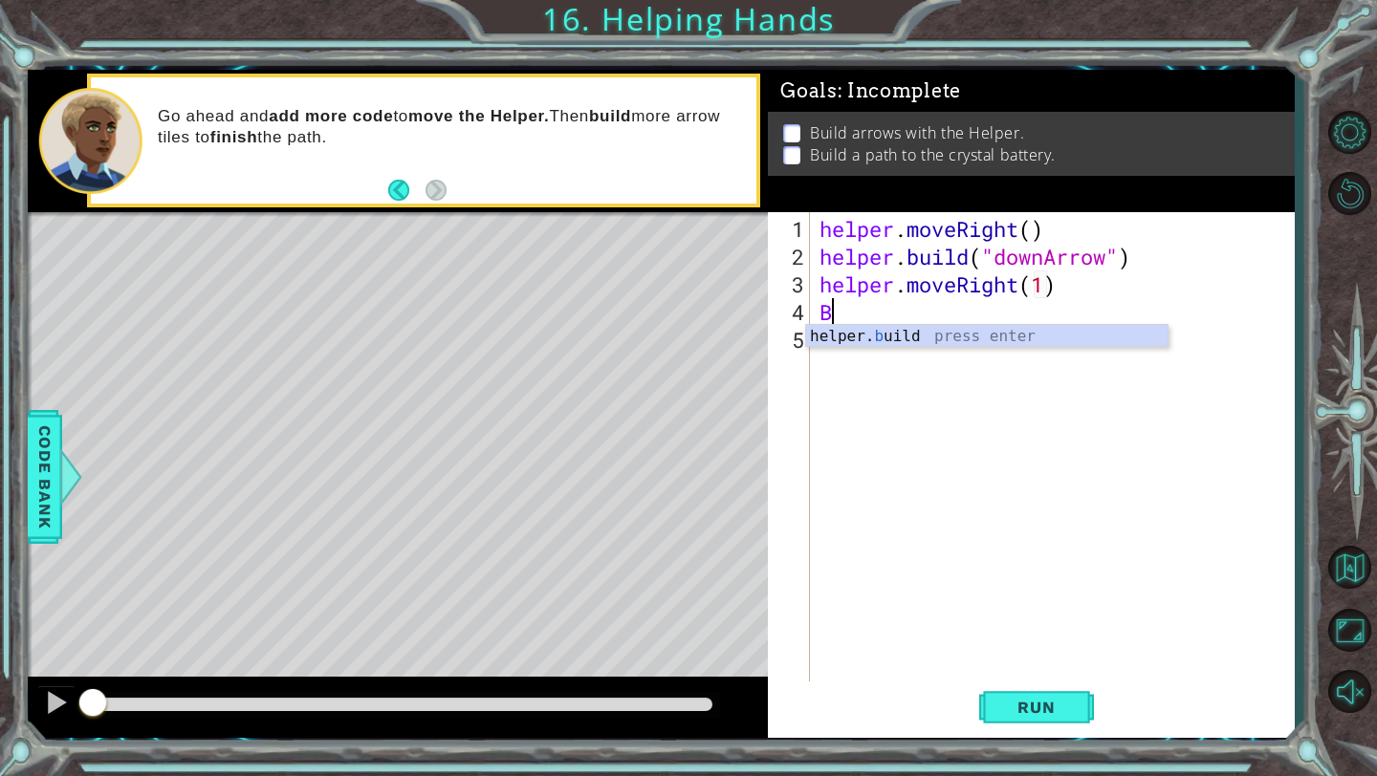
scroll to position [0, 11]
click at [911, 337] on div "helper. b uild press enter" at bounding box center [986, 359] width 361 height 69
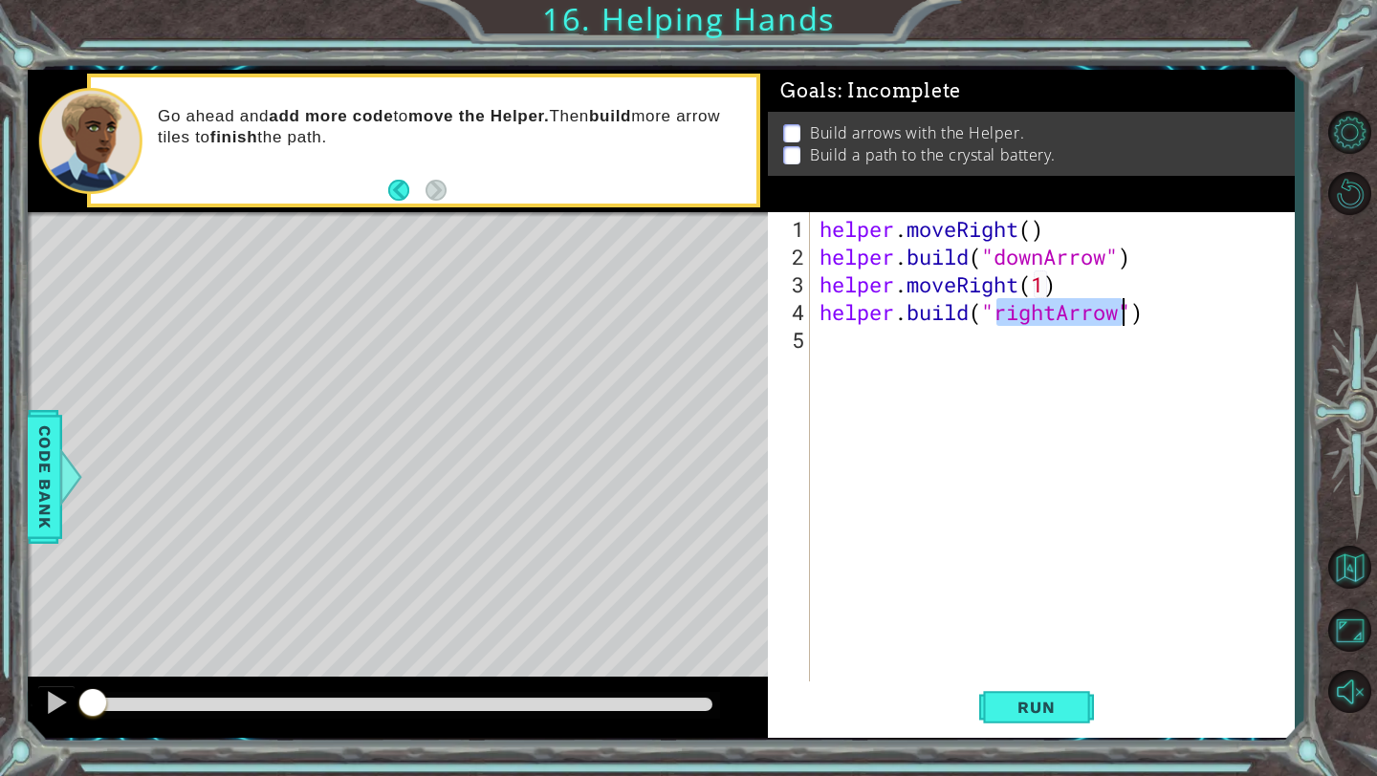
click at [1060, 317] on div "helper . moveRight ( ) helper . build ( "downArrow" ) helper . moveRight ( 1 ) …" at bounding box center [1056, 478] width 483 height 527
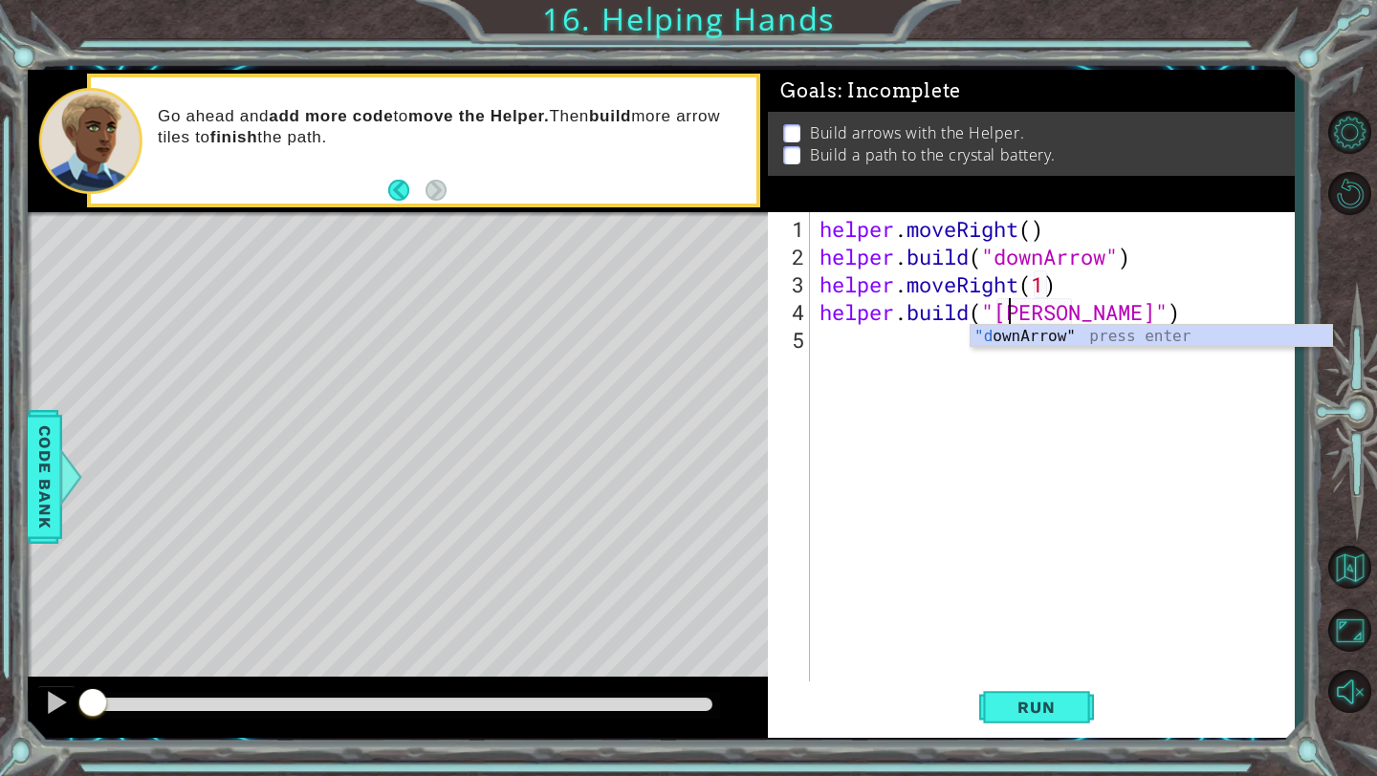
scroll to position [0, 10]
click at [1081, 337] on div ""d ownArrow" press enter" at bounding box center [1150, 359] width 361 height 69
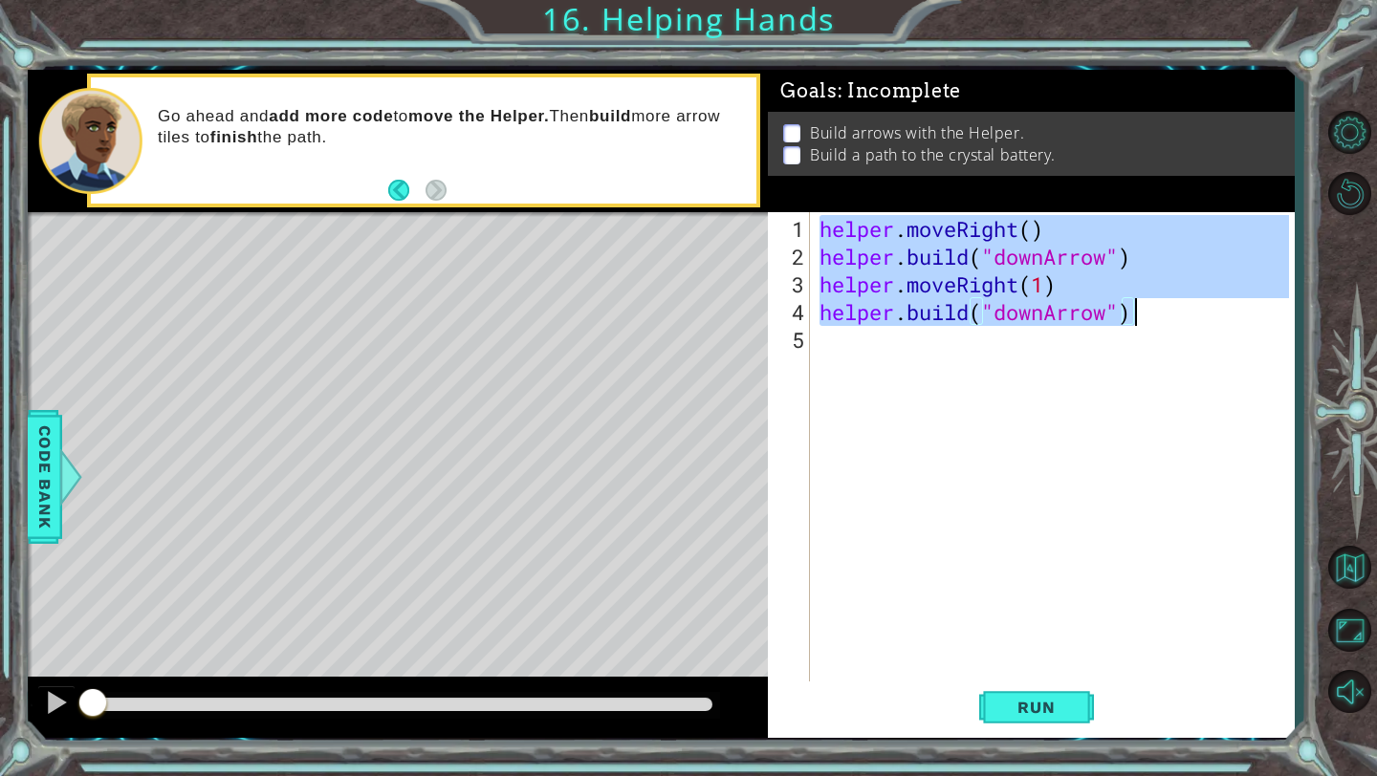
click at [1145, 304] on div "helper . moveRight ( ) helper . build ( "downArrow" ) helper . moveRight ( 1 ) …" at bounding box center [1056, 478] width 483 height 527
click at [1140, 318] on div "helper . moveRight ( ) helper . build ( "downArrow" ) helper . moveRight ( 1 ) …" at bounding box center [1056, 478] width 483 height 527
type textarea "[DOMAIN_NAME]("downArrow")"
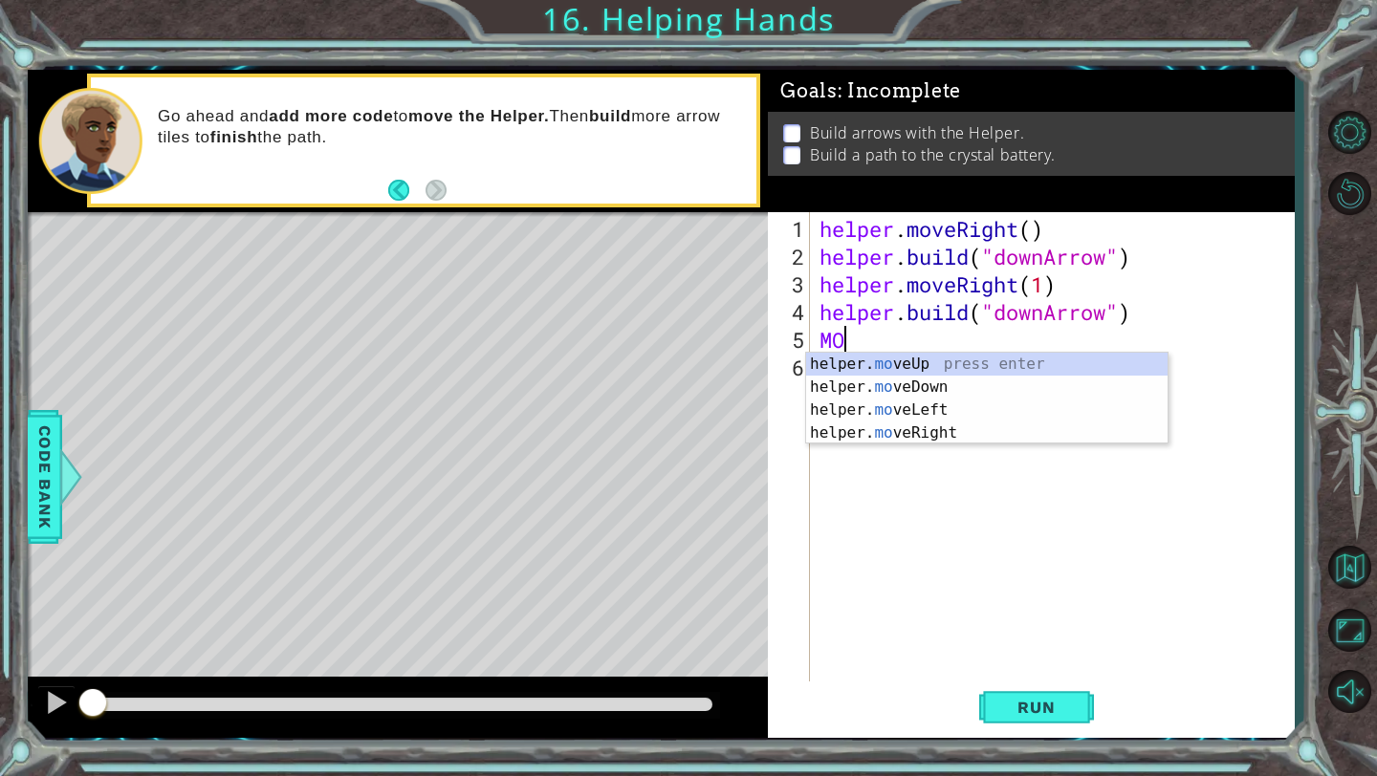
scroll to position [0, 1]
click at [927, 383] on div "helper. mov eUp press enter helper. mov eDown press enter helper. mov eLeft pre…" at bounding box center [986, 422] width 361 height 138
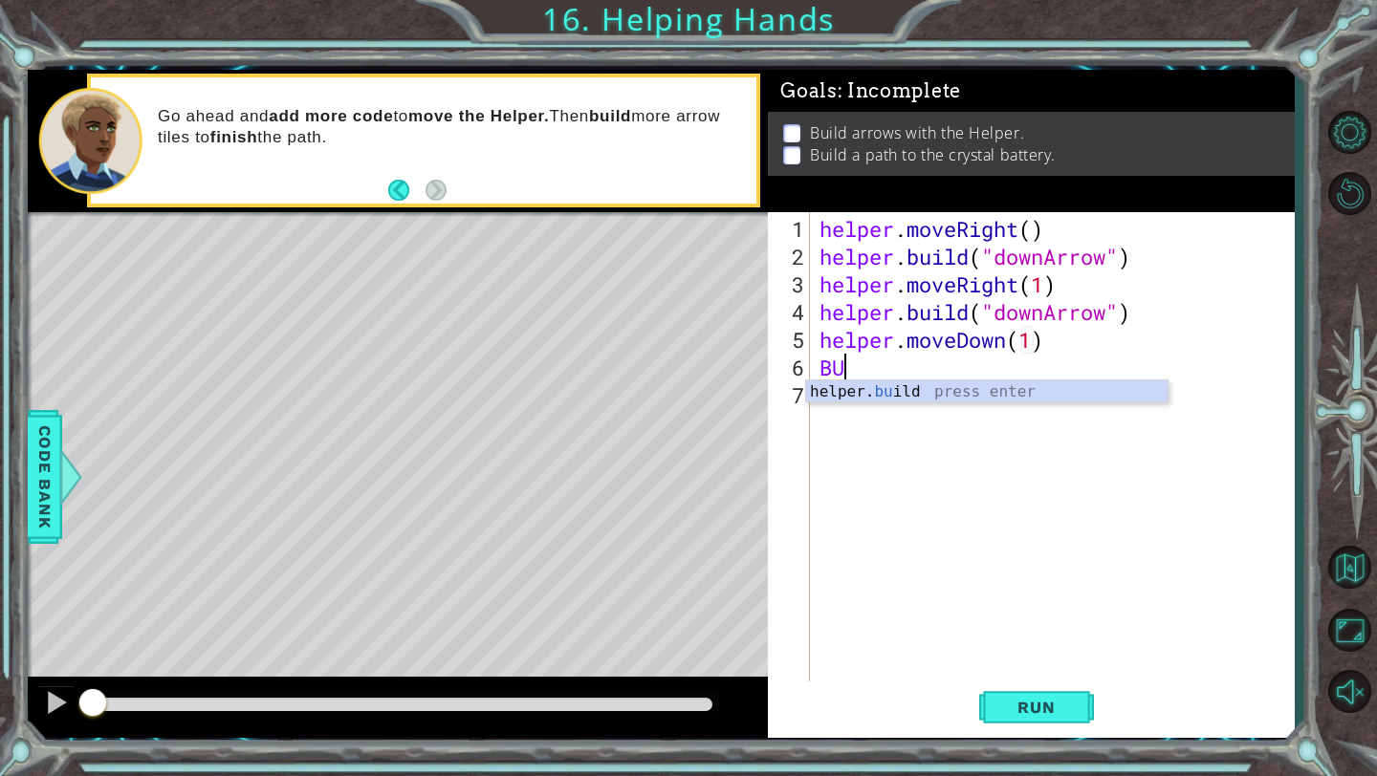
scroll to position [0, 11]
click at [905, 395] on div "helper. buil d press enter" at bounding box center [986, 414] width 361 height 69
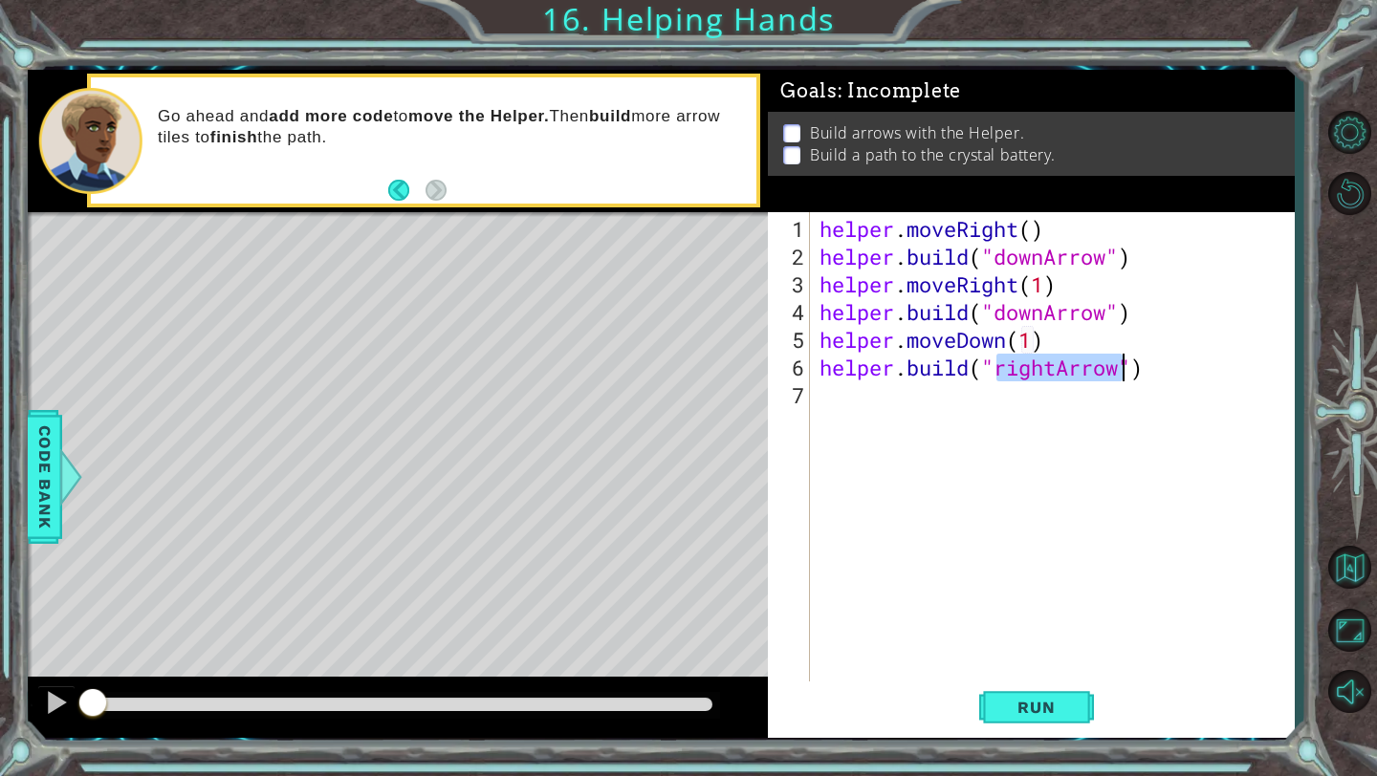
type textarea "[DOMAIN_NAME]("rightArrow")"
click at [1059, 373] on div "helper . moveRight ( ) helper . build ( "downArrow" ) helper . moveRight ( 1 ) …" at bounding box center [1056, 478] width 483 height 527
click at [1168, 367] on div "helper . moveRight ( ) helper . build ( "downArrow" ) helper . moveRight ( 1 ) …" at bounding box center [1056, 478] width 483 height 527
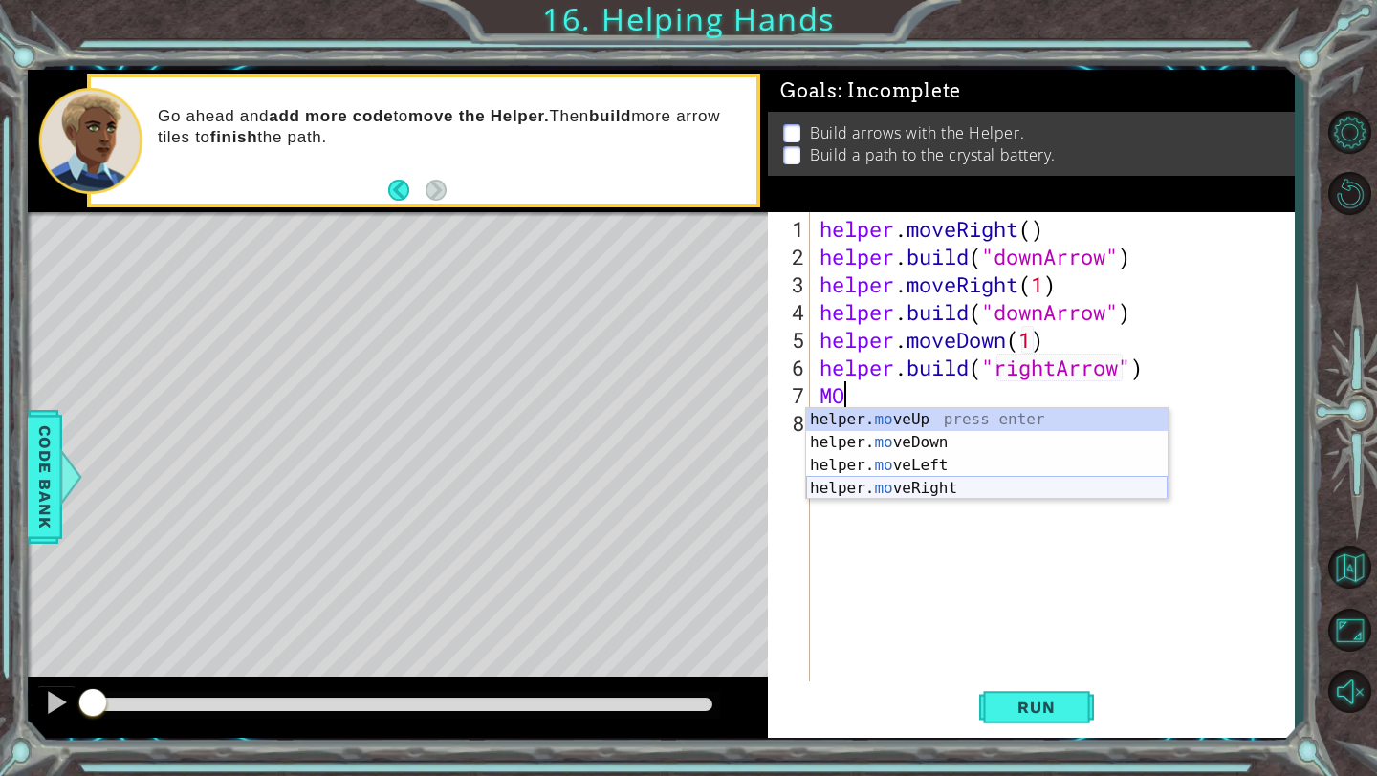
click at [895, 488] on div "helper. mo veUp press enter helper. mo veDown press enter helper. mo veLeft pre…" at bounding box center [986, 477] width 361 height 138
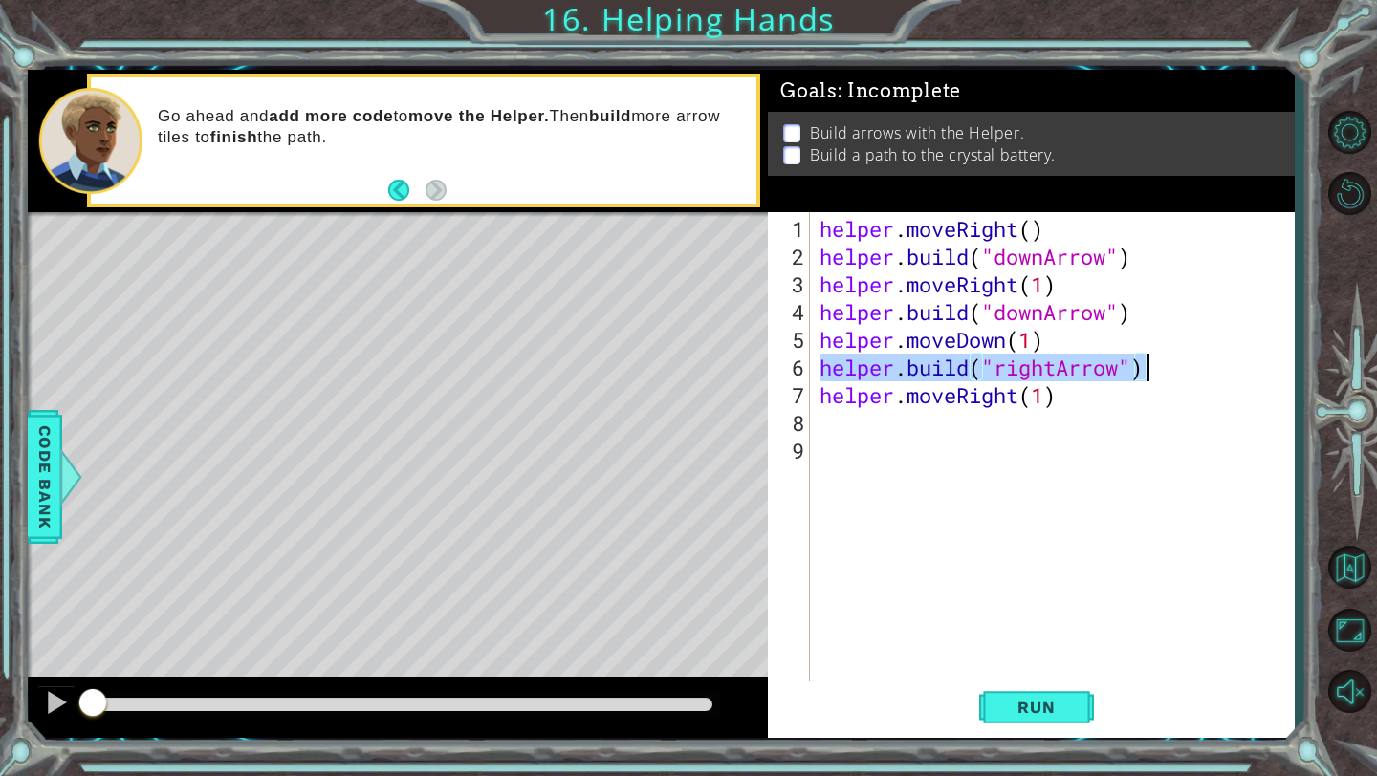
drag, startPoint x: 824, startPoint y: 367, endPoint x: 1187, endPoint y: 367, distance: 363.3
click at [1187, 367] on div "helper . moveRight ( ) helper . build ( "downArrow" ) helper . moveRight ( 1 ) …" at bounding box center [1056, 478] width 483 height 527
type textarea "[DOMAIN_NAME]("rightArrow")"
click at [830, 424] on div "helper . moveRight ( ) helper . build ( "downArrow" ) helper . moveRight ( 1 ) …" at bounding box center [1056, 478] width 483 height 527
paste textarea "[DOMAIN_NAME]("rightArrow")"
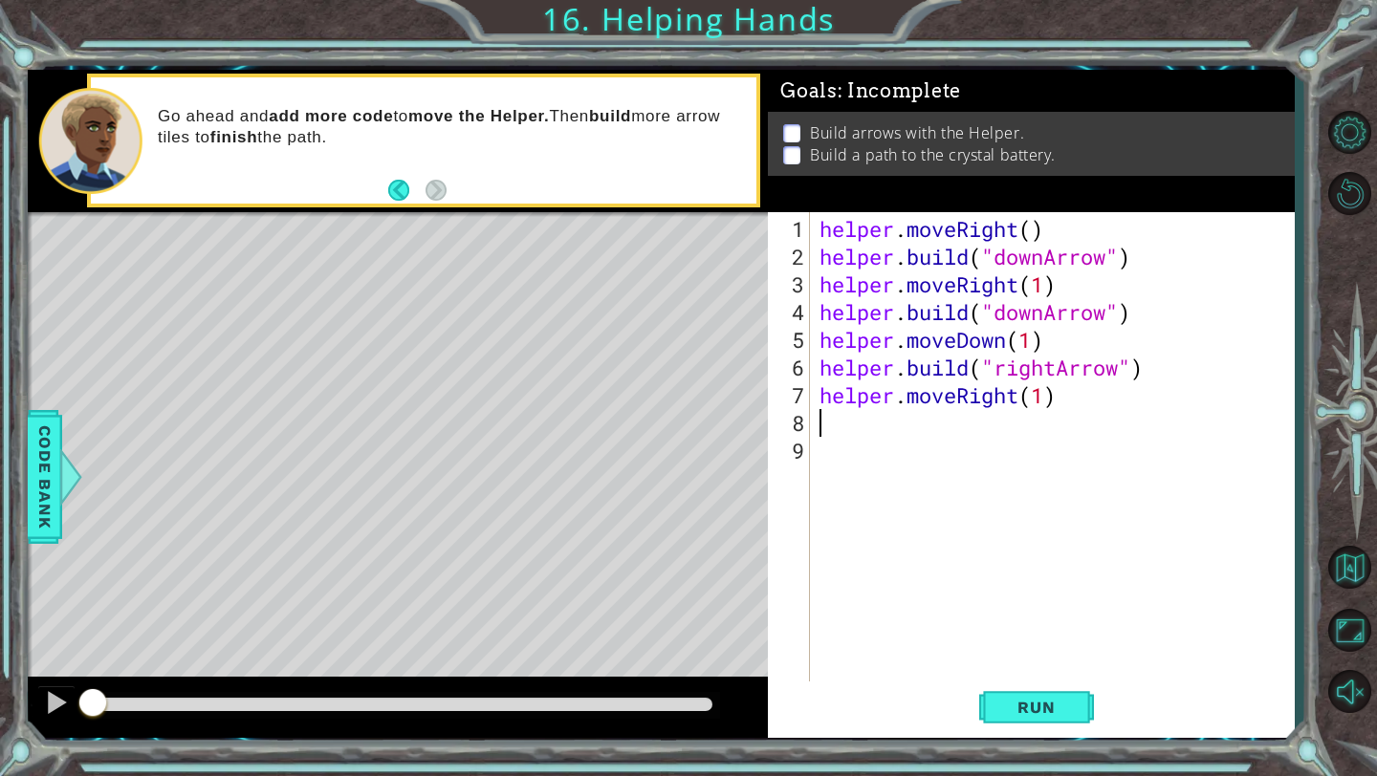
type textarea "[DOMAIN_NAME]("rightArrow")"
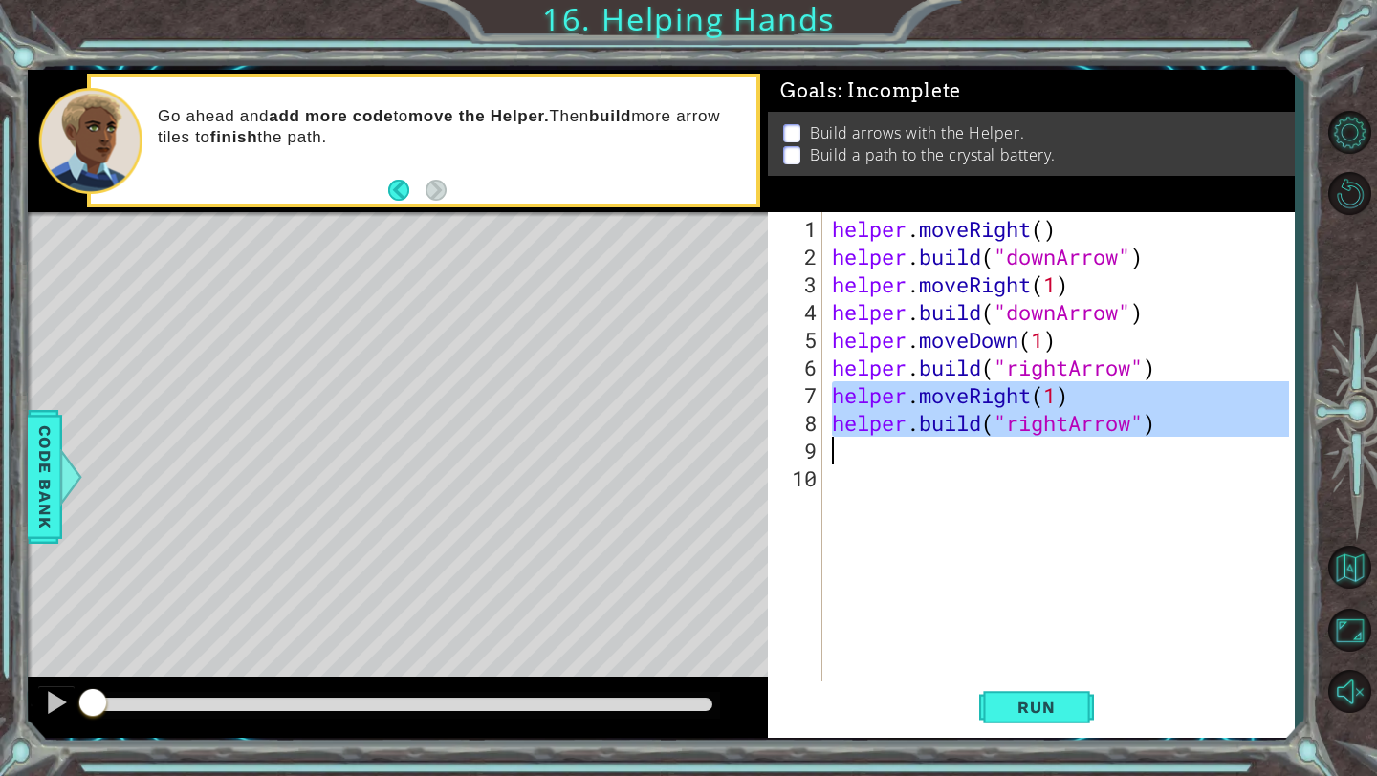
drag, startPoint x: 834, startPoint y: 396, endPoint x: 1183, endPoint y: 447, distance: 353.7
click at [1183, 447] on div "helper . moveRight ( ) helper . build ( "downArrow" ) helper . moveRight ( 1 ) …" at bounding box center [1063, 478] width 471 height 527
type textarea "[DOMAIN_NAME]("rightArrow")"
paste textarea "Code Area"
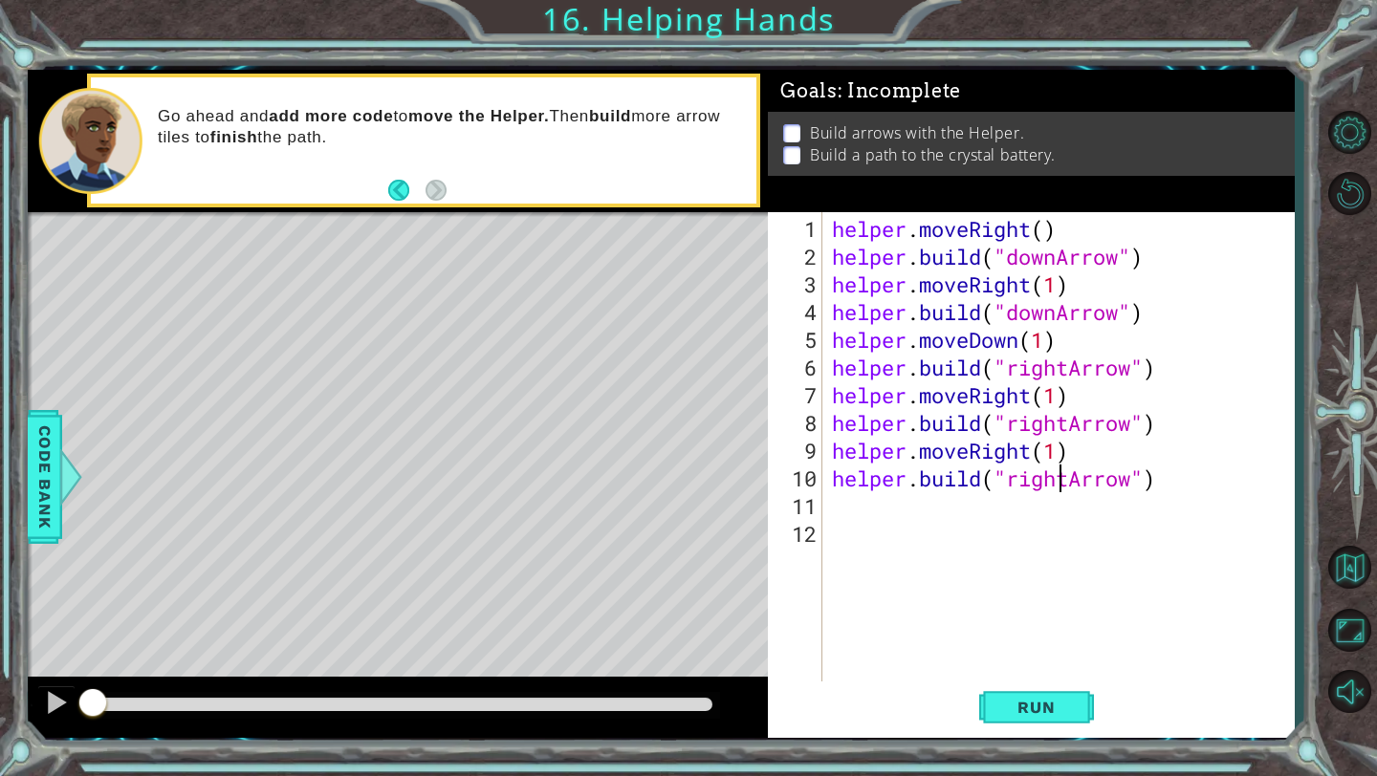
click at [1064, 485] on div "helper . moveRight ( ) helper . build ( "downArrow" ) helper . moveRight ( 1 ) …" at bounding box center [1063, 478] width 471 height 527
click at [1043, 485] on div "helper . moveRight ( ) helper . build ( "downArrow" ) helper . moveRight ( 1 ) …" at bounding box center [1063, 478] width 471 height 527
type textarea "[DOMAIN_NAME]("UPArrow")"
click at [1140, 487] on div "helper . moveRight ( ) helper . build ( "downArrow" ) helper . moveRight ( 1 ) …" at bounding box center [1063, 478] width 471 height 527
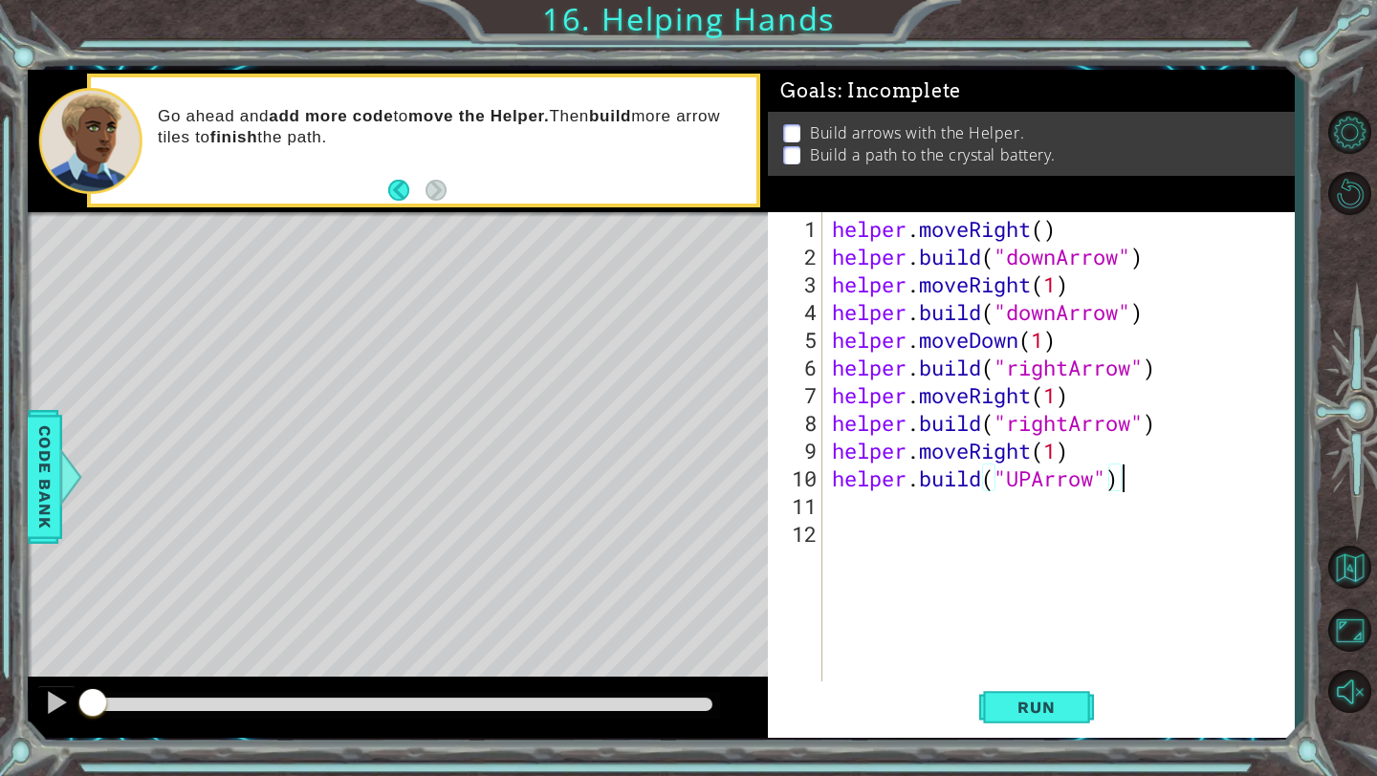
scroll to position [0, 0]
click at [1037, 723] on button "Run" at bounding box center [1036, 708] width 115 height 53
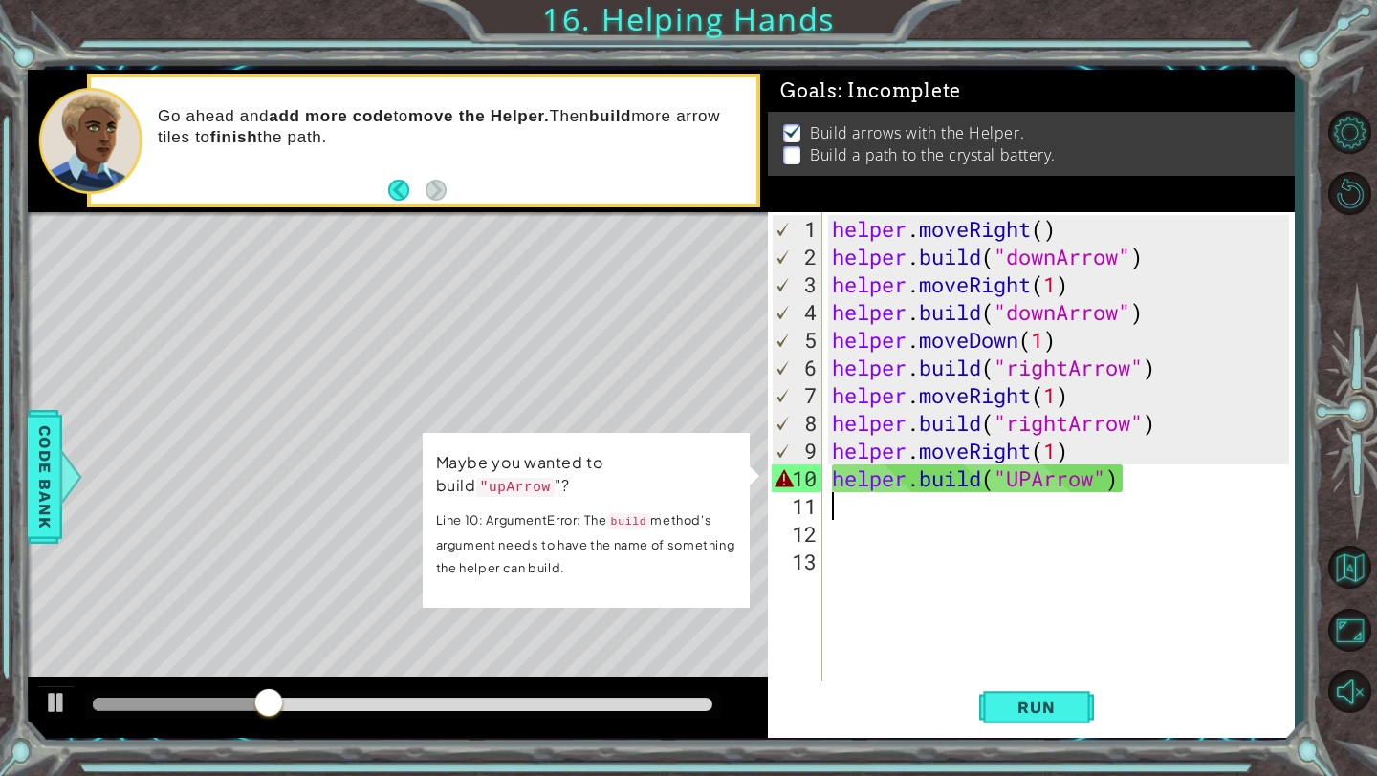
click at [1052, 595] on div "helper . moveRight ( ) helper . build ( "downArrow" ) helper . moveRight ( 1 ) …" at bounding box center [1063, 478] width 471 height 527
click at [497, 487] on code ""upArrow" at bounding box center [515, 487] width 78 height 19
click at [1039, 718] on button "Run" at bounding box center [1036, 708] width 115 height 53
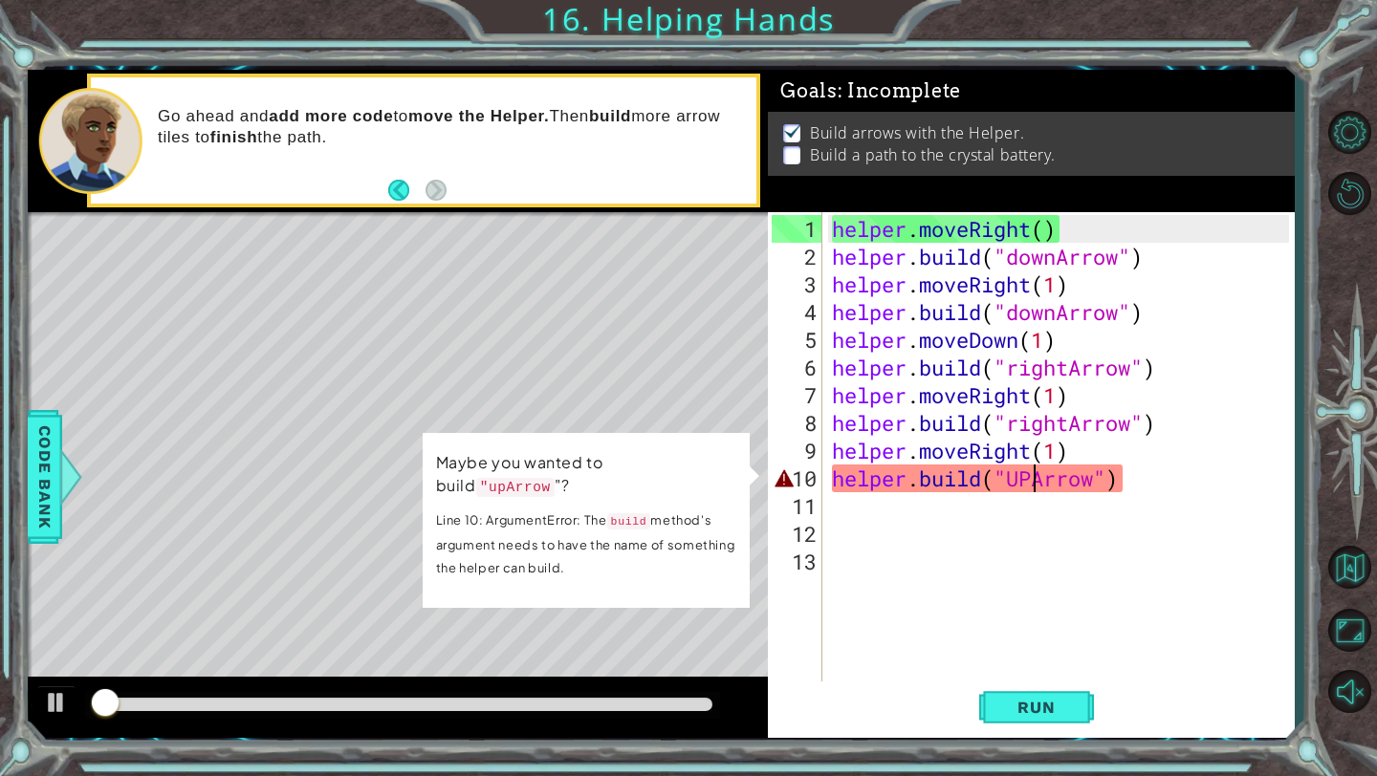
click at [1032, 483] on div "helper . moveRight ( ) helper . build ( "downArrow" ) helper . moveRight ( 1 ) …" at bounding box center [1063, 478] width 471 height 527
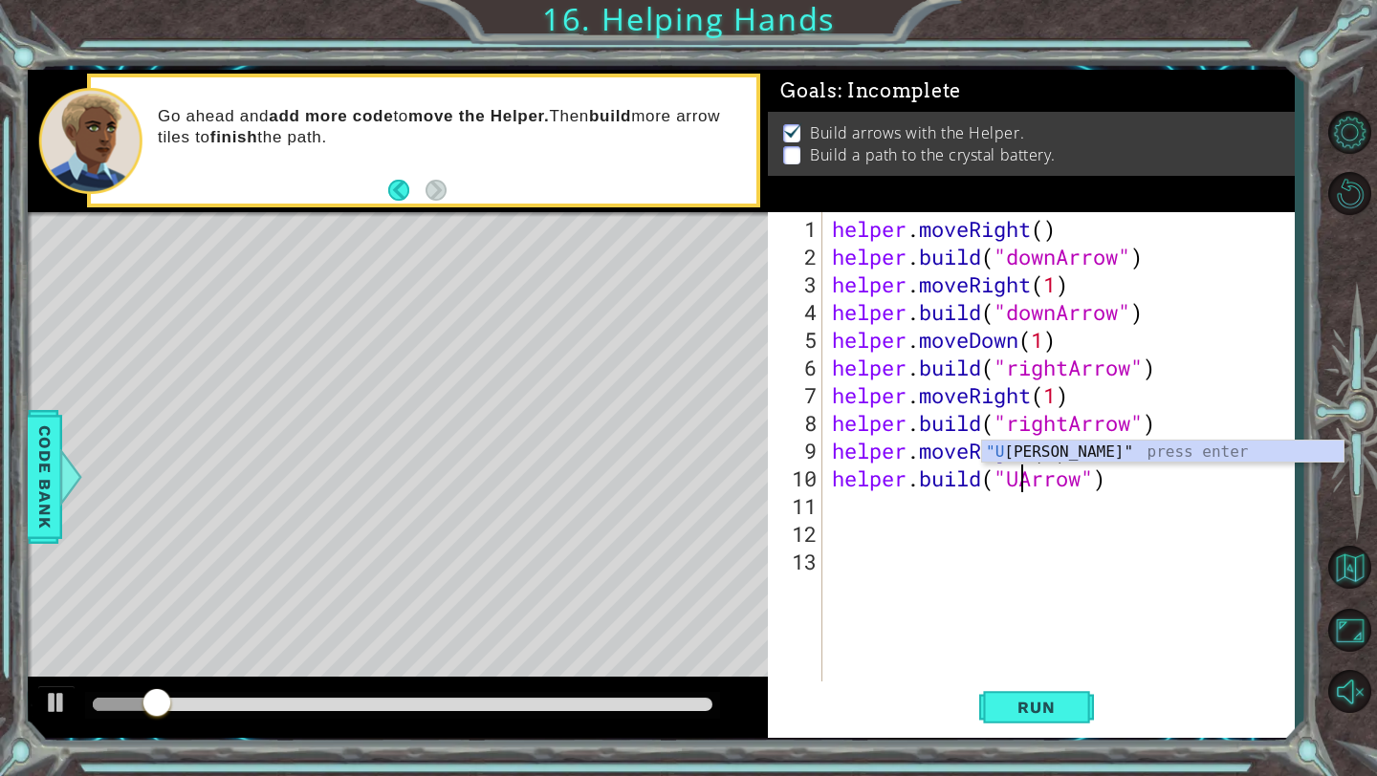
scroll to position [0, 10]
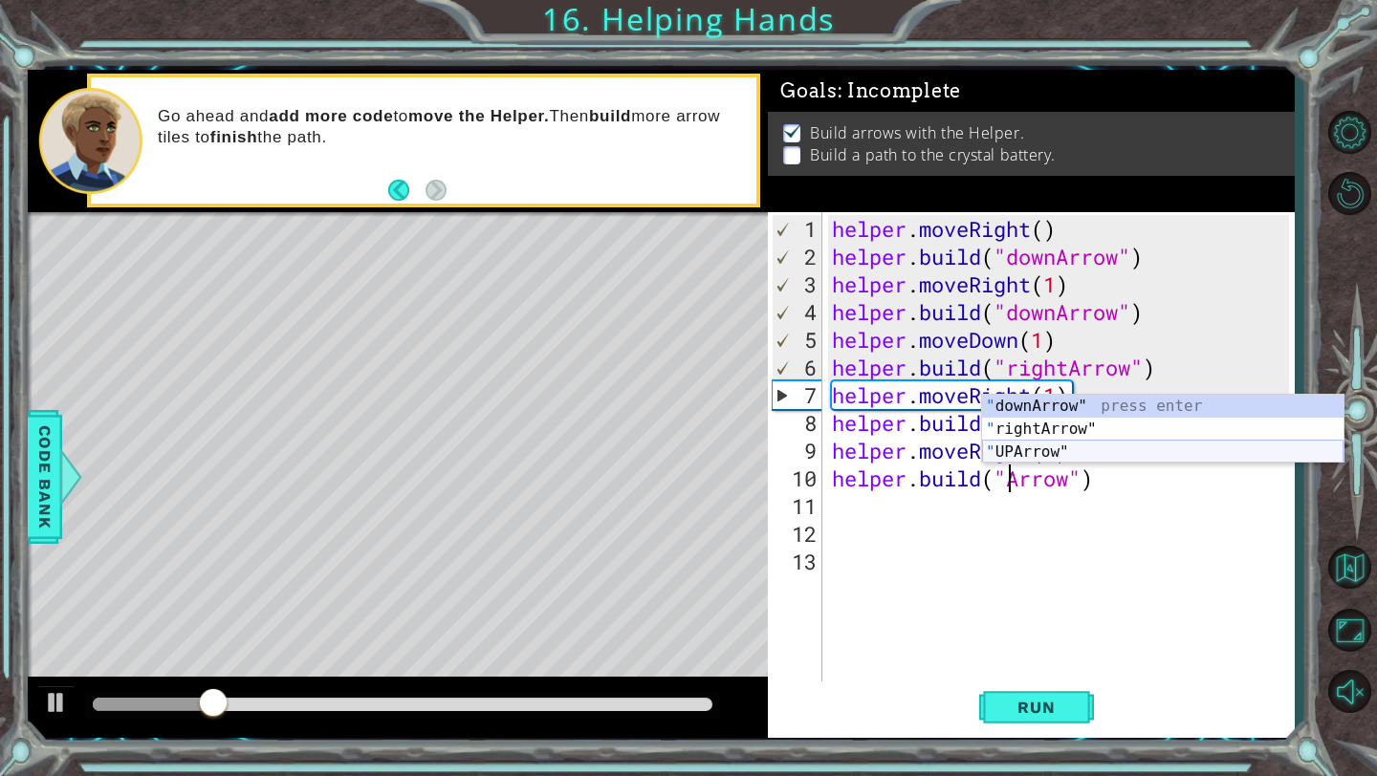
click at [1014, 448] on div "" downArrow" press enter " rightArrow" press enter " UPArrow" press enter" at bounding box center [1162, 452] width 361 height 115
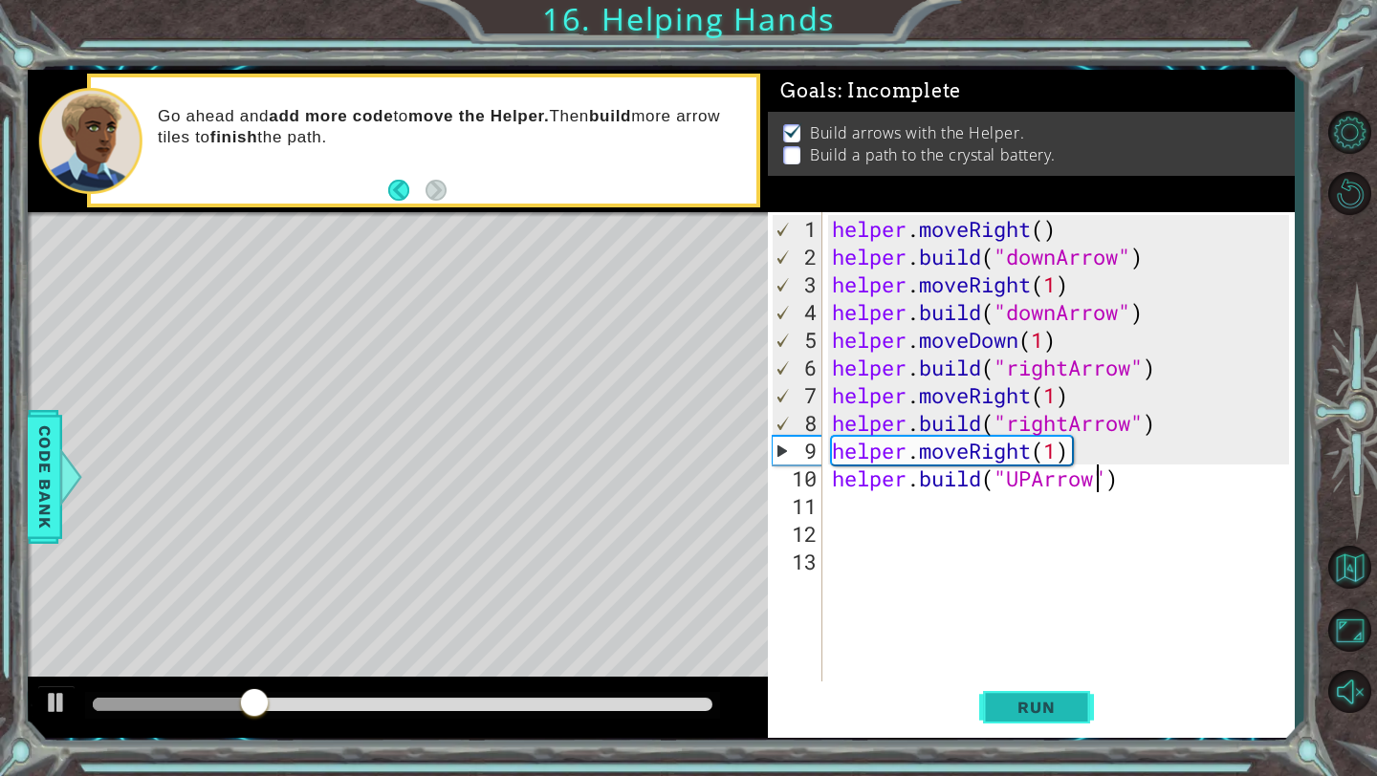
type textarea "[DOMAIN_NAME]("UPArrow")"
click at [997, 719] on button "Run" at bounding box center [1036, 708] width 115 height 53
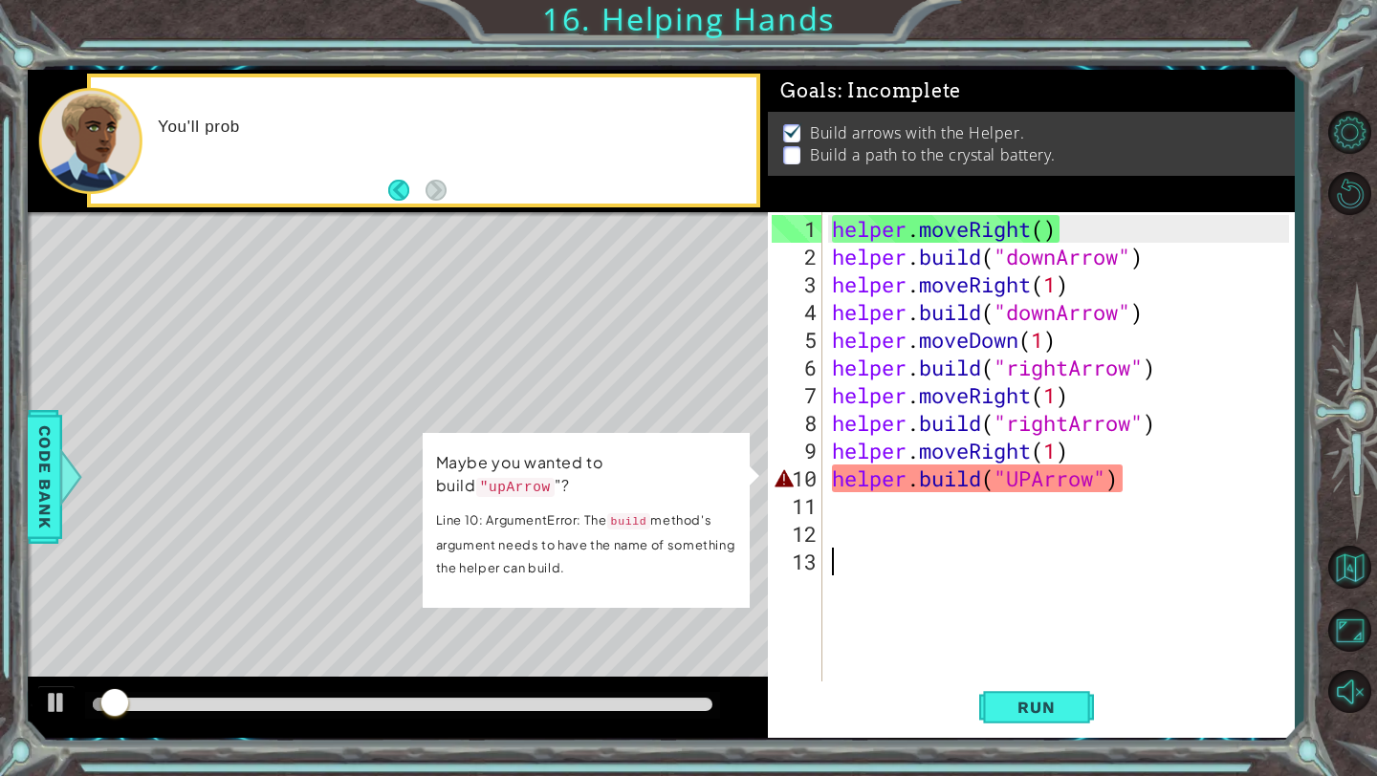
click at [889, 623] on div "helper . moveRight ( ) helper . build ( "downArrow" ) helper . moveRight ( 1 ) …" at bounding box center [1063, 478] width 471 height 527
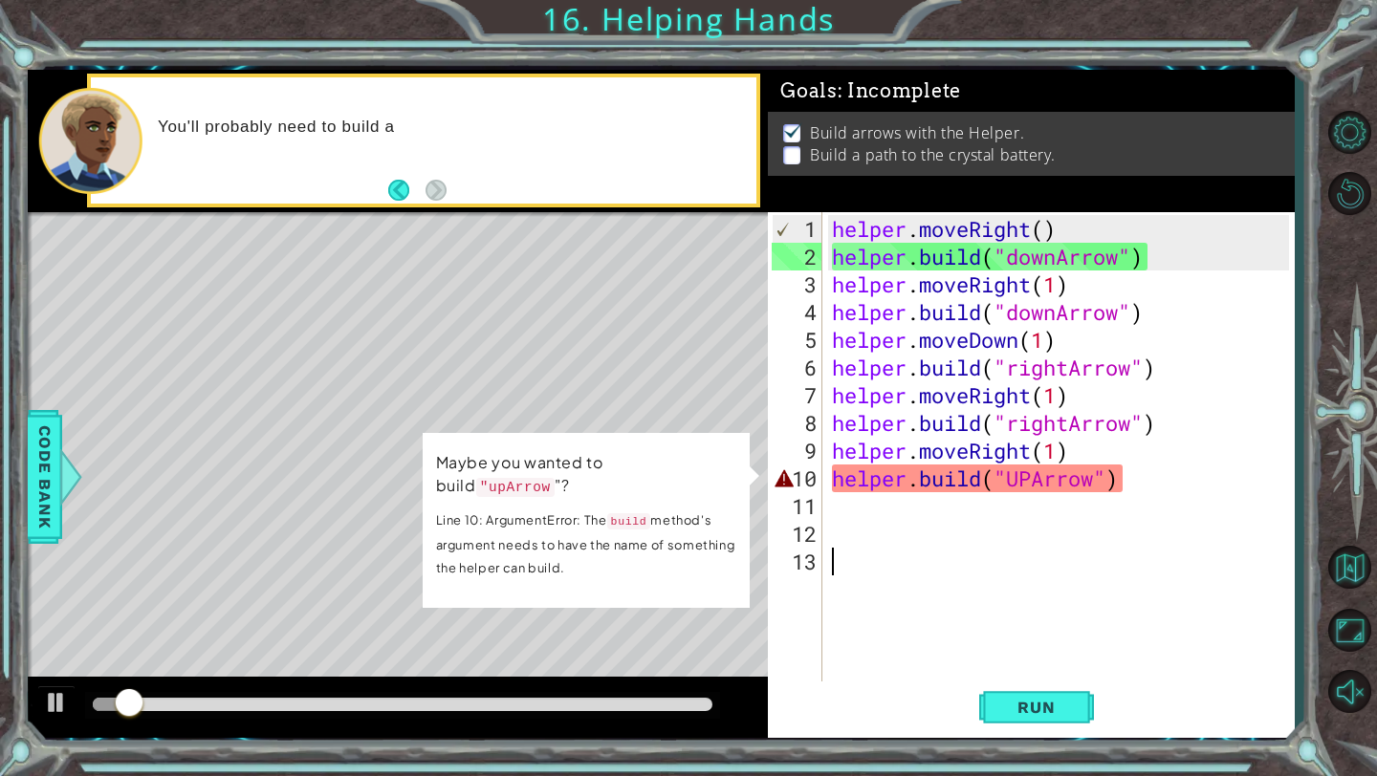
click at [669, 524] on p "Line 10: ArgumentError: The build method's argument needs to have the name of s…" at bounding box center [585, 544] width 300 height 73
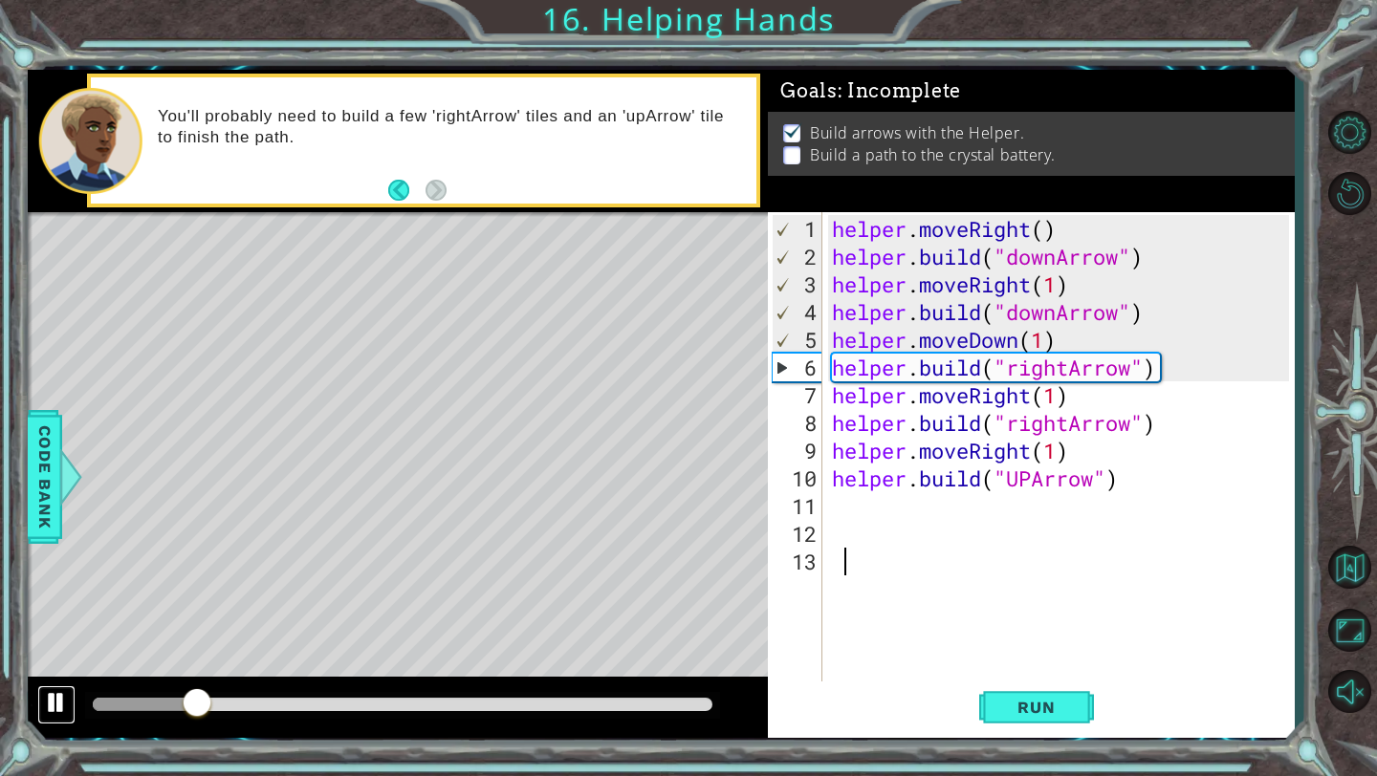
click at [57, 704] on div at bounding box center [56, 702] width 25 height 25
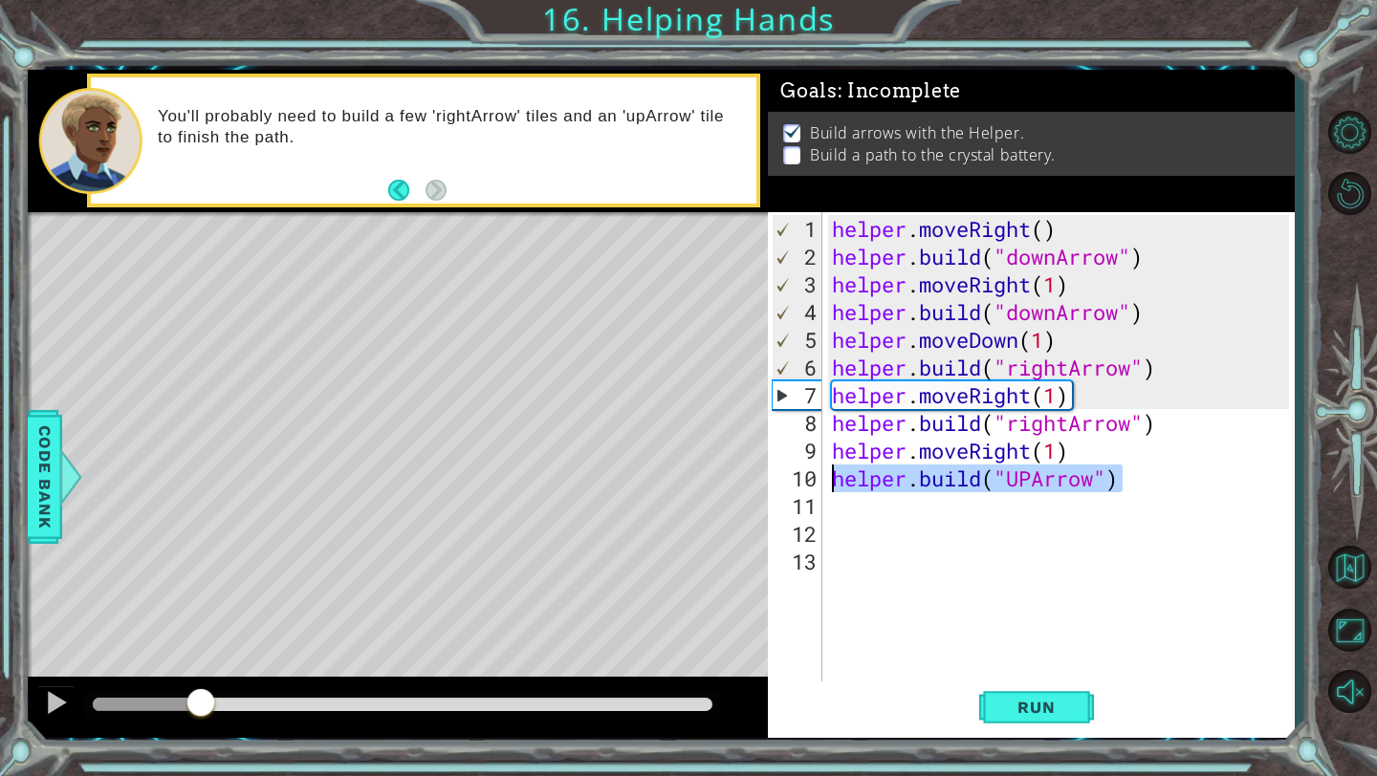
drag, startPoint x: 1137, startPoint y: 479, endPoint x: 801, endPoint y: 476, distance: 335.6
click at [801, 476] on div "1 2 3 4 5 6 7 8 9 10 11 12 13 helper . moveRight ( ) helper . build ( "downArro…" at bounding box center [1028, 447] width 521 height 471
type textarea "[DOMAIN_NAME]("UPArrow")"
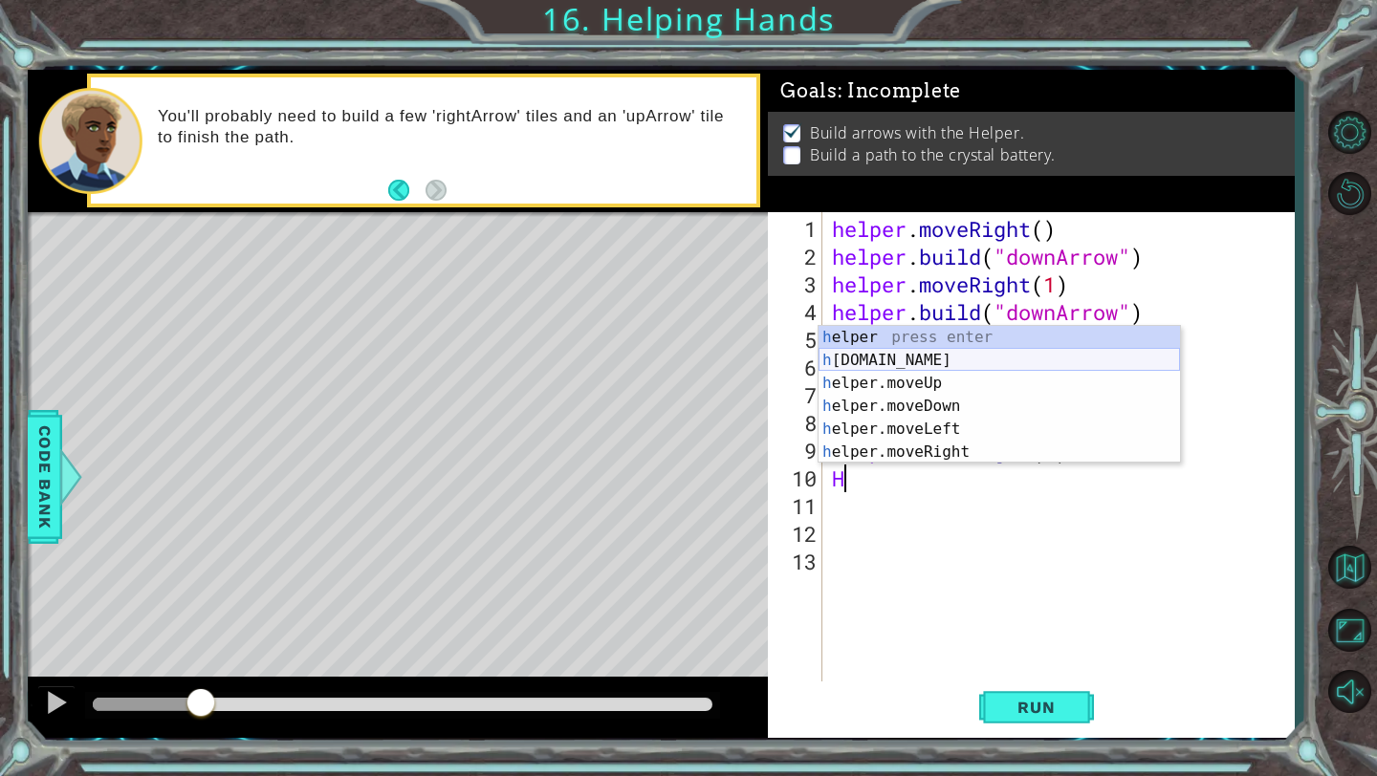
click at [884, 351] on div "h elper press enter h [DOMAIN_NAME] press enter h elper.moveUp press enter h el…" at bounding box center [998, 418] width 361 height 184
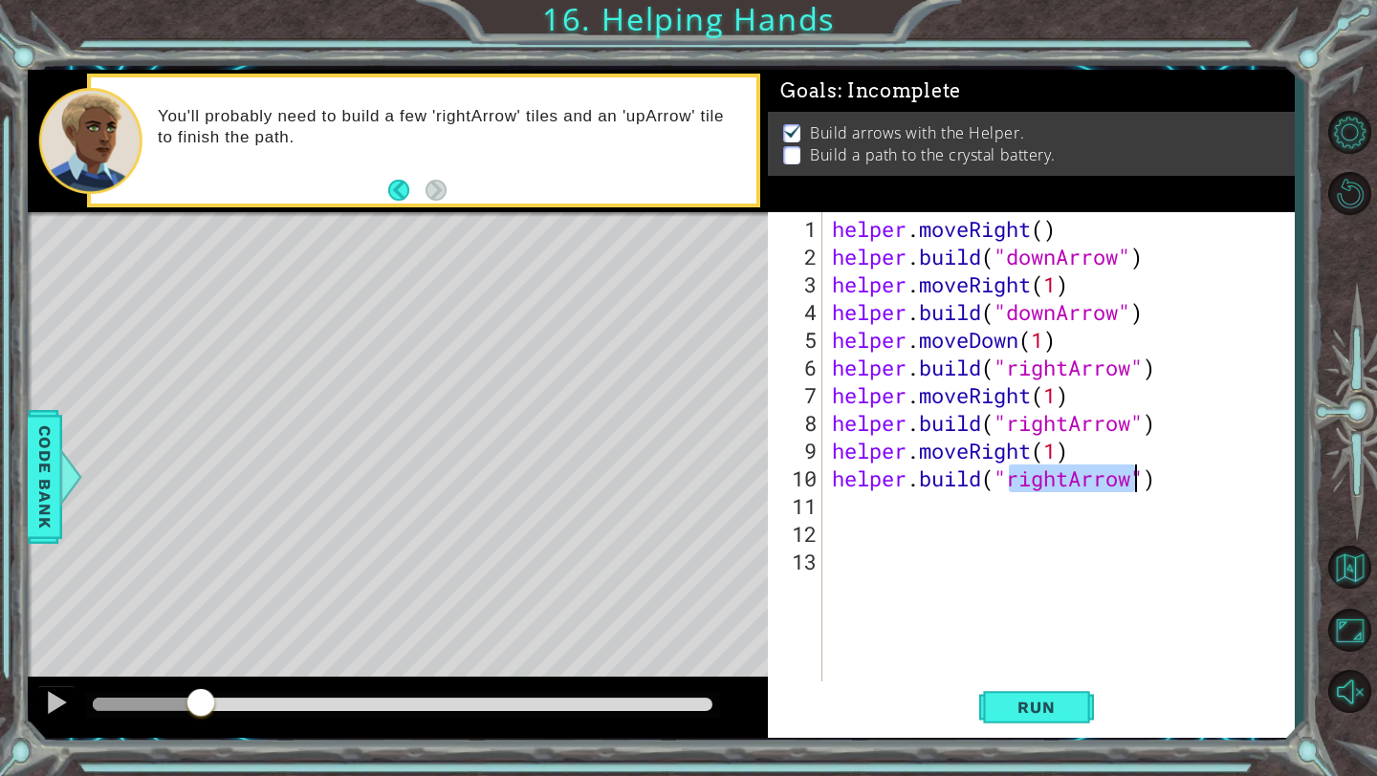
click at [1094, 473] on div "helper . moveRight ( ) helper . build ( "downArrow" ) helper . moveRight ( 1 ) …" at bounding box center [1063, 478] width 471 height 527
click at [1061, 487] on div "helper . moveRight ( ) helper . build ( "downArrow" ) helper . moveRight ( 1 ) …" at bounding box center [1063, 478] width 471 height 527
click at [1068, 482] on div "helper . moveRight ( ) helper . build ( "downArrow" ) helper . moveRight ( 1 ) …" at bounding box center [1063, 478] width 471 height 527
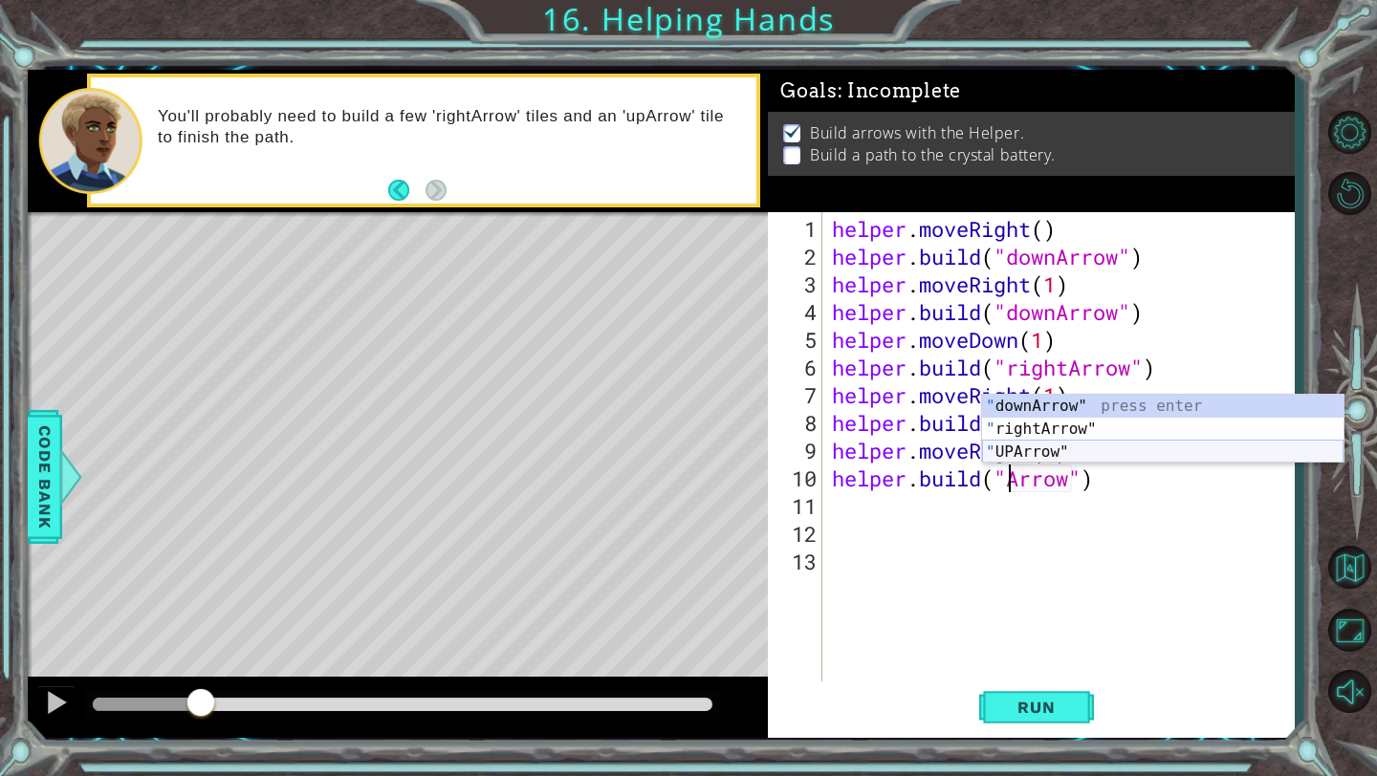
click at [1041, 456] on div "" downArrow" press enter " rightArrow" press enter " UPArrow" press enter" at bounding box center [1162, 452] width 361 height 115
type textarea "[DOMAIN_NAME]("UPArrow")"
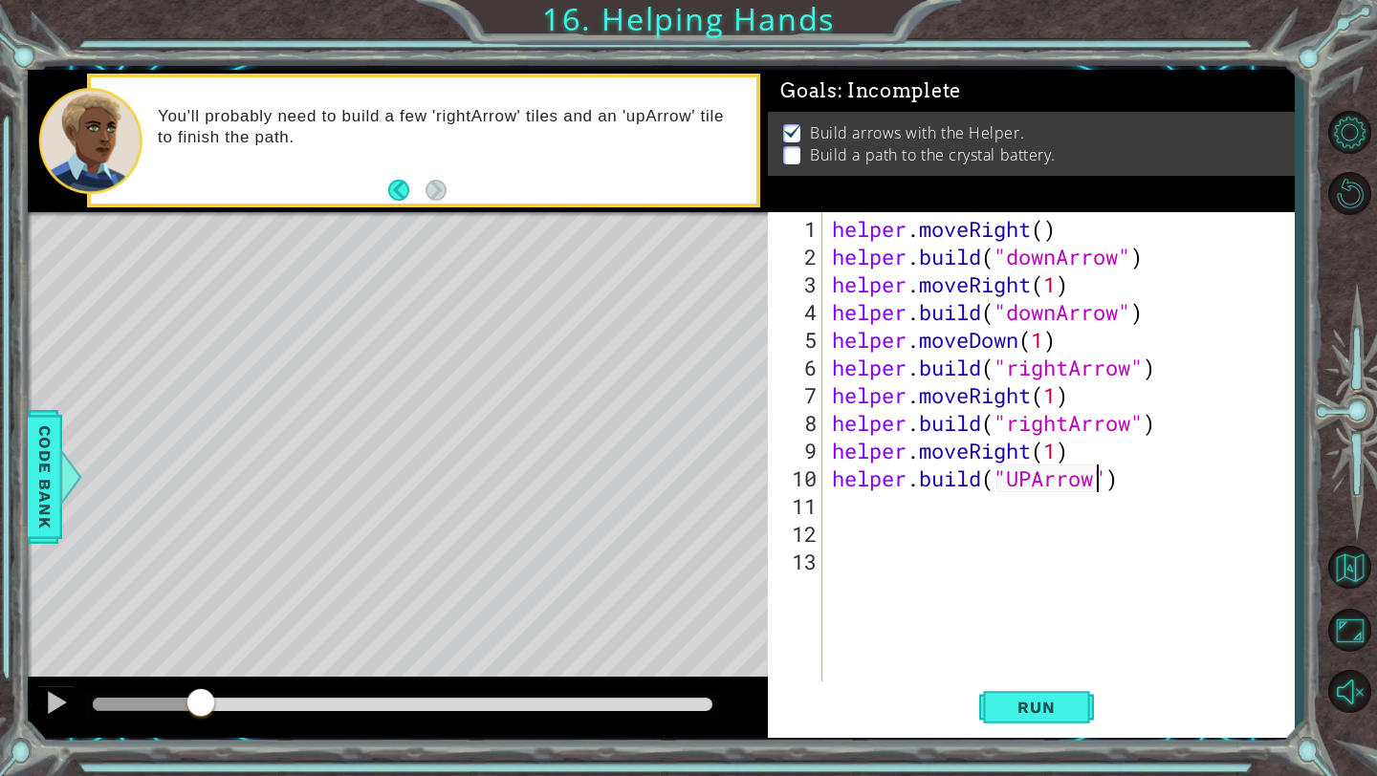
click at [1053, 659] on div "helper . moveRight ( ) helper . build ( "downArrow" ) helper . moveRight ( 1 ) …" at bounding box center [1063, 478] width 471 height 527
click at [1050, 692] on button "Run" at bounding box center [1036, 708] width 115 height 53
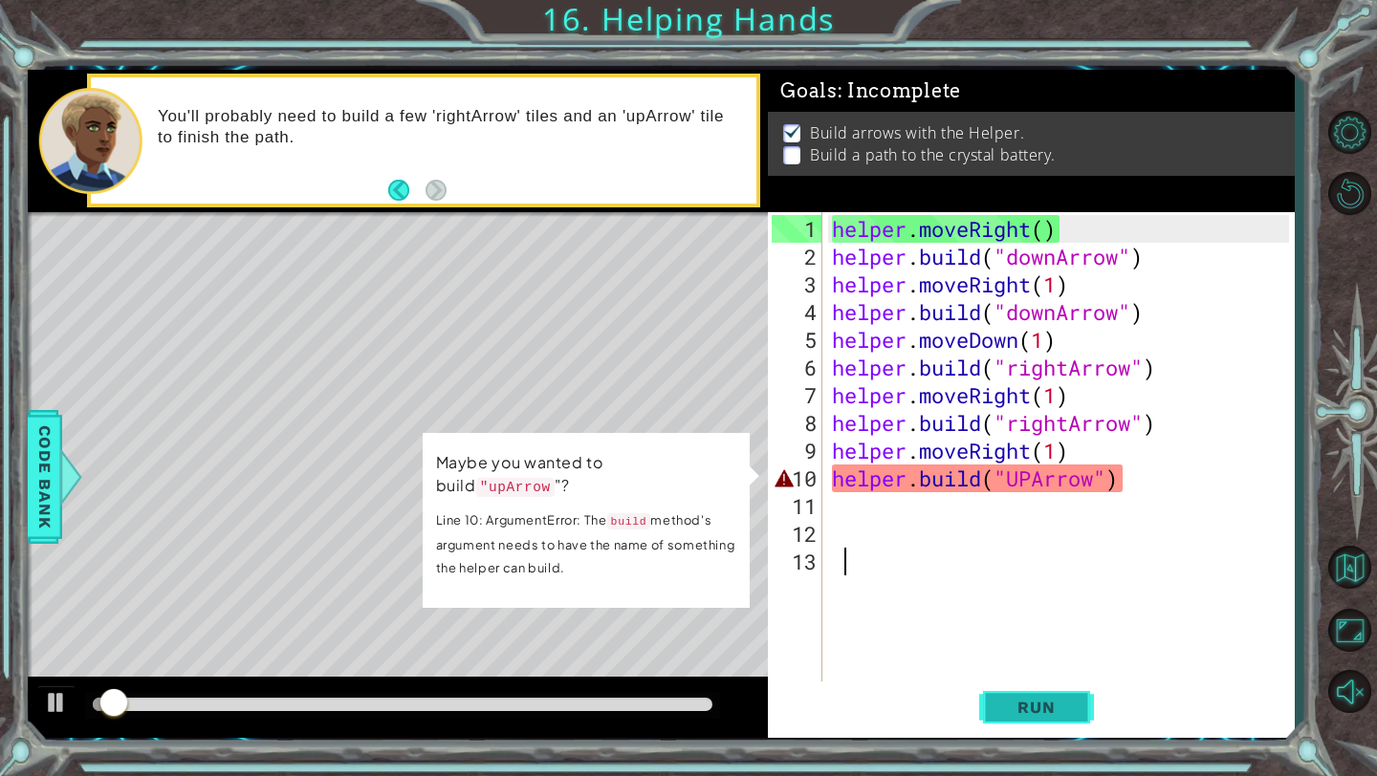
click at [1048, 704] on span "Run" at bounding box center [1036, 707] width 76 height 19
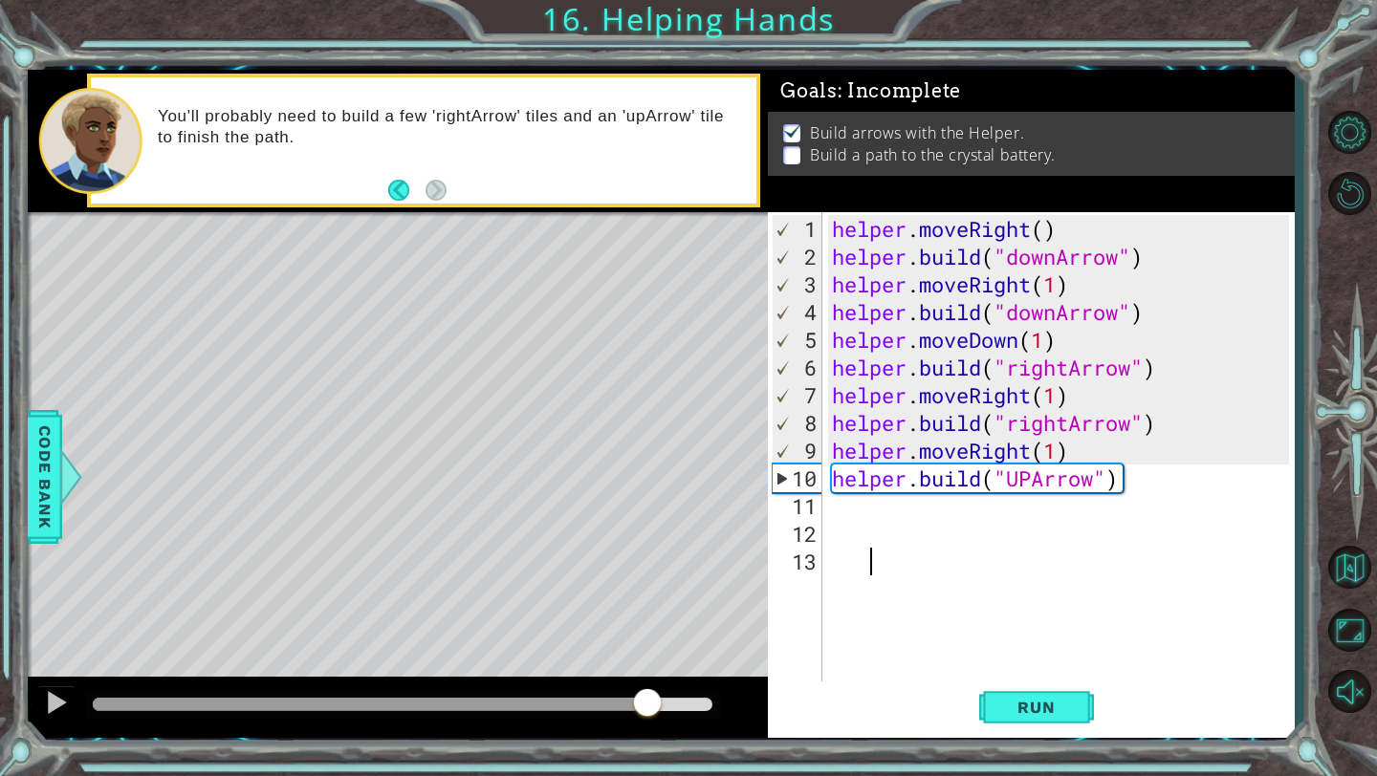
drag, startPoint x: 189, startPoint y: 704, endPoint x: 646, endPoint y: 725, distance: 457.4
click at [646, 725] on div at bounding box center [398, 707] width 740 height 61
click at [0, 0] on div at bounding box center [0, 0] width 0 height 0
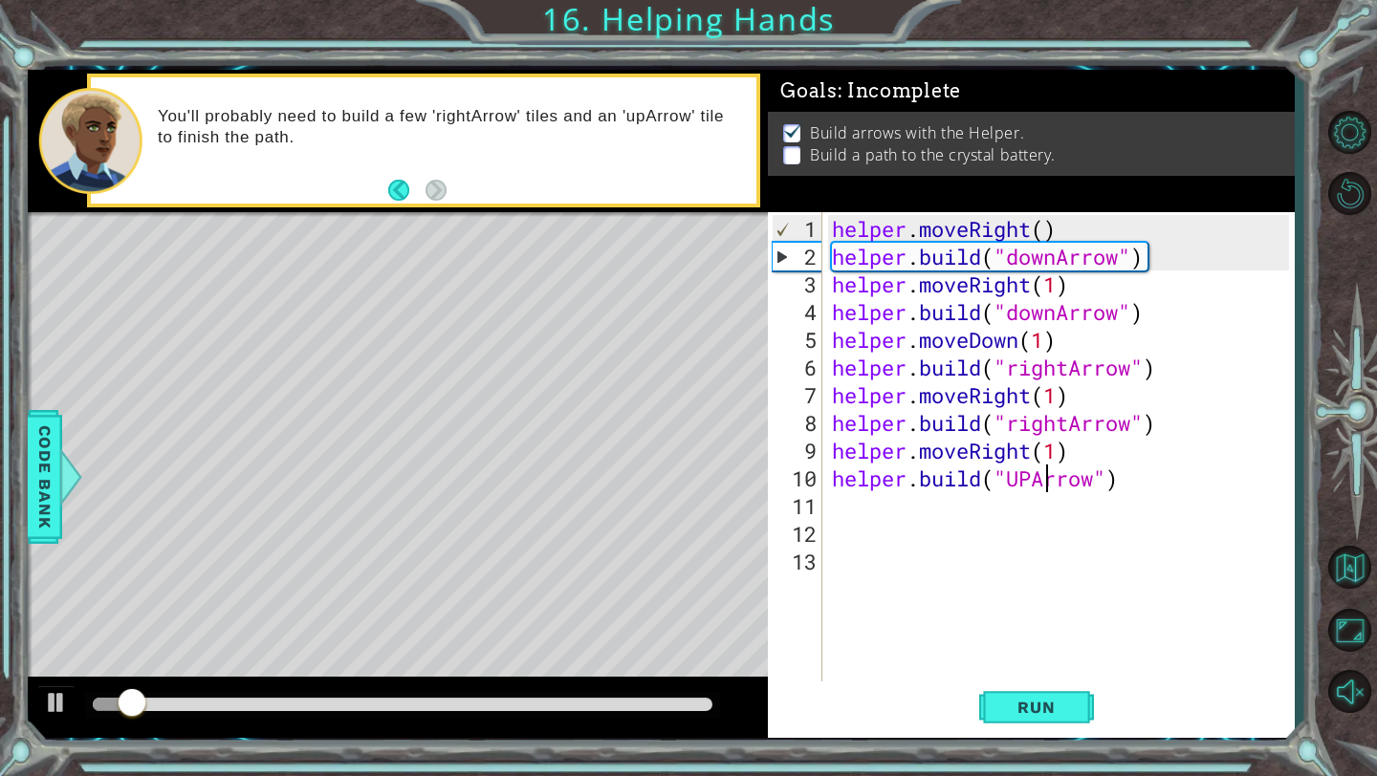
click at [1043, 478] on div "helper . moveRight ( ) helper . build ( "downArrow" ) helper . moveRight ( 1 ) …" at bounding box center [1063, 478] width 471 height 527
type textarea "[DOMAIN_NAME]("UPArrow")"
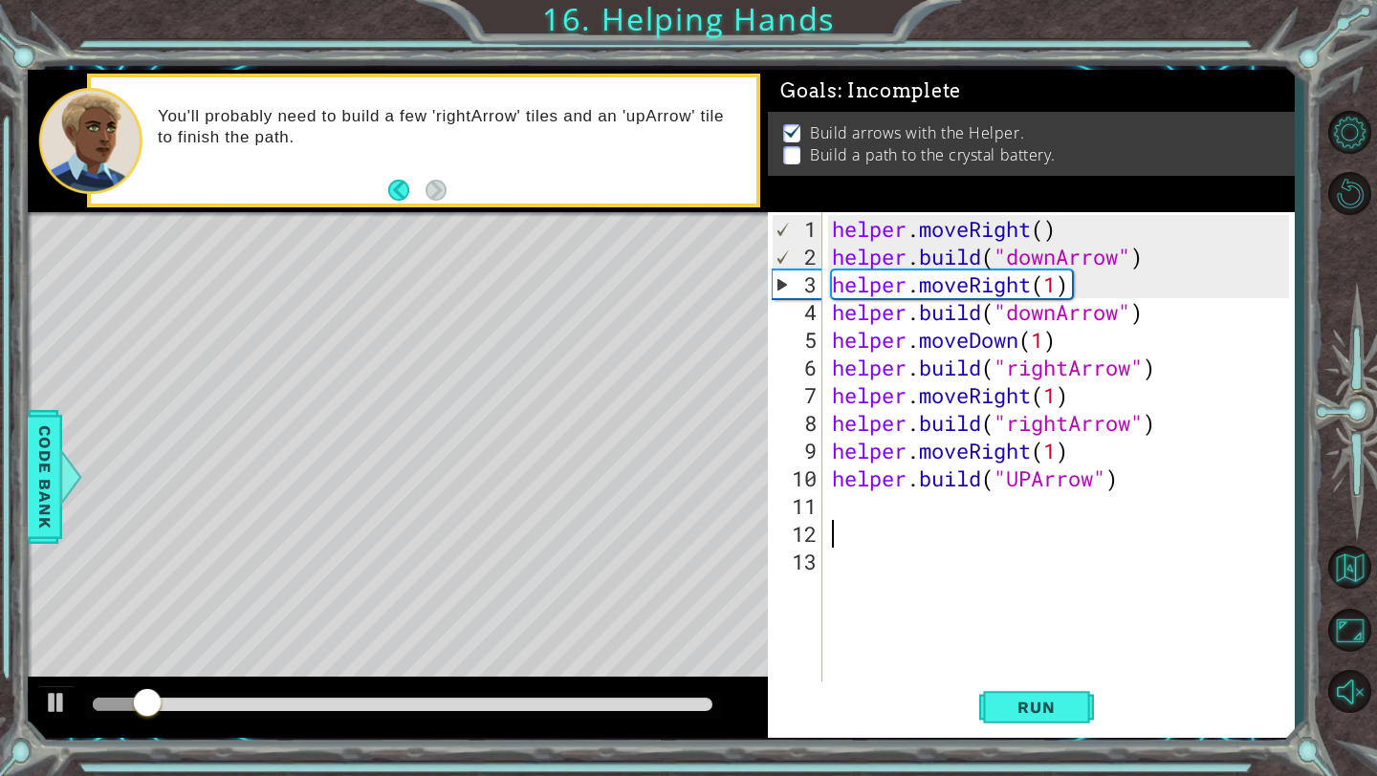
click at [1069, 522] on div "helper . moveRight ( ) helper . build ( "downArrow" ) helper . moveRight ( 1 ) …" at bounding box center [1063, 478] width 471 height 527
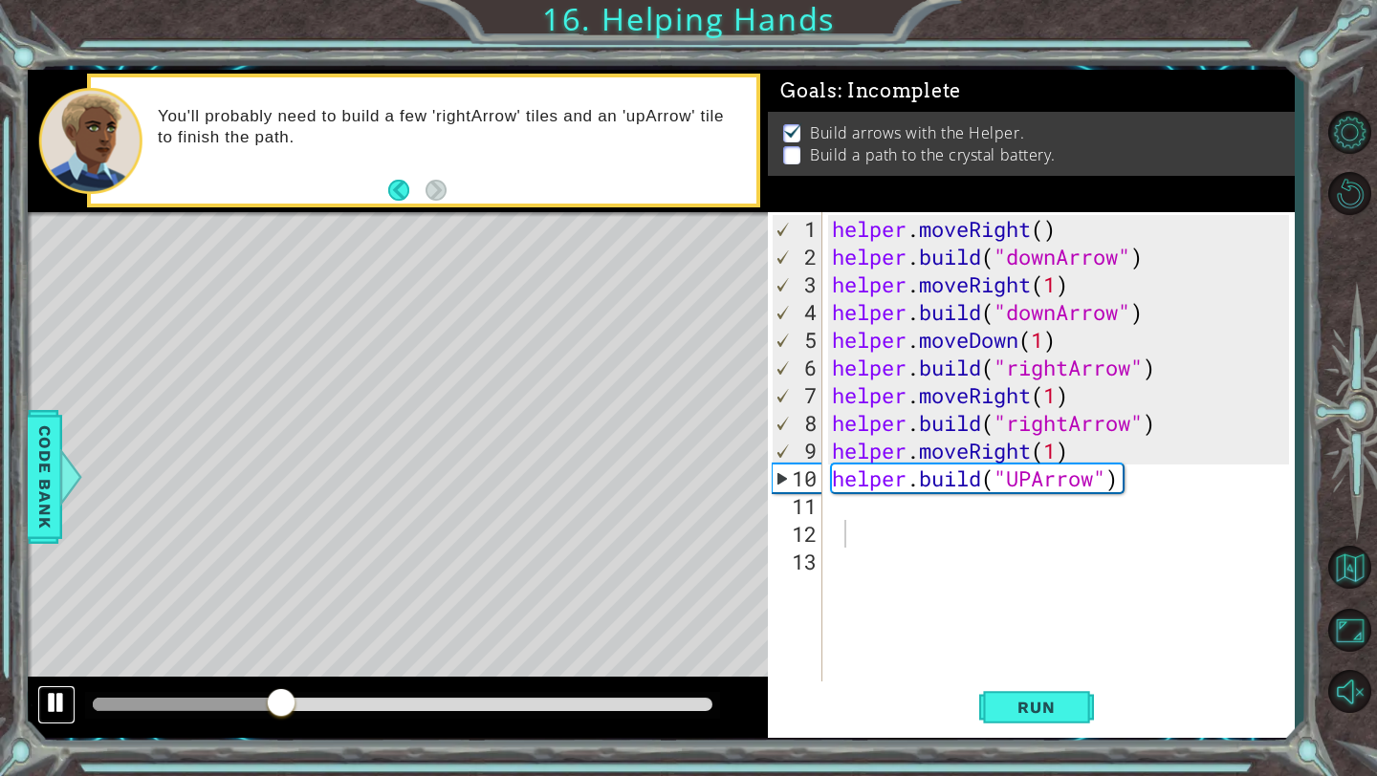
click at [58, 691] on div at bounding box center [56, 702] width 25 height 25
drag, startPoint x: 836, startPoint y: 549, endPoint x: 833, endPoint y: 566, distance: 17.4
click at [833, 566] on div "helper . moveRight ( ) helper . build ( "downArrow" ) helper . moveRight ( 1 ) …" at bounding box center [1063, 478] width 471 height 527
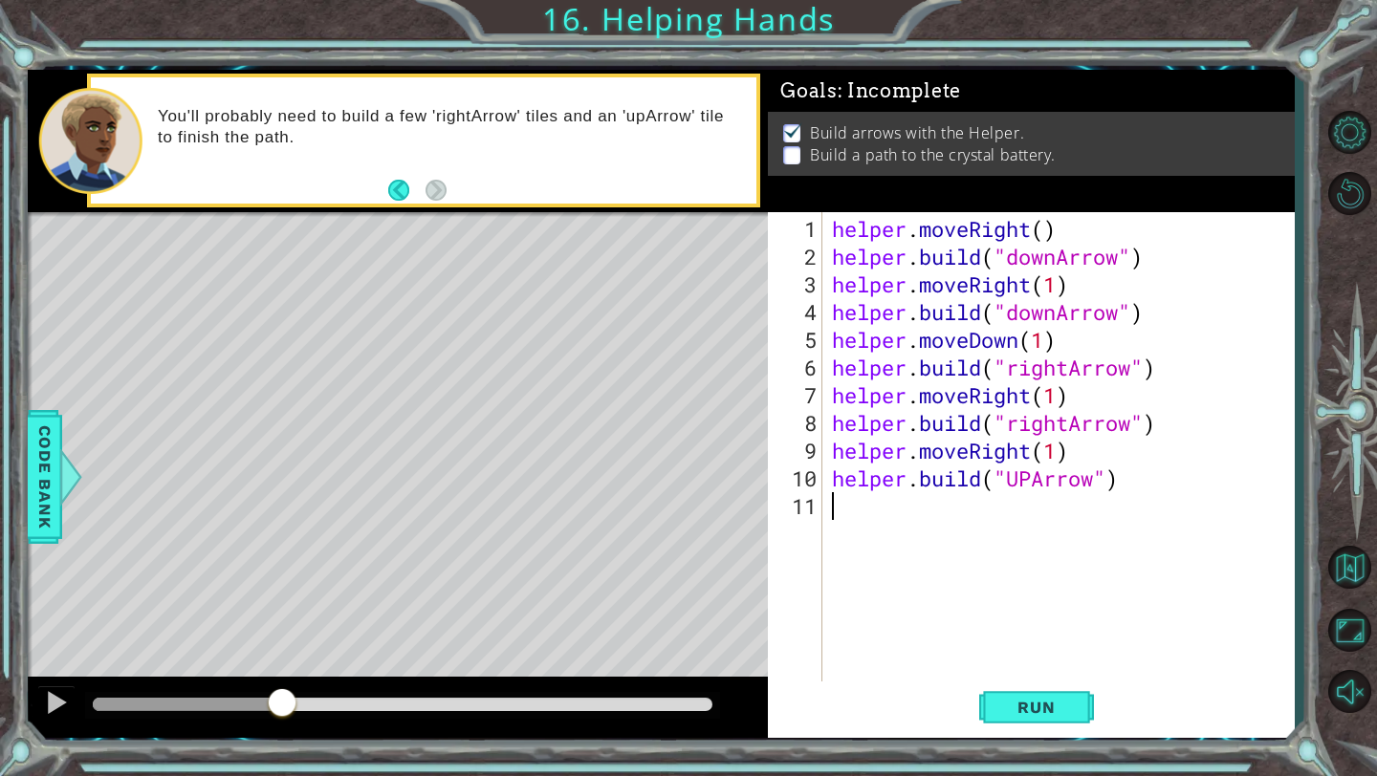
type textarea "[DOMAIN_NAME]("UPArrow")"
click at [846, 517] on div "helper . moveRight ( ) helper . build ( "downArrow" ) helper . moveRight ( 1 ) …" at bounding box center [1063, 478] width 471 height 527
type textarea "[DOMAIN_NAME]("UPArrow")"
click at [1048, 690] on button "Run" at bounding box center [1036, 708] width 115 height 53
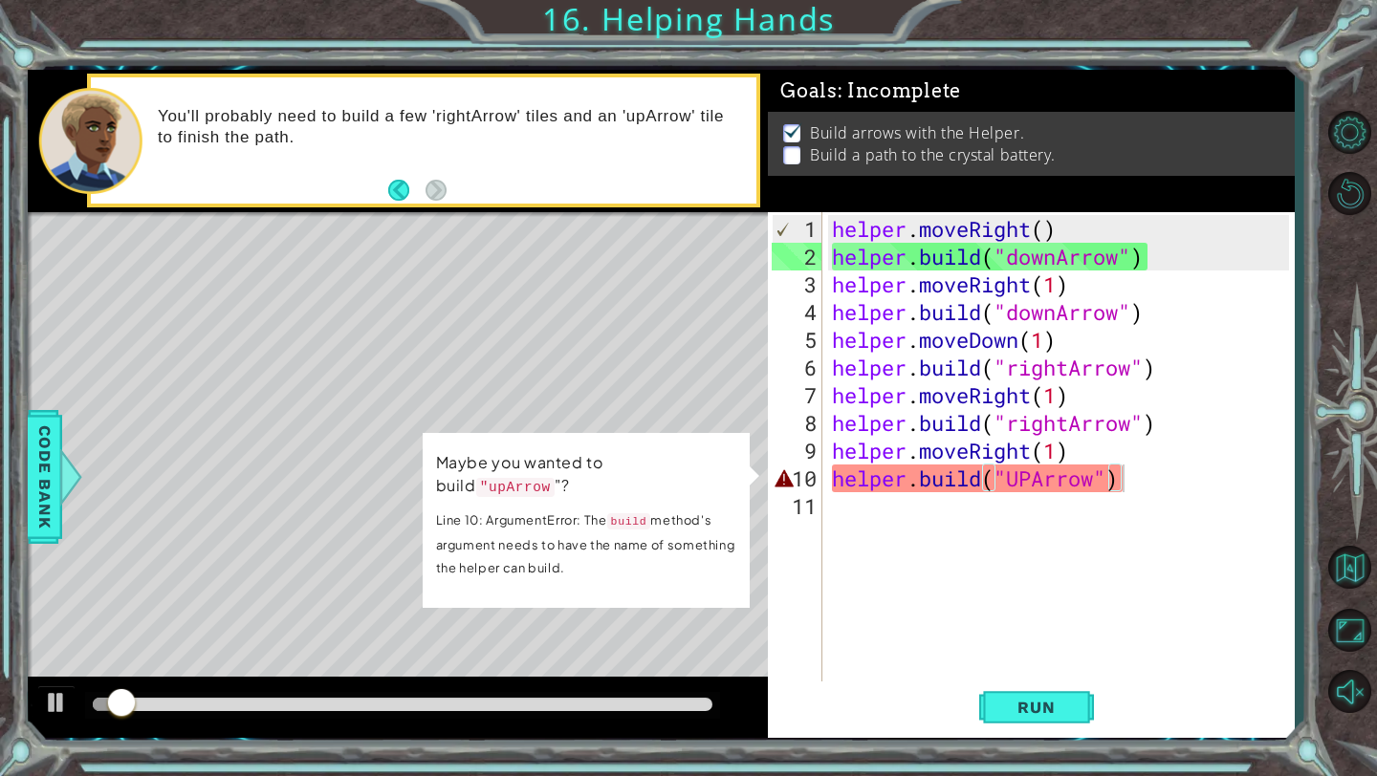
click at [1040, 733] on div "[DOMAIN_NAME]("UPArrow") 1 2 3 4 5 6 7 8 9 10 11 helper . moveRight ( ) helper …" at bounding box center [1031, 475] width 526 height 526
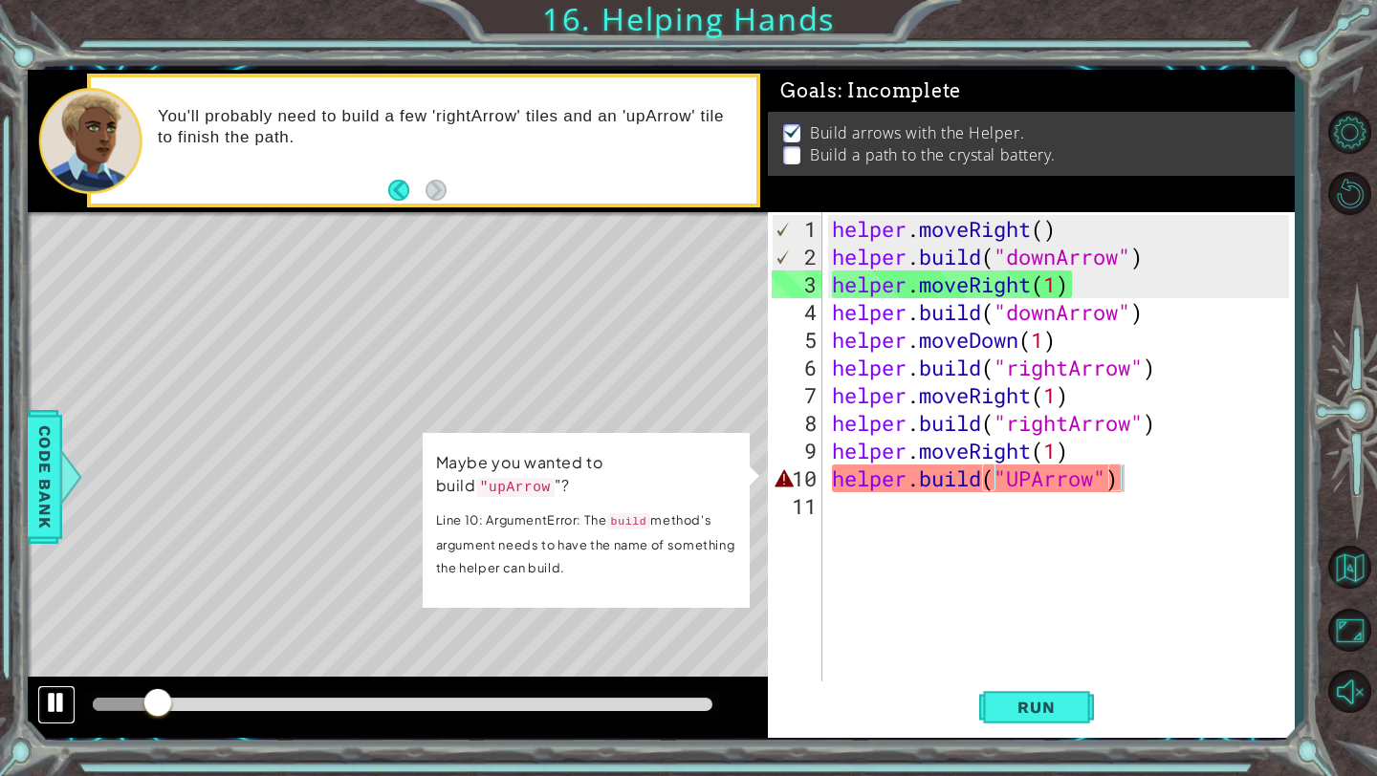
click at [47, 710] on div at bounding box center [56, 702] width 25 height 25
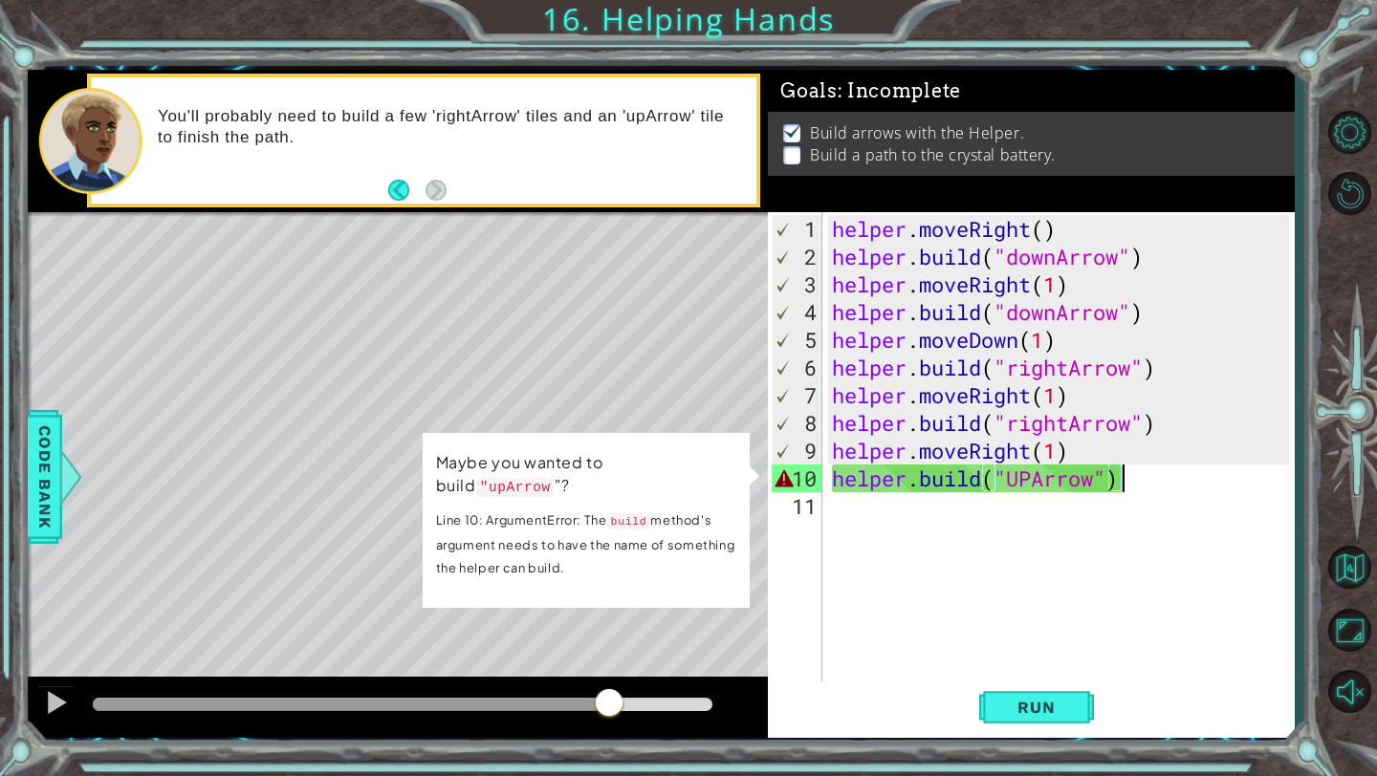
drag, startPoint x: 155, startPoint y: 708, endPoint x: 608, endPoint y: 750, distance: 455.1
click at [608, 750] on div "1 ההההההההההההההההההההההההההההההההההההההההההההההההההההההההההההההההההההההההההההה…" at bounding box center [688, 388] width 1377 height 776
click at [601, 420] on div "Level Map" at bounding box center [469, 493] width 883 height 563
click at [1213, 529] on div "helper . moveRight ( ) helper . build ( "downArrow" ) helper . moveRight ( 1 ) …" at bounding box center [1063, 478] width 471 height 527
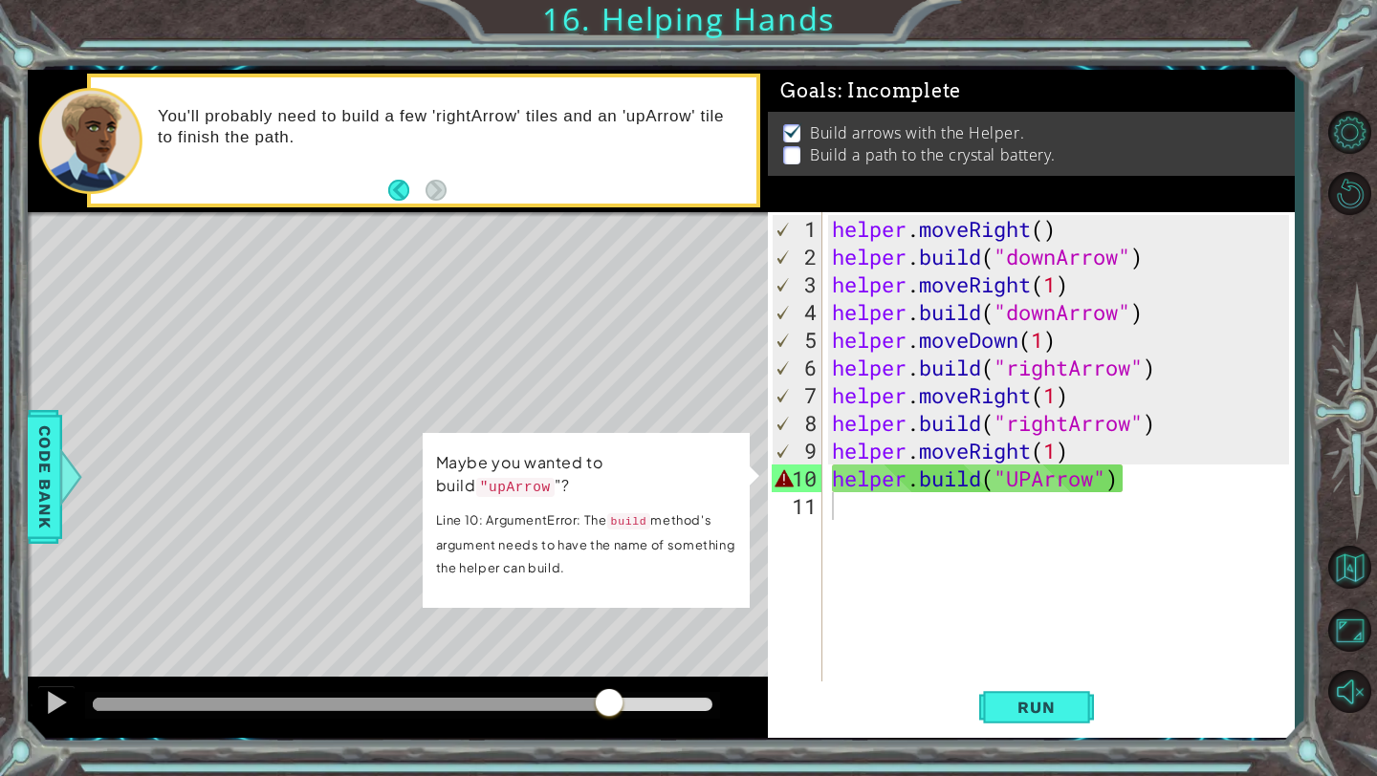
click at [585, 506] on td "Maybe you wanted to build "upArrow "? Line 10: ArgumentError: The build method'…" at bounding box center [585, 519] width 303 height 141
click at [1035, 479] on div "helper . moveRight ( ) helper . build ( "downArrow" ) helper . moveRight ( 1 ) …" at bounding box center [1063, 478] width 471 height 527
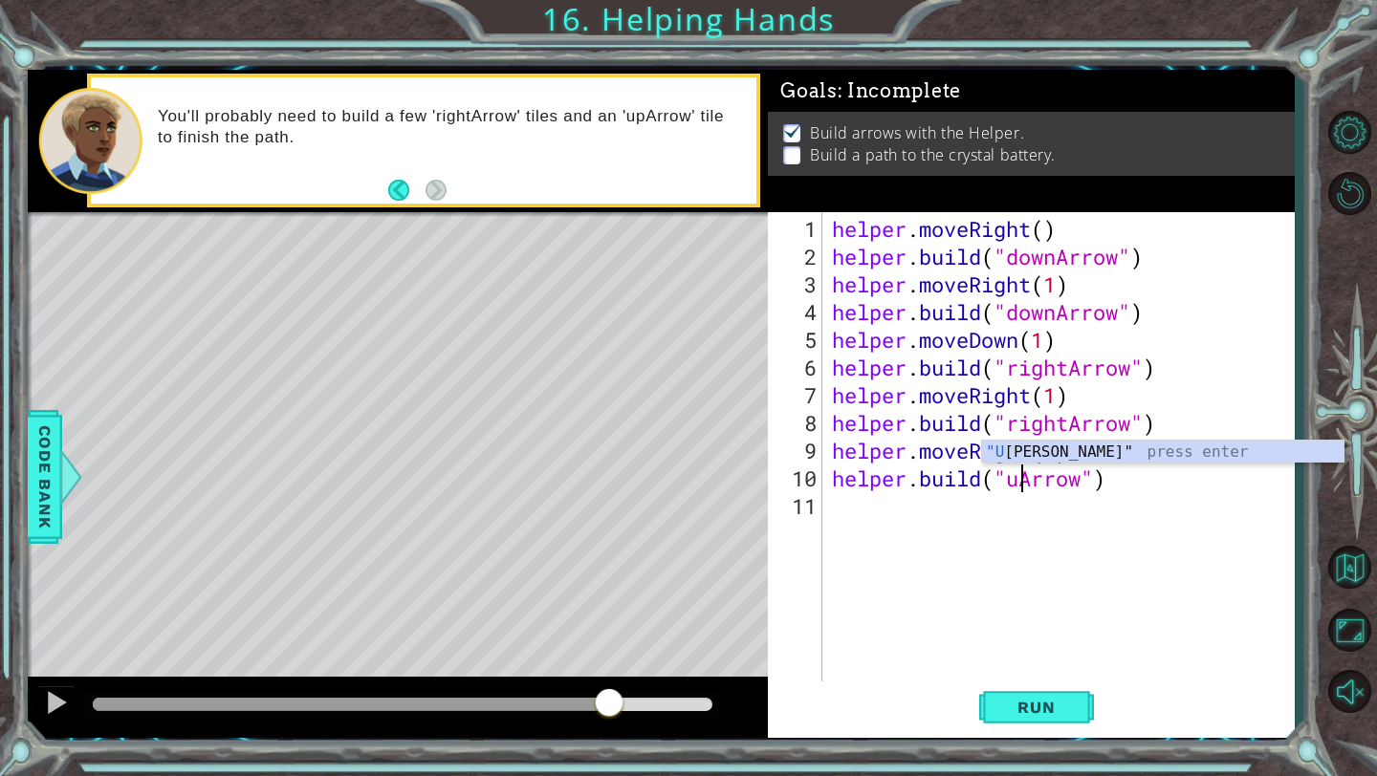
scroll to position [0, 10]
type textarea "[DOMAIN_NAME]("upArrow")"
click at [1040, 710] on span "Run" at bounding box center [1036, 707] width 76 height 19
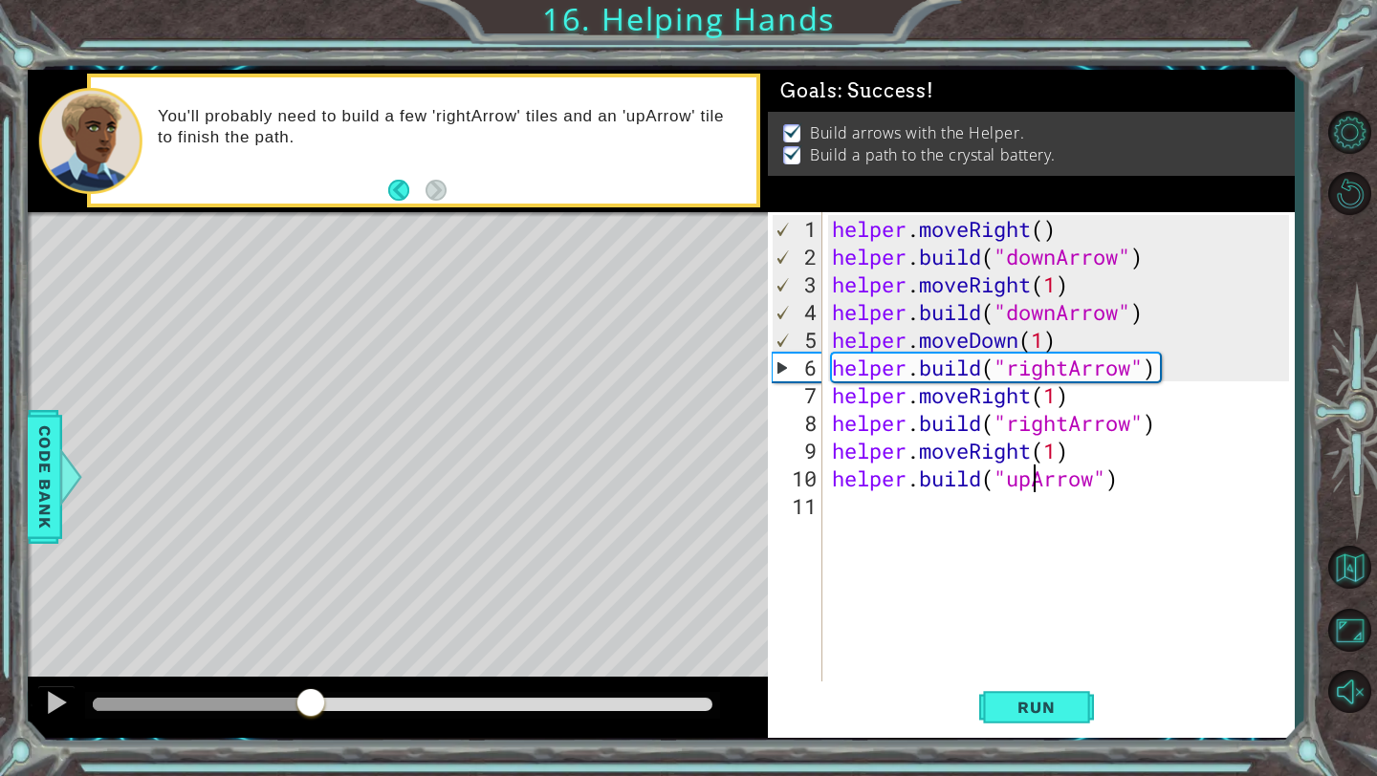
drag, startPoint x: 159, startPoint y: 707, endPoint x: 848, endPoint y: 751, distance: 690.7
click at [833, 749] on div "1 ההההההההההההההההההההההההההההההההההההההההההההההההההההההההההההההההההההההההההההה…" at bounding box center [688, 388] width 1377 height 776
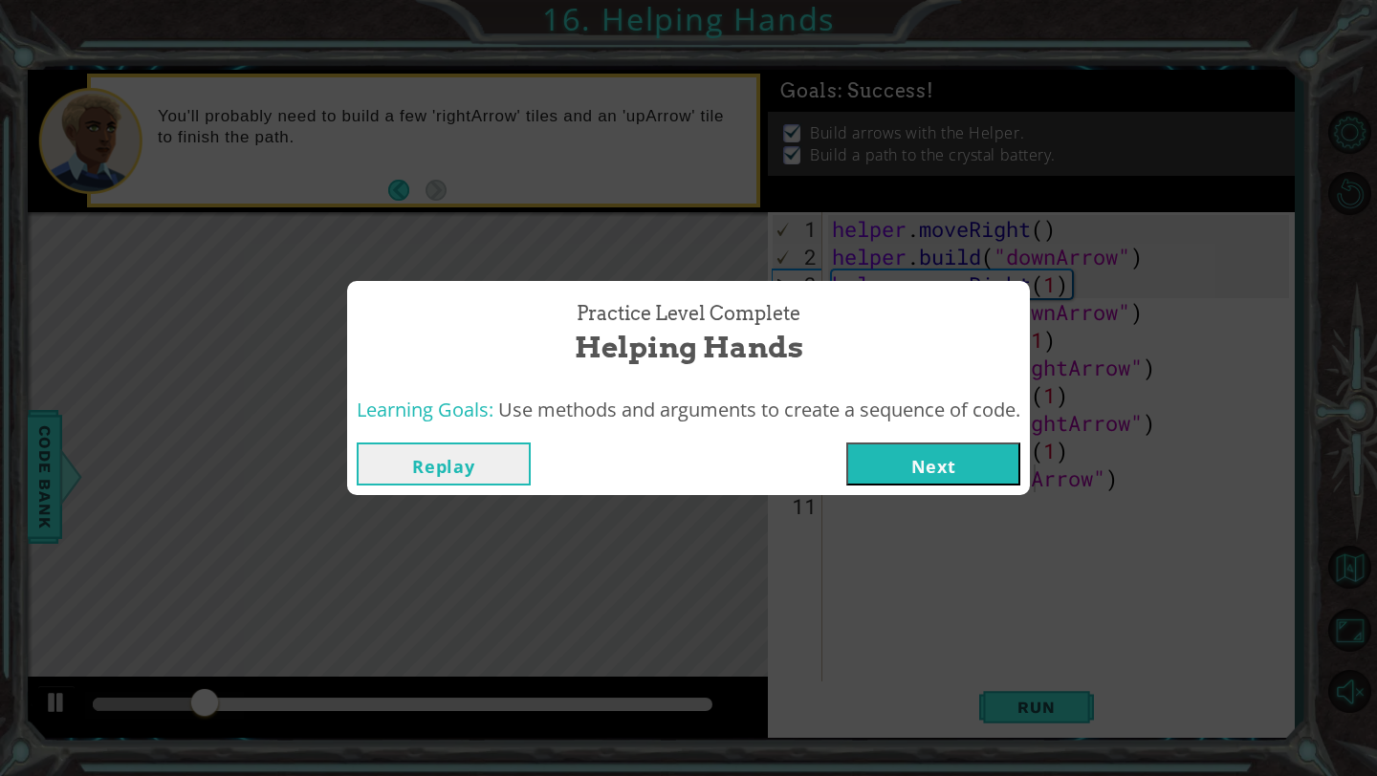
click at [907, 469] on button "Next" at bounding box center [933, 464] width 174 height 43
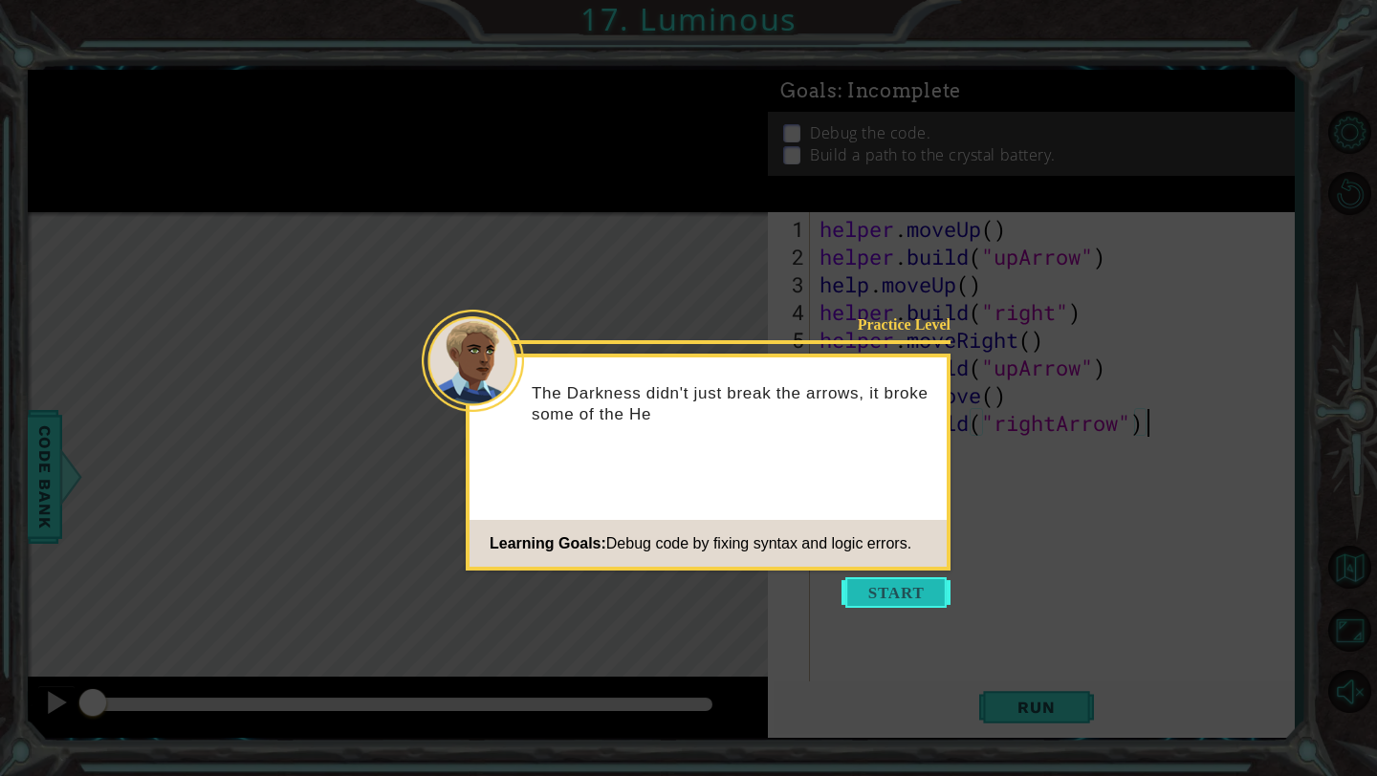
click at [906, 586] on button "Start" at bounding box center [895, 592] width 109 height 31
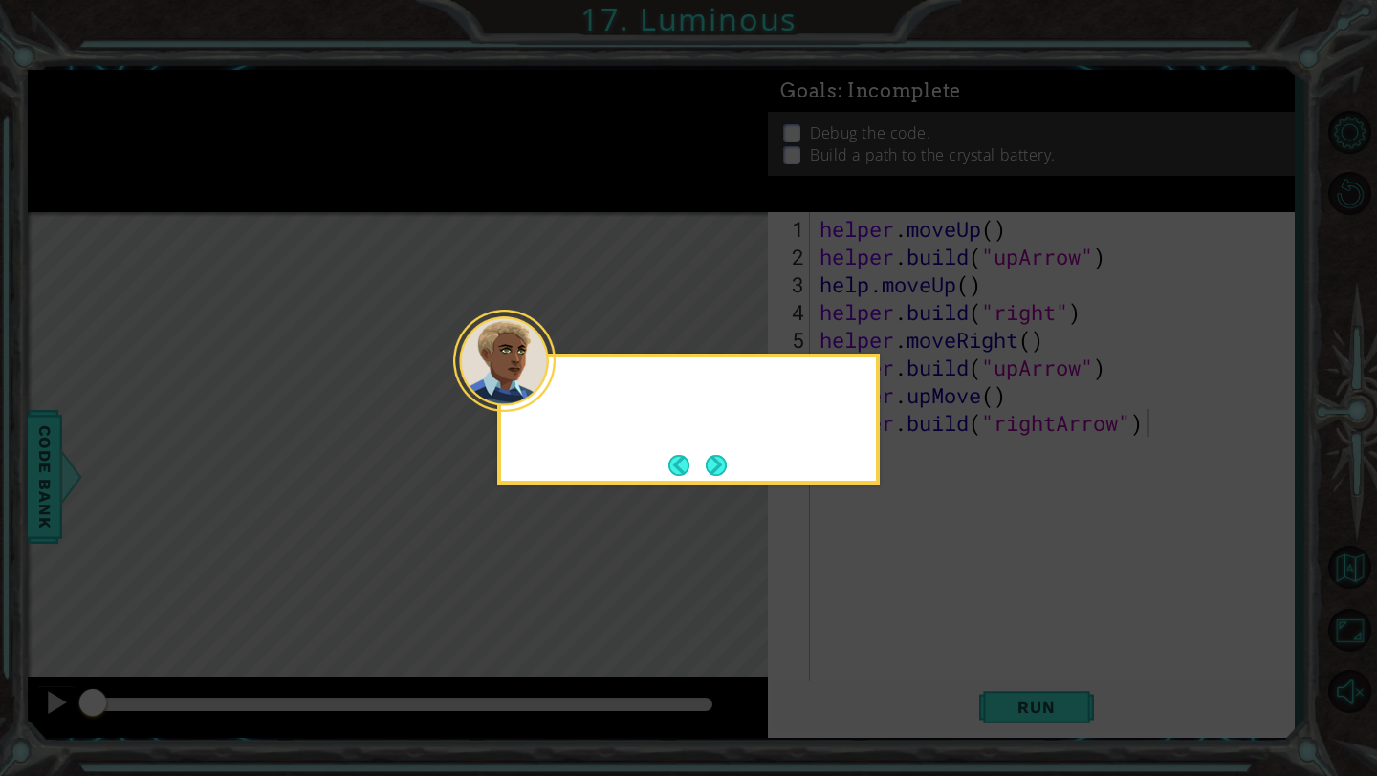
click at [906, 586] on icon at bounding box center [688, 388] width 1377 height 776
click at [721, 474] on button "Next" at bounding box center [716, 465] width 21 height 21
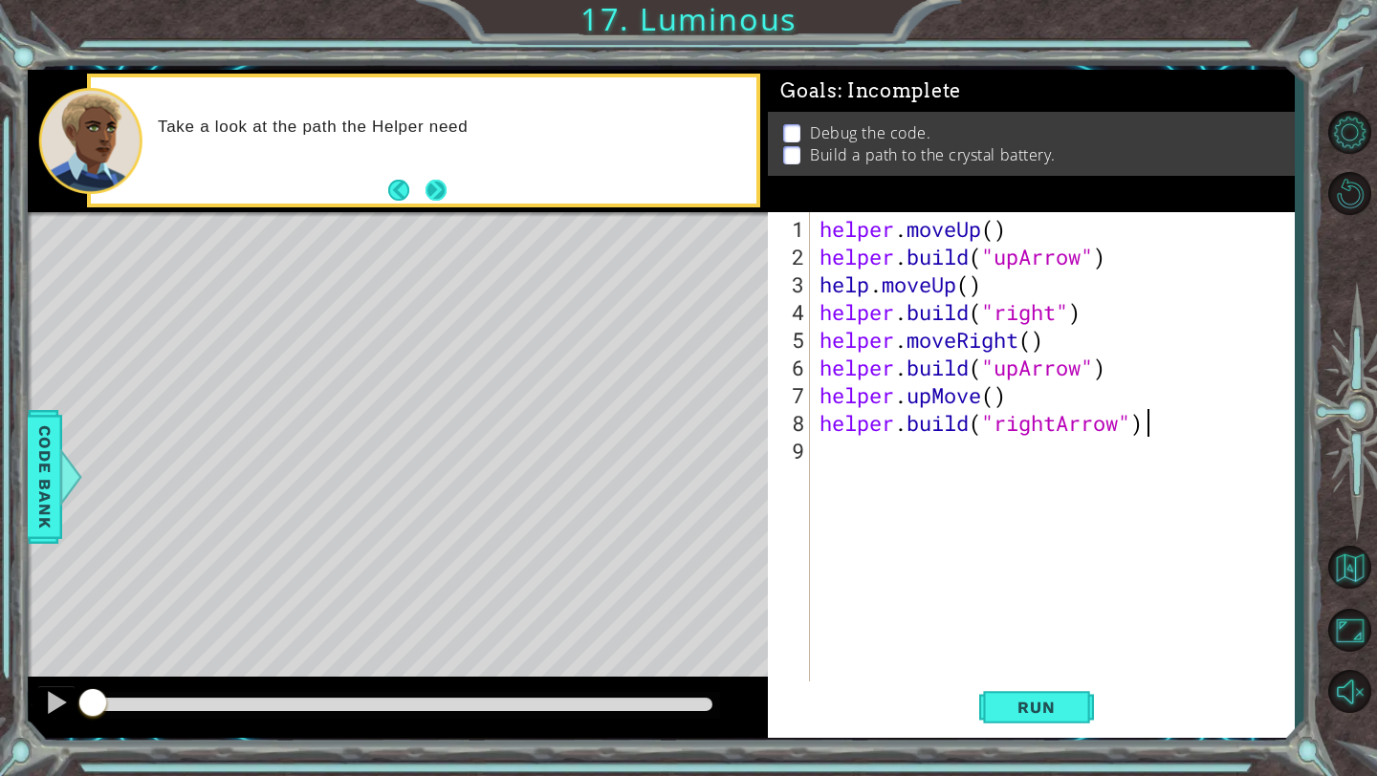
click at [440, 185] on button "Next" at bounding box center [435, 190] width 21 height 21
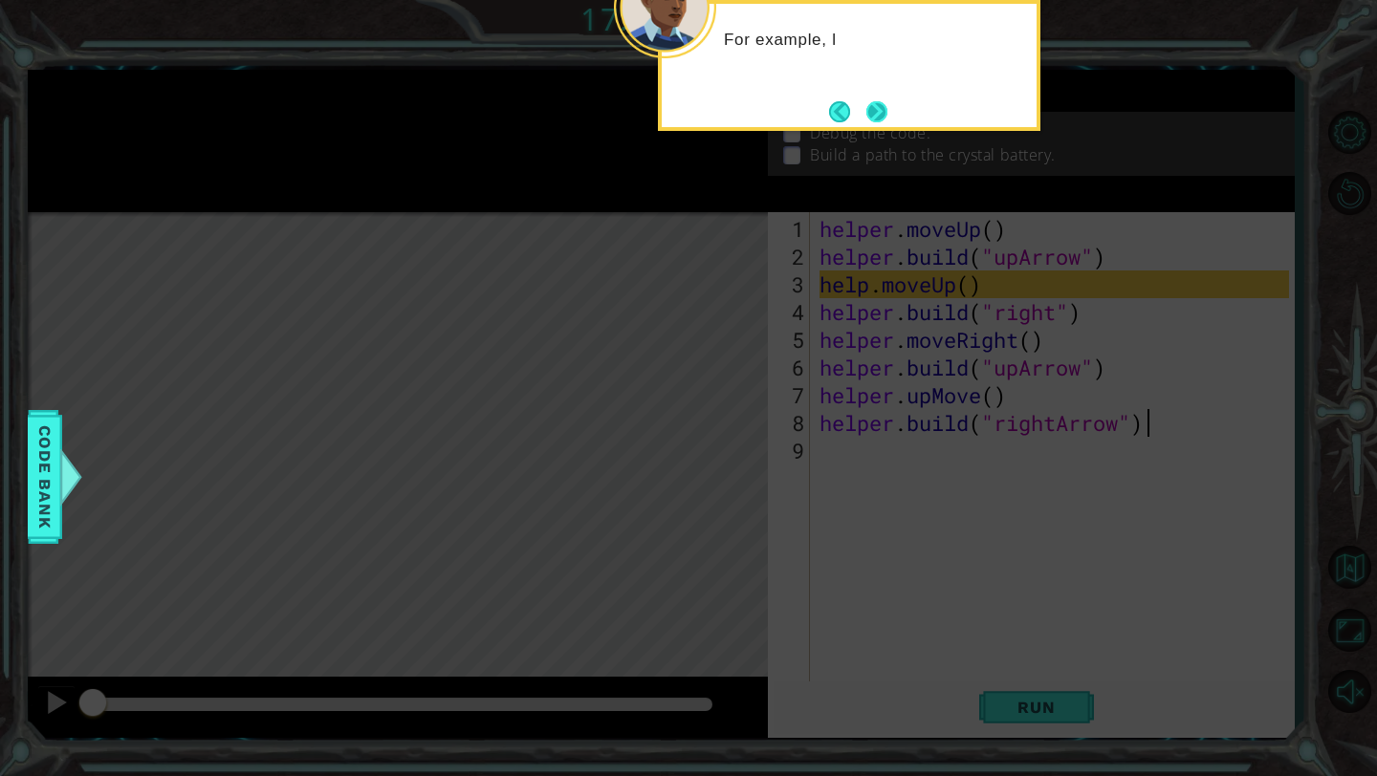
click at [879, 107] on button "Next" at bounding box center [876, 111] width 21 height 21
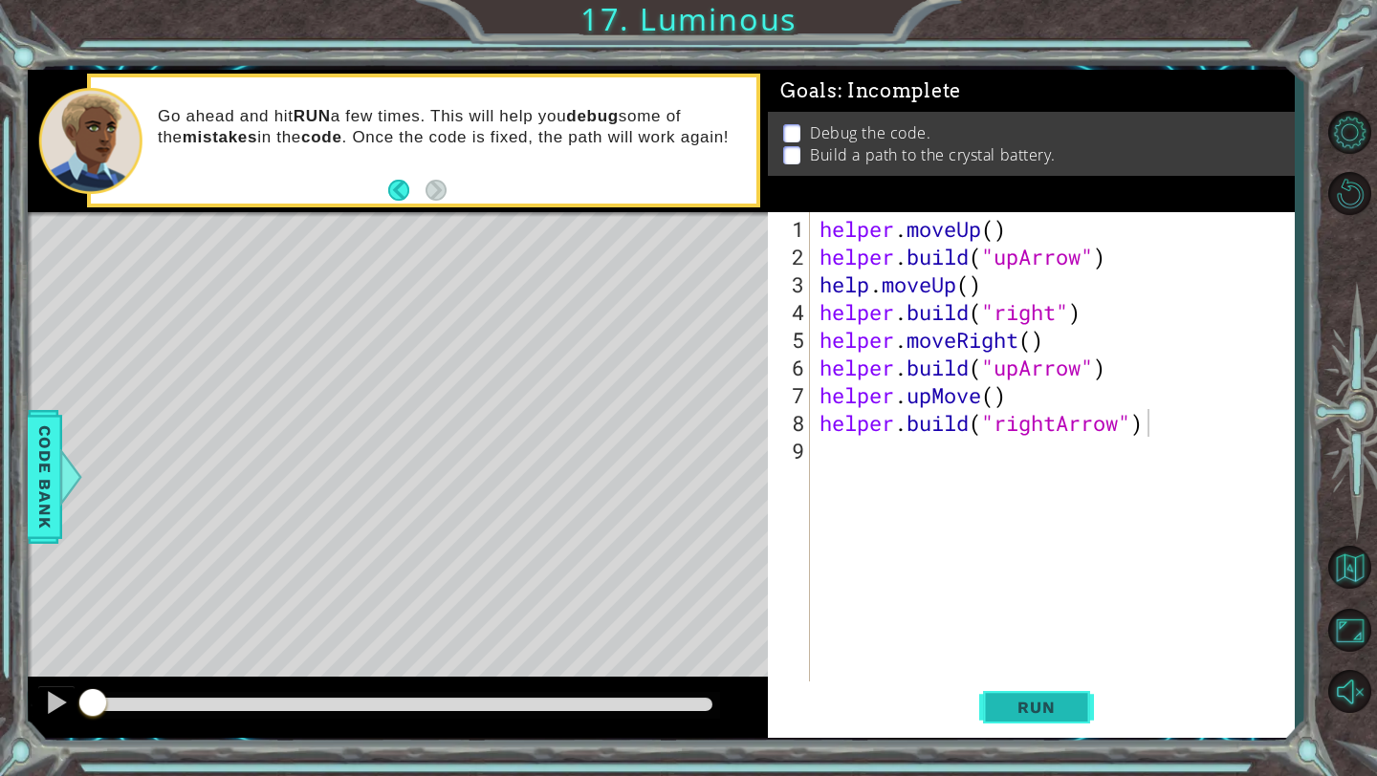
click at [1038, 706] on span "Run" at bounding box center [1036, 707] width 76 height 19
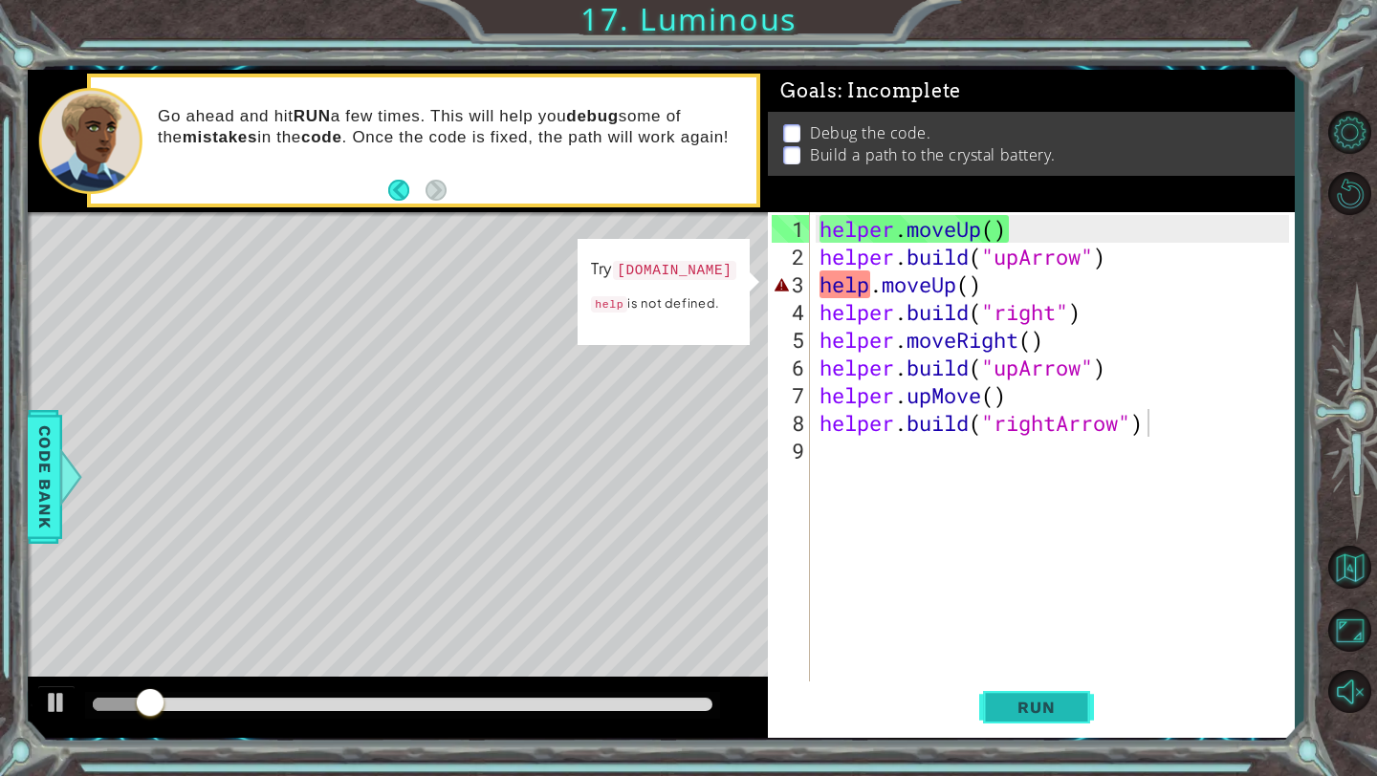
click at [1038, 706] on span "Run" at bounding box center [1036, 707] width 76 height 19
click at [969, 289] on div "helper . moveUp ( ) helper . build ( "upArrow" ) help . moveUp ( ) helper . bui…" at bounding box center [1056, 478] width 483 height 527
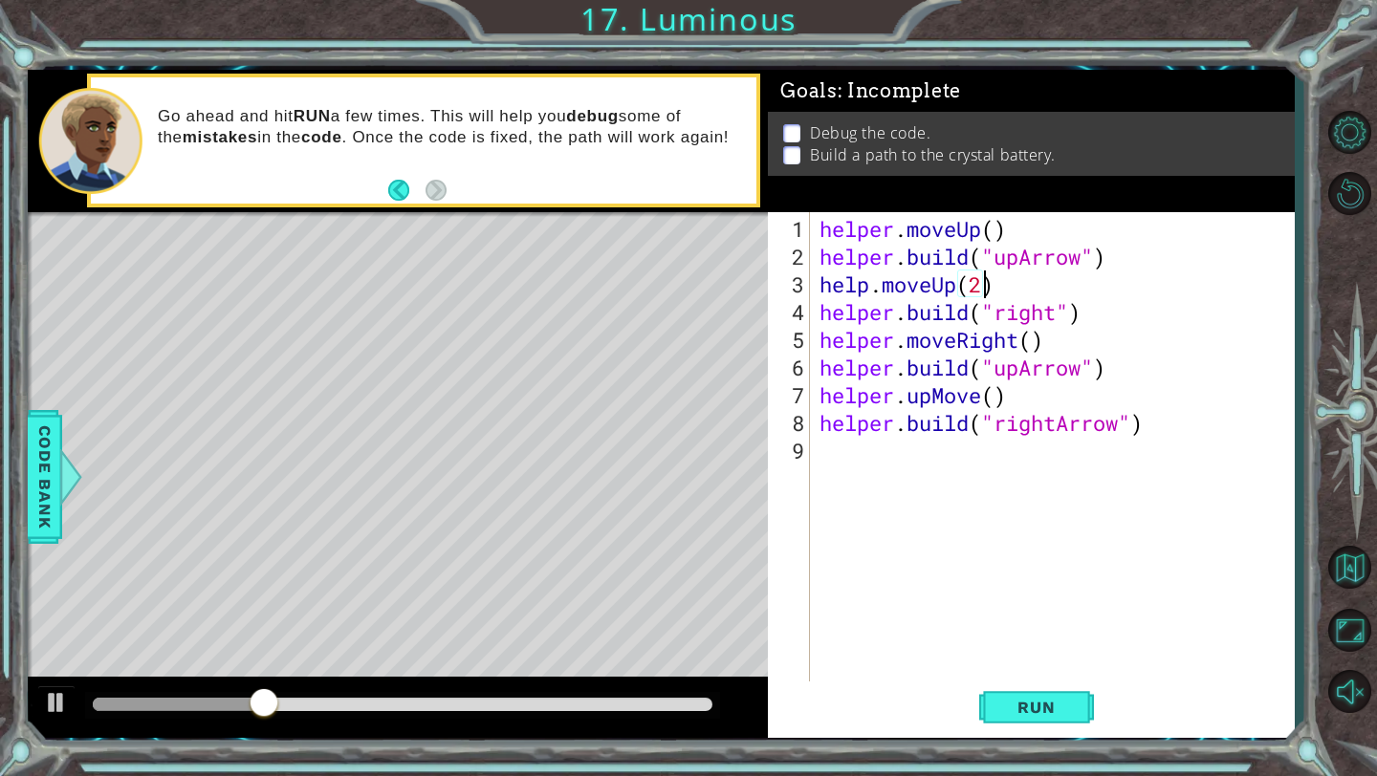
scroll to position [0, 7]
click at [1001, 227] on div "helper . moveUp ( ) helper . build ( "upArrow" ) help . moveUp ( 1 ) helper . b…" at bounding box center [1056, 478] width 483 height 527
click at [1031, 342] on div "helper . moveUp ( 1 ) helper . build ( "upArrow" ) help . moveUp ( 1 ) helper .…" at bounding box center [1056, 478] width 483 height 527
click at [953, 293] on div "helper . moveUp ( 1 ) helper . build ( "upArrow" ) help . moveUp ( 1 ) helper .…" at bounding box center [1056, 478] width 483 height 527
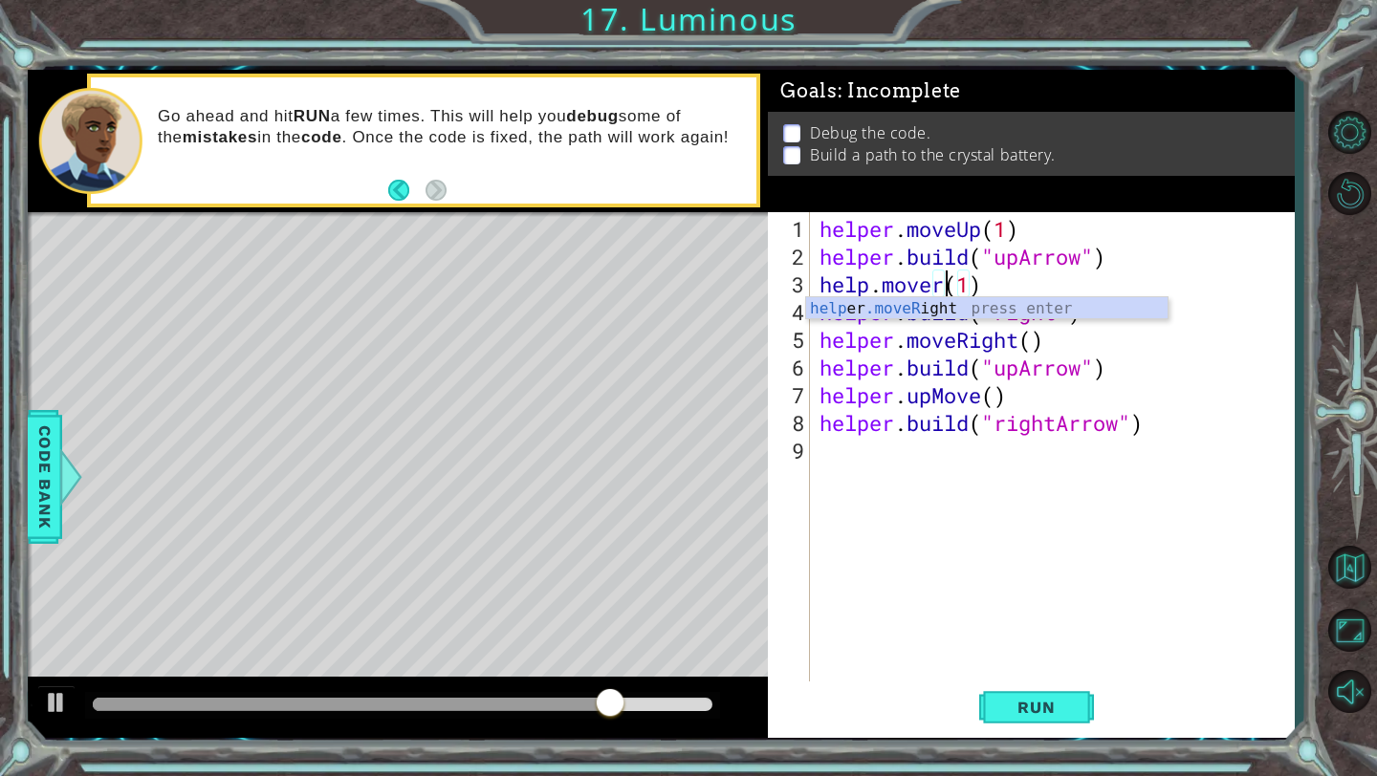
scroll to position [0, 7]
click at [887, 308] on div "help er .moveR ight press enter" at bounding box center [986, 331] width 361 height 69
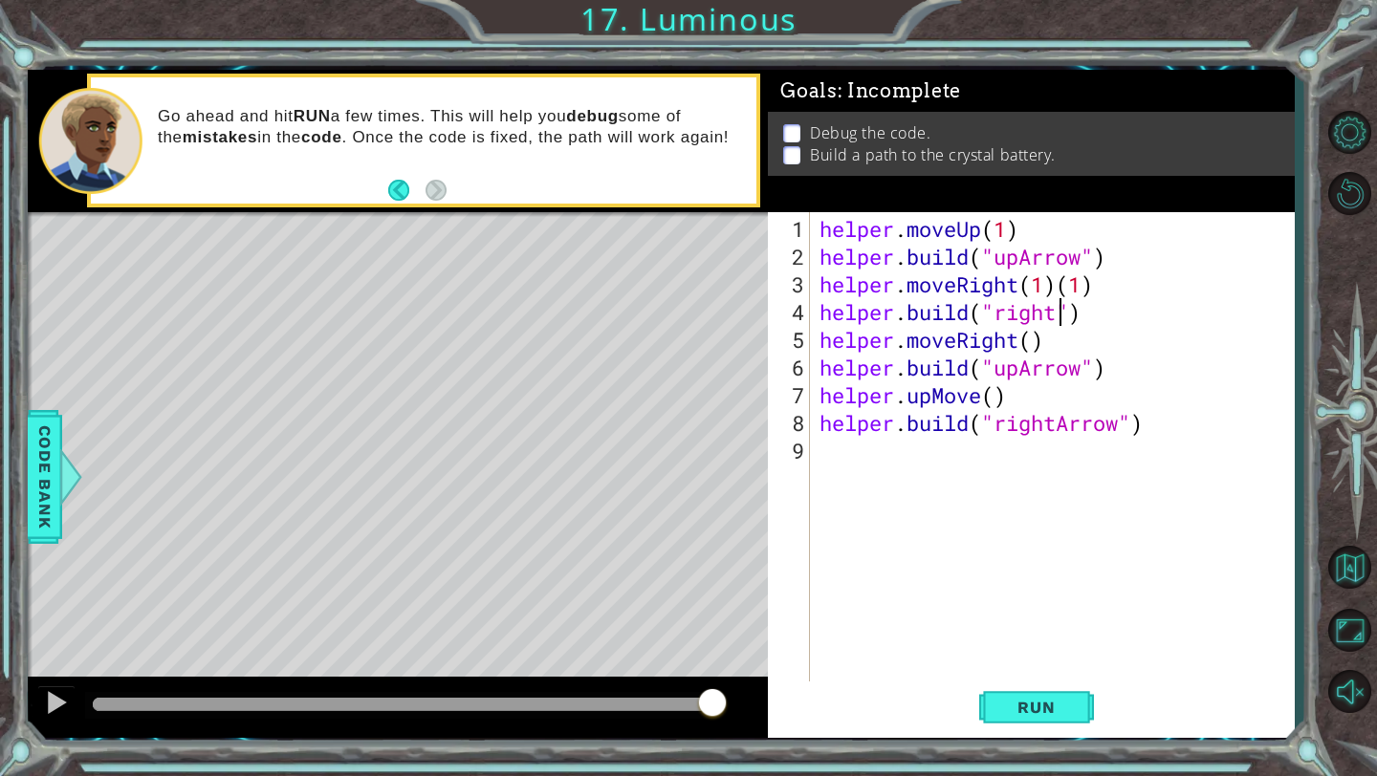
click at [1055, 315] on div "helper . moveUp ( 1 ) helper . build ( "upArrow" ) helper . moveRight ( 1 ) ( 1…" at bounding box center [1056, 478] width 483 height 527
click at [1049, 341] on div ""rightA rrow" press enter" at bounding box center [1150, 359] width 361 height 69
drag, startPoint x: 1108, startPoint y: 290, endPoint x: 1063, endPoint y: 291, distance: 44.9
click at [1063, 291] on div "helper . moveUp ( 1 ) helper . build ( "upArrow" ) helper . moveRight ( 1 ) ( 1…" at bounding box center [1056, 478] width 483 height 527
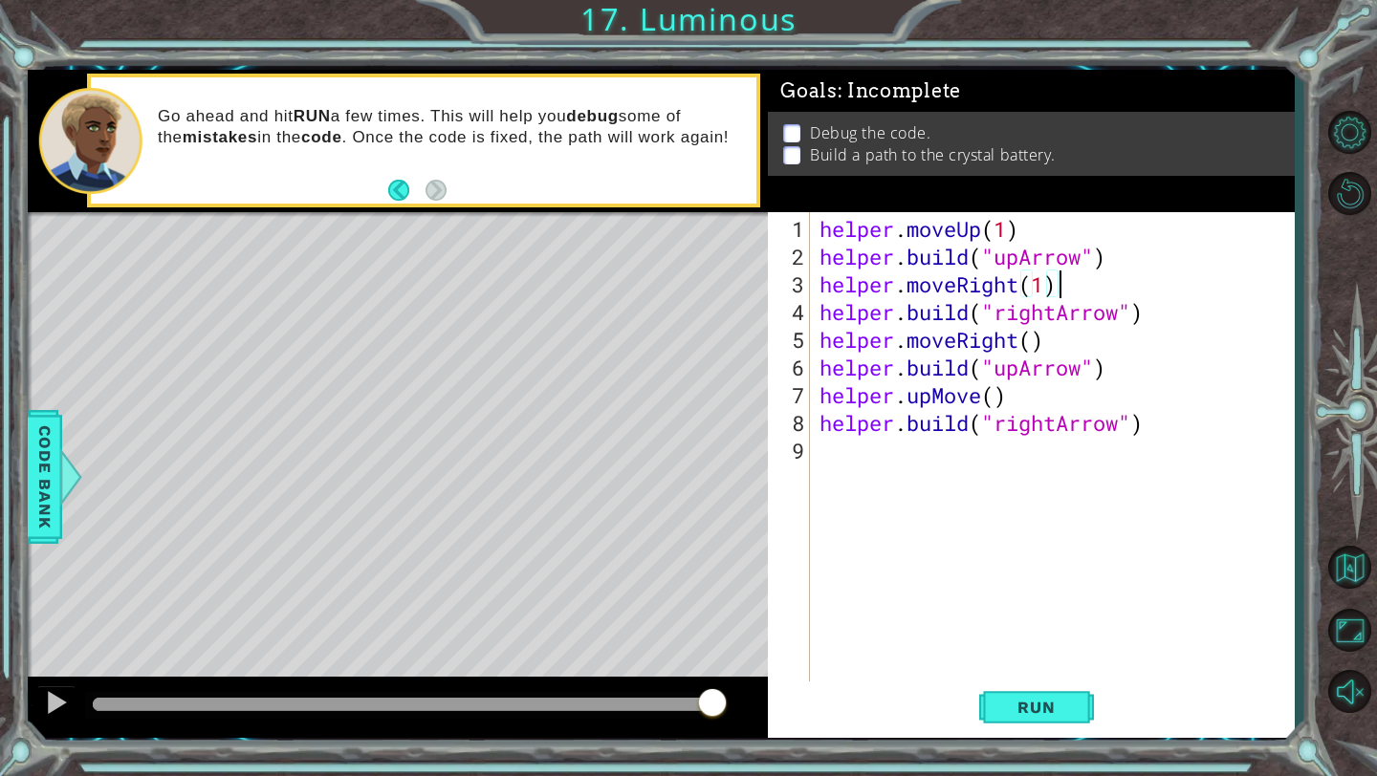
scroll to position [0, 10]
click at [1040, 335] on div "helper . moveUp ( 1 ) helper . build ( "upArrow" ) helper . moveRight ( 1 ) hel…" at bounding box center [1056, 478] width 483 height 527
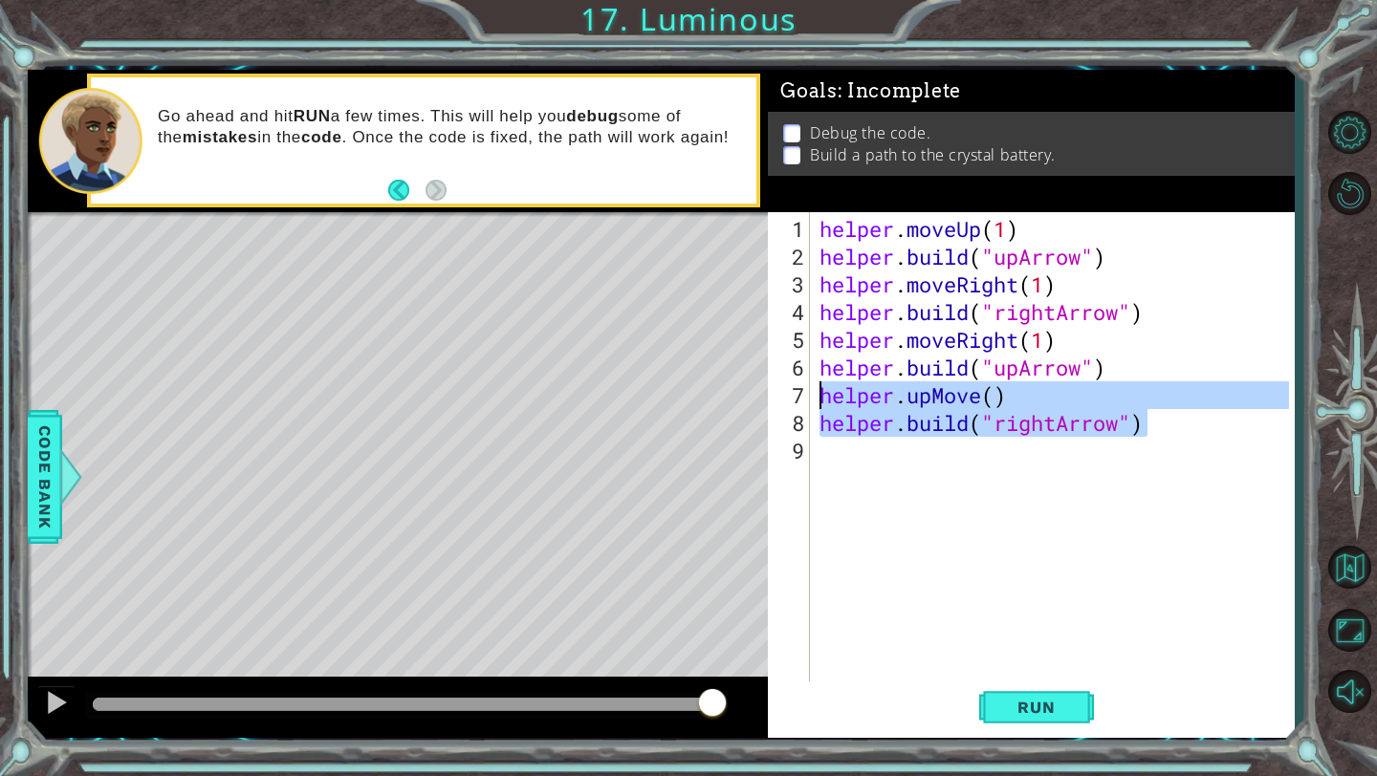
drag, startPoint x: 1196, startPoint y: 420, endPoint x: 818, endPoint y: 402, distance: 378.0
click at [818, 401] on div "helper . moveUp ( 1 ) helper . build ( "upArrow" ) helper . moveRight ( 1 ) hel…" at bounding box center [1056, 478] width 483 height 527
type textarea "helper.upMove() [DOMAIN_NAME]("rightArrow")"
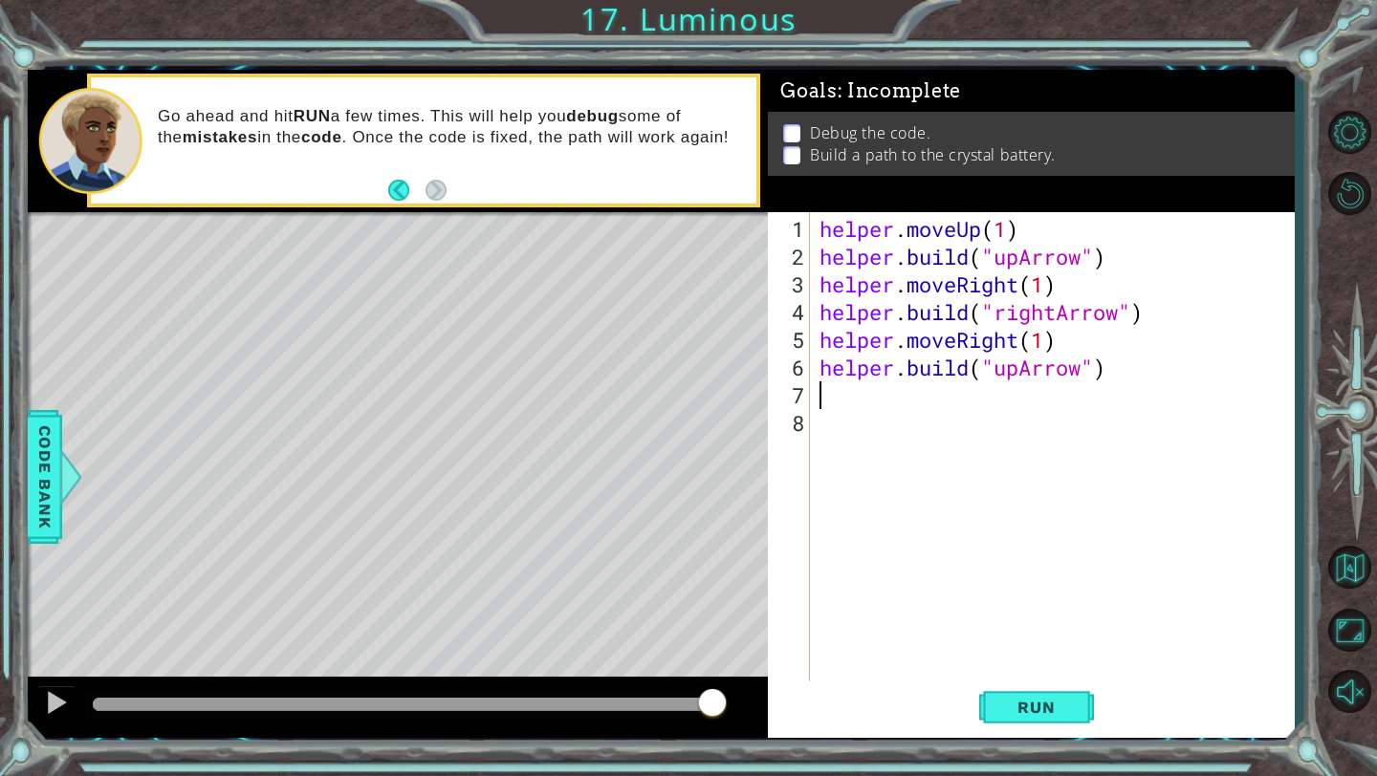
scroll to position [0, 0]
click at [1074, 695] on button "Run" at bounding box center [1036, 708] width 115 height 53
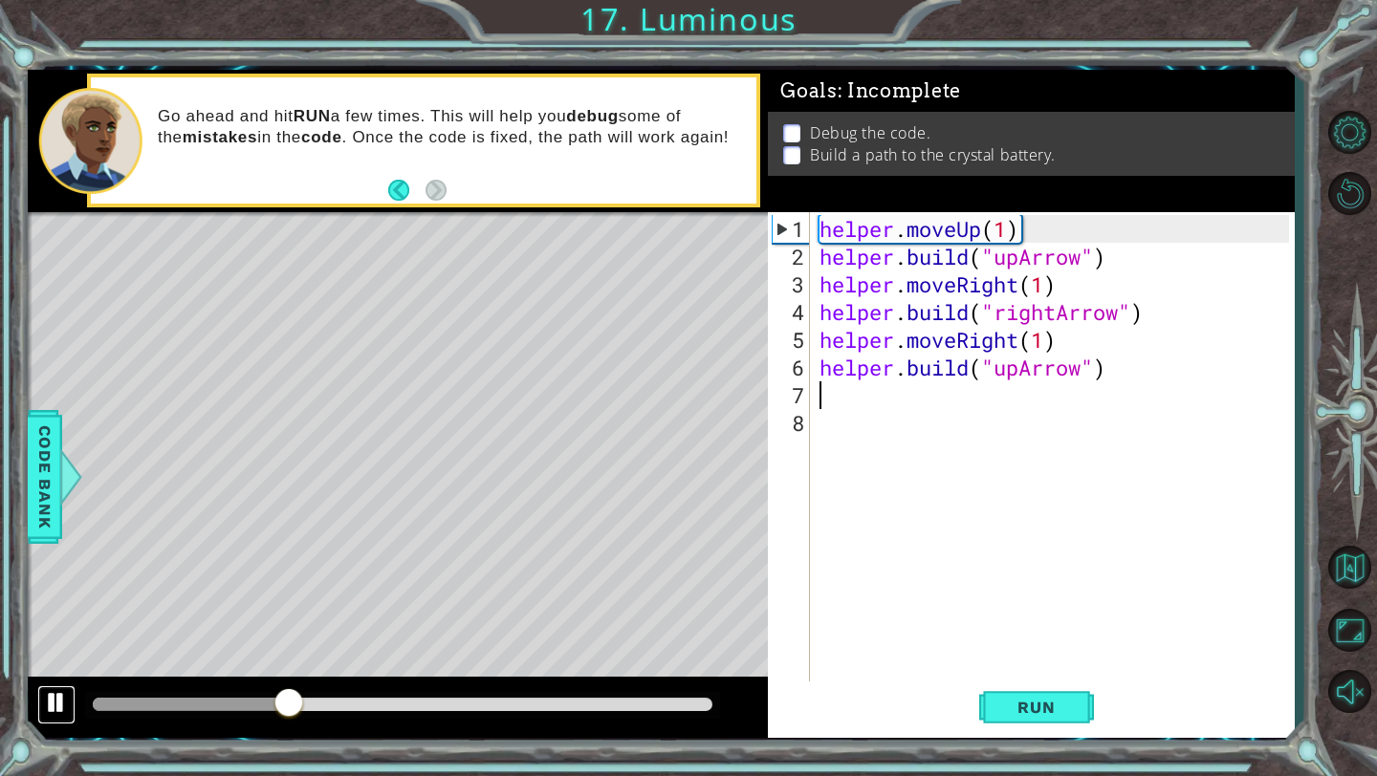
click at [56, 699] on div at bounding box center [56, 702] width 25 height 25
click at [1020, 292] on div "helper . moveUp ( 1 ) helper . build ( "upArrow" ) helper . moveRight ( 1 ) hel…" at bounding box center [1056, 478] width 483 height 527
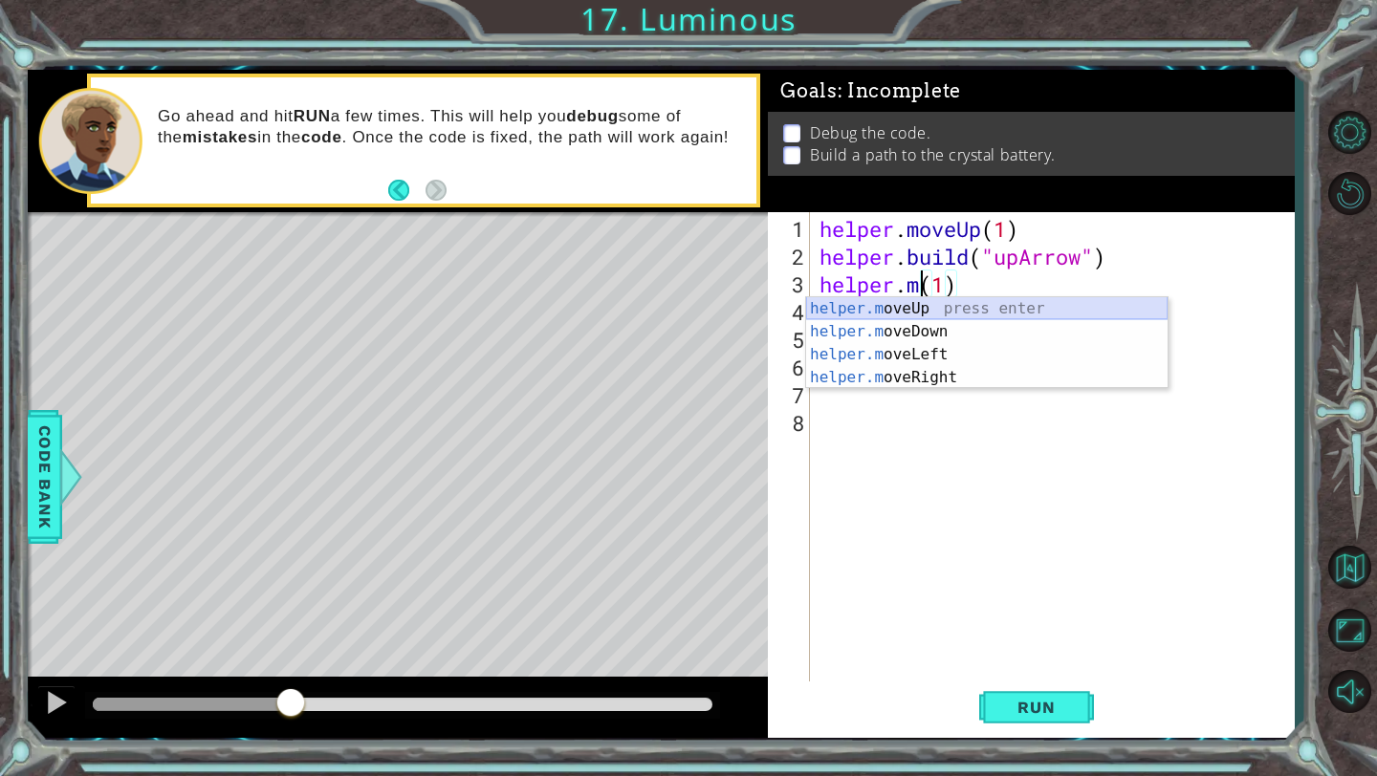
click at [980, 308] on div "helper.m oveUp press enter helper.m oveDown press enter helper.m oveLeft press …" at bounding box center [986, 366] width 361 height 138
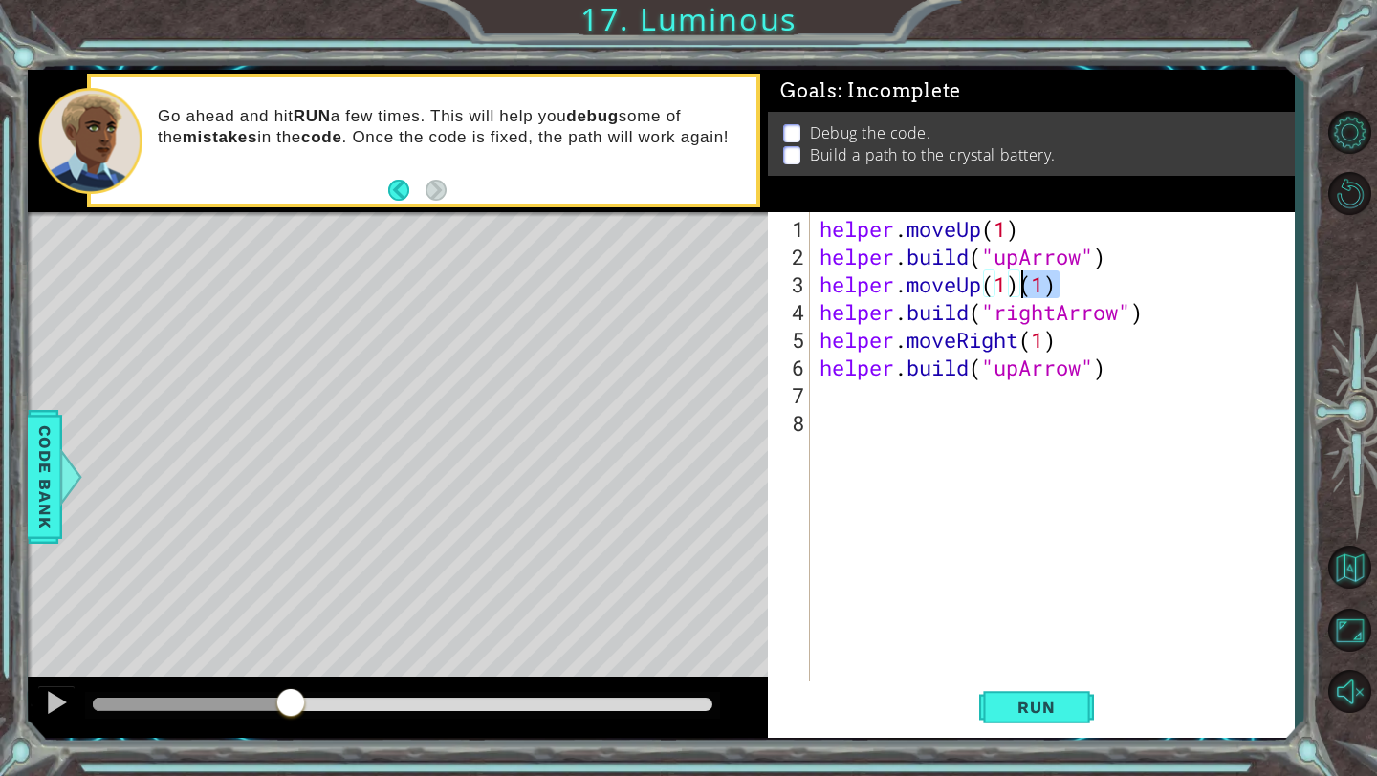
drag, startPoint x: 1058, startPoint y: 290, endPoint x: 1021, endPoint y: 291, distance: 37.3
click at [1021, 291] on div "helper . moveUp ( 1 ) helper . build ( "upArrow" ) helper . moveUp ( 1 ) ( 1 ) …" at bounding box center [1056, 478] width 483 height 527
type textarea "helper.moveUp(1)"
click at [988, 402] on div "helper . moveUp ( 1 ) helper . build ( "upArrow" ) helper . moveUp ( 1 ) helper…" at bounding box center [1056, 478] width 483 height 527
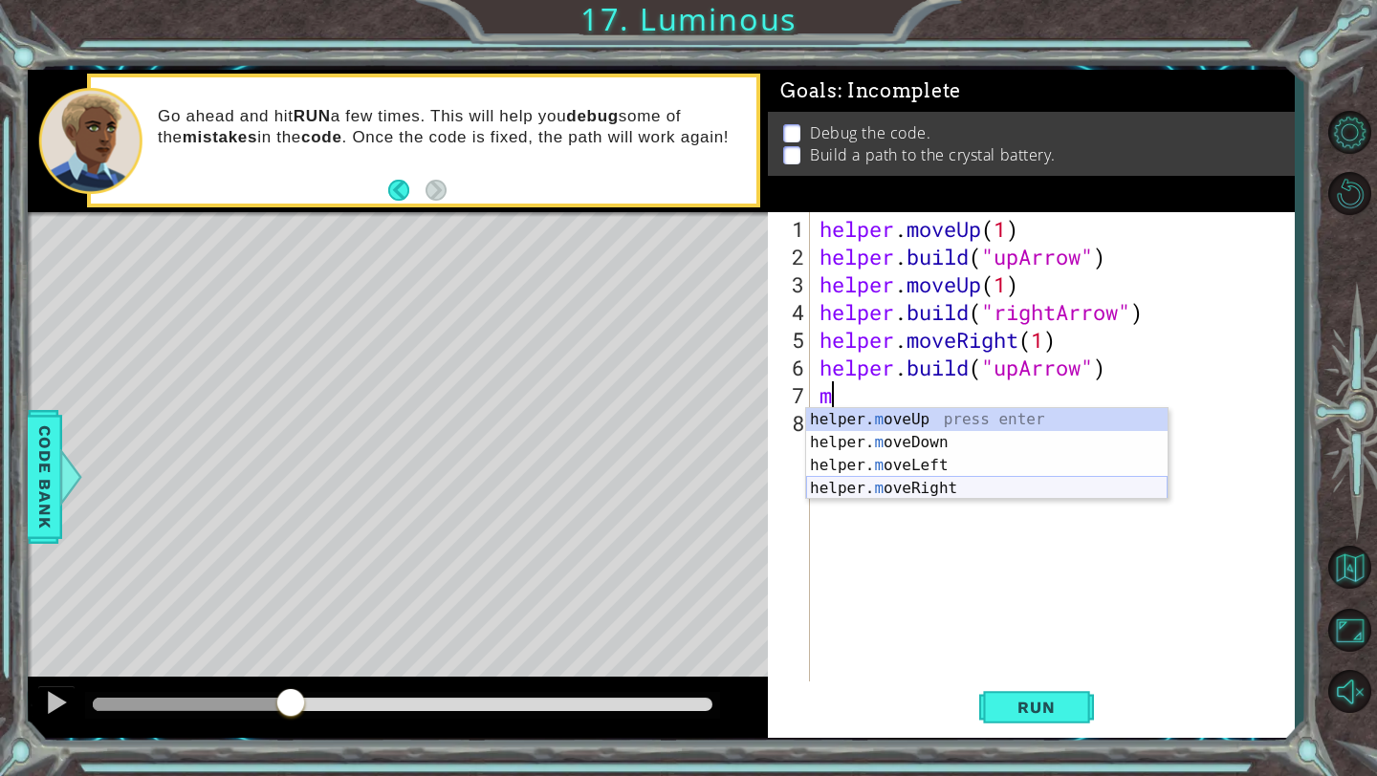
click at [919, 487] on div "helper. m oveUp press enter helper. m oveDown press enter helper. m oveLeft pre…" at bounding box center [986, 477] width 361 height 138
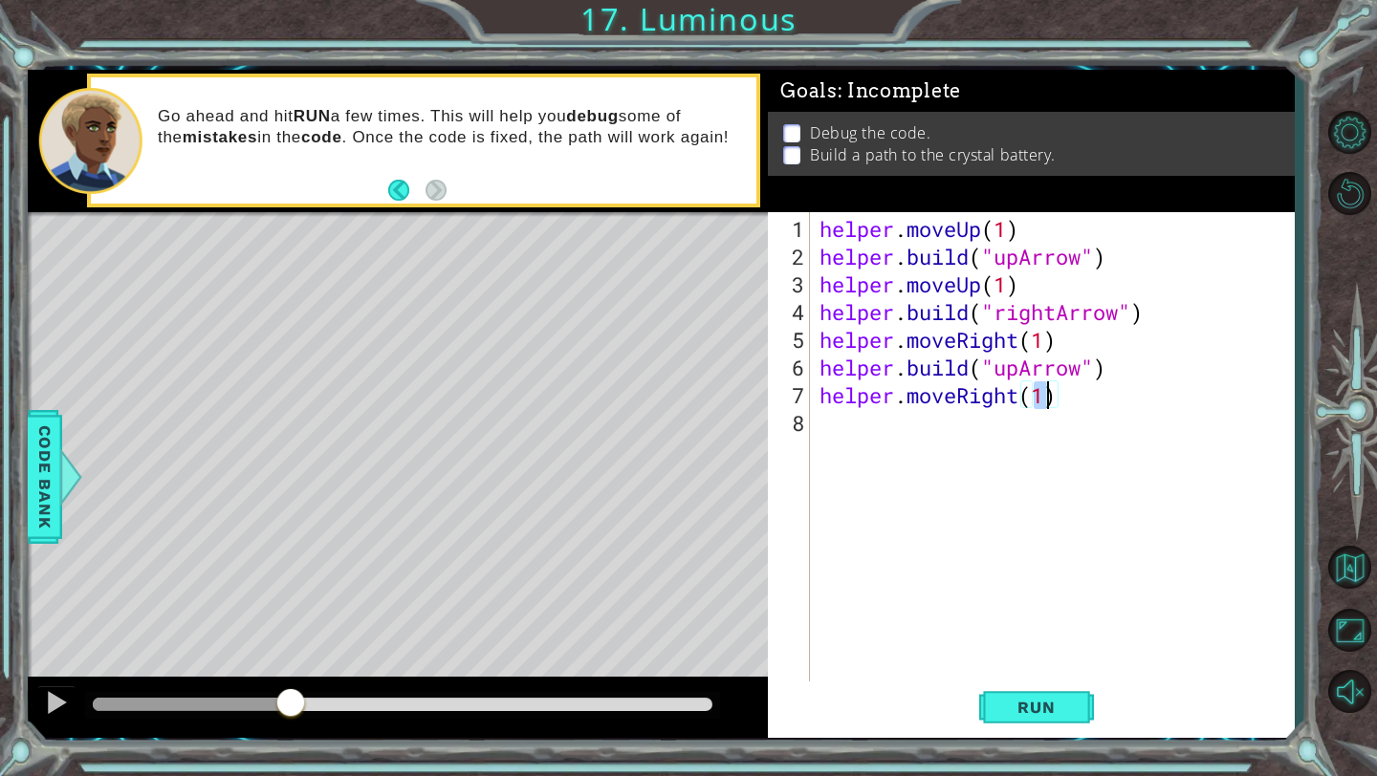
drag, startPoint x: 1079, startPoint y: 403, endPoint x: 1079, endPoint y: 414, distance: 10.5
click at [1079, 411] on div "helper . moveUp ( 1 ) helper . build ( "upArrow" ) helper . moveUp ( 1 ) helper…" at bounding box center [1056, 478] width 483 height 527
type textarea "helper.moveRight(1)"
click at [1079, 705] on button "Run" at bounding box center [1036, 708] width 115 height 53
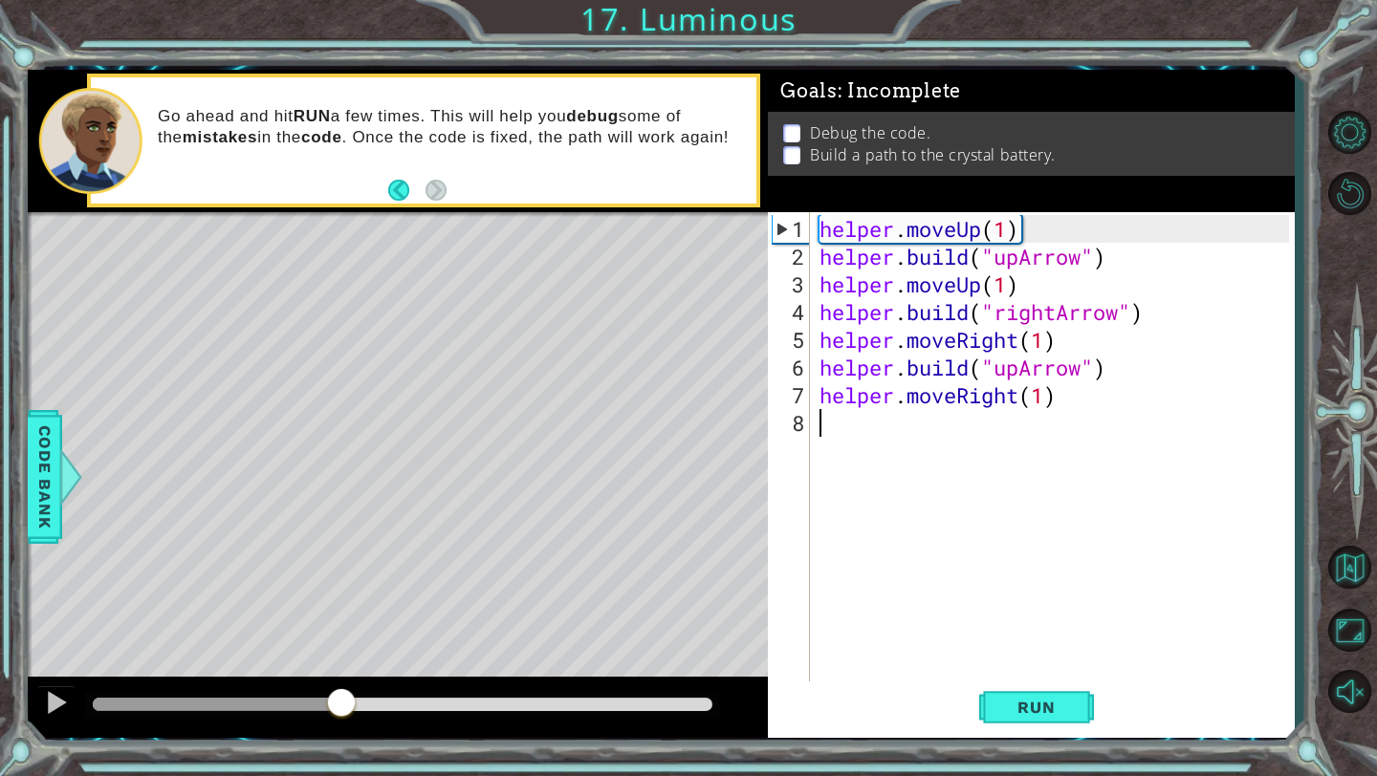
drag, startPoint x: 111, startPoint y: 703, endPoint x: 339, endPoint y: 704, distance: 228.5
click at [339, 704] on div at bounding box center [341, 704] width 34 height 34
click at [1021, 370] on div "helper . moveUp ( 1 ) helper . build ( "upArrow" ) helper . moveUp ( 1 ) helper…" at bounding box center [1056, 478] width 483 height 527
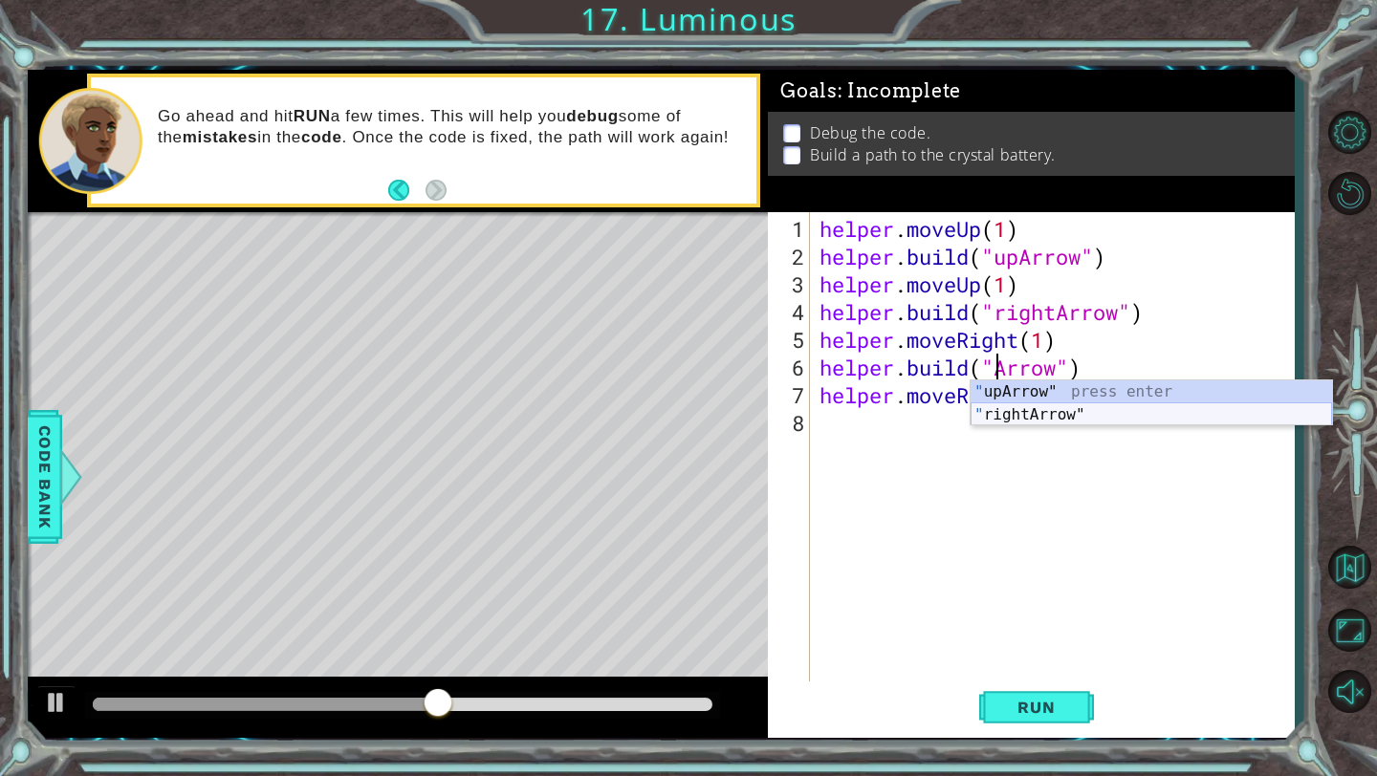
click at [1023, 415] on div "" upArrow" press enter " rightArrow" press enter" at bounding box center [1150, 426] width 361 height 92
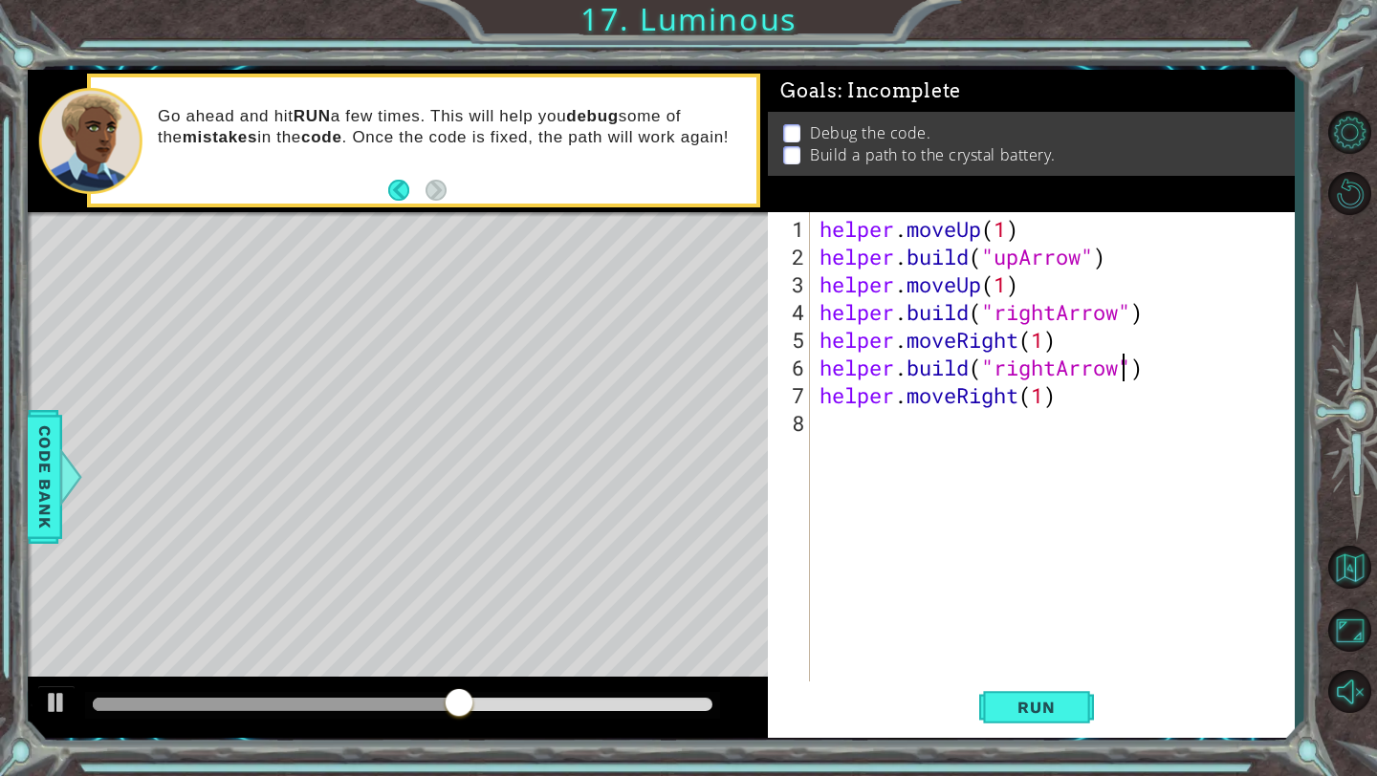
click at [1015, 405] on div "helper . moveUp ( 1 ) helper . build ( "upArrow" ) helper . moveUp ( 1 ) helper…" at bounding box center [1056, 478] width 483 height 527
type textarea "helper.moveRight(1)"
click at [1066, 402] on div "helper . moveUp ( 1 ) helper . build ( "upArrow" ) helper . moveUp ( 1 ) helper…" at bounding box center [1056, 478] width 483 height 527
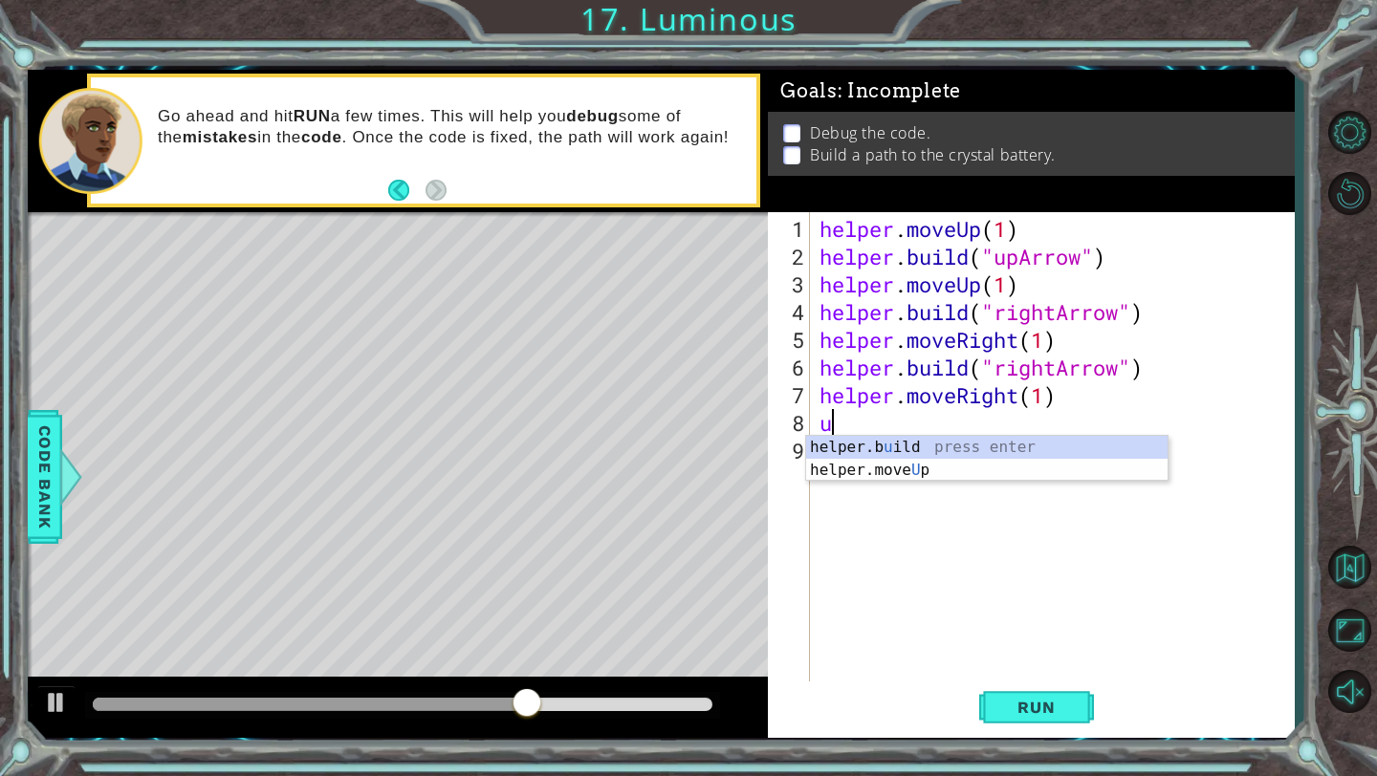
type textarea "up"
click at [991, 461] on div "helper . moveUp ( 1 ) helper . build ( "upArrow" ) helper . moveUp ( 1 ) helper…" at bounding box center [1056, 478] width 483 height 527
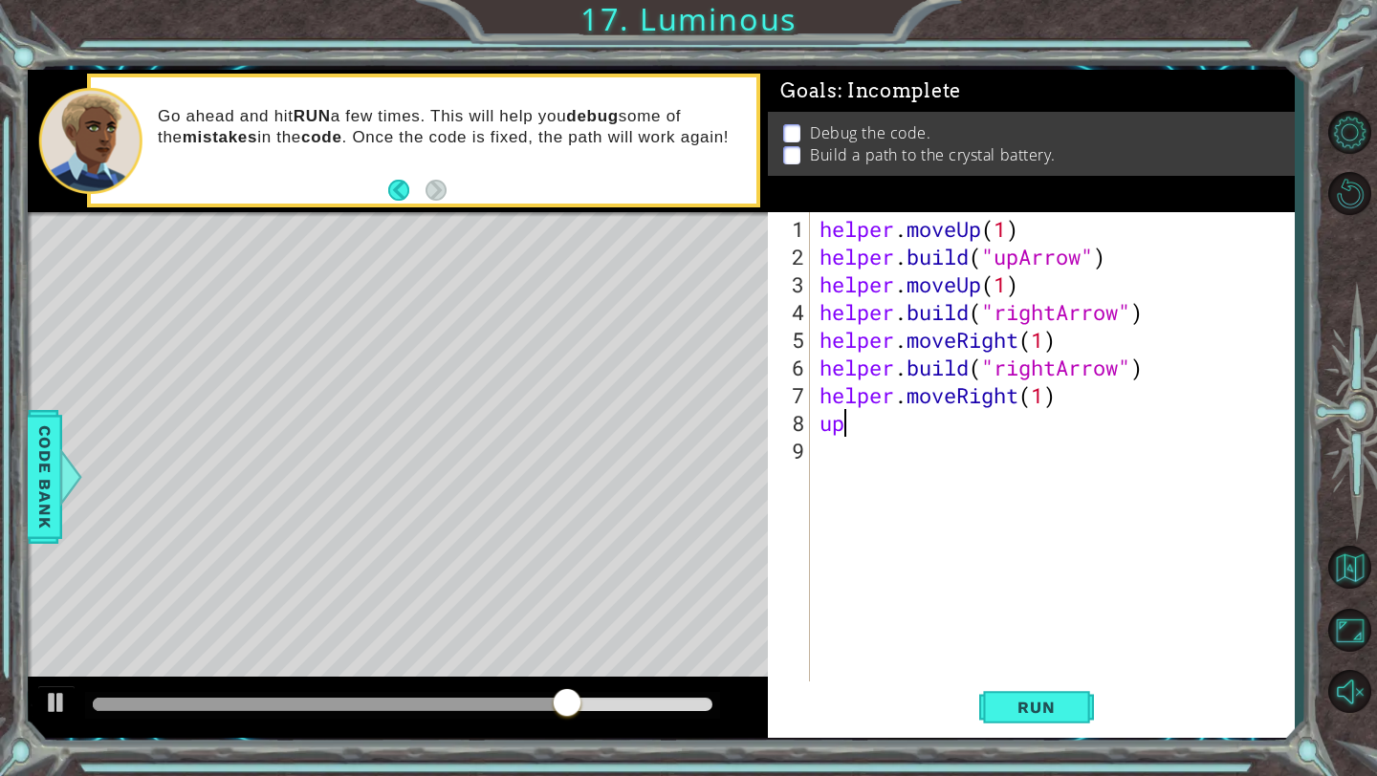
click at [928, 428] on div "helper . moveUp ( 1 ) helper . build ( "upArrow" ) helper . moveUp ( 1 ) helper…" at bounding box center [1056, 478] width 483 height 527
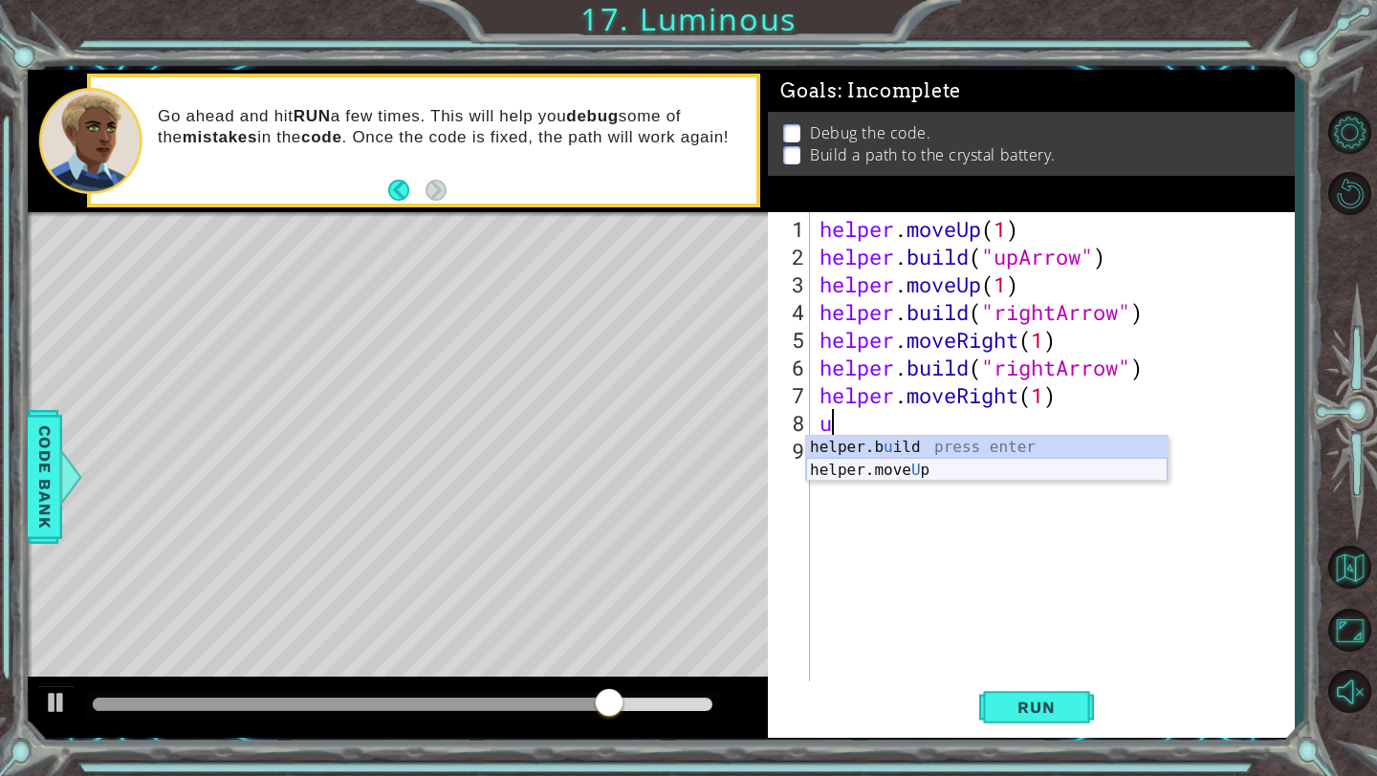
click at [868, 467] on div "helper.b u ild press enter helper.move U p press enter" at bounding box center [986, 482] width 361 height 92
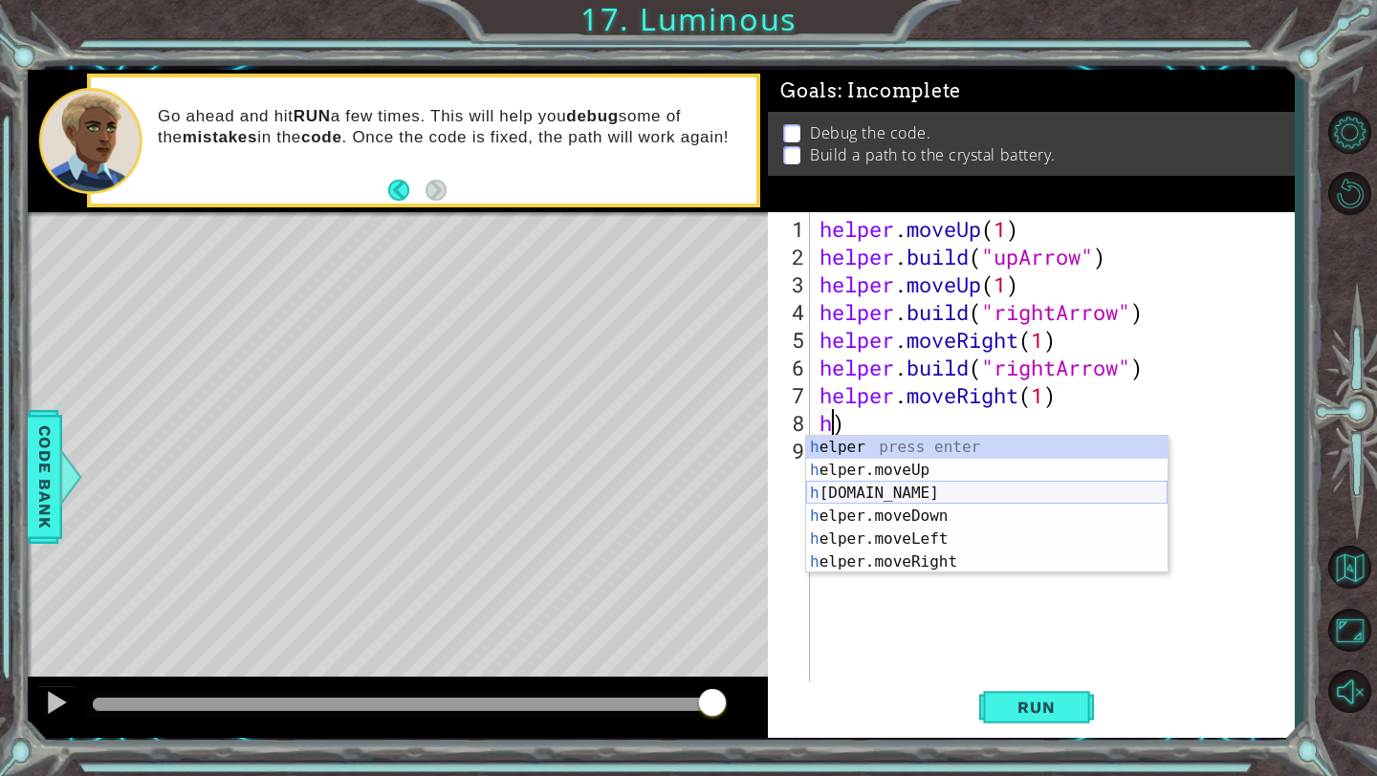
click at [928, 494] on div "h elper press enter h elper.moveUp press enter h [DOMAIN_NAME] press enter h el…" at bounding box center [986, 528] width 361 height 184
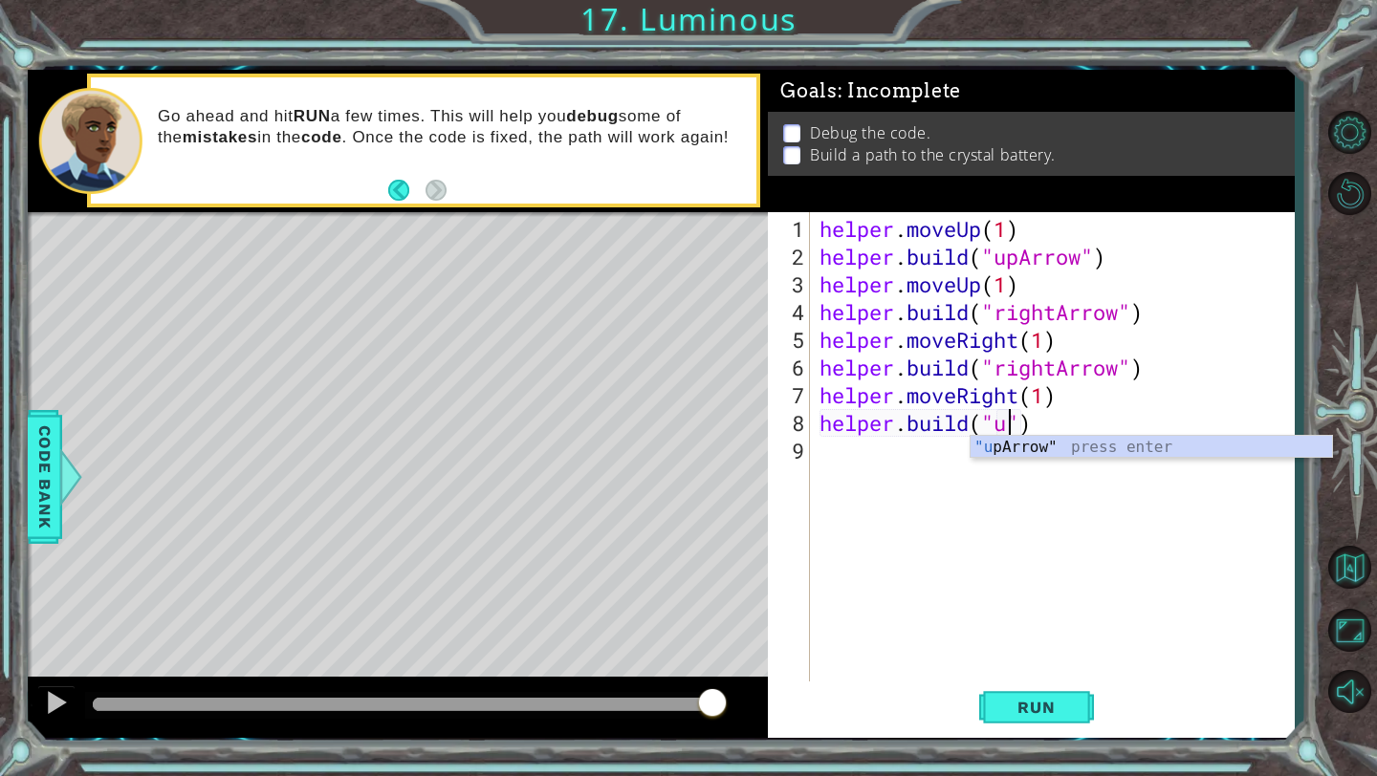
type textarea "[DOMAIN_NAME]("up")"
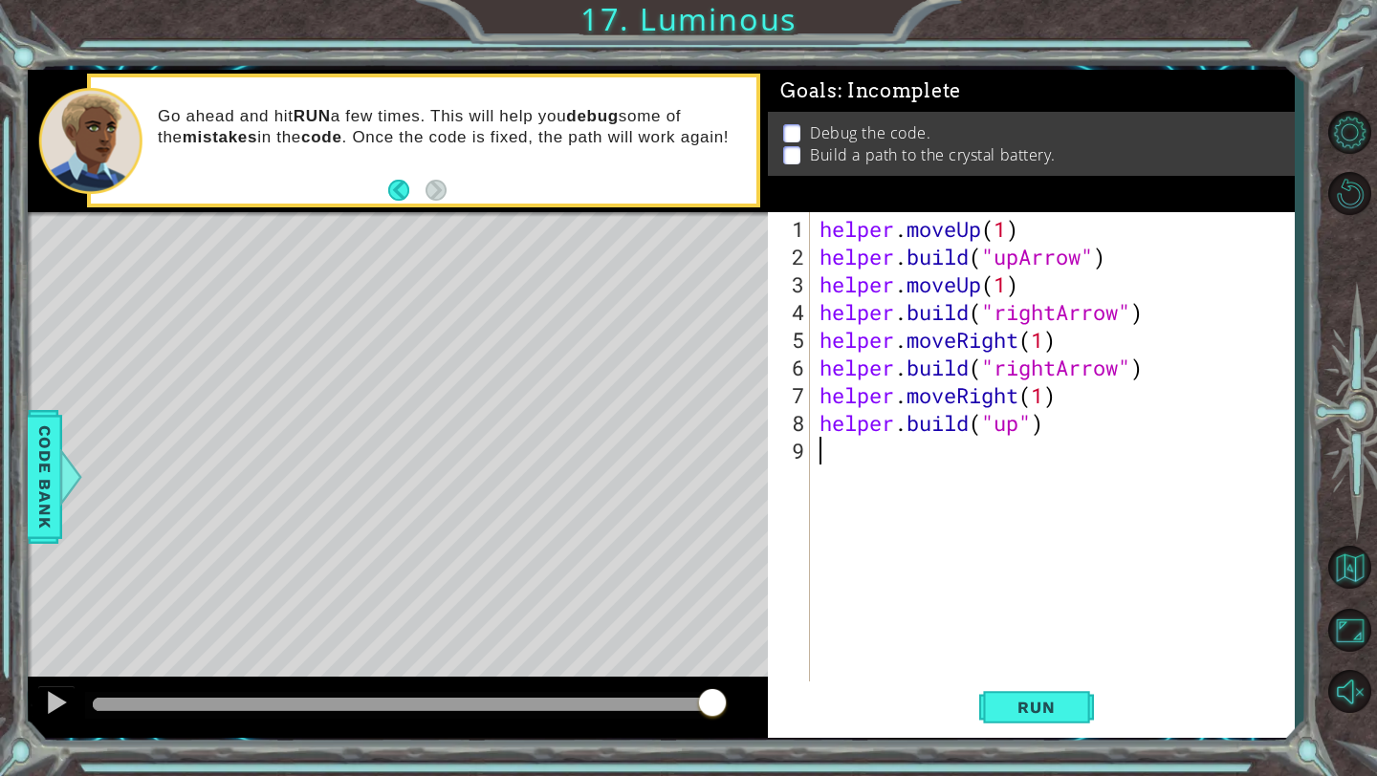
click at [1002, 458] on div "helper . moveUp ( 1 ) helper . build ( "upArrow" ) helper . moveUp ( 1 ) helper…" at bounding box center [1056, 478] width 483 height 527
click at [1017, 432] on div "helper . moveUp ( 1 ) helper . build ( "upArrow" ) helper . moveUp ( 1 ) helper…" at bounding box center [1056, 478] width 483 height 527
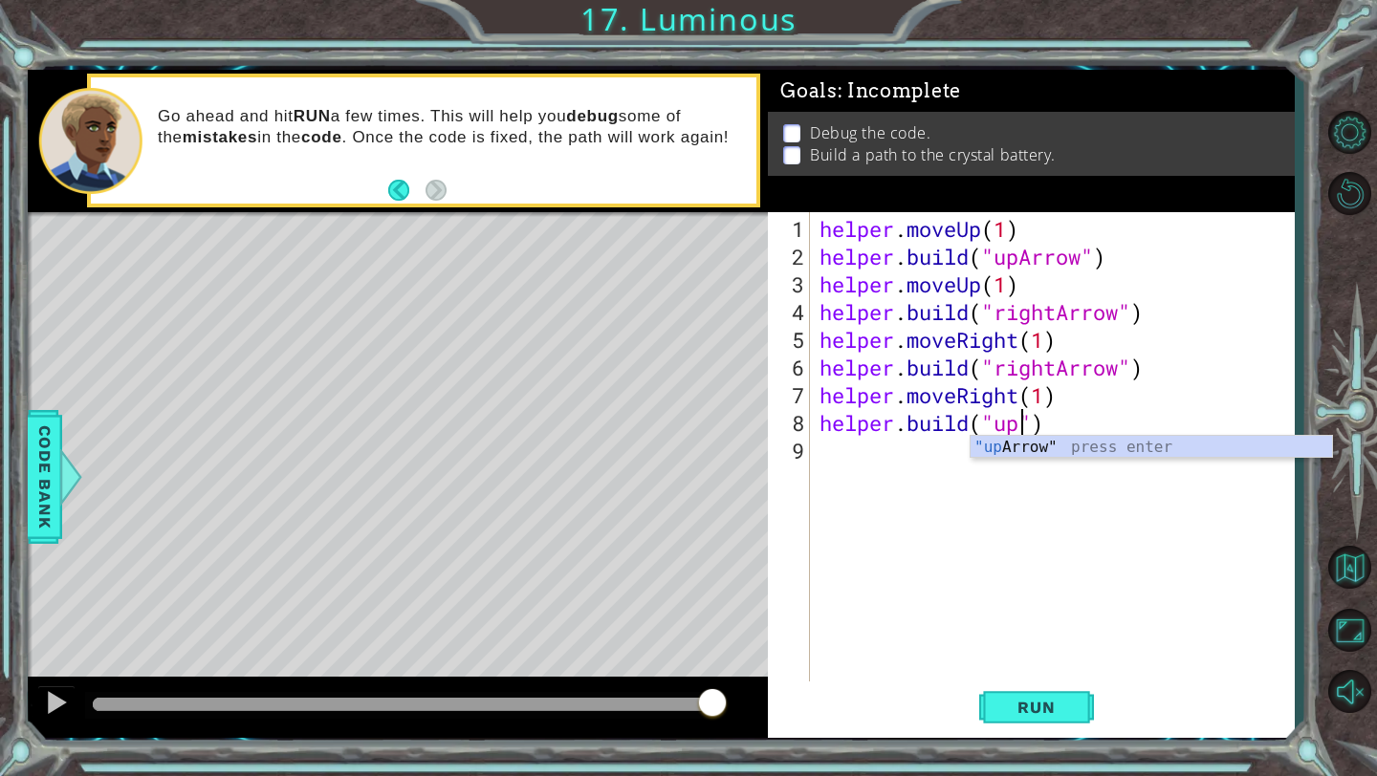
scroll to position [0, 10]
click at [1027, 443] on div ""up Arrow" press enter" at bounding box center [1150, 470] width 361 height 69
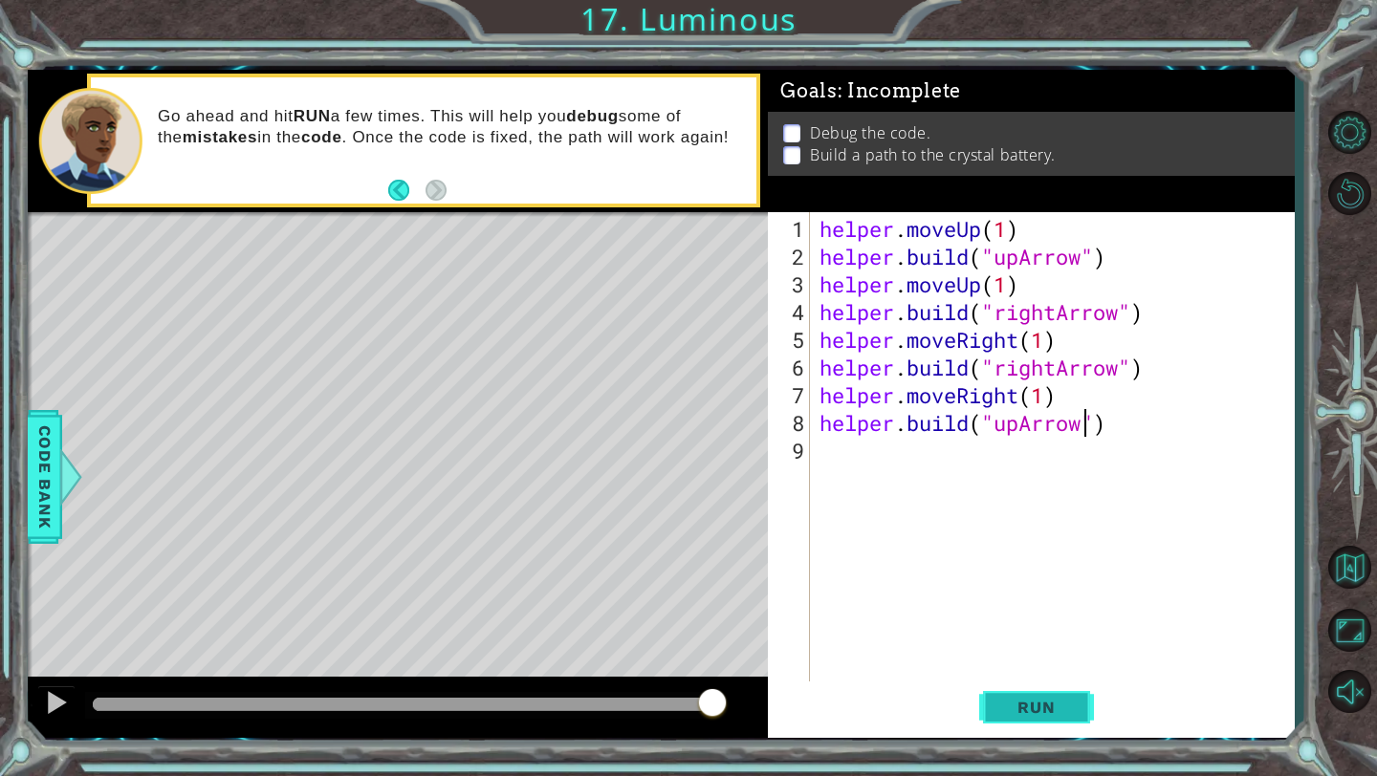
type textarea "[DOMAIN_NAME]("upArrow")"
click at [1017, 711] on span "Run" at bounding box center [1036, 707] width 76 height 19
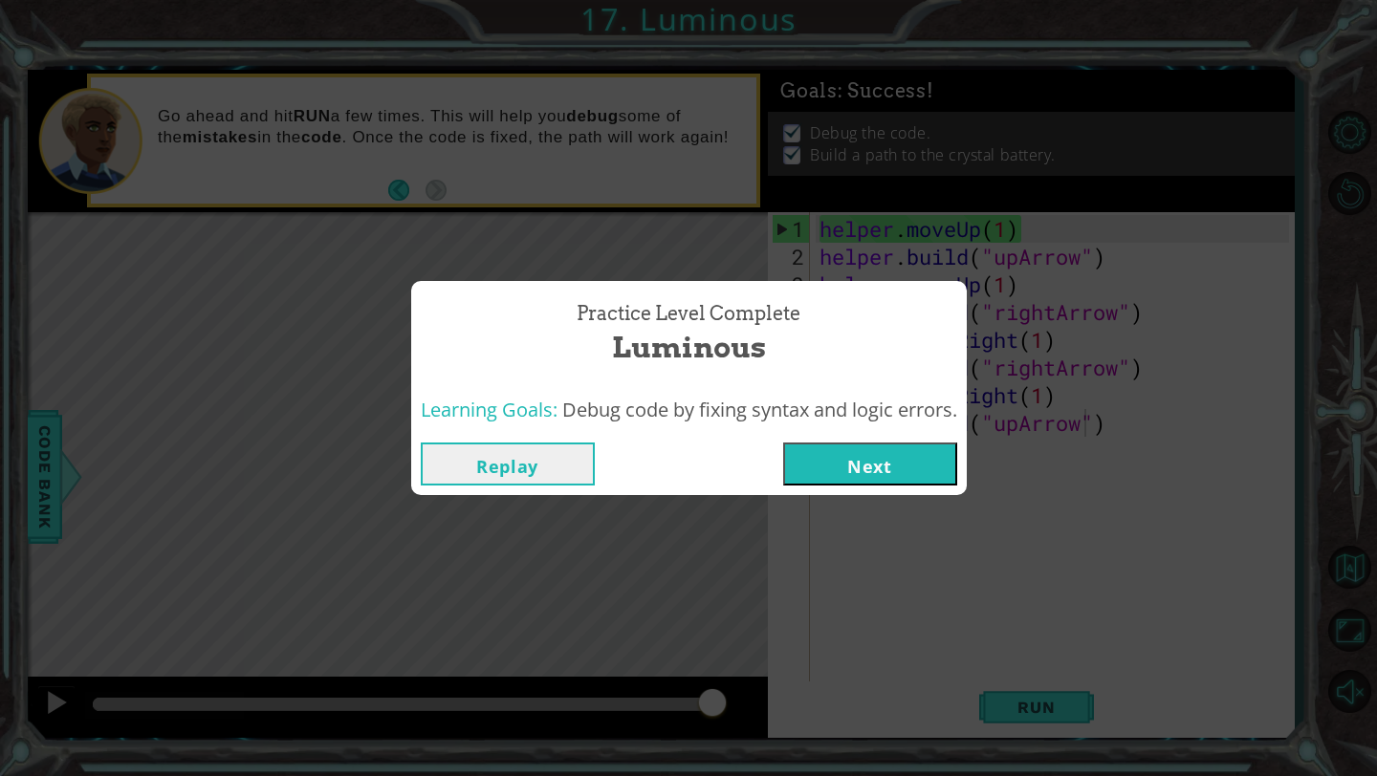
click at [891, 439] on div "Replay Next" at bounding box center [688, 464] width 555 height 62
click at [891, 455] on button "Next" at bounding box center [870, 464] width 174 height 43
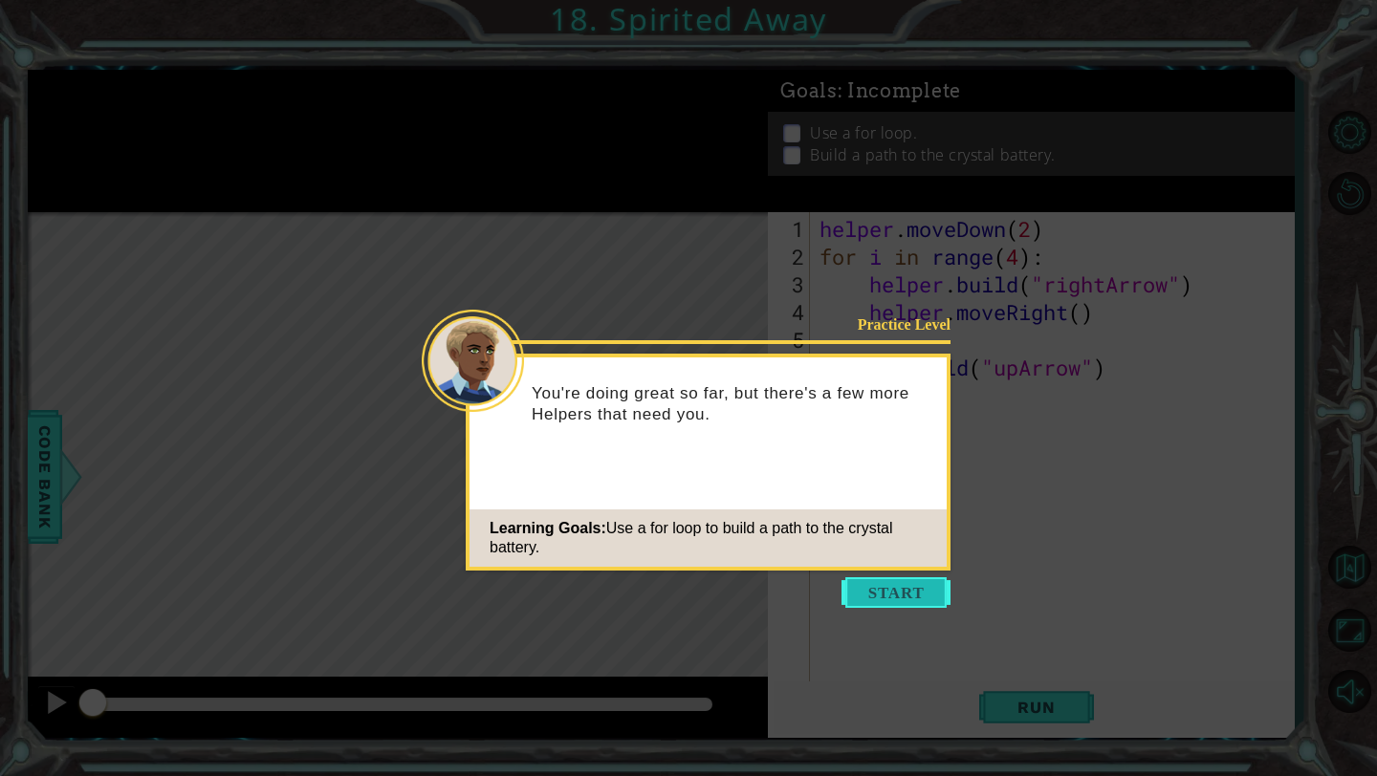
click at [882, 597] on button "Start" at bounding box center [895, 592] width 109 height 31
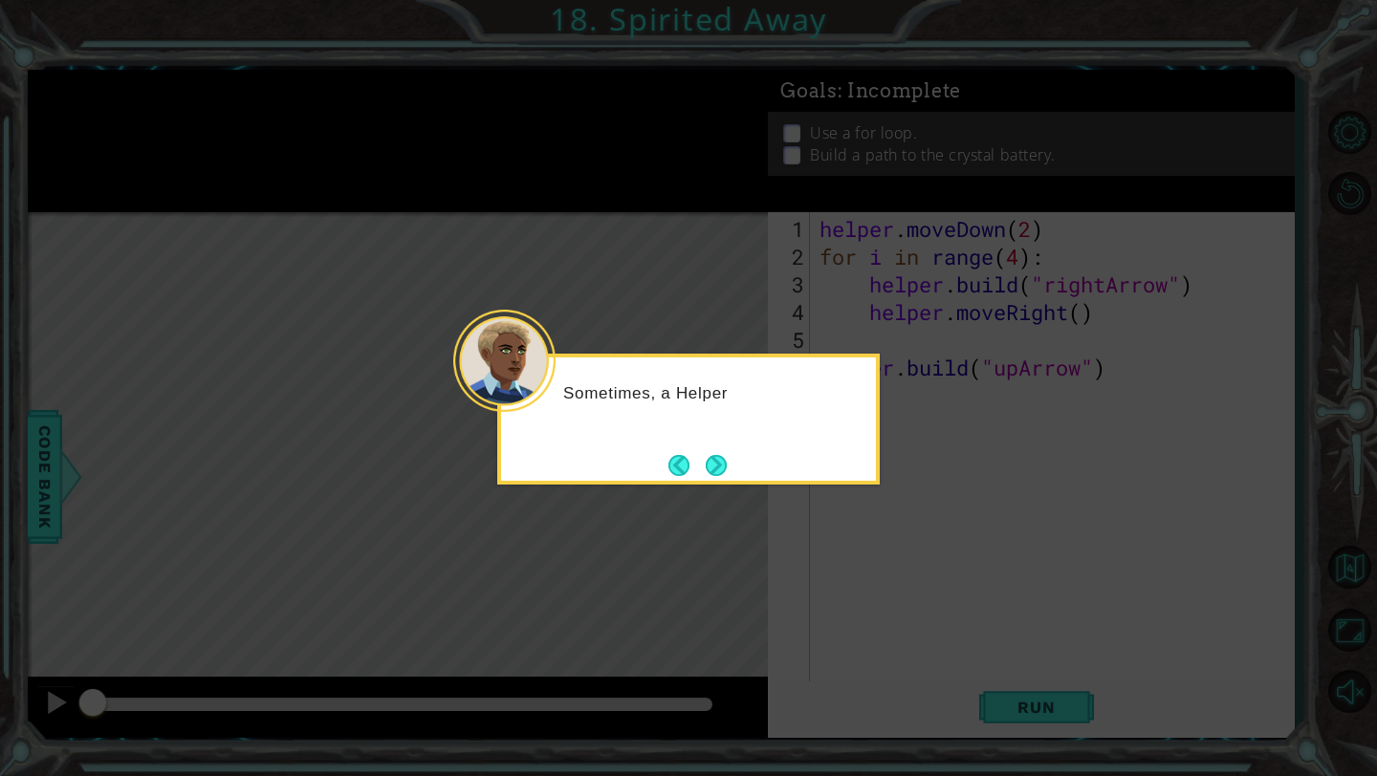
click at [726, 482] on div "Sometimes, a Helper" at bounding box center [688, 419] width 382 height 131
click at [725, 476] on button "Next" at bounding box center [716, 465] width 21 height 21
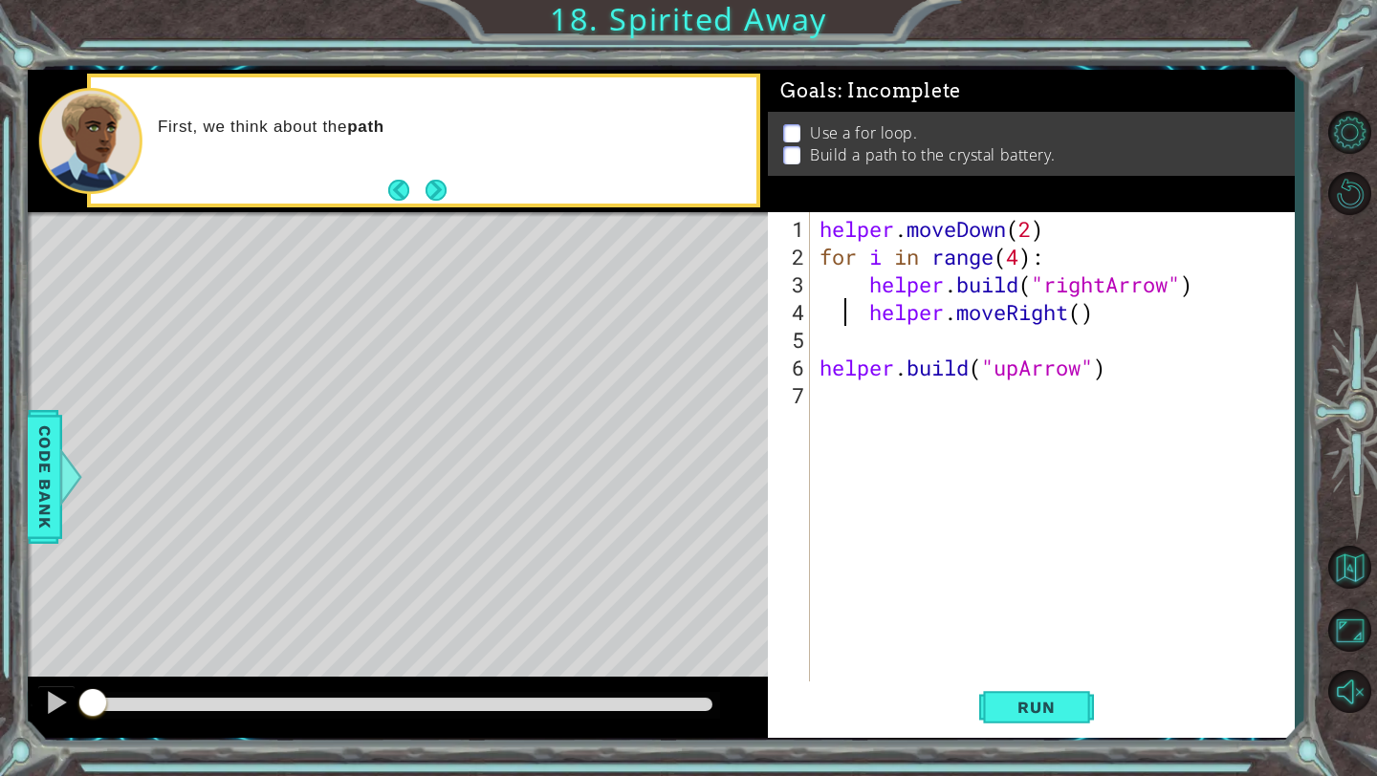
click at [850, 299] on div "helper . moveDown ( 2 ) for i in range ( 4 ) : helper . build ( "rightArrow" ) …" at bounding box center [1056, 478] width 483 height 527
click at [884, 284] on div "helper . moveDown ( 2 ) for i in range ( 4 ) : helper . build ( "rightArrow" ) …" at bounding box center [1056, 478] width 483 height 527
click at [869, 286] on div "helper . moveDown ( 2 ) for i in range ( 4 ) : helper . build ( "rightArrow" ) …" at bounding box center [1056, 478] width 483 height 527
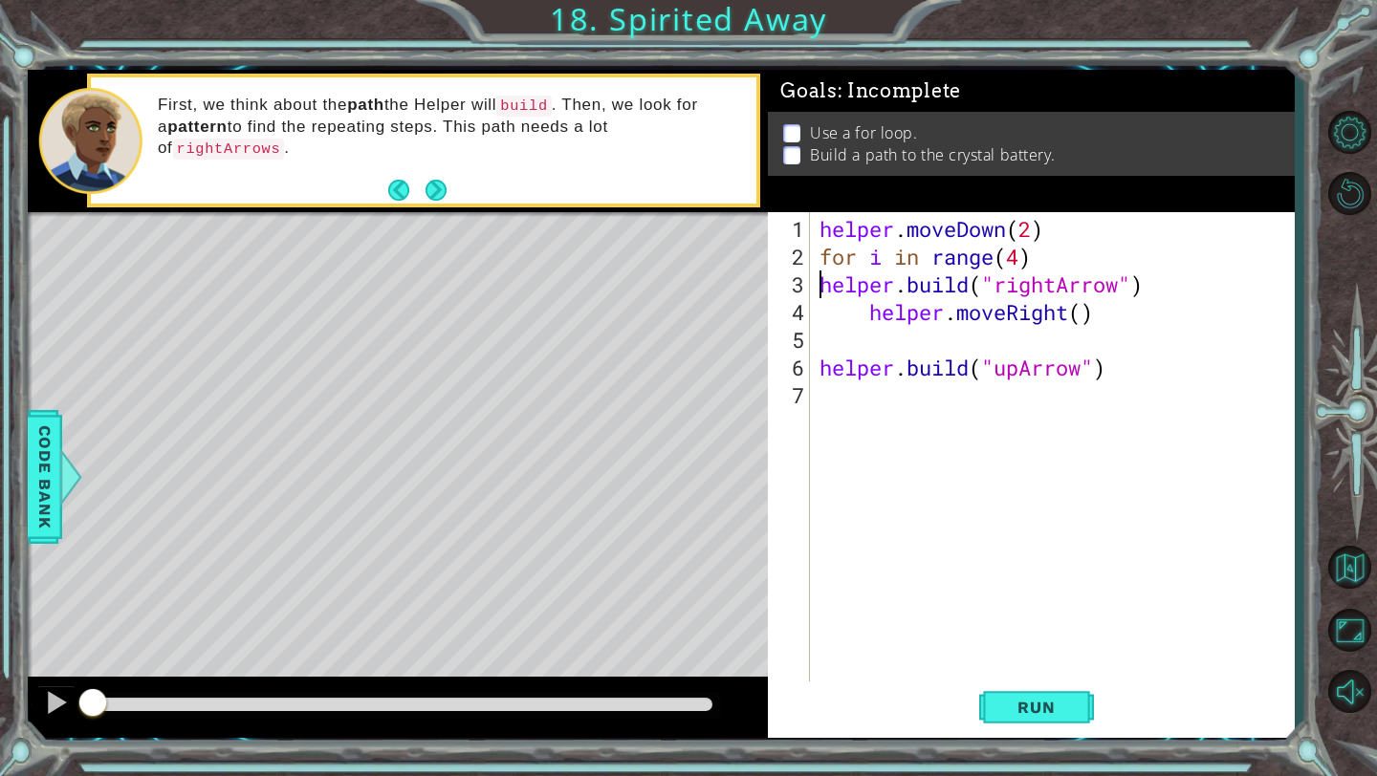
click at [870, 318] on div "helper . moveDown ( 2 ) for i in range ( 4 ) helper . build ( "rightArrow" ) he…" at bounding box center [1056, 478] width 483 height 527
type textarea "helper.moveRight()"
click at [847, 346] on div "helper . moveDown ( 2 ) for i in range ( 4 ) helper . build ( "rightArrow" ) he…" at bounding box center [1056, 478] width 483 height 527
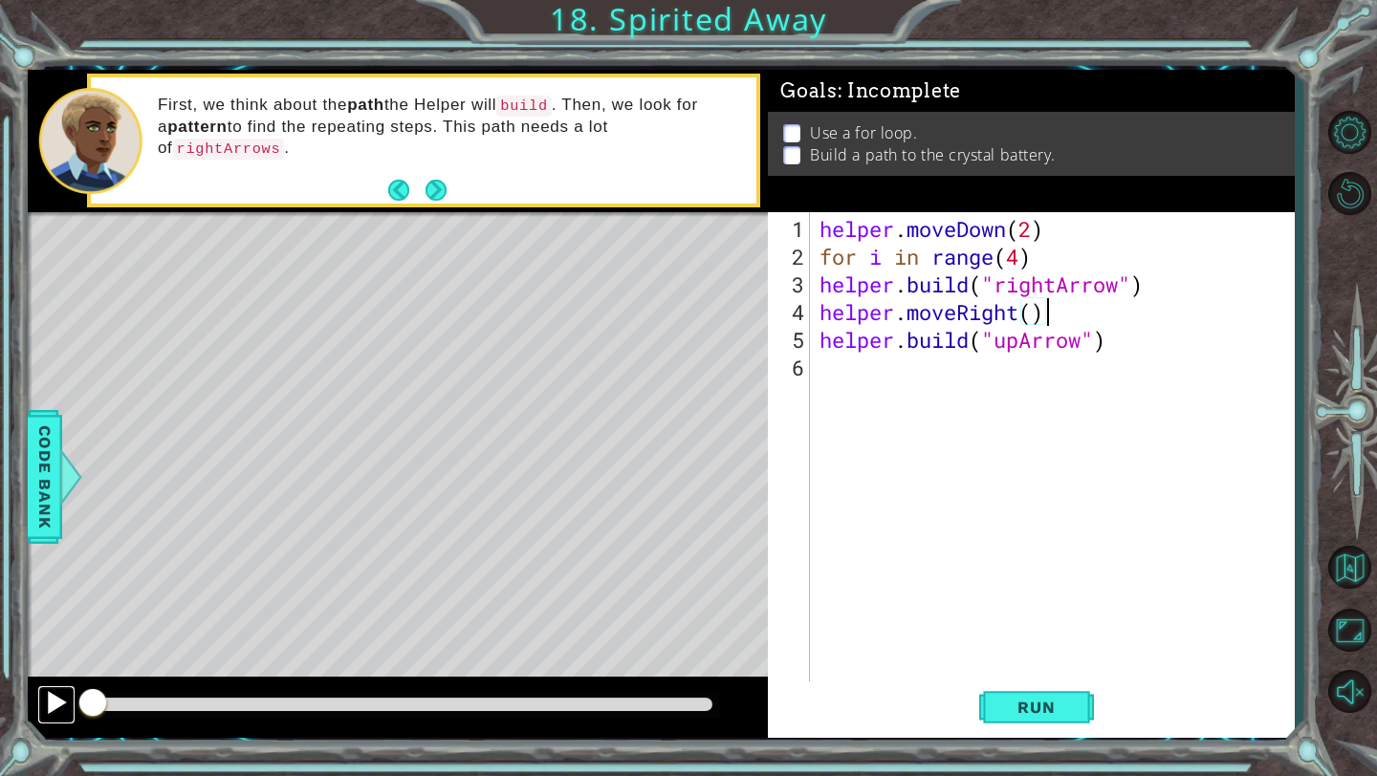
click at [65, 698] on div at bounding box center [56, 702] width 25 height 25
click at [931, 231] on div "helper . moveDown ( 2 ) for i in range ( 4 ) helper . build ( "rightArrow" ) he…" at bounding box center [1056, 478] width 483 height 527
click at [1076, 243] on div "helper . moveDown ( 2 ) for i in range ( 4 ) helper . build ( "rightArrow" ) he…" at bounding box center [1056, 478] width 483 height 527
click at [1071, 231] on div "helper . moveDown ( 2 ) for i in range ( 4 ) helper . build ( "rightArrow" ) he…" at bounding box center [1056, 478] width 483 height 527
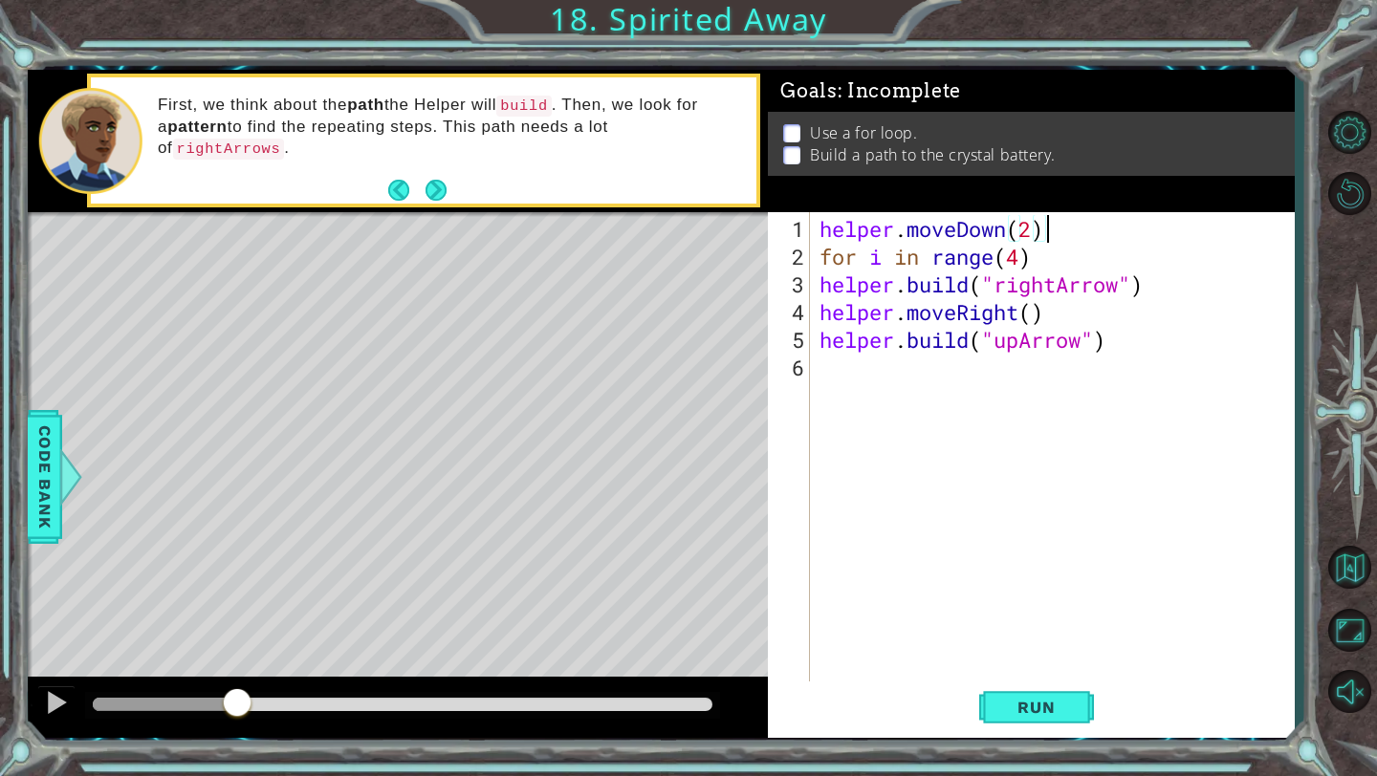
click at [1069, 231] on div "helper . moveDown ( 2 ) for i in range ( 4 ) helper . build ( "rightArrow" ) he…" at bounding box center [1056, 478] width 483 height 527
click at [1036, 267] on div "helper . moveDown ( 2 ) for i in range ( 4 ) helper . build ( "rightArrow" ) he…" at bounding box center [1056, 478] width 483 height 527
type textarea "for i in range(4)"
drag, startPoint x: 1036, startPoint y: 267, endPoint x: 801, endPoint y: 254, distance: 235.5
click at [801, 254] on div "for i in range(4) 1 2 3 4 5 6 helper . moveDown ( 2 ) for i in range ( 4 ) help…" at bounding box center [1028, 447] width 521 height 471
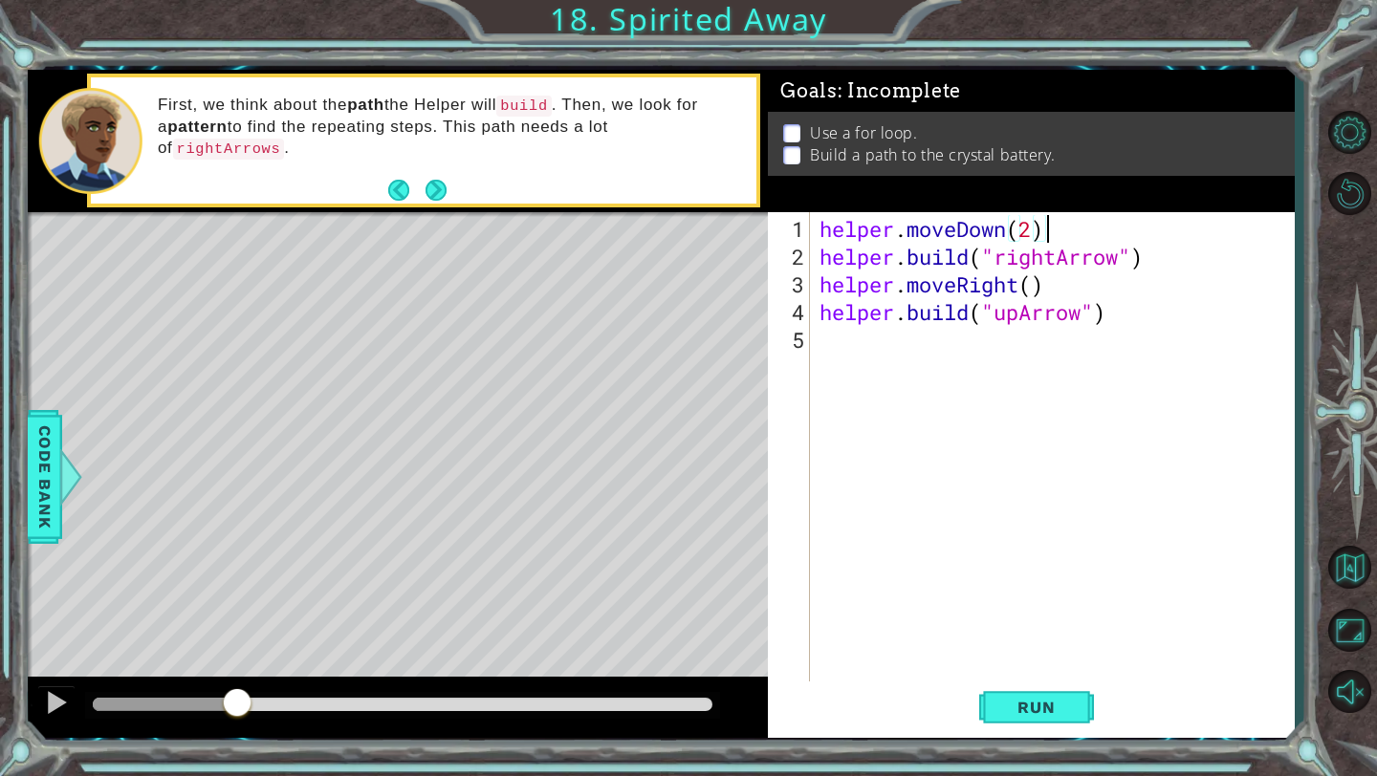
click at [1042, 230] on div "helper . moveDown ( 2 ) helper . build ( "rightArrow" ) helper . moveRight ( ) …" at bounding box center [1056, 478] width 483 height 527
click at [1069, 232] on div "helper . moveDown ( 2 ) helper . build ( "rightArrow" ) helper . moveRight ( ) …" at bounding box center [1056, 478] width 483 height 527
click at [48, 712] on div at bounding box center [56, 702] width 25 height 25
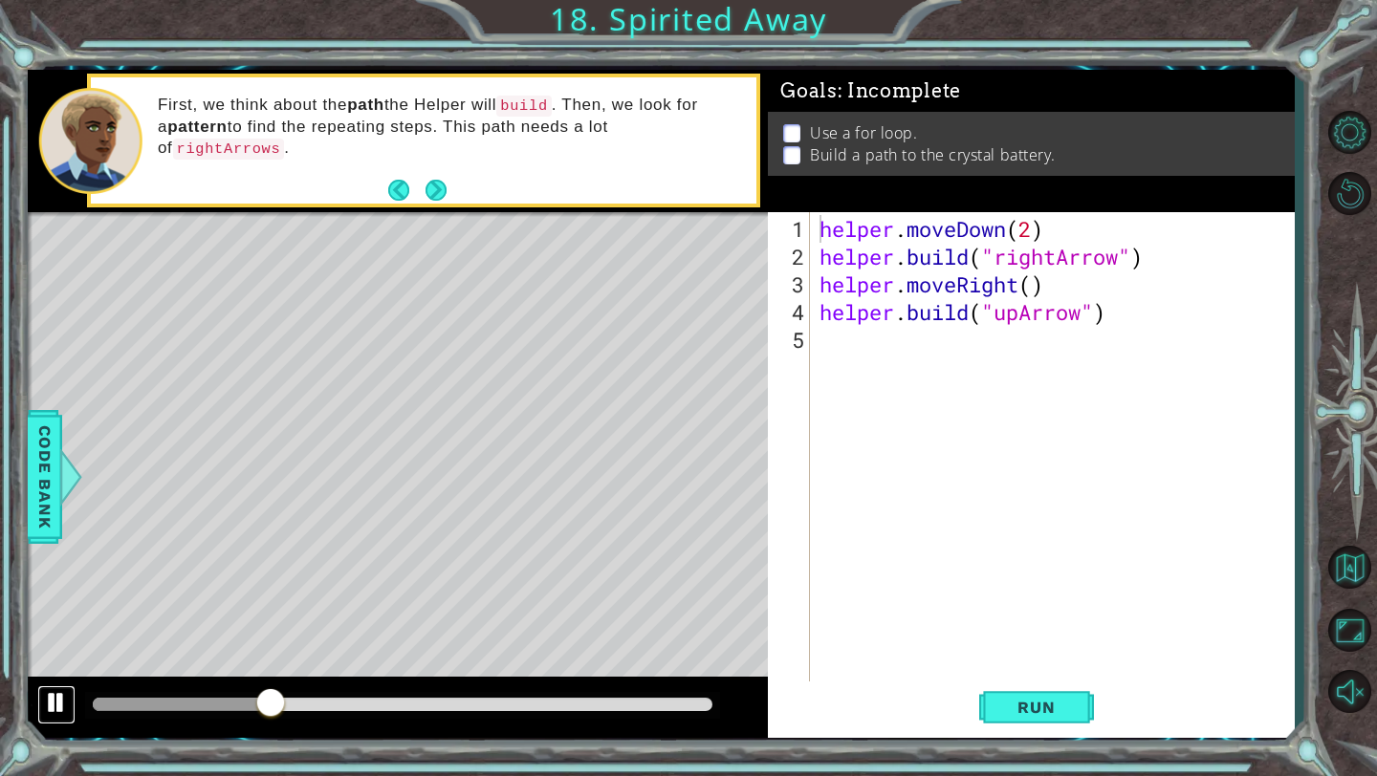
click at [48, 712] on div at bounding box center [56, 702] width 25 height 25
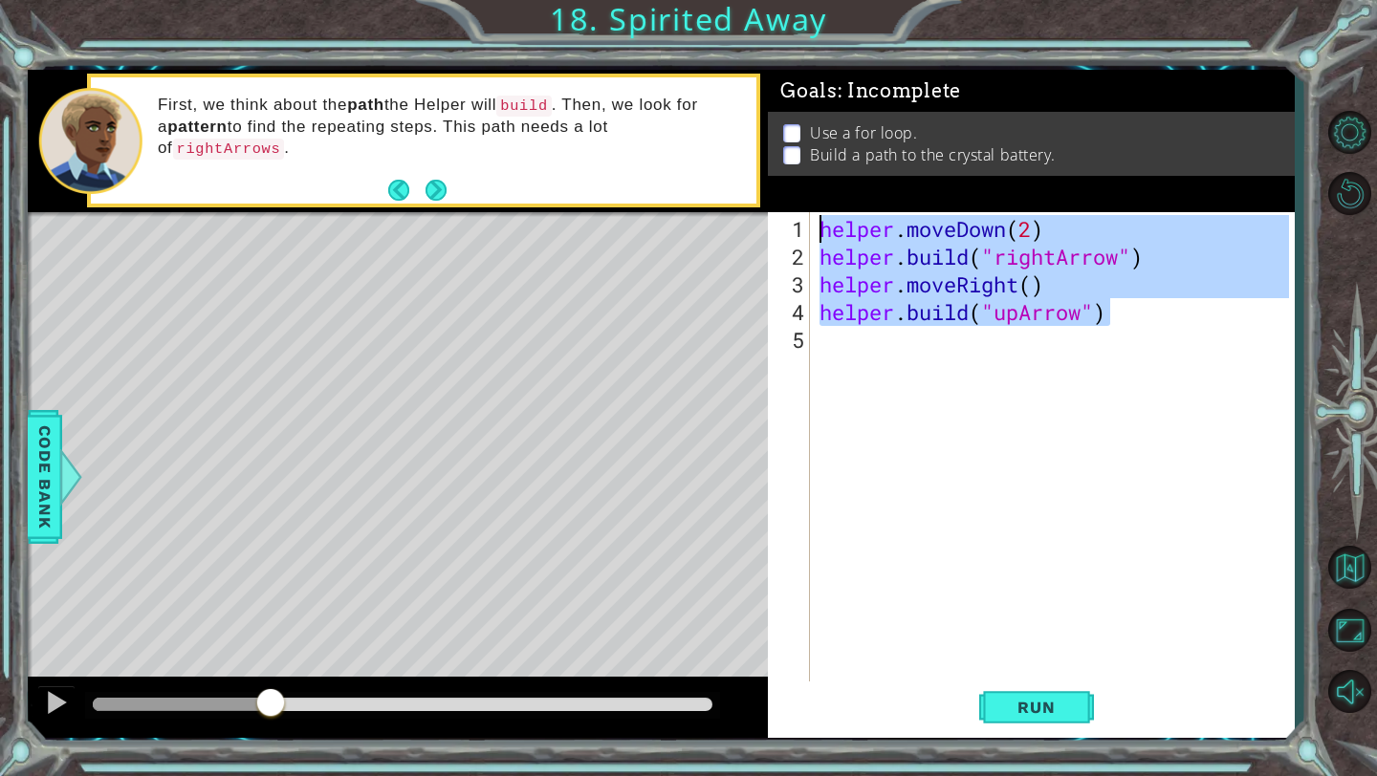
drag, startPoint x: 1115, startPoint y: 308, endPoint x: 764, endPoint y: 206, distance: 365.4
click at [764, 206] on div "1 ההההההההההההההההההההההההההההההההההההההההההההההההההההההההההההההההההההההההההההה…" at bounding box center [661, 404] width 1267 height 668
type textarea "helper.moveDown(2) [DOMAIN_NAME]("rightArrow")"
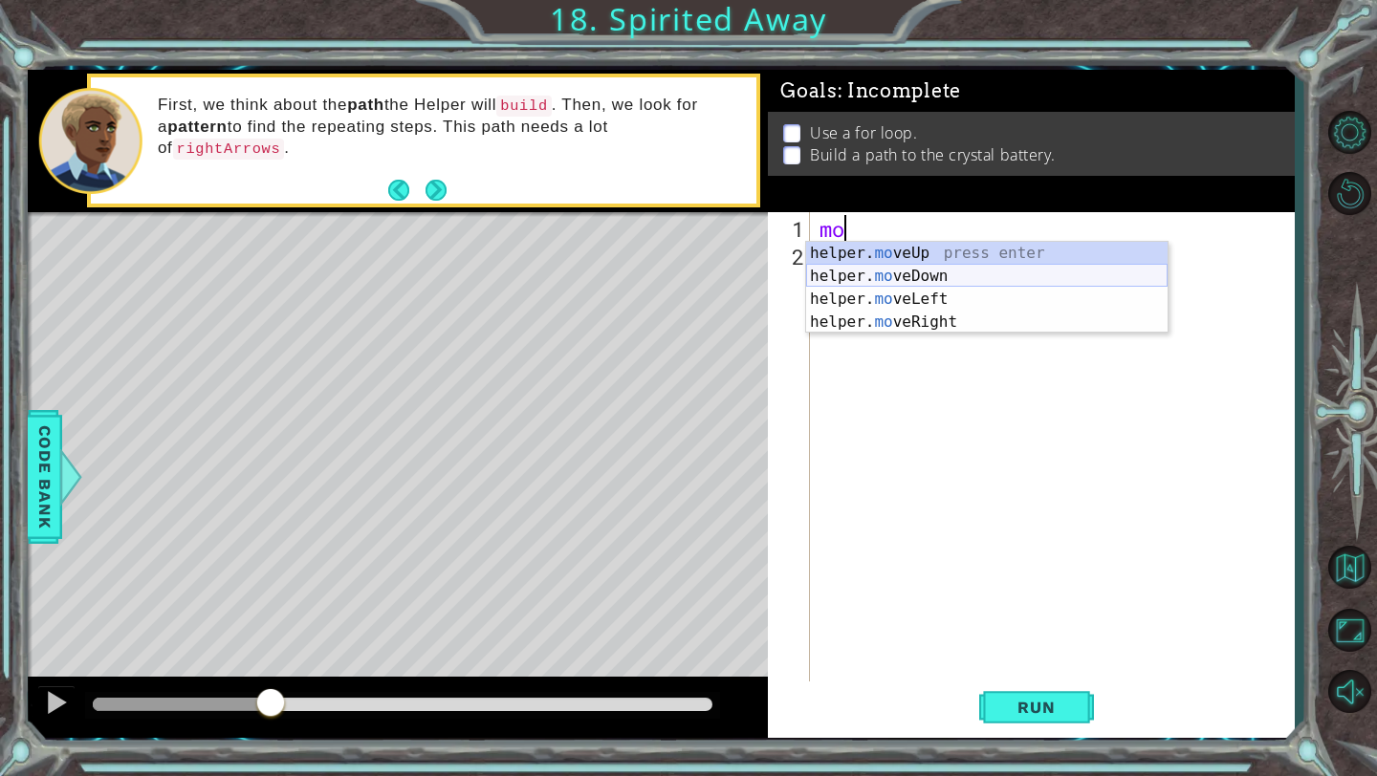
click at [925, 274] on div "helper. mo veUp press enter helper. mo veDown press enter helper. mo veLeft pre…" at bounding box center [986, 311] width 361 height 138
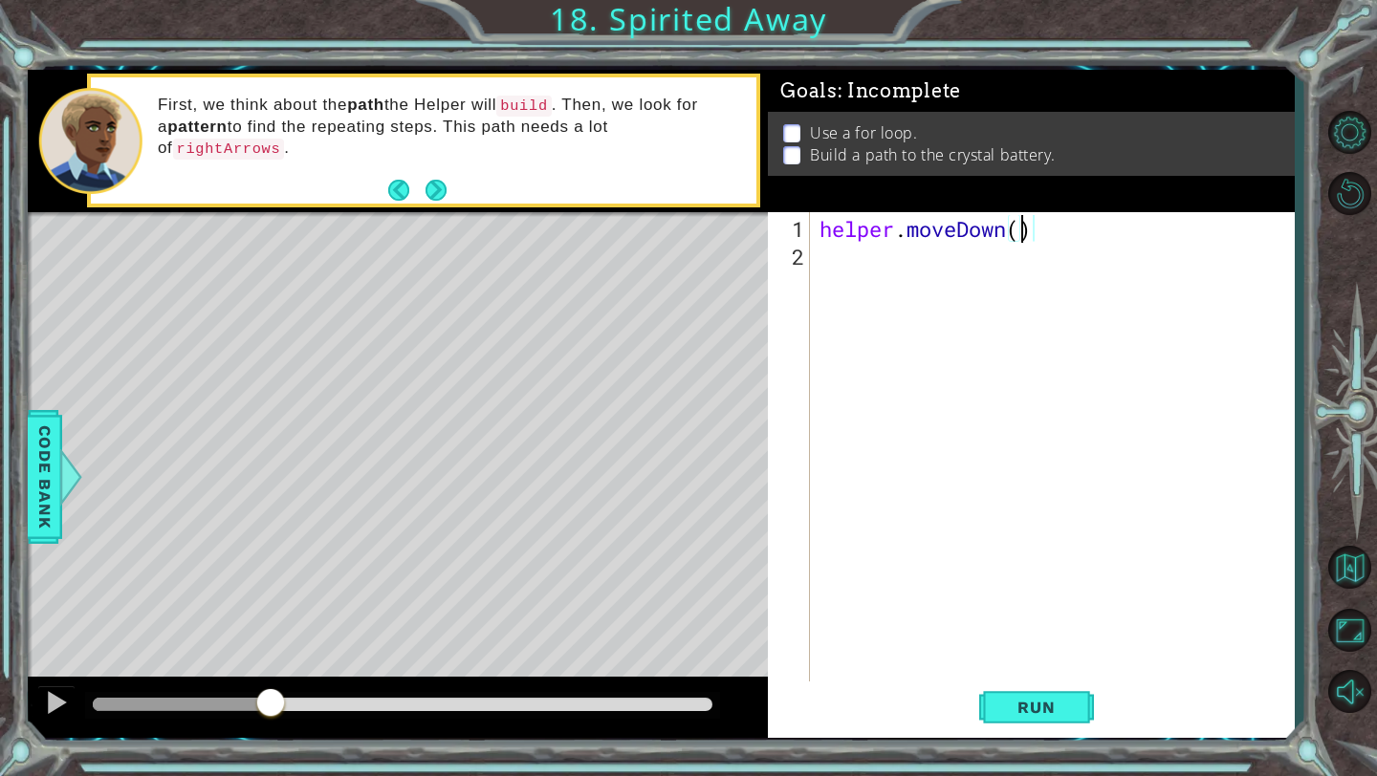
type textarea "helper.moveDown(1)"
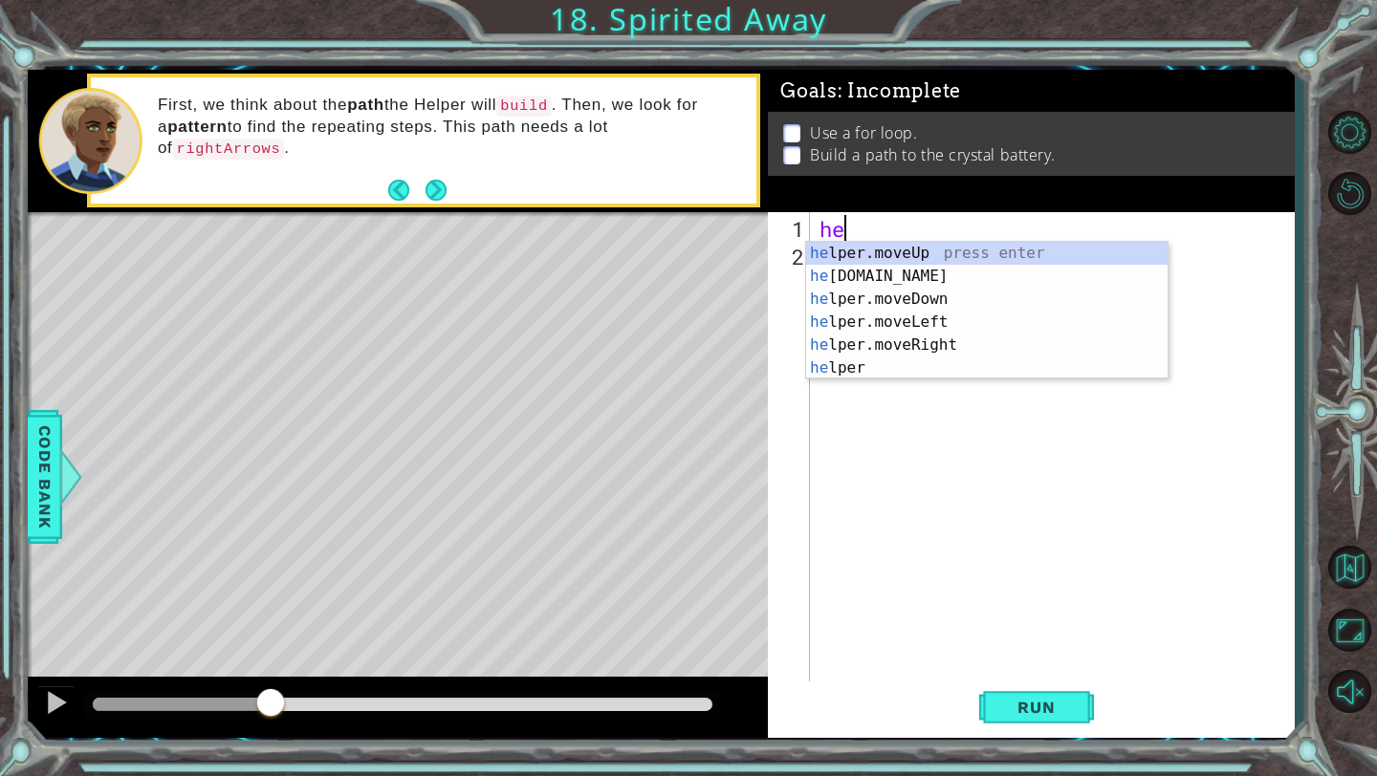
type textarea "h"
click at [1003, 284] on div "he lper.moveUp press enter he [DOMAIN_NAME] press enter he lper.moveDown press …" at bounding box center [986, 334] width 361 height 184
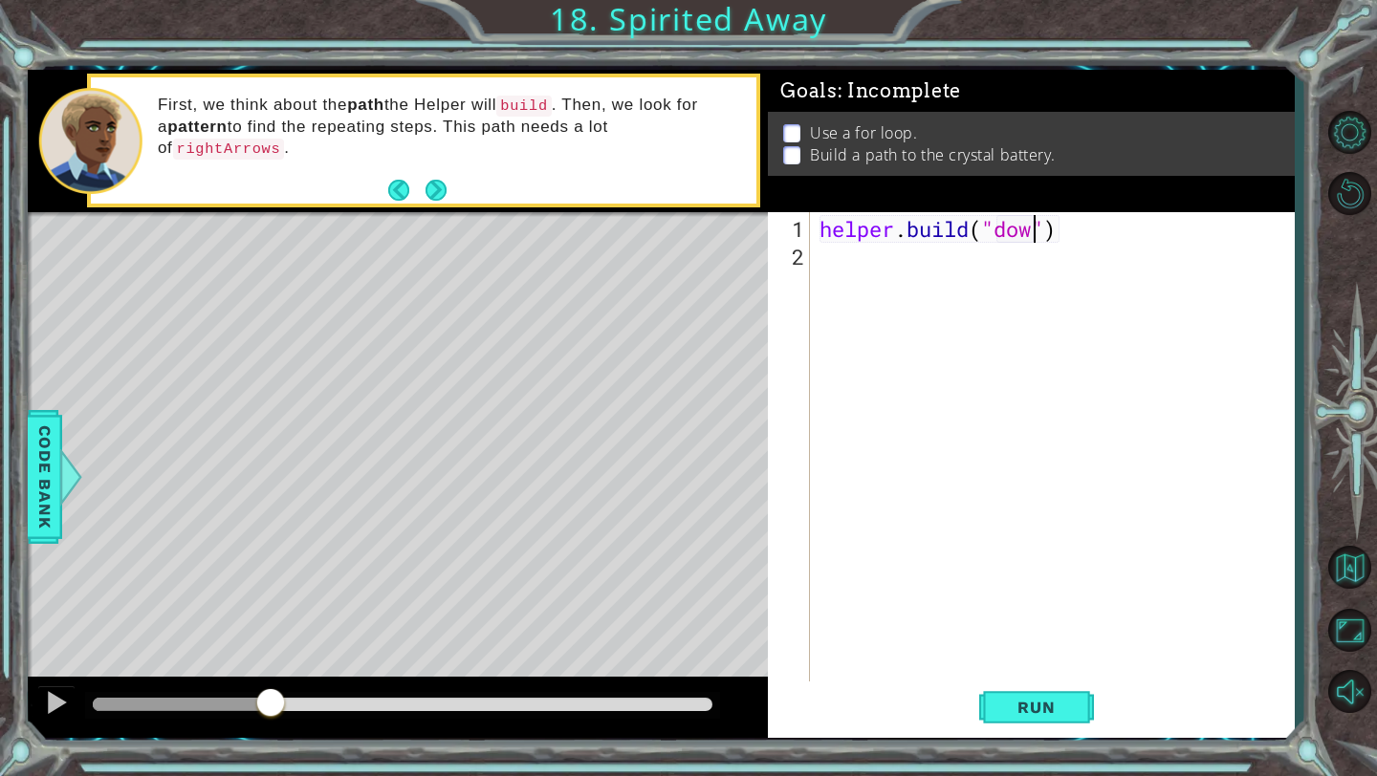
scroll to position [0, 11]
type textarea "[DOMAIN_NAME]("downArrow")"
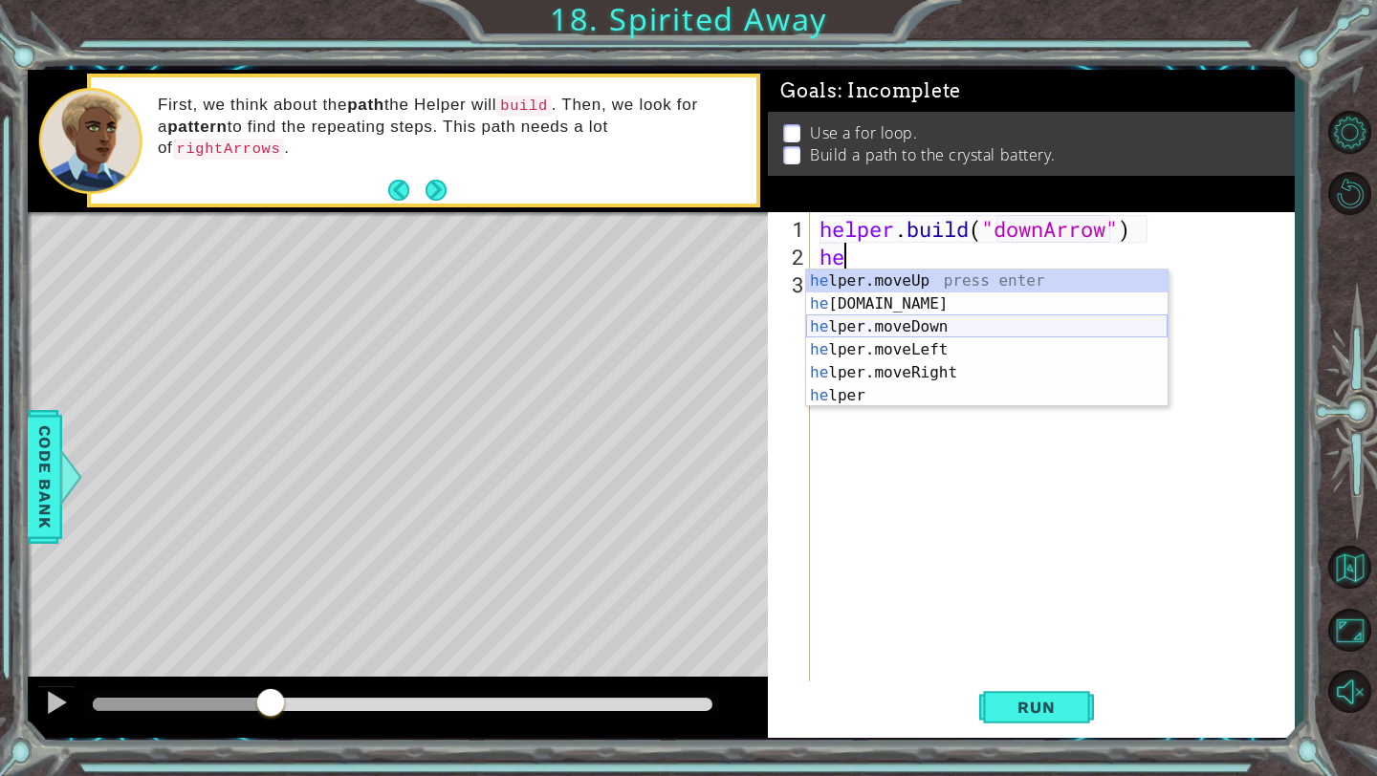
click at [937, 322] on div "he lper.moveUp press enter he [DOMAIN_NAME] press enter he lper.moveDown press …" at bounding box center [986, 362] width 361 height 184
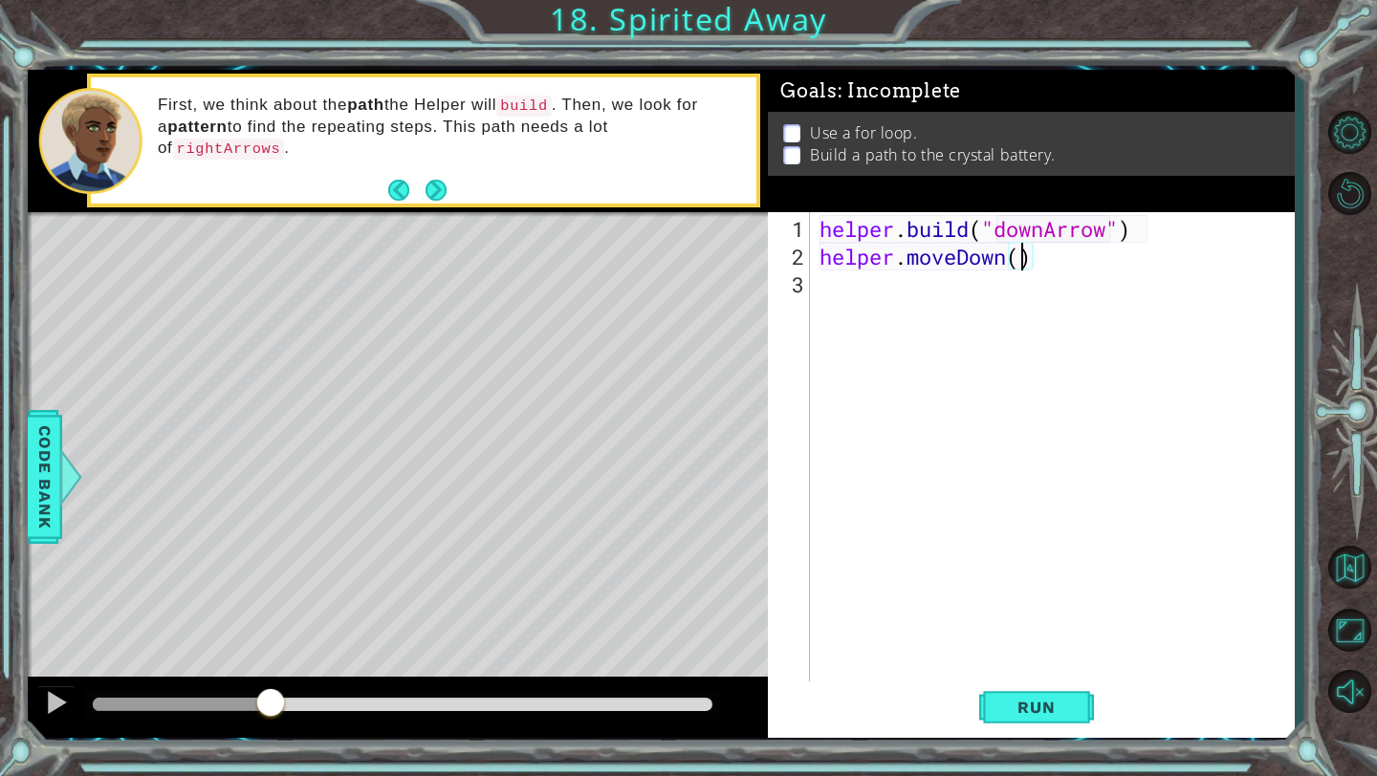
scroll to position [0, 10]
click at [1048, 697] on button "Run" at bounding box center [1036, 708] width 115 height 53
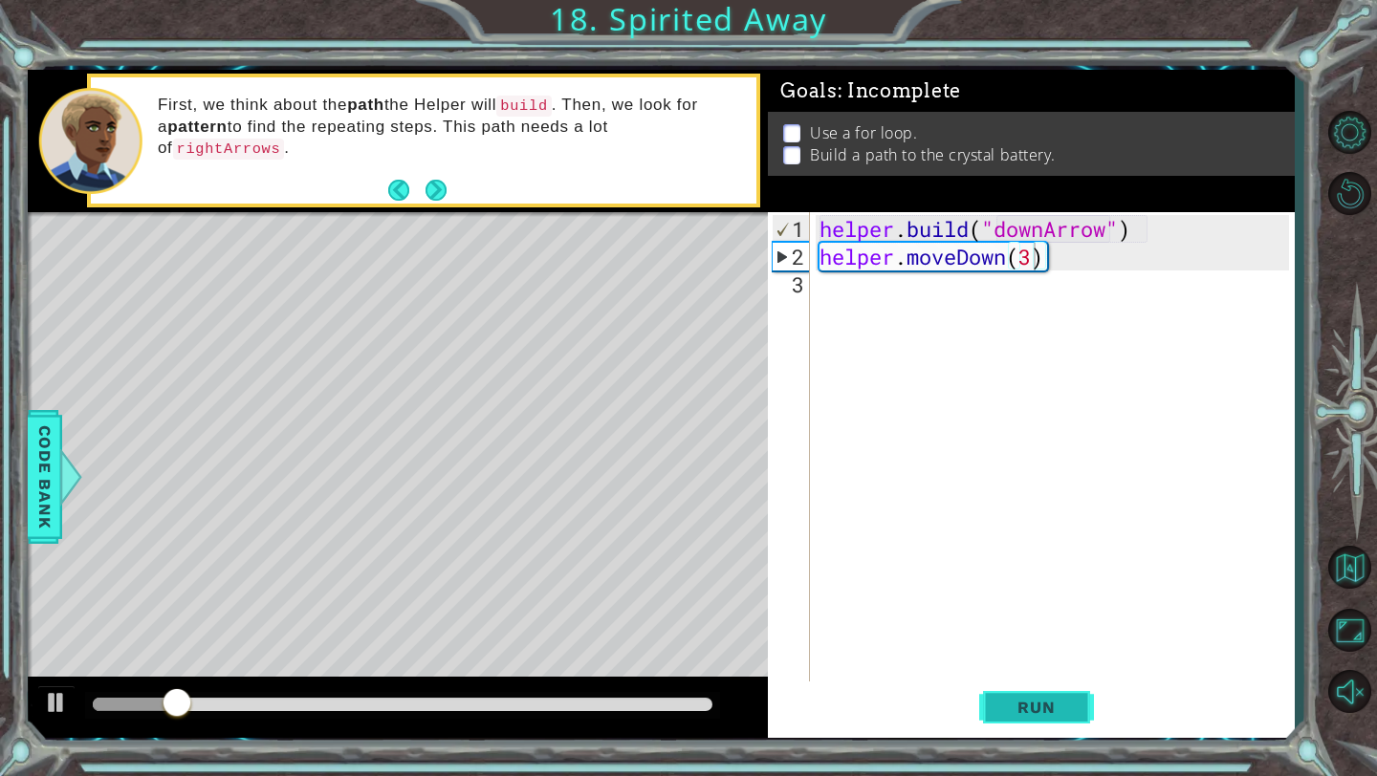
click at [1048, 697] on button "Run" at bounding box center [1036, 708] width 115 height 53
click at [1046, 233] on div "helper . build ( "downArrow" ) helper . moveDown ( 3 )" at bounding box center [1056, 478] width 483 height 527
click at [54, 706] on div at bounding box center [56, 702] width 25 height 25
click at [1112, 252] on div "helper . build ( "downArrow" ) helper . moveDown ( 3 )" at bounding box center [1056, 478] width 483 height 527
click at [1138, 239] on div "helper . build ( "downArrow" ) helper . moveDown ( 3 )" at bounding box center [1056, 478] width 483 height 527
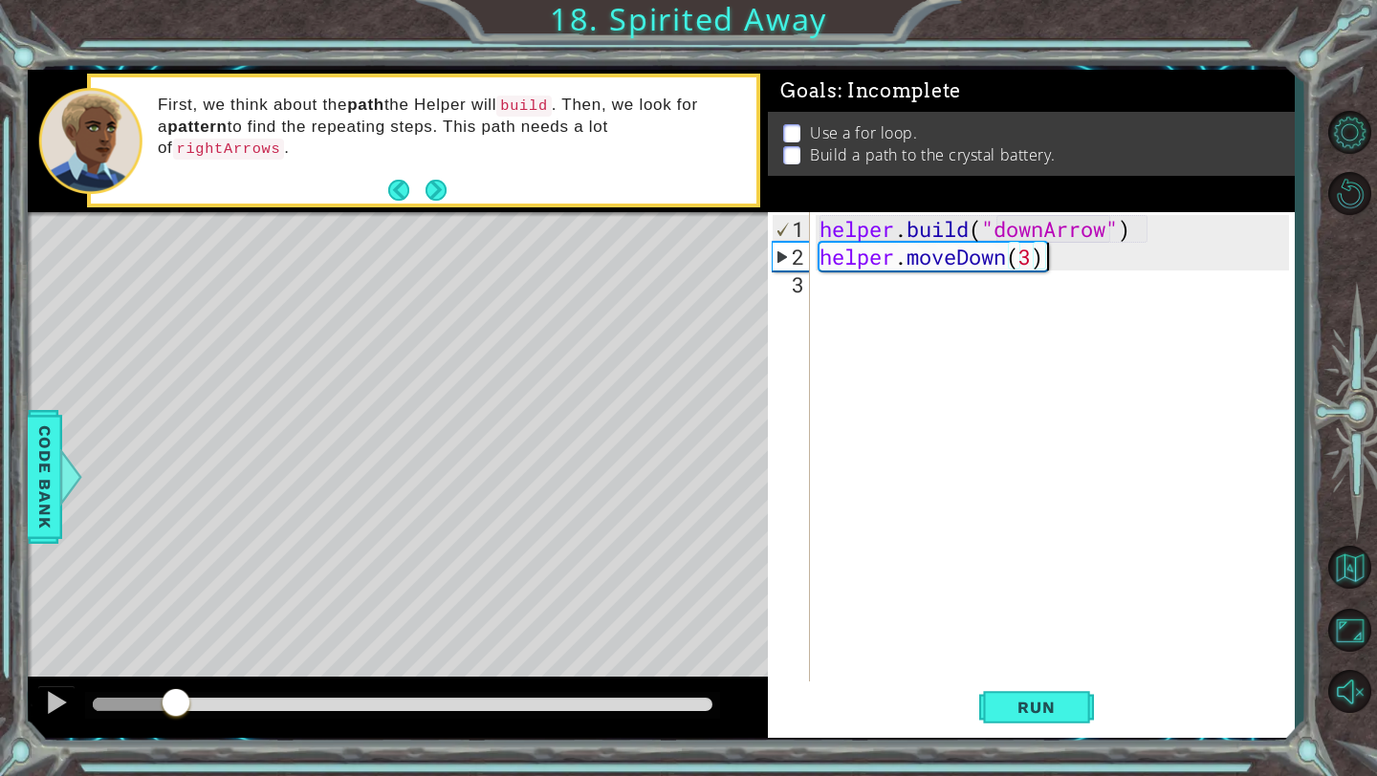
type textarea "[DOMAIN_NAME]("downArrow")"
click at [1083, 276] on div "helper . build ( "downArrow" ) helper . moveDown ( 3 )" at bounding box center [1056, 478] width 483 height 527
click at [1062, 262] on div "helper . build ( "downArrow" ) helper . moveDown ( 3 )" at bounding box center [1056, 478] width 483 height 527
type textarea "helper.moveDown(3)"
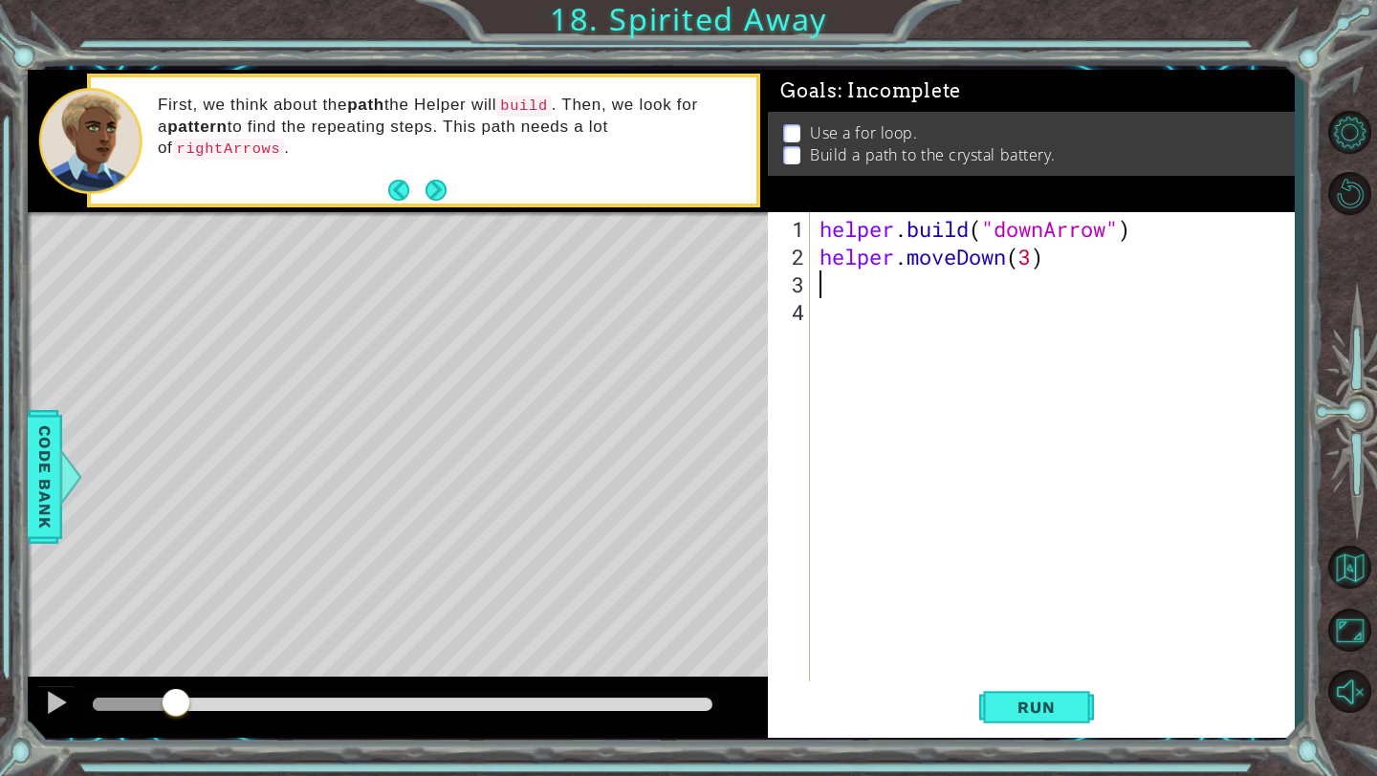
click at [1090, 266] on div "helper . build ( "downArrow" ) helper . moveDown ( 3 )" at bounding box center [1056, 478] width 483 height 527
type textarea "helper.moveDown(3)"
click at [1012, 299] on div "helper . build ( "downArrow" ) helper . moveDown ( 3 )" at bounding box center [1056, 478] width 483 height 527
type textarea "helper.moveDown(30"
click at [1027, 705] on span "Run" at bounding box center [1036, 707] width 76 height 19
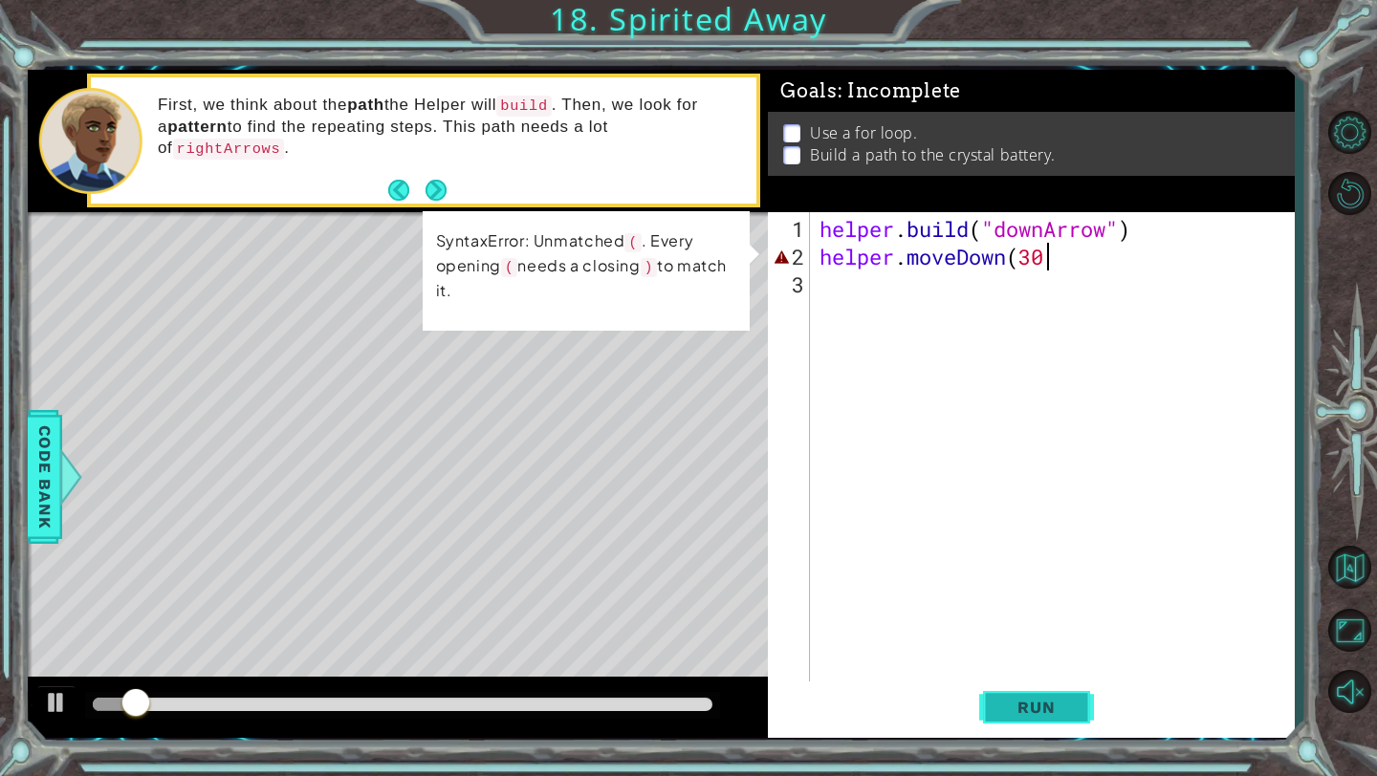
click at [1027, 705] on span "Run" at bounding box center [1036, 707] width 76 height 19
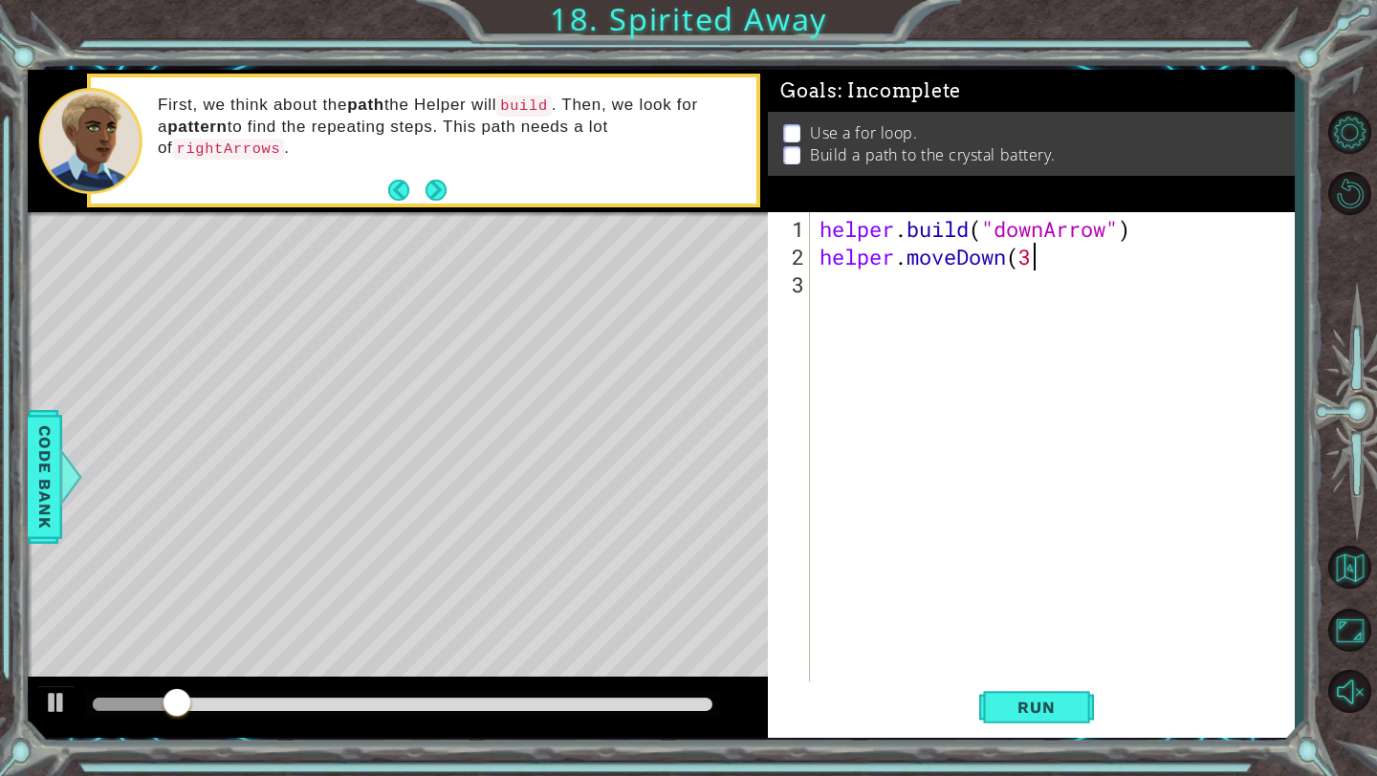
scroll to position [0, 10]
click at [1034, 260] on div "helper . build ( "downArrow" ) helper . moveDown ( 3 )" at bounding box center [1056, 478] width 483 height 527
click at [1037, 698] on span "Run" at bounding box center [1036, 707] width 76 height 19
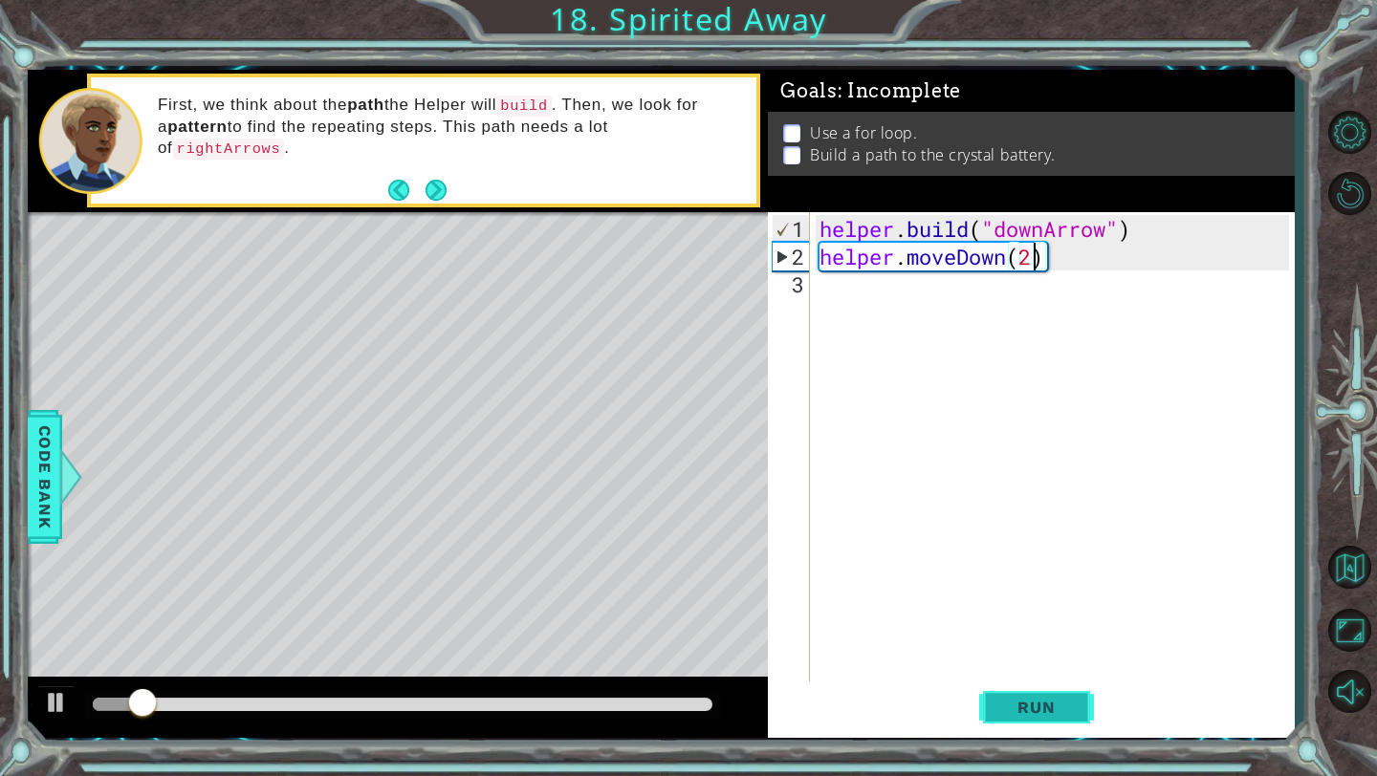
click at [1037, 698] on span "Run" at bounding box center [1036, 707] width 76 height 19
click at [58, 695] on div at bounding box center [56, 702] width 25 height 25
click at [1075, 256] on div "helper . build ( "downArrow" ) helper . moveDown ( 2 )" at bounding box center [1056, 478] width 483 height 527
click at [1056, 259] on div "helper . build ( "downArrow" ) helper . moveDown ( 2 )" at bounding box center [1056, 478] width 483 height 527
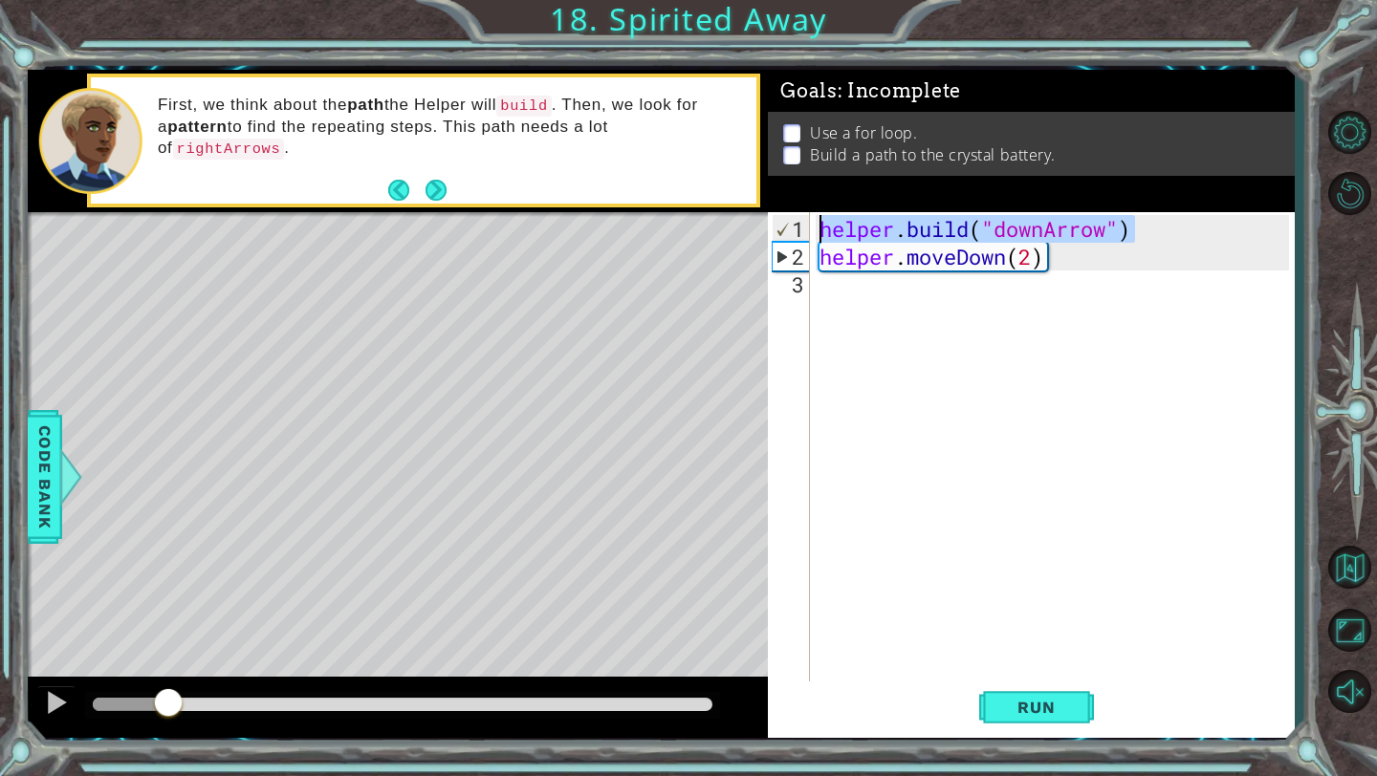
drag, startPoint x: 1152, startPoint y: 236, endPoint x: 761, endPoint y: 219, distance: 391.4
click at [761, 219] on div "1 ההההההההההההההההההההההההההההההההההההההההההההההההההההההההההההההההההההההההההההה…" at bounding box center [661, 404] width 1267 height 668
type textarea "[DOMAIN_NAME]("downArrow")"
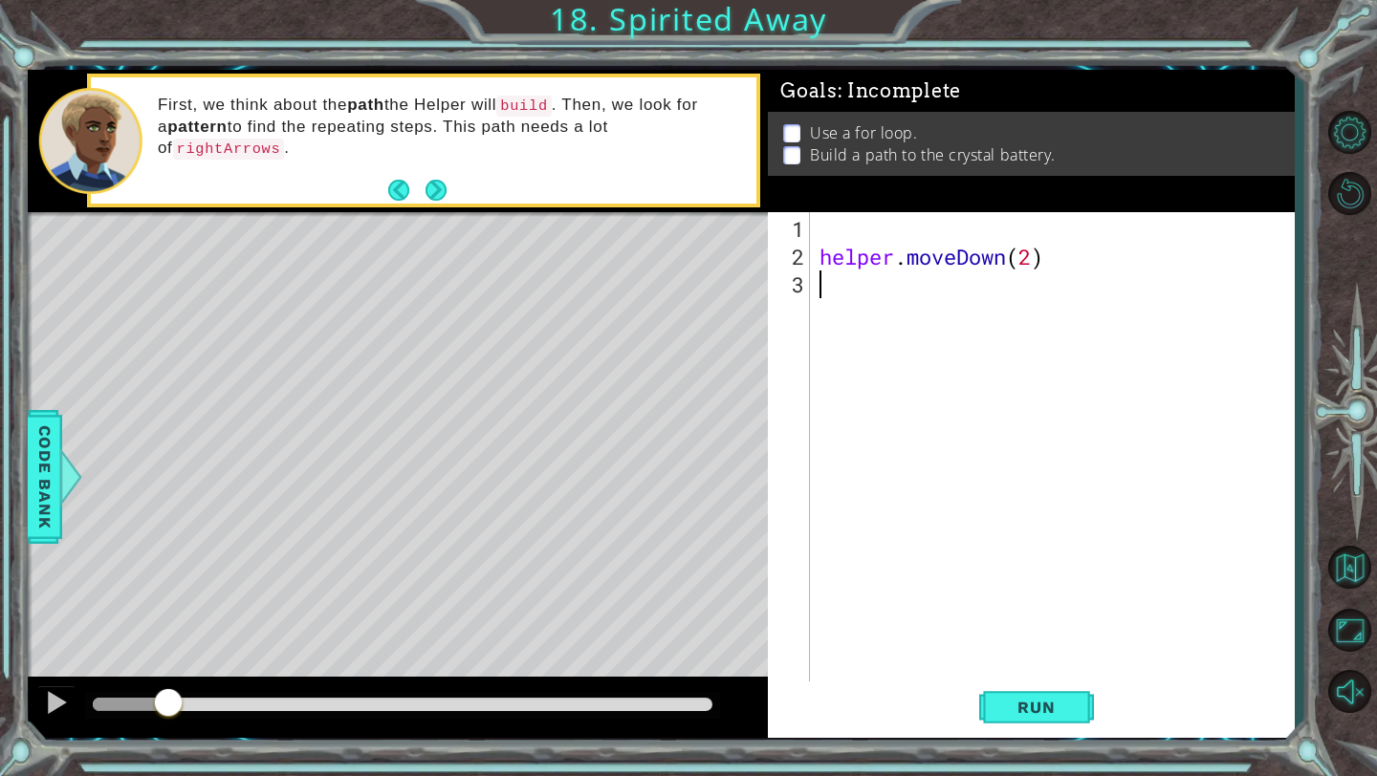
click at [827, 275] on div "helper . moveDown ( 2 )" at bounding box center [1056, 478] width 483 height 527
type textarea "helper.moveDown(2)"
click at [823, 239] on div "helper . moveDown ( 2 )" at bounding box center [1056, 478] width 483 height 527
click at [820, 263] on div "helper . moveDown ( 2 )" at bounding box center [1056, 478] width 483 height 527
click at [1035, 234] on div "helper . moveDown ( 2 )" at bounding box center [1056, 478] width 483 height 527
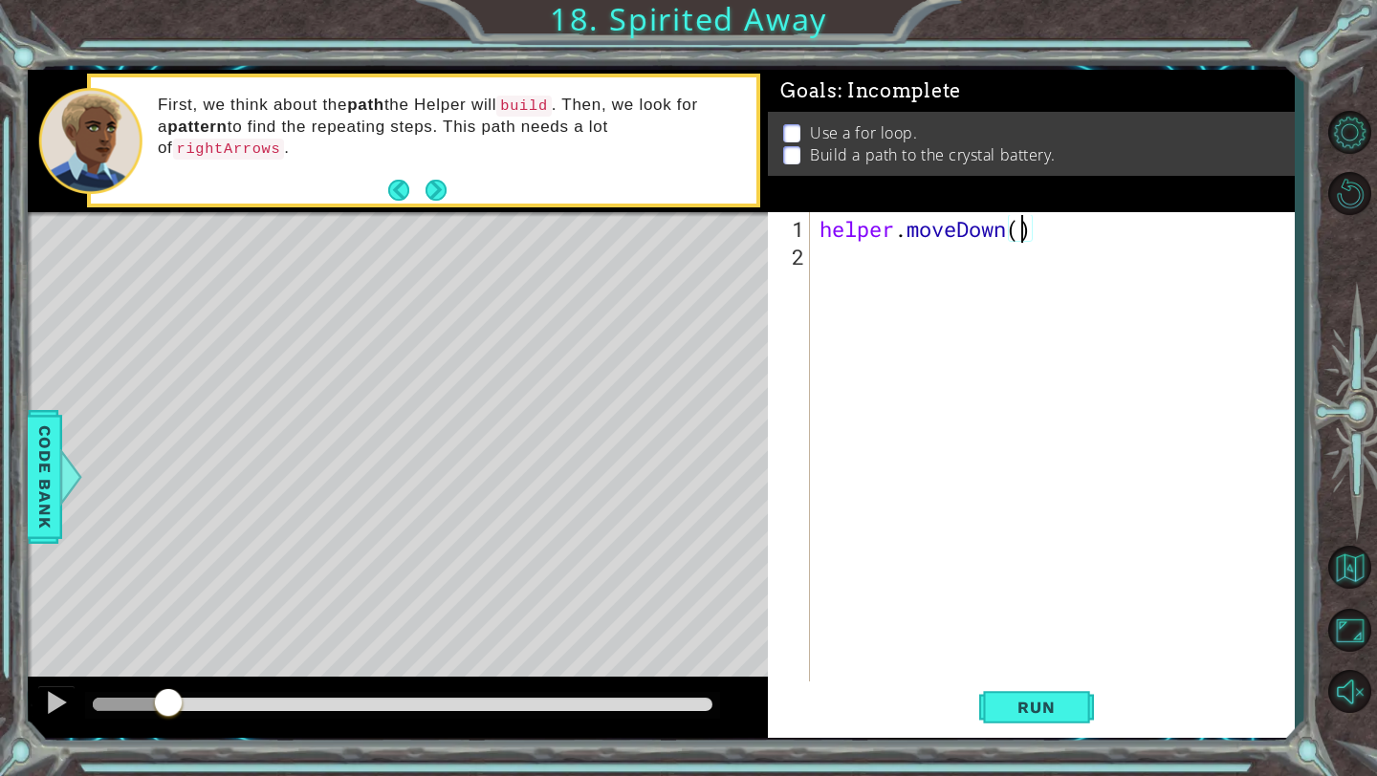
type textarea "helper.moveDown(1)"
click at [982, 264] on div "helper . moveDown ( 1 )" at bounding box center [1056, 478] width 483 height 527
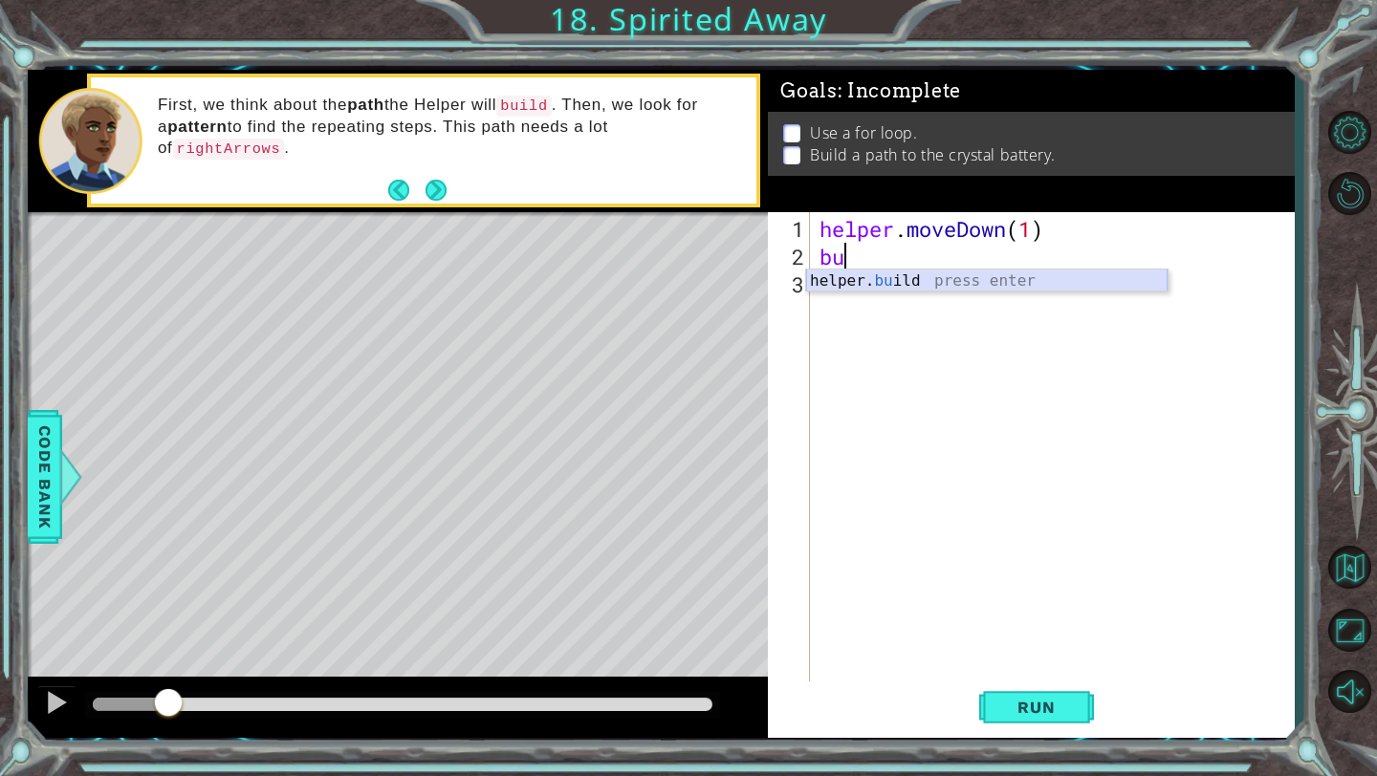
click at [979, 282] on div "helper. bu ild press enter" at bounding box center [986, 304] width 361 height 69
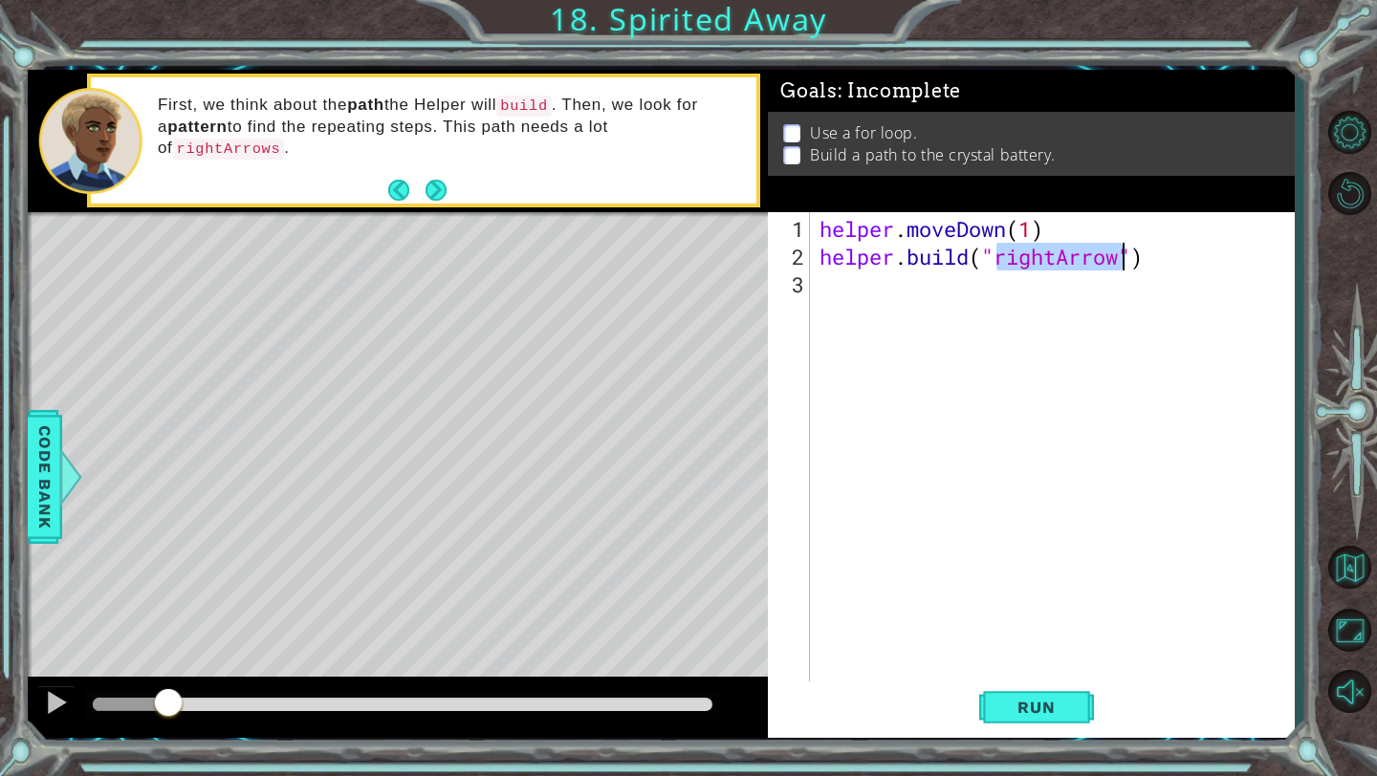
scroll to position [0, 9]
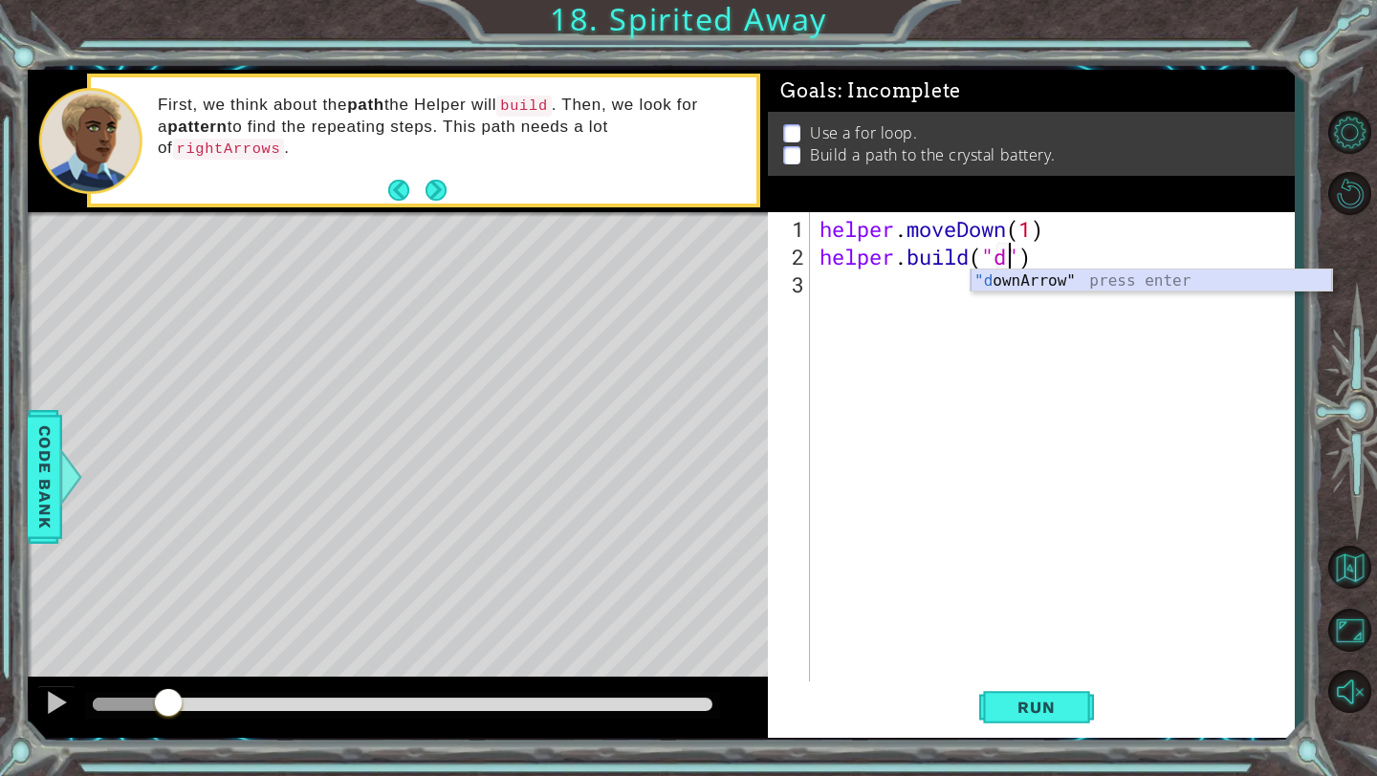
click at [1007, 290] on div ""d ownArrow" press enter" at bounding box center [1150, 304] width 361 height 69
type textarea "[DOMAIN_NAME]("downArrow")"
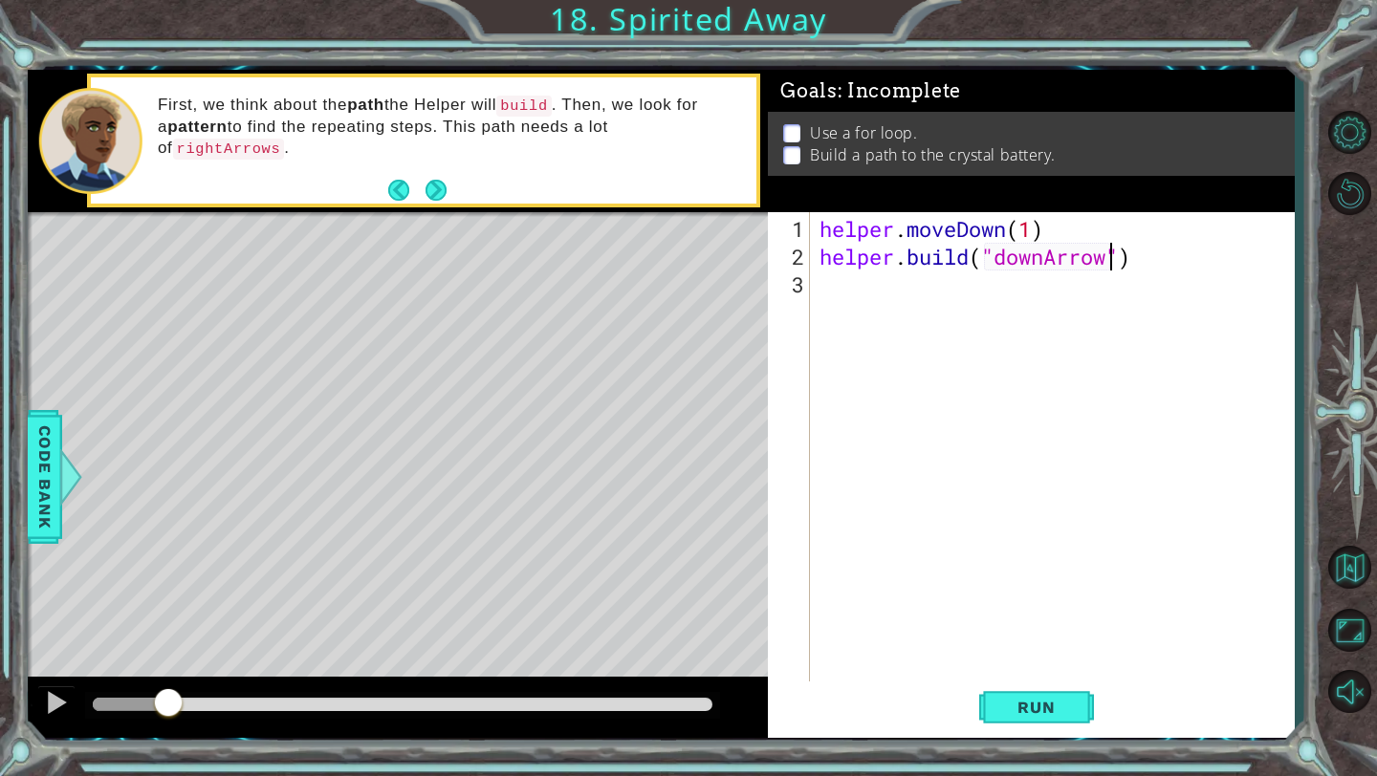
scroll to position [0, 0]
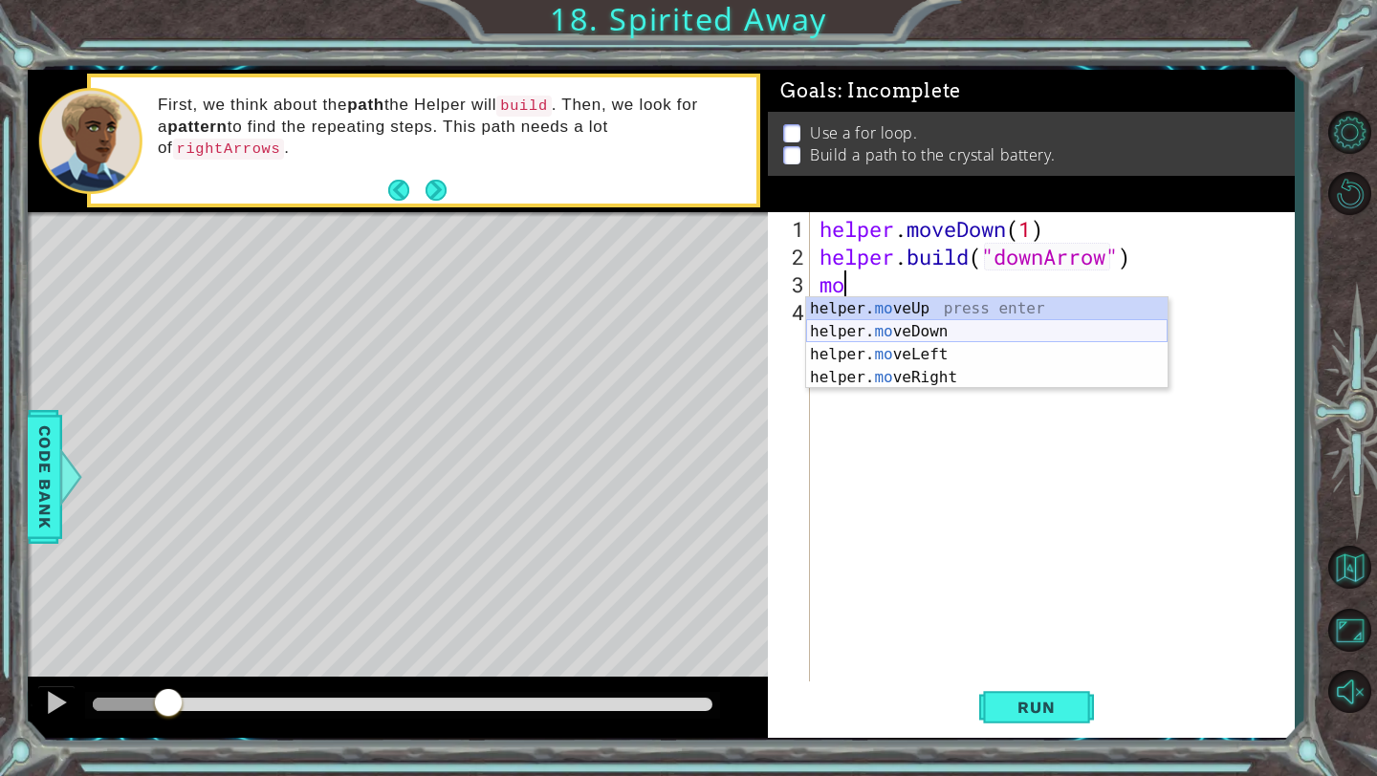
click at [1022, 332] on div "helper. mo veUp press enter helper. mo veDown press enter helper. mo veLeft pre…" at bounding box center [986, 366] width 361 height 138
type textarea "helper.moveDown(1)"
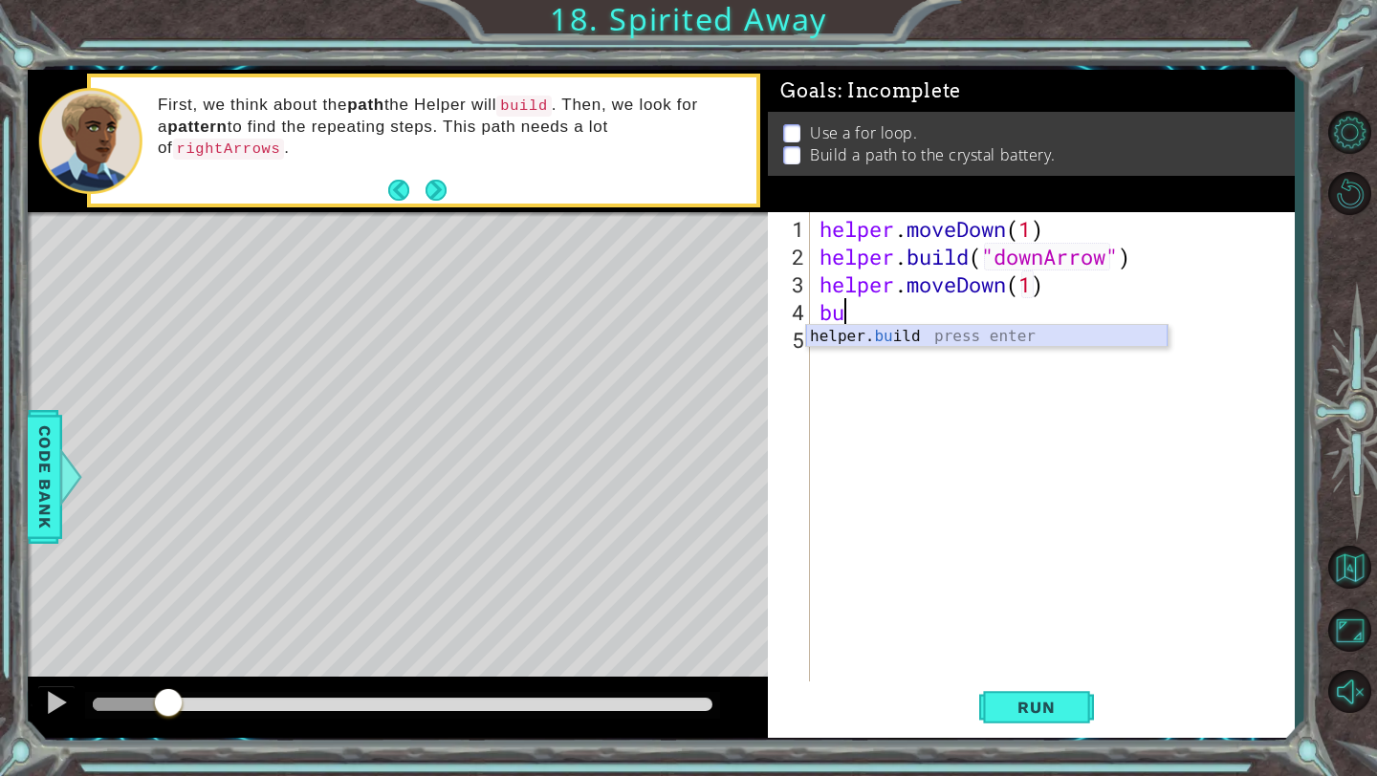
click at [1012, 340] on div "helper. bu ild press enter" at bounding box center [986, 359] width 361 height 69
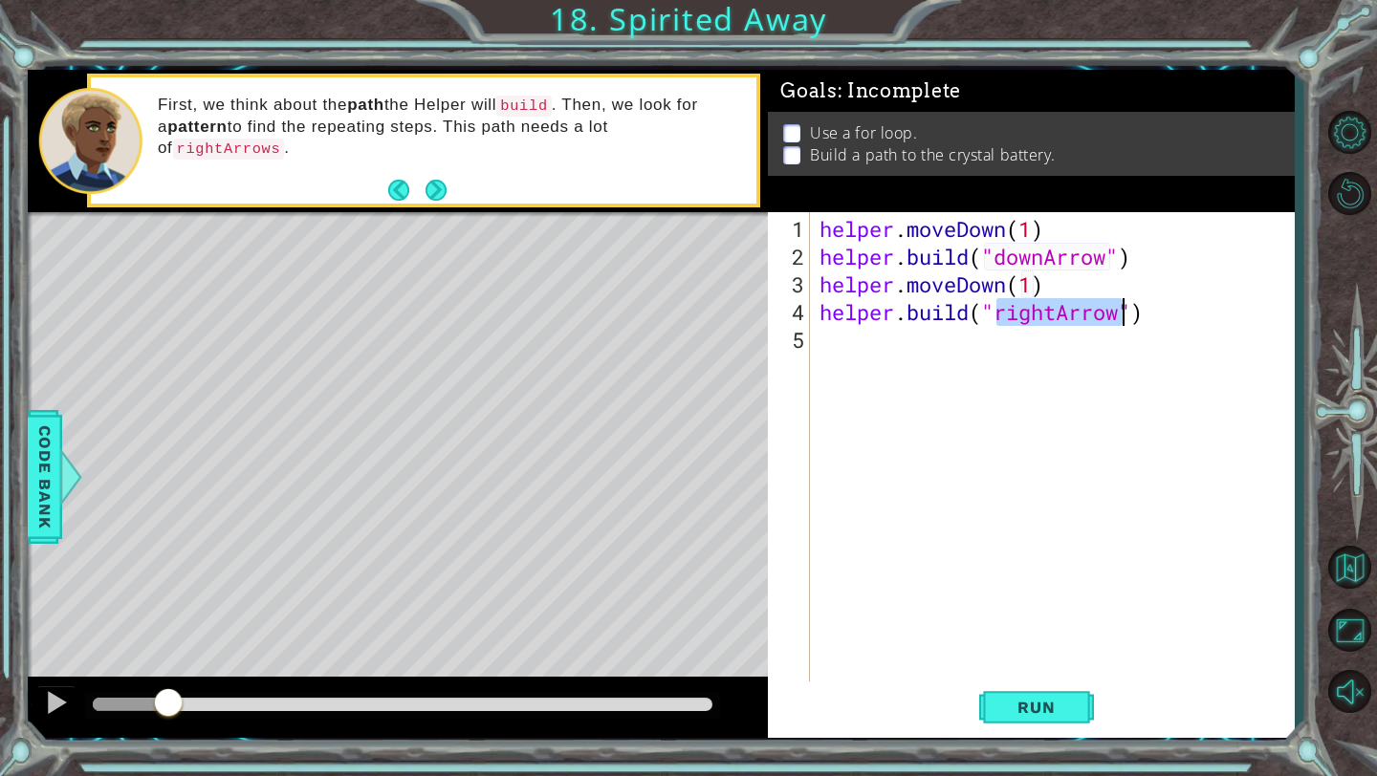
scroll to position [0, 9]
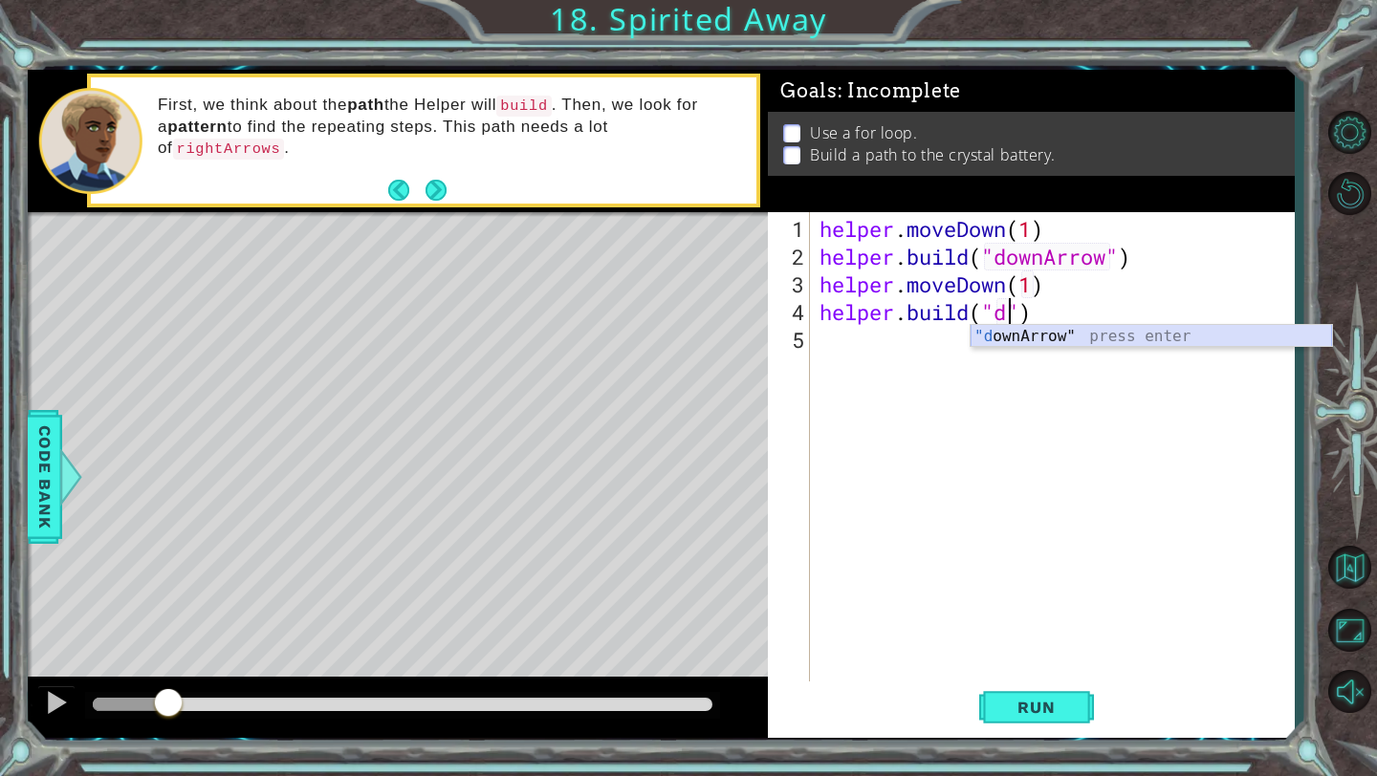
click at [1064, 325] on div ""d ownArrow" press enter" at bounding box center [1150, 359] width 361 height 69
type textarea "[DOMAIN_NAME]("downArrow")"
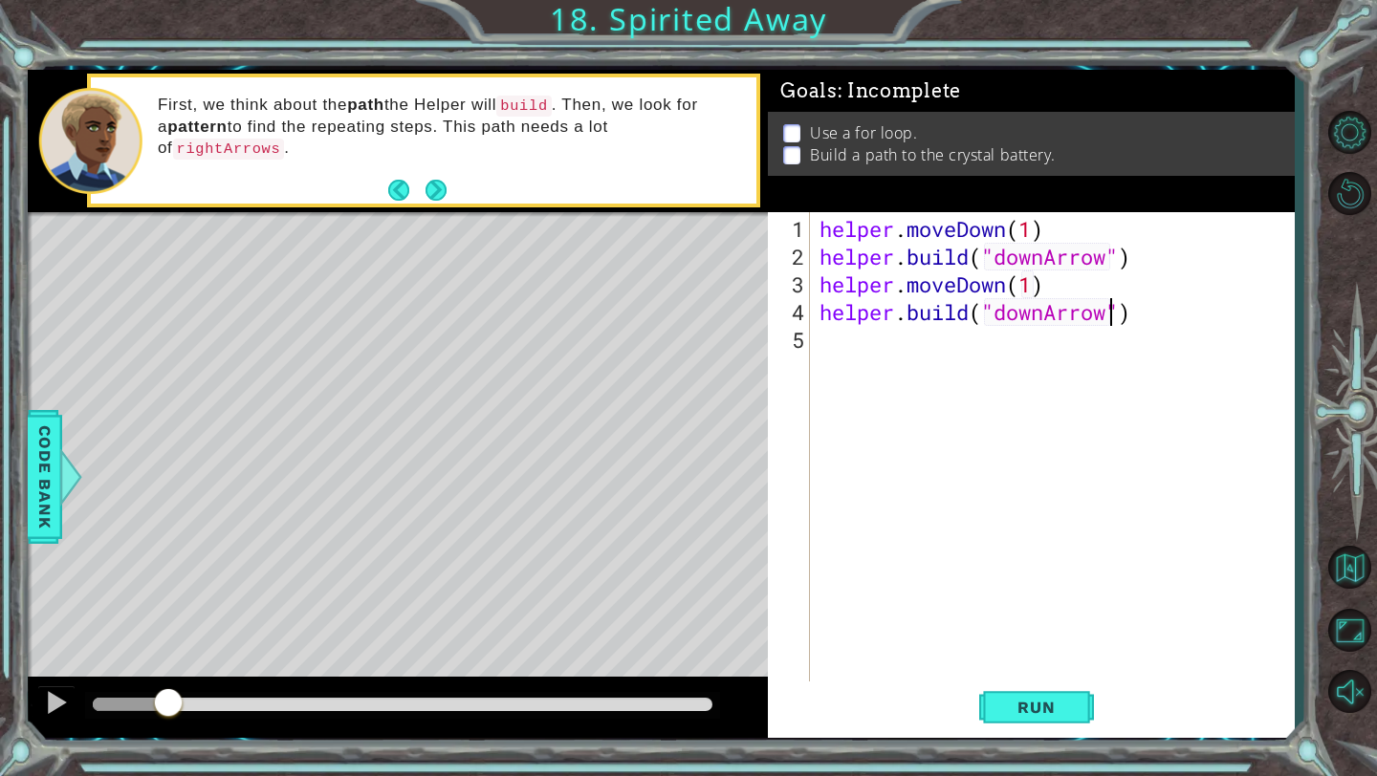
scroll to position [0, 0]
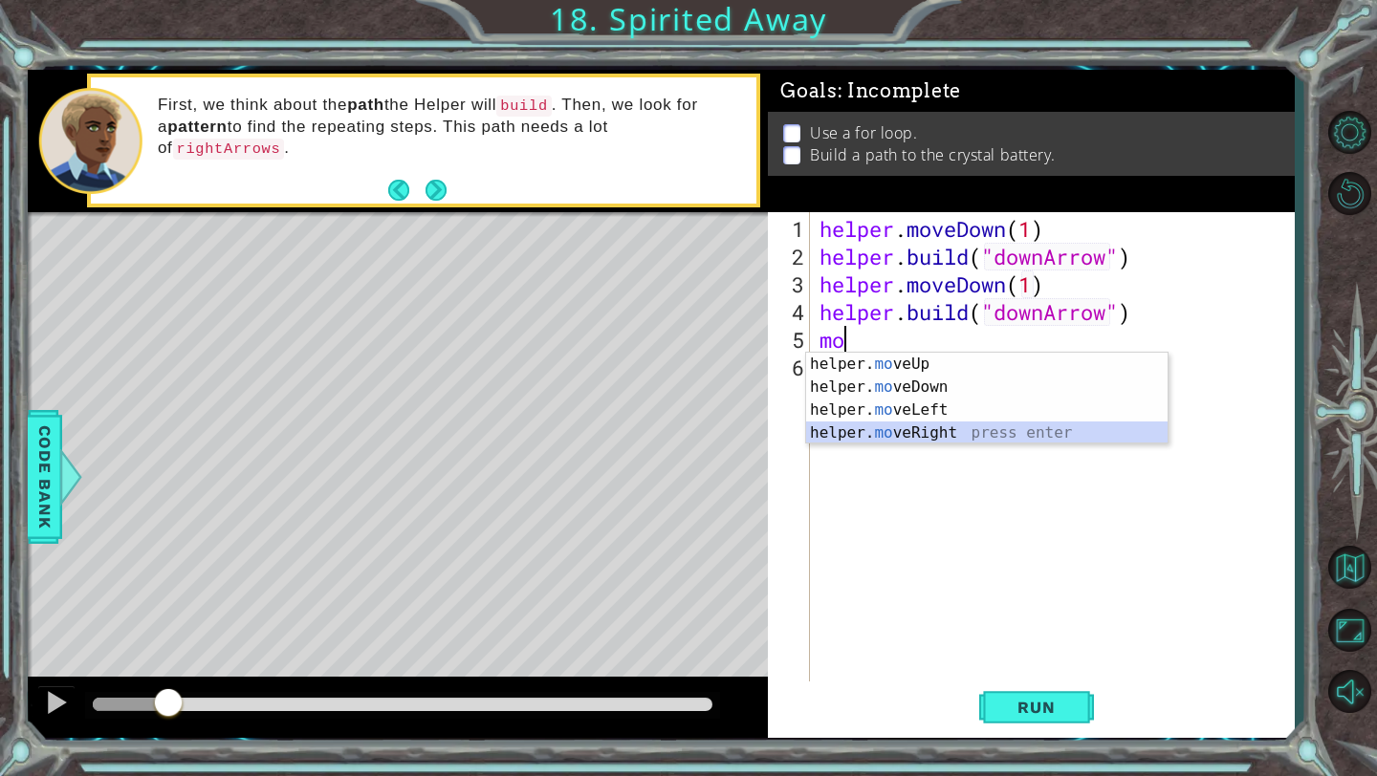
click at [989, 437] on div "helper. mo veUp press enter helper. mo veDown press enter helper. mo veLeft pre…" at bounding box center [986, 422] width 361 height 138
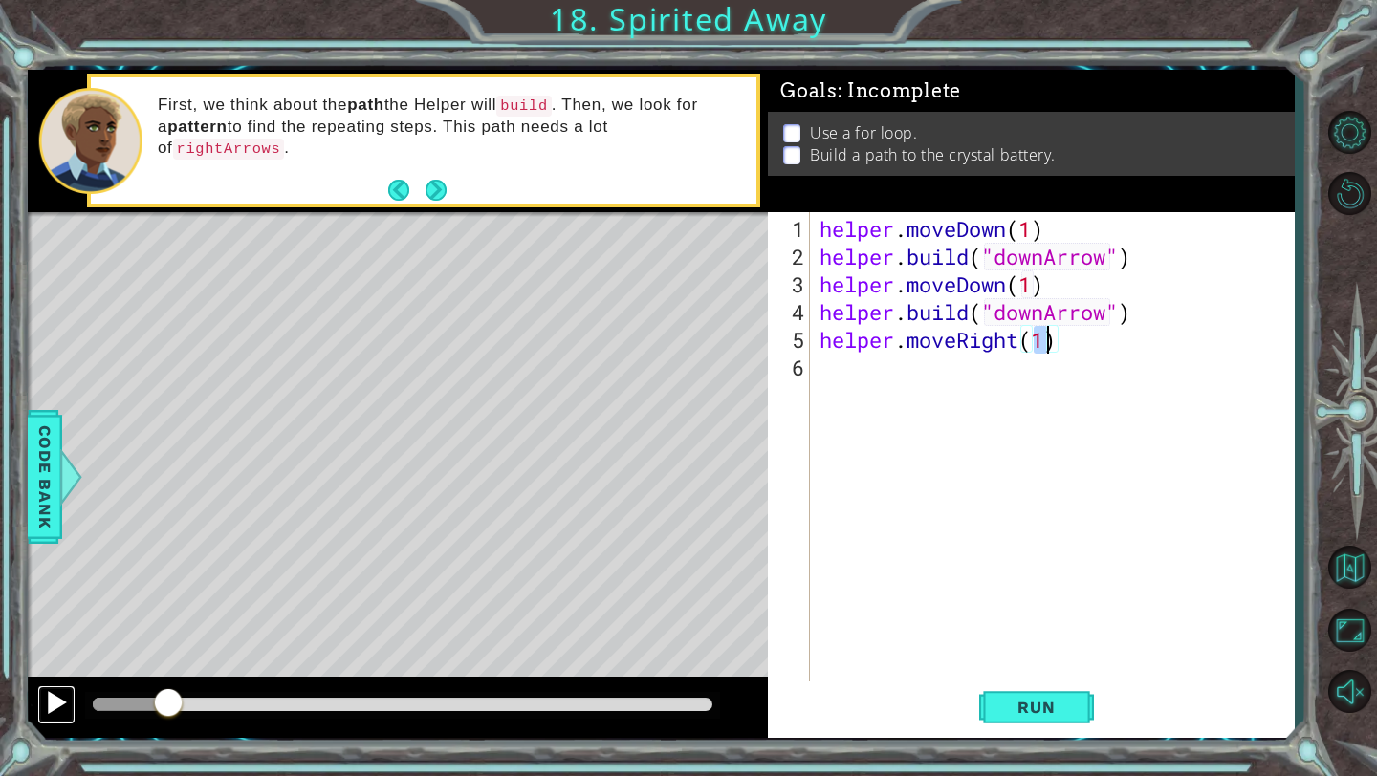
click at [55, 705] on div at bounding box center [56, 702] width 25 height 25
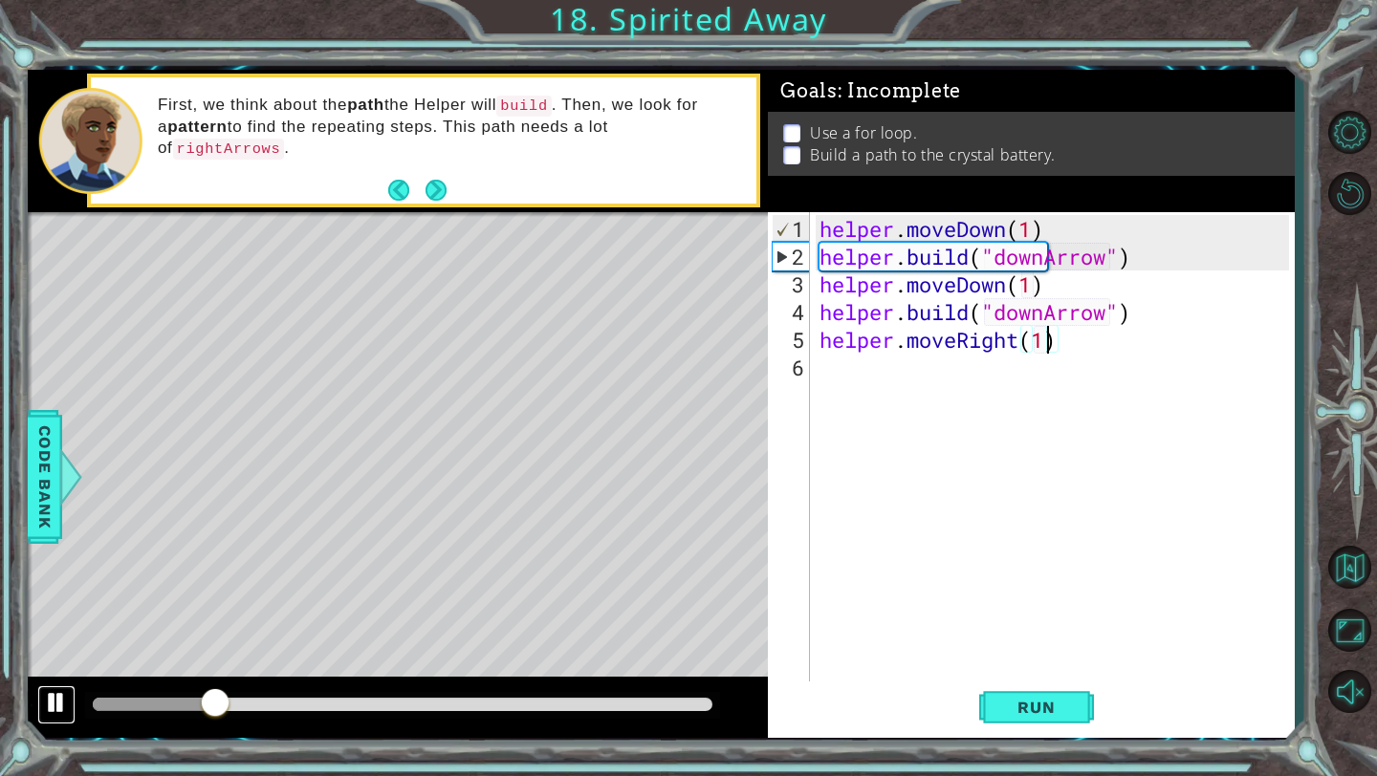
click at [55, 705] on div at bounding box center [56, 702] width 25 height 25
click at [999, 707] on span "Run" at bounding box center [1036, 707] width 76 height 19
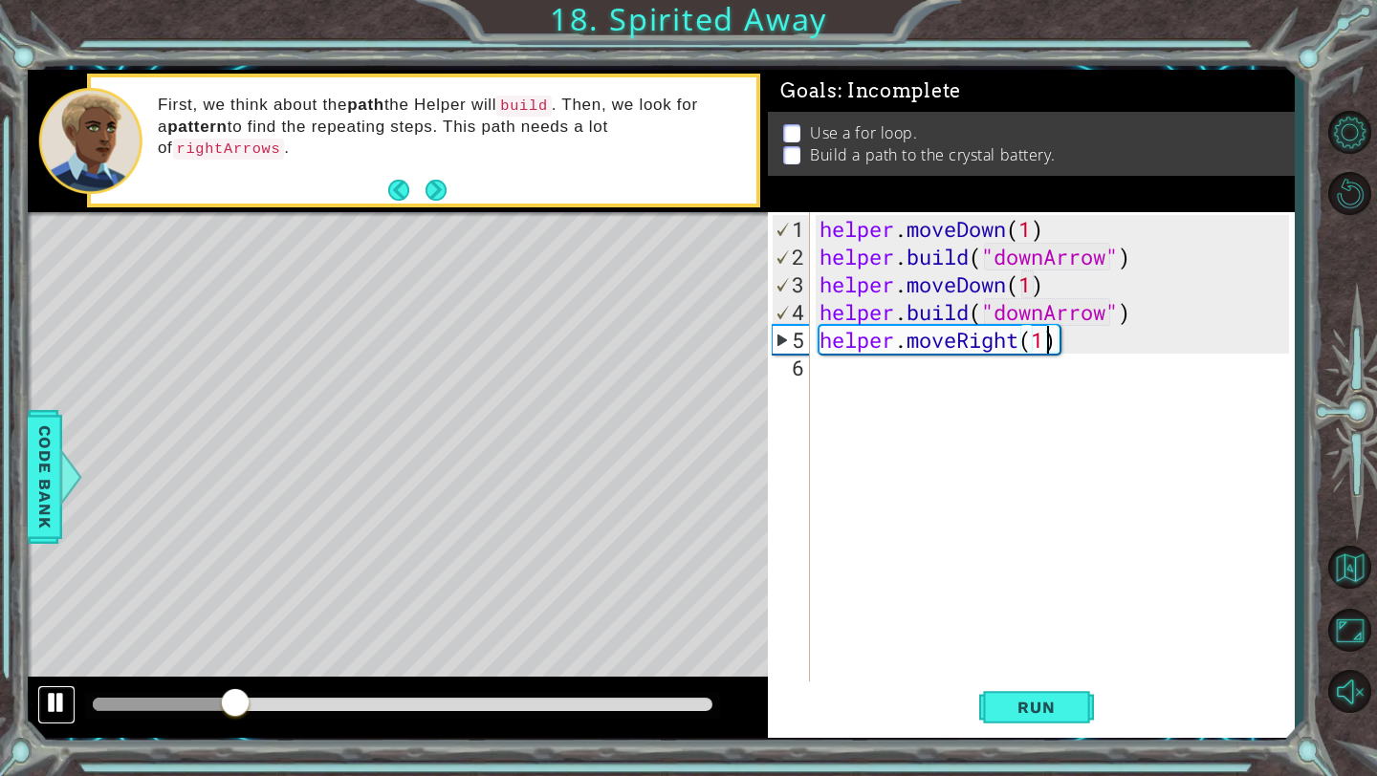
click at [59, 703] on div at bounding box center [56, 702] width 25 height 25
click at [1044, 318] on div "helper . moveDown ( 1 ) helper . build ( "downArrow" ) helper . moveDown ( 1 ) …" at bounding box center [1056, 478] width 483 height 527
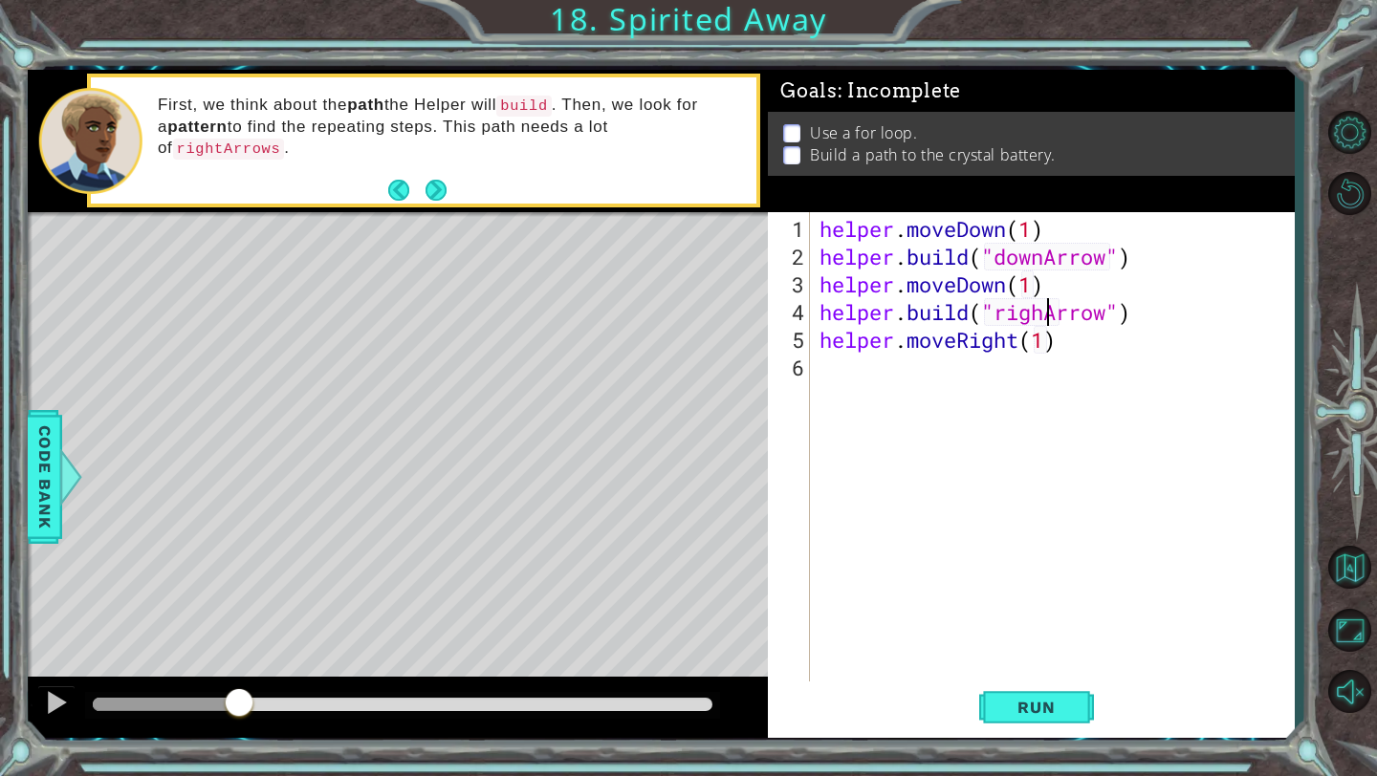
scroll to position [0, 11]
click at [1072, 343] on div "helper . moveDown ( 1 ) helper . build ( "downArrow" ) helper . moveDown ( 1 ) …" at bounding box center [1056, 478] width 483 height 527
type textarea "helper.moveRight(1)"
click at [945, 371] on div "helper . moveDown ( 1 ) helper . build ( "downArrow" ) helper . moveDown ( 1 ) …" at bounding box center [1056, 478] width 483 height 527
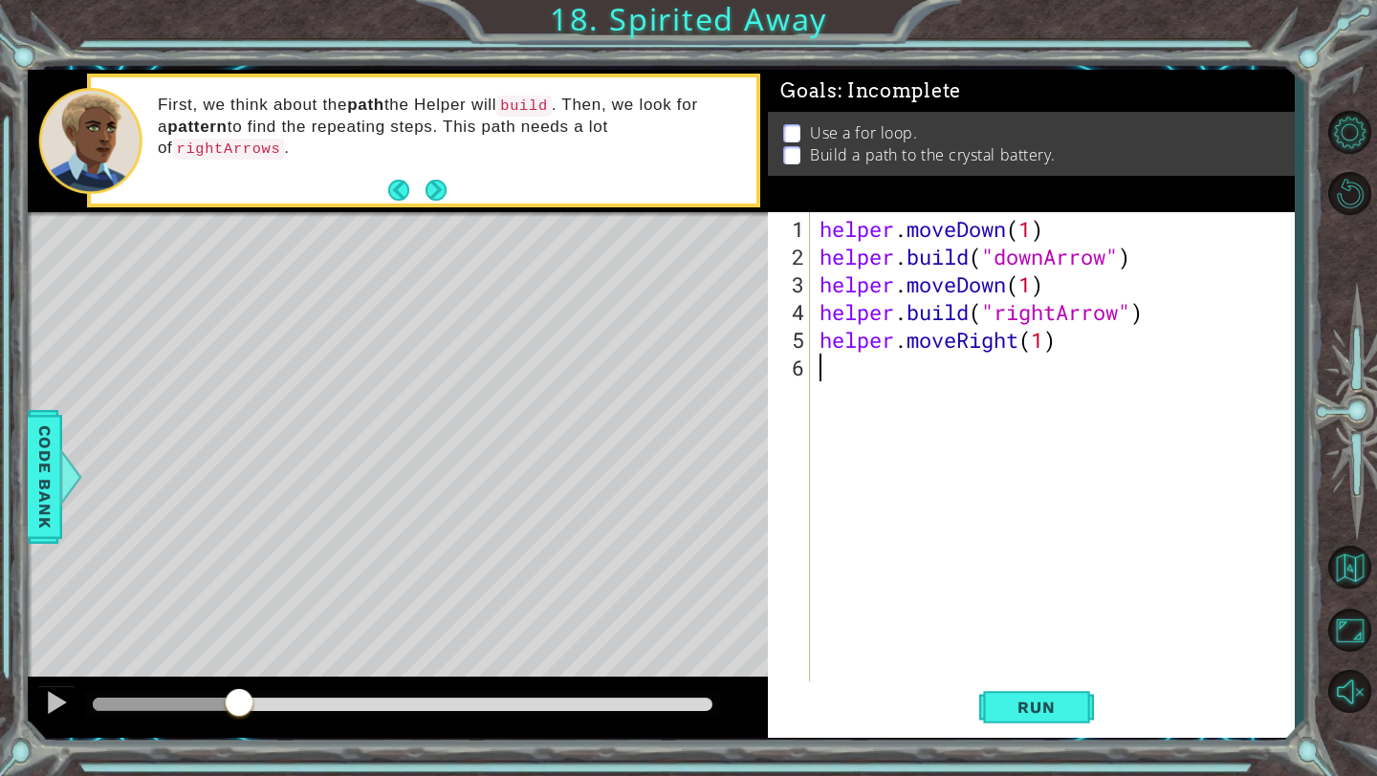
scroll to position [0, 0]
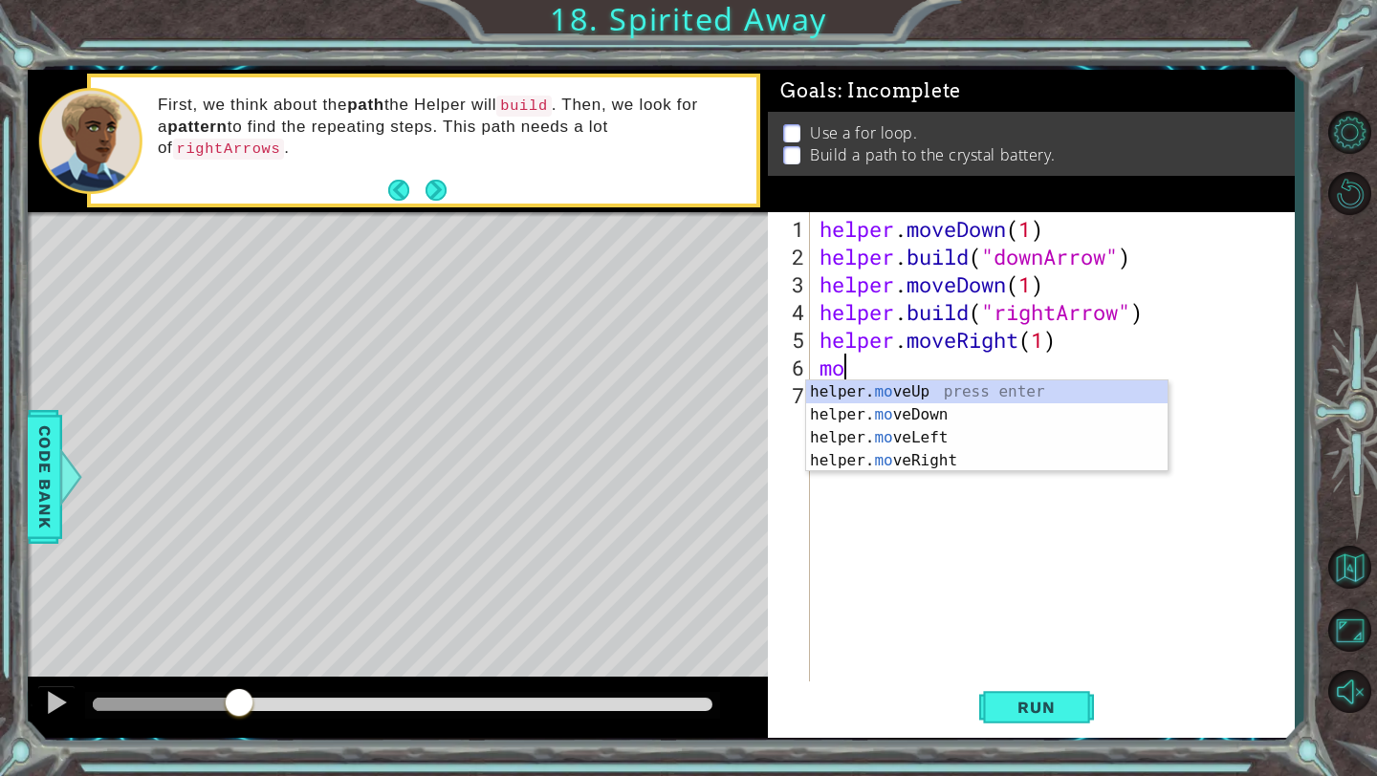
type textarea "m"
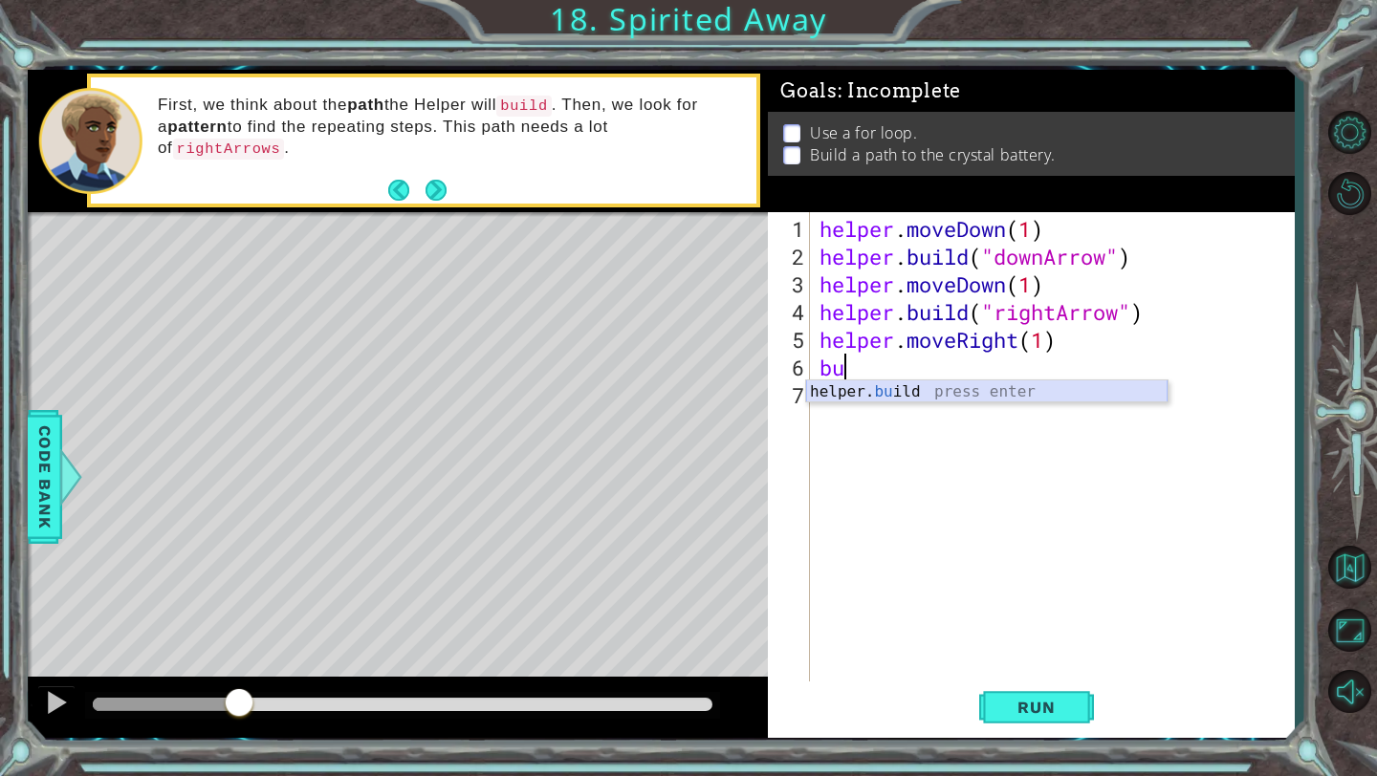
click at [909, 391] on div "helper. bu ild press enter" at bounding box center [986, 414] width 361 height 69
type textarea "[DOMAIN_NAME]("rightArrow")"
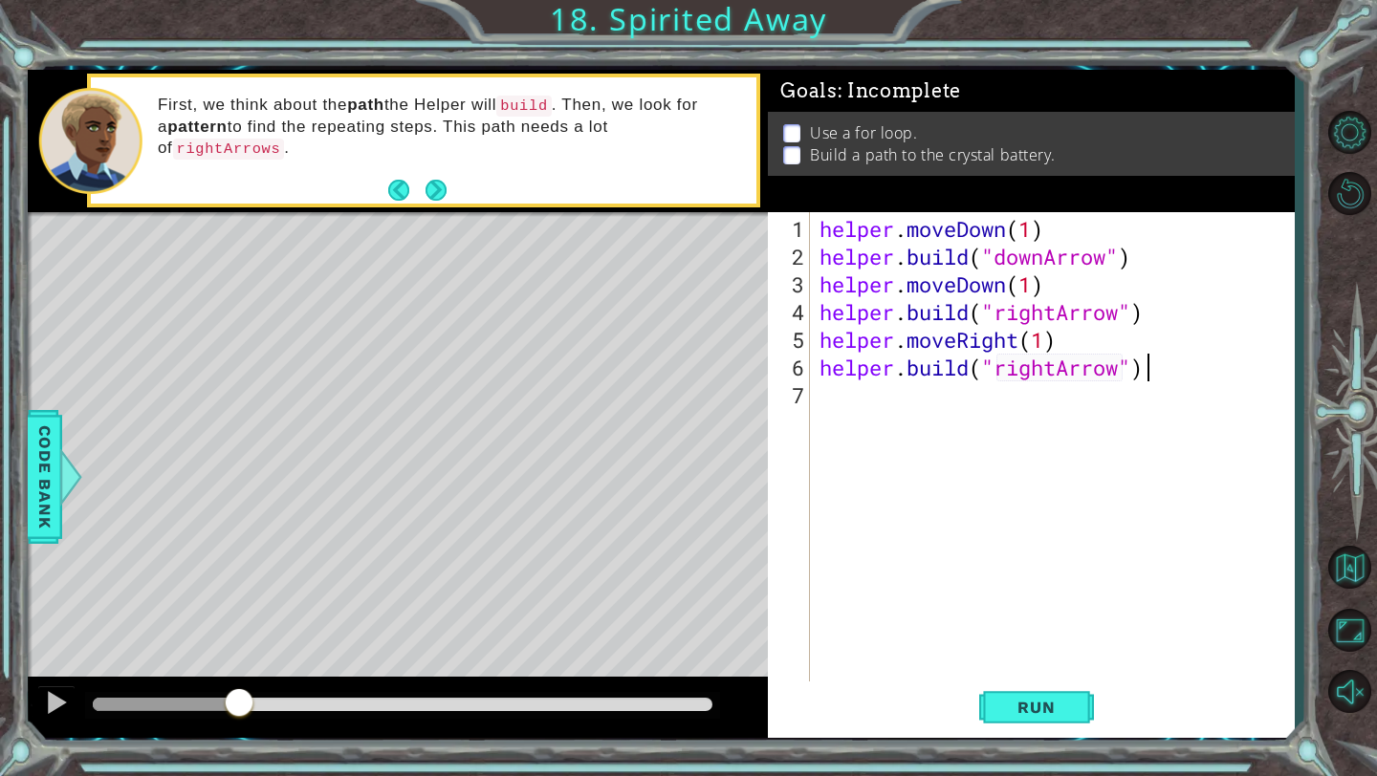
click at [1157, 363] on div "helper . moveDown ( 1 ) helper . build ( "downArrow" ) helper . moveDown ( 1 ) …" at bounding box center [1056, 478] width 483 height 527
type textarea "mo"
click at [944, 498] on div "helper . moveDown ( 1 ) helper . build ( "downArrow" ) helper . moveDown ( 1 ) …" at bounding box center [1056, 478] width 483 height 527
click at [911, 409] on div "helper . moveDown ( 1 ) helper . build ( "downArrow" ) helper . moveDown ( 1 ) …" at bounding box center [1056, 478] width 483 height 527
click at [887, 391] on div "helper . moveDown ( 1 ) helper . build ( "downArrow" ) helper . moveDown ( 1 ) …" at bounding box center [1056, 478] width 483 height 527
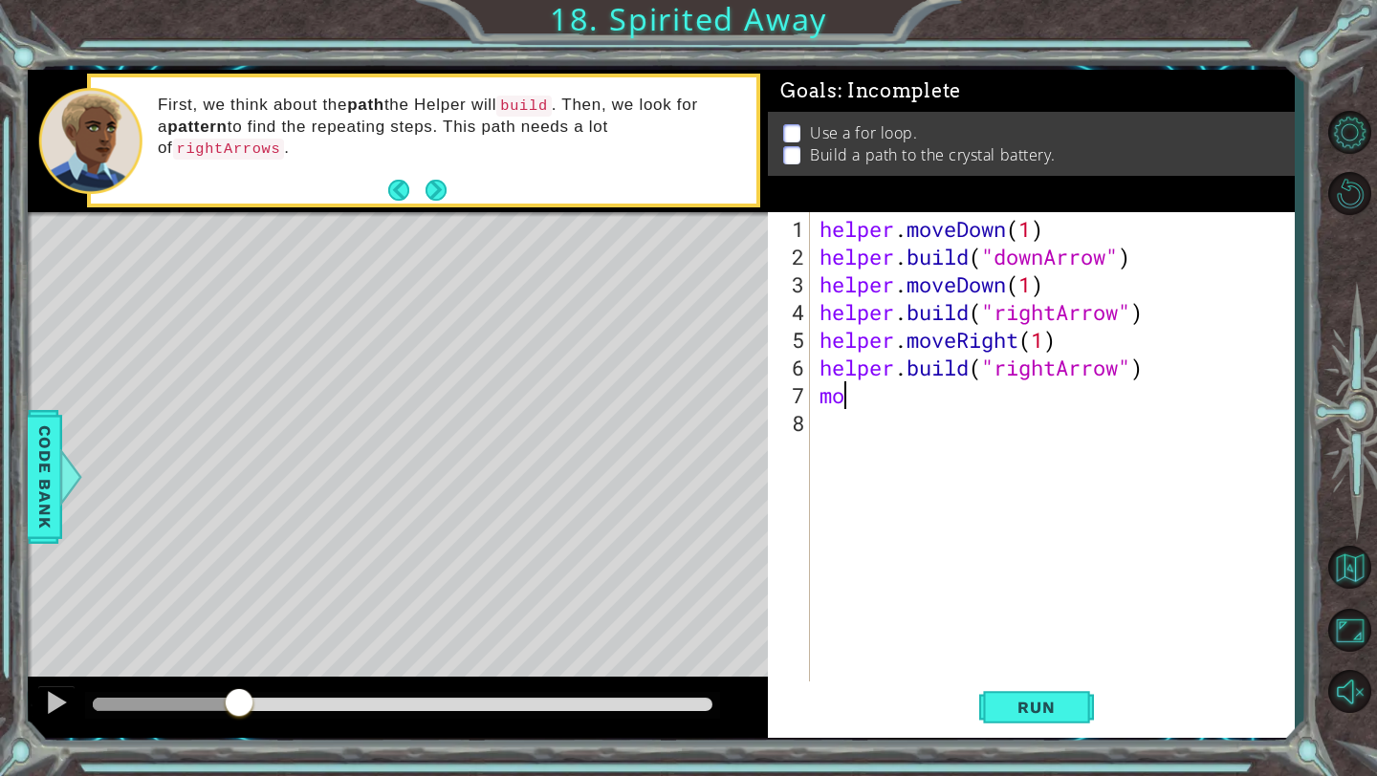
scroll to position [0, 1]
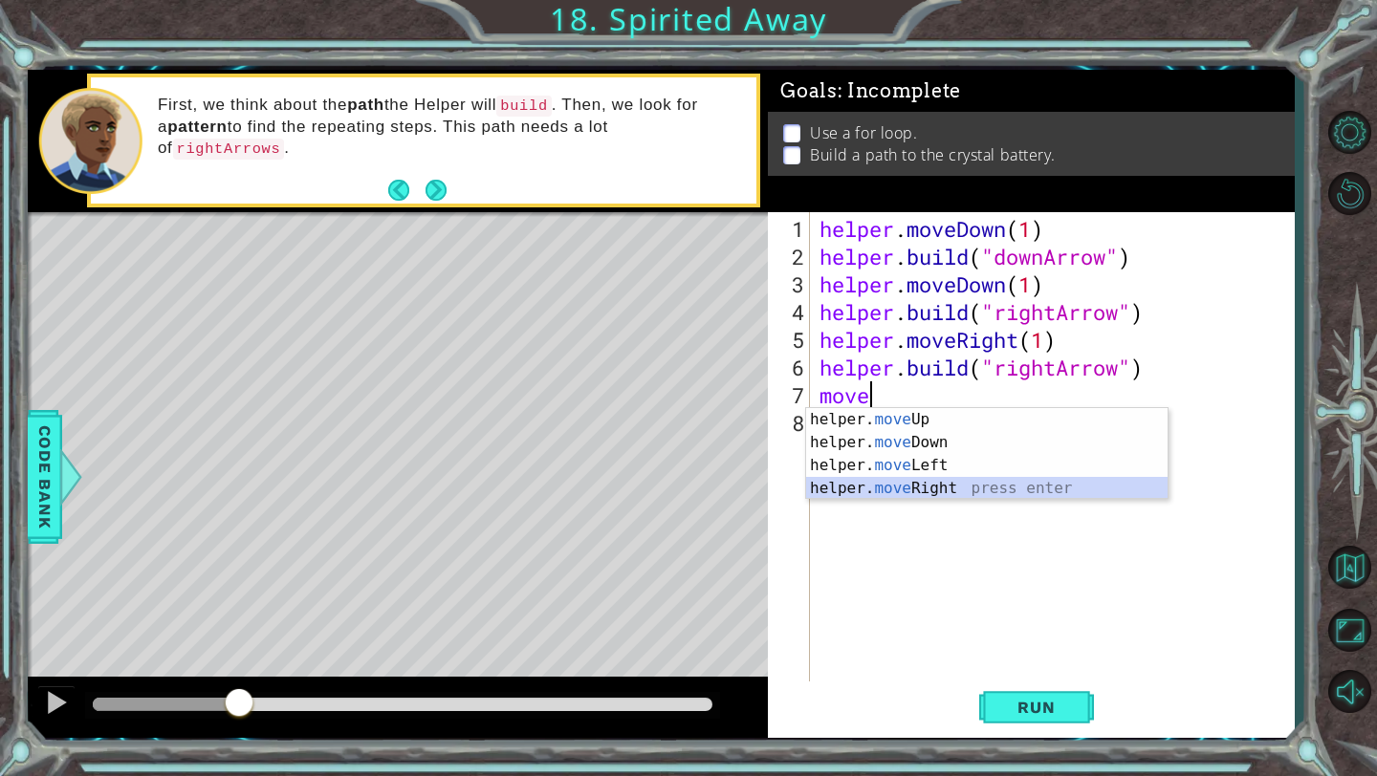
click at [877, 483] on div "helper. move Up press enter helper. move Down press enter helper. move Left pre…" at bounding box center [986, 477] width 361 height 138
type textarea "helper.moveRight(1)"
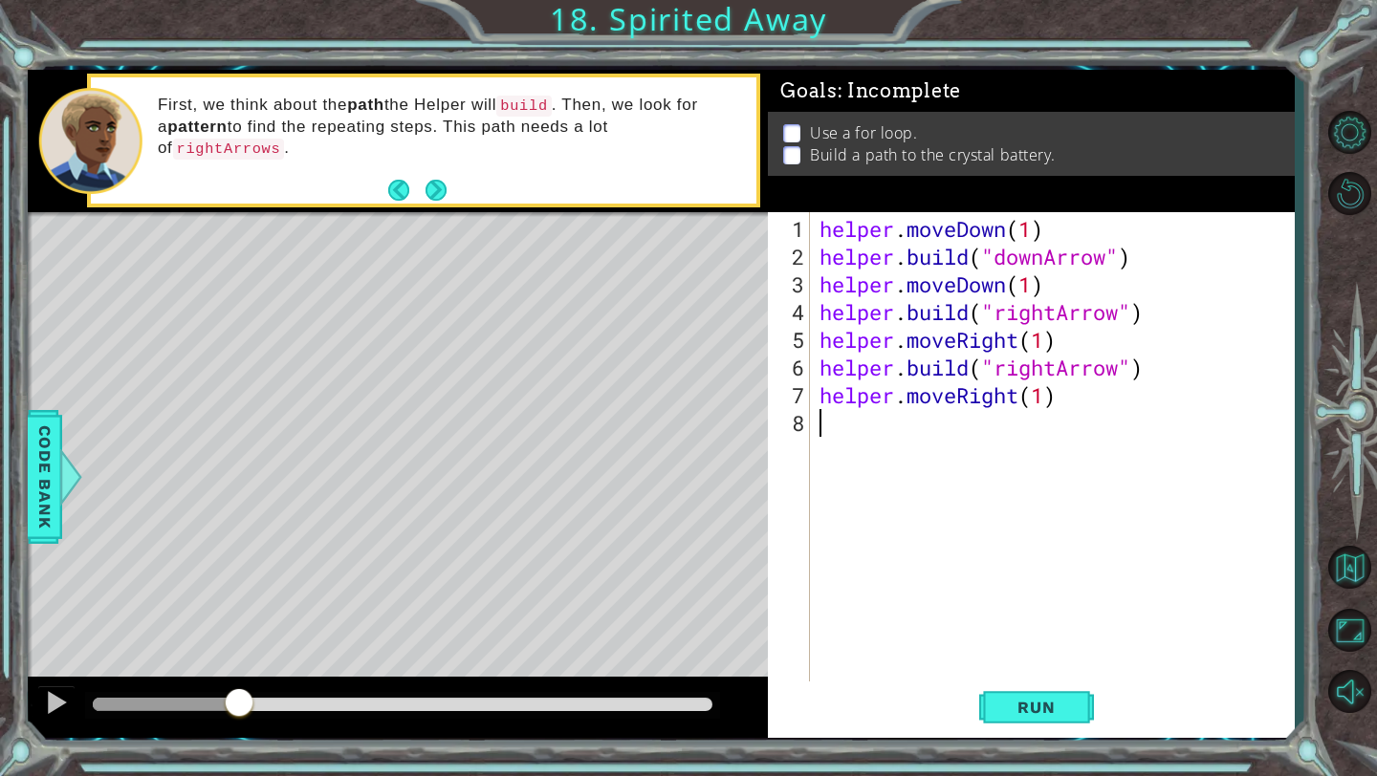
click at [941, 443] on div "helper . moveDown ( 1 ) helper . build ( "downArrow" ) helper . moveDown ( 1 ) …" at bounding box center [1056, 478] width 483 height 527
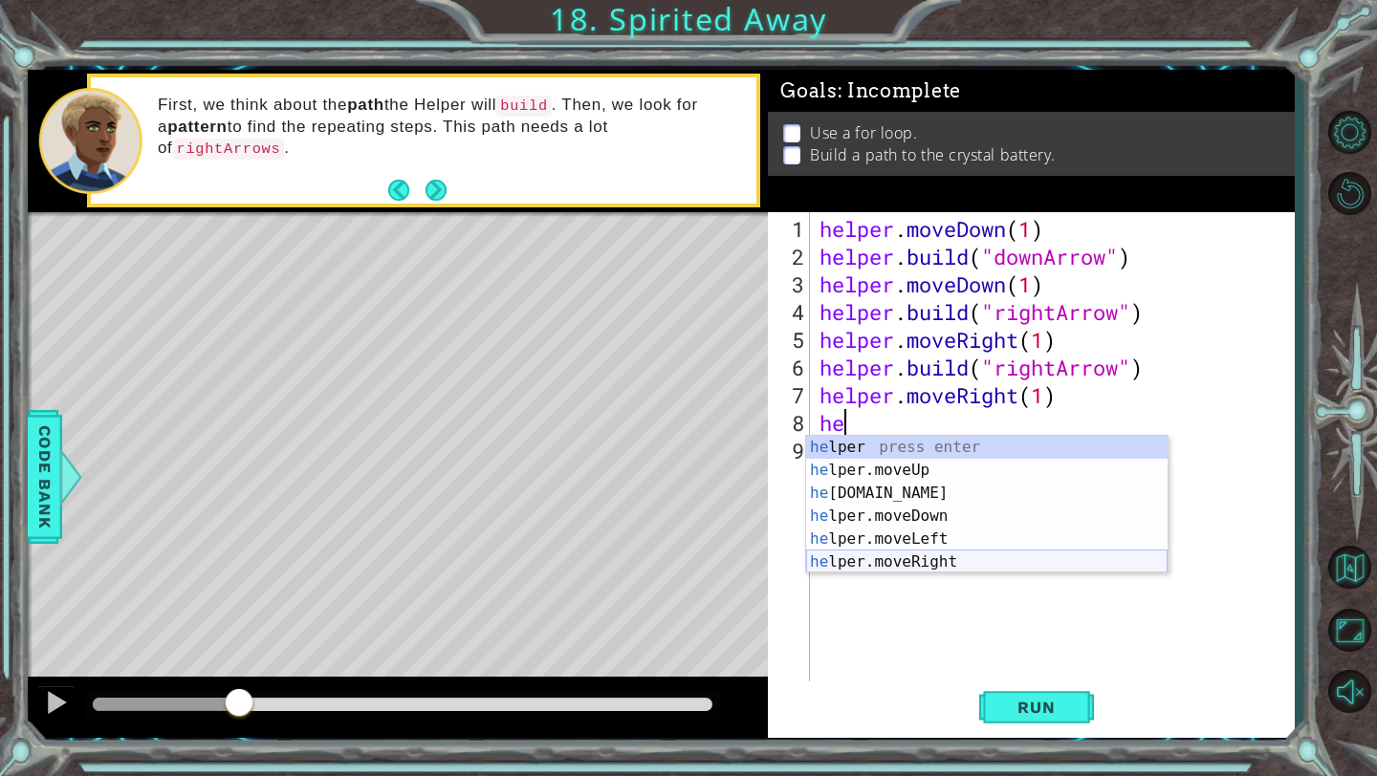
click at [909, 567] on div "he lper press enter he lper.moveUp press enter he [DOMAIN_NAME] press enter he …" at bounding box center [986, 528] width 361 height 184
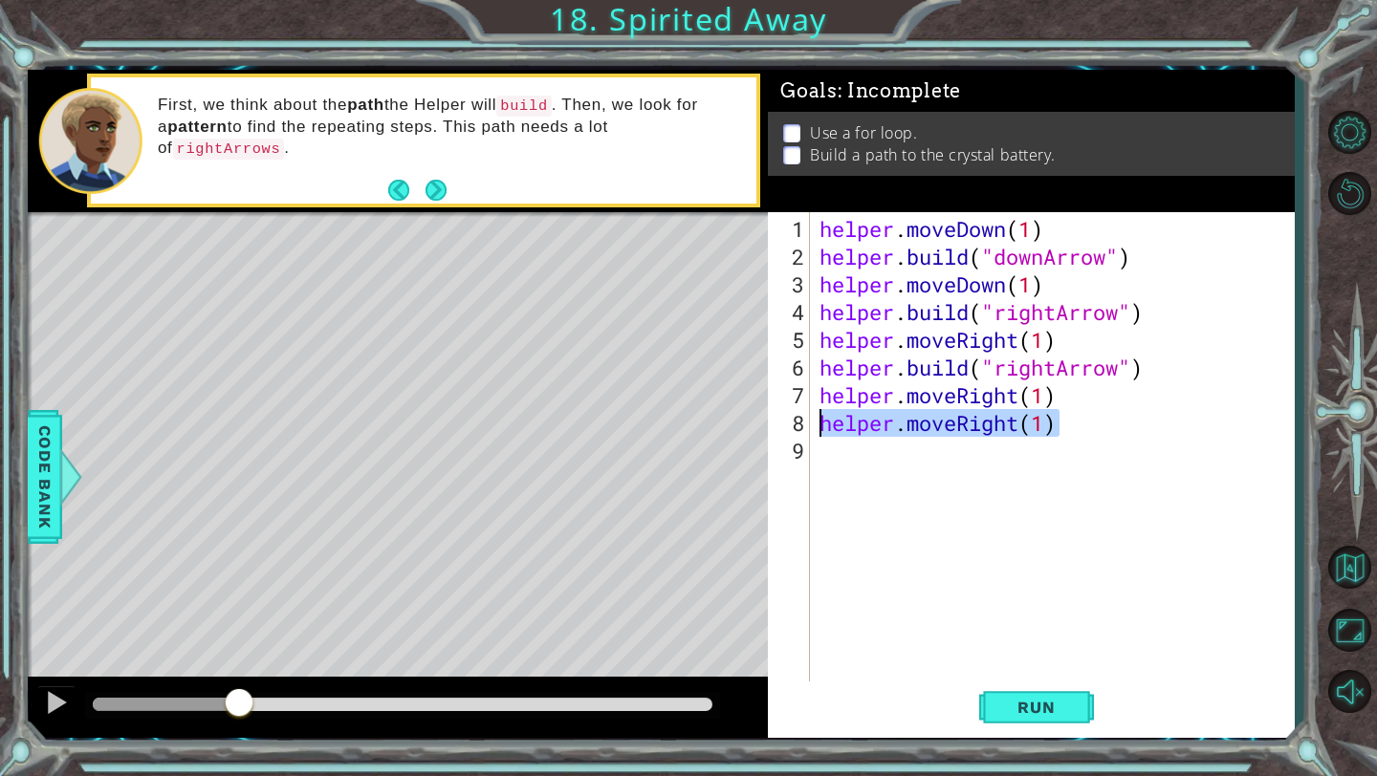
drag, startPoint x: 1057, startPoint y: 432, endPoint x: 823, endPoint y: 427, distance: 234.3
click at [823, 427] on div "helper . moveDown ( 1 ) helper . build ( "downArrow" ) helper . moveDown ( 1 ) …" at bounding box center [1056, 478] width 483 height 527
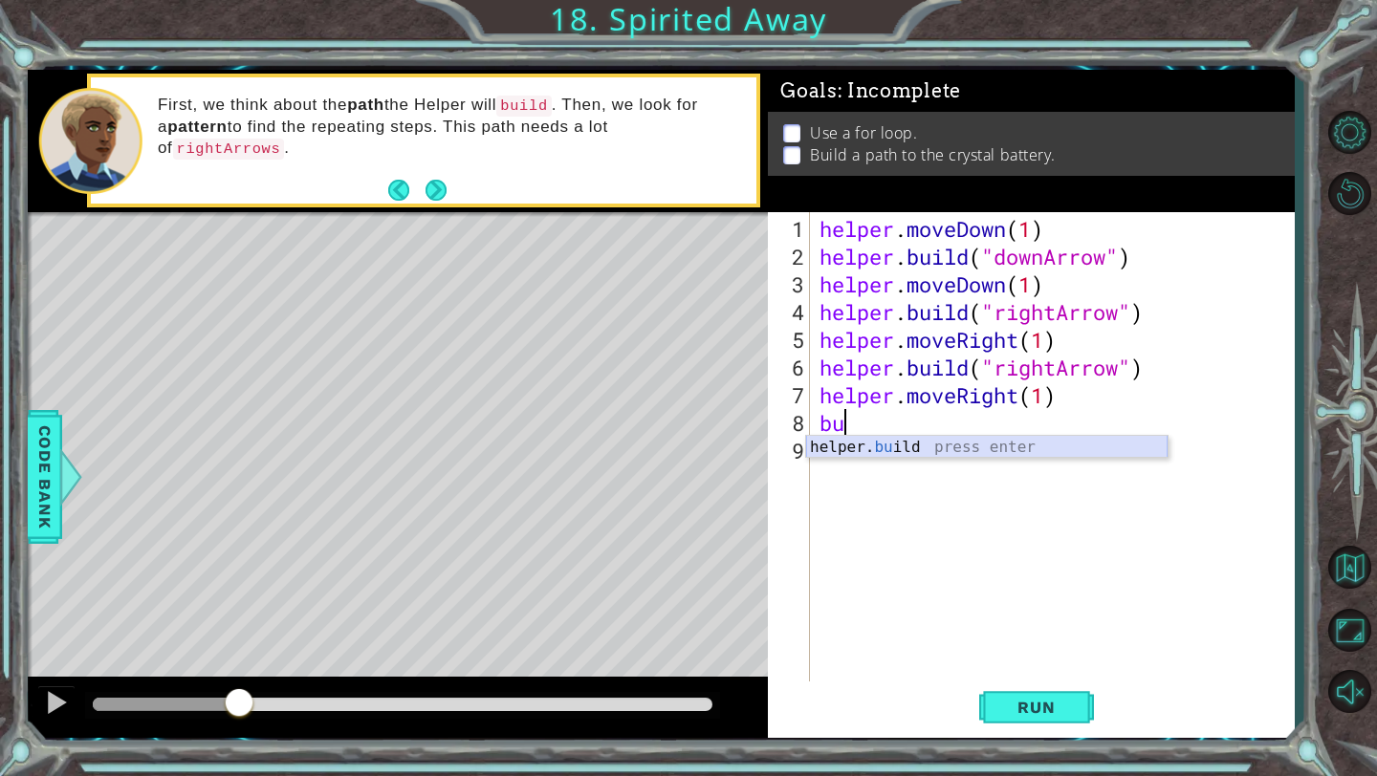
click at [840, 443] on div "helper. bu ild press enter" at bounding box center [986, 470] width 361 height 69
type textarea "[DOMAIN_NAME]("rightArrow")"
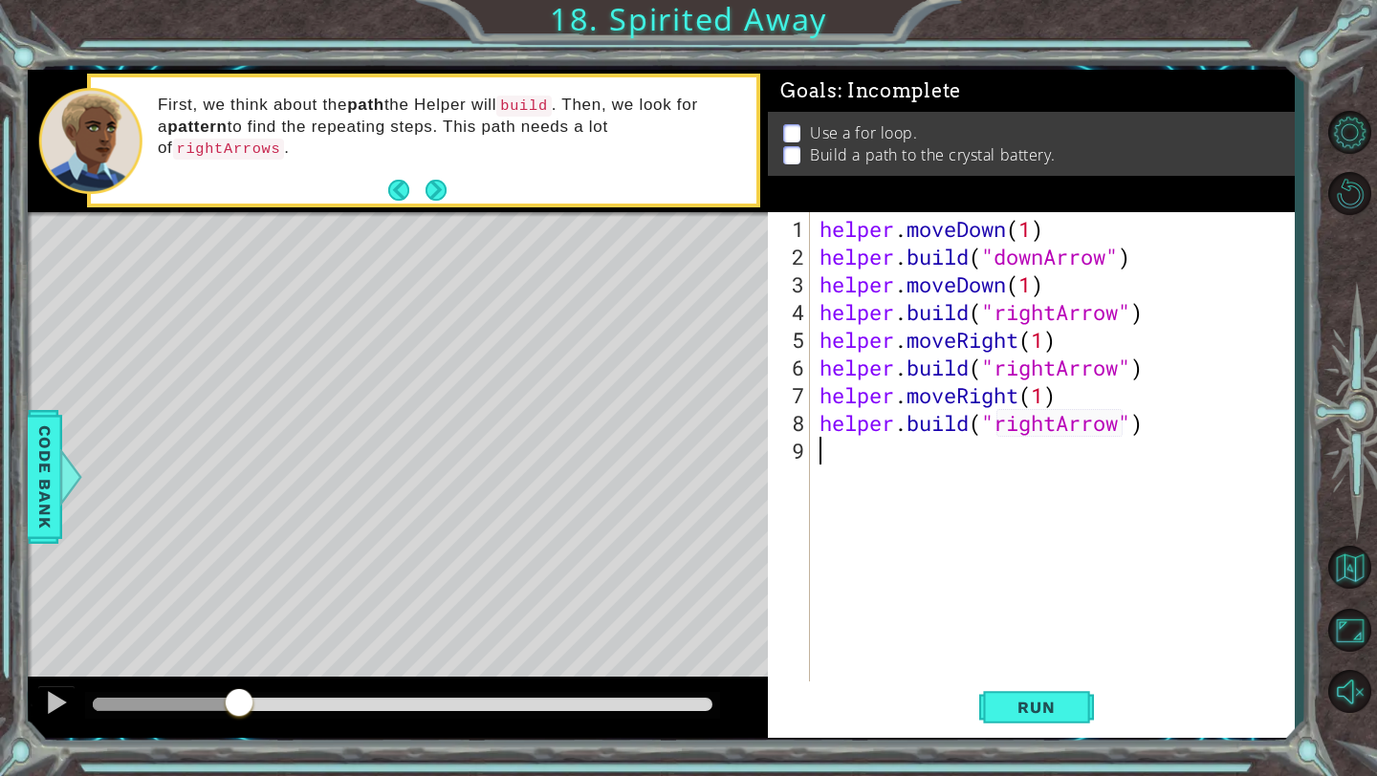
click at [867, 434] on div "helper . moveDown ( 1 ) helper . build ( "downArrow" ) helper . moveDown ( 1 ) …" at bounding box center [1056, 478] width 483 height 527
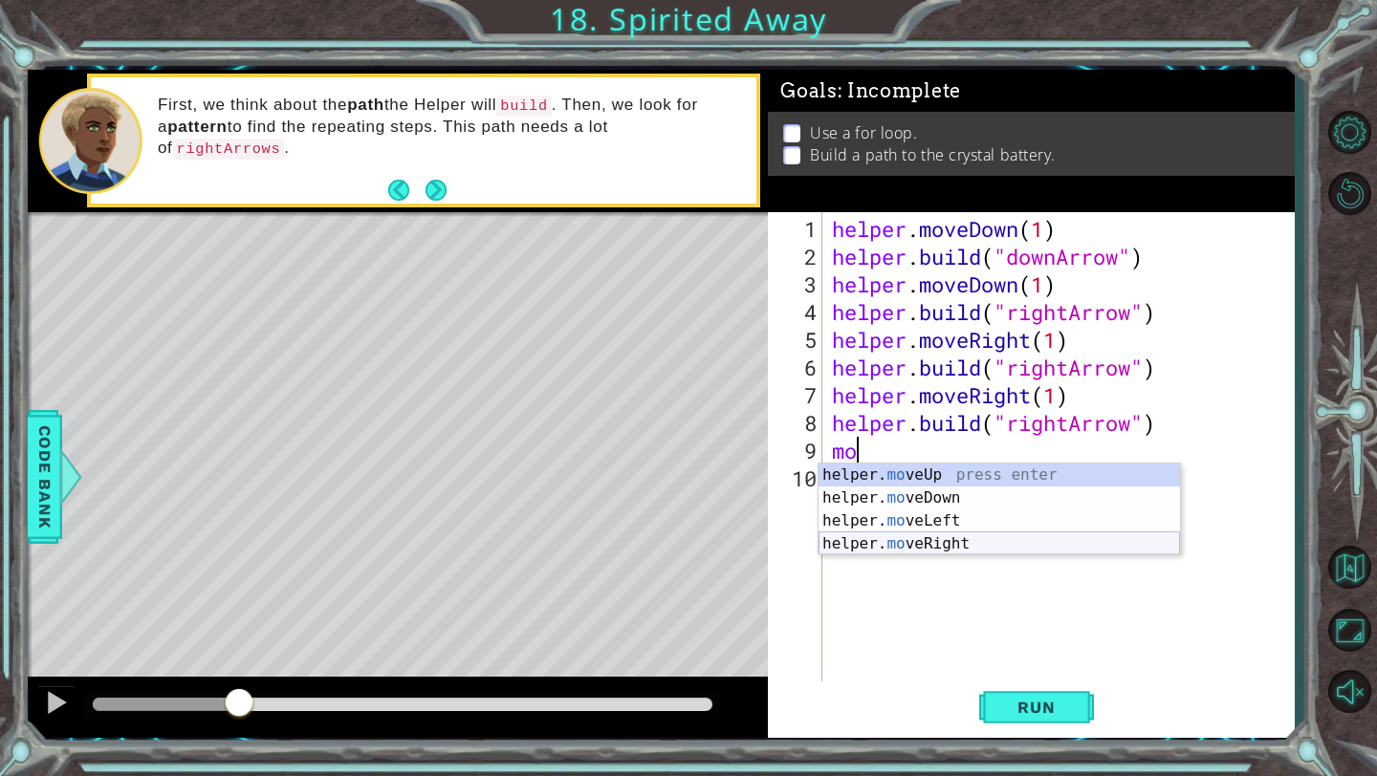
click at [902, 539] on div "helper. mo veUp press enter helper. mo veDown press enter helper. mo veLeft pre…" at bounding box center [998, 533] width 361 height 138
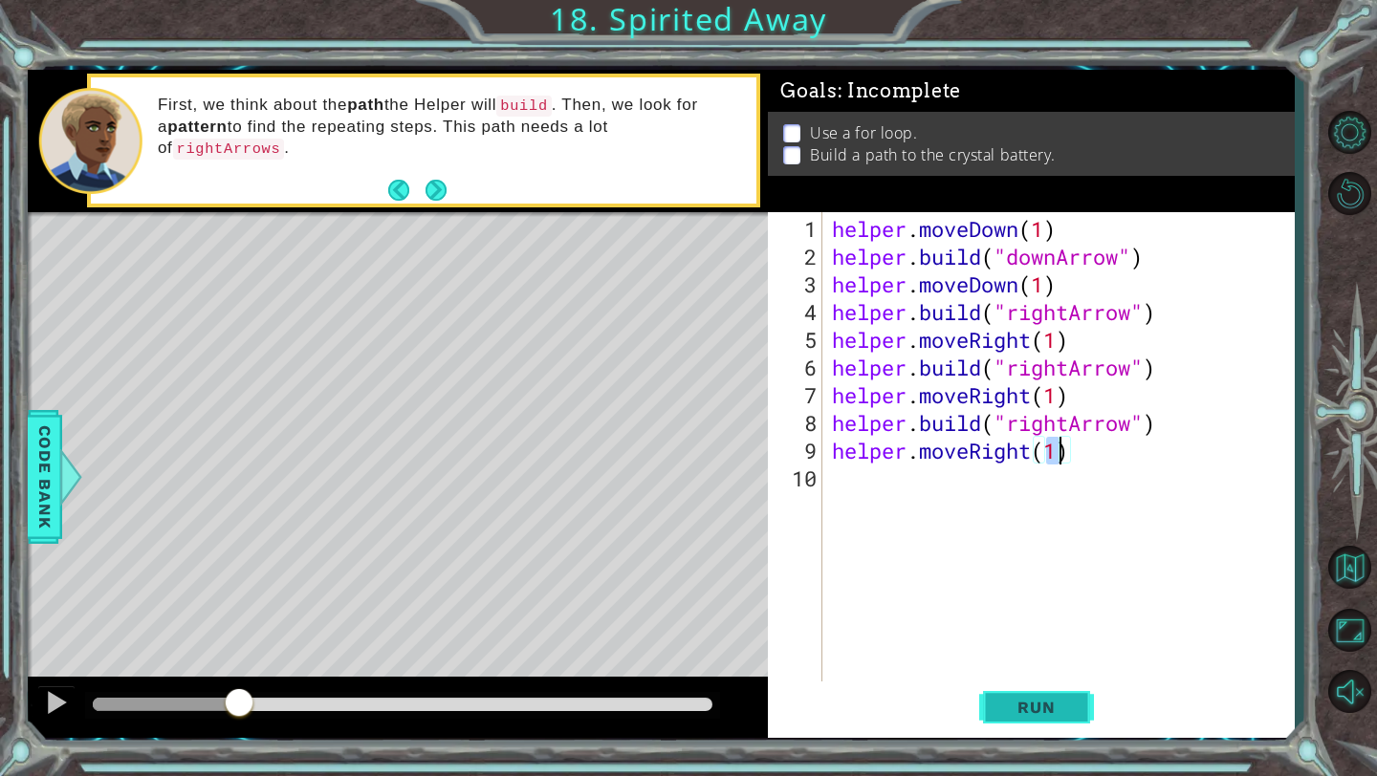
type textarea "helper.moveRight(1)"
click at [1031, 708] on span "Run" at bounding box center [1036, 707] width 76 height 19
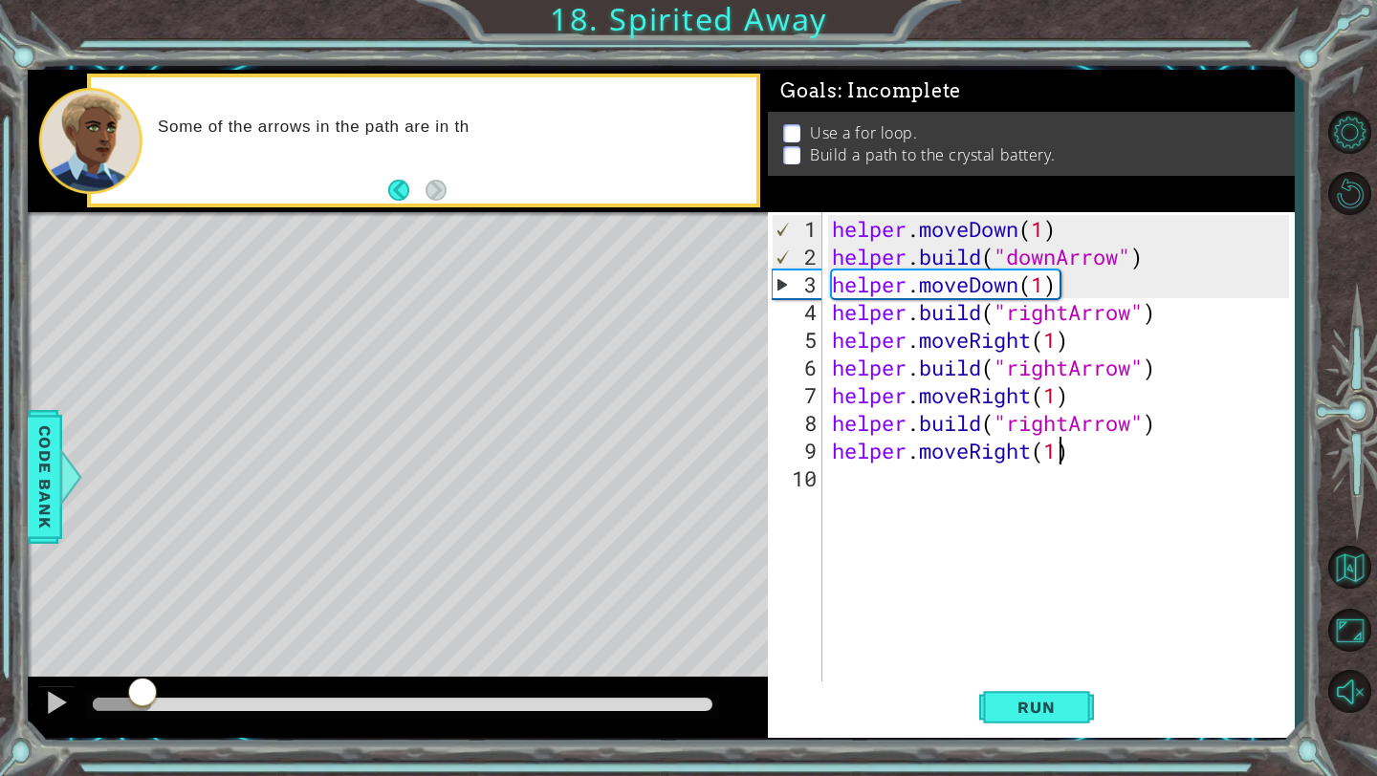
click at [149, 710] on div at bounding box center [142, 704] width 34 height 34
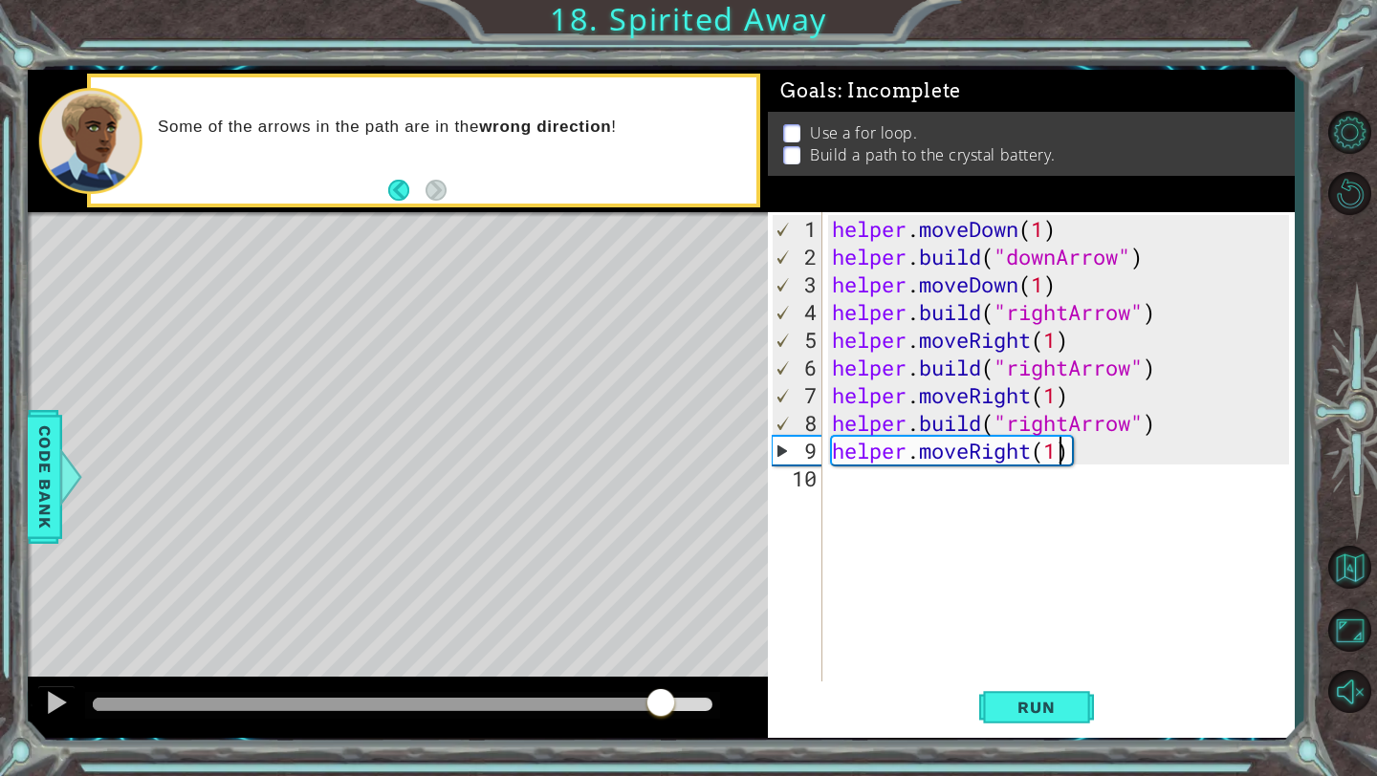
drag, startPoint x: 149, startPoint y: 703, endPoint x: 660, endPoint y: 698, distance: 510.5
click at [660, 698] on div at bounding box center [660, 704] width 34 height 34
click at [842, 480] on div "helper . moveDown ( 1 ) helper . build ( "downArrow" ) helper . moveDown ( 1 ) …" at bounding box center [1063, 478] width 471 height 527
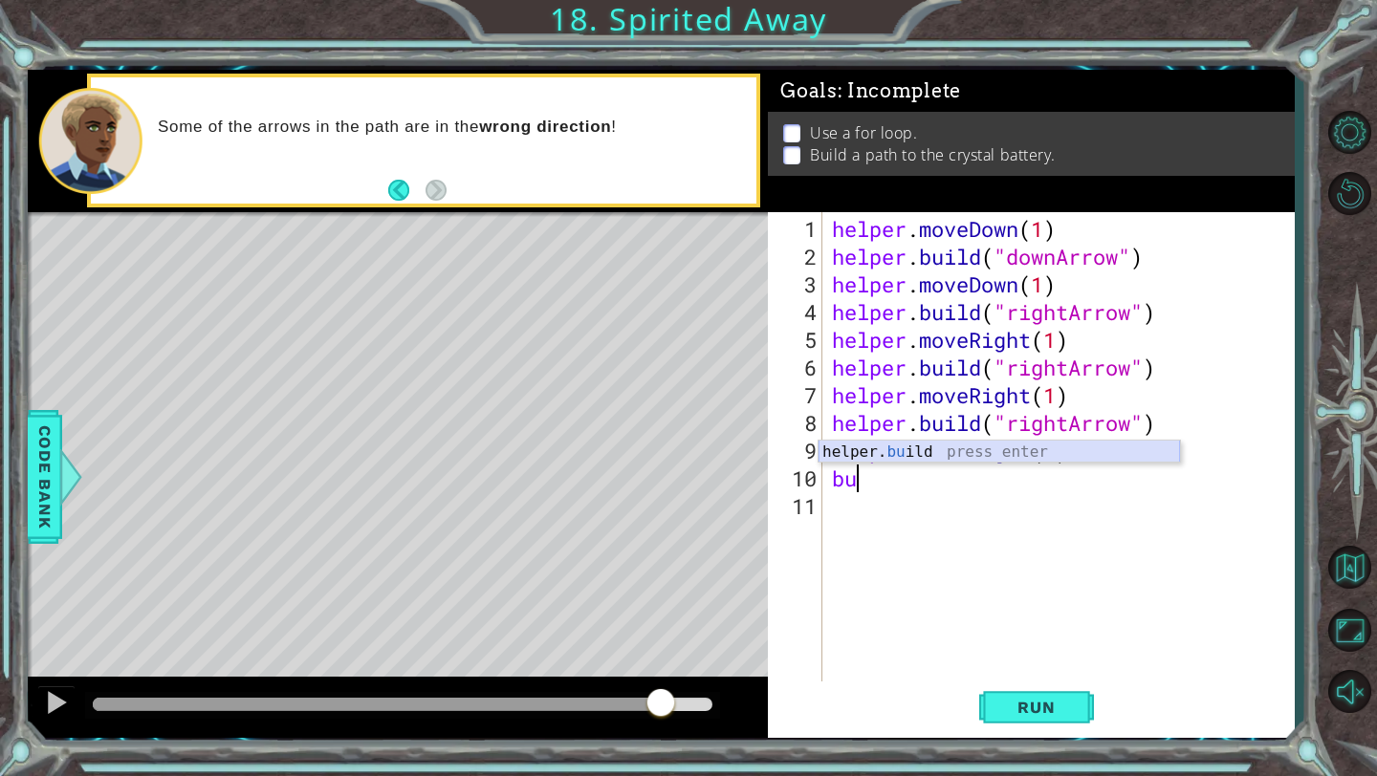
click at [871, 452] on div "helper. bu ild press enter" at bounding box center [998, 475] width 361 height 69
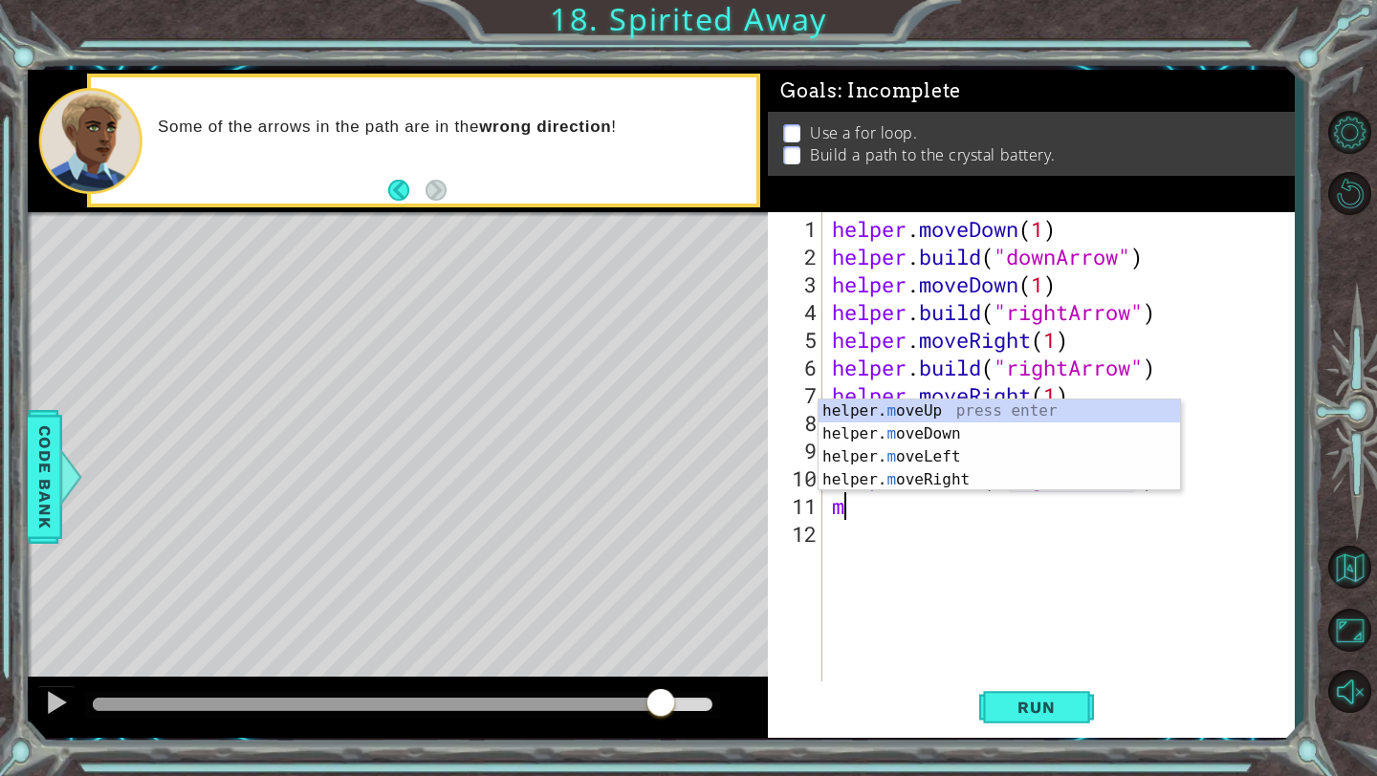
scroll to position [0, 15]
click at [947, 482] on div "helper. mo veUp press enter helper. mo veDown press enter helper. mo veLeft pre…" at bounding box center [998, 469] width 361 height 138
type textarea "helper.moveRight(1)"
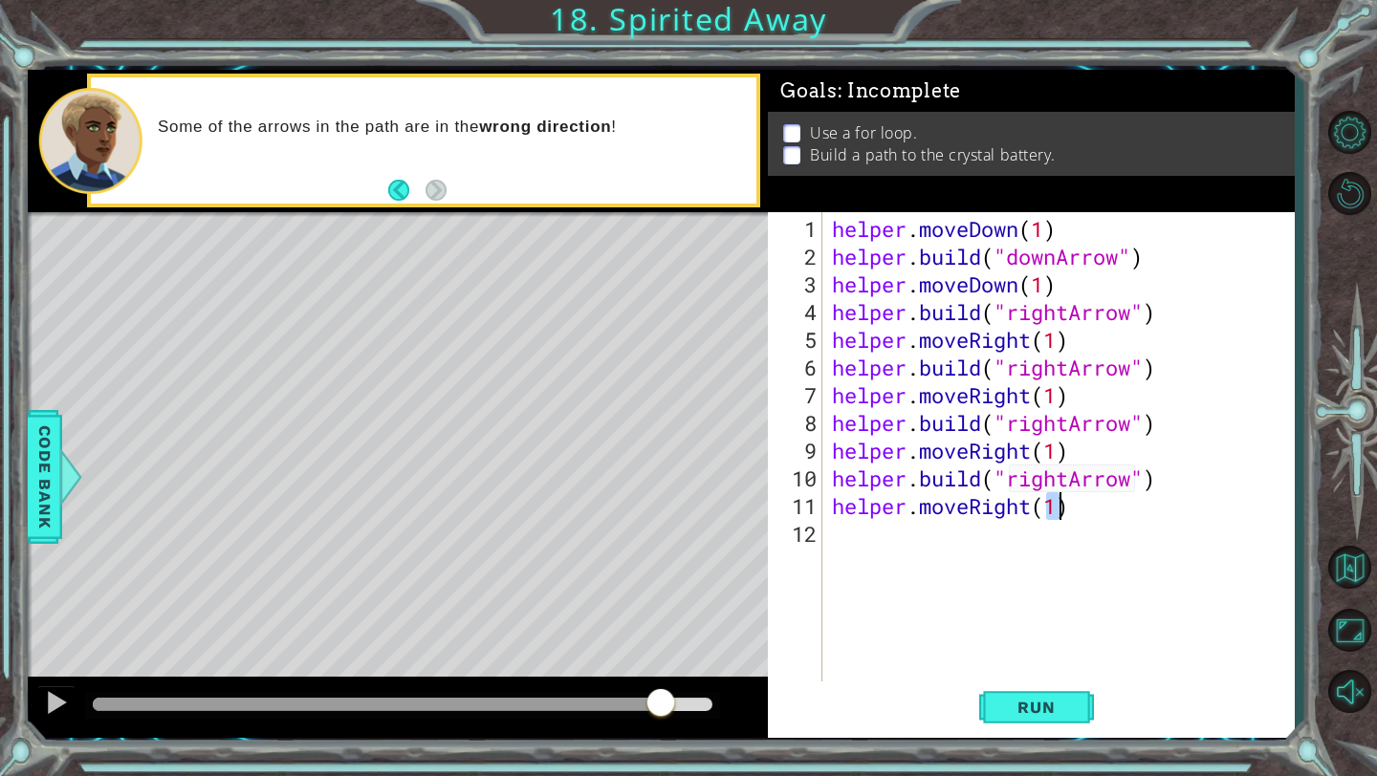
scroll to position [0, 10]
click at [891, 546] on div "helper . moveDown ( 1 ) helper . build ( "downArrow" ) helper . moveDown ( 1 ) …" at bounding box center [1063, 478] width 471 height 527
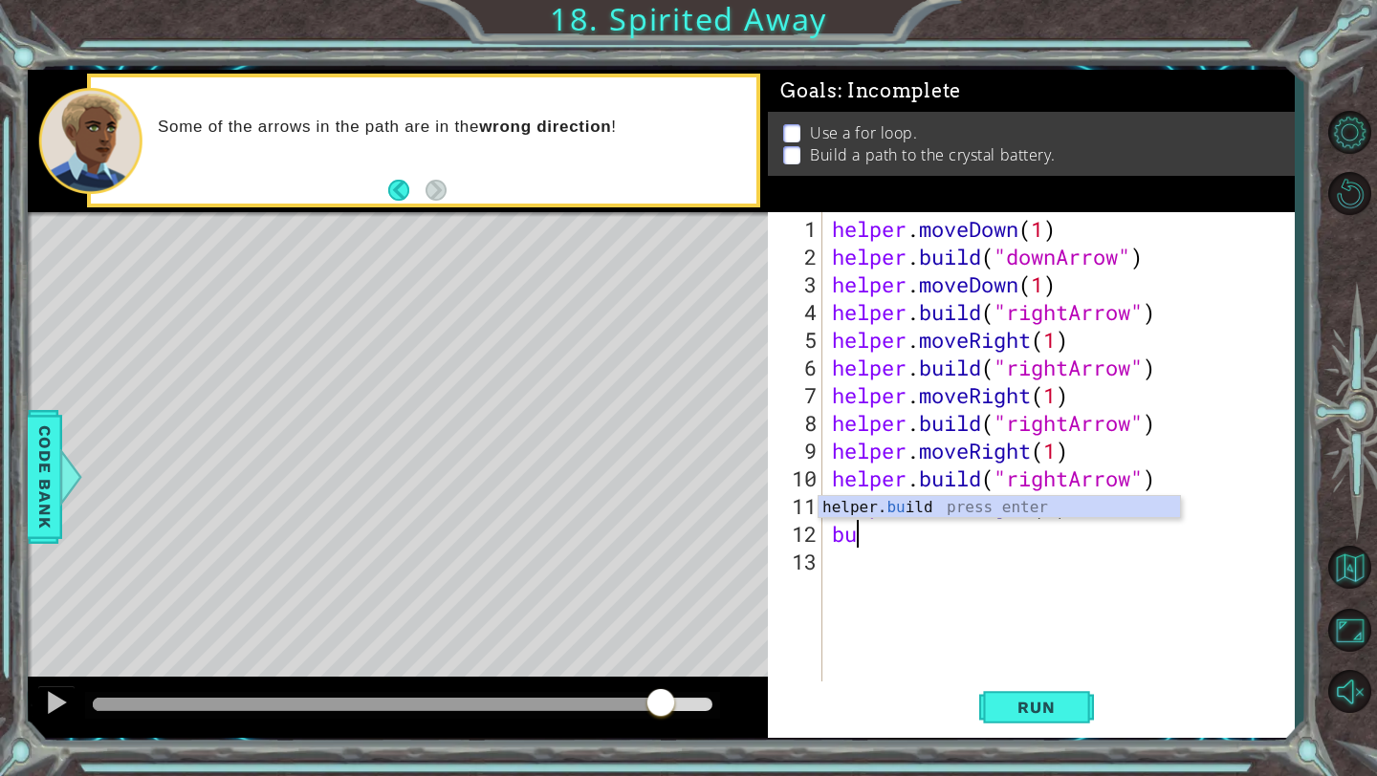
click at [899, 516] on div "helper. bu ild press enter" at bounding box center [998, 530] width 361 height 69
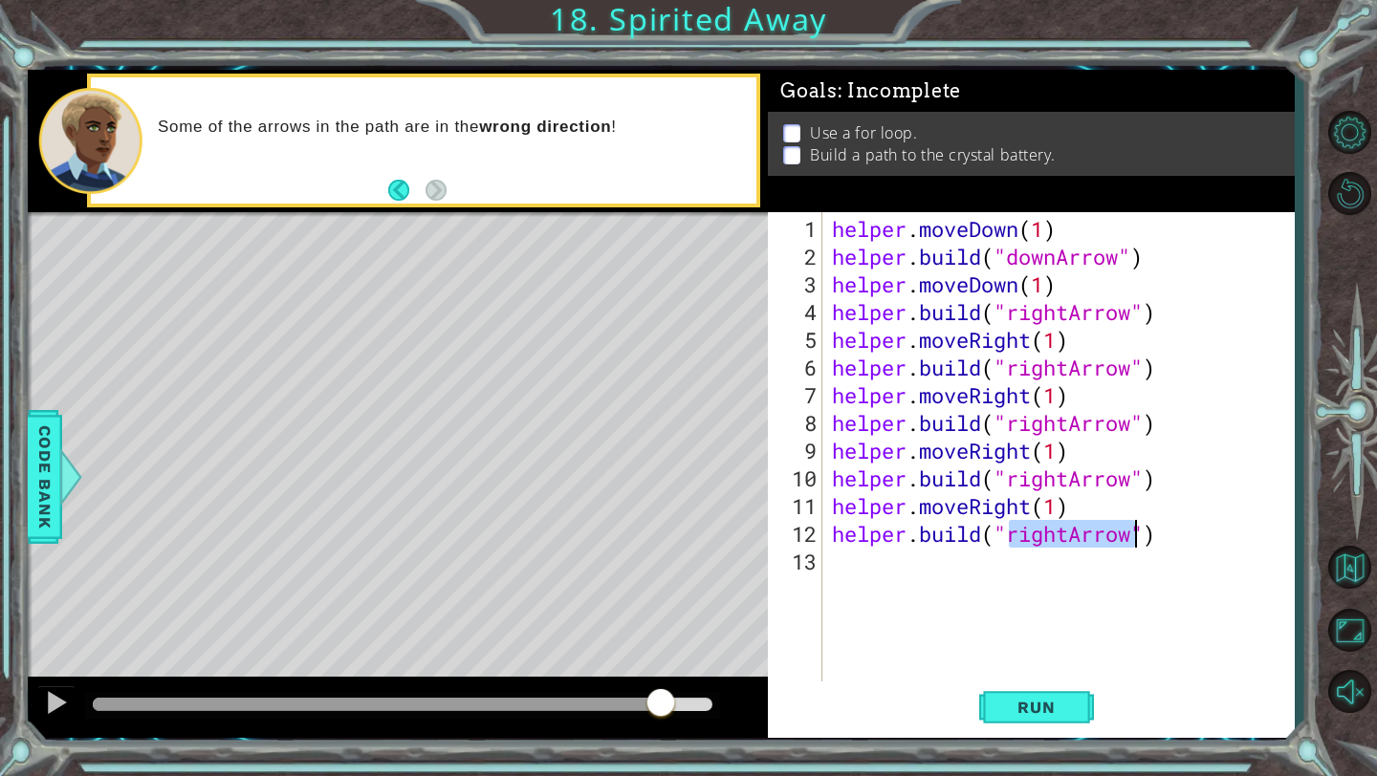
click at [1070, 533] on div "helper . moveDown ( 1 ) helper . build ( "downArrow" ) helper . moveDown ( 1 ) …" at bounding box center [1063, 478] width 471 height 527
type textarea "[DOMAIN_NAME]("upArrow")"
click at [977, 584] on div "helper . moveDown ( 1 ) helper . build ( "downArrow" ) helper . moveDown ( 1 ) …" at bounding box center [1063, 478] width 471 height 527
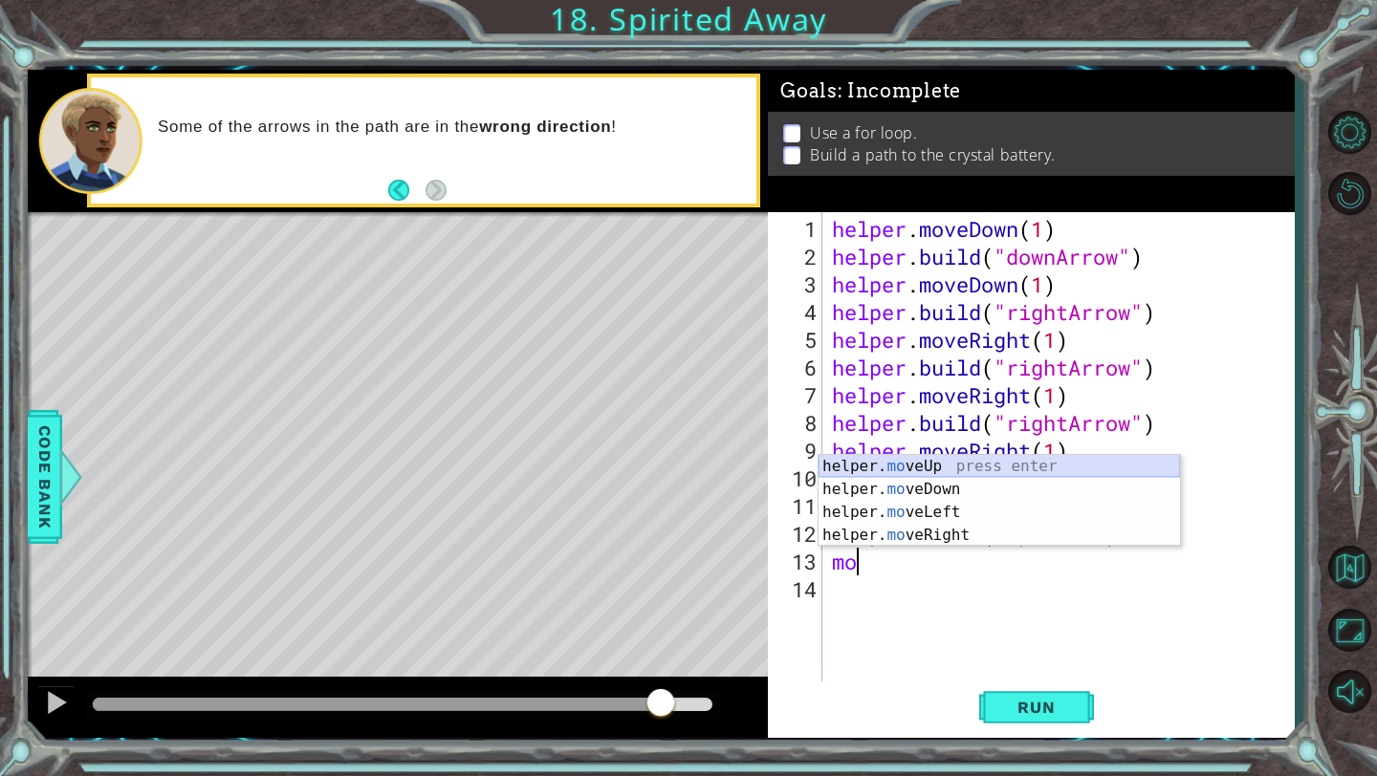
click at [950, 470] on div "helper. mo veUp press enter helper. mo veDown press enter helper. mo veLeft pre…" at bounding box center [998, 524] width 361 height 138
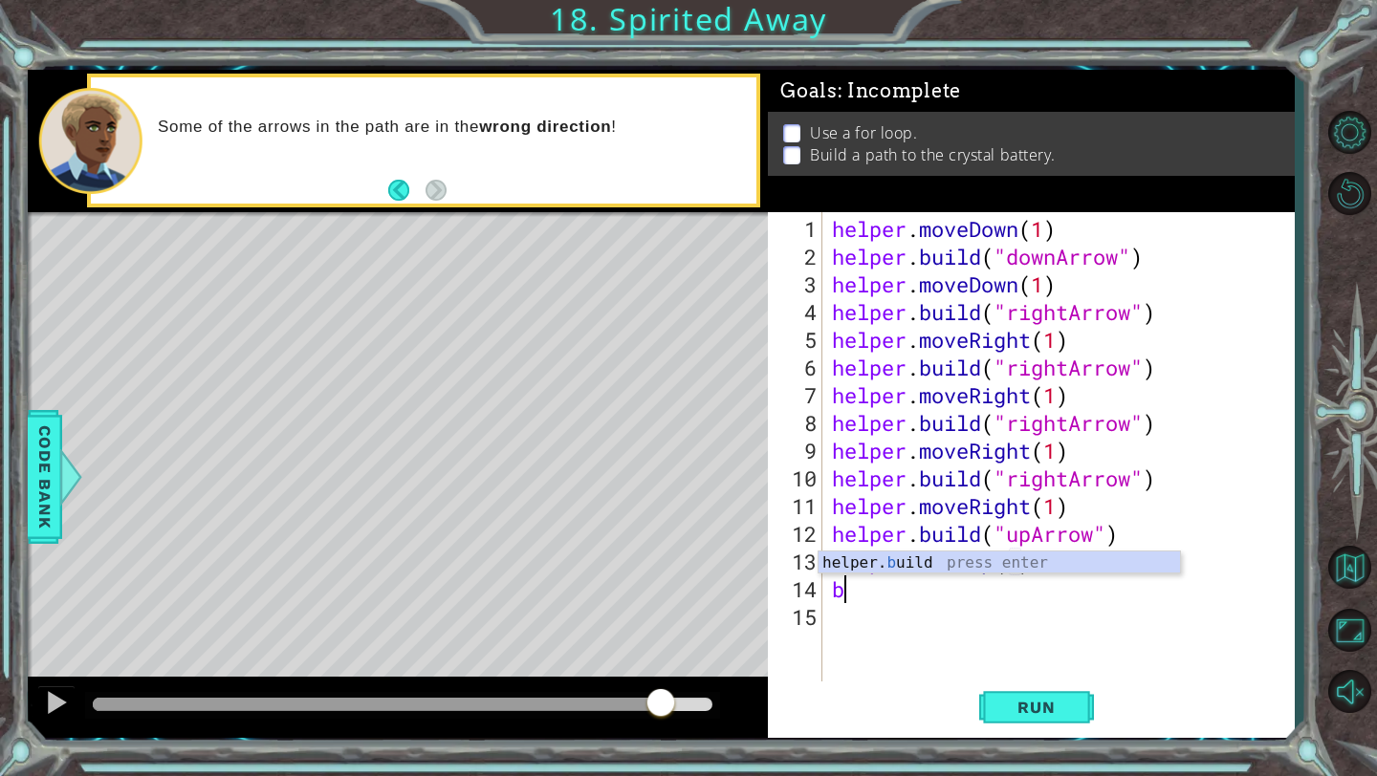
scroll to position [0, 10]
click at [913, 566] on div "helper. bu ild press enter" at bounding box center [998, 586] width 361 height 69
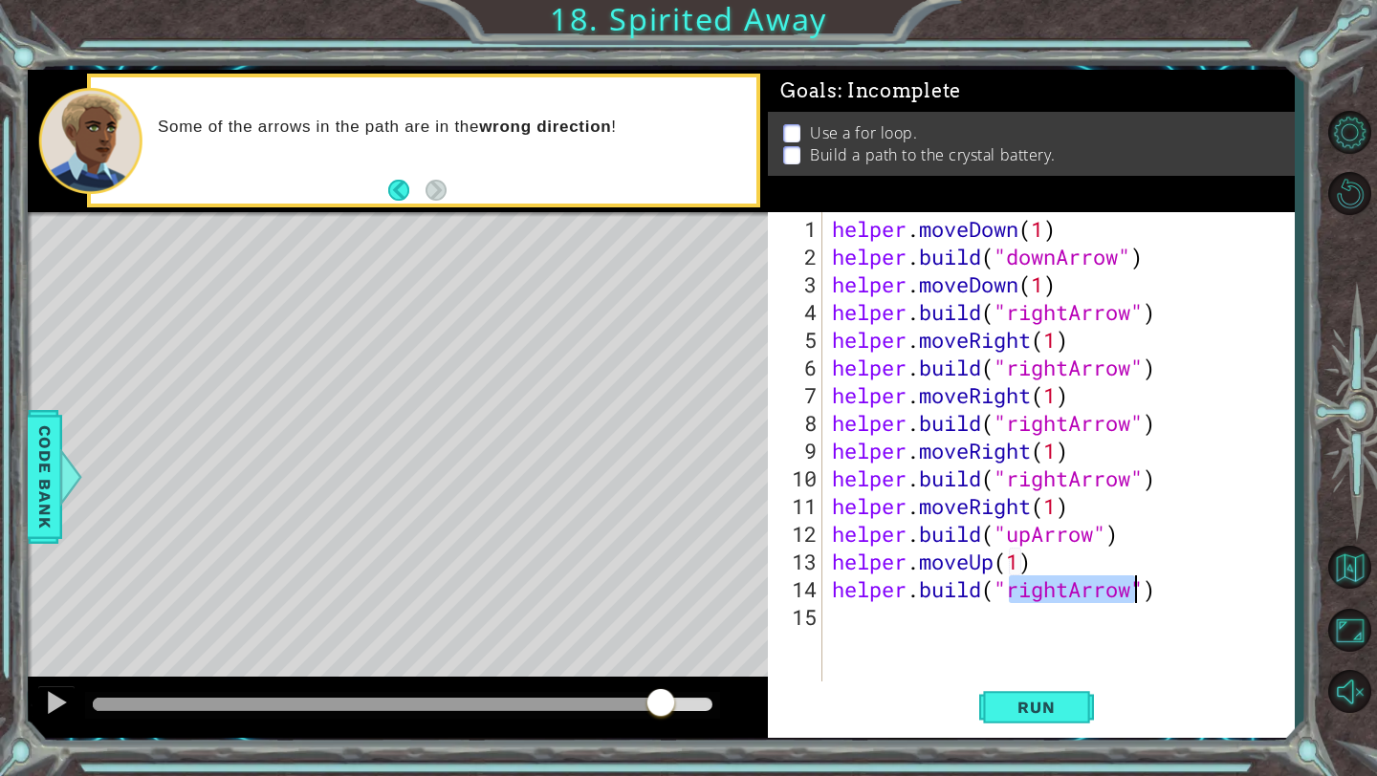
click at [1068, 595] on div "helper . moveDown ( 1 ) helper . build ( "downArrow" ) helper . moveDown ( 1 ) …" at bounding box center [1063, 478] width 471 height 527
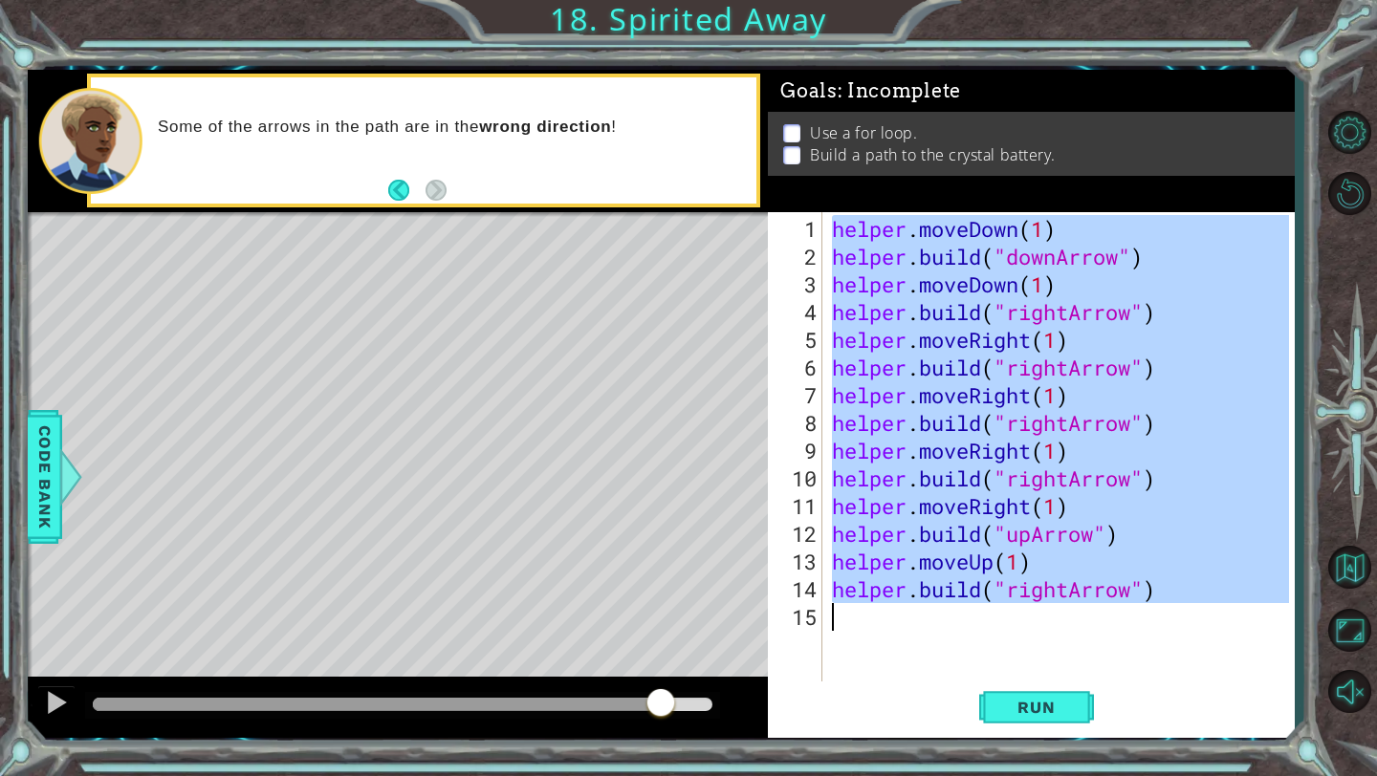
click at [1068, 595] on div "helper . moveDown ( 1 ) helper . build ( "downArrow" ) helper . moveDown ( 1 ) …" at bounding box center [1063, 478] width 471 height 527
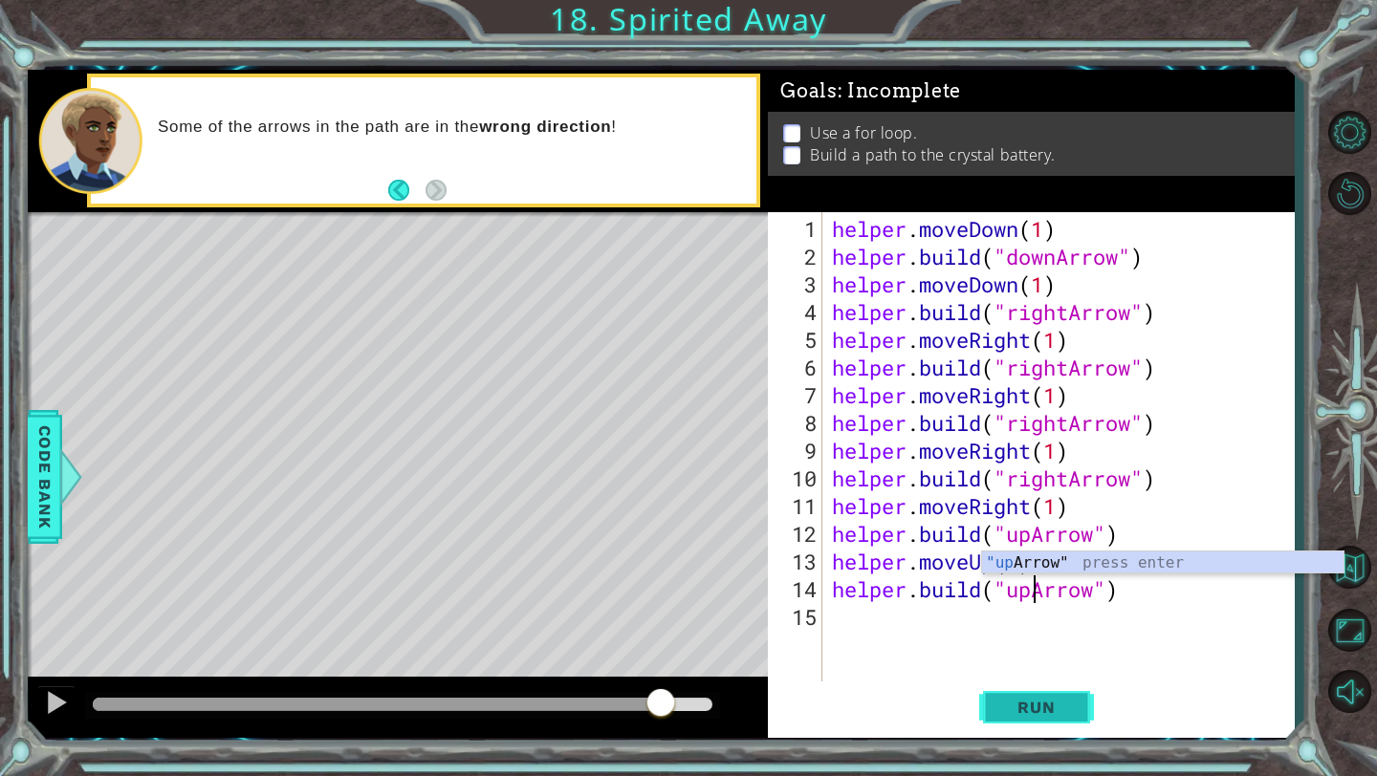
click at [1042, 707] on span "Run" at bounding box center [1036, 707] width 76 height 19
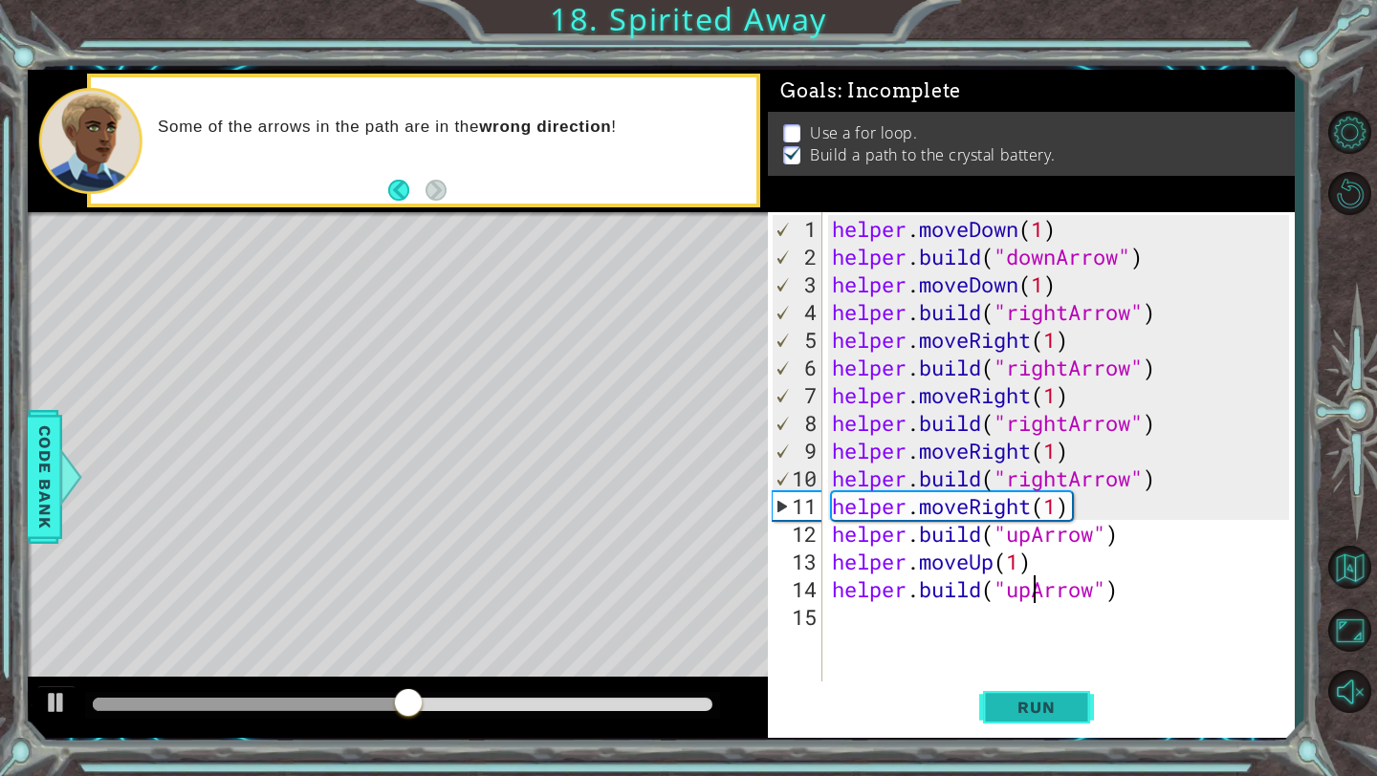
click at [1042, 707] on span "Run" at bounding box center [1036, 707] width 76 height 19
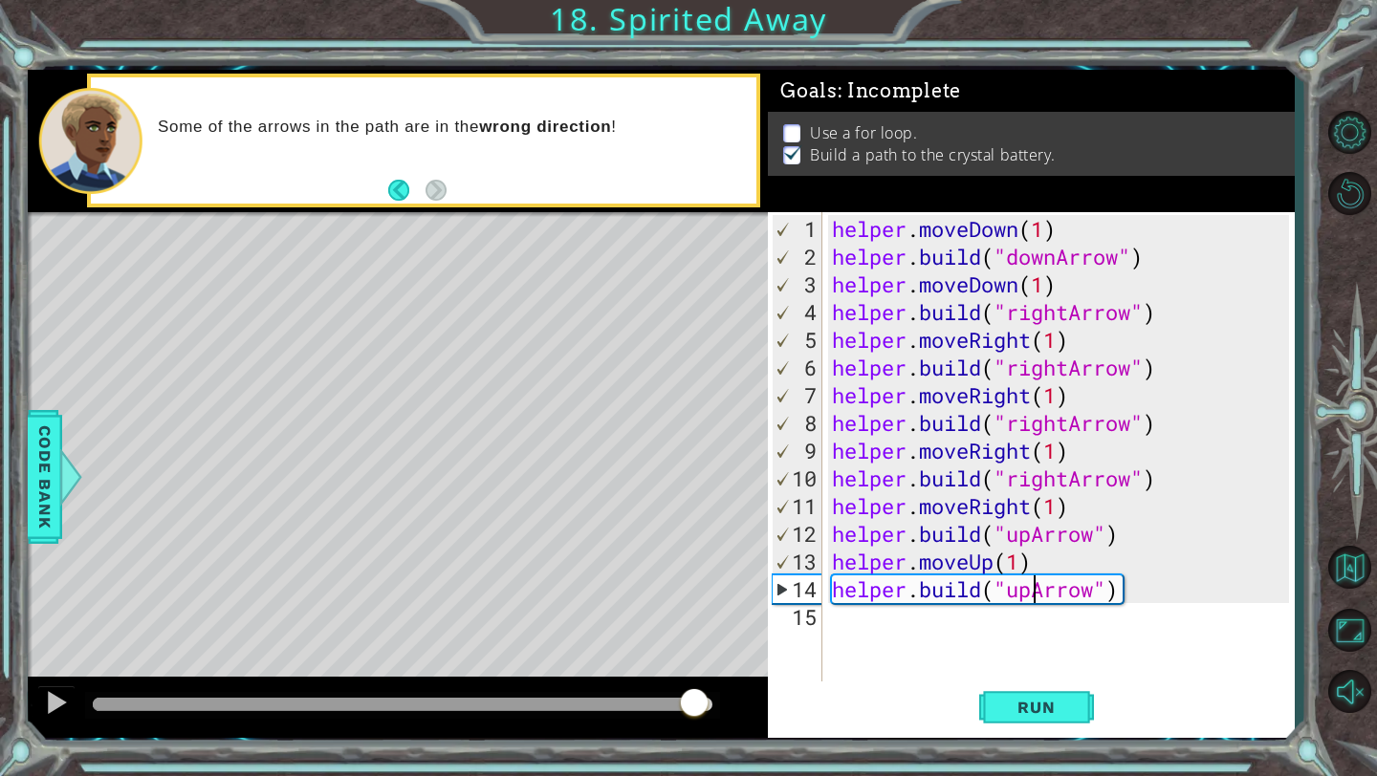
drag, startPoint x: 148, startPoint y: 702, endPoint x: 700, endPoint y: 718, distance: 551.8
click at [700, 718] on div at bounding box center [694, 704] width 34 height 34
drag, startPoint x: 717, startPoint y: 699, endPoint x: 432, endPoint y: 671, distance: 286.2
click at [432, 671] on div "methods helper moveUp() moveDown() moveLeft() moveRight() build(item) tools for…" at bounding box center [661, 404] width 1267 height 668
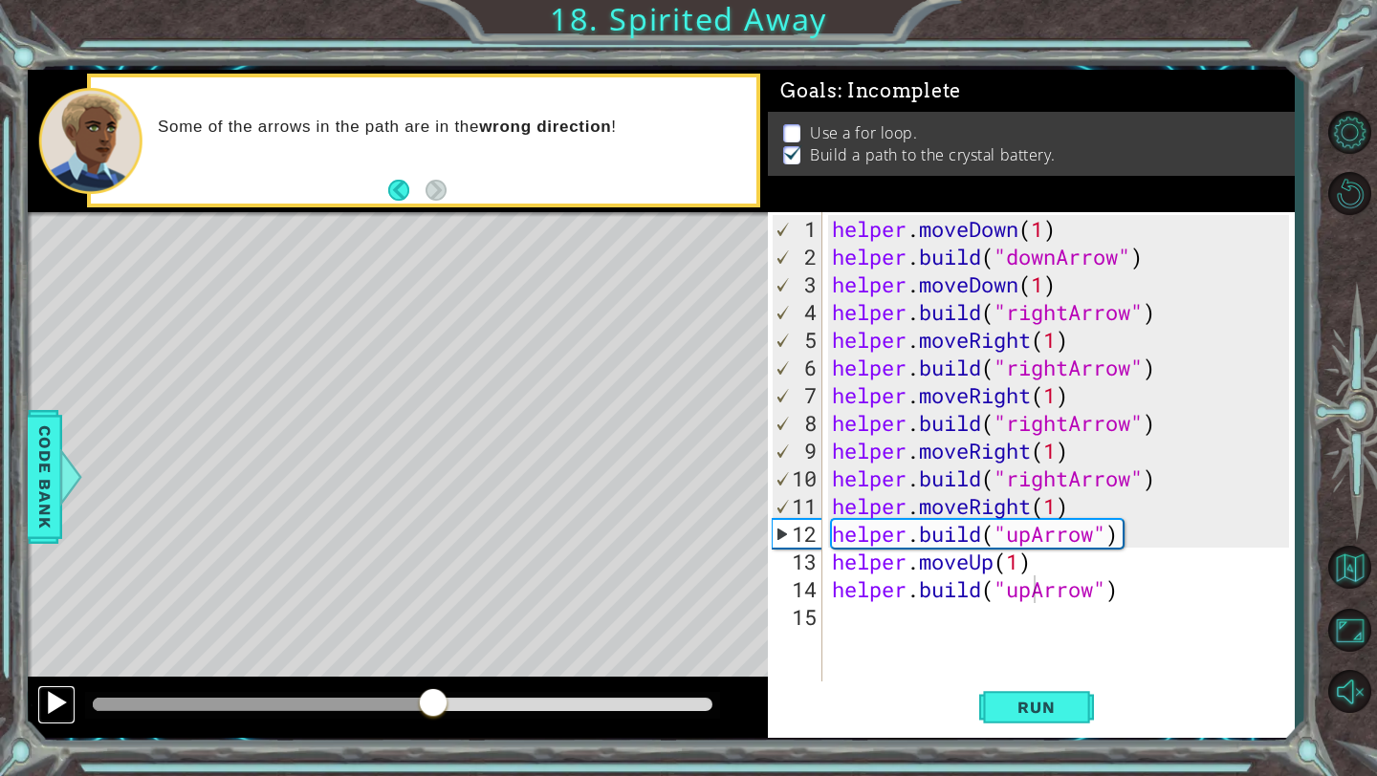
click at [59, 698] on div at bounding box center [56, 702] width 25 height 25
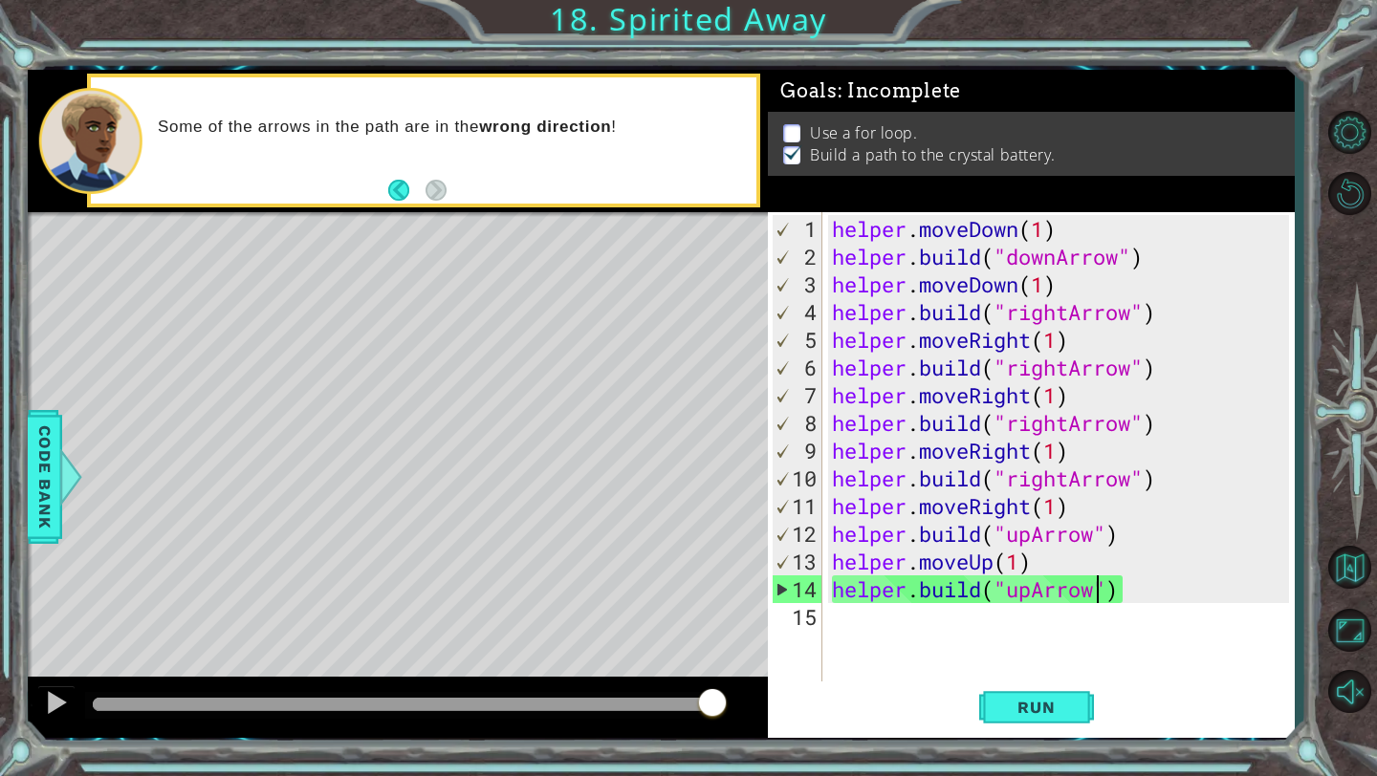
click at [1097, 592] on div "helper . moveDown ( 1 ) helper . build ( "downArrow" ) helper . moveDown ( 1 ) …" at bounding box center [1063, 478] width 471 height 527
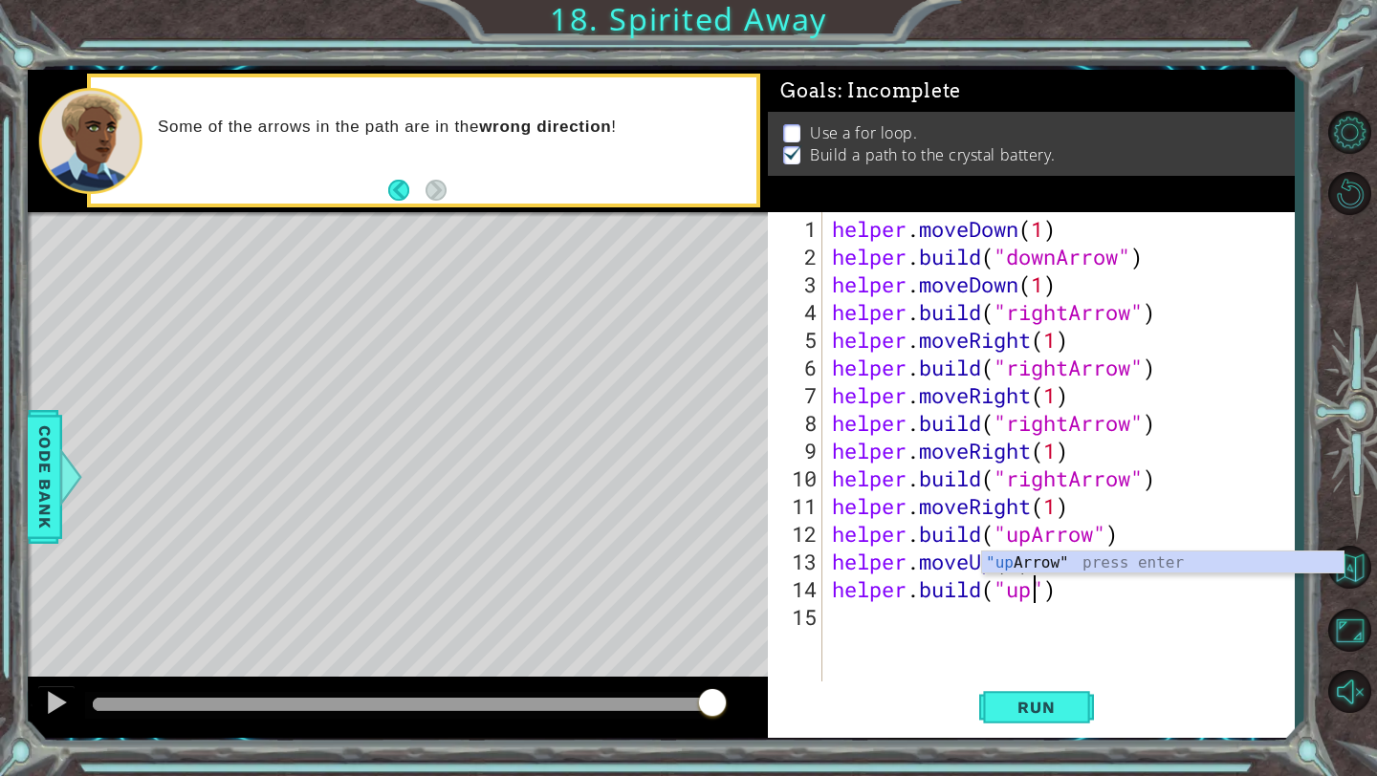
scroll to position [0, 9]
click at [1063, 564] on div ""u [PERSON_NAME]" press enter" at bounding box center [1162, 586] width 361 height 69
type textarea "[DOMAIN_NAME]("upArrow")"
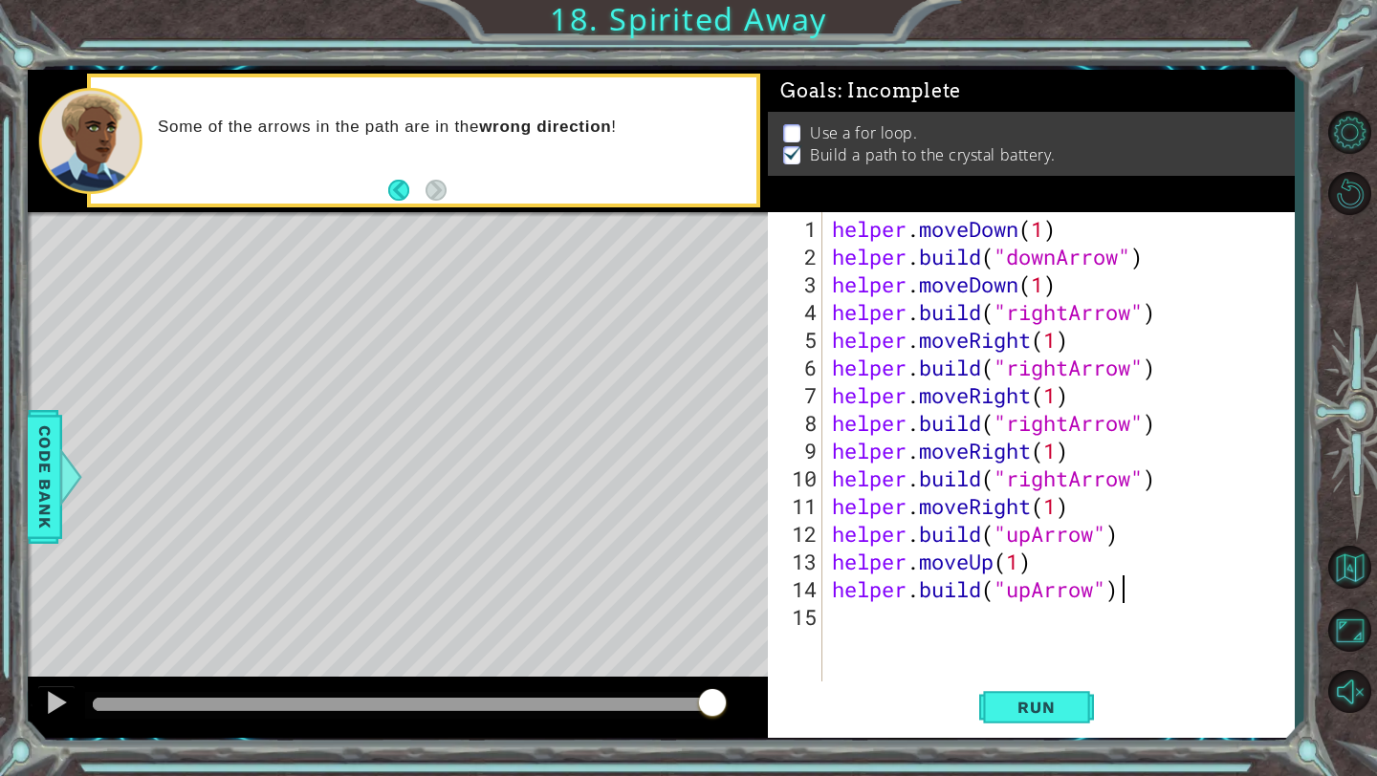
click at [1144, 594] on div "helper . moveDown ( 1 ) helper . build ( "downArrow" ) helper . moveDown ( 1 ) …" at bounding box center [1063, 478] width 471 height 527
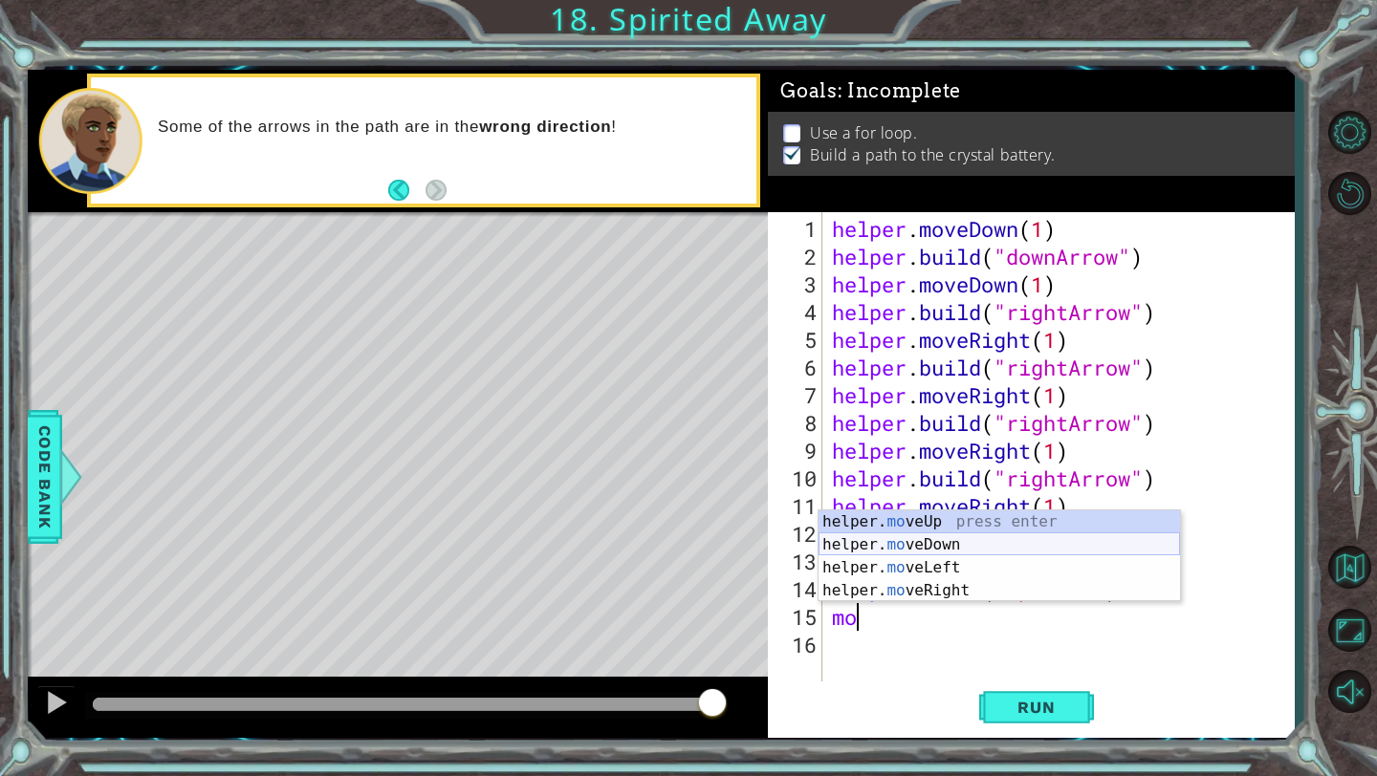
click at [1106, 545] on div "helper. mo veUp press enter helper. mo veDown press enter helper. mo veLeft pre…" at bounding box center [998, 579] width 361 height 138
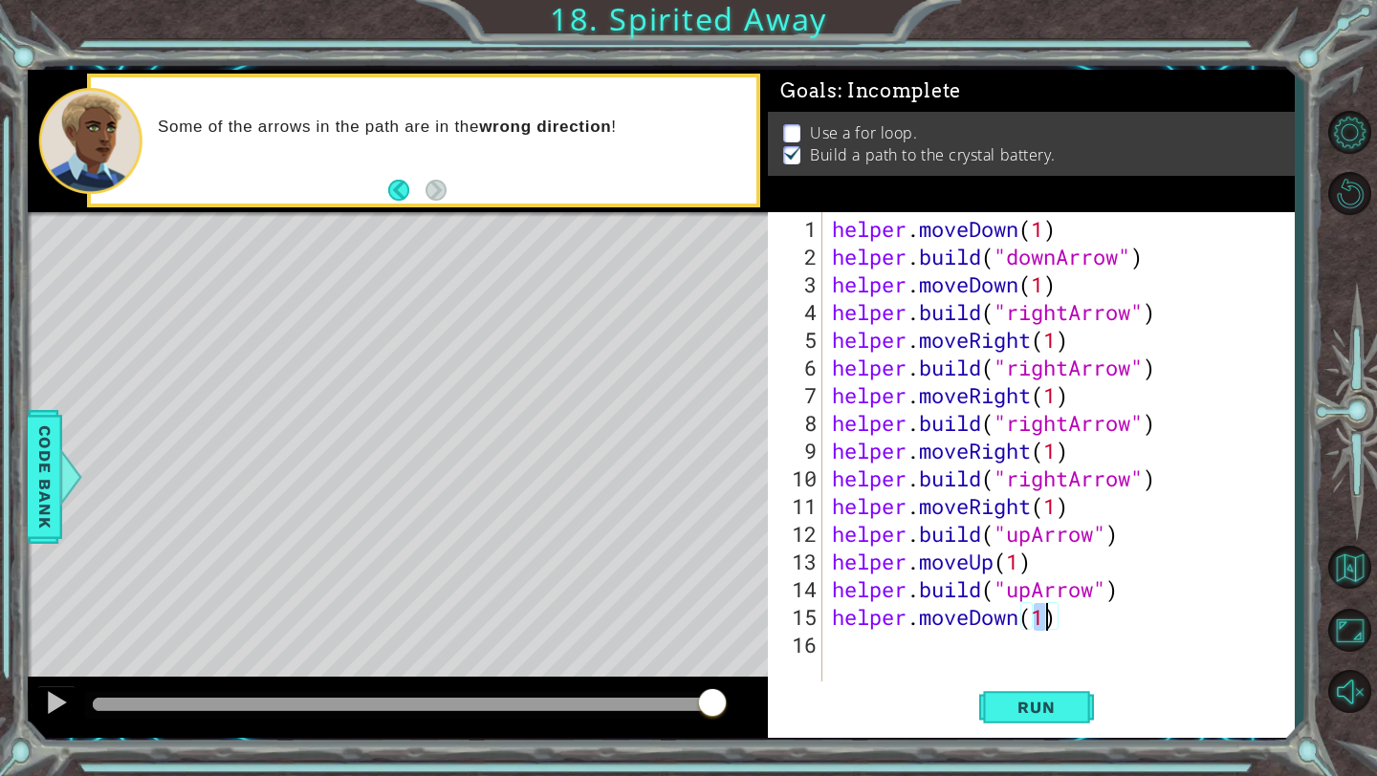
type textarea "helper.moveDown(2)"
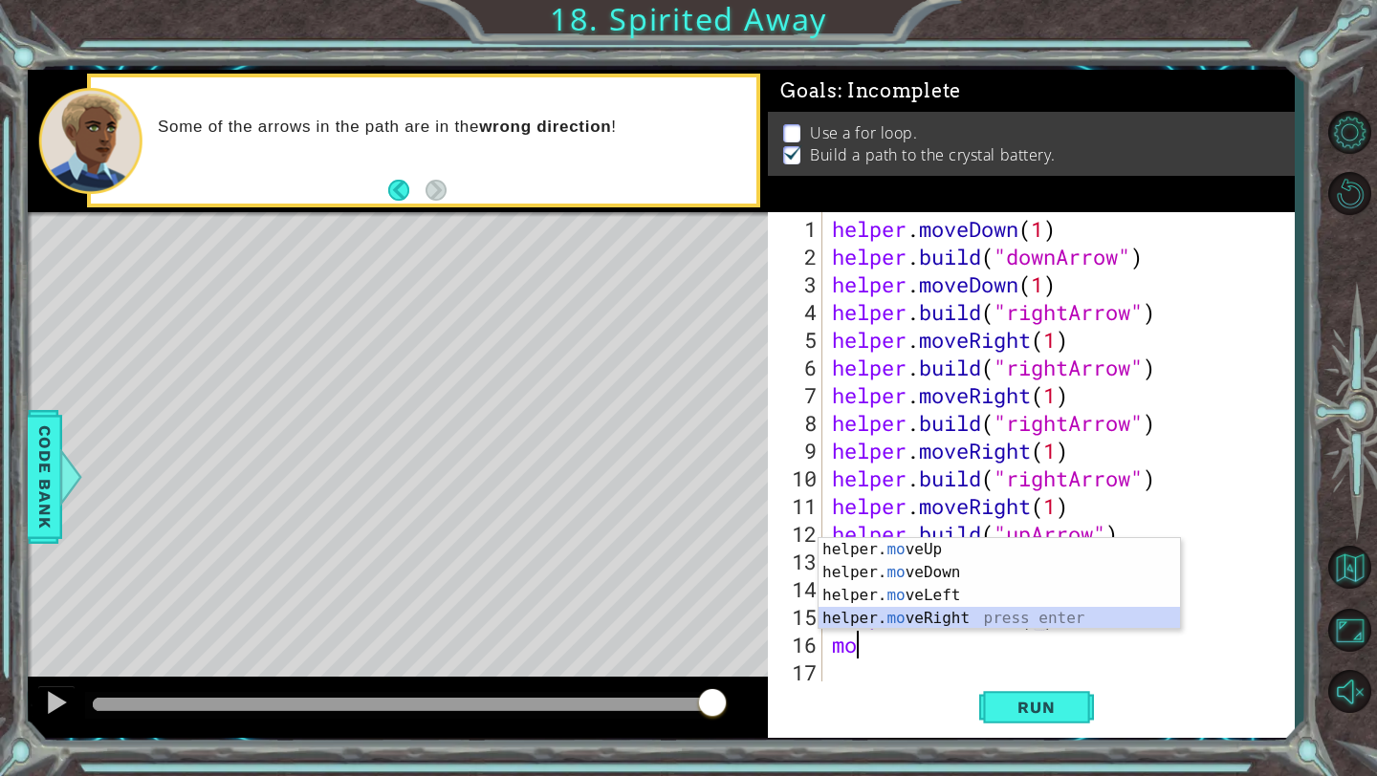
click at [959, 619] on div "helper. mo veUp press enter helper. mo veDown press enter helper. mo veLeft pre…" at bounding box center [998, 607] width 361 height 138
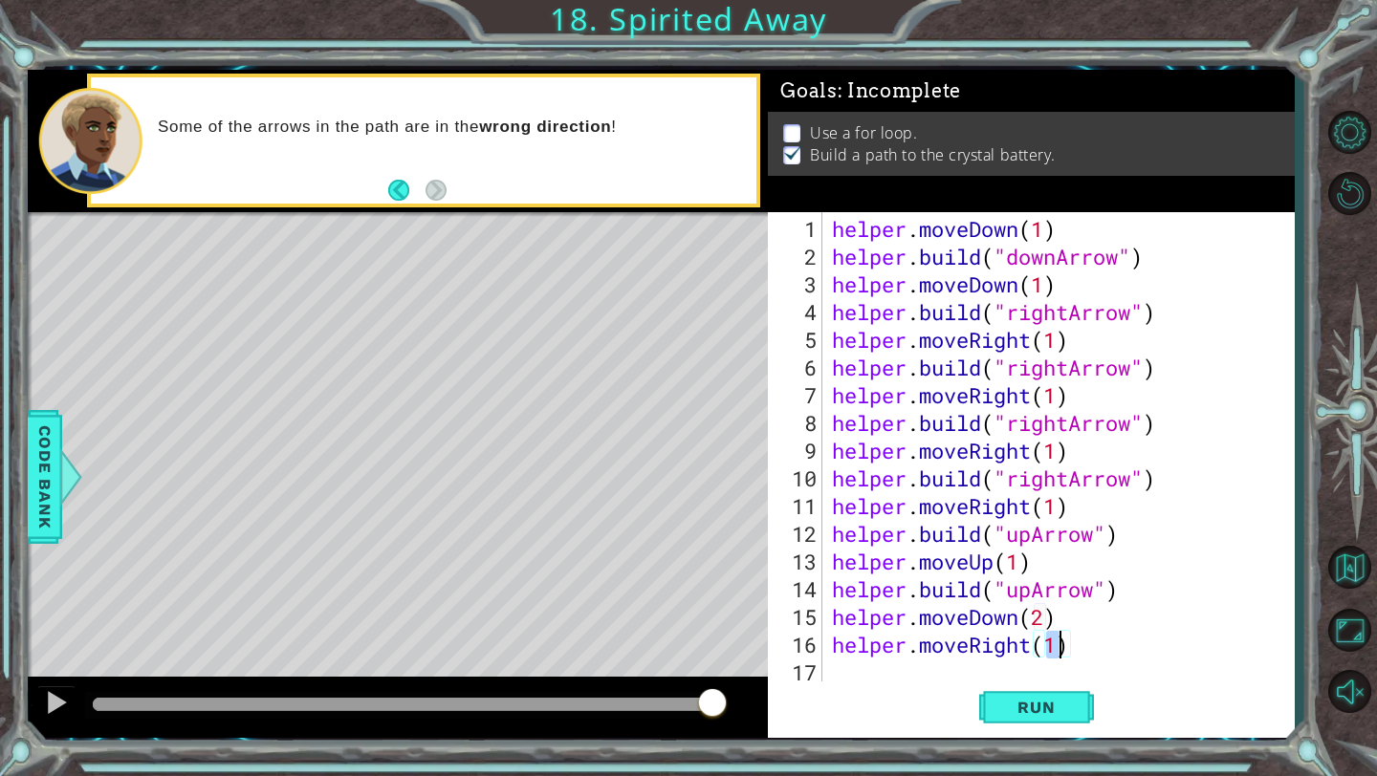
type textarea "helper.moveRight(3)"
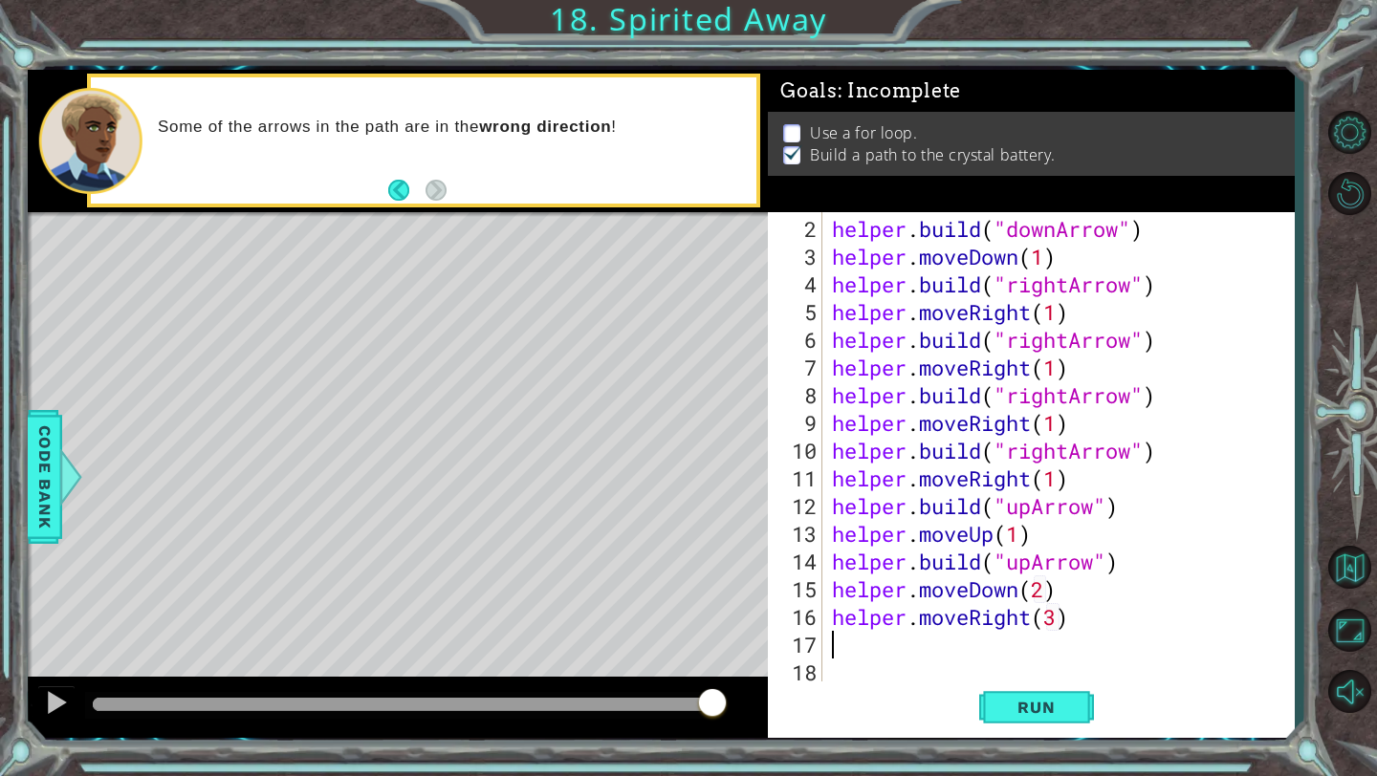
type textarea "m"
click at [931, 616] on div "helper. [PERSON_NAME] press enter" at bounding box center [998, 641] width 361 height 69
click at [1070, 647] on div "helper . build ( "downArrow" ) helper . moveDown ( 1 ) helper . build ( "rightA…" at bounding box center [1063, 478] width 470 height 527
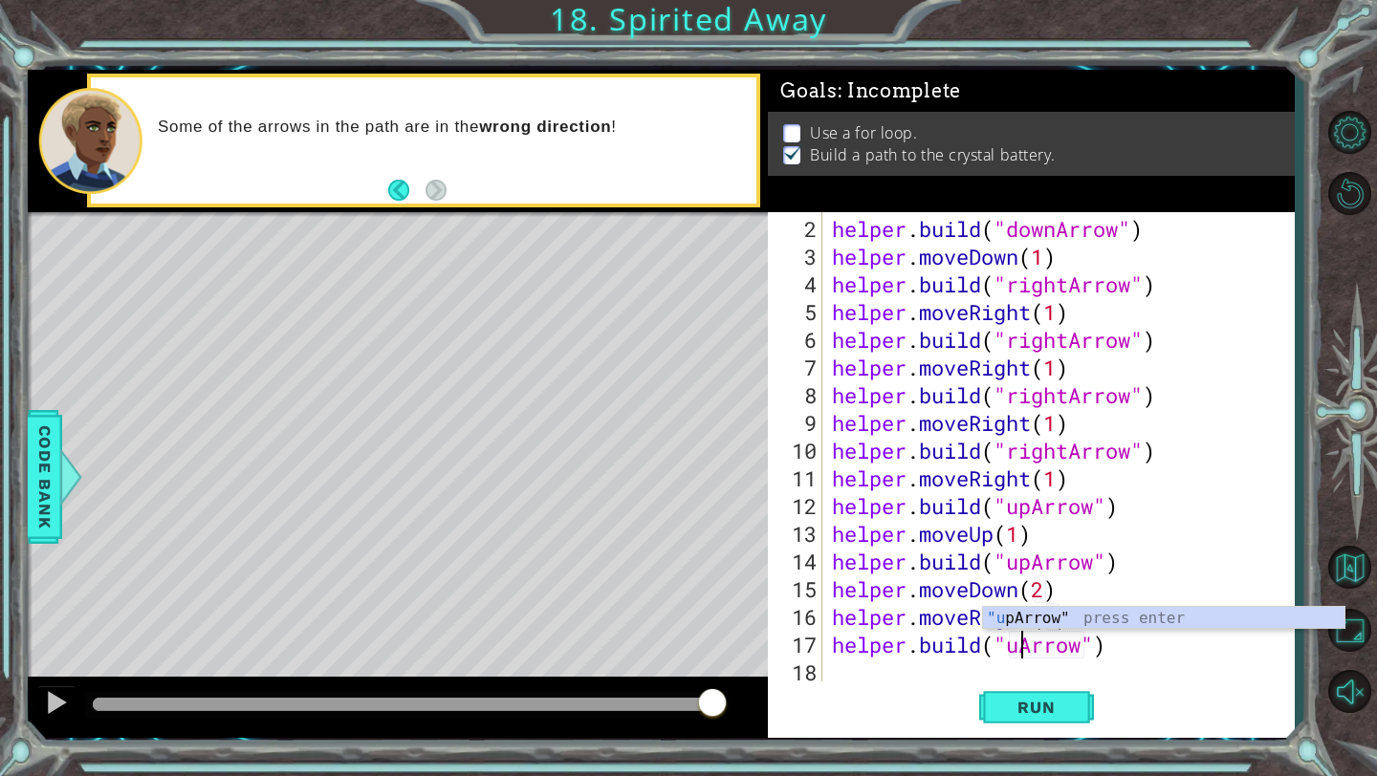
scroll to position [0, 10]
type textarea "[DOMAIN_NAME]("upArrow")"
click at [1149, 659] on div "helper . build ( "downArrow" ) helper . moveDown ( 1 ) helper . build ( "rightA…" at bounding box center [1063, 478] width 470 height 527
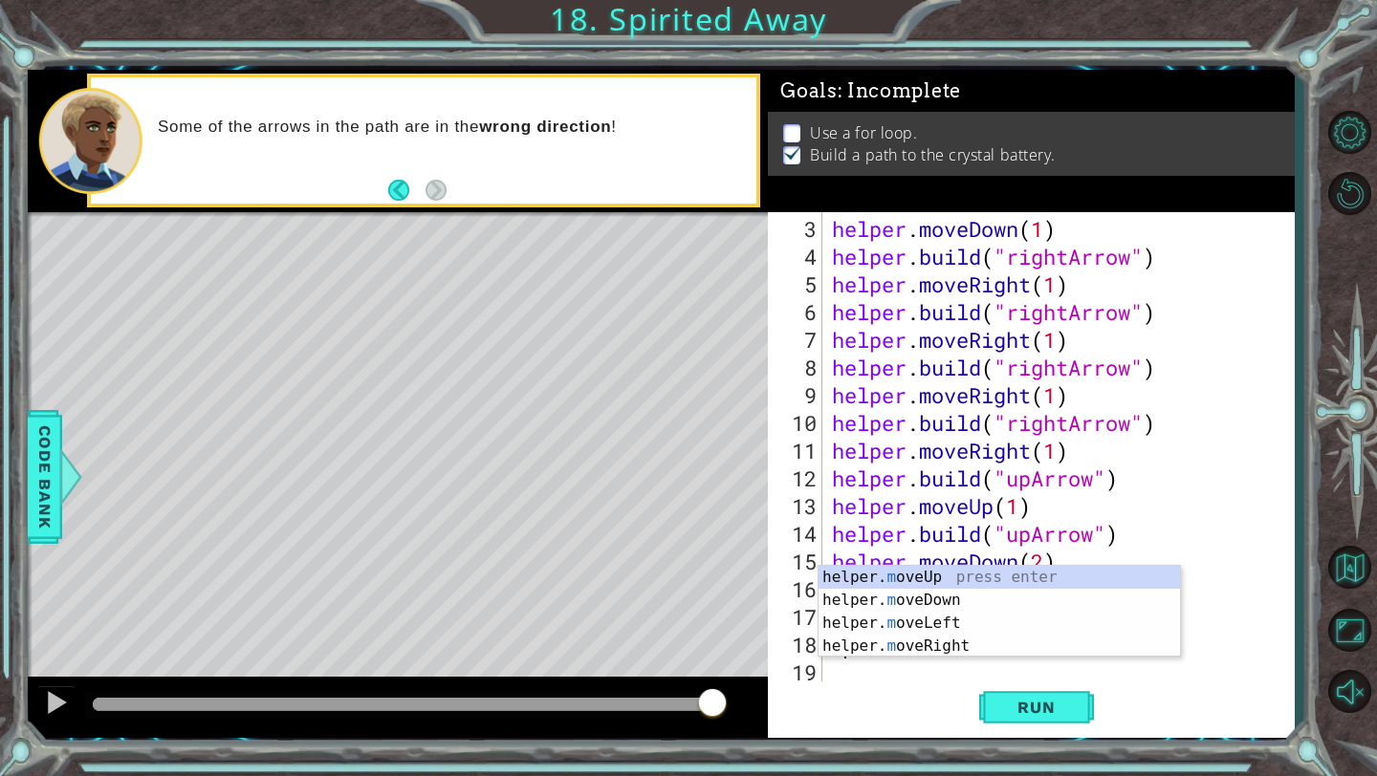
scroll to position [55, 0]
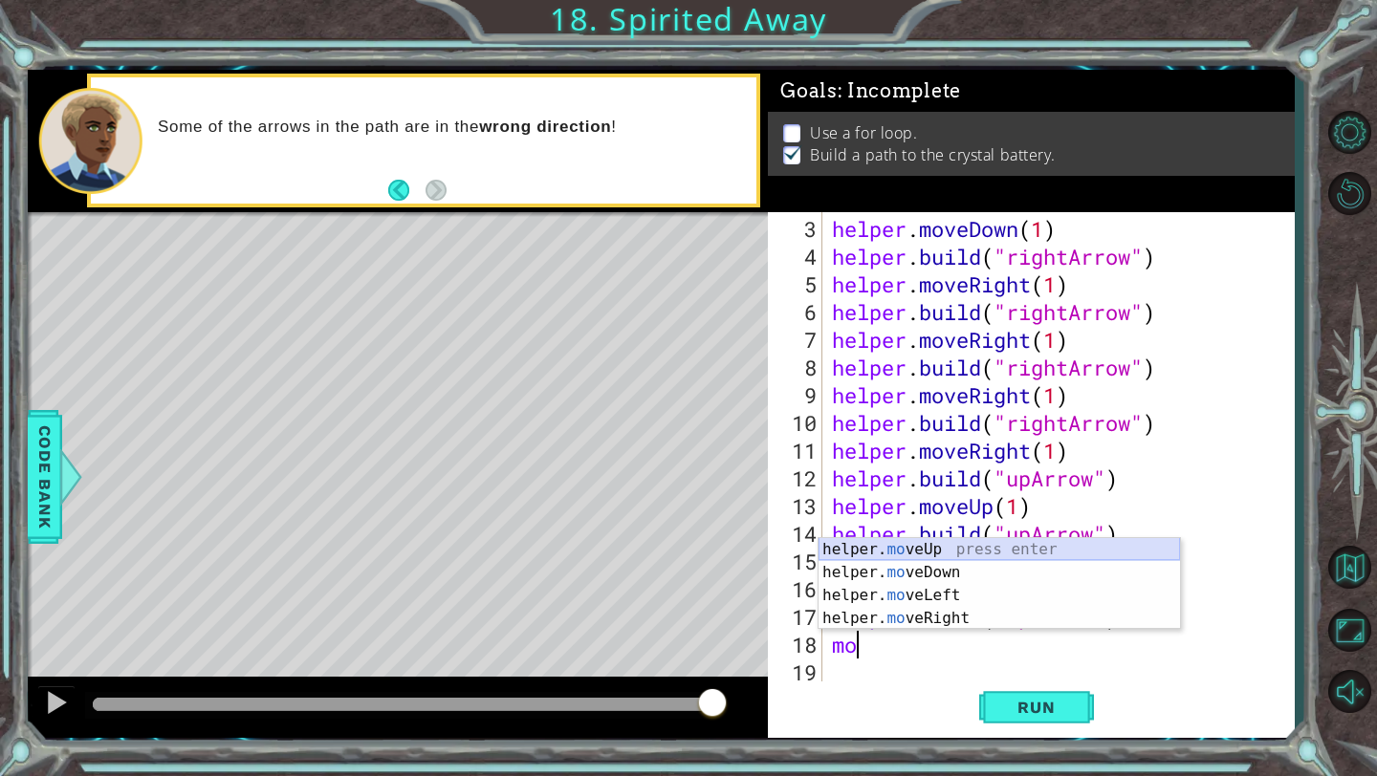
click at [1051, 551] on div "helper. mo veUp press enter helper. mo veDown press enter helper. mo veLeft pre…" at bounding box center [998, 607] width 361 height 138
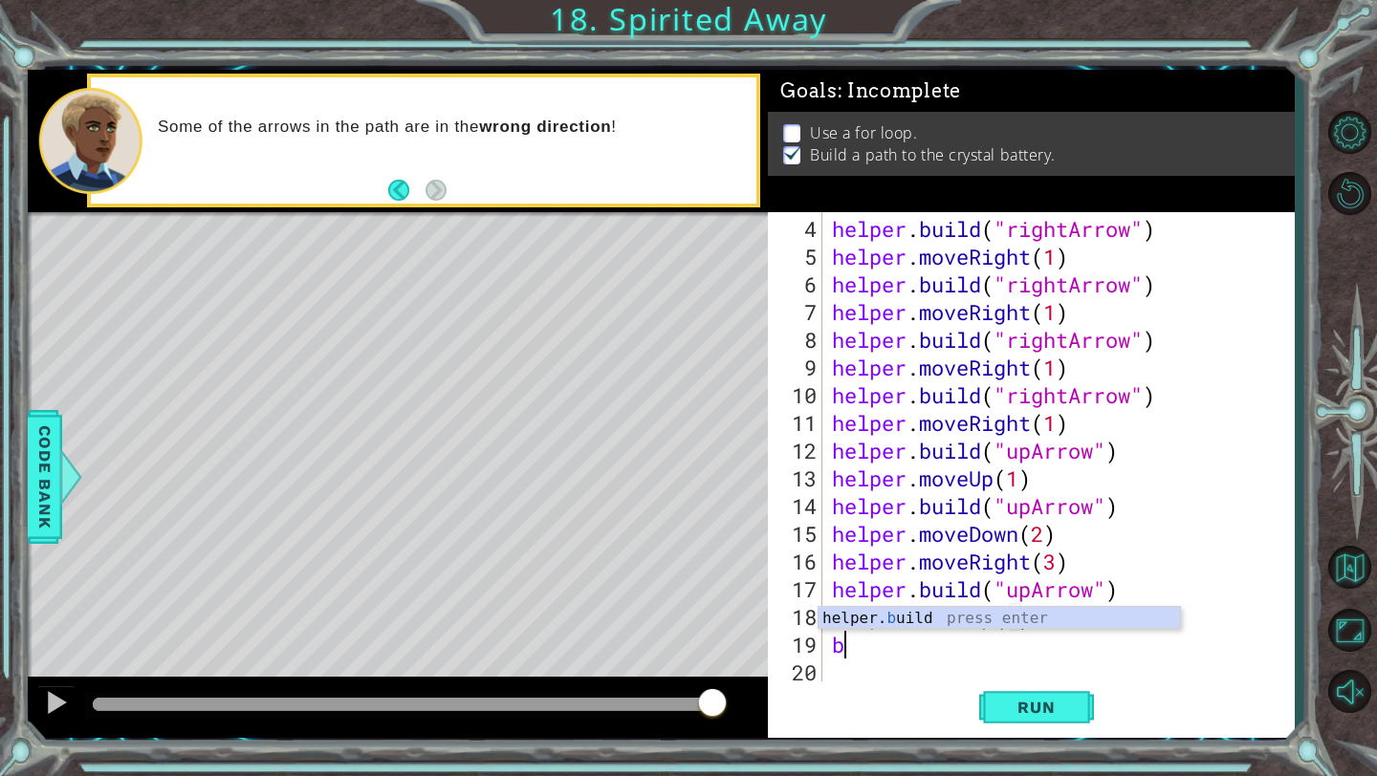
scroll to position [0, 10]
click at [971, 618] on div "helper. bu ild press enter" at bounding box center [998, 641] width 361 height 69
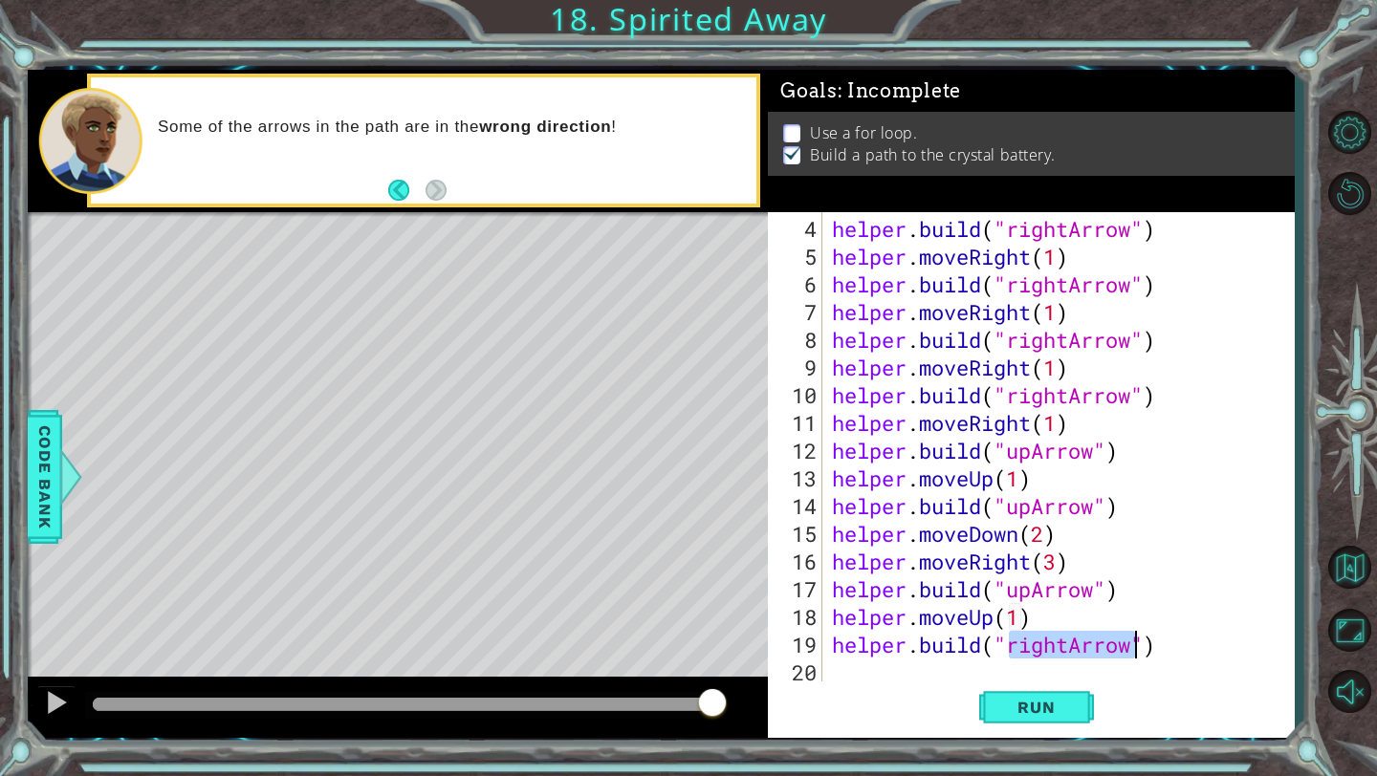
click at [1070, 652] on div "helper . build ( "rightArrow" ) helper . moveRight ( 1 ) helper . build ( "righ…" at bounding box center [1063, 478] width 470 height 527
type textarea "[DOMAIN_NAME]("upArrow")"
click at [1138, 654] on div "helper . build ( "rightArrow" ) helper . moveRight ( 1 ) helper . build ( "righ…" at bounding box center [1063, 478] width 470 height 527
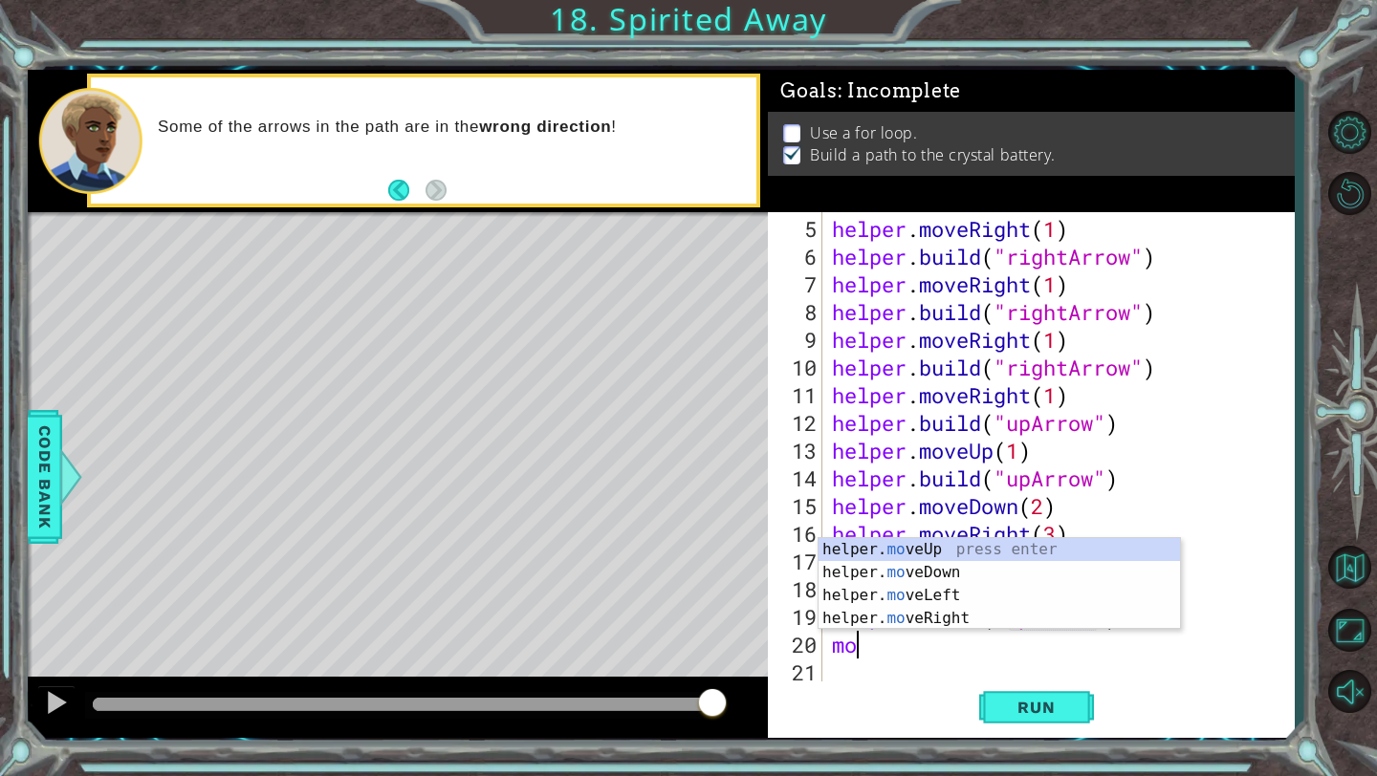
scroll to position [0, 1]
click at [1038, 620] on div "helper. move Up press enter helper. move Down press enter helper. move Left pre…" at bounding box center [998, 607] width 361 height 138
type textarea "helper.moveRight(1)"
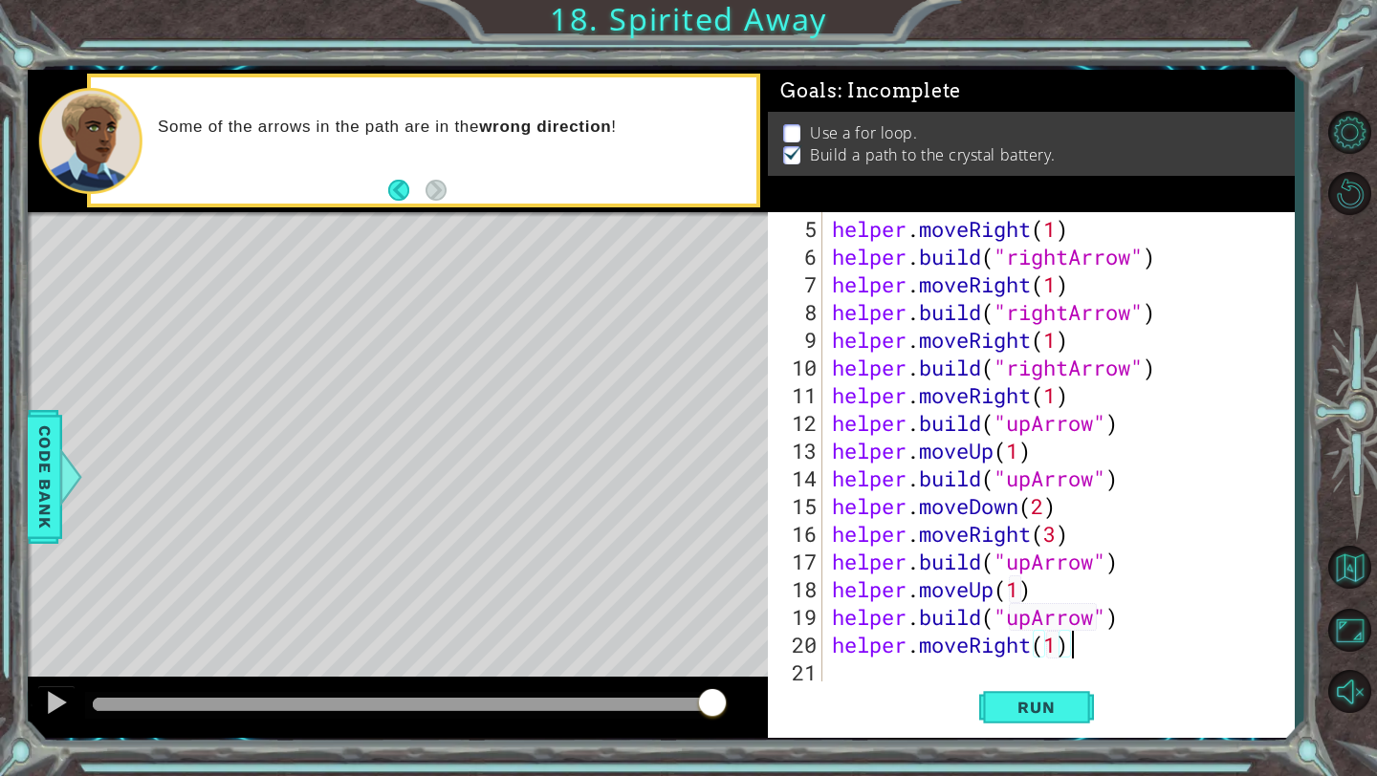
click at [1119, 640] on div "helper . moveRight ( 1 ) helper . build ( "rightArrow" ) helper . moveRight ( 1…" at bounding box center [1063, 478] width 470 height 527
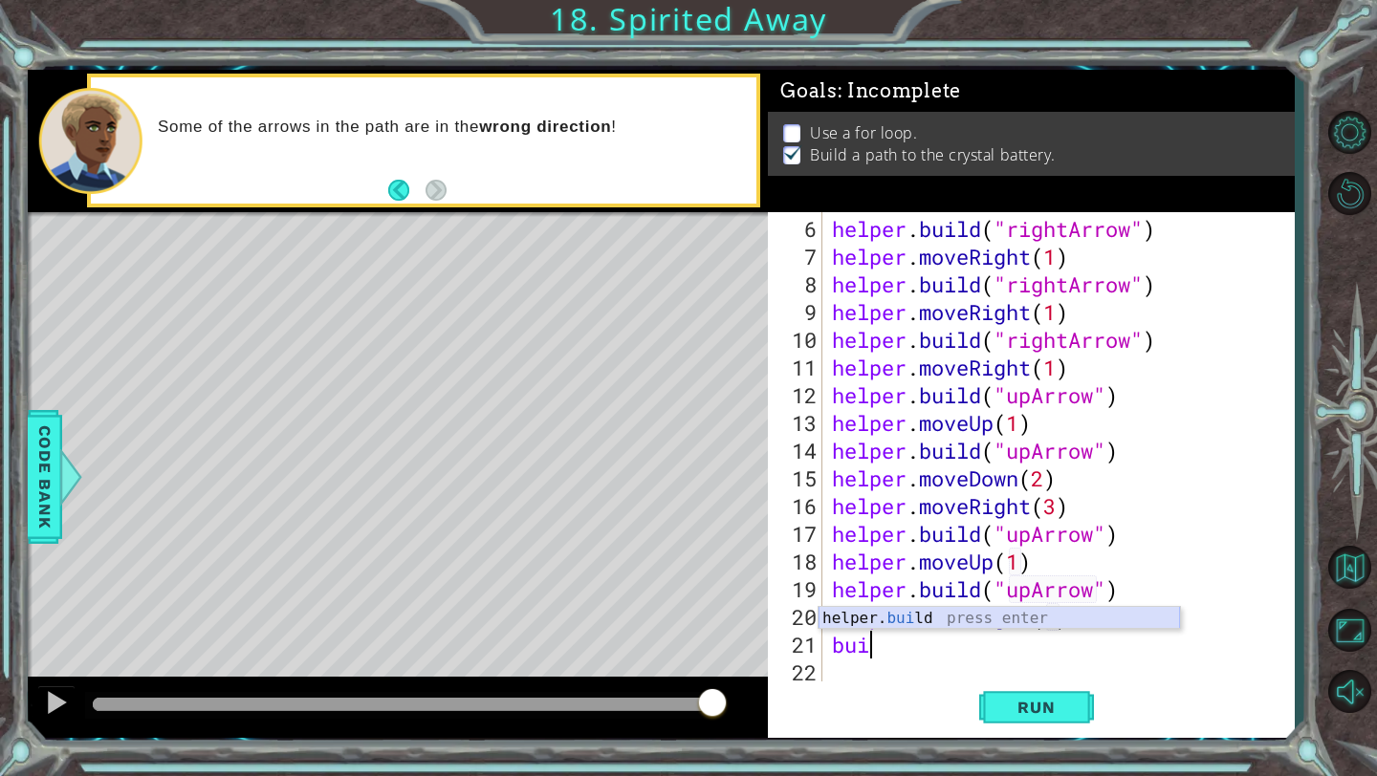
click at [1036, 619] on div "helper. [PERSON_NAME] press enter" at bounding box center [998, 641] width 361 height 69
type textarea "[DOMAIN_NAME]("rightArrow")"
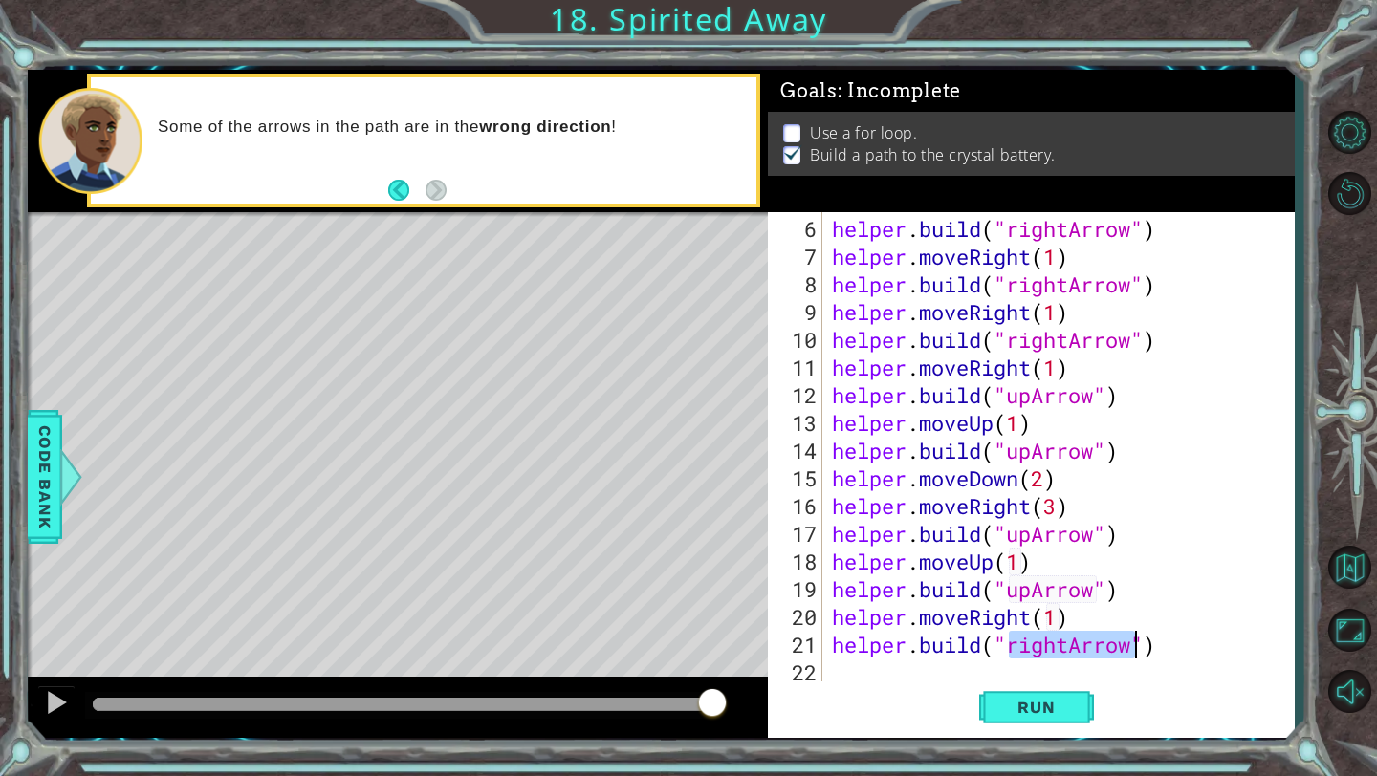
click at [1175, 651] on div "helper . build ( "rightArrow" ) helper . moveRight ( 1 ) helper . build ( "righ…" at bounding box center [1063, 478] width 470 height 527
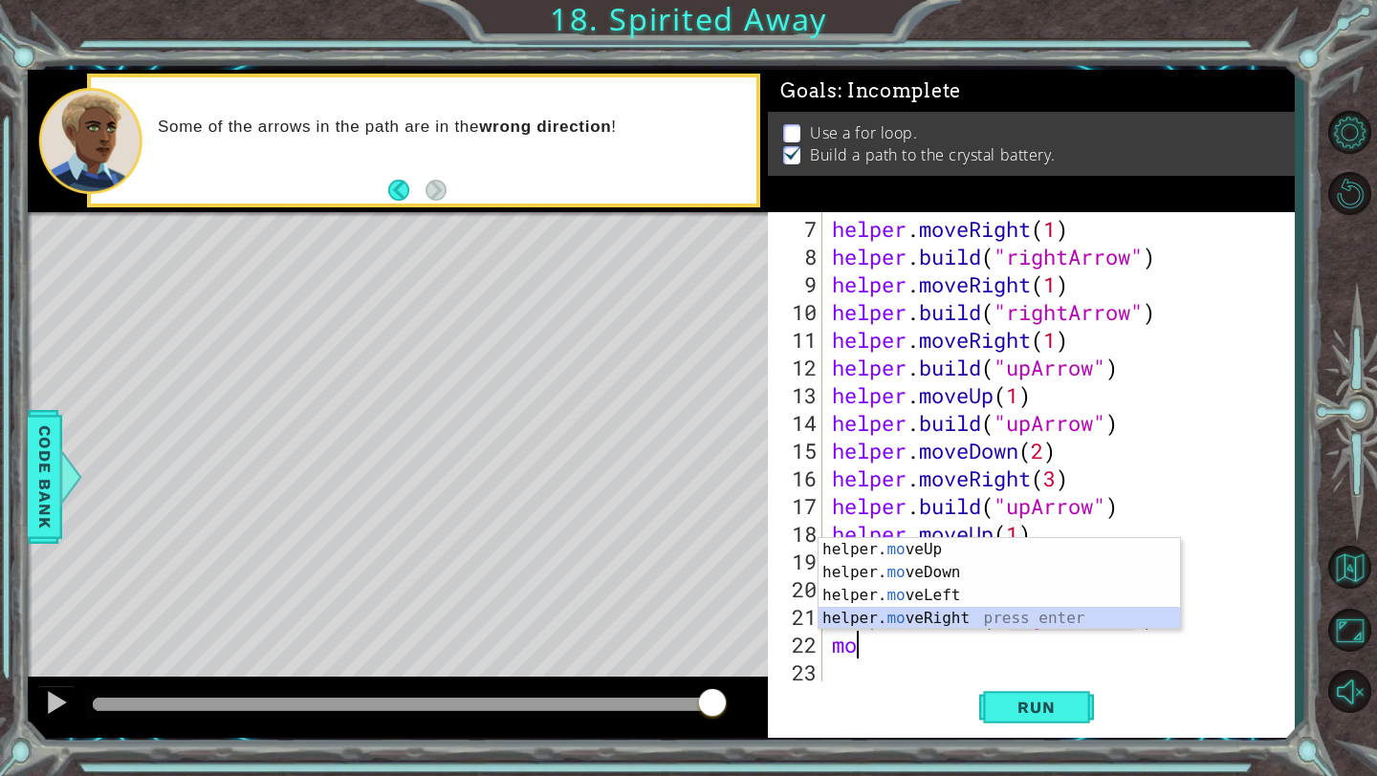
click at [1046, 622] on div "helper. mo veUp press enter helper. mo veDown press enter helper. mo veLeft pre…" at bounding box center [998, 607] width 361 height 138
type textarea "helper.moveRight(1)"
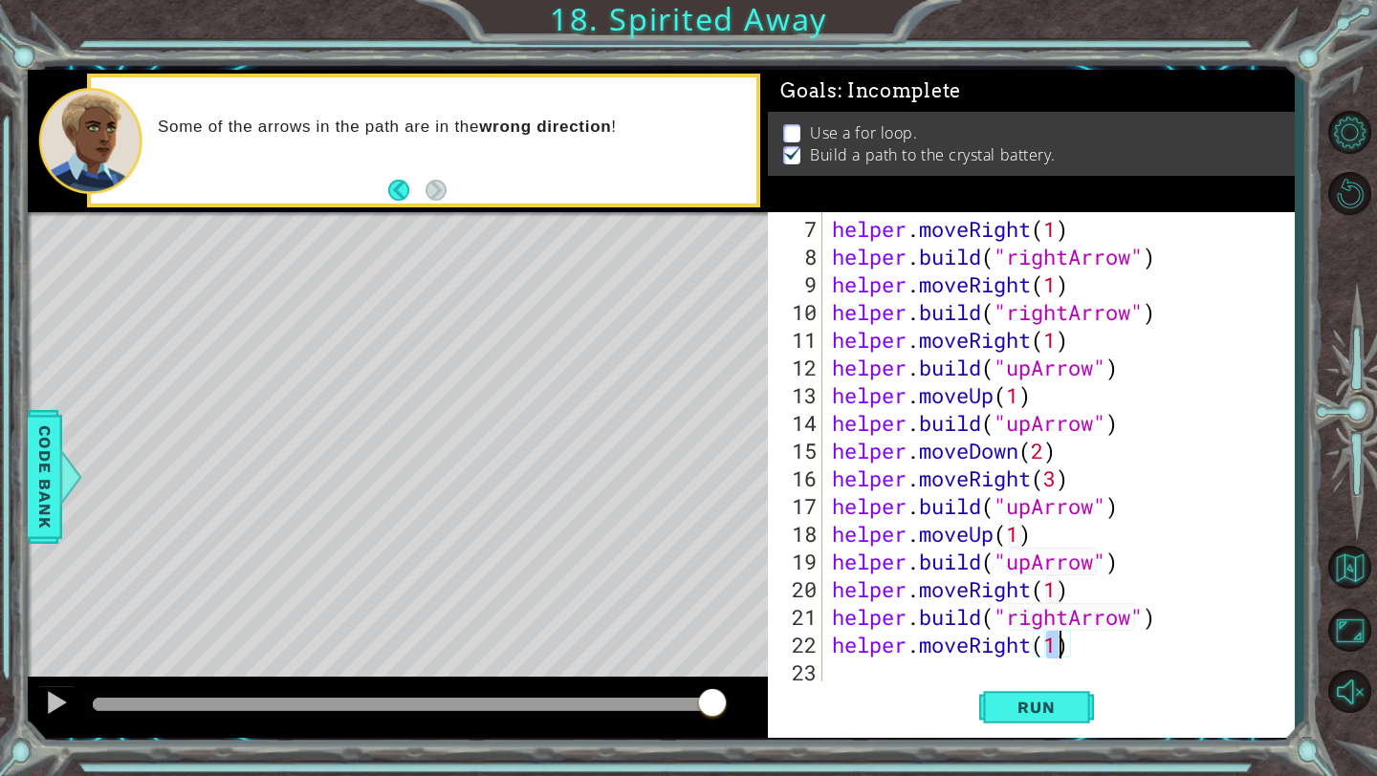
click at [1075, 649] on div "helper . moveRight ( 1 ) helper . build ( "rightArrow" ) helper . moveRight ( 1…" at bounding box center [1063, 478] width 470 height 527
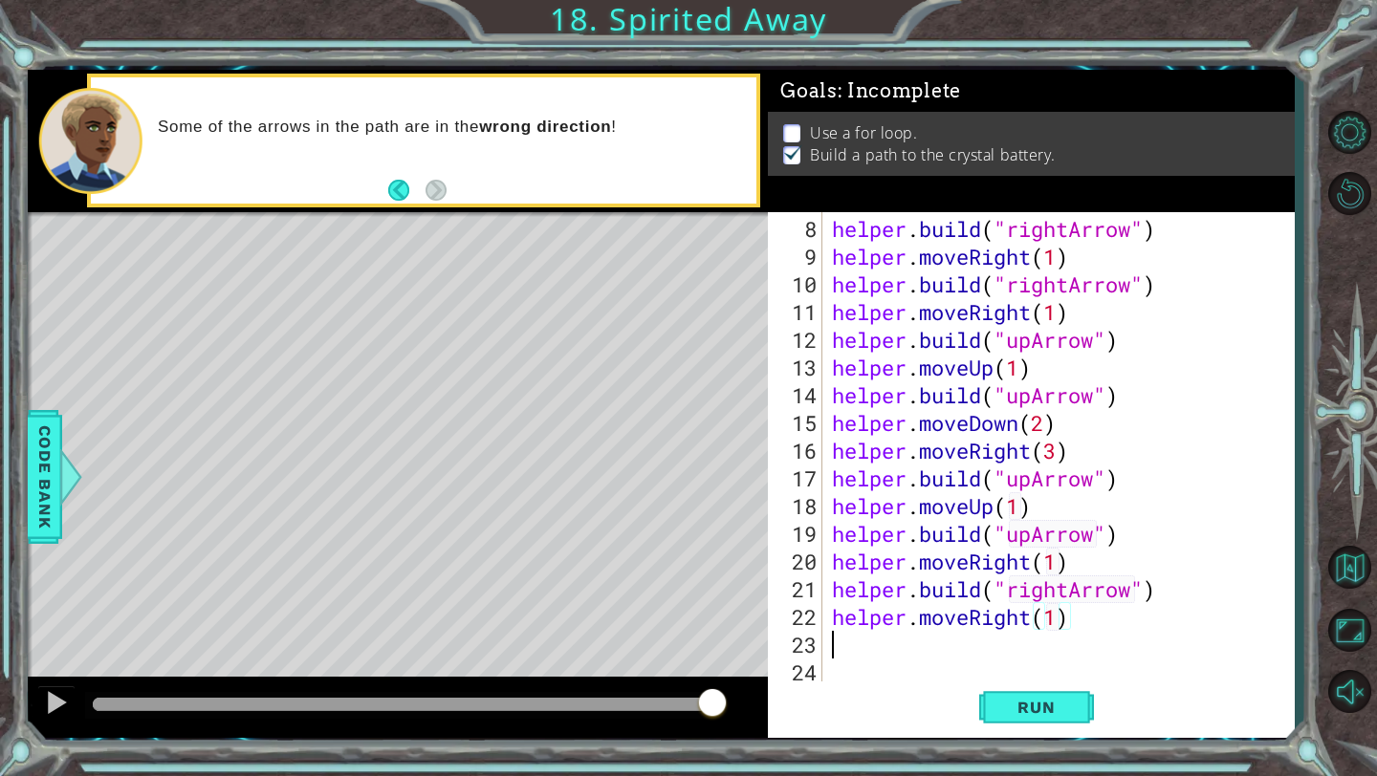
scroll to position [194, 0]
click at [1011, 617] on div "helper. bu ild press enter" at bounding box center [998, 641] width 361 height 69
click at [1069, 654] on div "helper . build ( "rightArrow" ) helper . moveRight ( 1 ) helper . build ( "righ…" at bounding box center [1063, 478] width 470 height 527
click at [1072, 706] on span "Run" at bounding box center [1036, 707] width 76 height 19
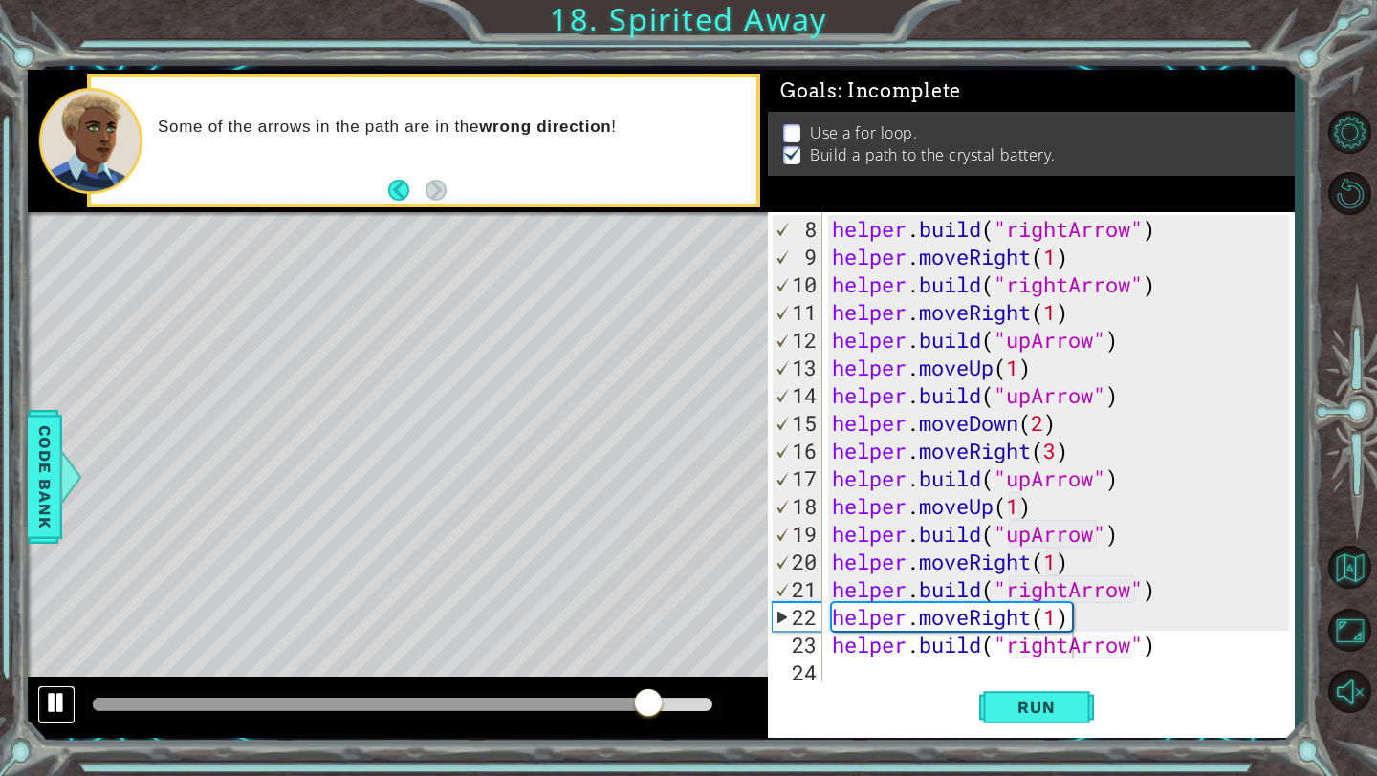
click at [57, 700] on div at bounding box center [56, 702] width 25 height 25
click at [1038, 453] on div "helper . build ( "rightArrow" ) helper . moveRight ( 1 ) helper . build ( "righ…" at bounding box center [1063, 478] width 470 height 527
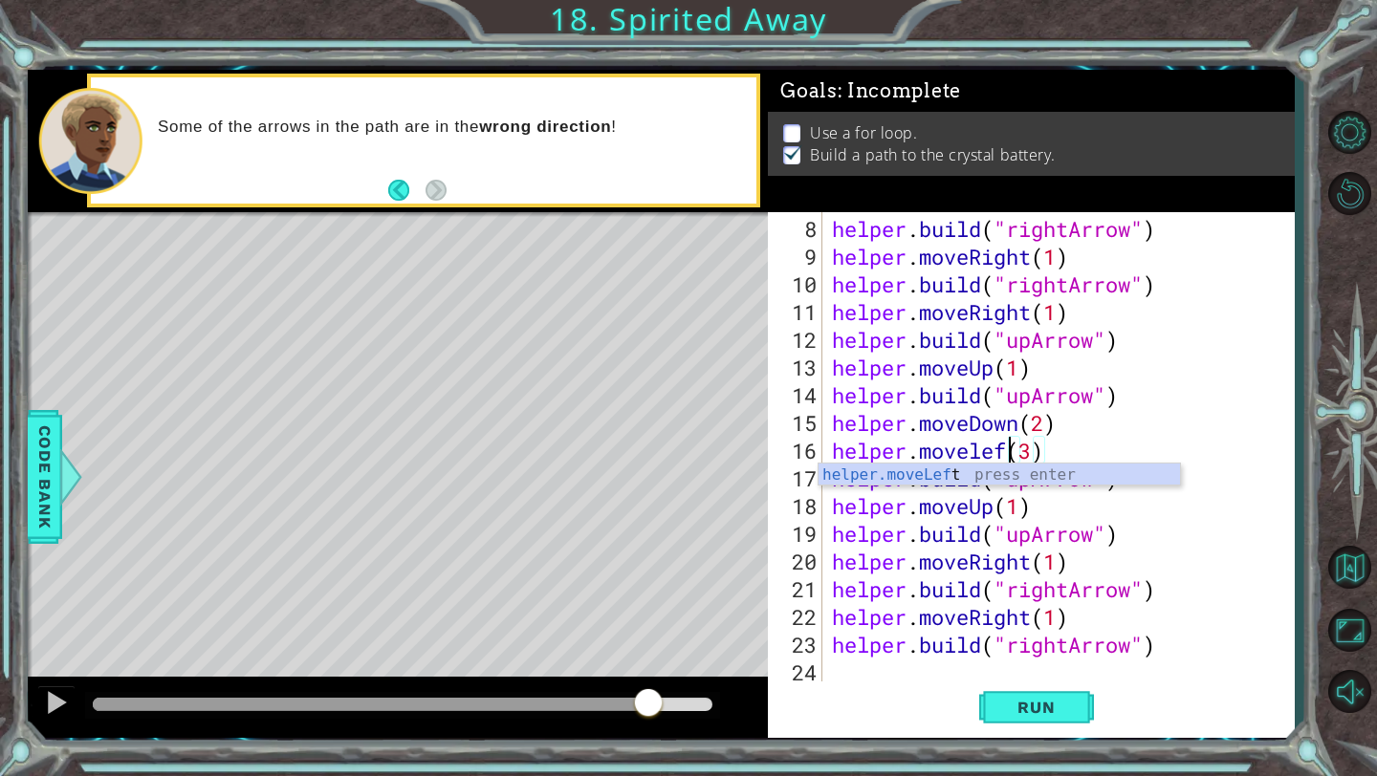
scroll to position [0, 10]
click at [1026, 701] on span "Run" at bounding box center [1036, 707] width 76 height 19
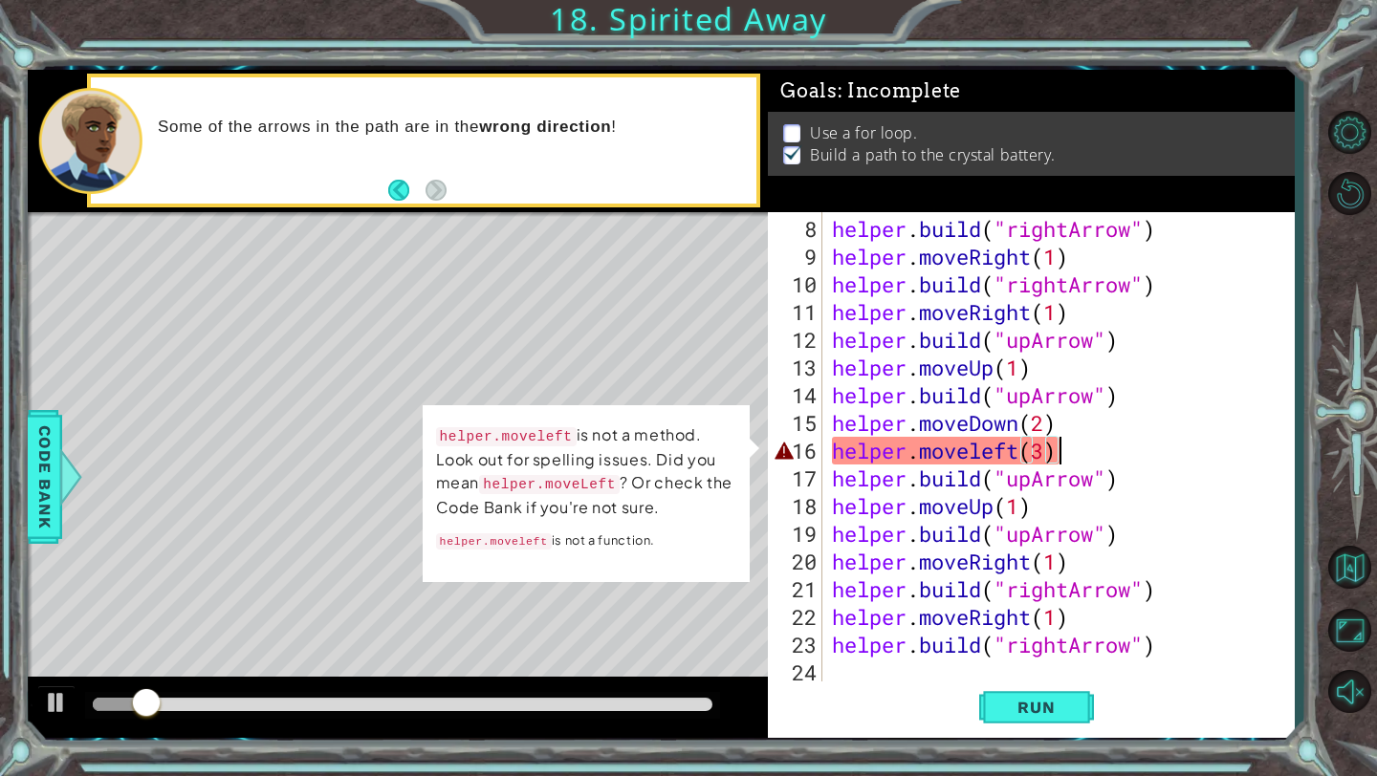
click at [1071, 451] on div "helper . build ( "rightArrow" ) helper . moveRight ( 1 ) helper . build ( "righ…" at bounding box center [1063, 478] width 470 height 527
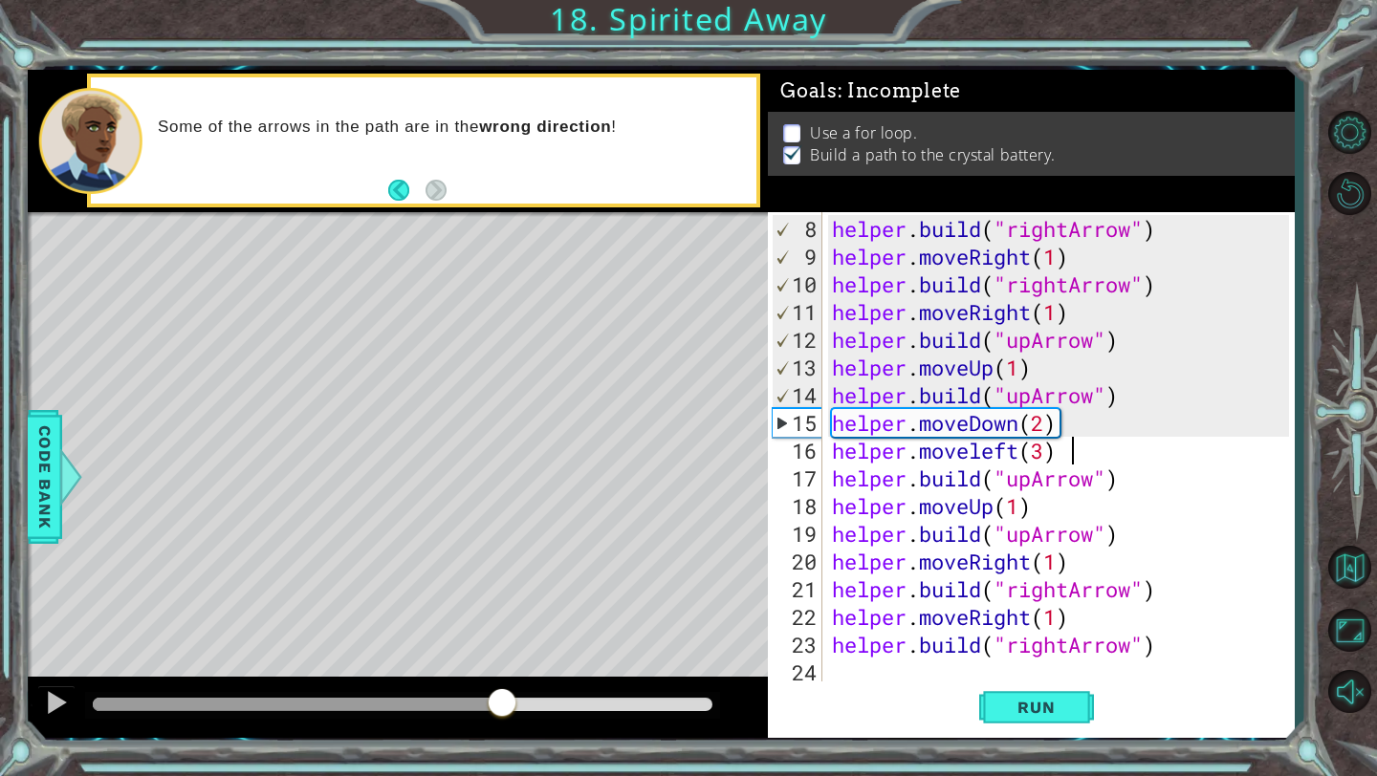
drag, startPoint x: 263, startPoint y: 699, endPoint x: 503, endPoint y: 708, distance: 240.1
click at [503, 708] on div at bounding box center [502, 704] width 34 height 34
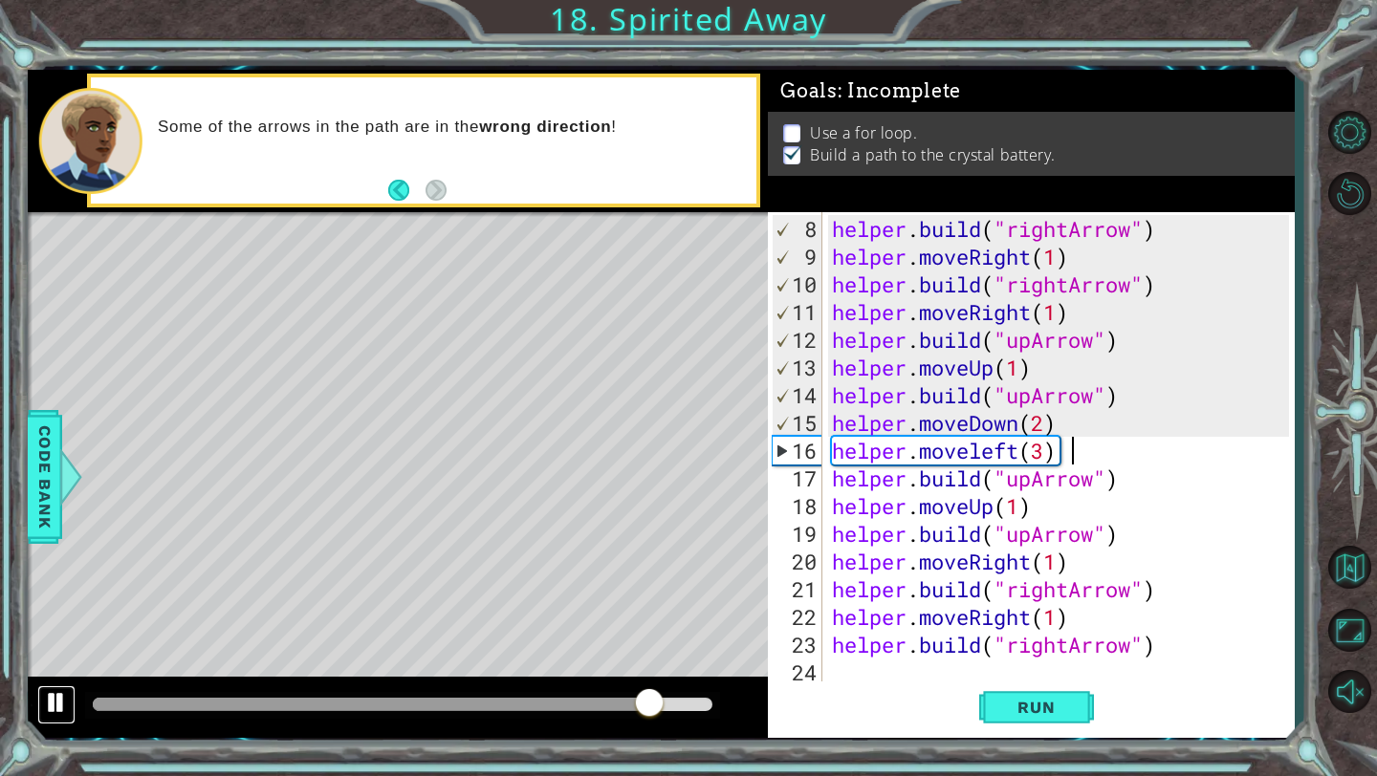
click at [54, 709] on div at bounding box center [56, 702] width 25 height 25
click at [1043, 457] on div "helper . build ( "rightArrow" ) helper . moveRight ( 1 ) helper . build ( "righ…" at bounding box center [1063, 478] width 470 height 527
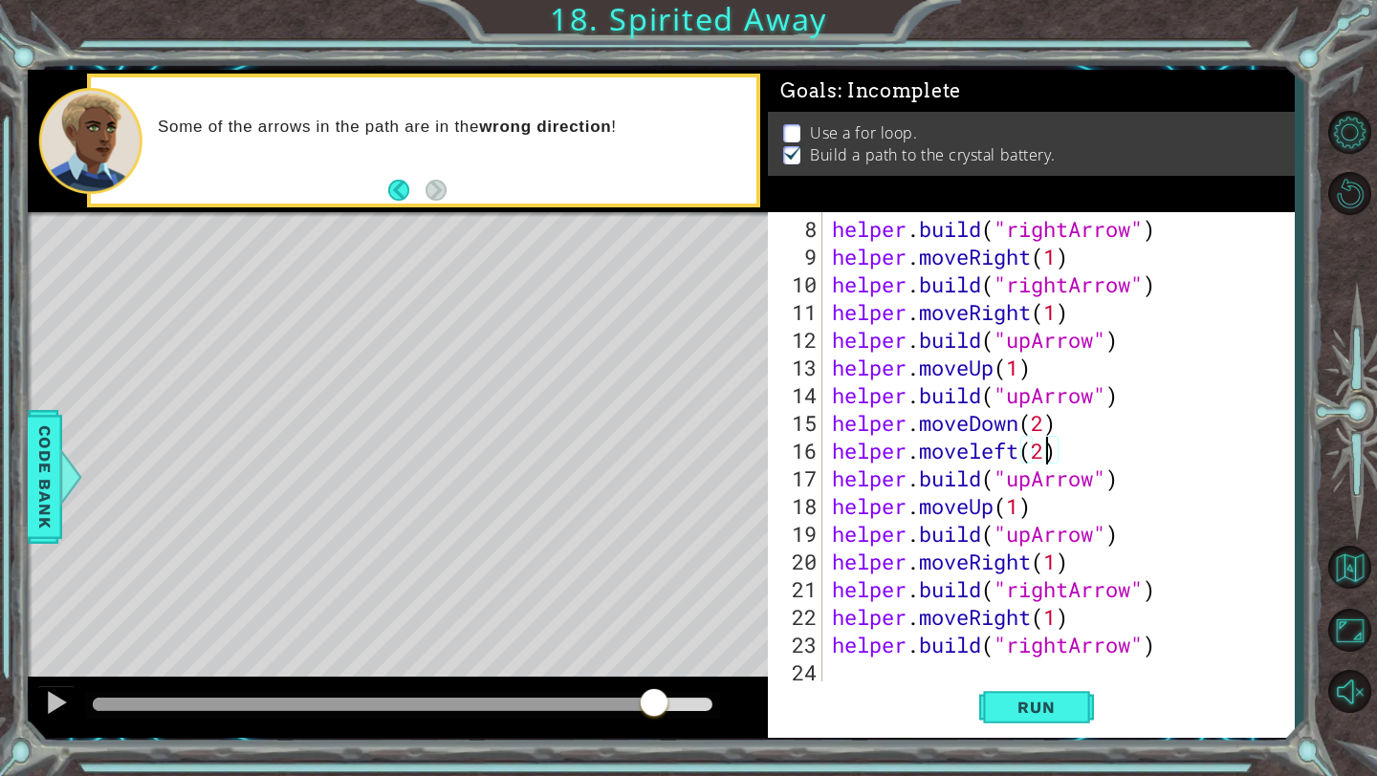
click at [1179, 505] on div "helper . build ( "rightArrow" ) helper . moveRight ( 1 ) helper . build ( "righ…" at bounding box center [1063, 478] width 470 height 527
click at [1044, 715] on span "Run" at bounding box center [1036, 707] width 76 height 19
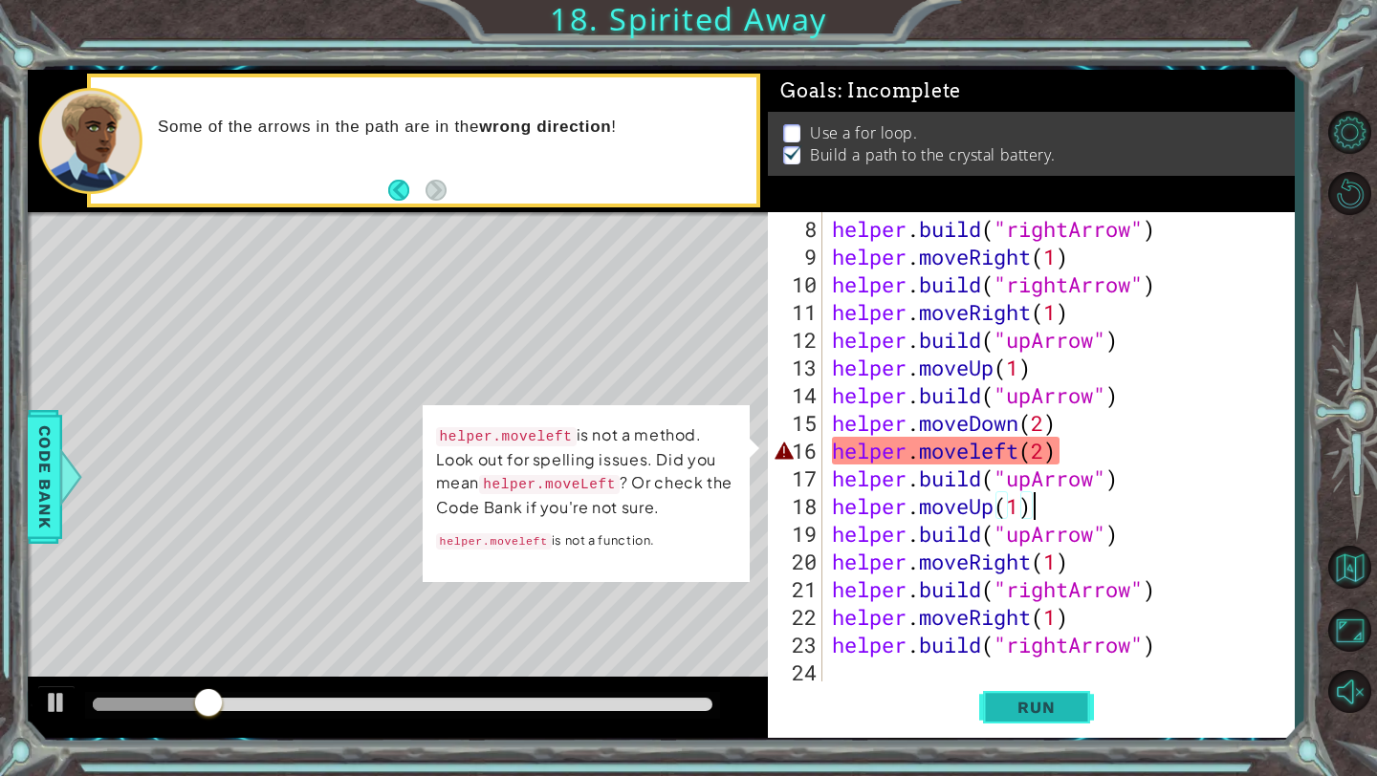
click at [1044, 715] on span "Run" at bounding box center [1036, 707] width 76 height 19
click at [530, 481] on code "helper.moveLeft" at bounding box center [549, 484] width 141 height 19
click at [898, 455] on div "helper . build ( "rightArrow" ) helper . moveRight ( 1 ) helper . build ( "righ…" at bounding box center [1063, 478] width 470 height 527
click at [898, 457] on div "helper . build ( "rightArrow" ) helper . moveRight ( 1 ) helper . build ( "righ…" at bounding box center [1063, 478] width 470 height 527
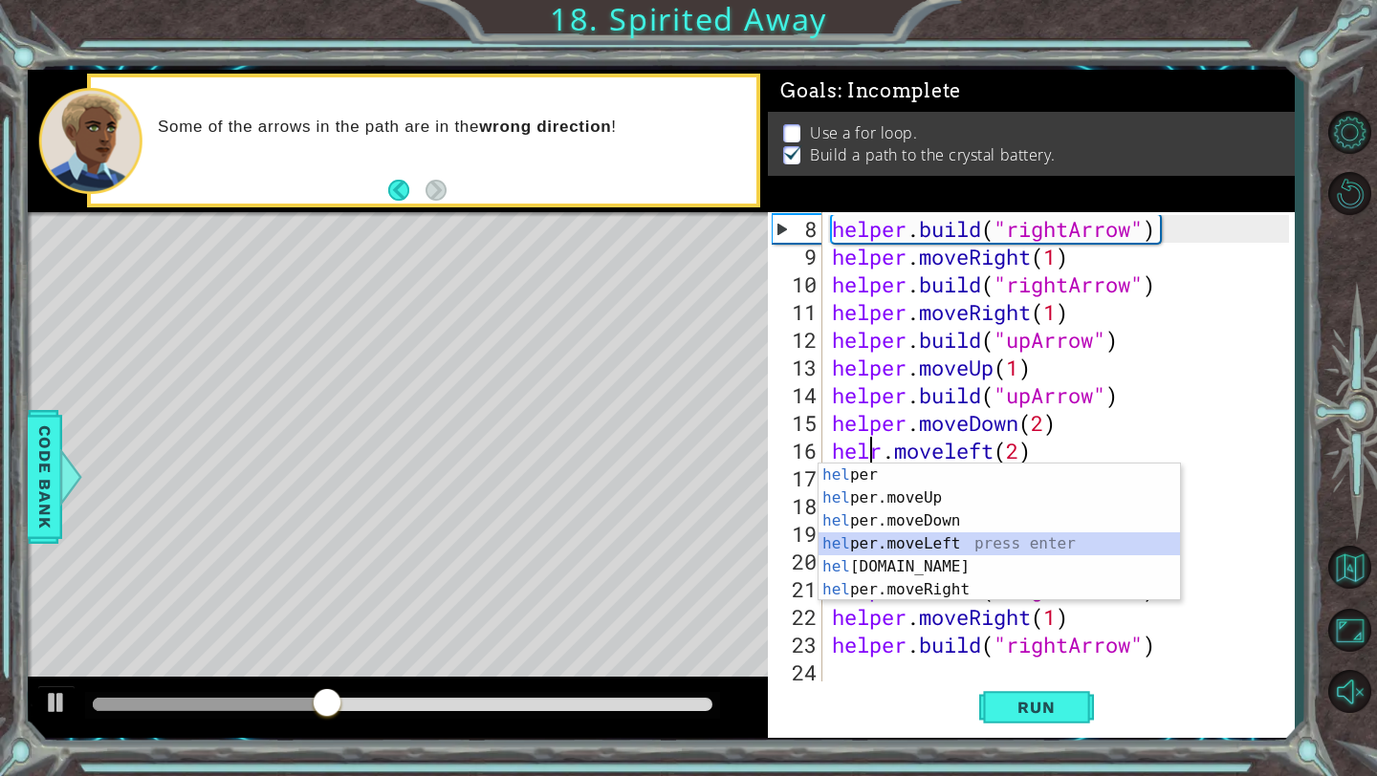
click at [913, 542] on div "hel per press enter hel per.moveUp press enter [GEOGRAPHIC_DATA] per.moveDown p…" at bounding box center [998, 556] width 361 height 184
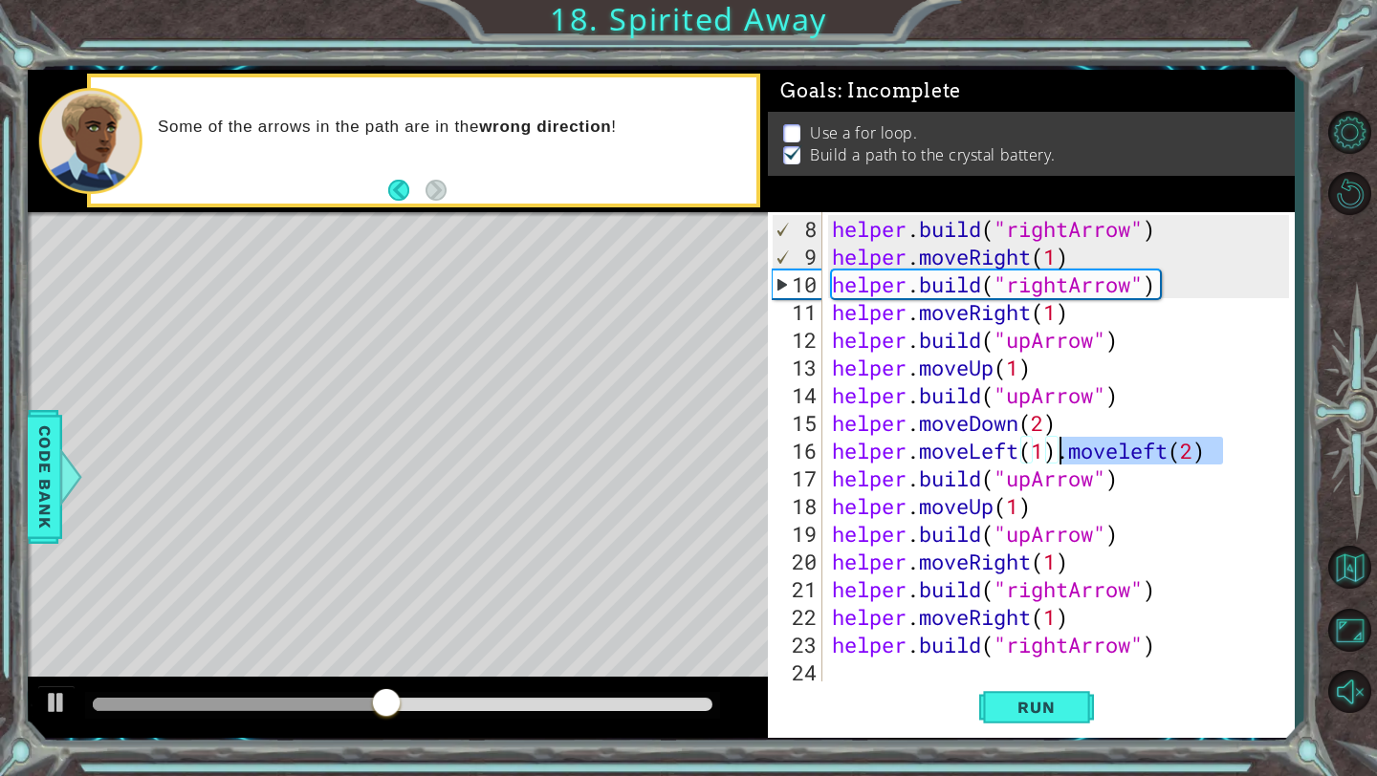
drag, startPoint x: 1218, startPoint y: 455, endPoint x: 1058, endPoint y: 456, distance: 159.6
click at [1058, 456] on div "helper . build ( "rightArrow" ) helper . moveRight ( 1 ) helper . build ( "righ…" at bounding box center [1063, 478] width 470 height 527
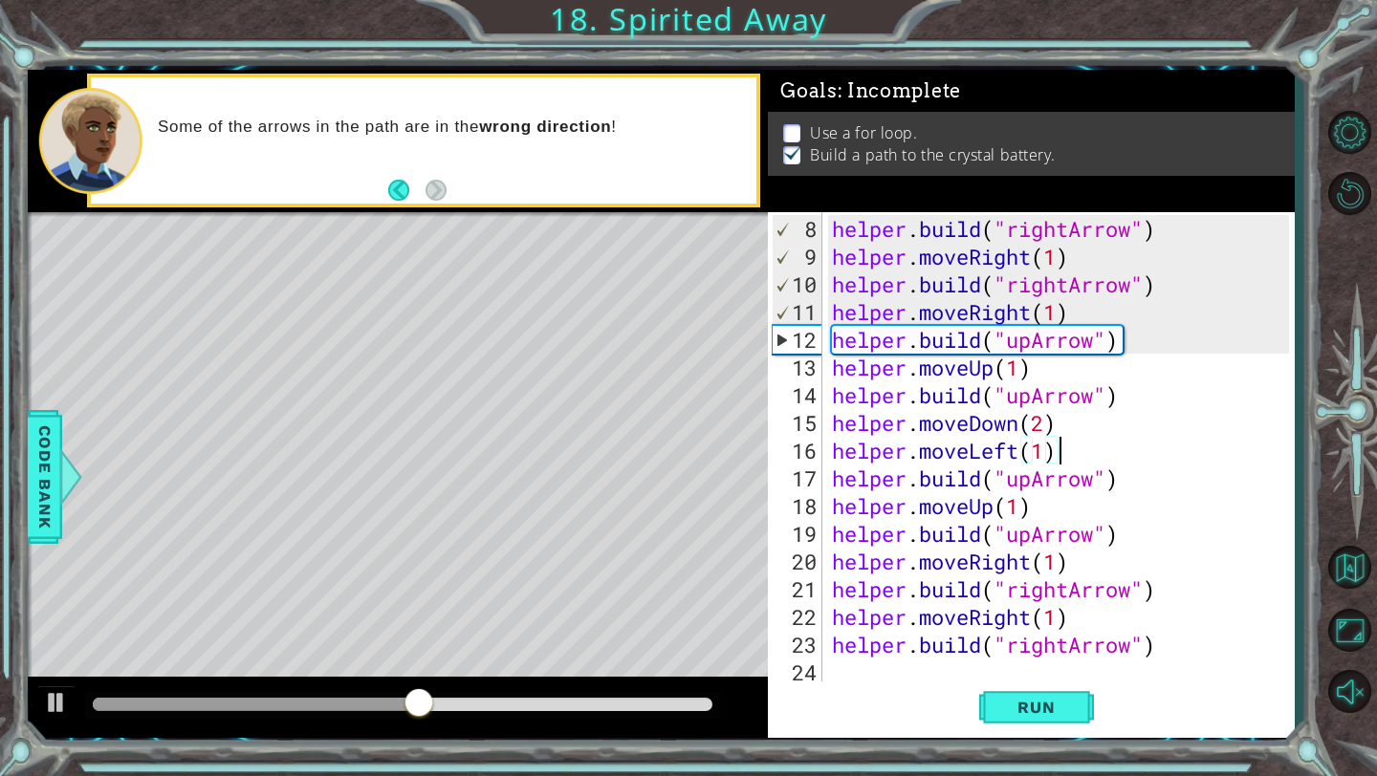
click at [1046, 451] on div "helper . build ( "rightArrow" ) helper . moveRight ( 1 ) helper . build ( "righ…" at bounding box center [1063, 478] width 470 height 527
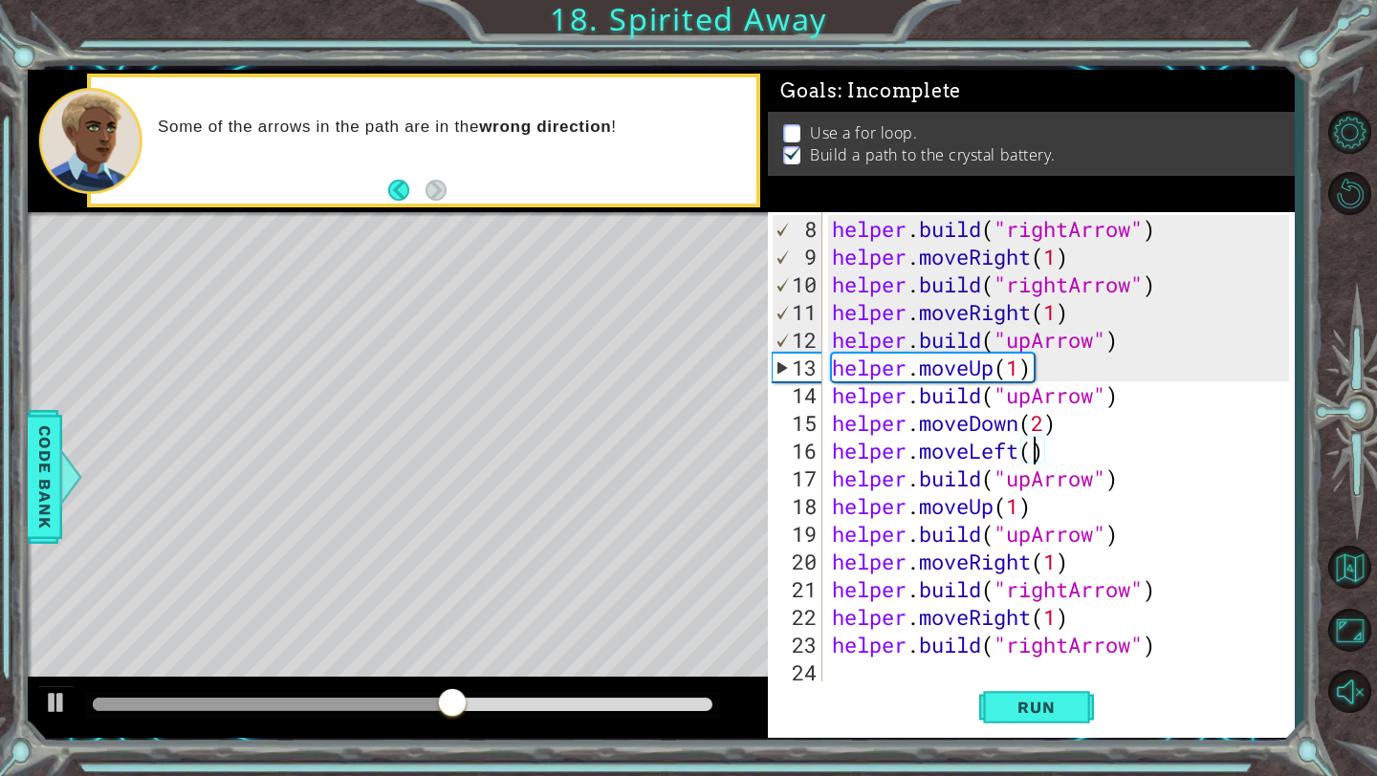
scroll to position [0, 10]
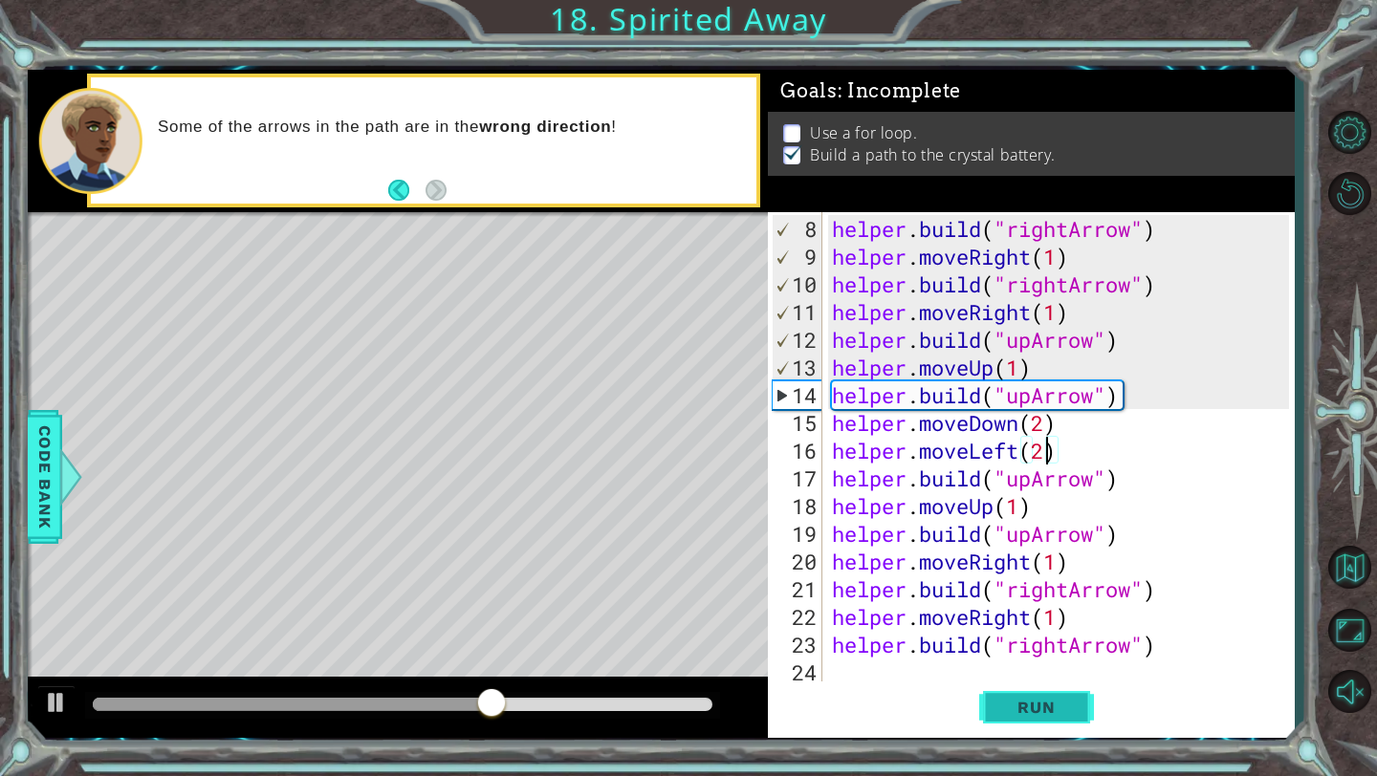
click at [1031, 701] on span "Run" at bounding box center [1036, 707] width 76 height 19
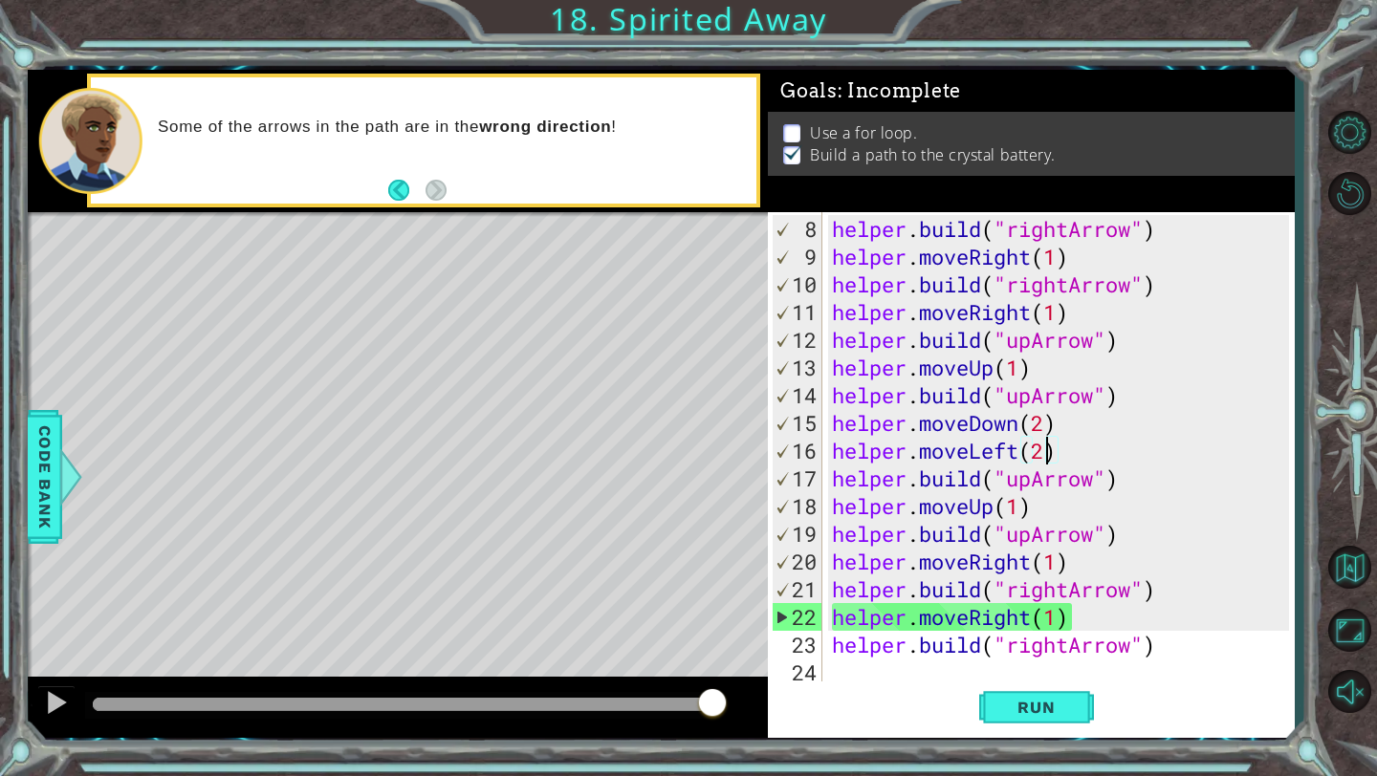
click at [794, 530] on div "19" at bounding box center [797, 534] width 50 height 28
drag, startPoint x: 714, startPoint y: 695, endPoint x: 747, endPoint y: 696, distance: 32.5
click at [747, 696] on div at bounding box center [398, 707] width 740 height 61
click at [1030, 609] on div "helper . build ( "rightArrow" ) helper . moveRight ( 1 ) helper . build ( "righ…" at bounding box center [1063, 478] width 470 height 527
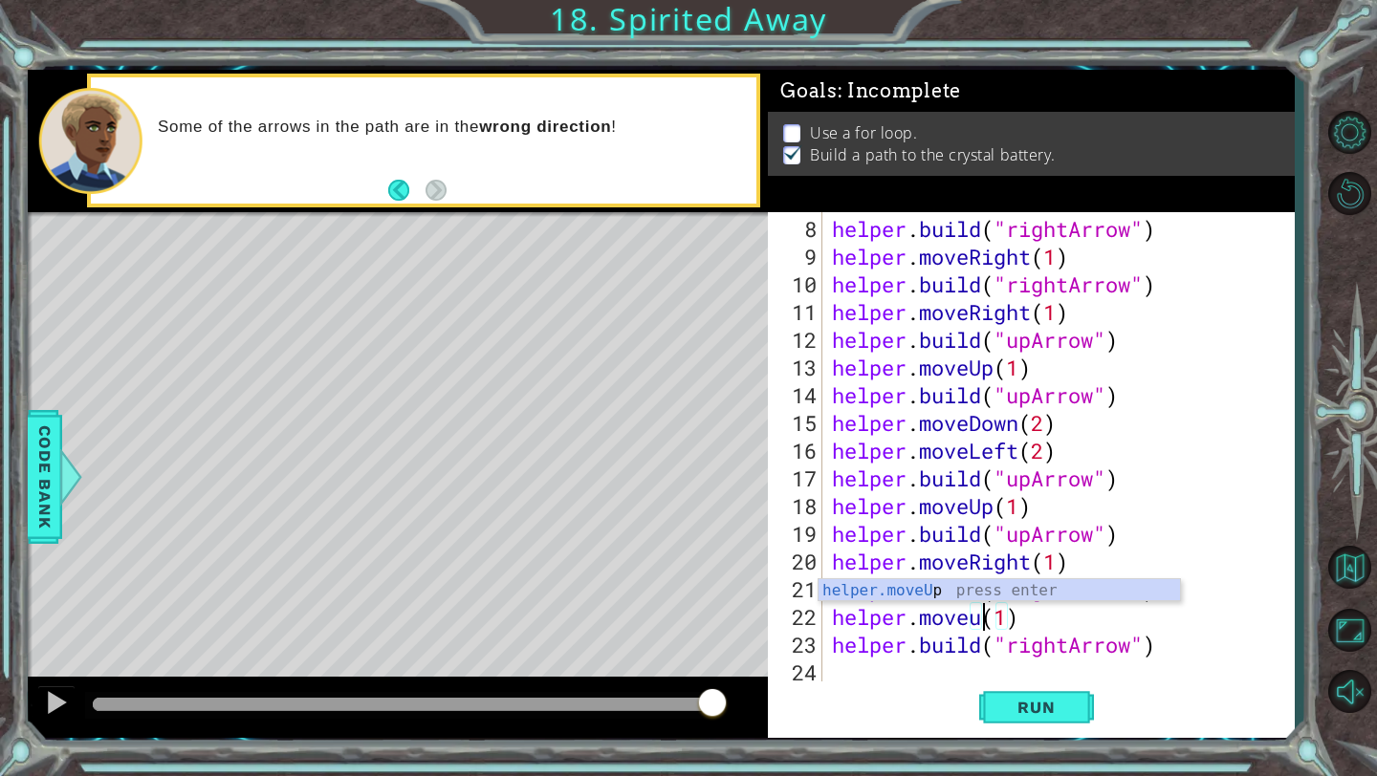
scroll to position [0, 8]
click at [1010, 591] on div "helper.moveUp press enter" at bounding box center [998, 613] width 361 height 69
click at [1081, 618] on div "helper . build ( "rightArrow" ) helper . moveRight ( 1 ) helper . build ( "righ…" at bounding box center [1063, 478] width 470 height 527
click at [1152, 645] on div "helper . build ( "rightArrow" ) helper . moveRight ( 1 ) helper . build ( "righ…" at bounding box center [1063, 478] width 470 height 527
type textarea "[DOMAIN_NAME]("rightArrow")"
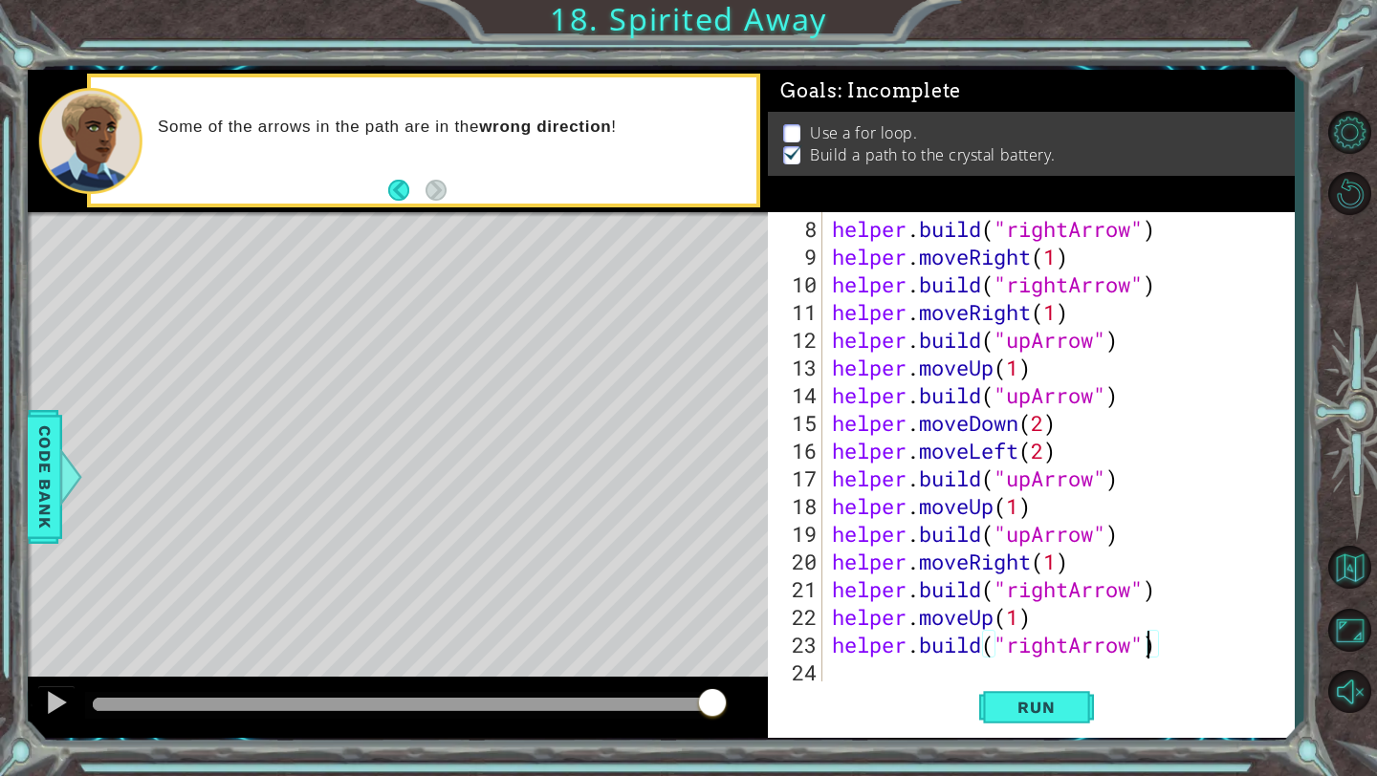
click at [1165, 652] on div "helper . build ( "rightArrow" ) helper . moveRight ( 1 ) helper . build ( "righ…" at bounding box center [1063, 478] width 470 height 527
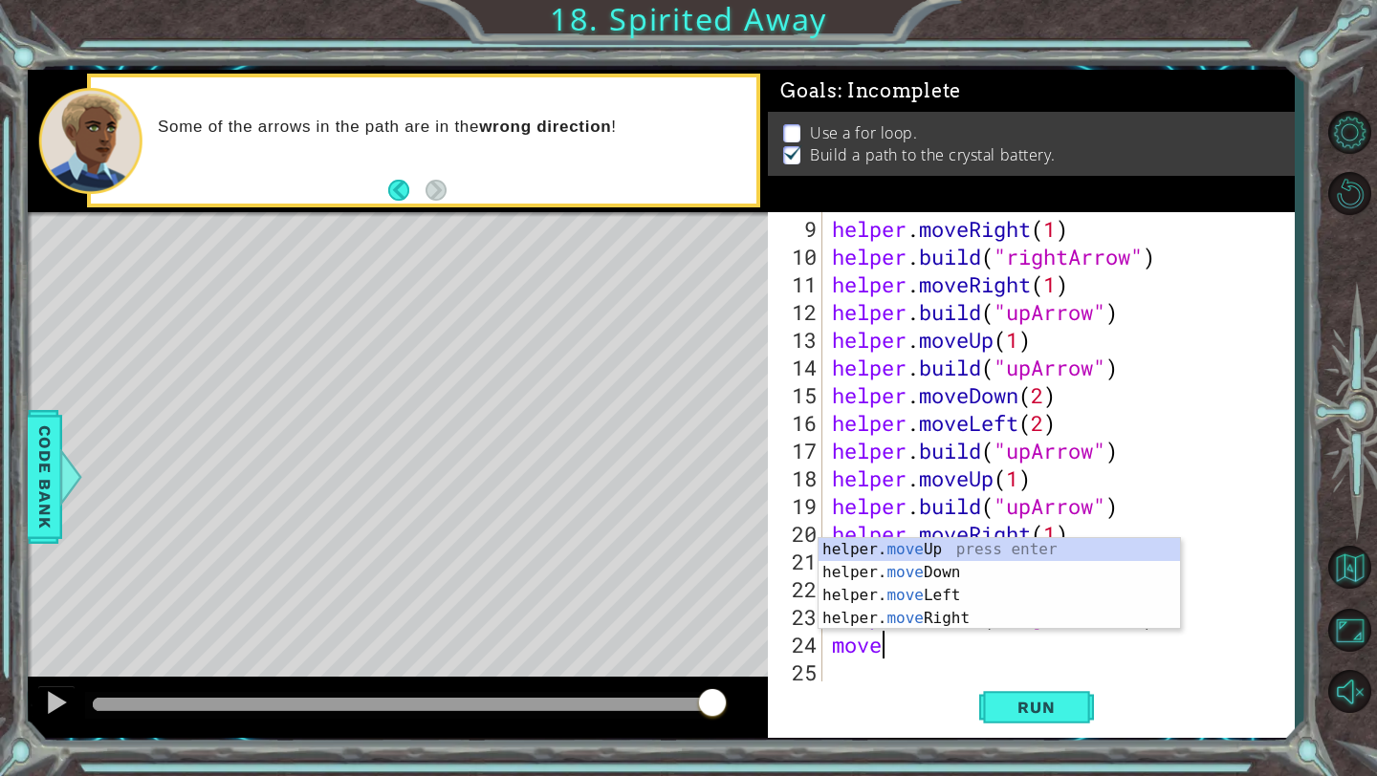
scroll to position [0, 2]
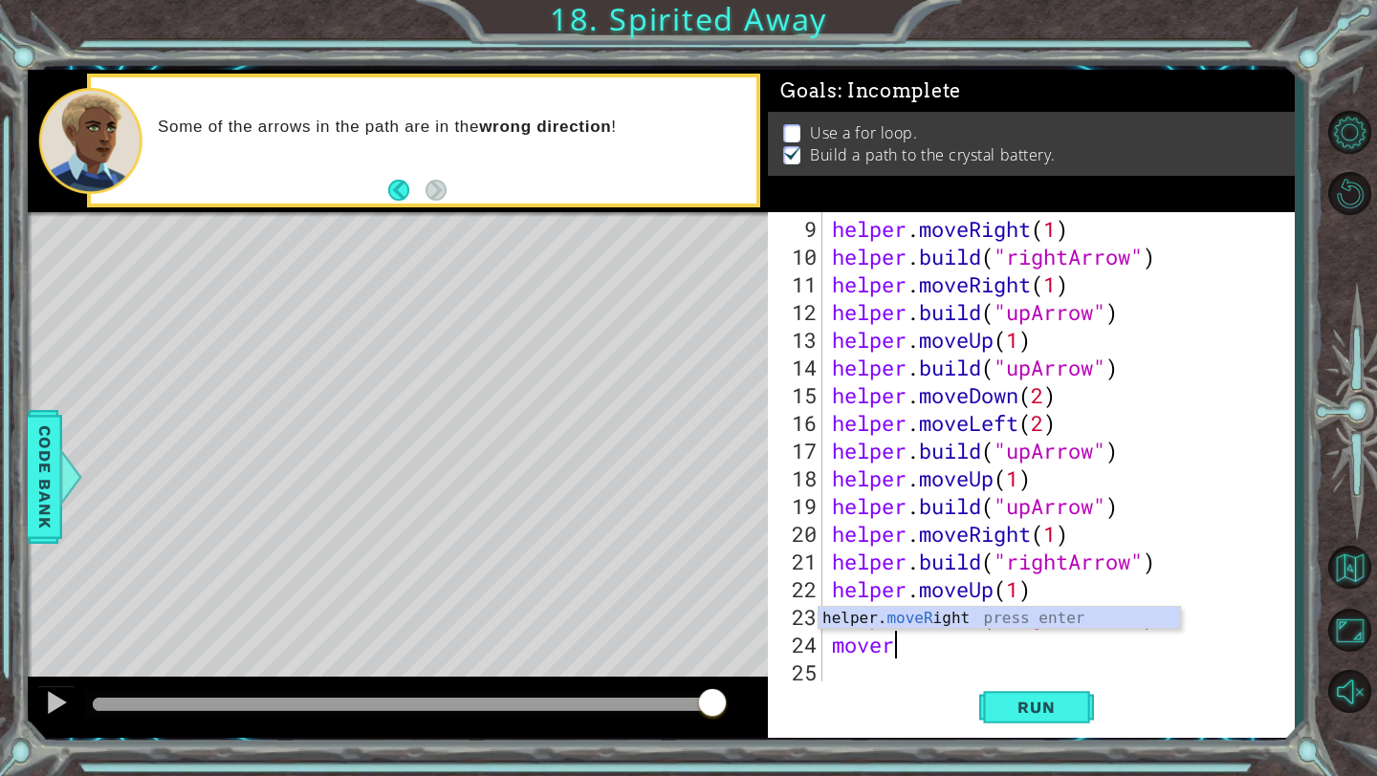
click at [1140, 628] on body "1 ההההההההההההההההההההההההההההההההההההההההההההההההההההההההההההההההההההההההההההה…" at bounding box center [688, 388] width 1377 height 776
click at [979, 652] on div "helper . moveRight ( 1 ) helper . build ( "rightArrow" ) helper . moveRight ( 1…" at bounding box center [1063, 478] width 470 height 527
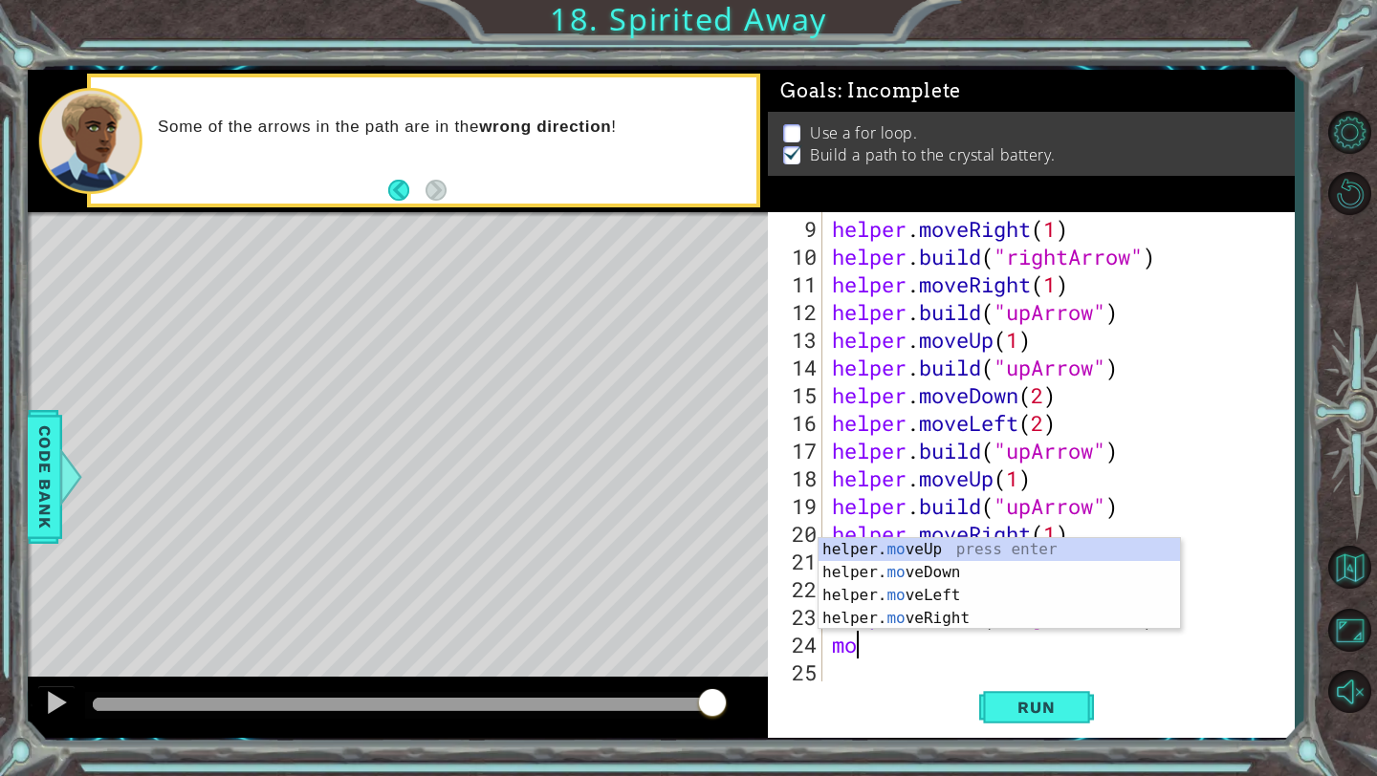
scroll to position [0, 0]
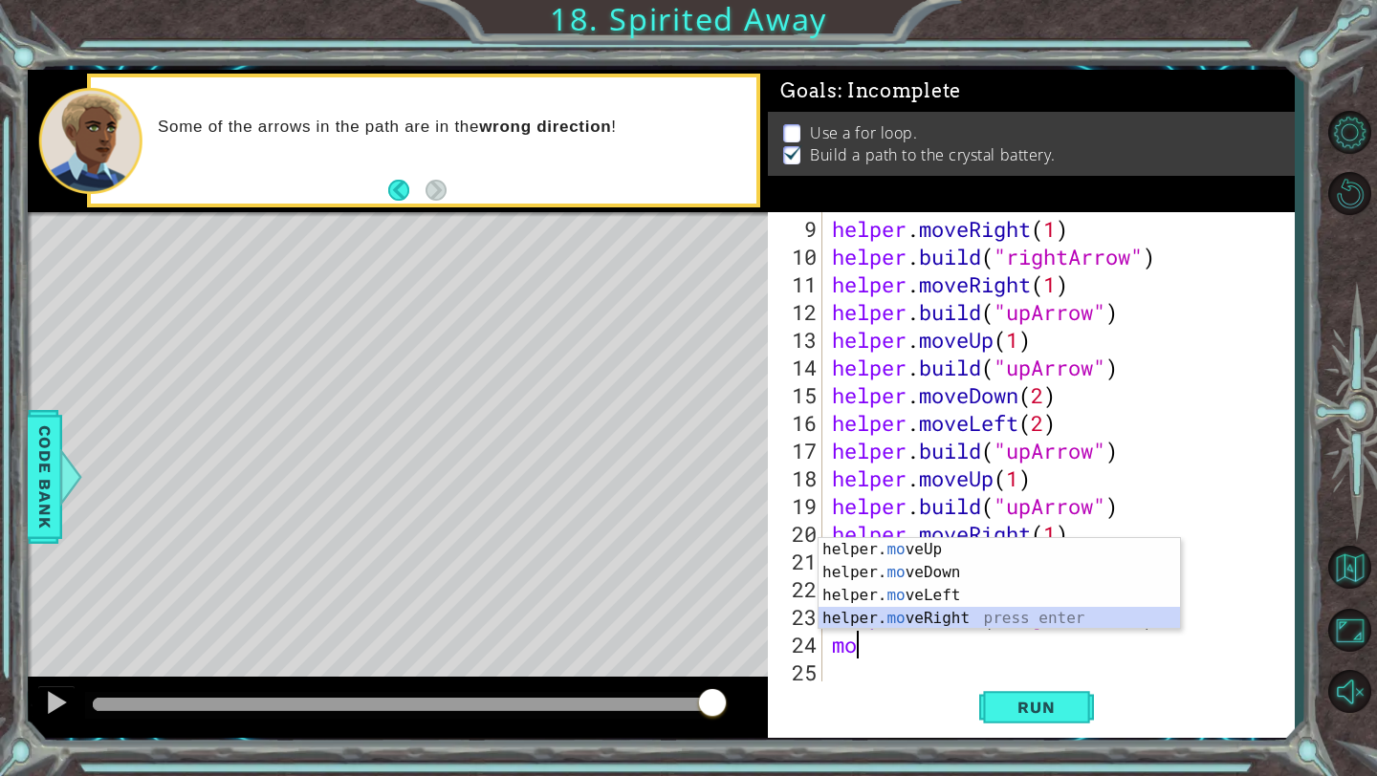
click at [955, 610] on div "helper. mo veUp press enter helper. mo veDown press enter helper. mo veLeft pre…" at bounding box center [998, 607] width 361 height 138
type textarea "helper.moveRight(1)"
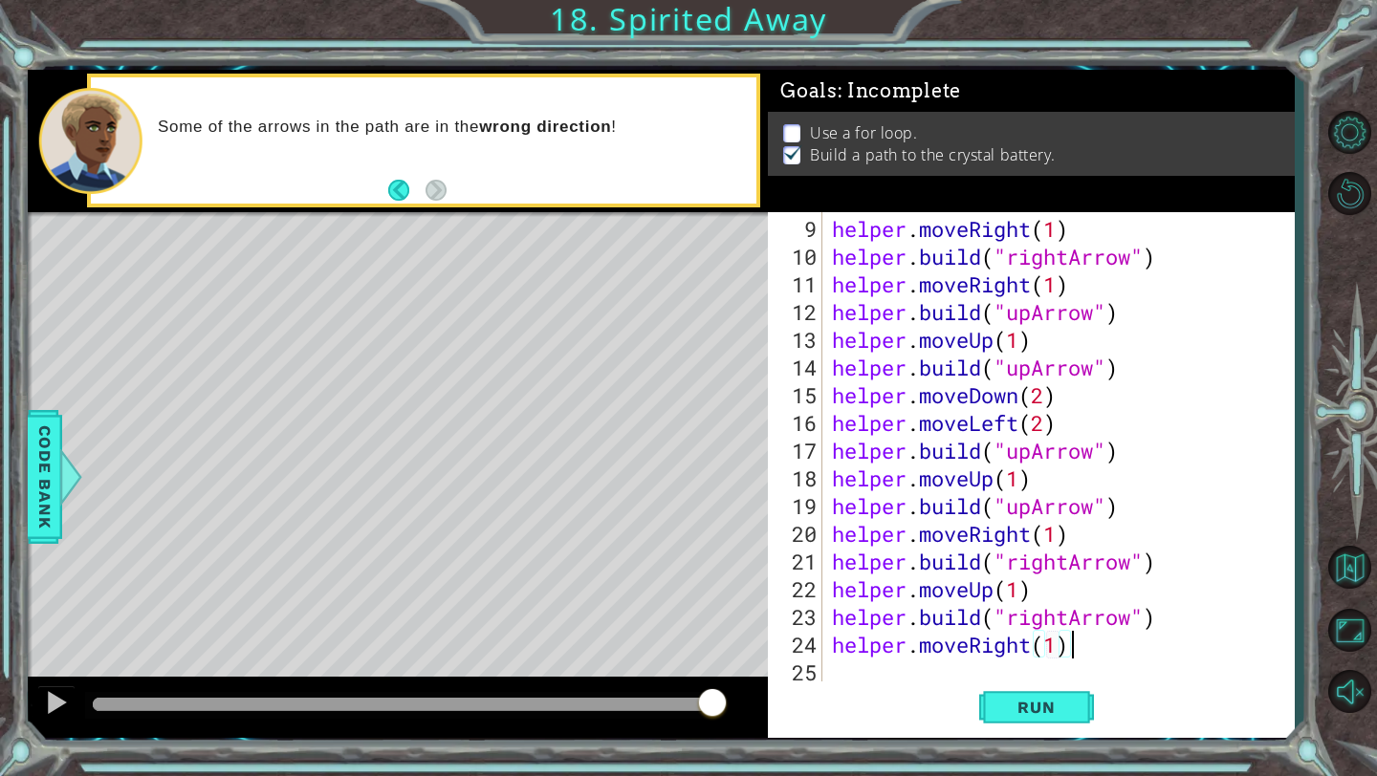
click at [1080, 644] on div "helper . moveRight ( 1 ) helper . build ( "rightArrow" ) helper . moveRight ( 1…" at bounding box center [1063, 478] width 470 height 527
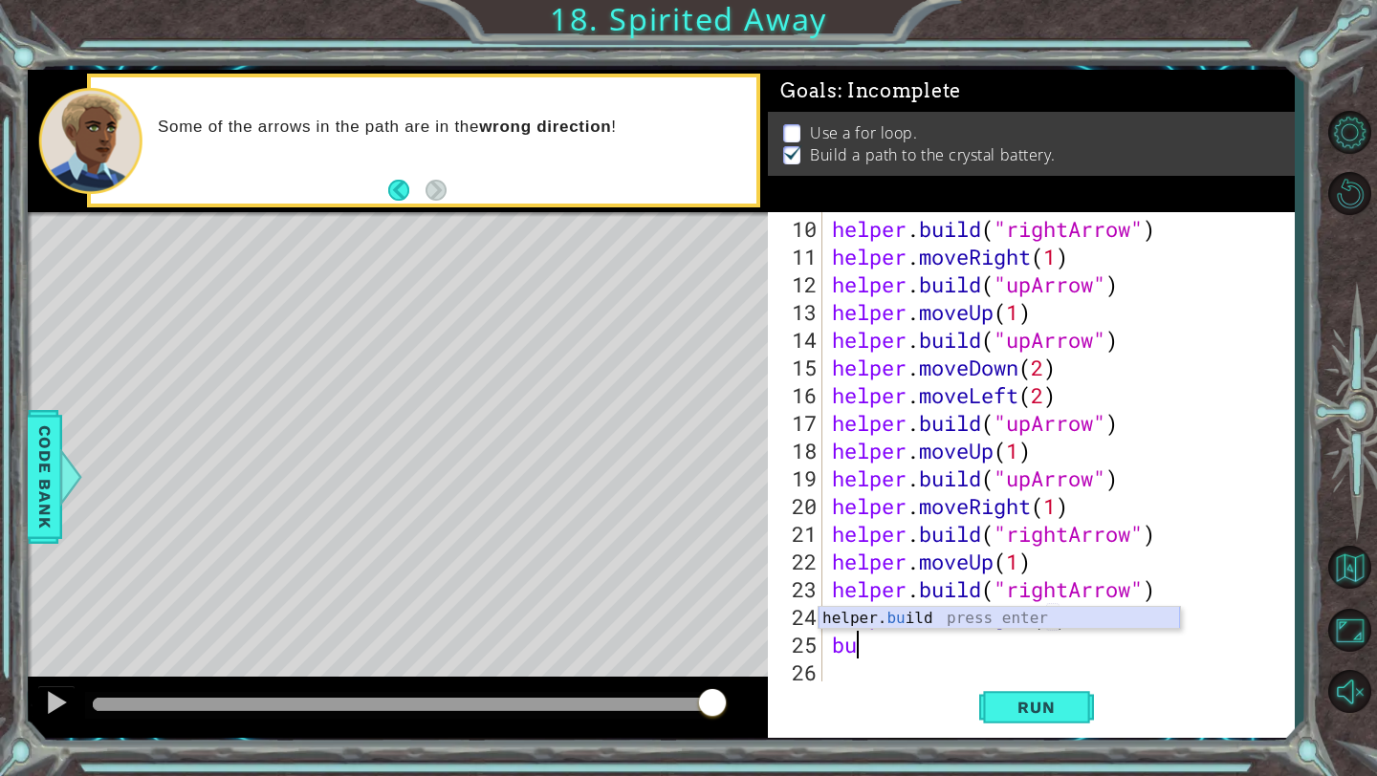
click at [1043, 623] on div "helper. bu ild press enter" at bounding box center [998, 641] width 361 height 69
type textarea "[DOMAIN_NAME]("rightArrow")"
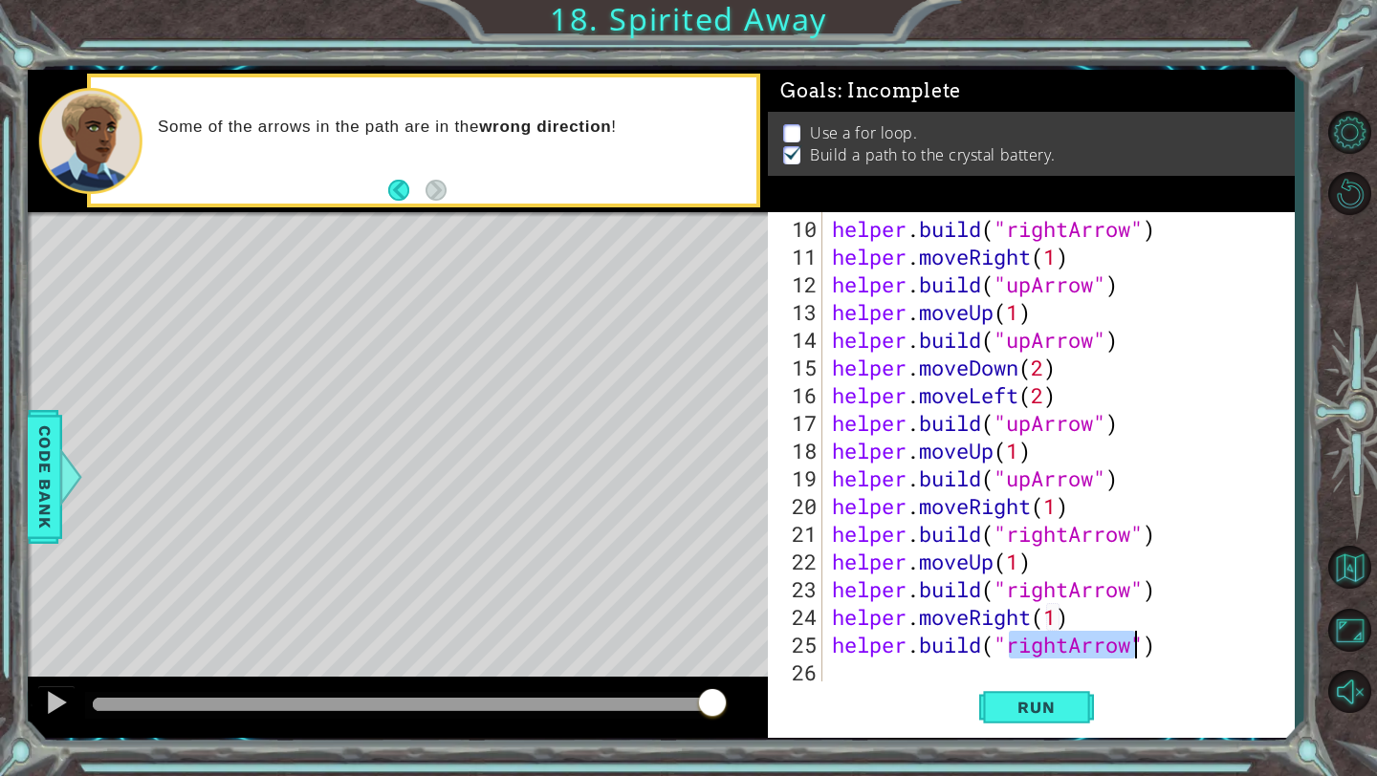
click at [1184, 645] on div "helper . build ( "rightArrow" ) helper . moveRight ( 1 ) helper . build ( "upAr…" at bounding box center [1063, 478] width 470 height 527
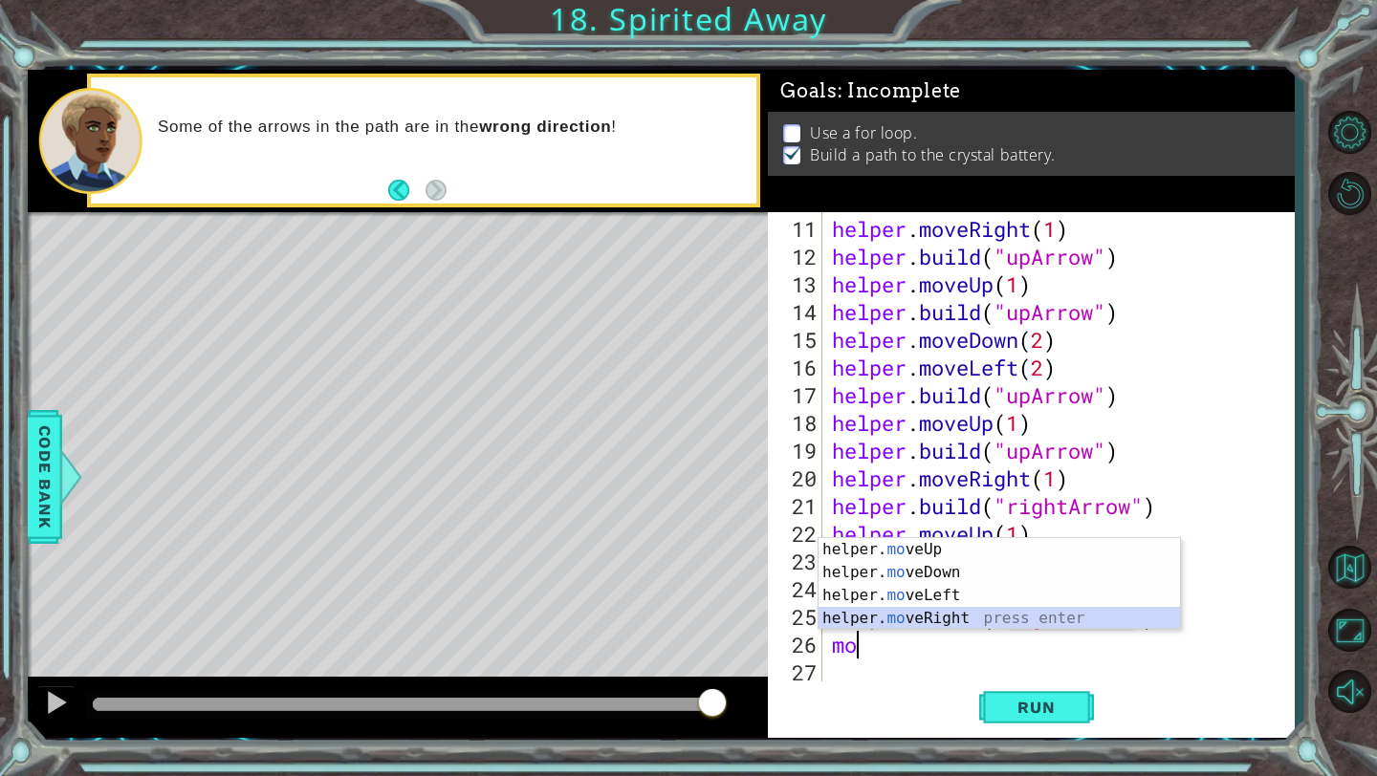
click at [1050, 620] on div "helper. mo veUp press enter helper. mo veDown press enter helper. mo veLeft pre…" at bounding box center [998, 607] width 361 height 138
type textarea "helper.moveRight(1)"
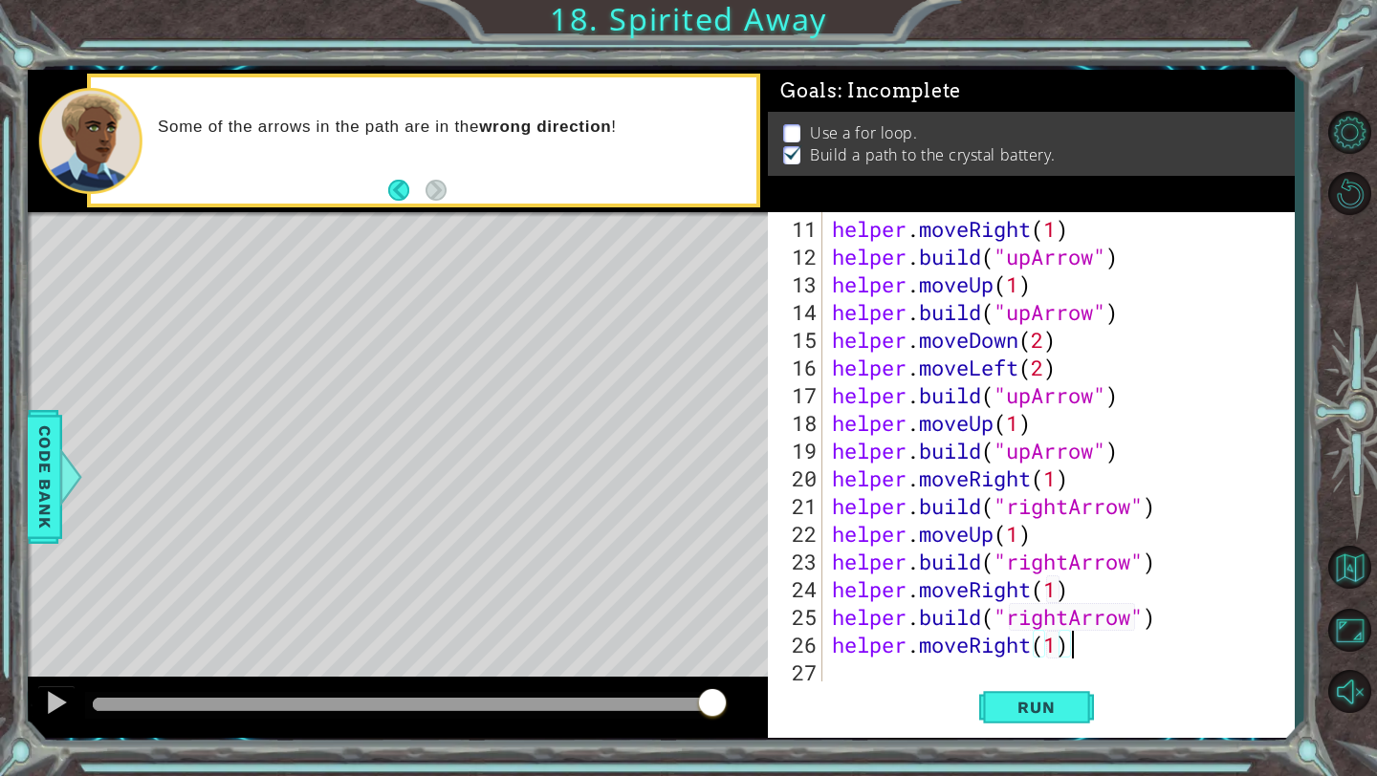
click at [1070, 632] on div "helper . moveRight ( 1 ) helper . build ( "upArrow" ) helper . moveUp ( 1 ) hel…" at bounding box center [1063, 478] width 470 height 527
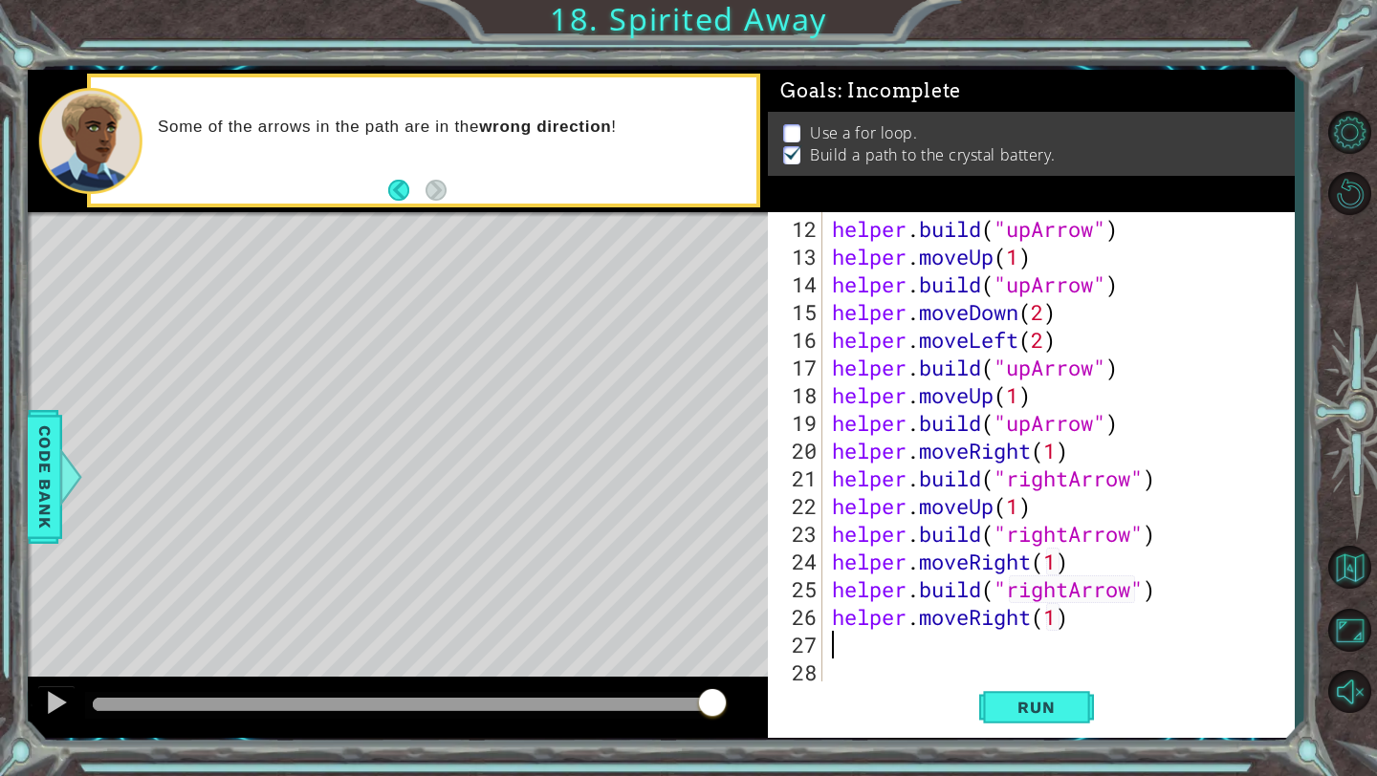
scroll to position [305, 0]
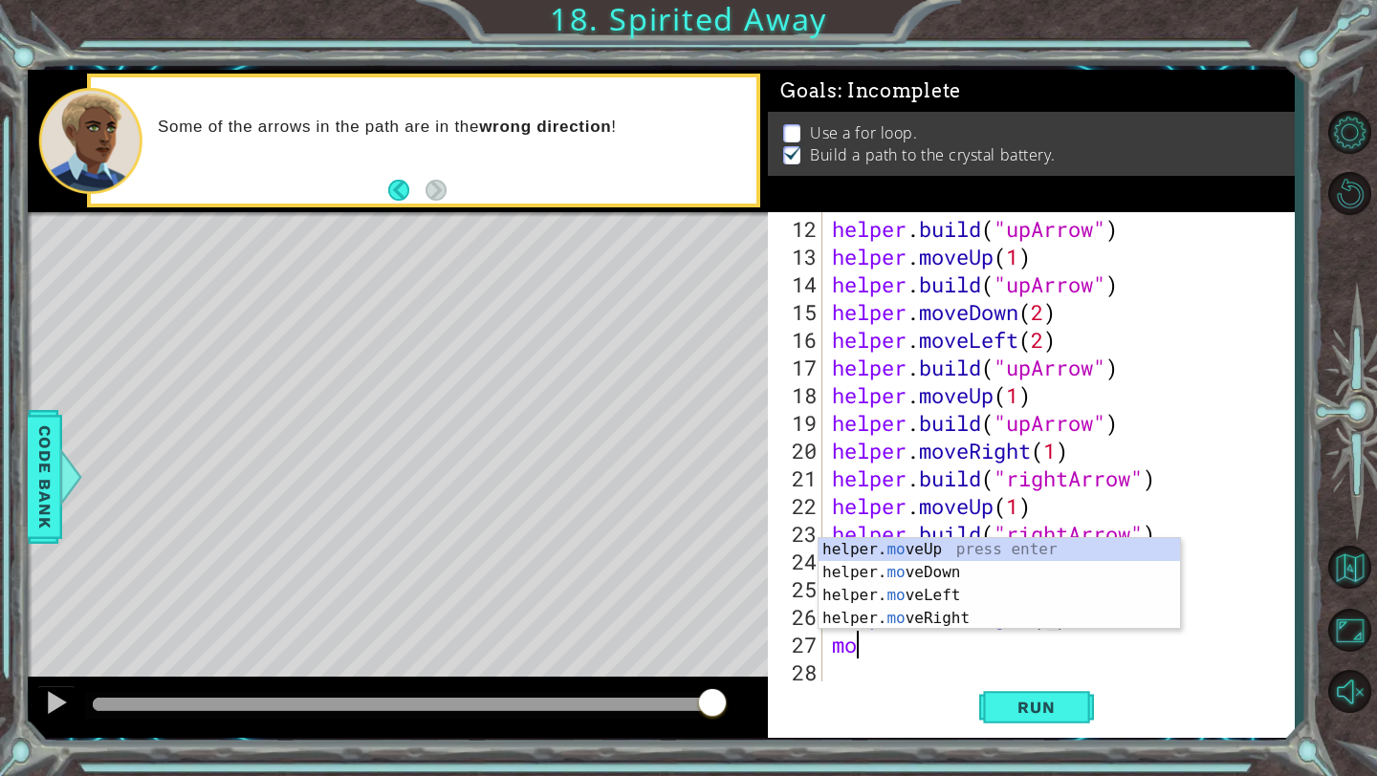
type textarea "m"
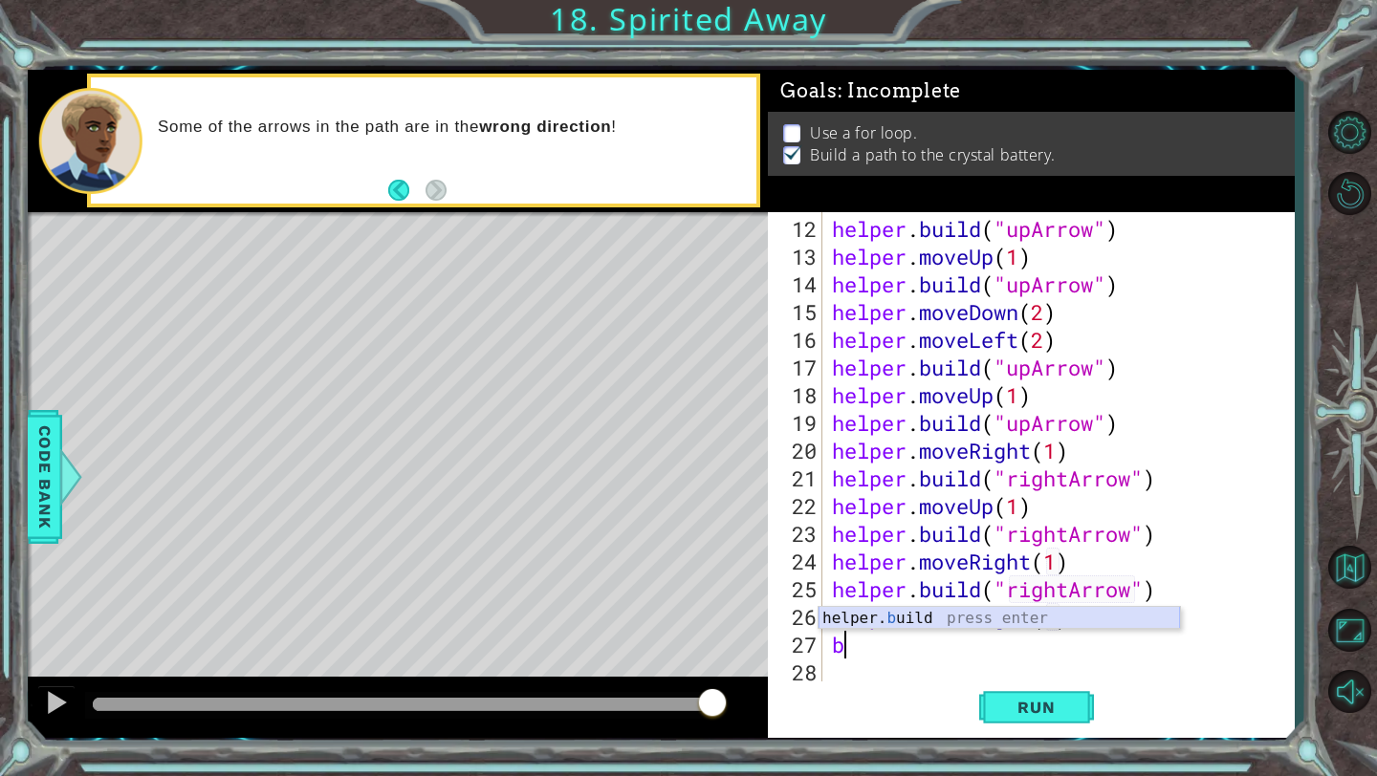
click at [1045, 625] on div "helper. b uild press enter" at bounding box center [998, 641] width 361 height 69
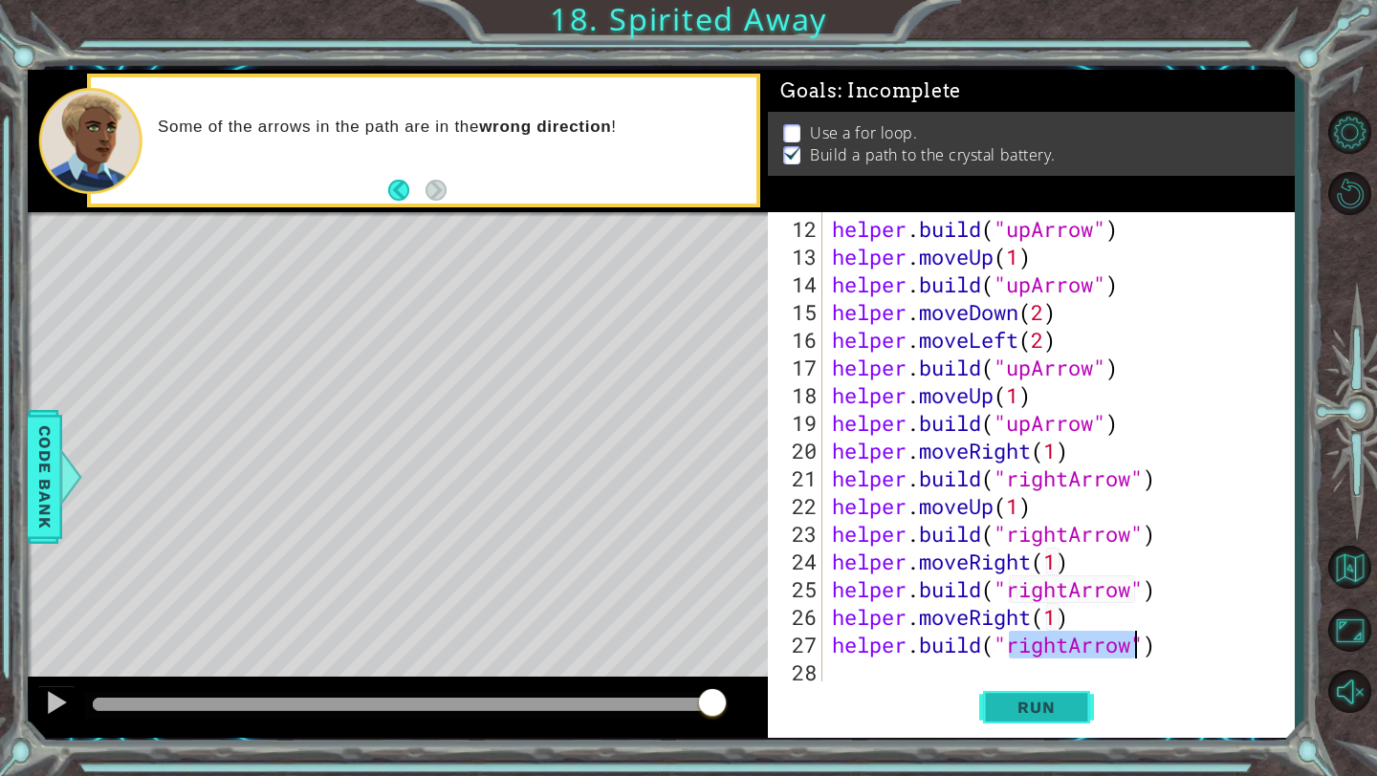
click at [1043, 706] on span "Run" at bounding box center [1036, 707] width 76 height 19
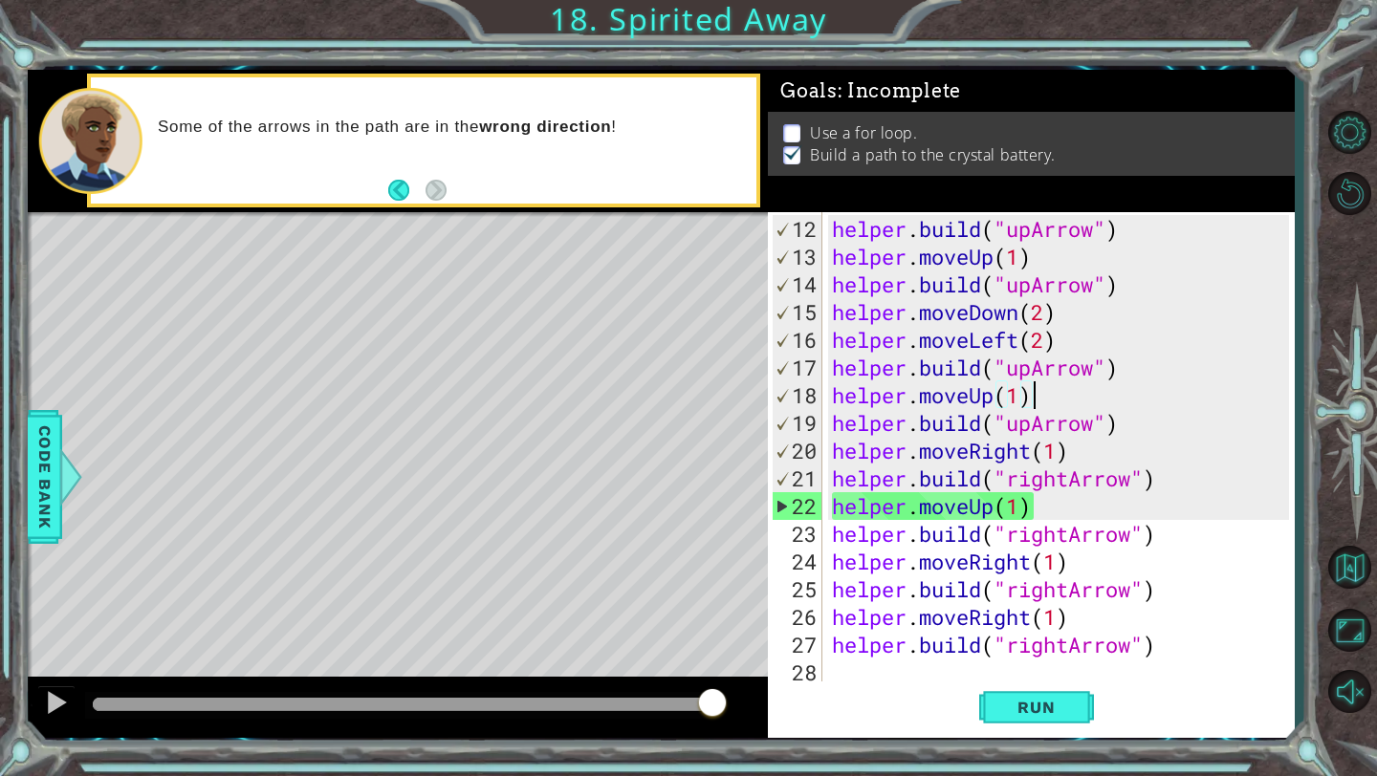
drag, startPoint x: 1051, startPoint y: 405, endPoint x: 1042, endPoint y: 381, distance: 25.4
click at [1042, 381] on div "helper . build ( "upArrow" ) helper . moveUp ( 1 ) helper . build ( "upArrow" )…" at bounding box center [1063, 478] width 470 height 527
drag, startPoint x: 1130, startPoint y: 371, endPoint x: 835, endPoint y: 366, distance: 295.4
click at [835, 358] on div "helper . build ( "upArrow" ) helper . moveUp ( 1 ) helper . build ( "upArrow" )…" at bounding box center [1063, 478] width 470 height 527
type textarea "[DOMAIN_NAME]("upArrow")"
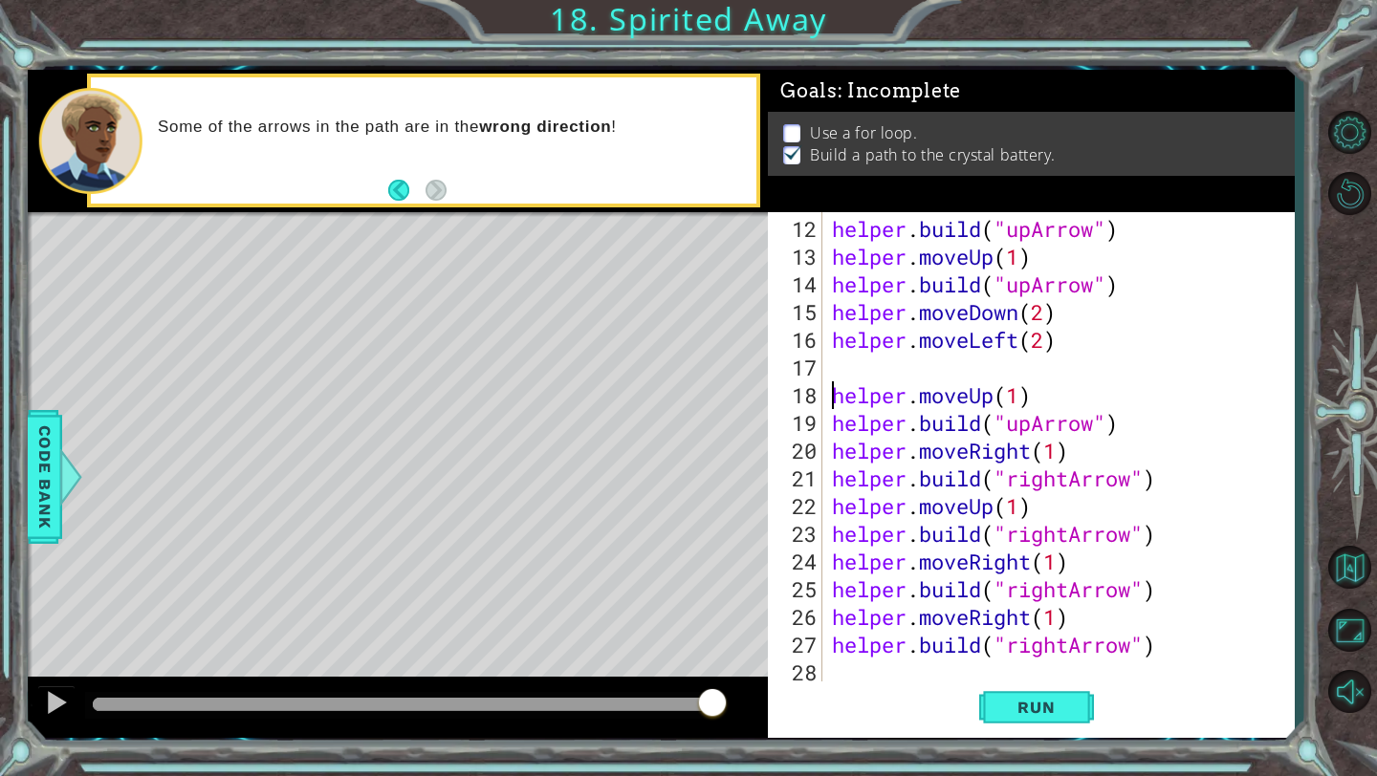
click at [829, 384] on div "helper . build ( "upArrow" ) helper . moveUp ( 1 ) helper . build ( "upArrow" )…" at bounding box center [1063, 478] width 470 height 527
type textarea "helper.moveUp(1)"
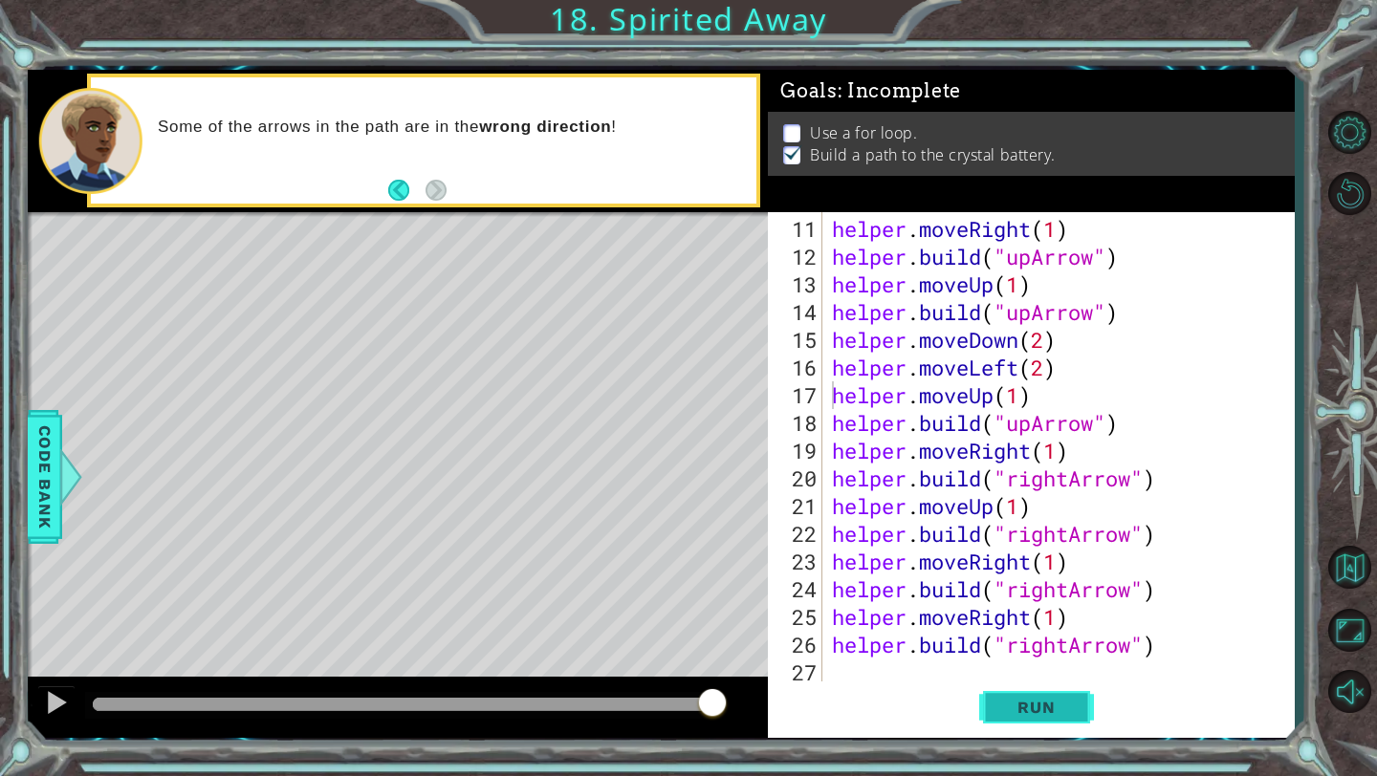
click at [1050, 717] on button "Run" at bounding box center [1036, 708] width 115 height 53
